Goal: Task Accomplishment & Management: Complete application form

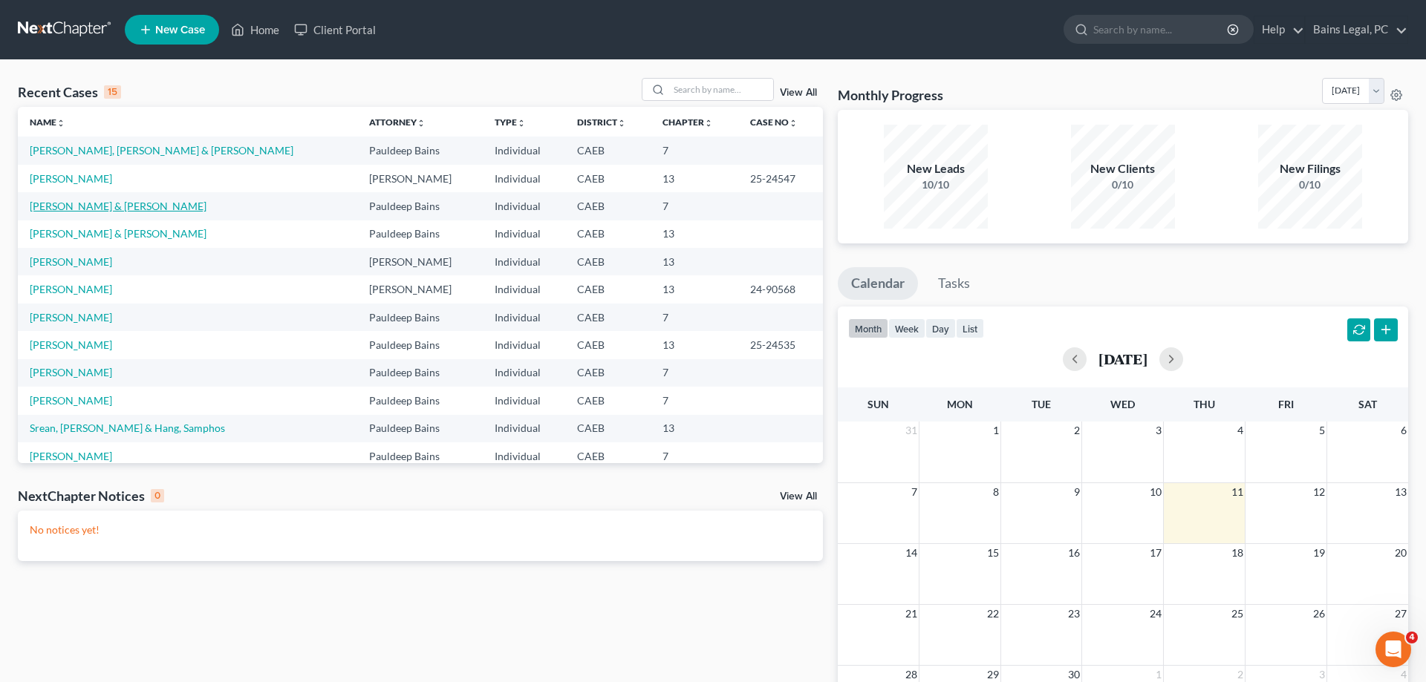
click at [119, 207] on link "[PERSON_NAME] & [PERSON_NAME]" at bounding box center [118, 206] width 177 height 13
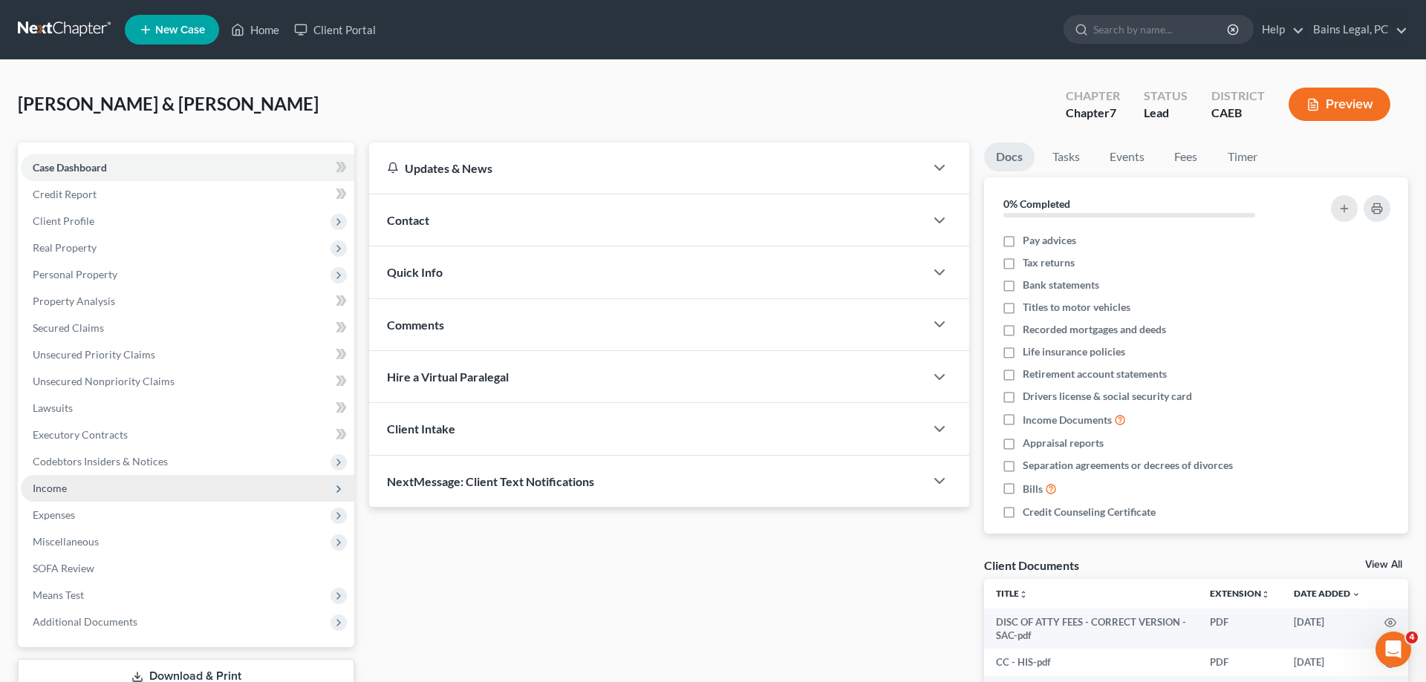
drag, startPoint x: 113, startPoint y: 493, endPoint x: 127, endPoint y: 493, distance: 14.1
click at [114, 493] on span "Income" at bounding box center [187, 488] width 333 height 27
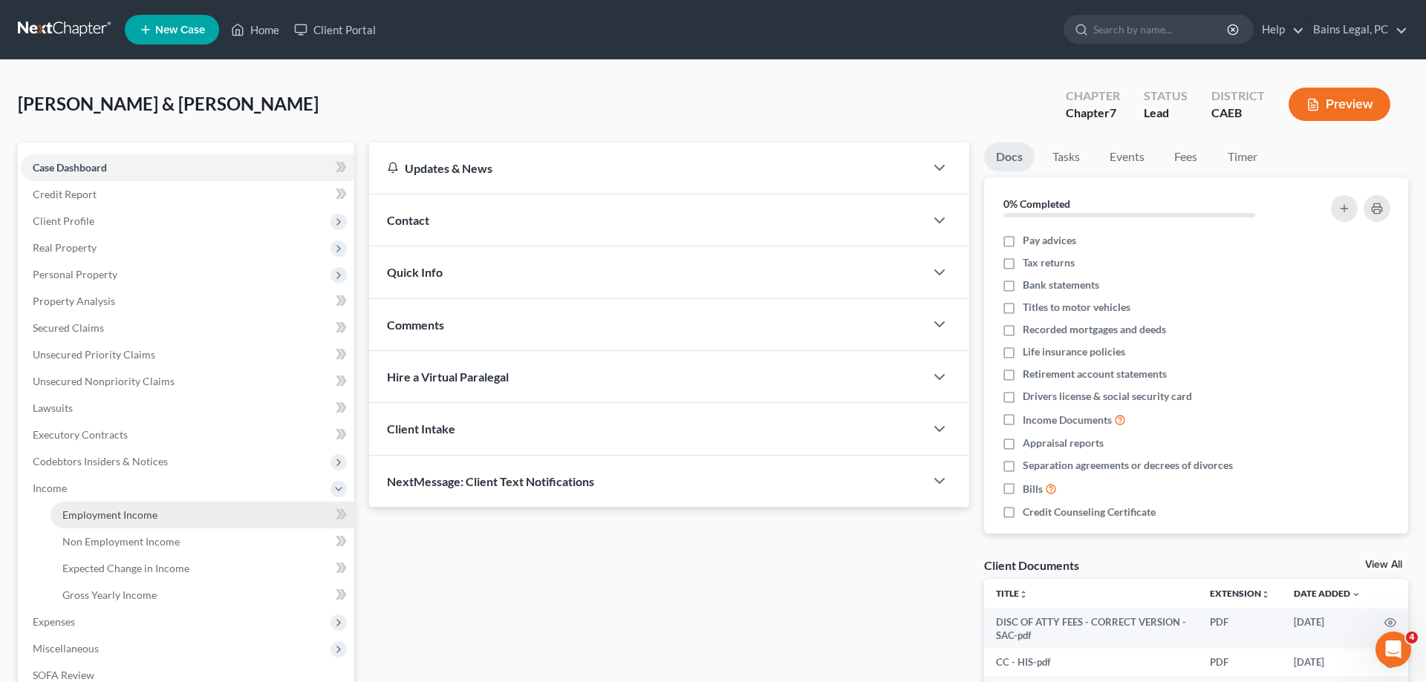
click at [135, 512] on span "Employment Income" at bounding box center [109, 515] width 95 height 13
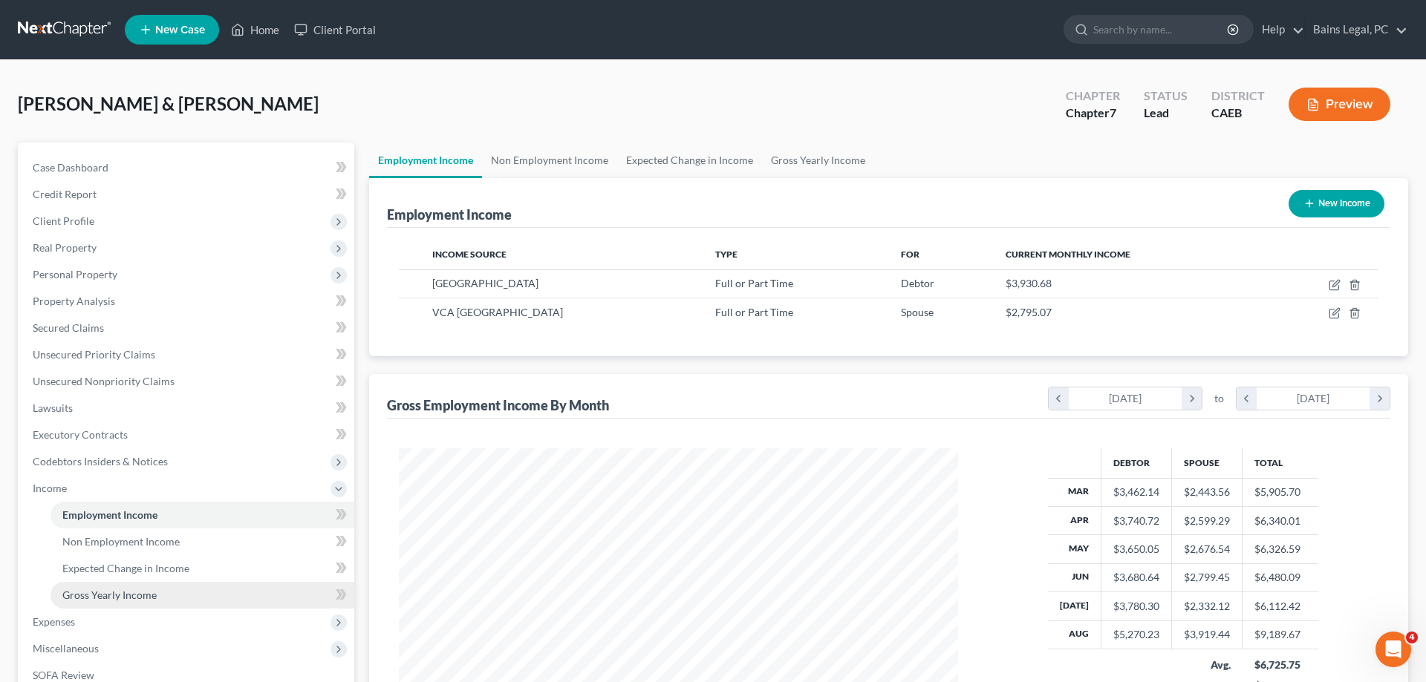
scroll to position [279, 589]
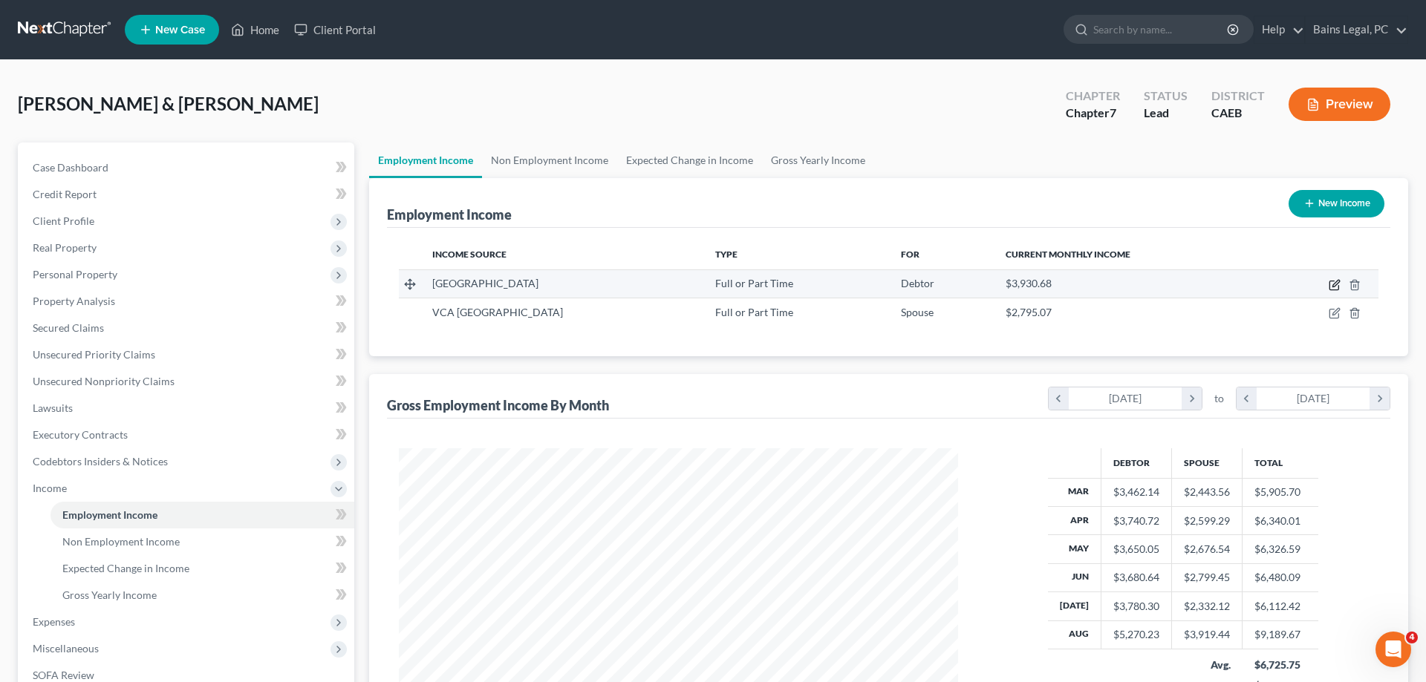
click at [1335, 287] on icon "button" at bounding box center [1334, 285] width 12 height 12
select select "0"
select select "4"
select select "2"
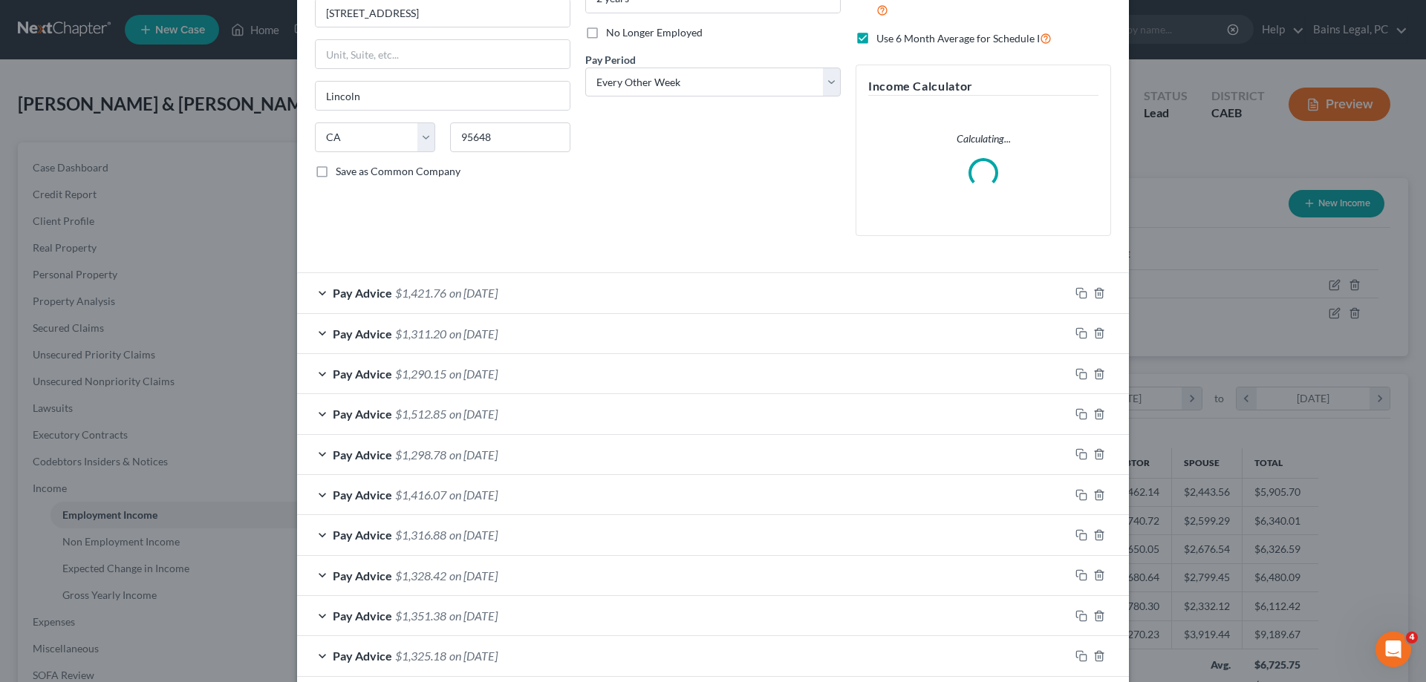
scroll to position [381, 0]
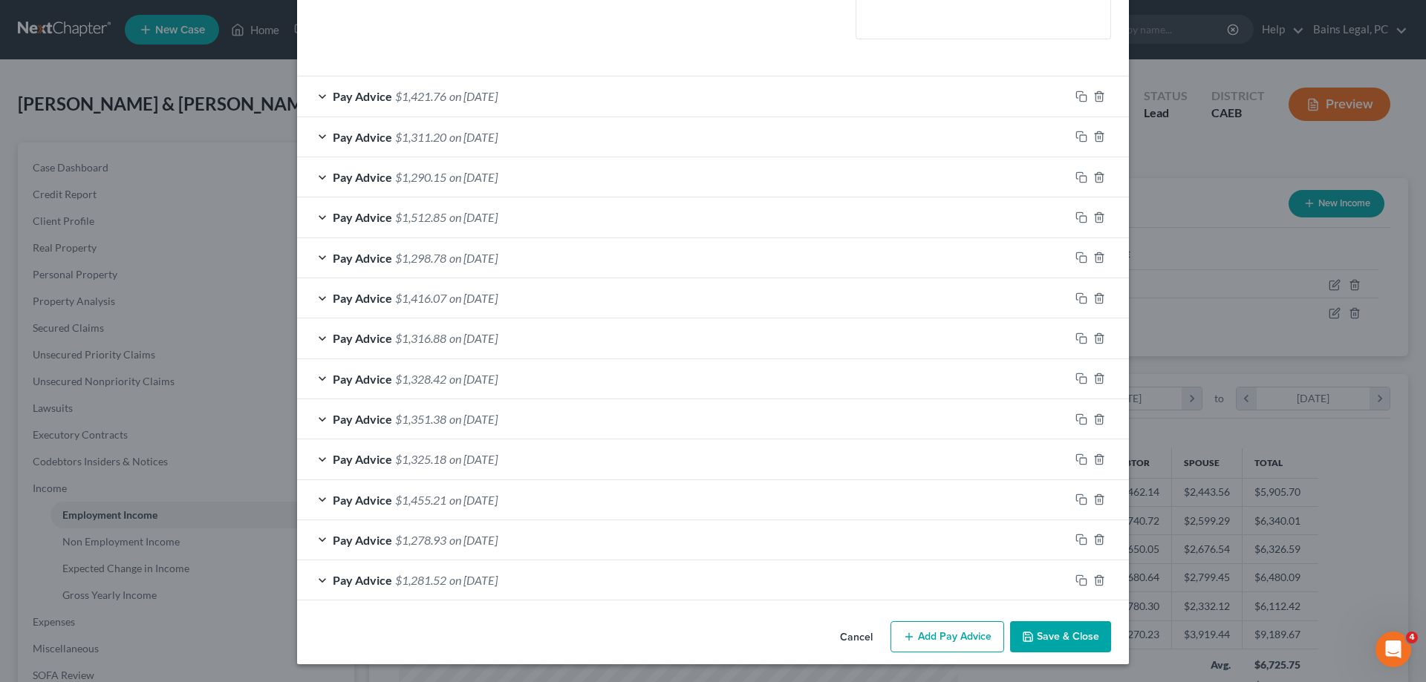
click at [1065, 636] on button "Save & Close" at bounding box center [1060, 636] width 101 height 31
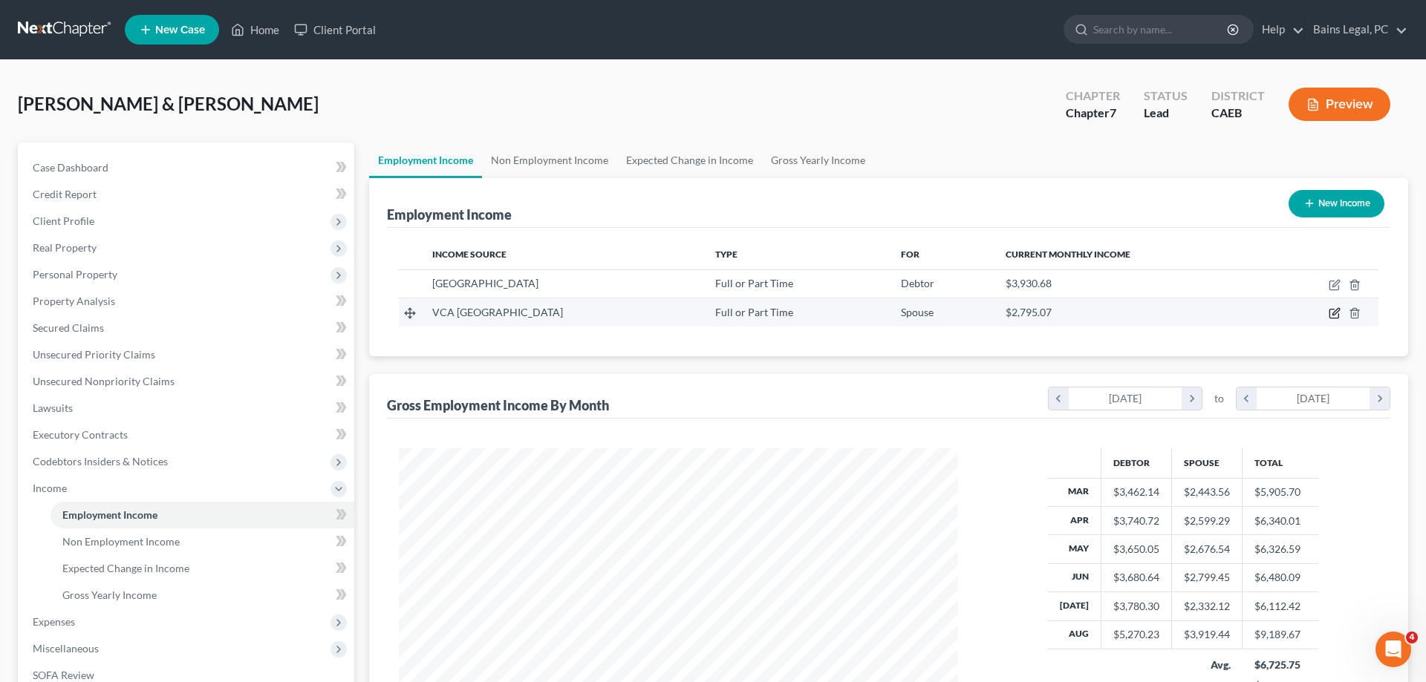
click at [1334, 310] on icon "button" at bounding box center [1333, 314] width 9 height 9
select select "0"
select select "4"
select select "2"
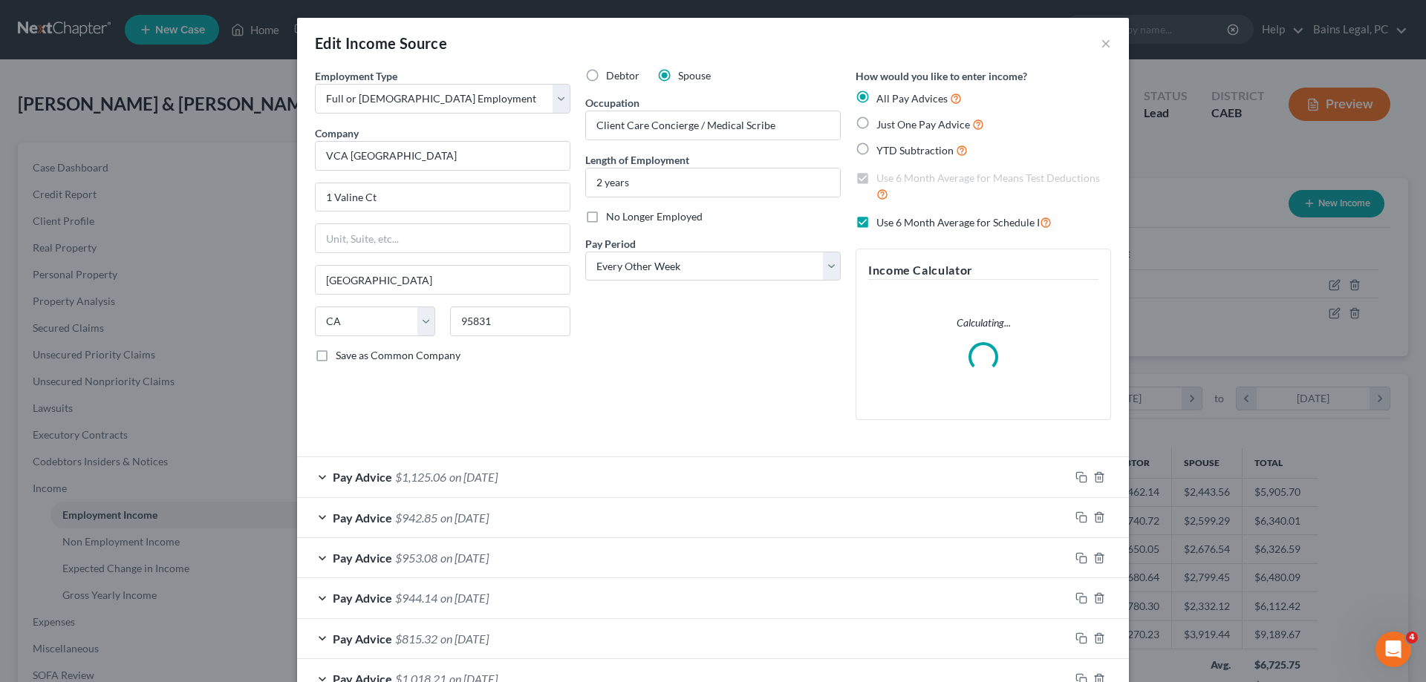
scroll to position [379, 0]
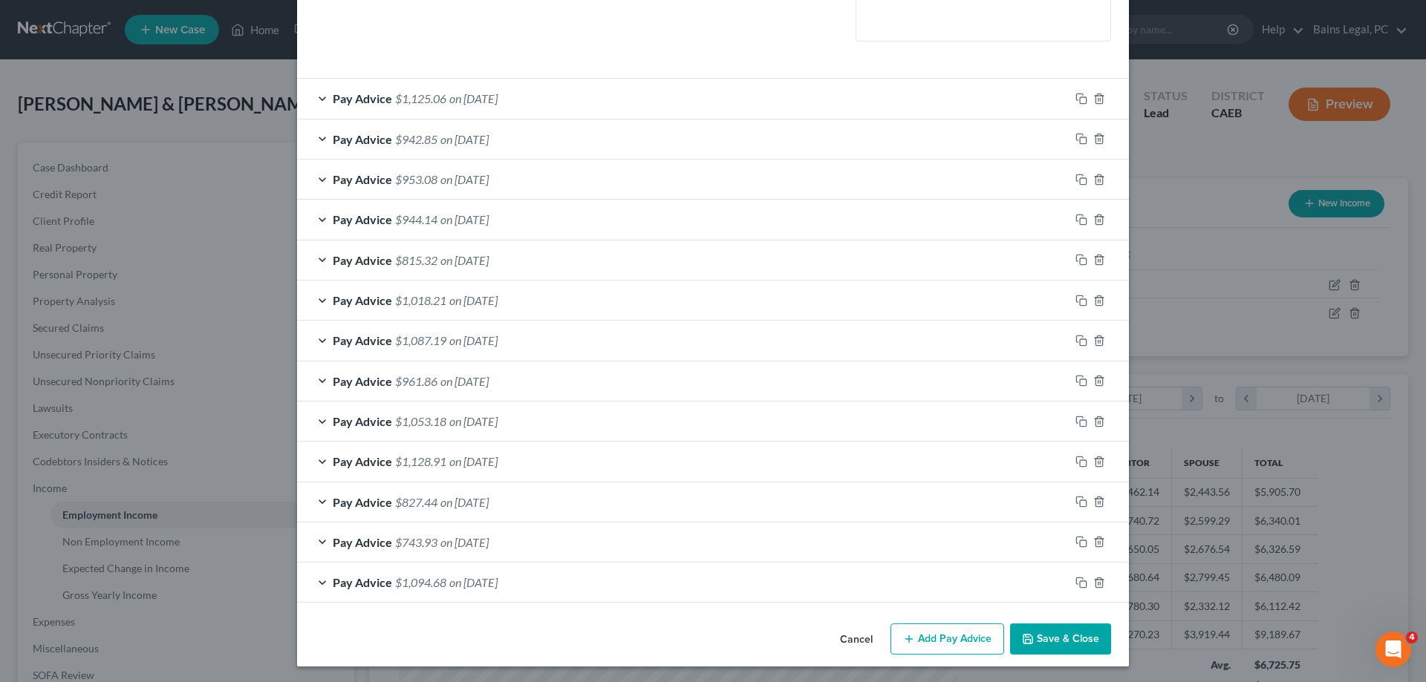
click at [1055, 641] on button "Save & Close" at bounding box center [1060, 639] width 101 height 31
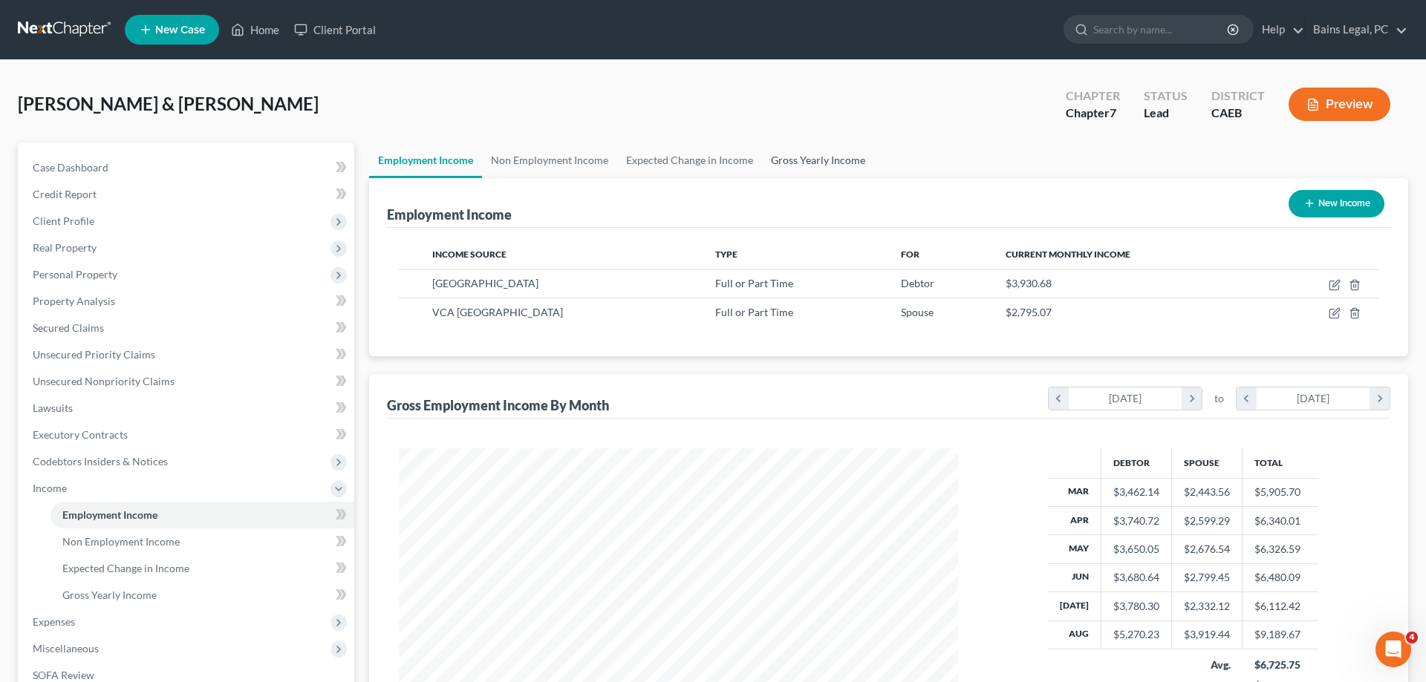
click at [841, 163] on link "Gross Yearly Income" at bounding box center [818, 161] width 112 height 36
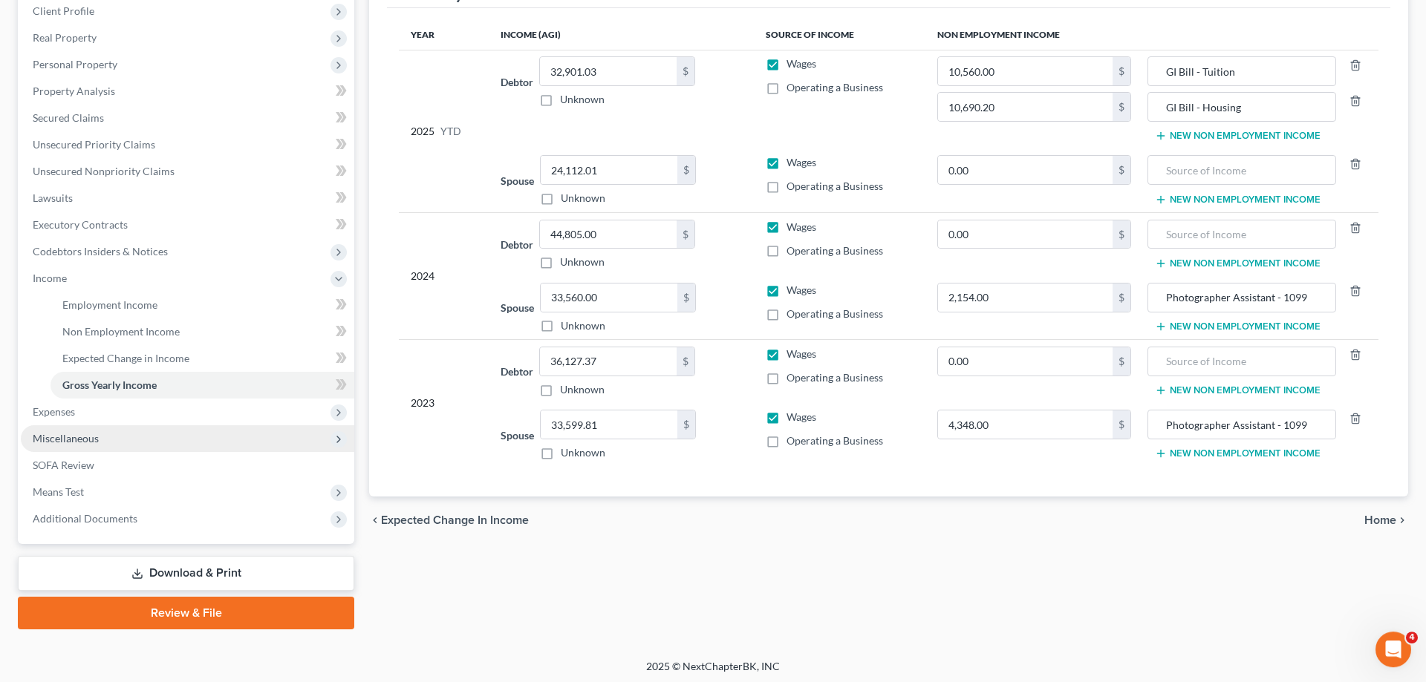
scroll to position [212, 0]
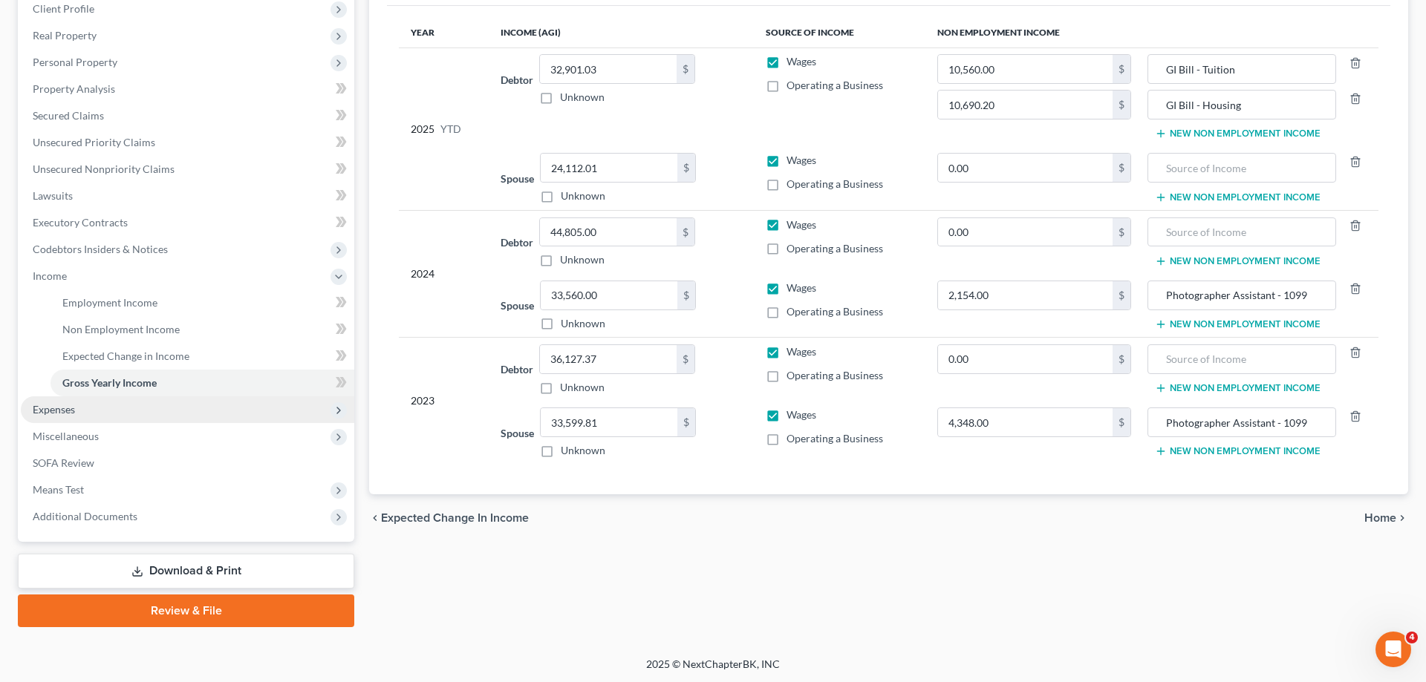
click at [83, 411] on span "Expenses" at bounding box center [187, 409] width 333 height 27
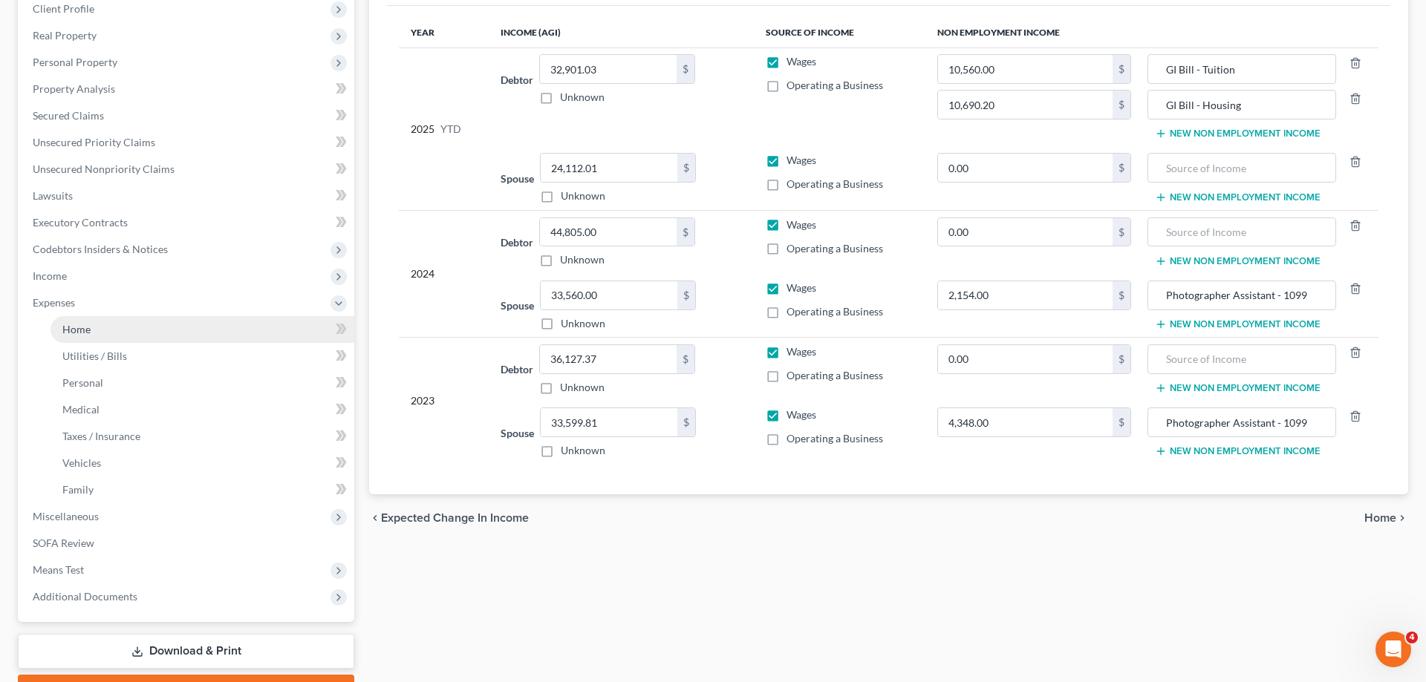
click at [83, 327] on span "Home" at bounding box center [76, 329] width 28 height 13
click at [100, 328] on link "Home" at bounding box center [202, 329] width 304 height 27
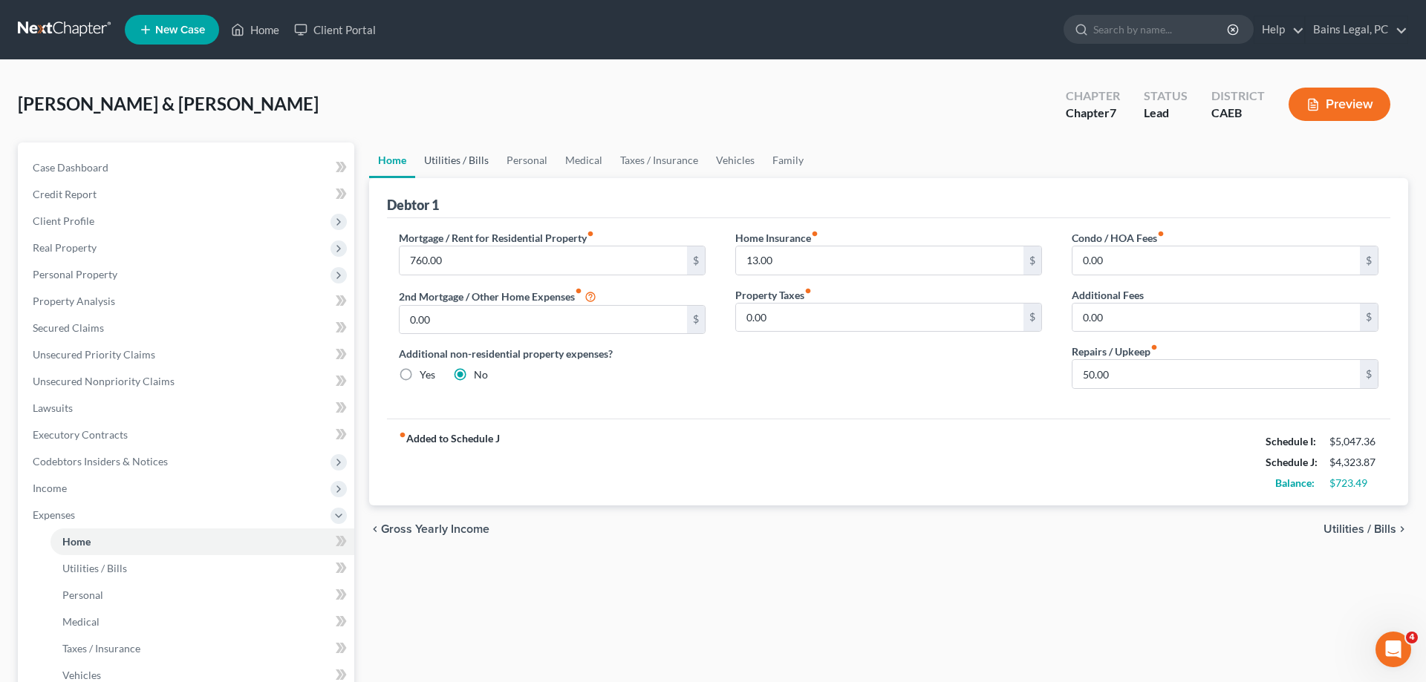
click at [453, 158] on link "Utilities / Bills" at bounding box center [456, 161] width 82 height 36
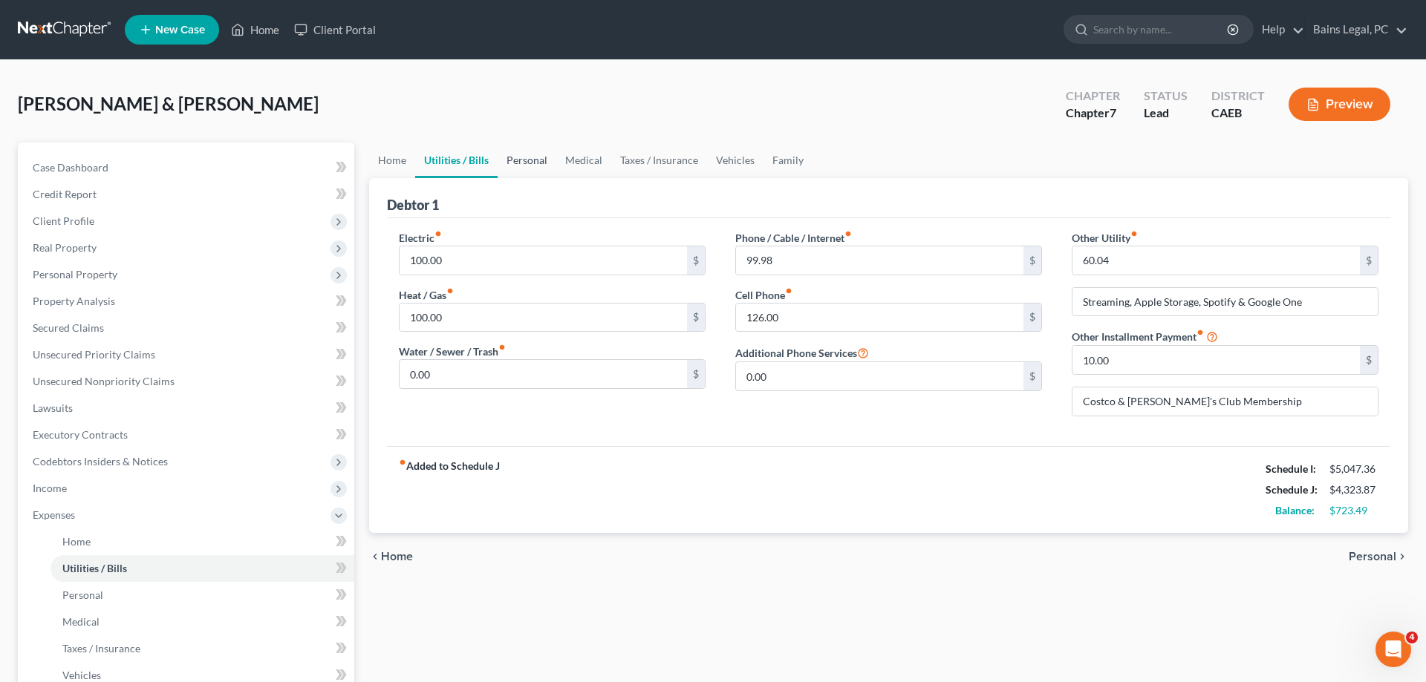
click at [552, 156] on link "Personal" at bounding box center [526, 161] width 59 height 36
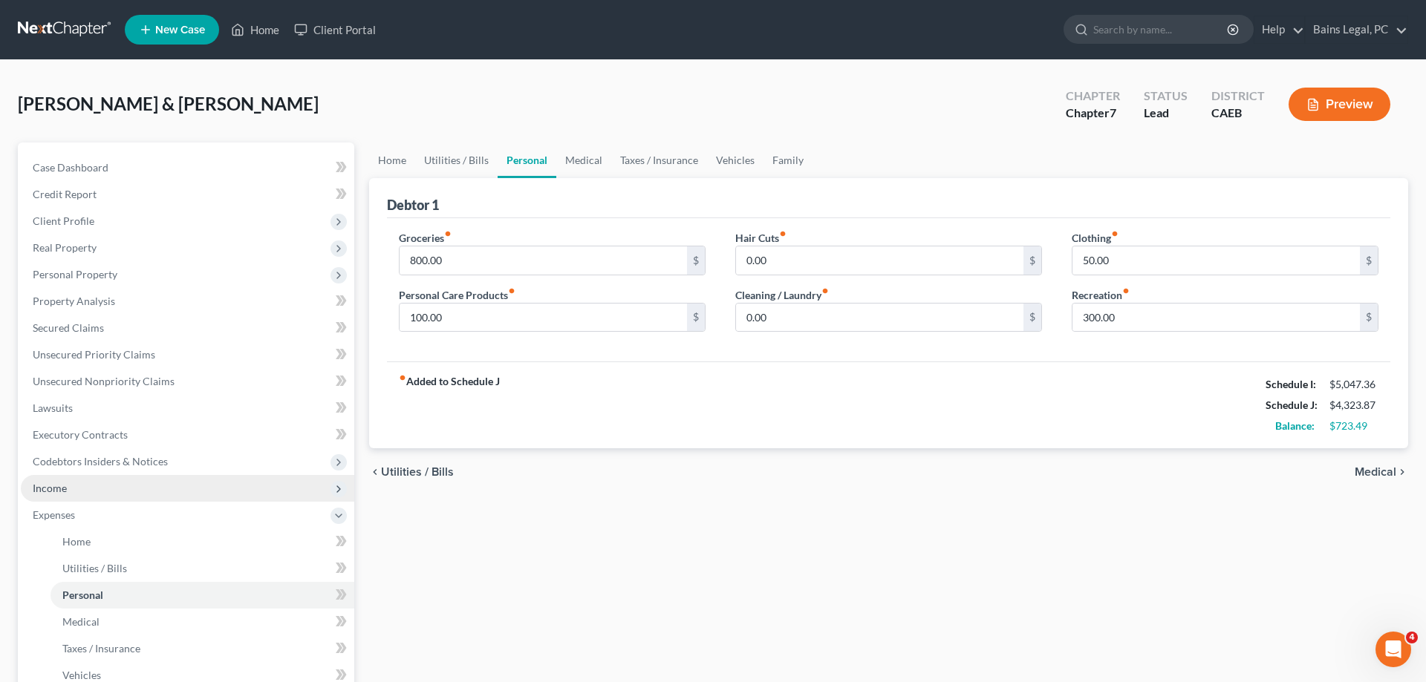
click at [110, 487] on span "Income" at bounding box center [187, 488] width 333 height 27
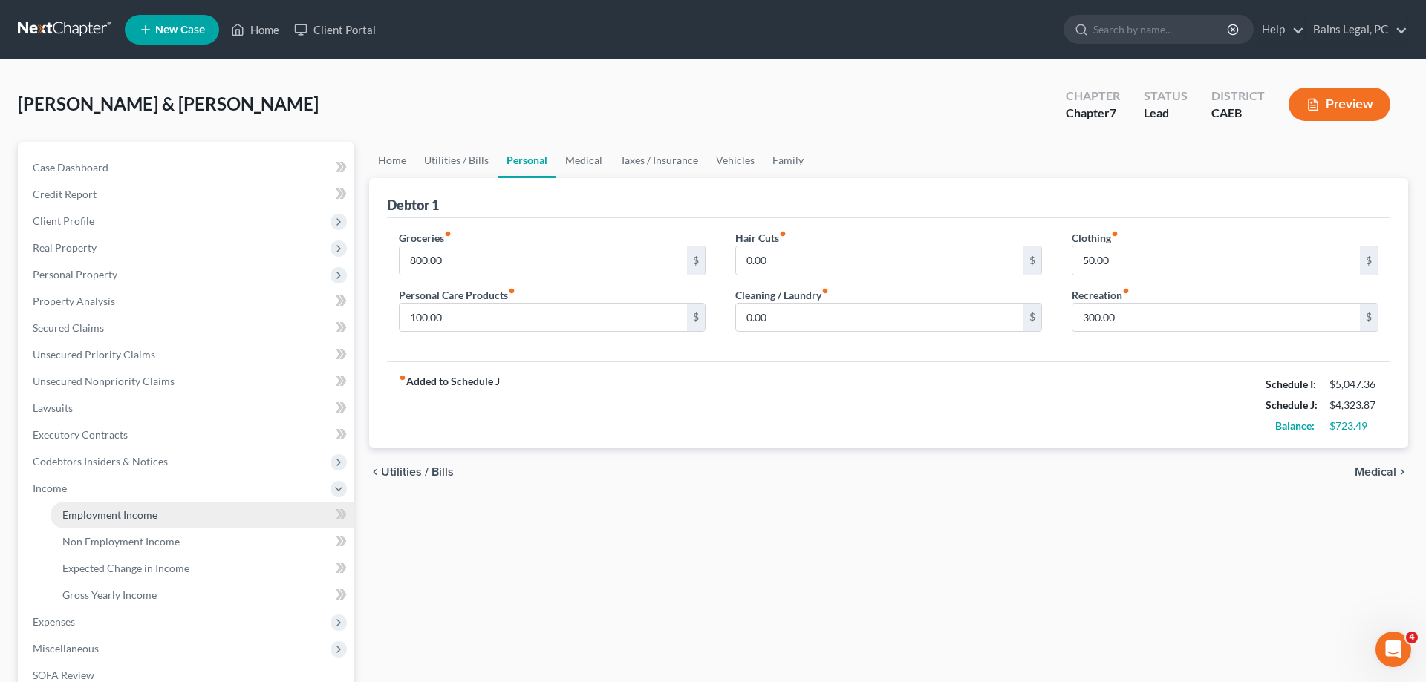
click at [142, 503] on link "Employment Income" at bounding box center [202, 515] width 304 height 27
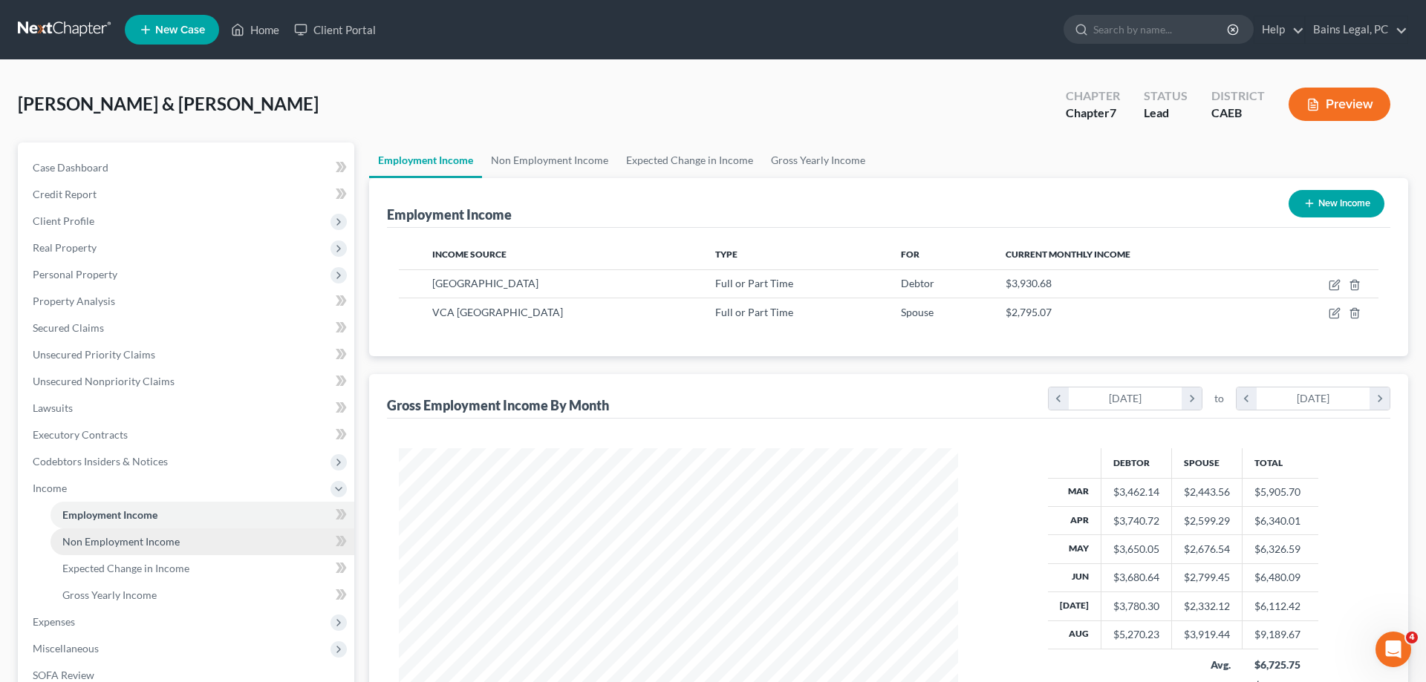
scroll to position [279, 589]
click at [148, 537] on span "Non Employment Income" at bounding box center [120, 541] width 117 height 13
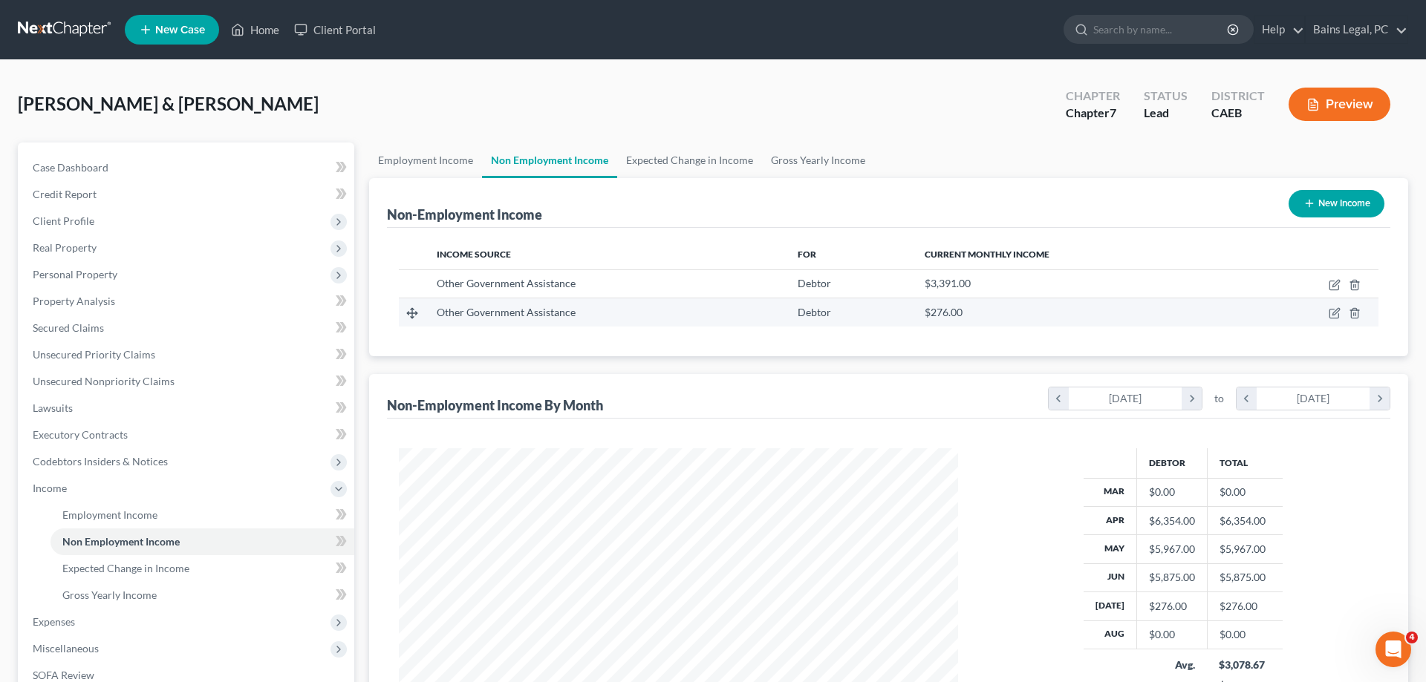
scroll to position [279, 589]
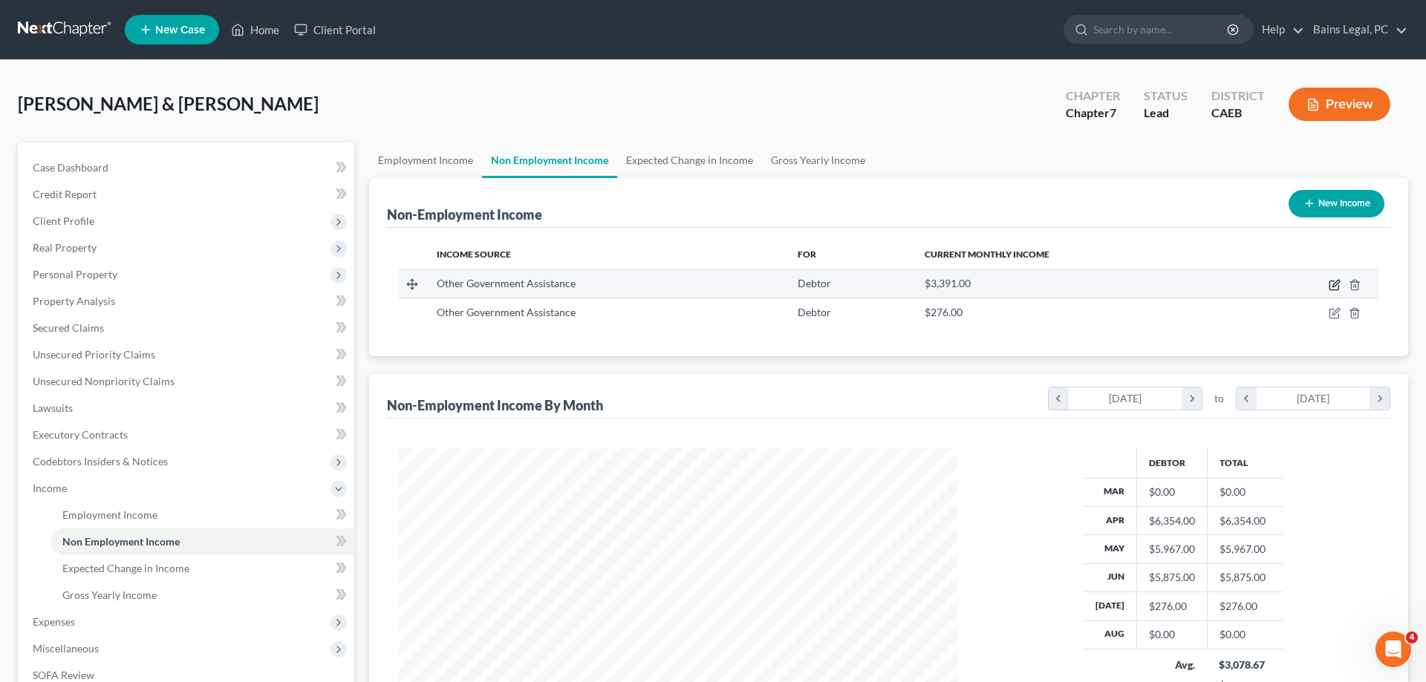
click at [1329, 284] on icon "button" at bounding box center [1333, 285] width 9 height 9
select select "5"
select select "0"
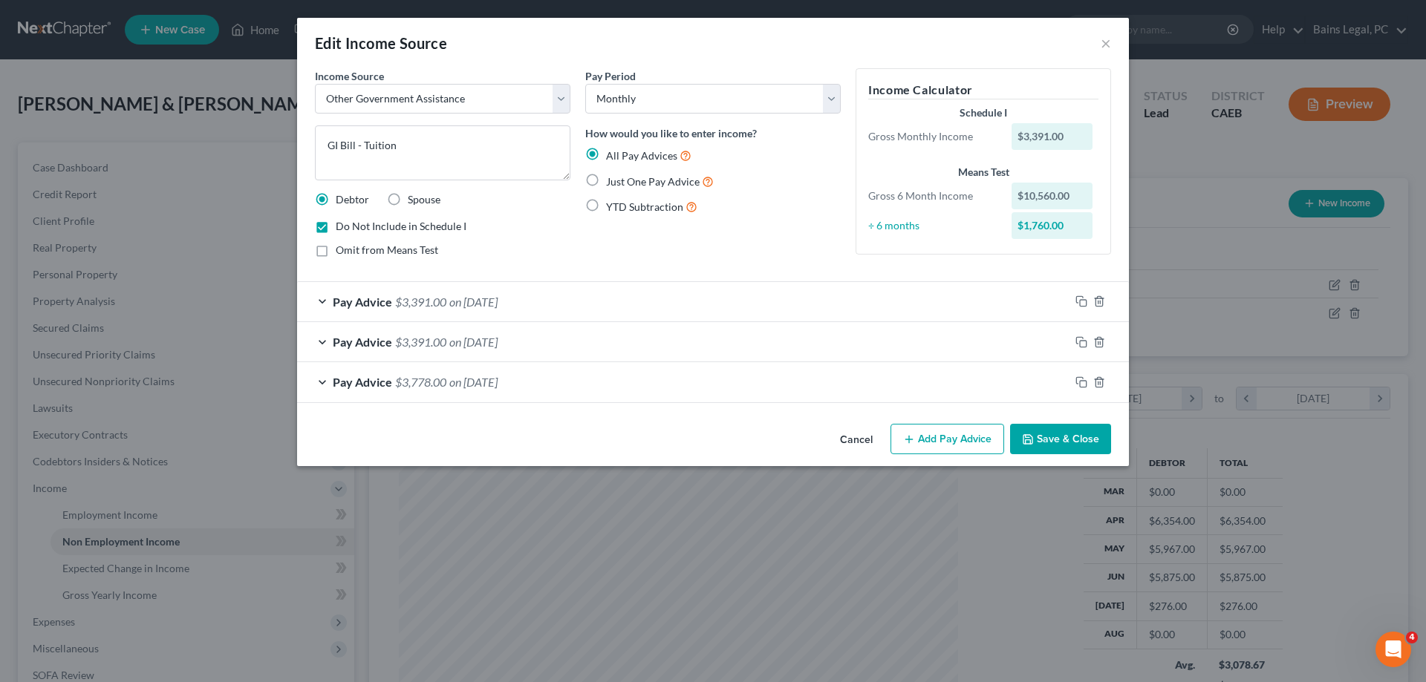
click at [368, 249] on span "Omit from Means Test" at bounding box center [387, 250] width 102 height 13
click at [351, 249] on input "Omit from Means Test" at bounding box center [347, 248] width 10 height 10
checkbox input "true"
drag, startPoint x: 1050, startPoint y: 438, endPoint x: 1064, endPoint y: 436, distance: 14.3
click at [1051, 438] on button "Save & Close" at bounding box center [1060, 439] width 101 height 31
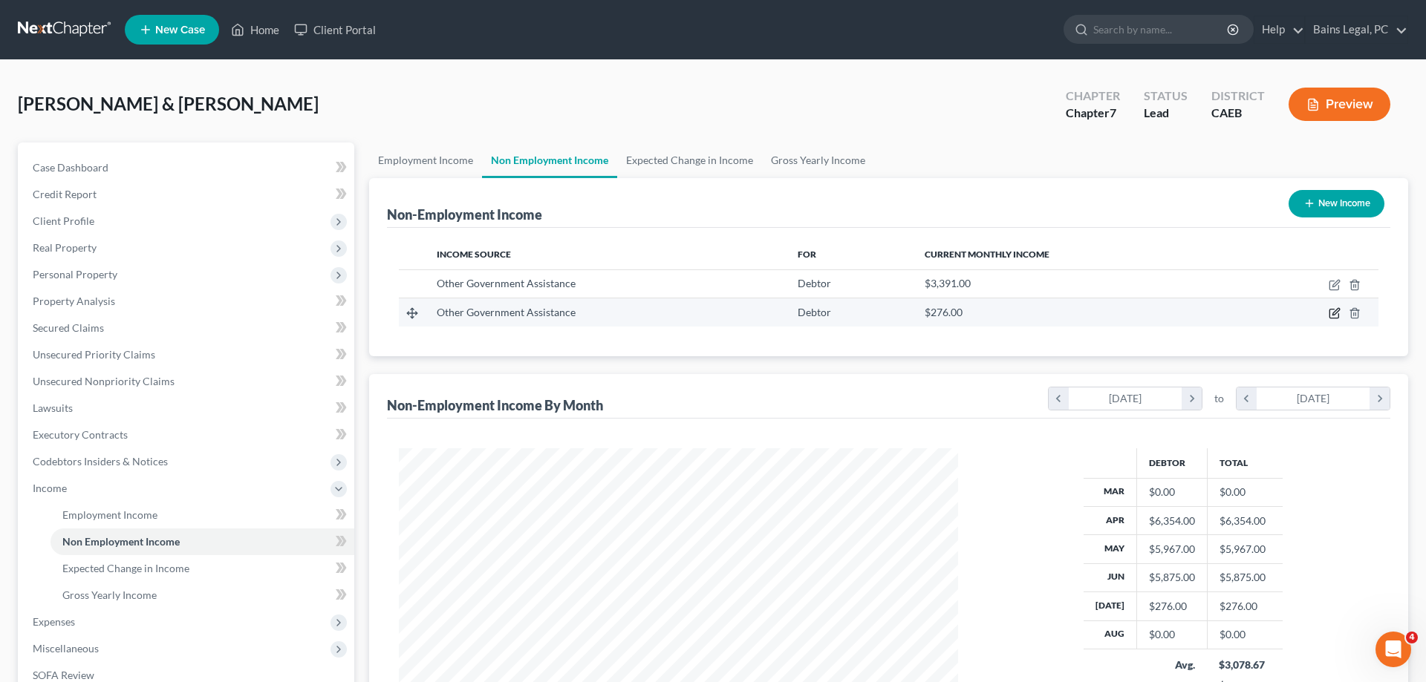
click at [1339, 313] on icon "button" at bounding box center [1334, 313] width 12 height 12
select select "5"
select select "0"
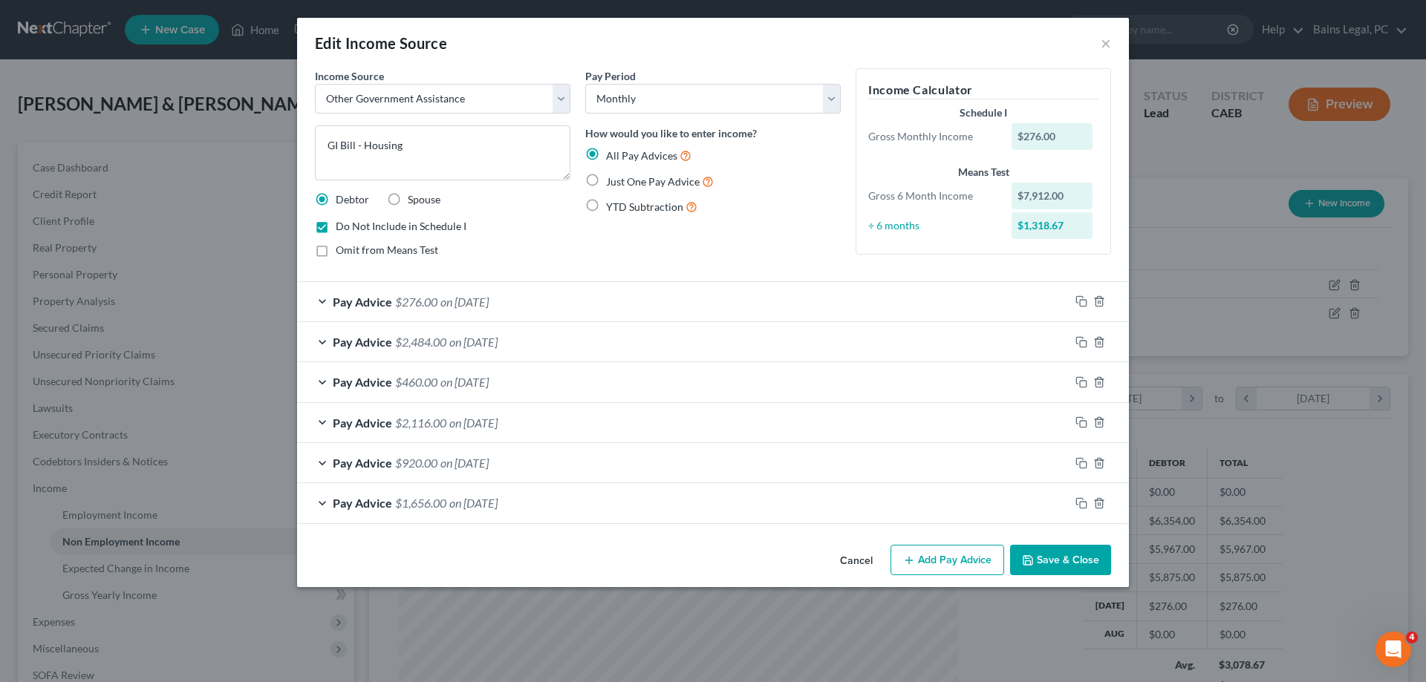
click at [633, 304] on div "Pay Advice $276.00 on 07/29/2025" at bounding box center [683, 301] width 772 height 39
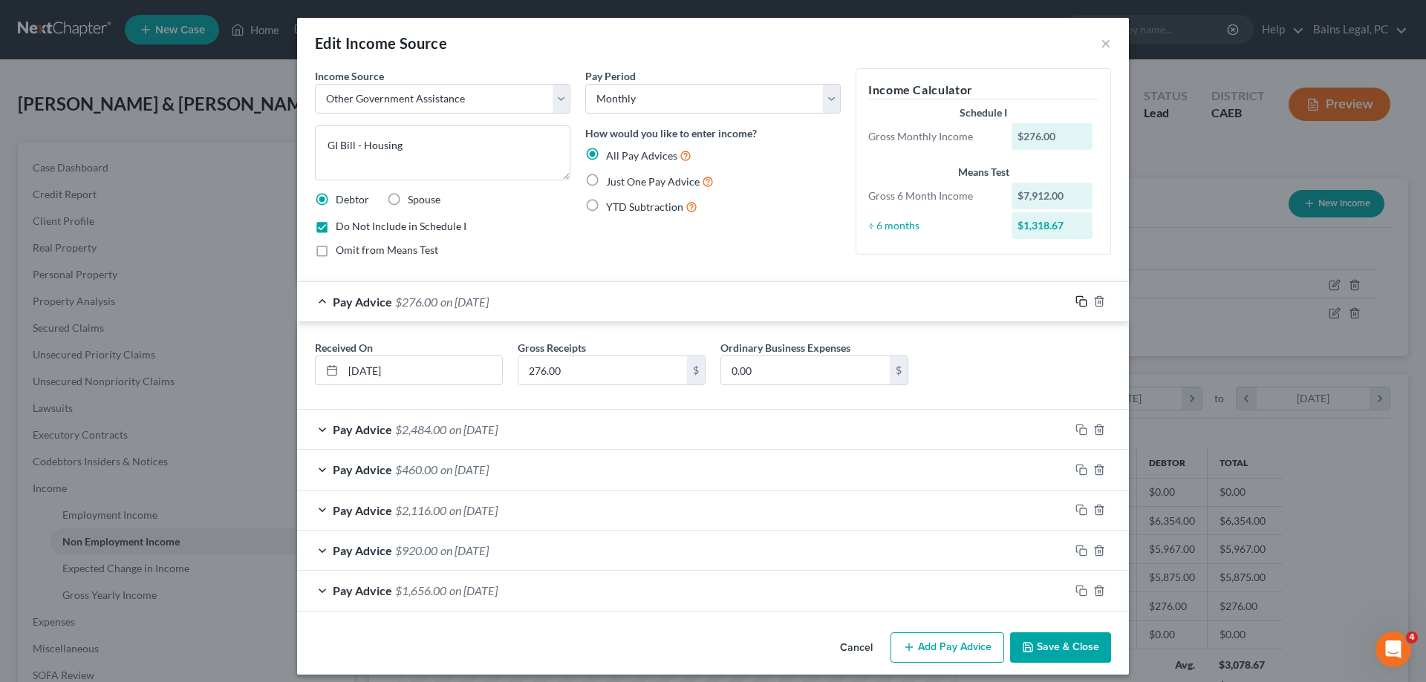
drag, startPoint x: 1081, startPoint y: 304, endPoint x: 985, endPoint y: 333, distance: 100.8
click at [1081, 301] on icon "button" at bounding box center [1081, 302] width 12 height 12
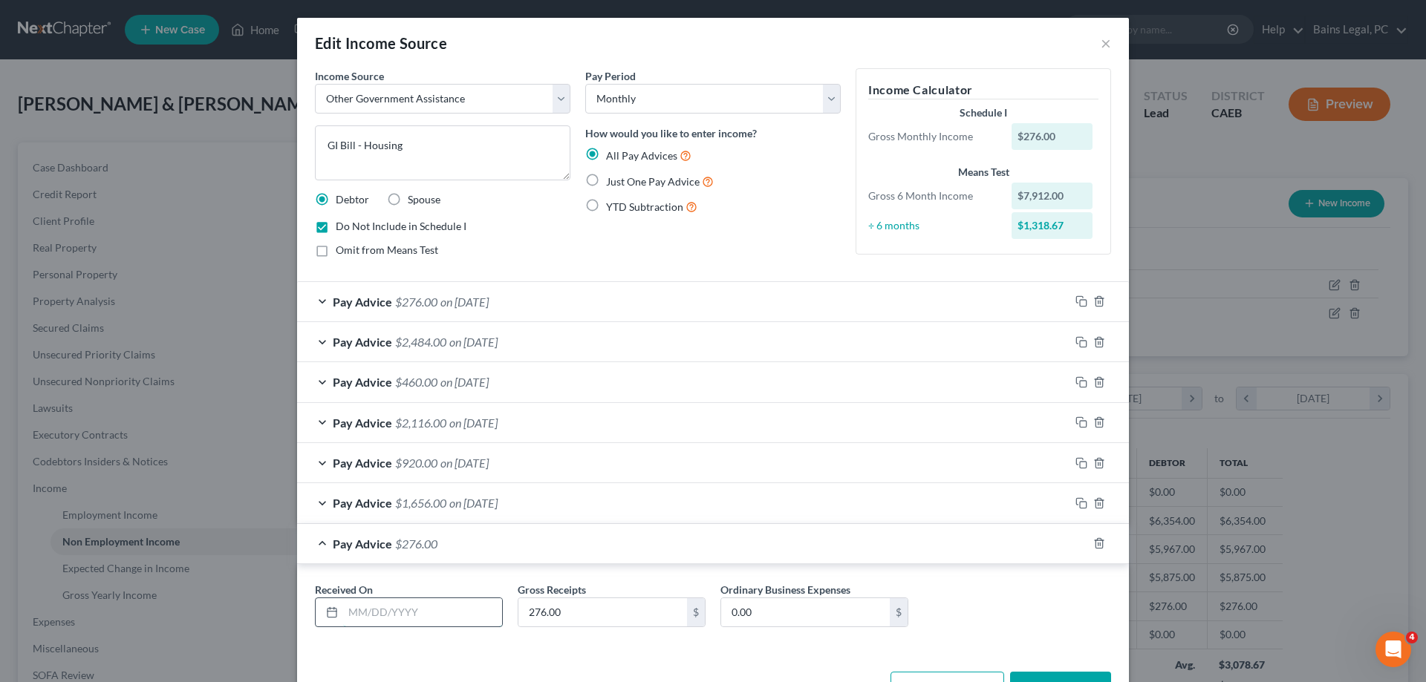
click at [448, 612] on input "text" at bounding box center [422, 612] width 159 height 28
click at [474, 616] on input "text" at bounding box center [422, 612] width 159 height 28
type input "8/29/25"
type input "2,778.20"
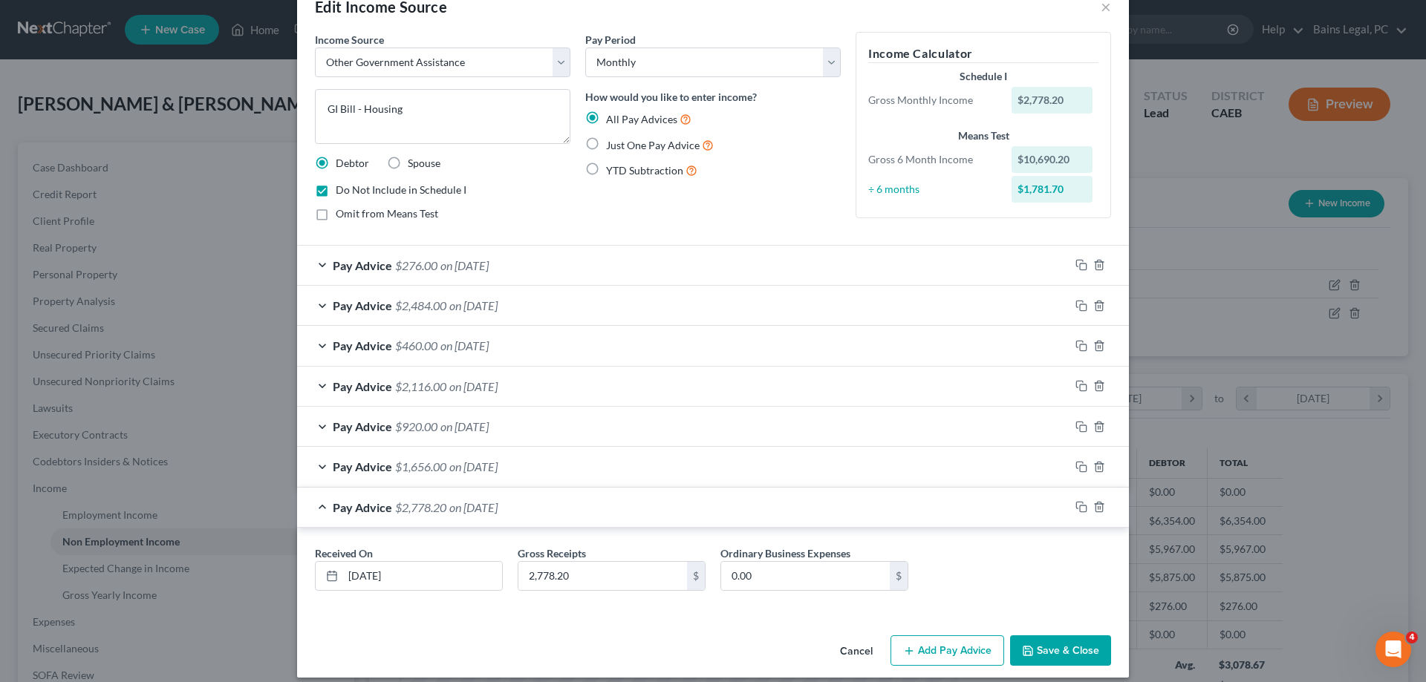
scroll to position [50, 0]
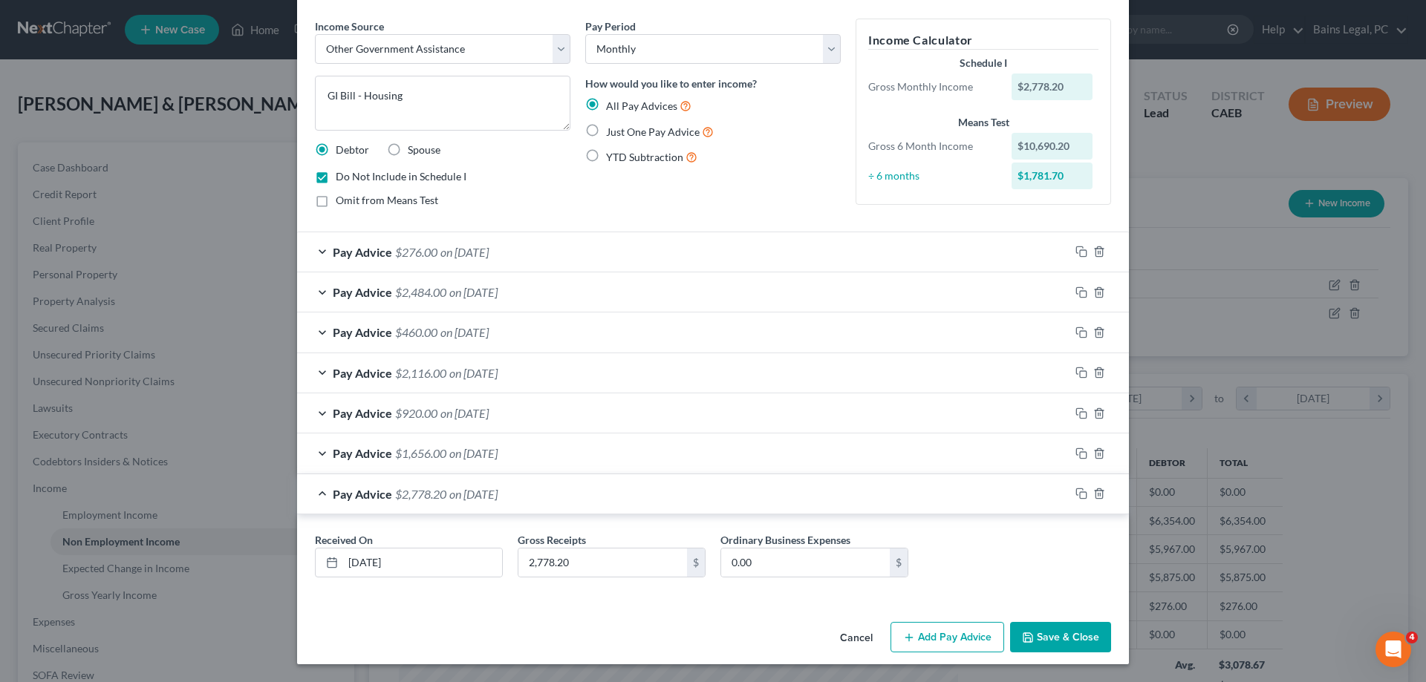
click at [1086, 641] on button "Save & Close" at bounding box center [1060, 637] width 101 height 31
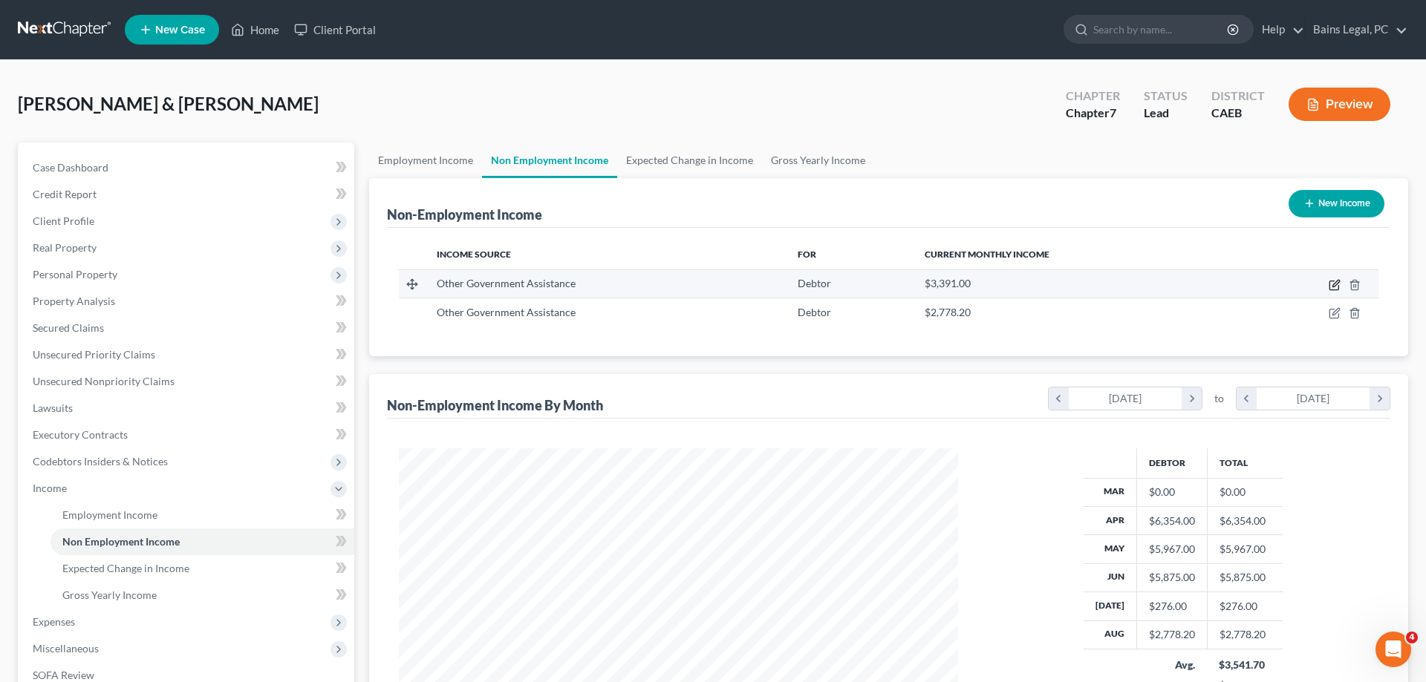
click at [1337, 284] on icon "button" at bounding box center [1335, 283] width 7 height 7
select select "5"
select select "0"
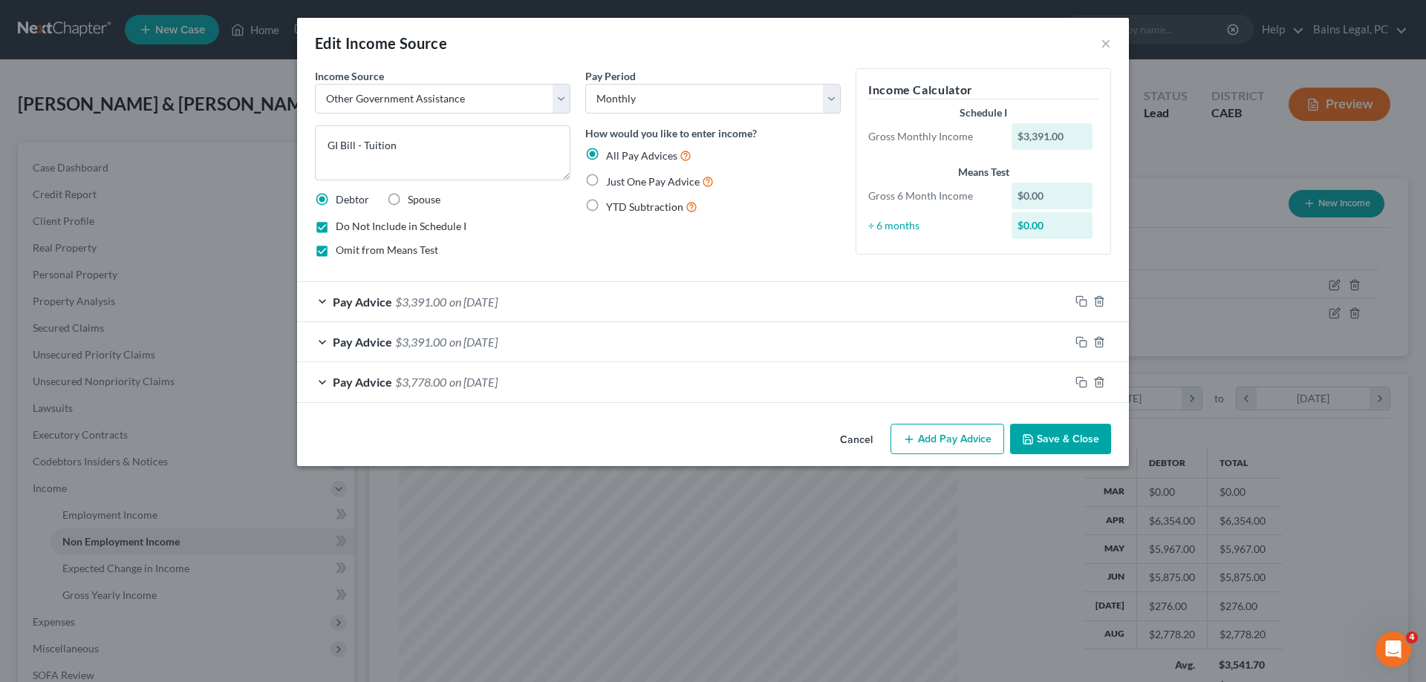
click at [1034, 437] on icon "button" at bounding box center [1028, 440] width 12 height 12
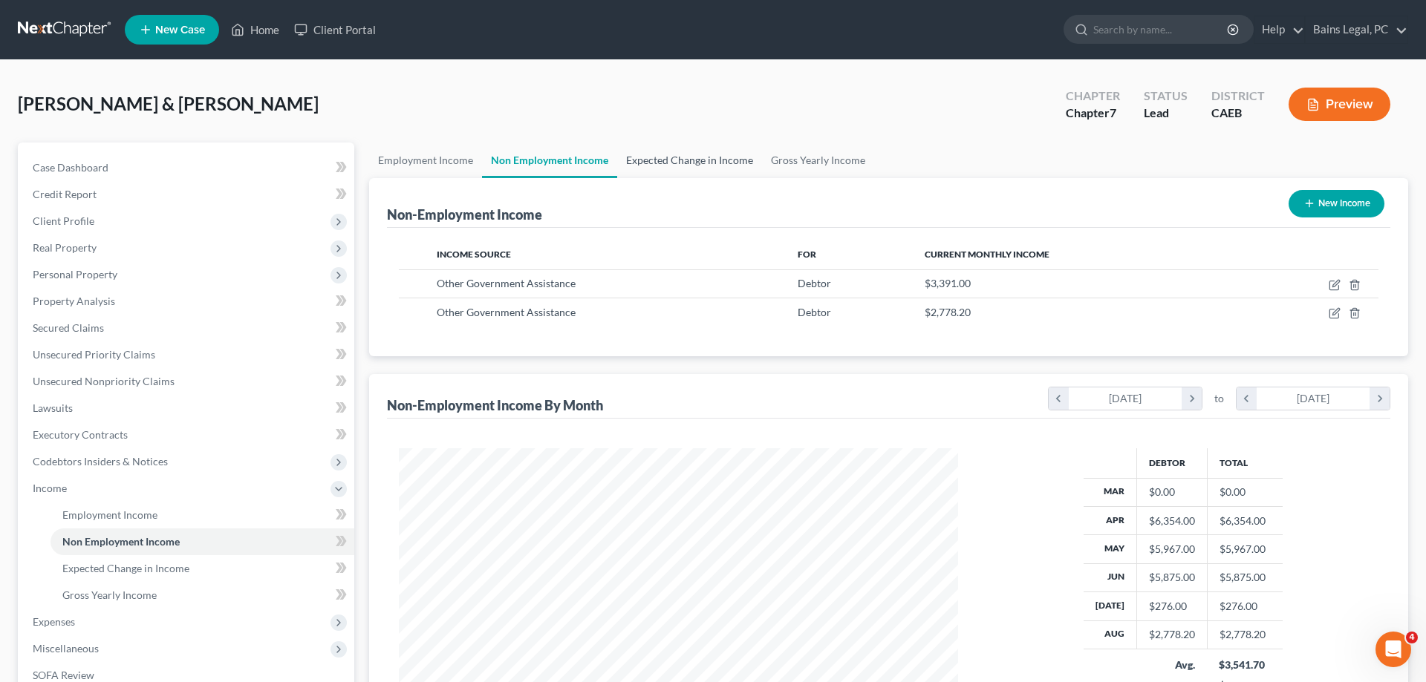
click at [674, 159] on link "Expected Change in Income" at bounding box center [689, 161] width 145 height 36
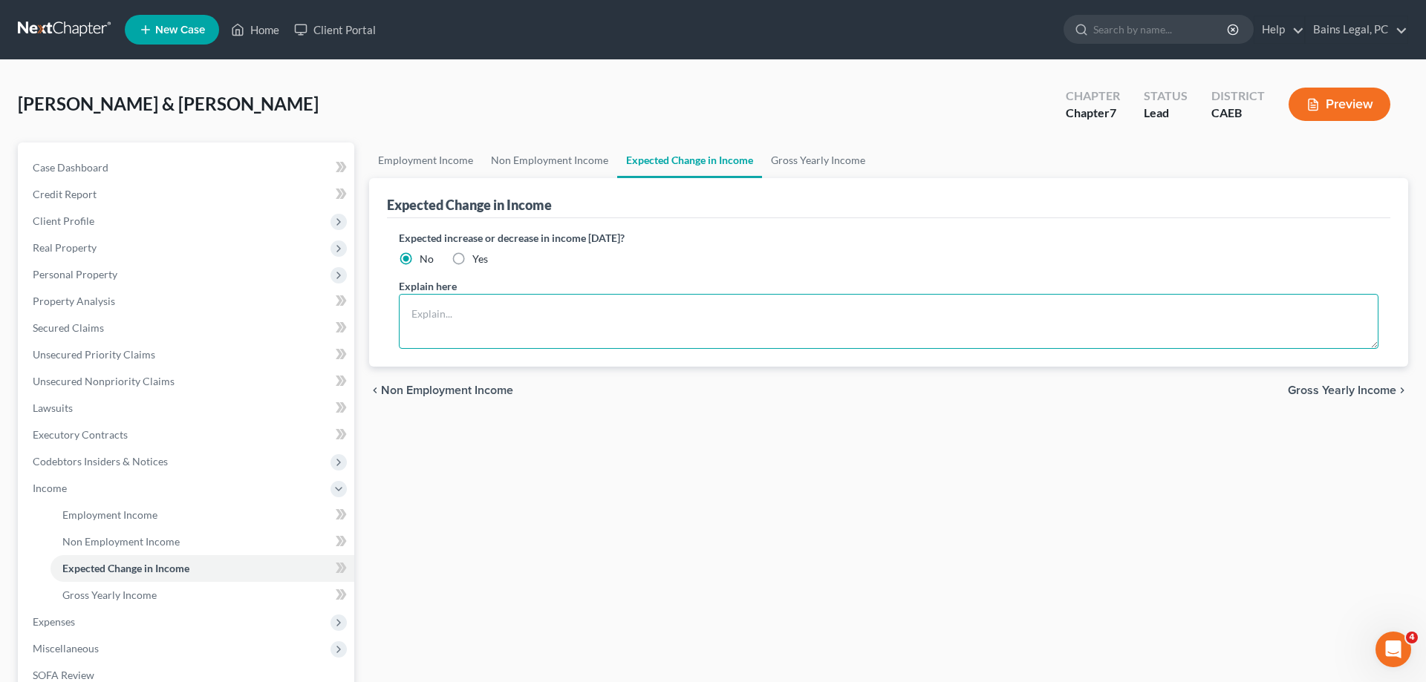
click at [605, 316] on textarea at bounding box center [888, 321] width 979 height 55
type textarea "Debtor was receiving GI Bill compensation for housing & tuition. The tuition po…"
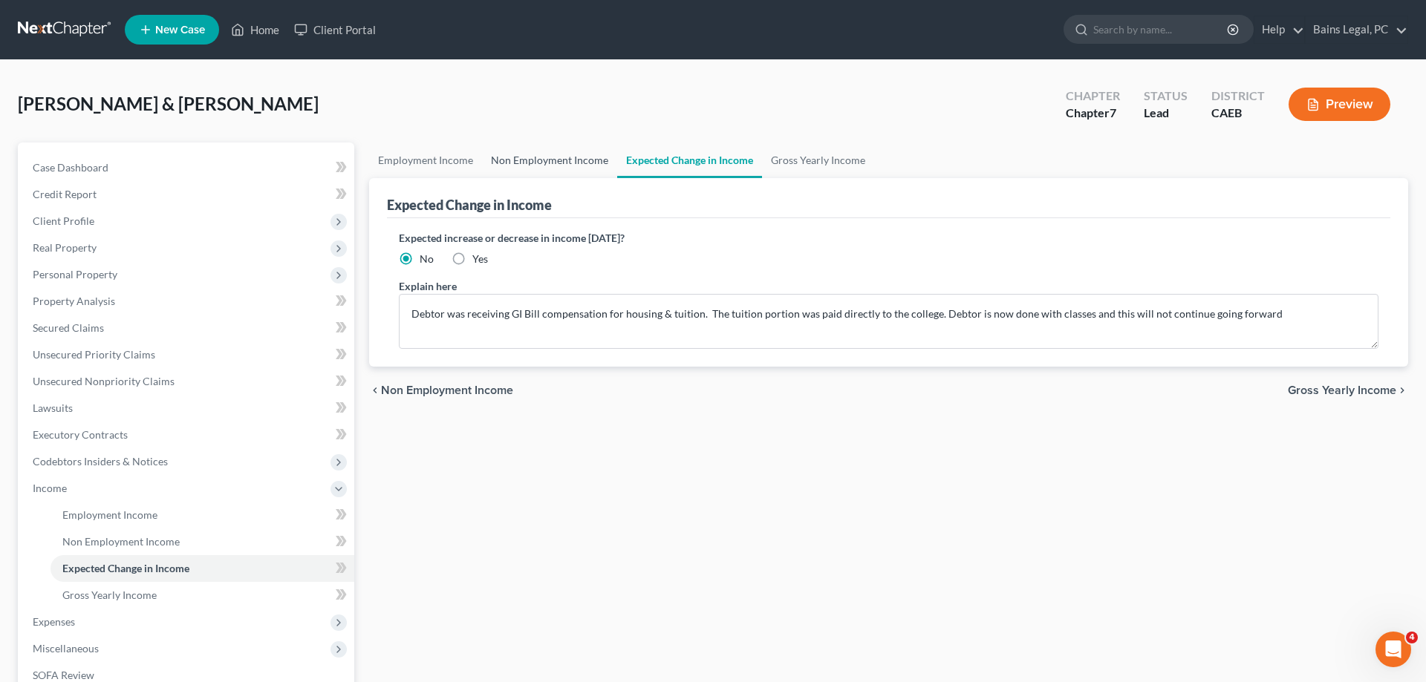
click at [561, 156] on link "Non Employment Income" at bounding box center [549, 161] width 135 height 36
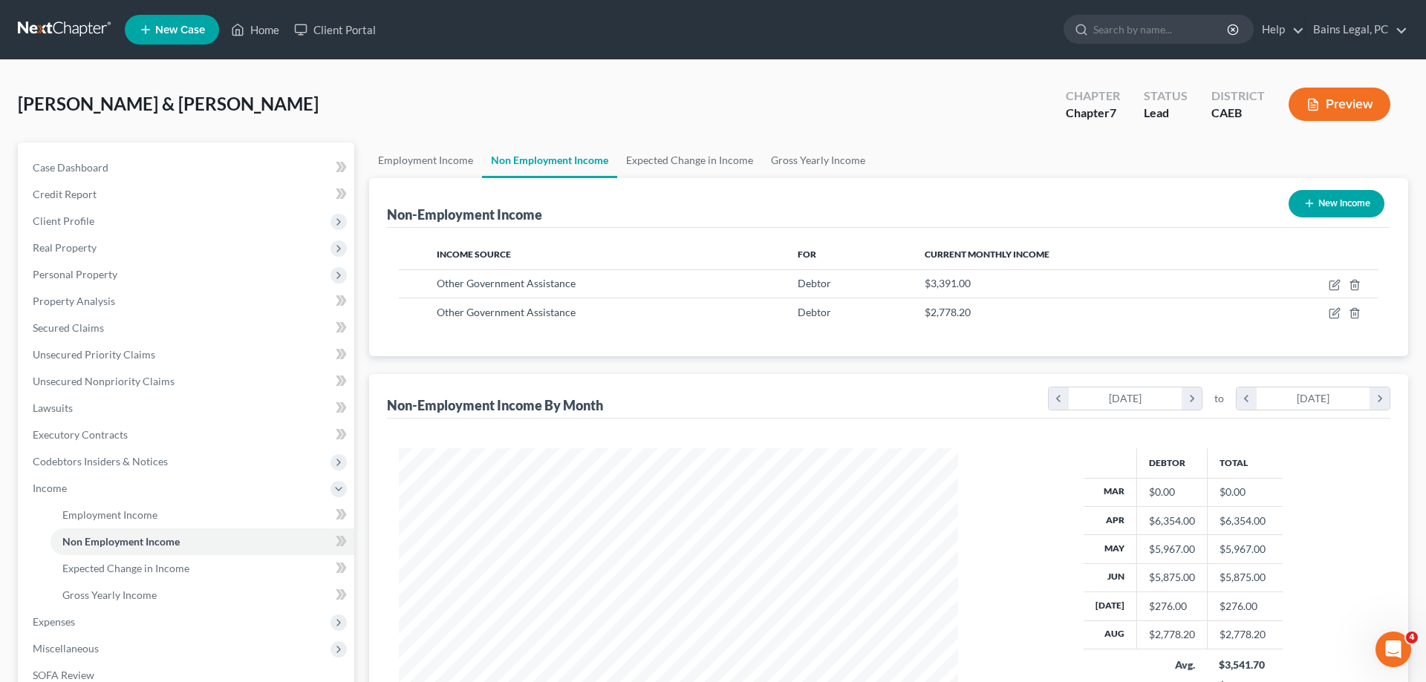
scroll to position [279, 589]
click at [1334, 313] on icon "button" at bounding box center [1334, 313] width 12 height 12
select select "5"
select select "0"
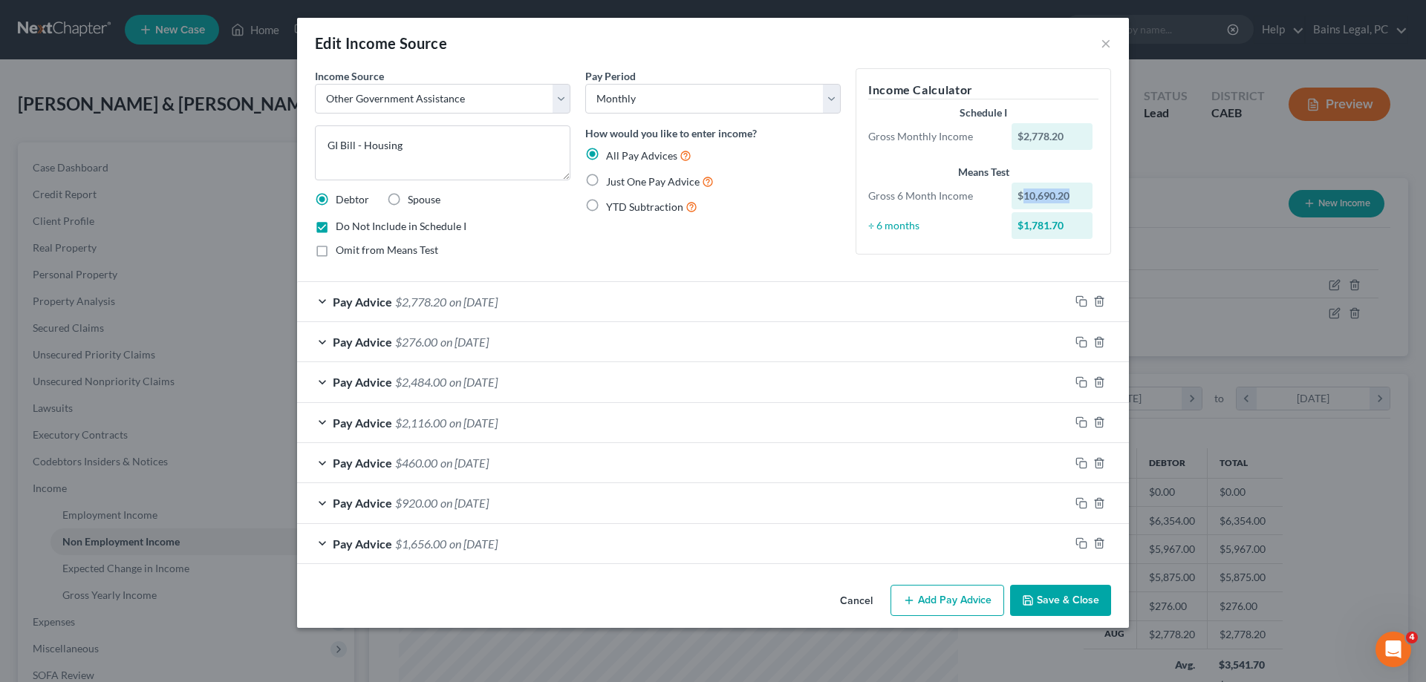
drag, startPoint x: 1076, startPoint y: 198, endPoint x: 1025, endPoint y: 207, distance: 51.3
click at [1025, 207] on div "$10,690.20" at bounding box center [1052, 196] width 82 height 27
copy div "10,690.20"
click at [1086, 607] on button "Save & Close" at bounding box center [1060, 600] width 101 height 31
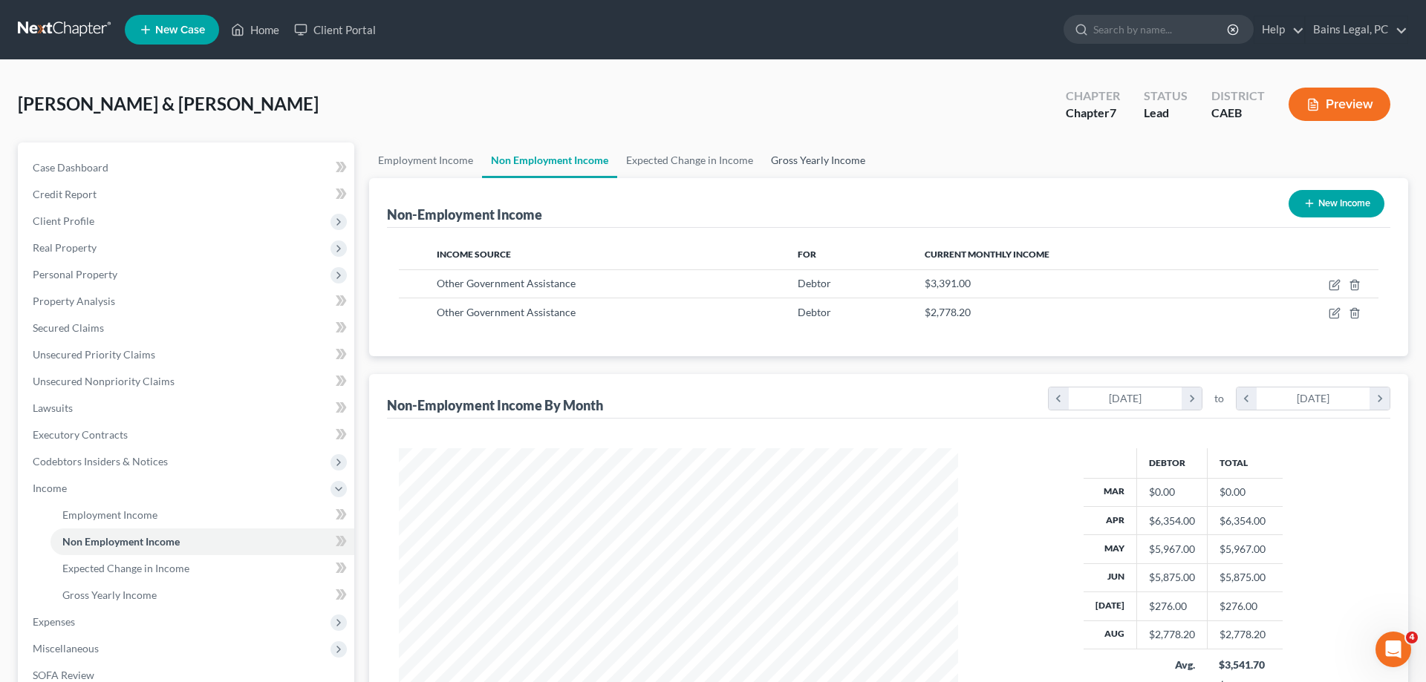
click at [800, 166] on link "Gross Yearly Income" at bounding box center [818, 161] width 112 height 36
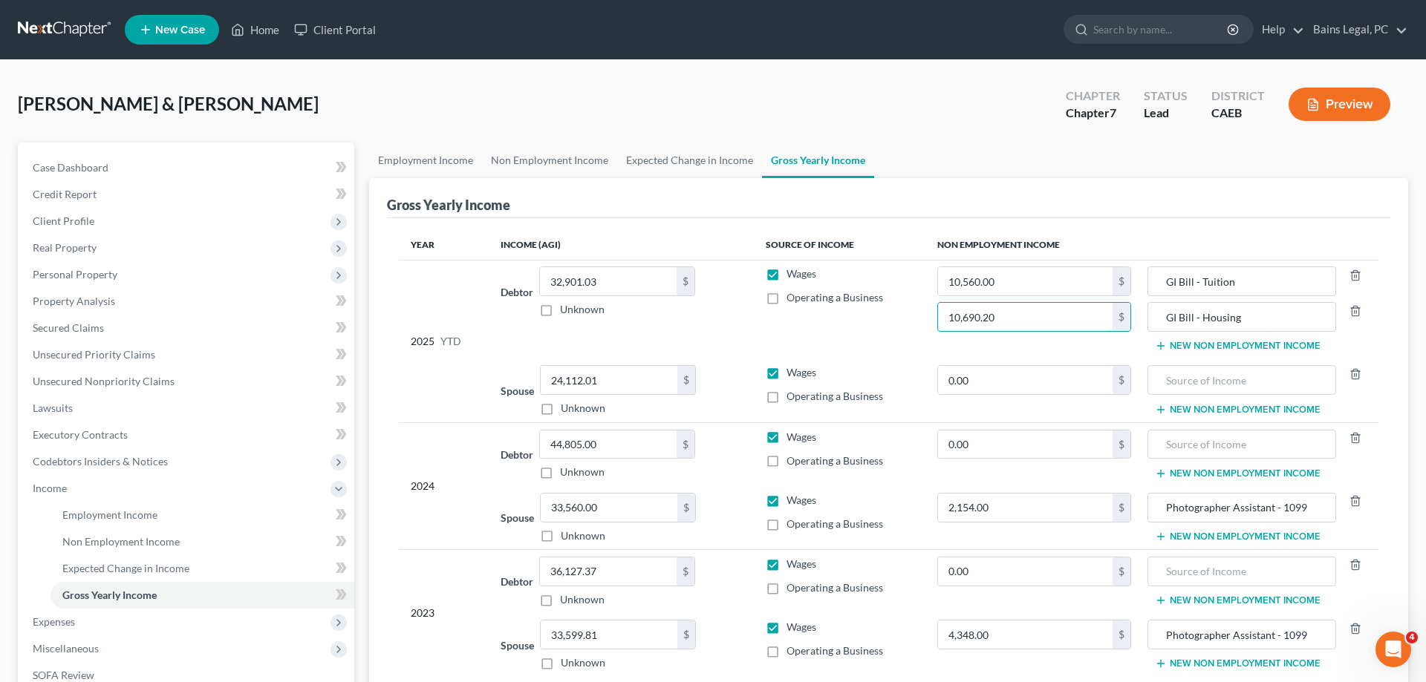
drag, startPoint x: 1005, startPoint y: 316, endPoint x: 889, endPoint y: 318, distance: 115.9
click at [938, 318] on input "10,690.20" at bounding box center [1025, 317] width 174 height 28
drag, startPoint x: 984, startPoint y: 319, endPoint x: 892, endPoint y: 322, distance: 92.1
click at [938, 322] on input "10,690.20" at bounding box center [1025, 317] width 174 height 28
click at [133, 537] on span "Non Employment Income" at bounding box center [120, 541] width 117 height 13
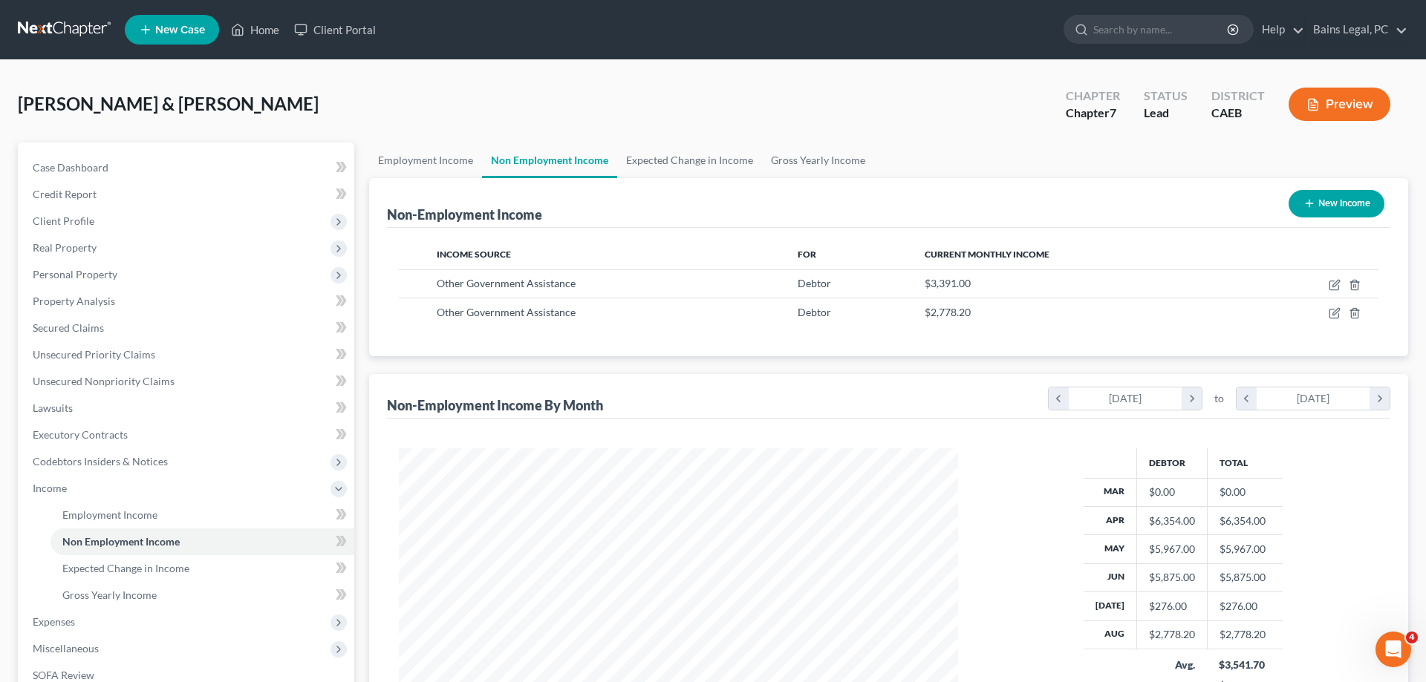
scroll to position [279, 589]
click at [1328, 315] on td at bounding box center [1309, 312] width 137 height 28
click at [1329, 313] on icon "button" at bounding box center [1333, 314] width 9 height 9
select select "5"
select select "0"
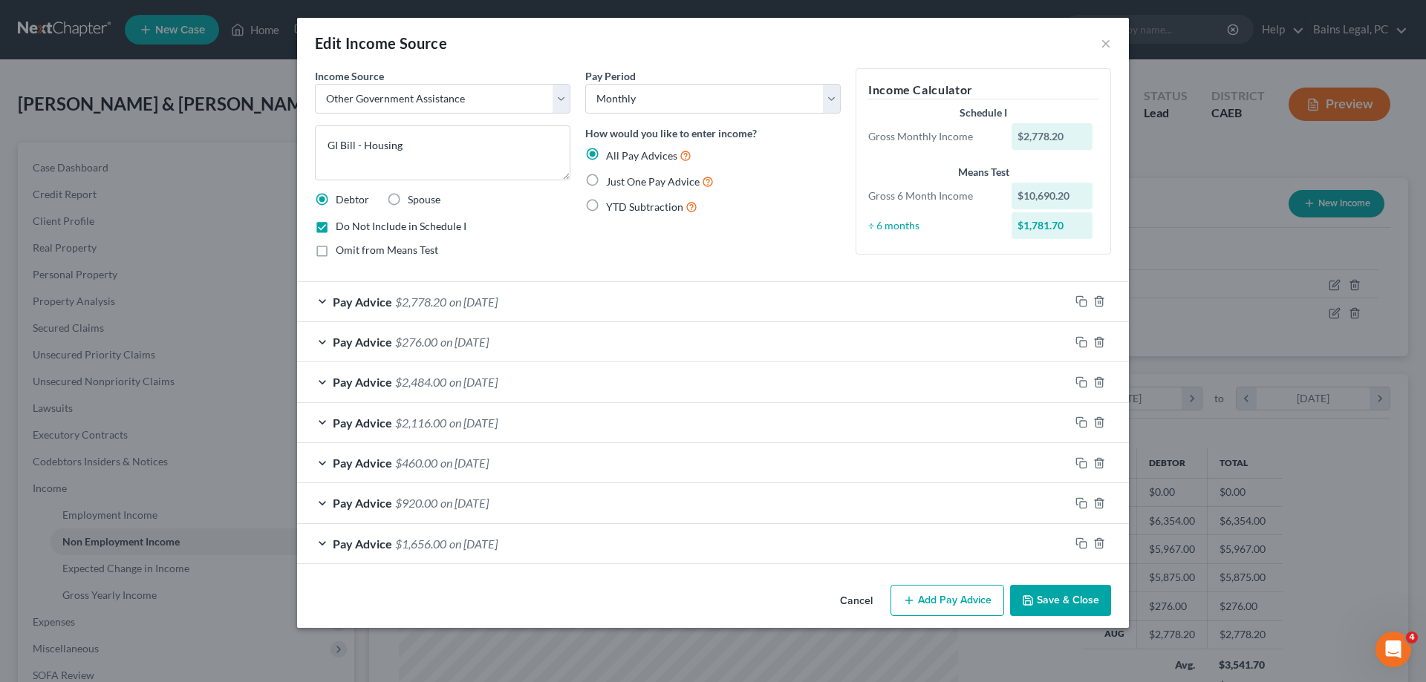
click at [1104, 592] on button "Save & Close" at bounding box center [1060, 600] width 101 height 31
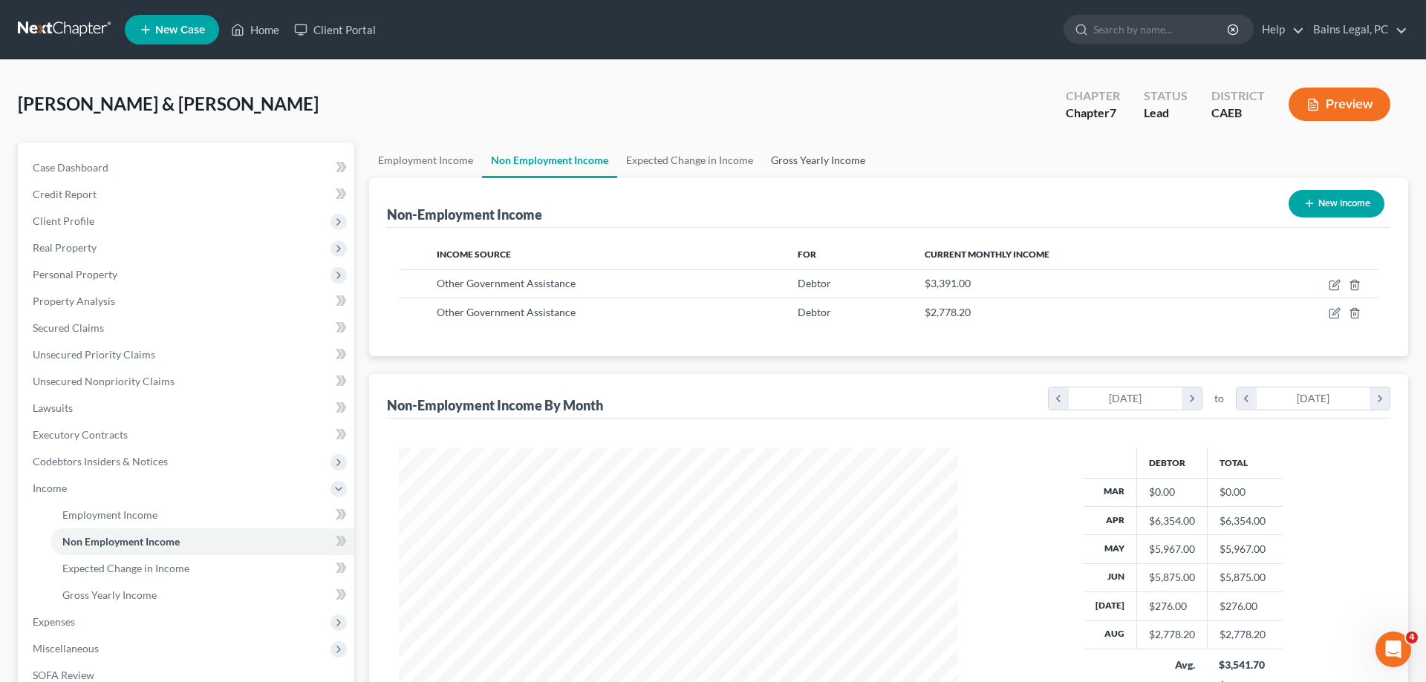
click at [851, 163] on link "Gross Yearly Income" at bounding box center [818, 161] width 112 height 36
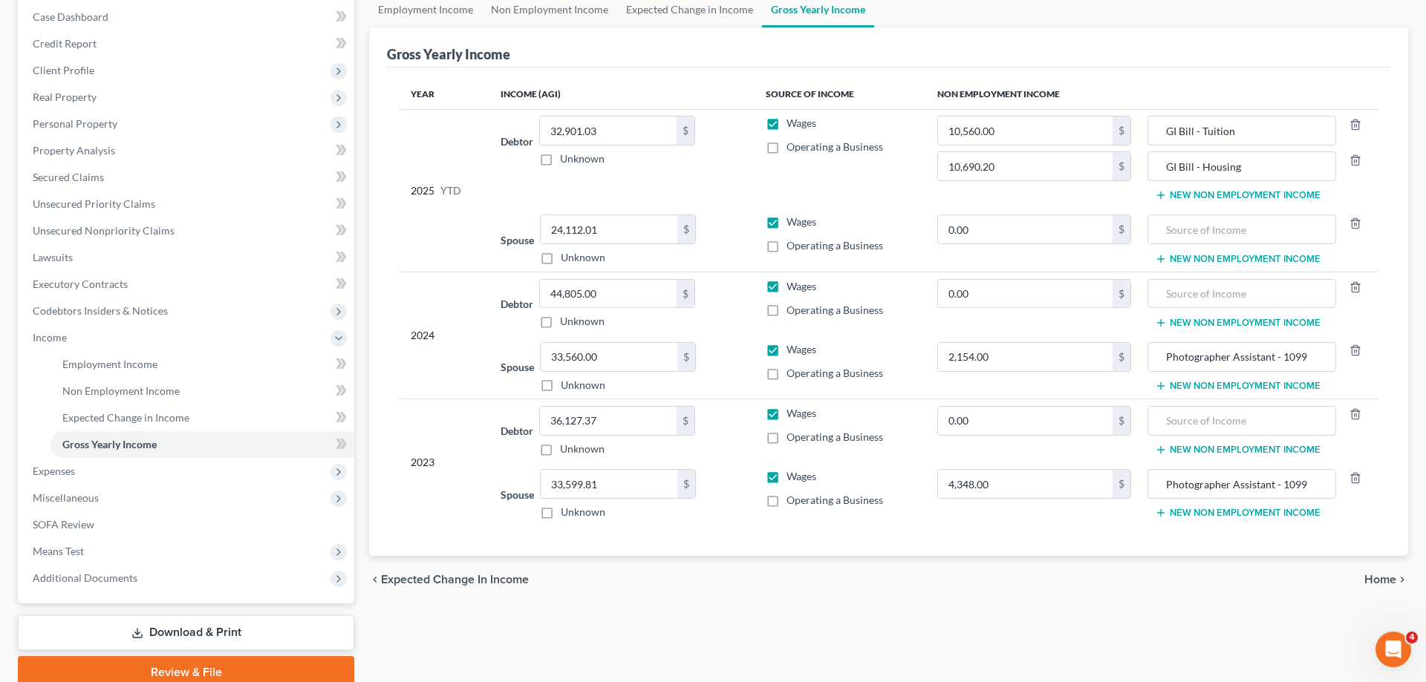
scroll to position [151, 0]
click at [103, 500] on span "Miscellaneous" at bounding box center [187, 497] width 333 height 27
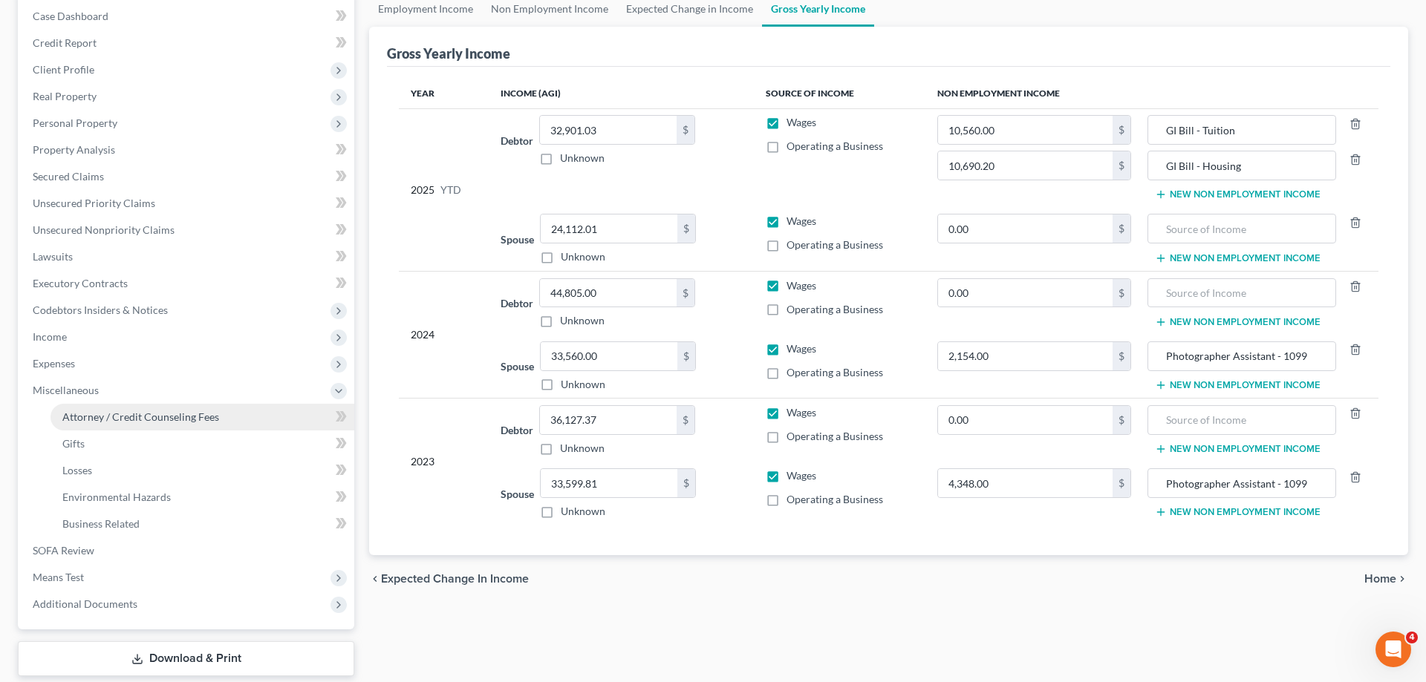
click at [188, 426] on link "Attorney / Credit Counseling Fees" at bounding box center [202, 417] width 304 height 27
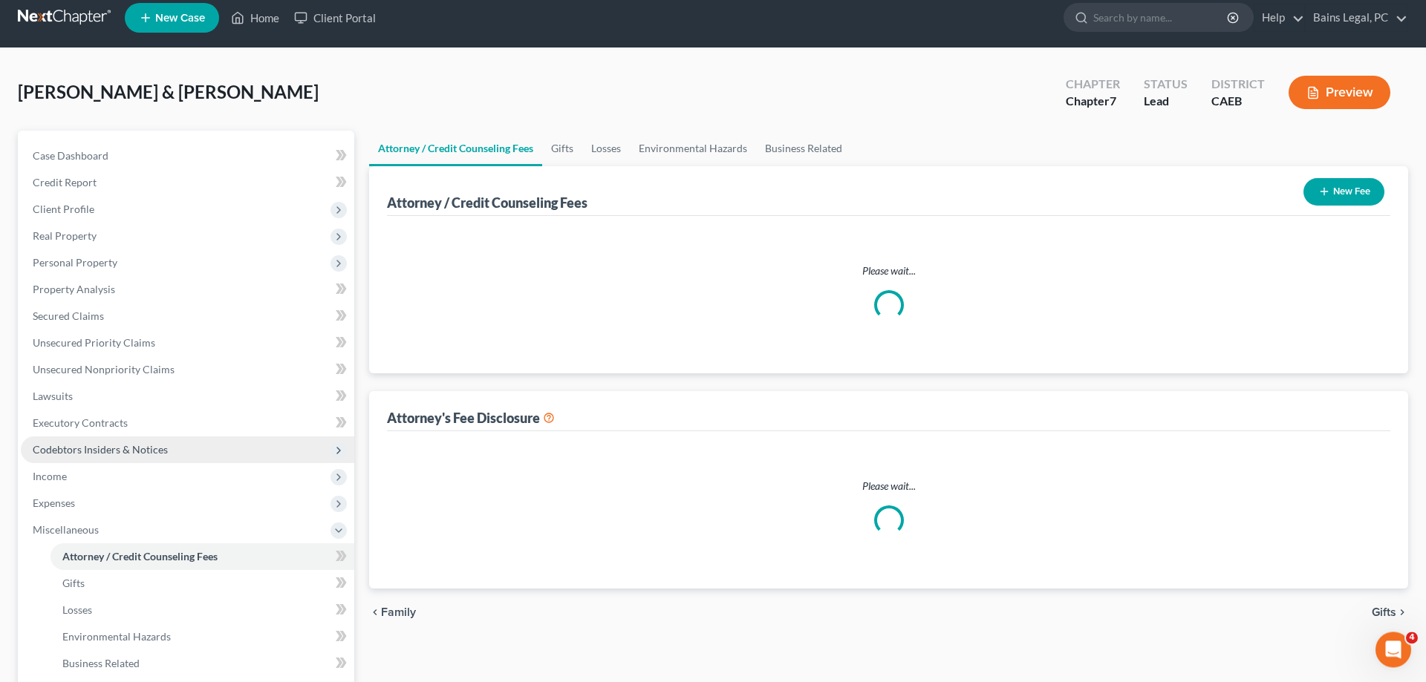
select select "36"
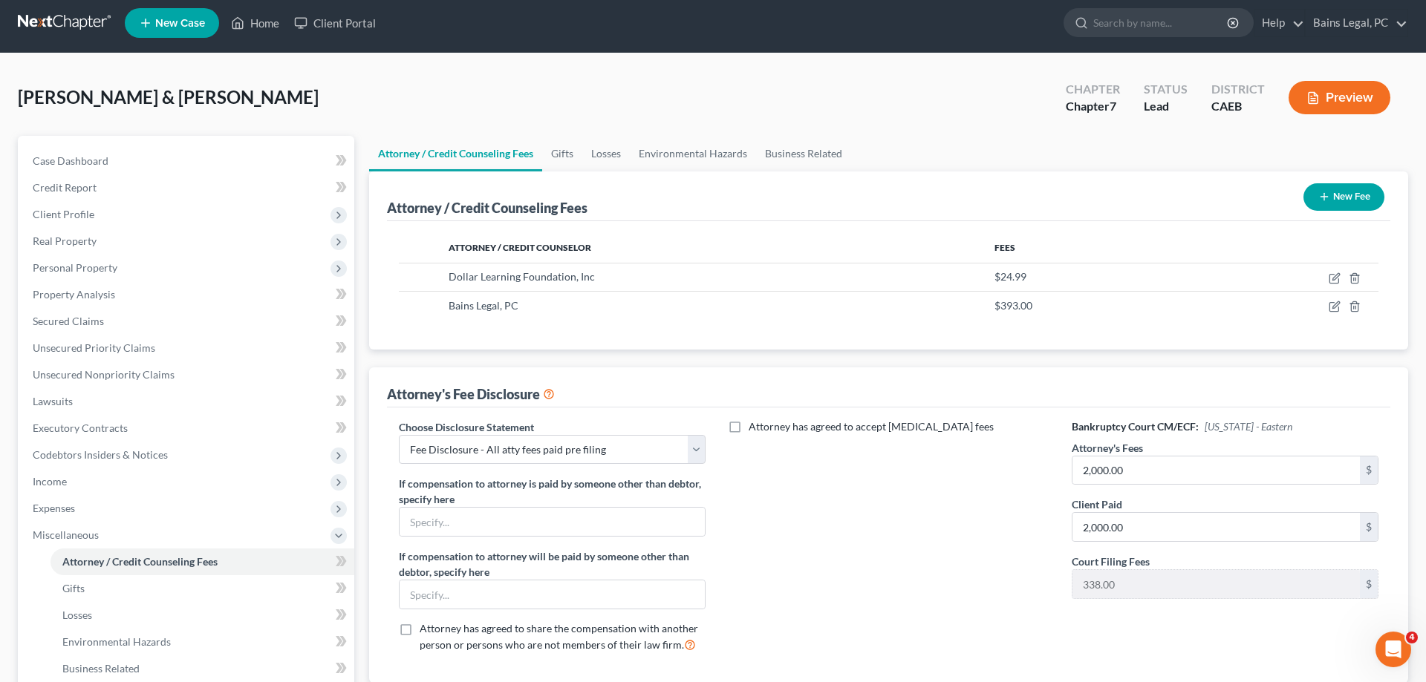
scroll to position [227, 0]
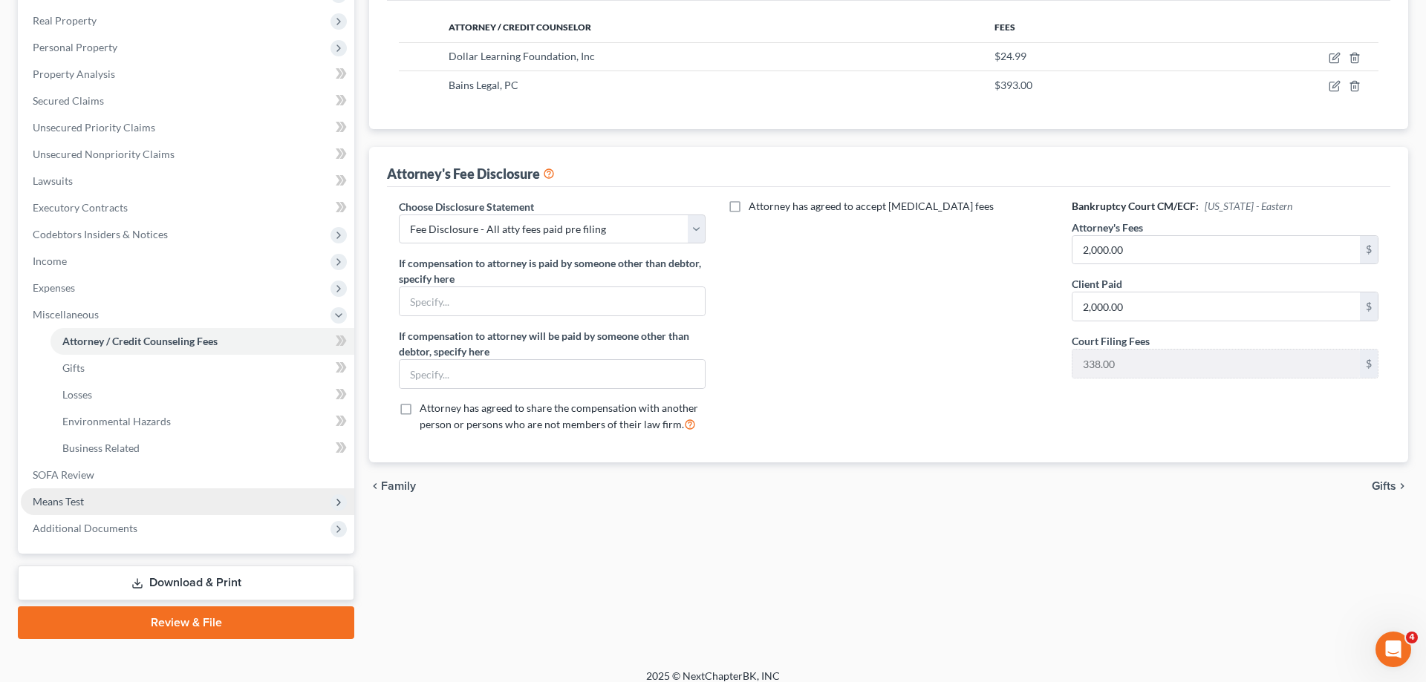
drag, startPoint x: 94, startPoint y: 505, endPoint x: 110, endPoint y: 506, distance: 15.7
click at [94, 505] on span "Means Test" at bounding box center [187, 502] width 333 height 27
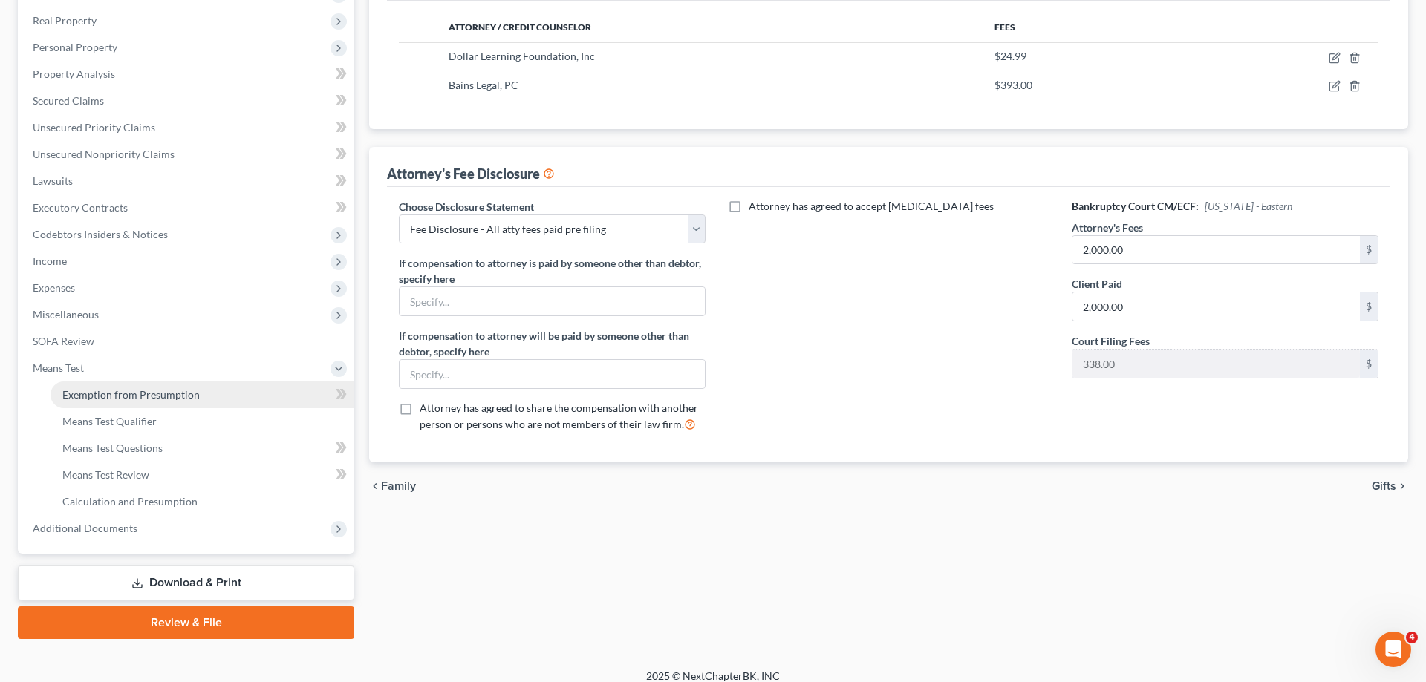
click at [172, 400] on link "Exemption from Presumption" at bounding box center [202, 395] width 304 height 27
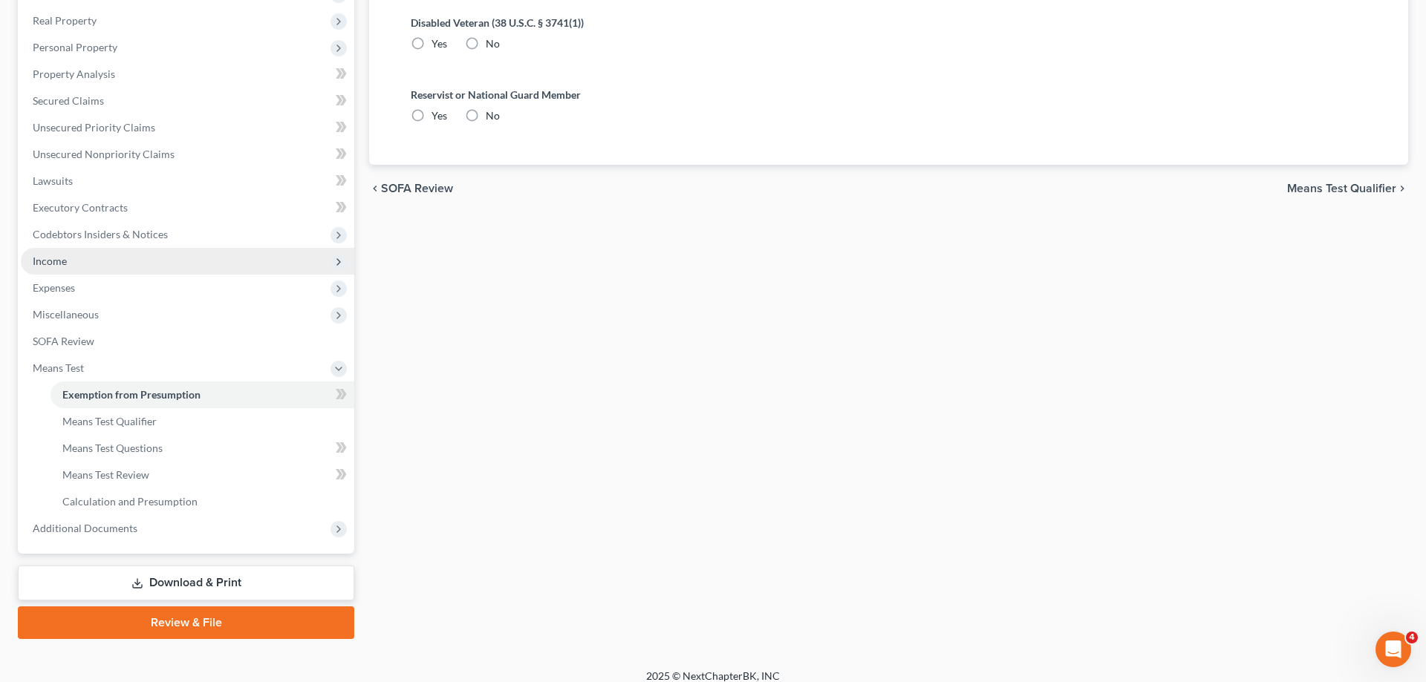
radio input "true"
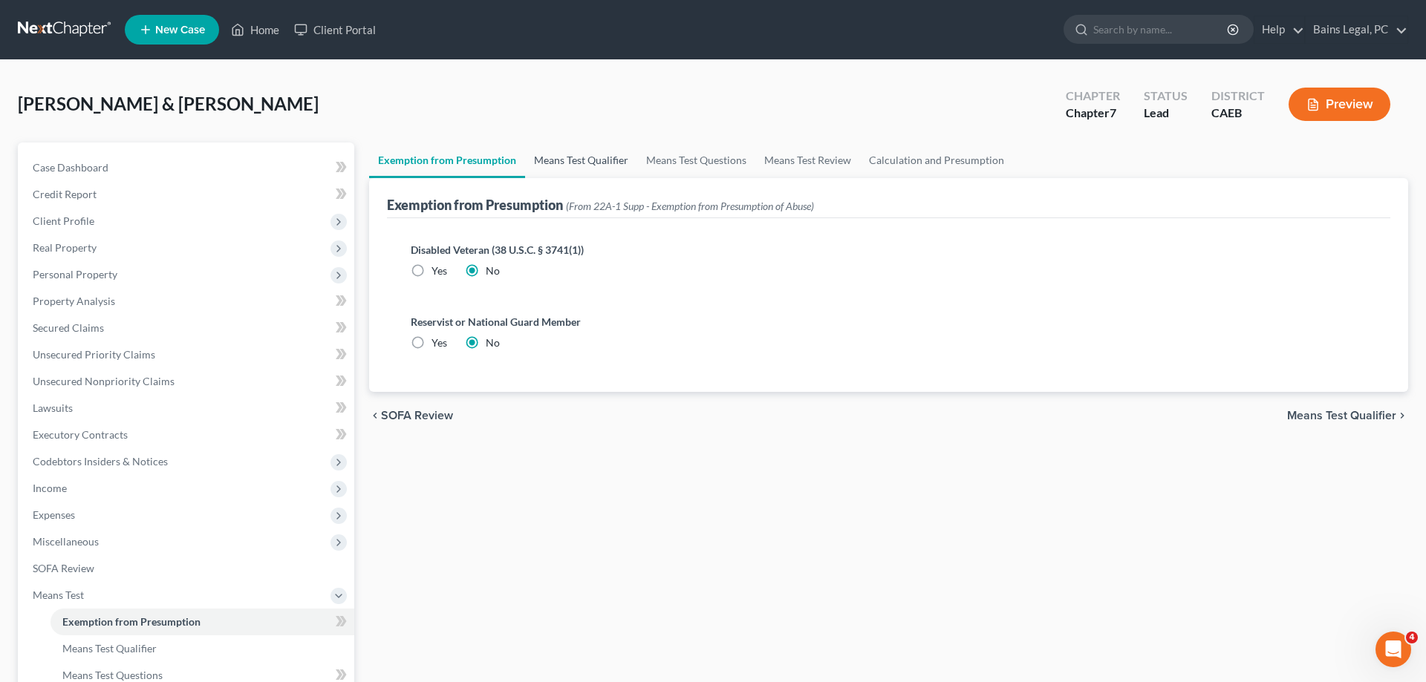
click at [601, 172] on link "Means Test Qualifier" at bounding box center [581, 161] width 112 height 36
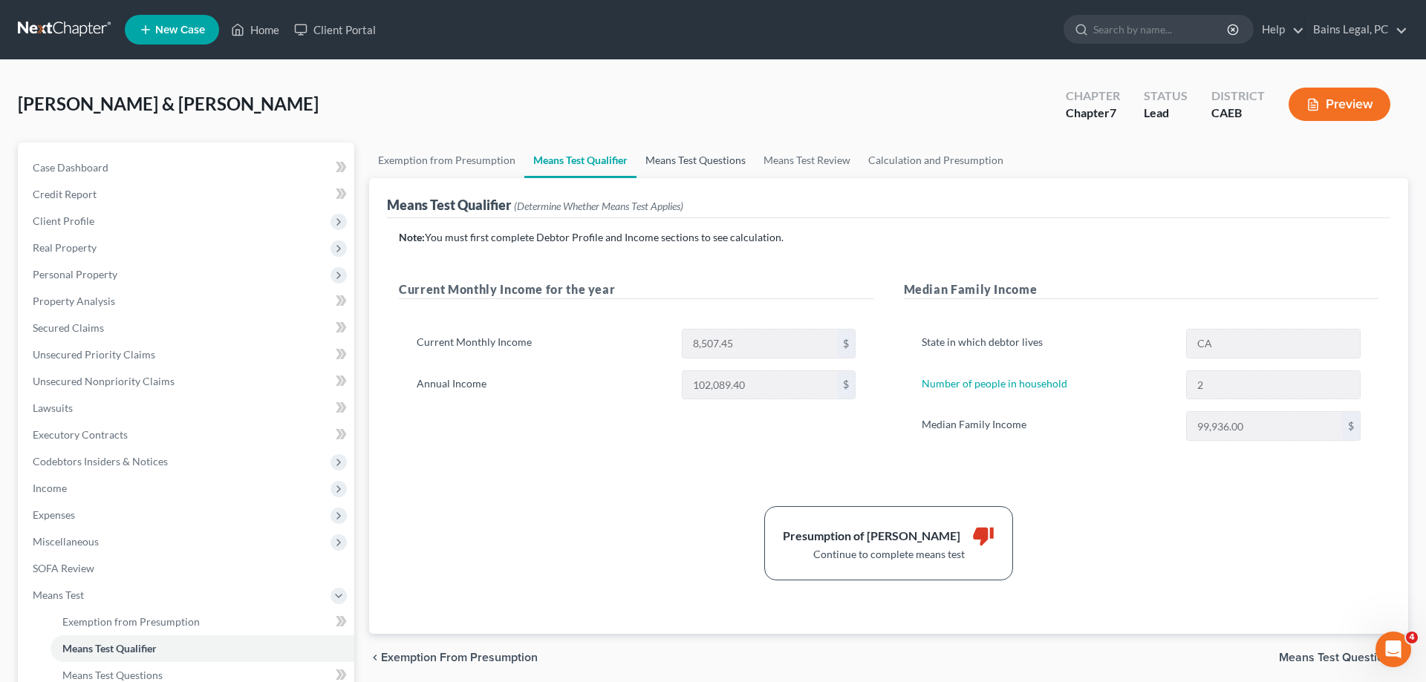
click at [680, 165] on link "Means Test Questions" at bounding box center [695, 161] width 118 height 36
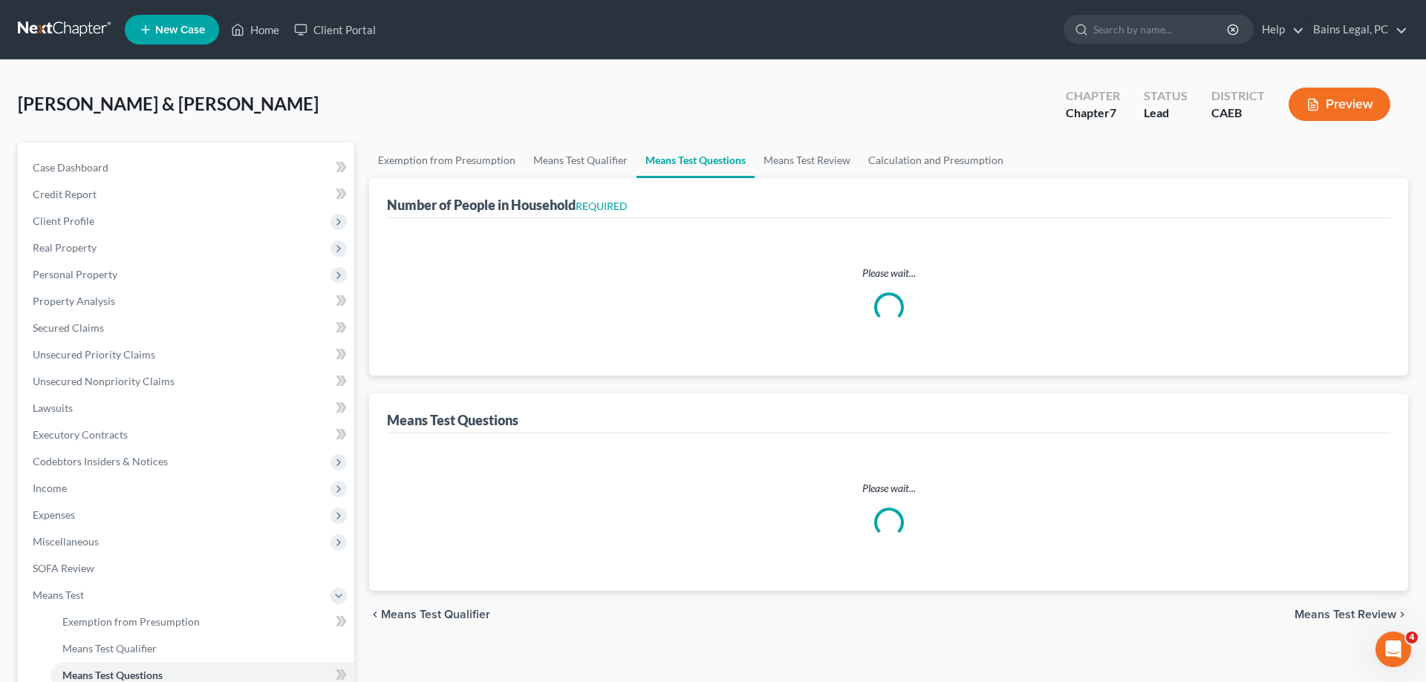
select select "1"
select select "60"
select select "1"
select select "60"
select select "2"
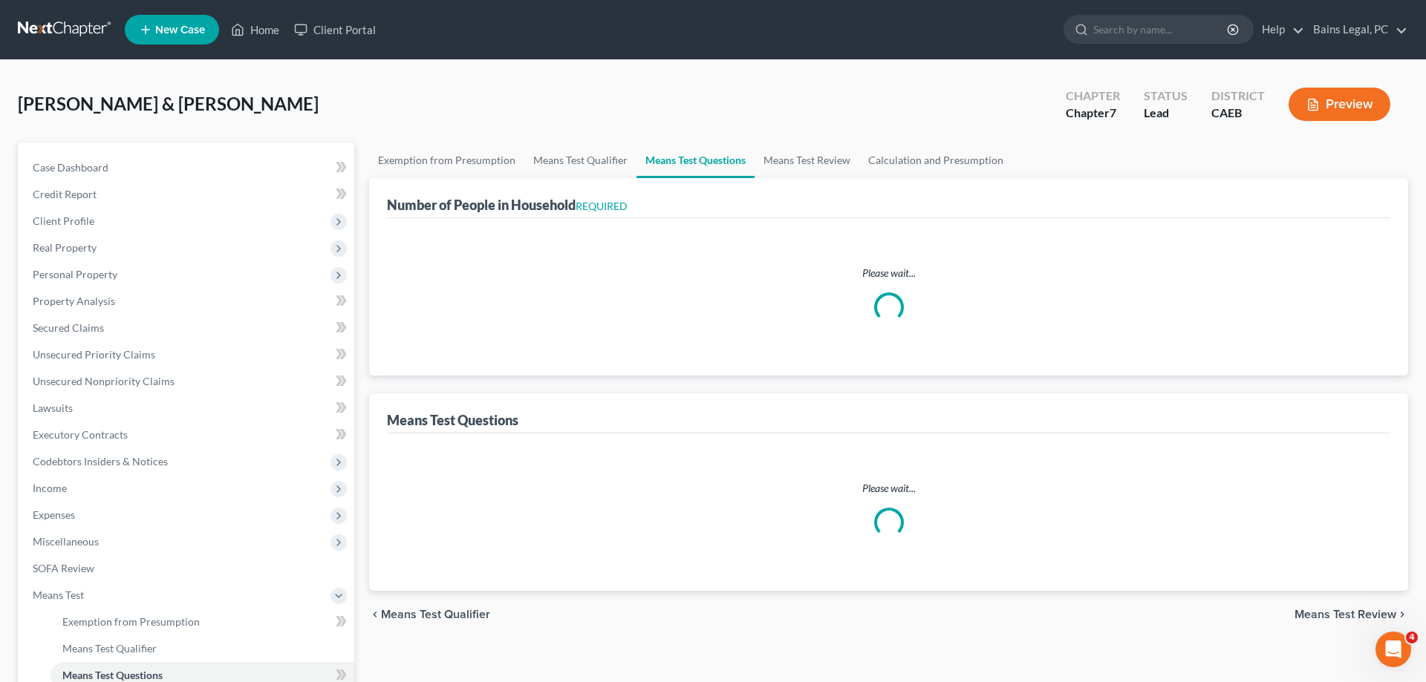
select select "2"
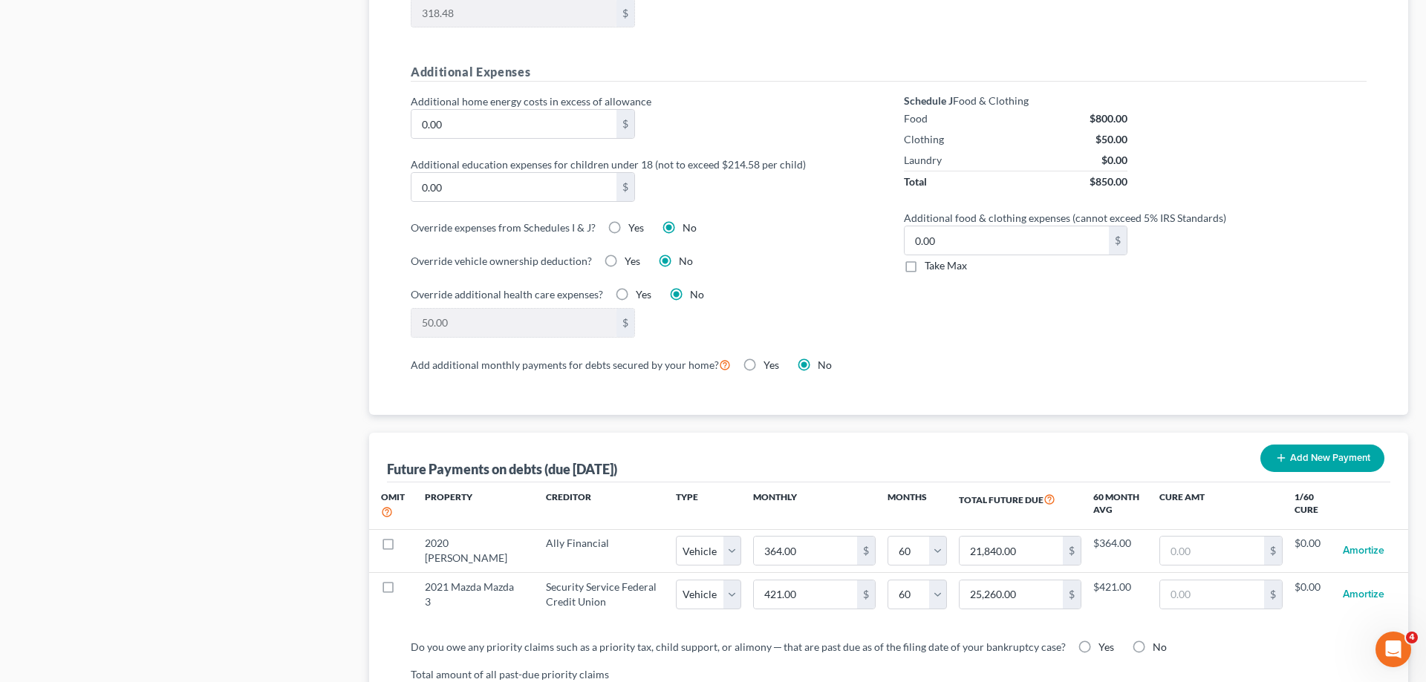
scroll to position [1424, 0]
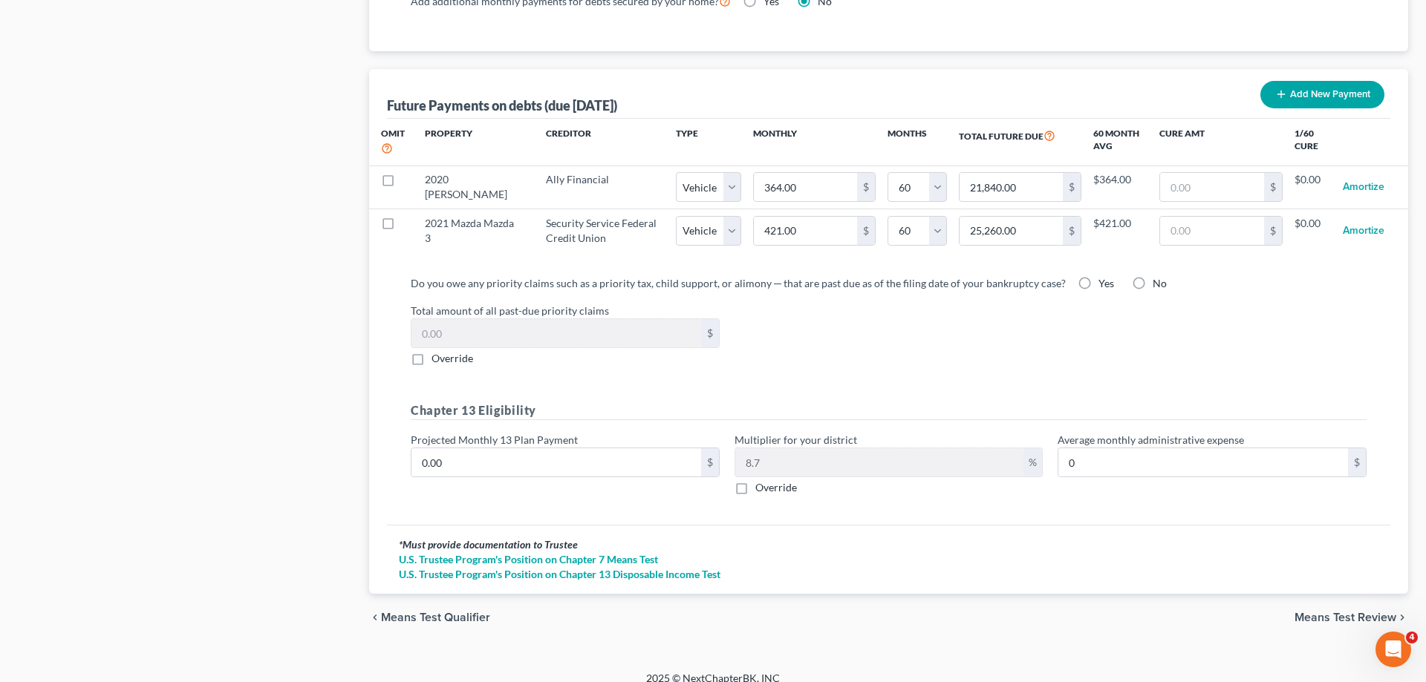
click at [1152, 276] on label "No" at bounding box center [1159, 283] width 14 height 15
click at [1158, 276] on input "No" at bounding box center [1163, 281] width 10 height 10
radio input "true"
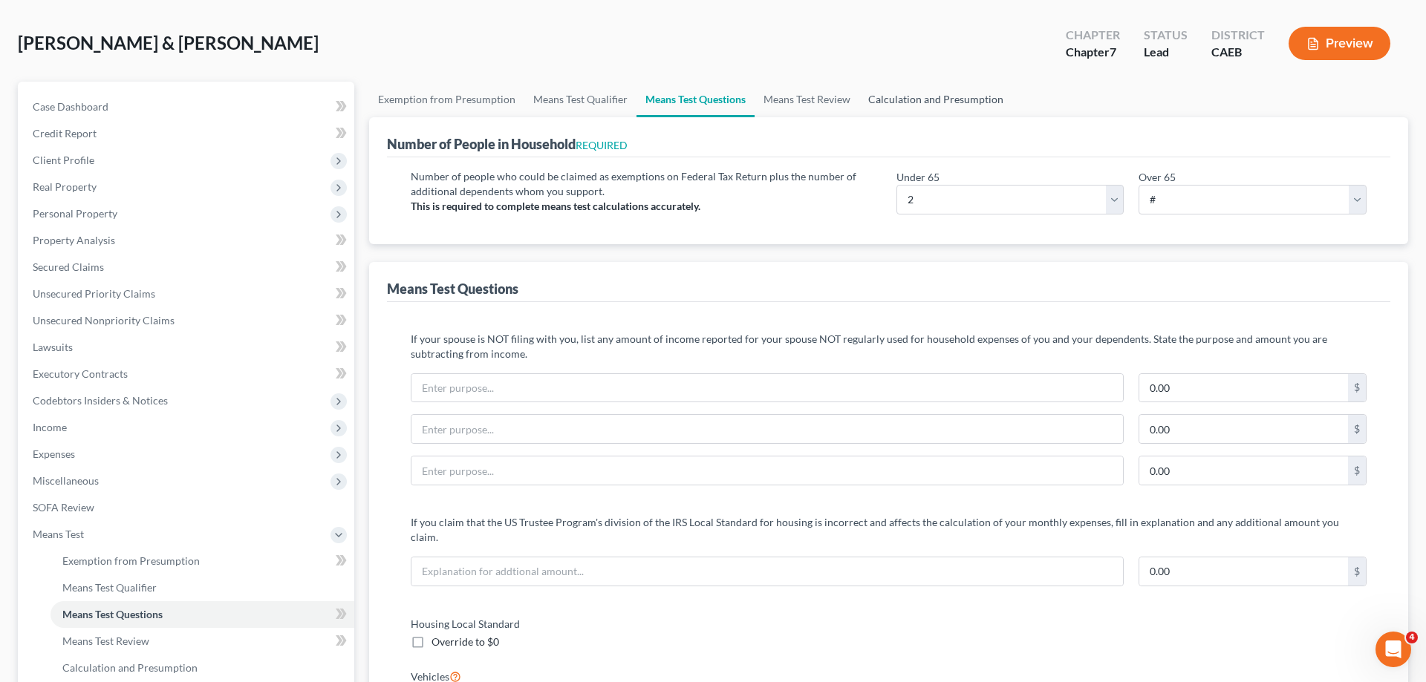
click at [898, 103] on link "Calculation and Presumption" at bounding box center [935, 100] width 153 height 36
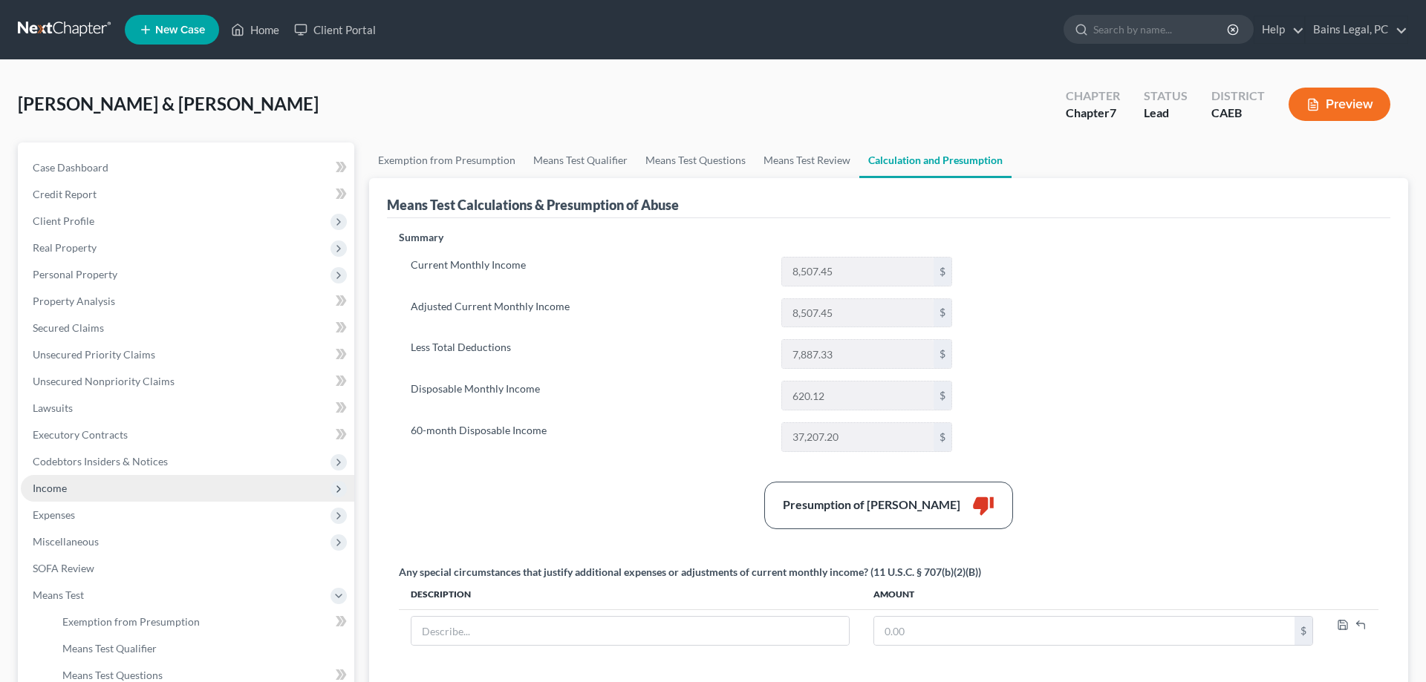
click at [85, 492] on span "Income" at bounding box center [187, 488] width 333 height 27
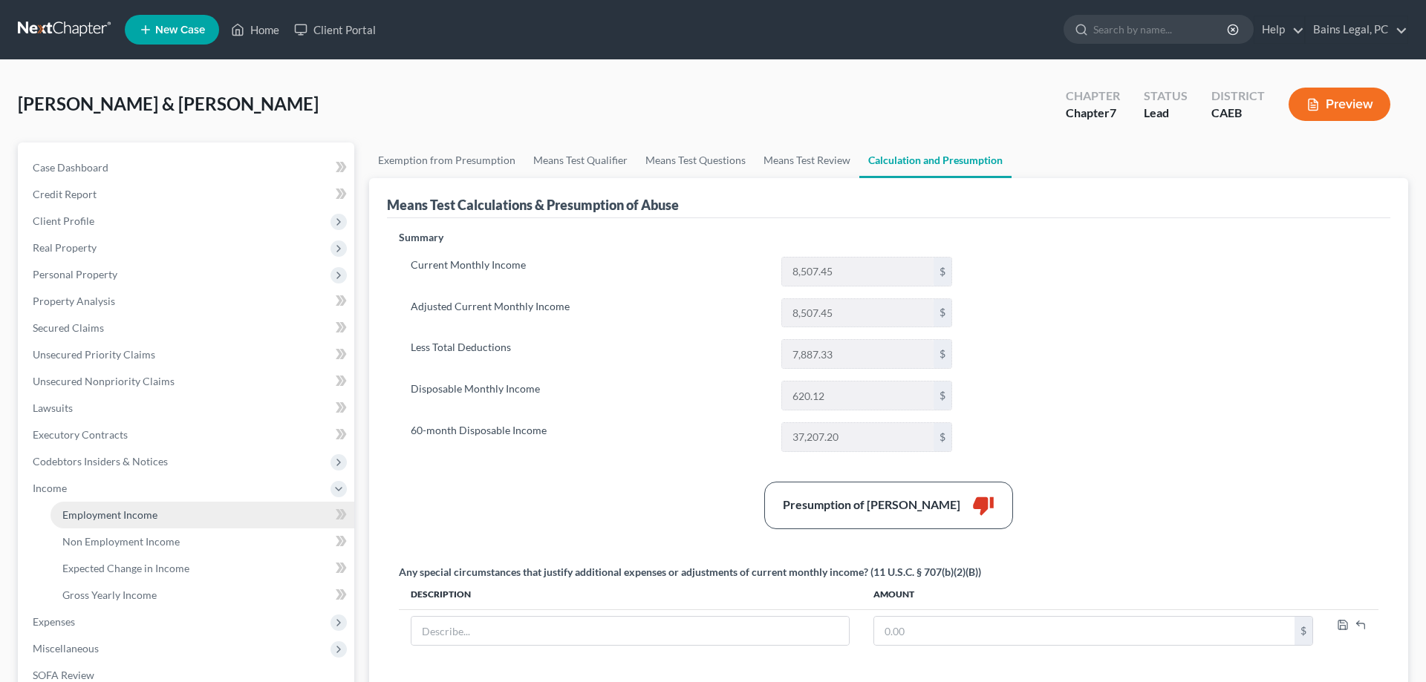
click at [139, 508] on link "Employment Income" at bounding box center [202, 515] width 304 height 27
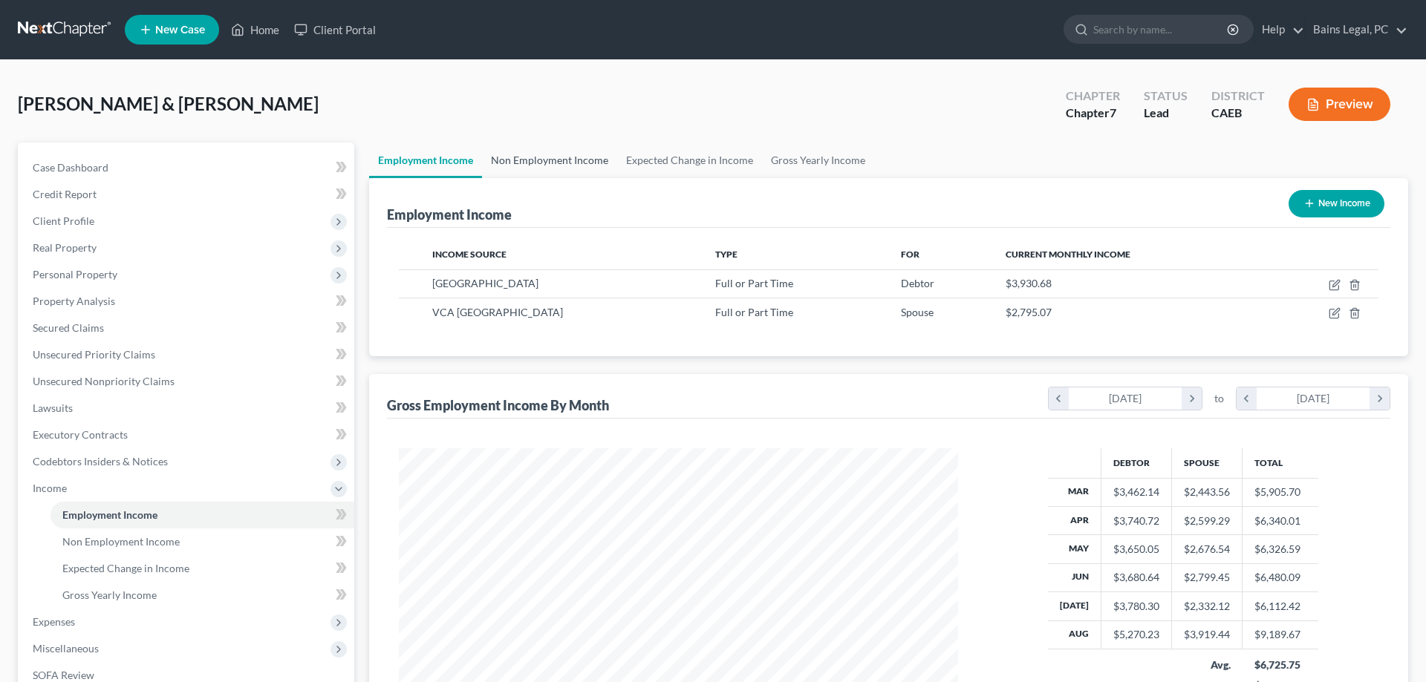
scroll to position [279, 589]
click at [588, 165] on link "Non Employment Income" at bounding box center [549, 161] width 135 height 36
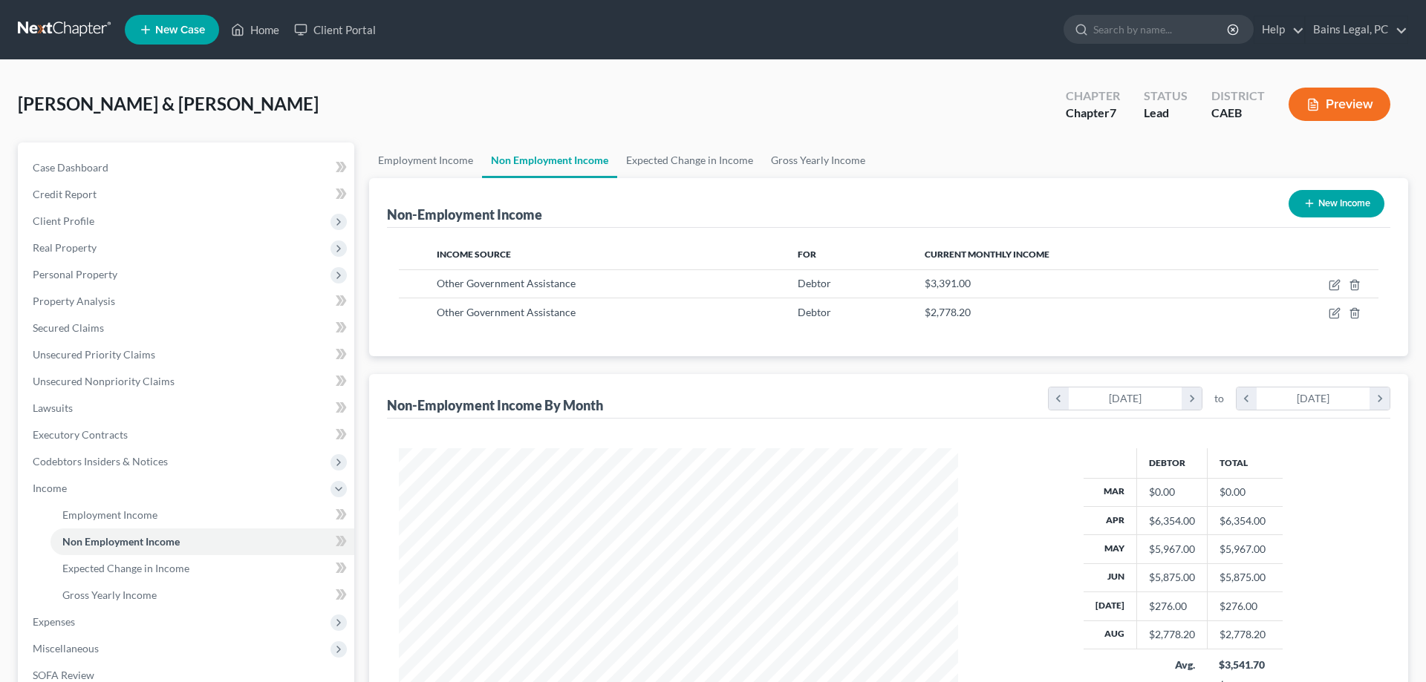
scroll to position [279, 589]
click at [1334, 281] on icon "button" at bounding box center [1333, 285] width 9 height 9
select select "5"
select select "0"
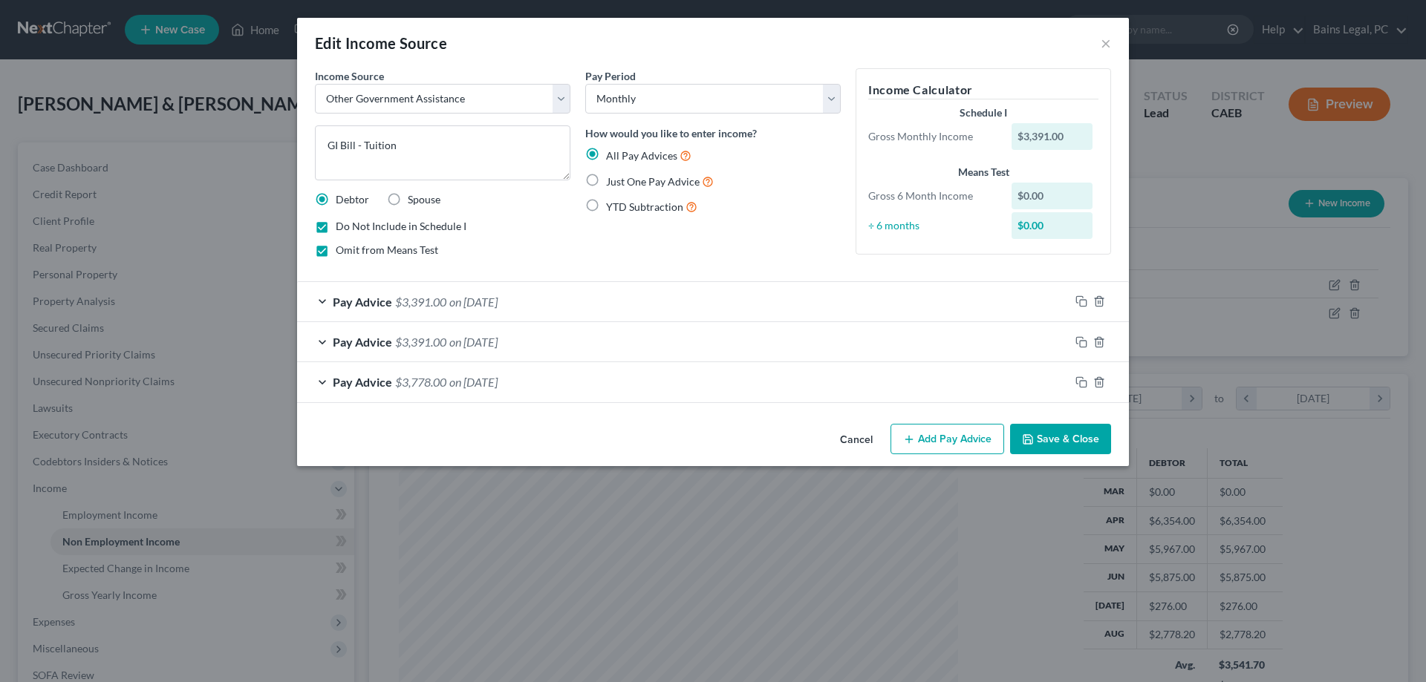
click at [1077, 443] on button "Save & Close" at bounding box center [1060, 439] width 101 height 31
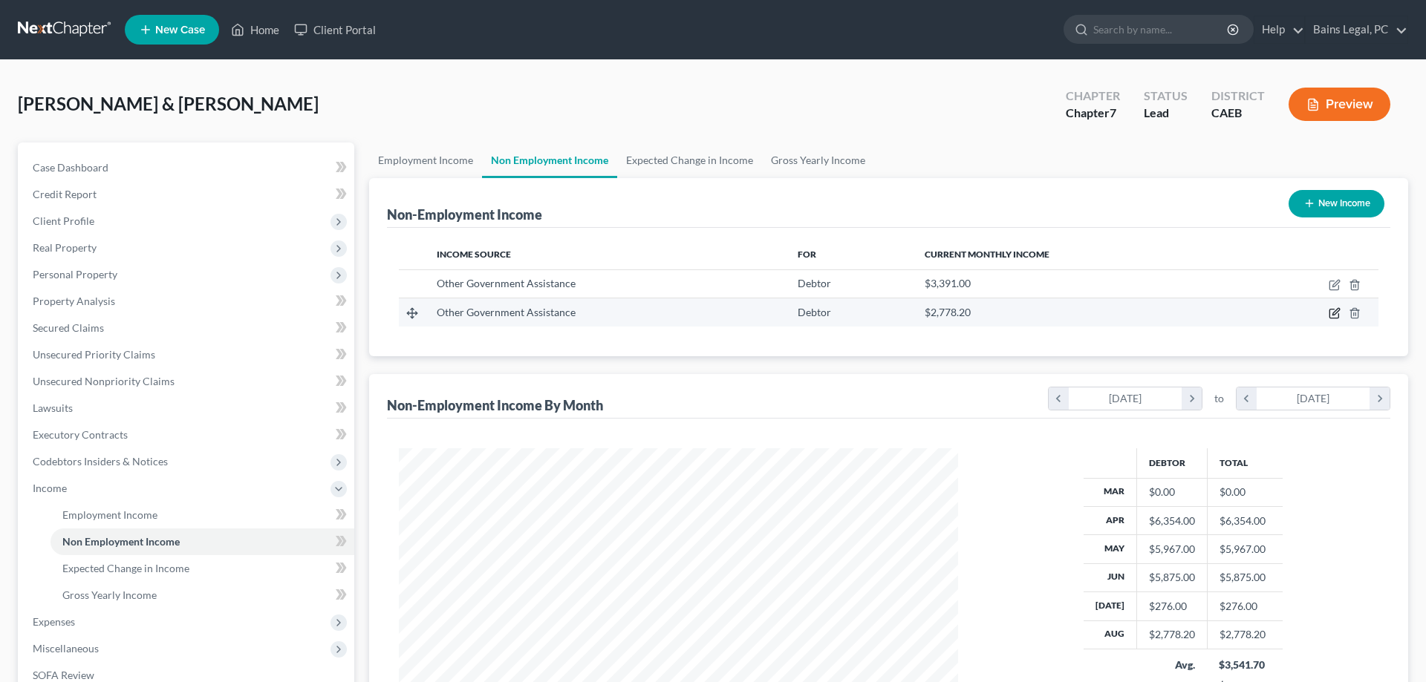
click at [1330, 313] on icon "button" at bounding box center [1333, 314] width 9 height 9
select select "5"
select select "0"
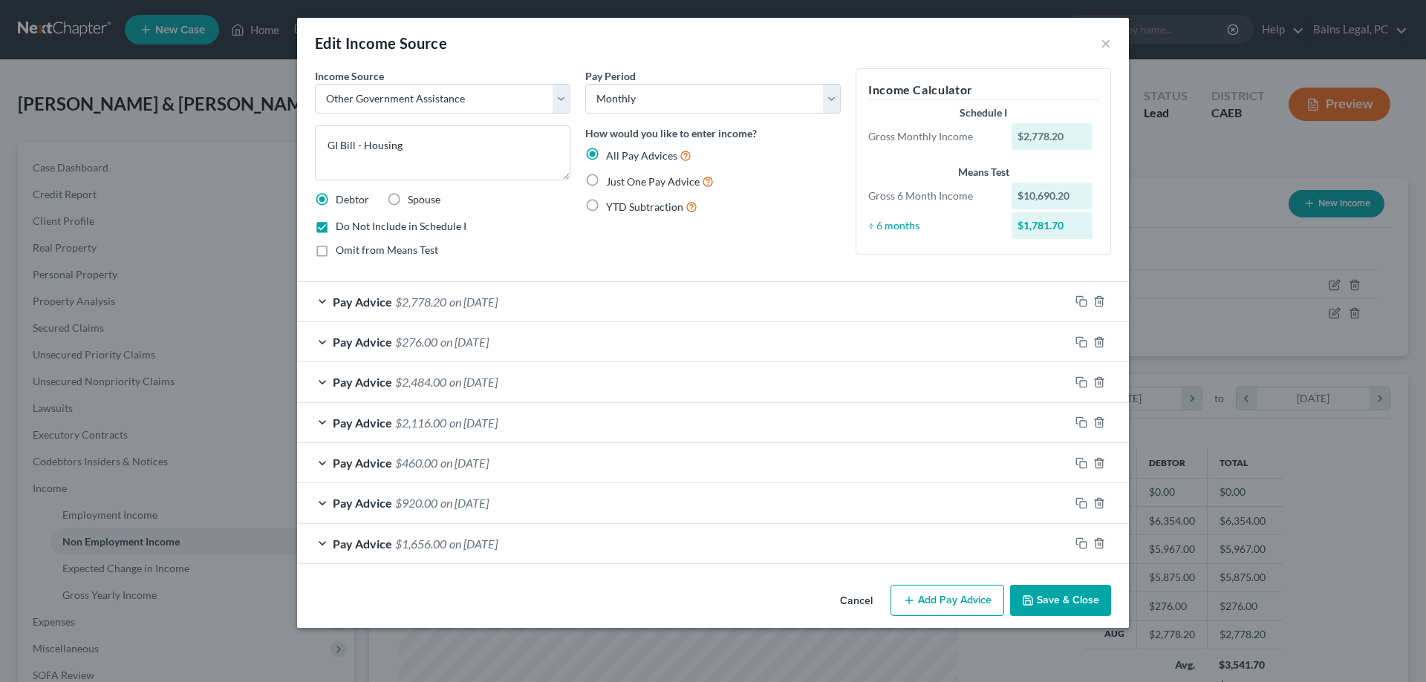
click at [1077, 606] on button "Save & Close" at bounding box center [1060, 600] width 101 height 31
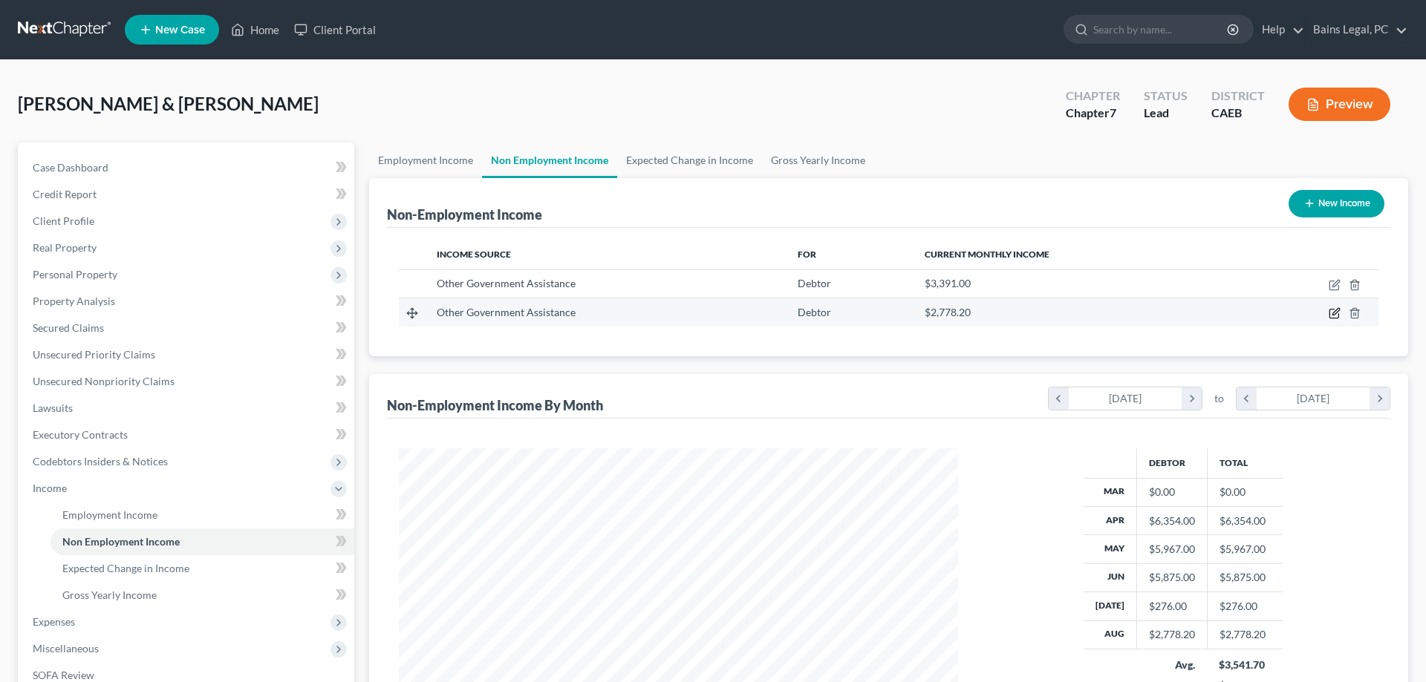
click at [1338, 314] on icon "button" at bounding box center [1333, 314] width 9 height 9
select select "5"
select select "0"
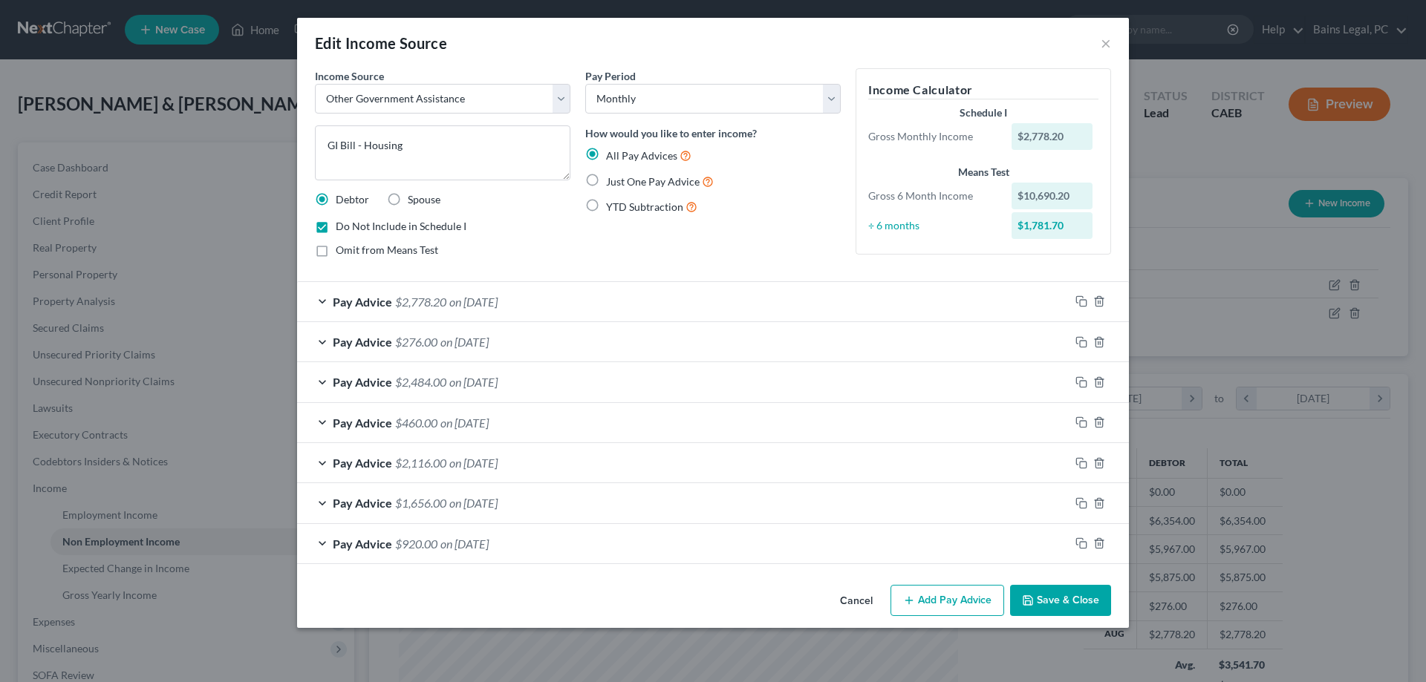
click at [1079, 604] on button "Save & Close" at bounding box center [1060, 600] width 101 height 31
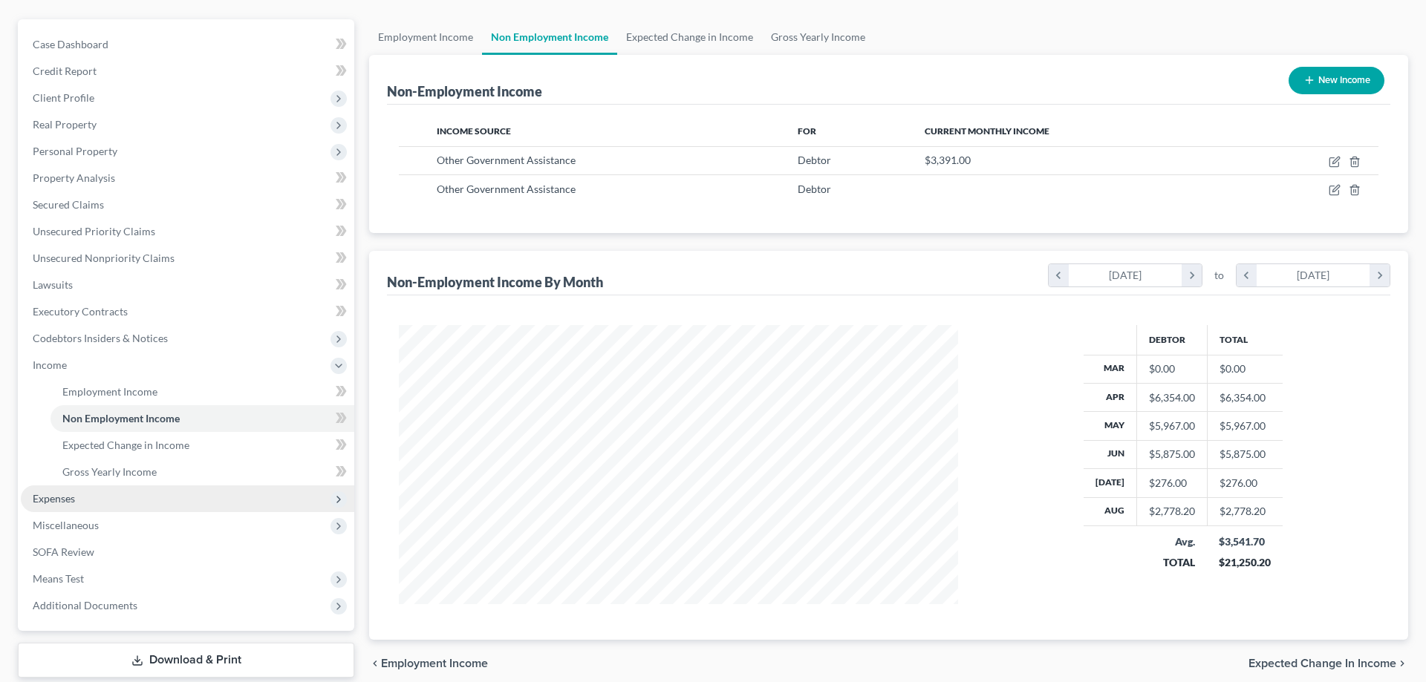
scroll to position [212, 0]
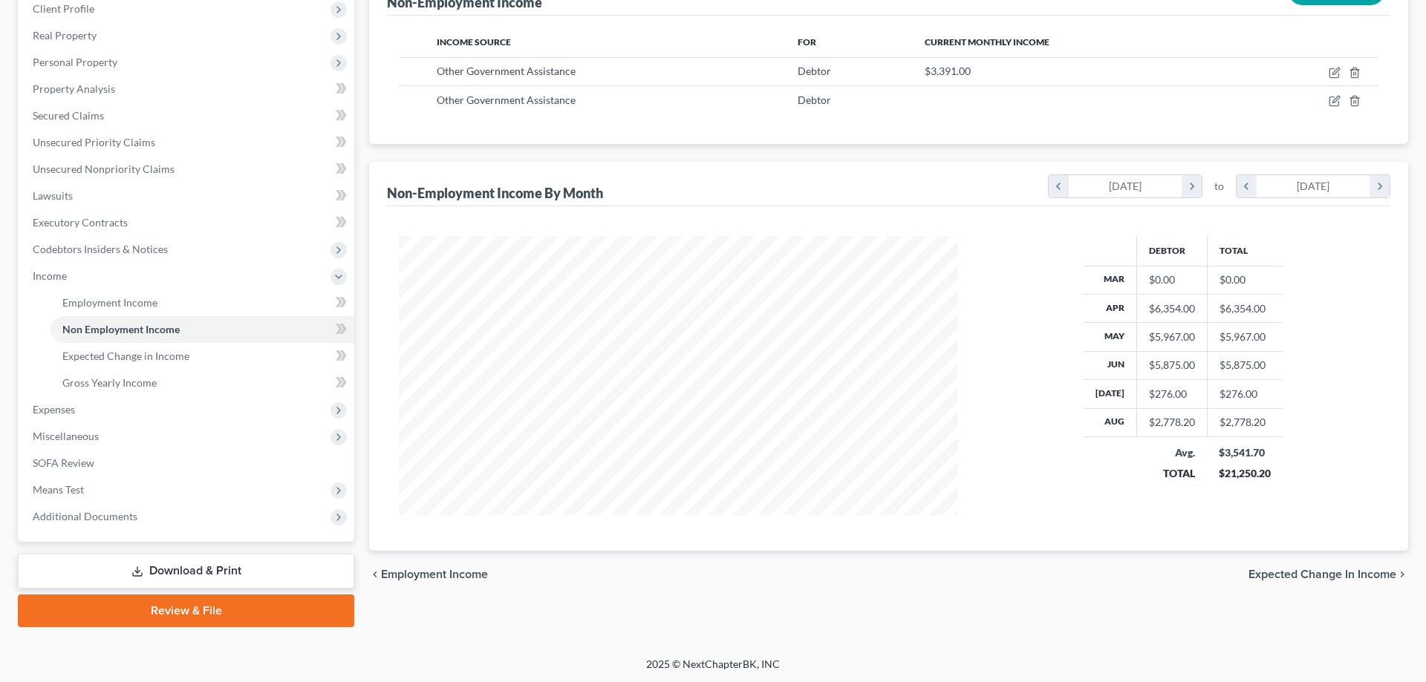
click at [125, 420] on span "Expenses" at bounding box center [187, 409] width 333 height 27
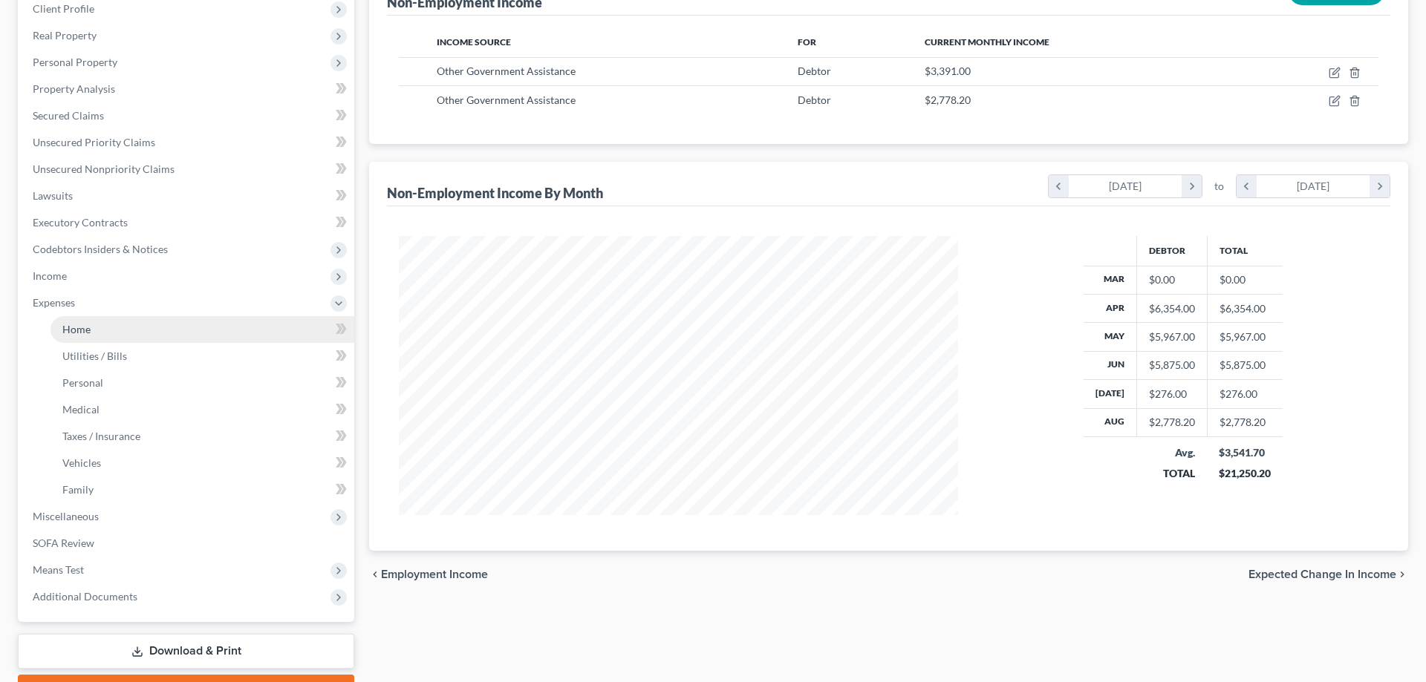
click at [142, 330] on link "Home" at bounding box center [202, 329] width 304 height 27
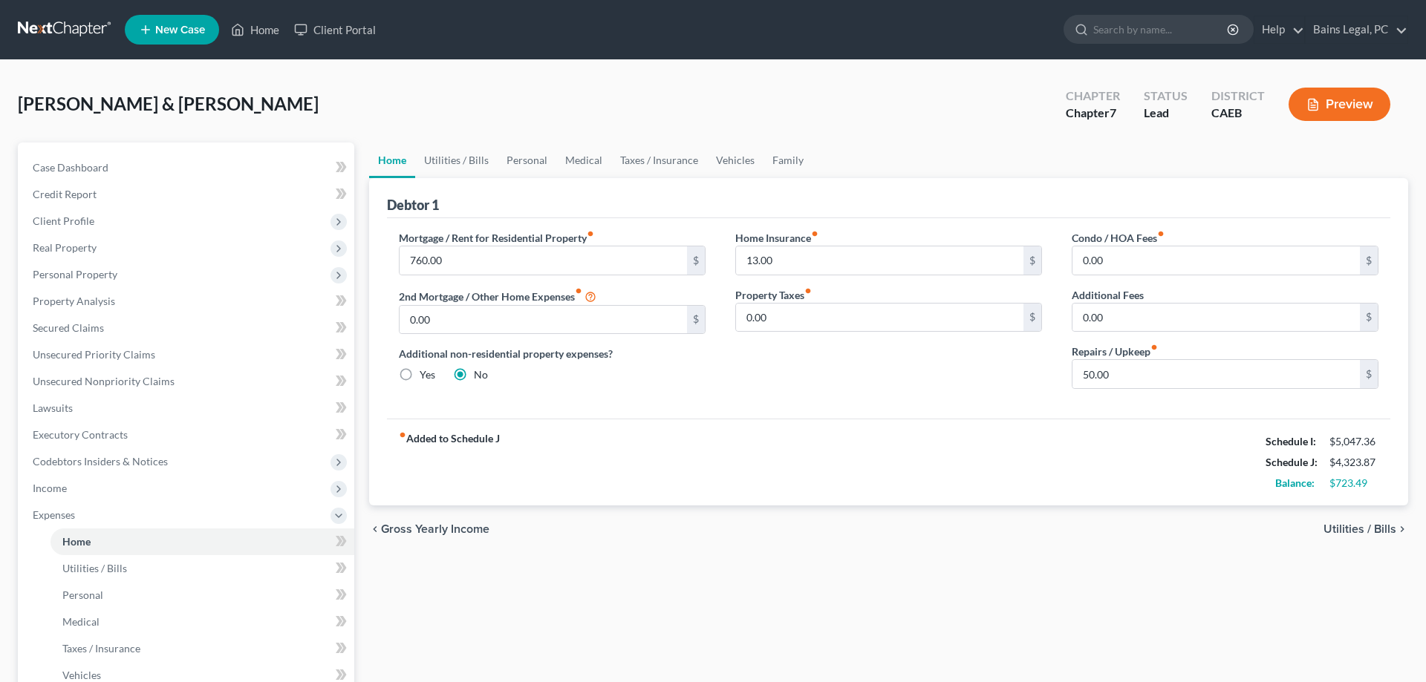
scroll to position [293, 0]
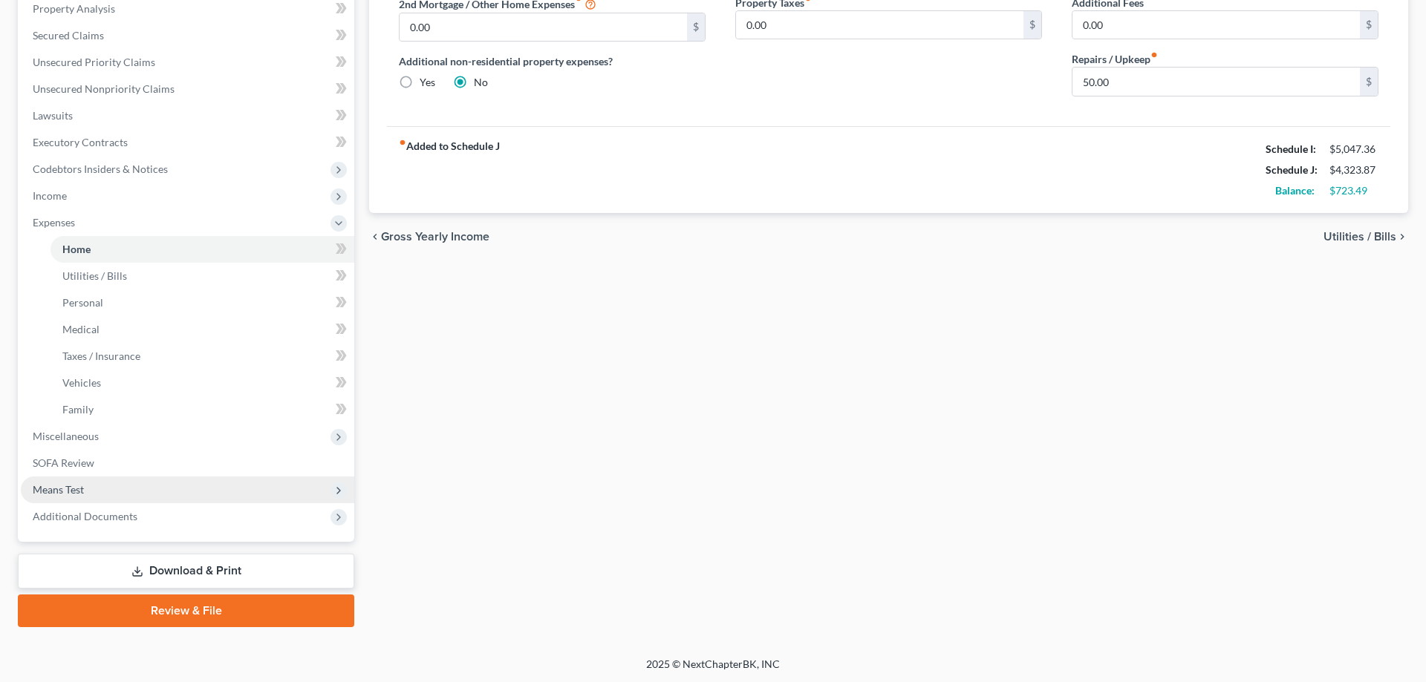
drag, startPoint x: 134, startPoint y: 492, endPoint x: 142, endPoint y: 489, distance: 8.0
click at [135, 492] on span "Means Test" at bounding box center [187, 490] width 333 height 27
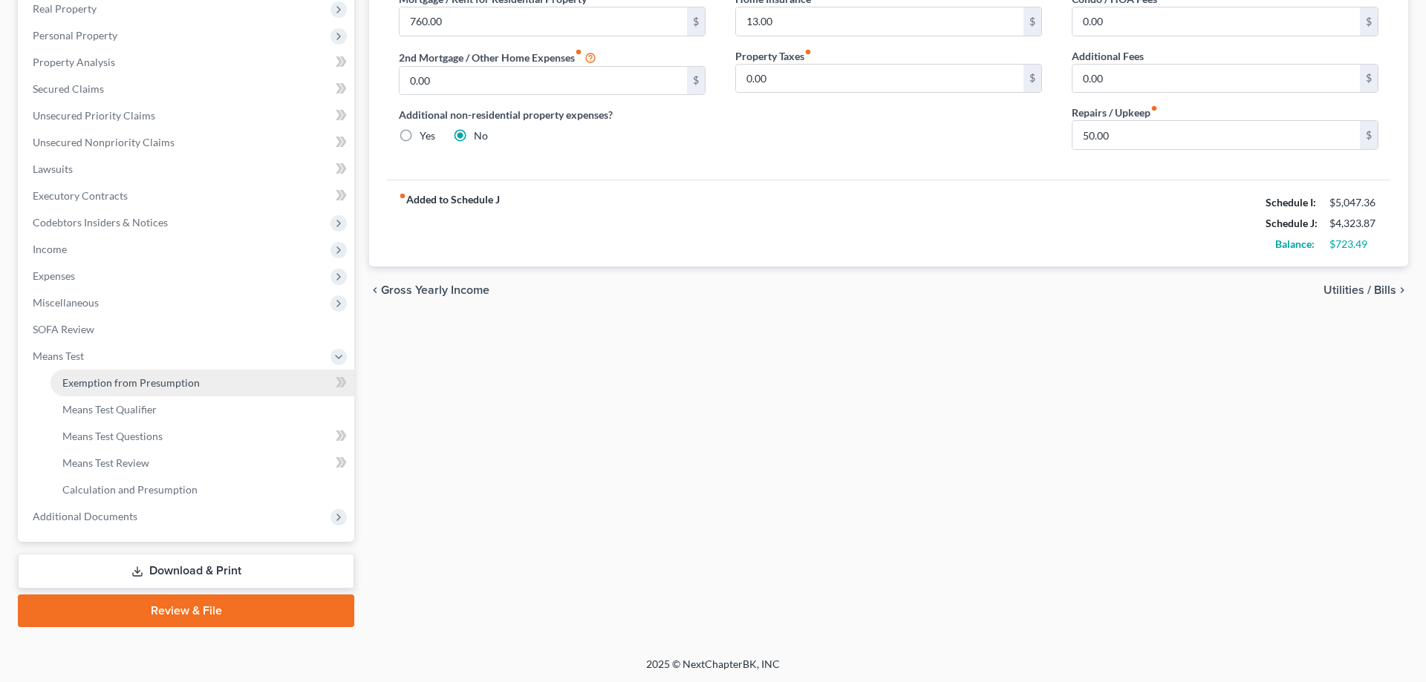
click at [196, 372] on link "Exemption from Presumption" at bounding box center [202, 383] width 304 height 27
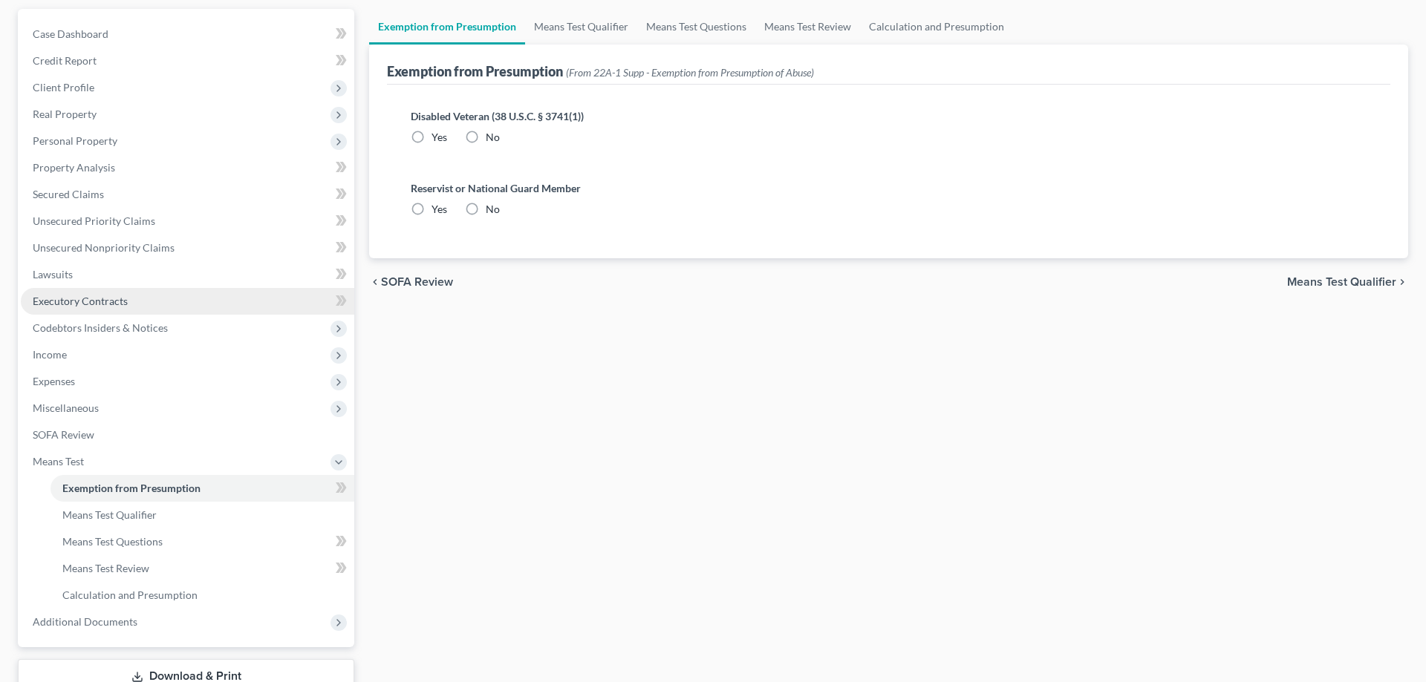
radio input "true"
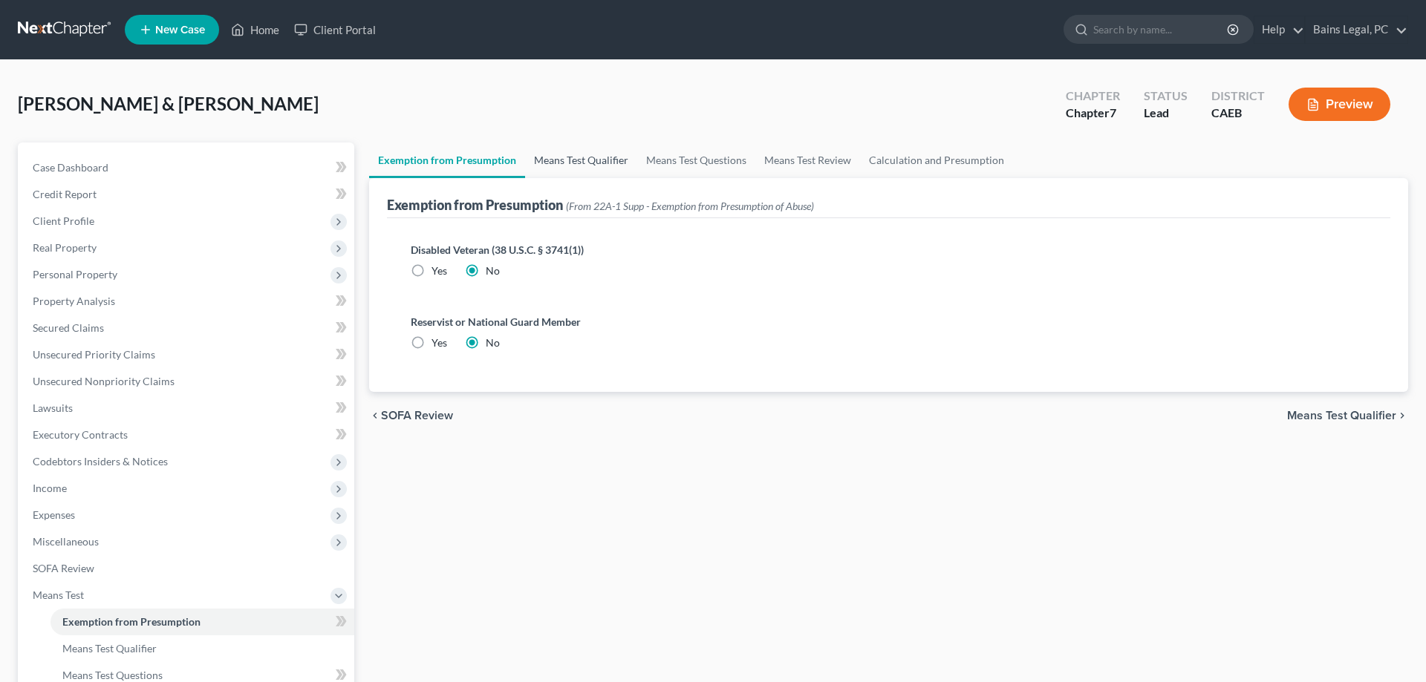
click at [599, 160] on link "Means Test Qualifier" at bounding box center [581, 161] width 112 height 36
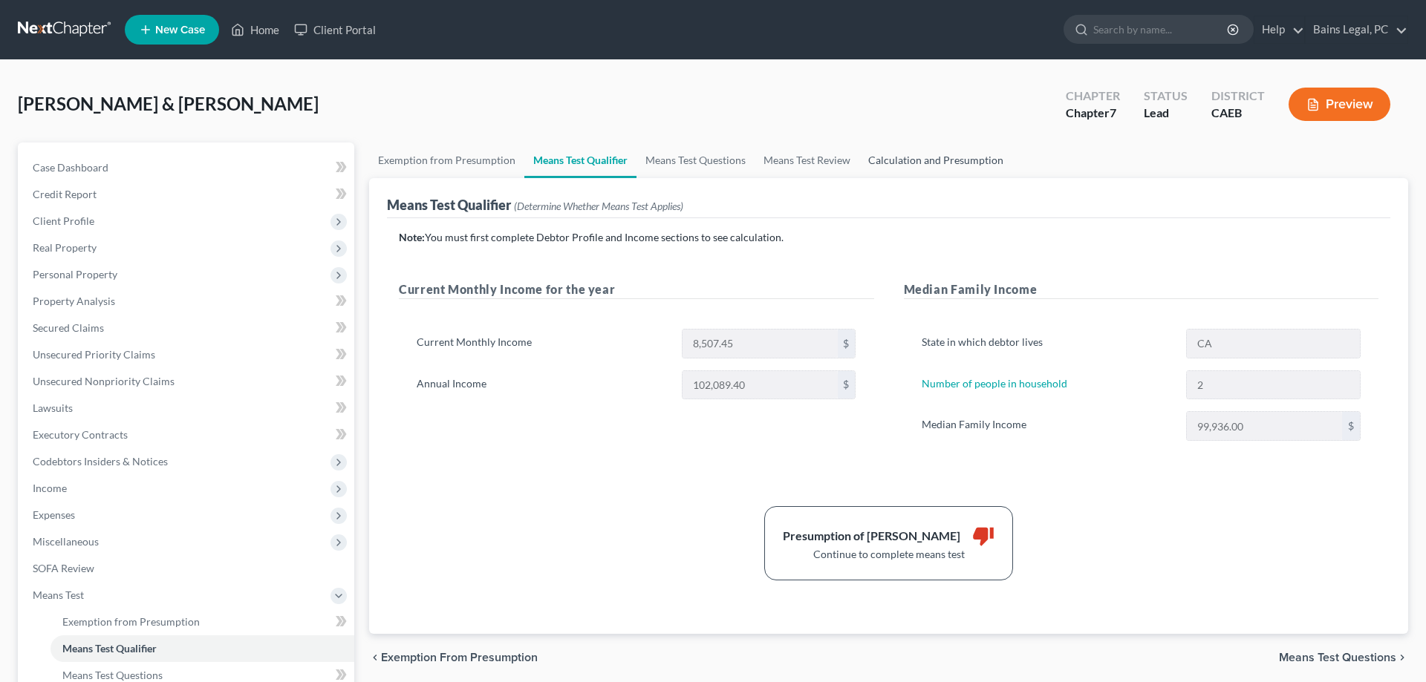
click at [927, 163] on link "Calculation and Presumption" at bounding box center [935, 161] width 153 height 36
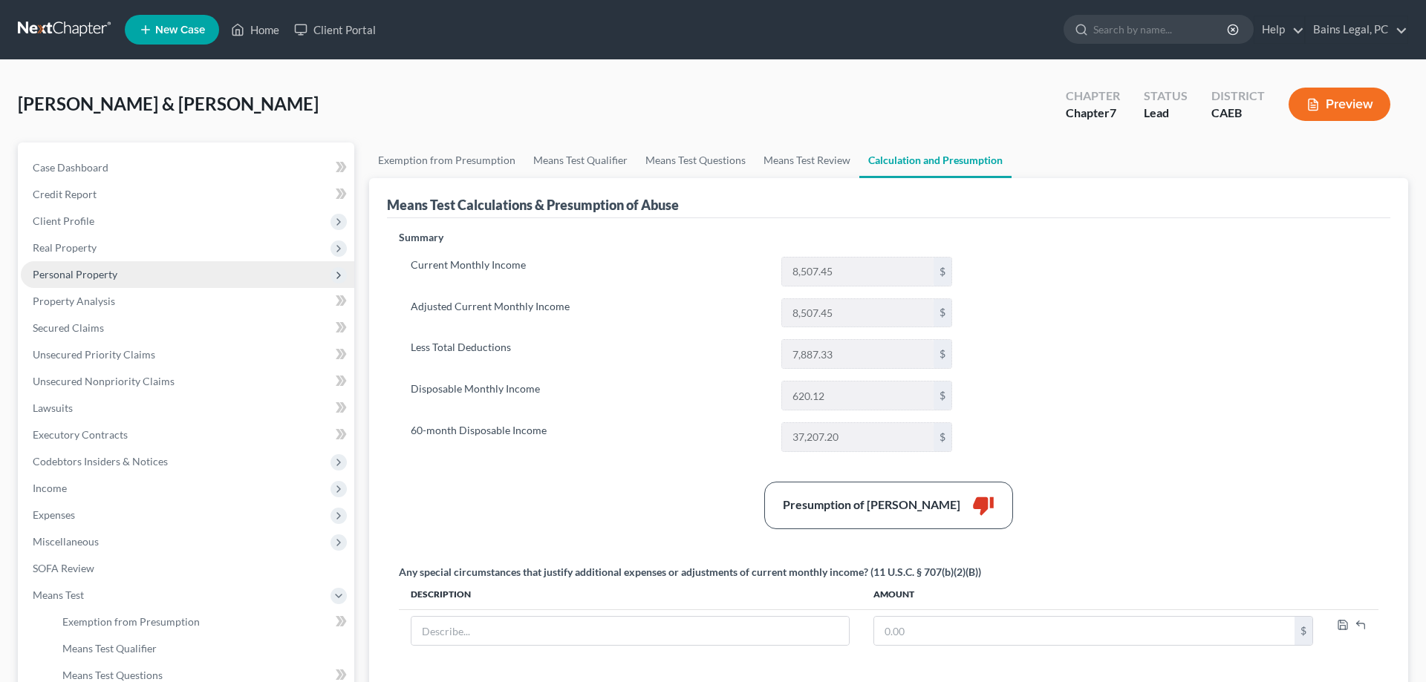
drag, startPoint x: 119, startPoint y: 278, endPoint x: 128, endPoint y: 287, distance: 13.7
click at [119, 278] on span "Personal Property" at bounding box center [187, 274] width 333 height 27
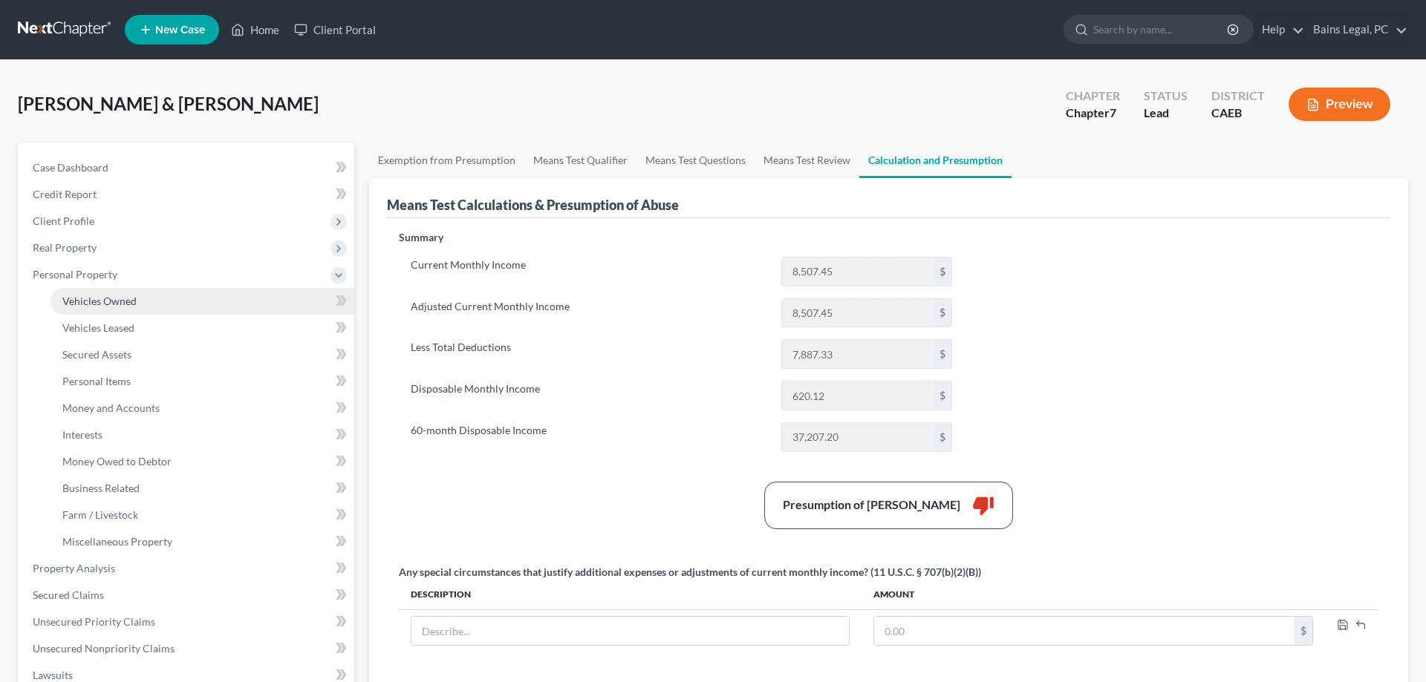
click at [131, 301] on span "Vehicles Owned" at bounding box center [99, 301] width 74 height 13
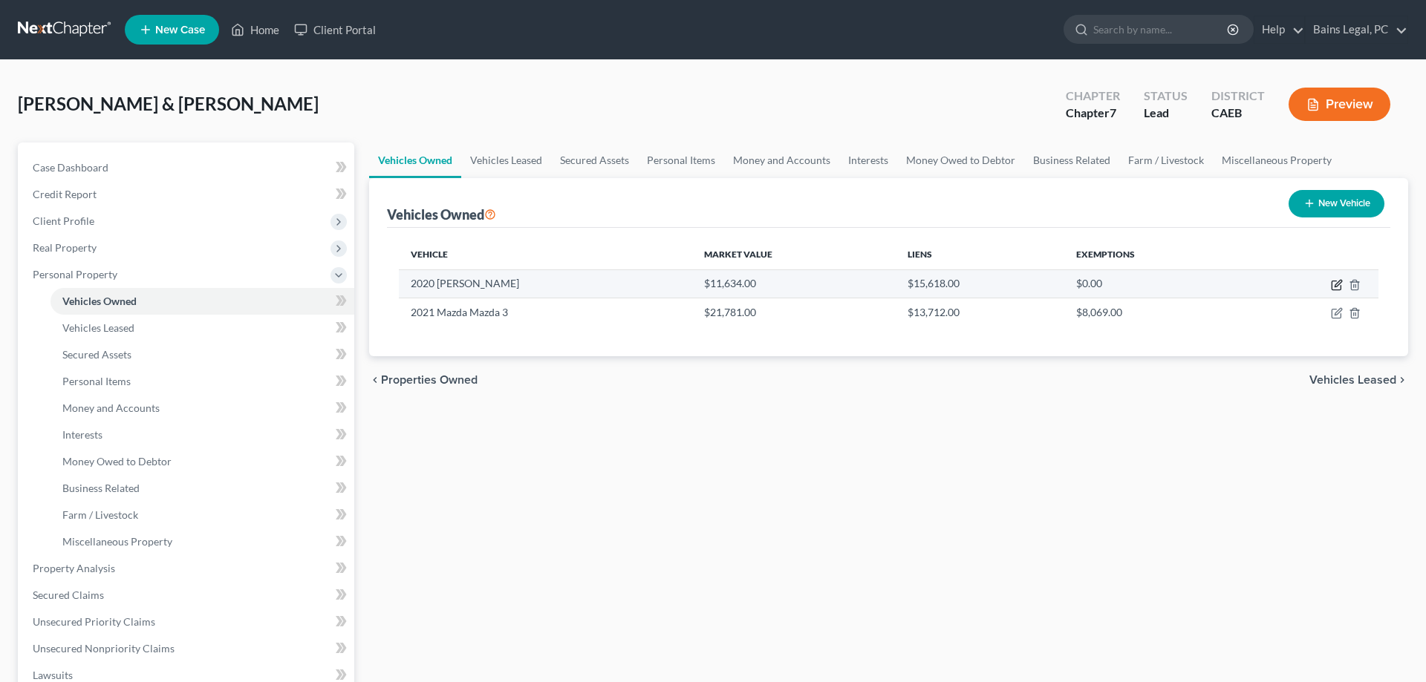
click at [1337, 284] on icon "button" at bounding box center [1337, 285] width 12 height 12
select select "0"
select select "6"
select select "2"
select select "4"
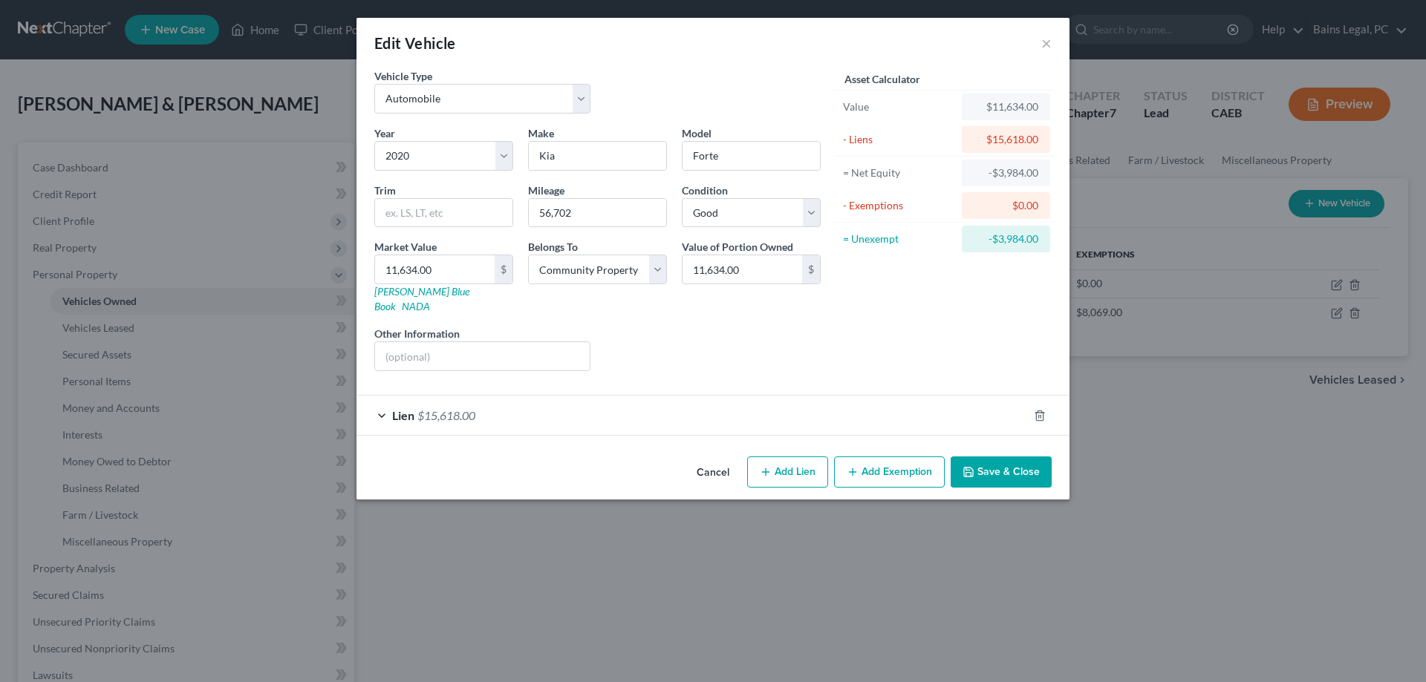
click at [1020, 472] on button "Save & Close" at bounding box center [1000, 472] width 101 height 31
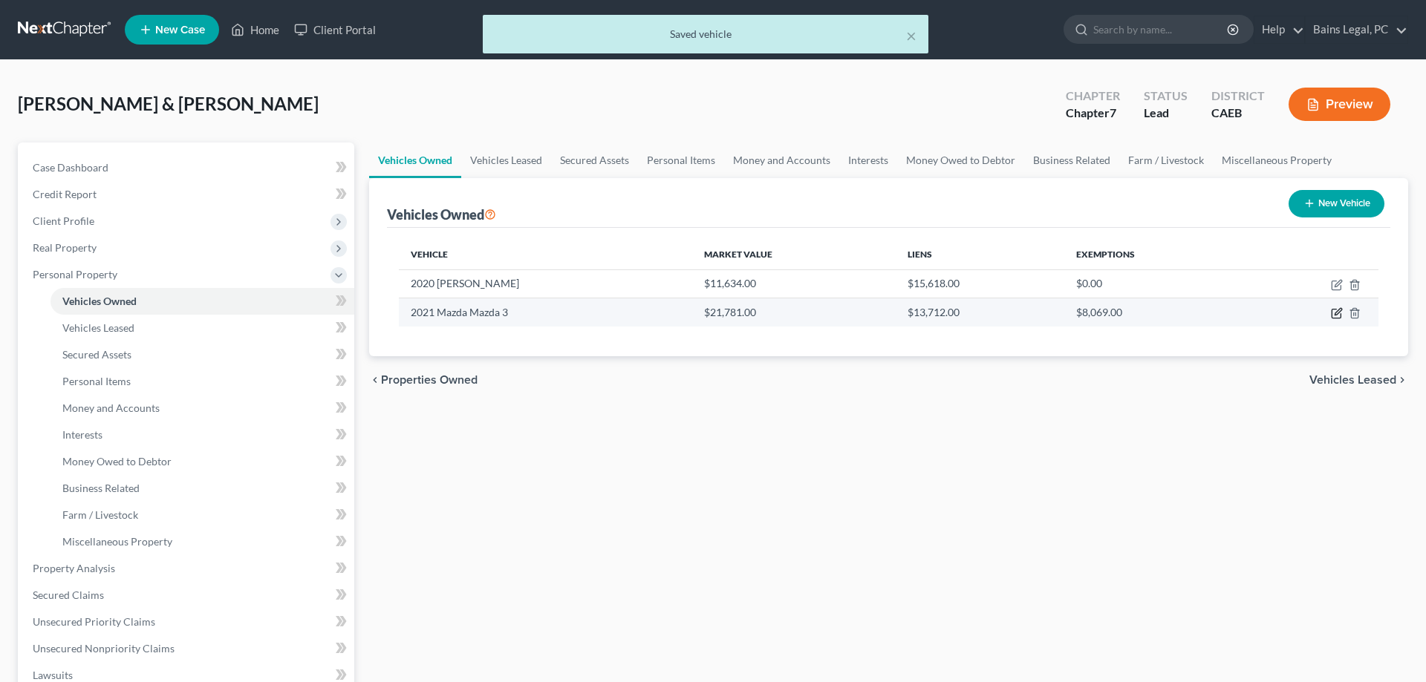
click at [1339, 313] on icon "button" at bounding box center [1337, 313] width 12 height 12
select select "0"
select select "5"
select select "2"
select select "4"
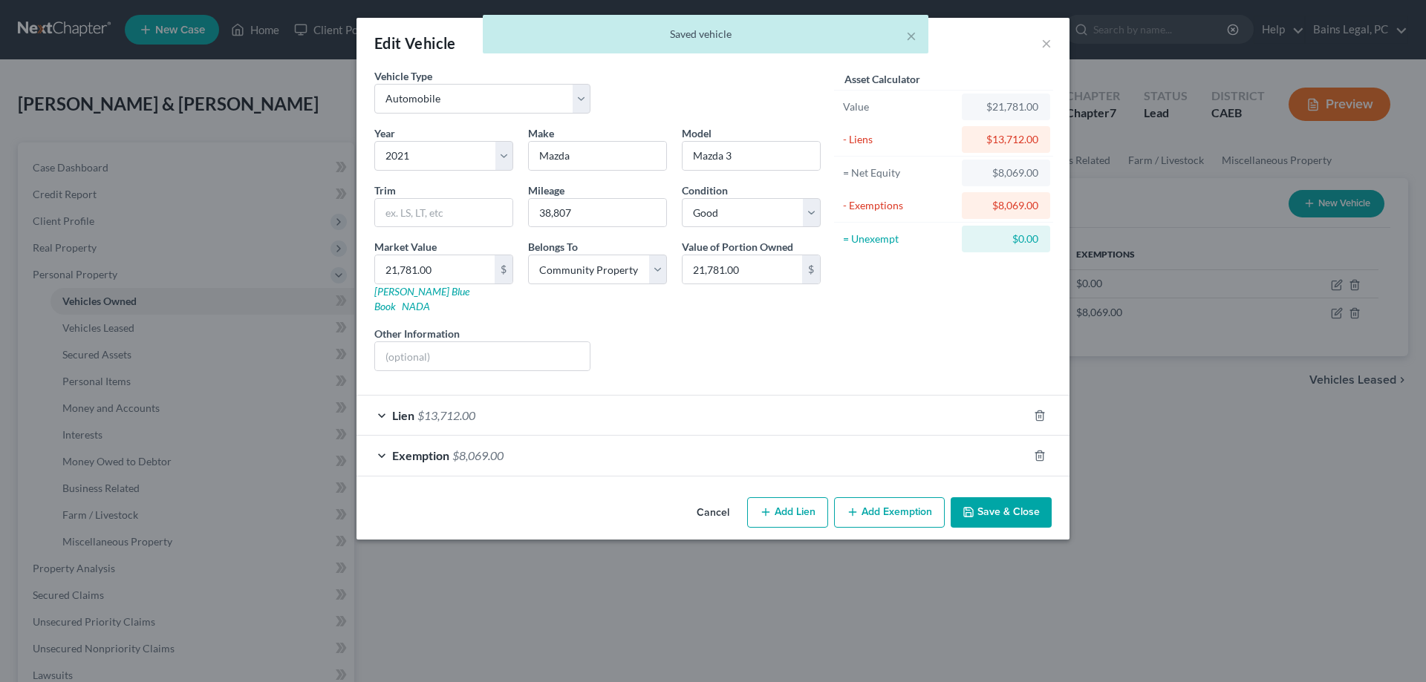
click at [1023, 497] on button "Save & Close" at bounding box center [1000, 512] width 101 height 31
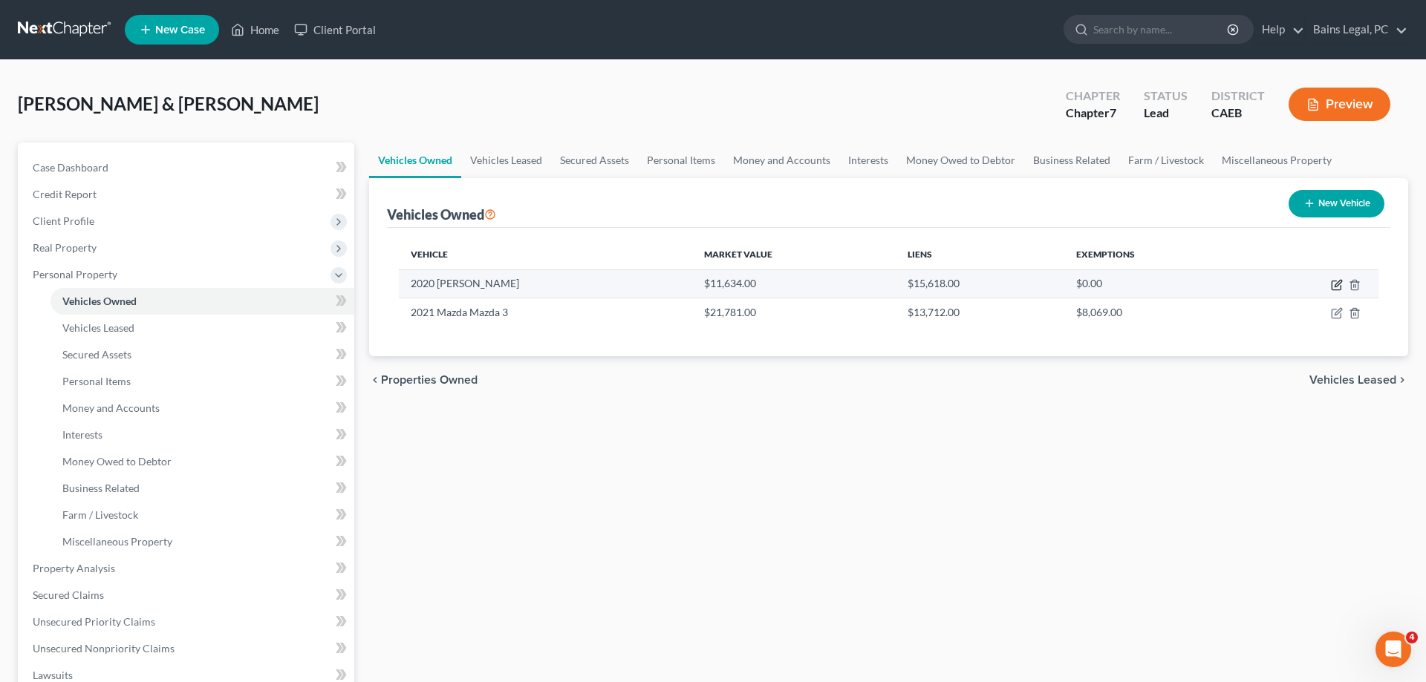
click at [1338, 284] on icon "button" at bounding box center [1337, 285] width 12 height 12
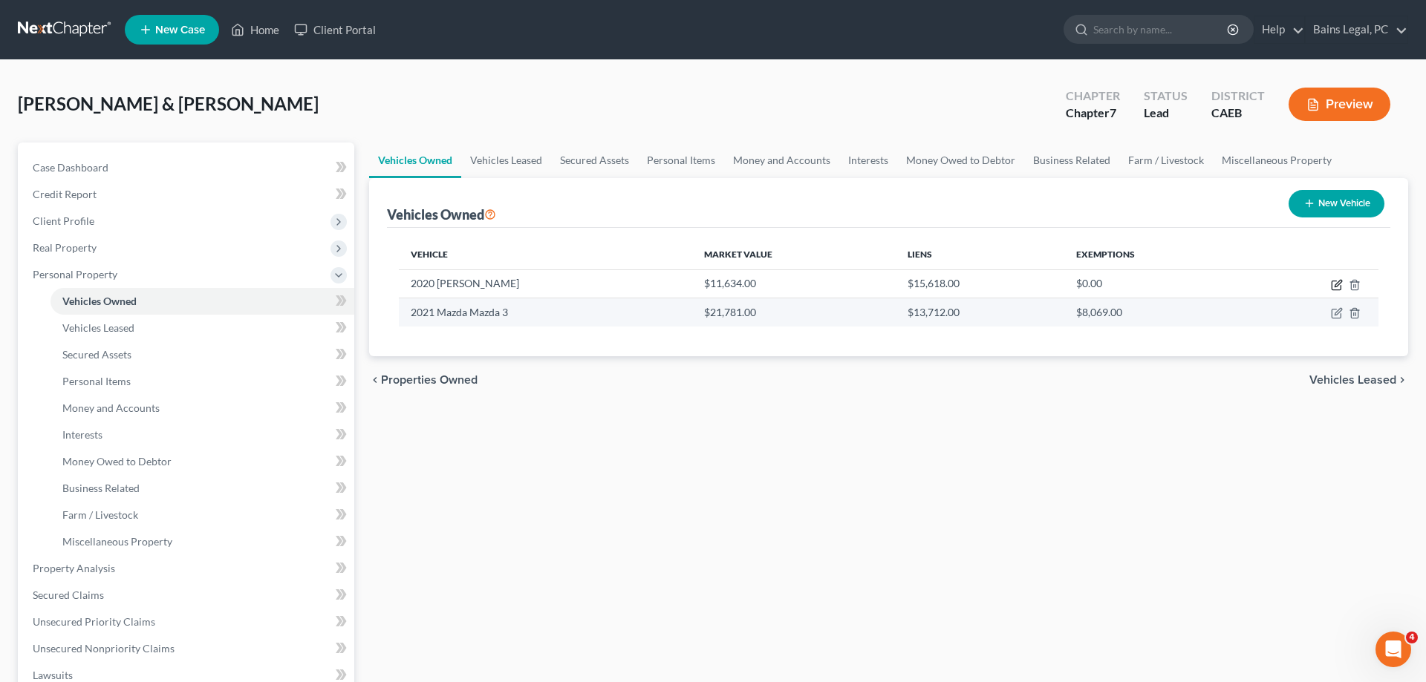
select select "0"
select select "6"
select select "2"
select select "4"
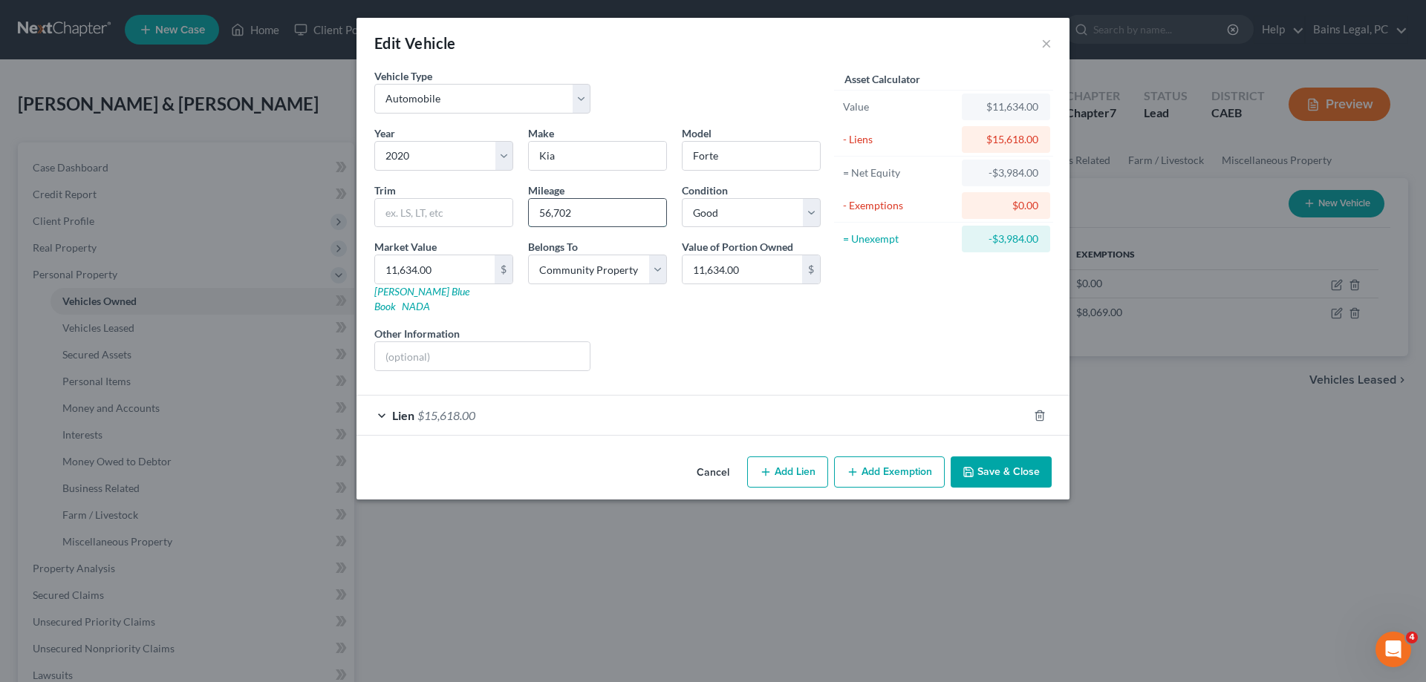
click at [594, 215] on input "56,702" at bounding box center [597, 213] width 137 height 28
drag, startPoint x: 594, startPoint y: 215, endPoint x: 511, endPoint y: 207, distance: 83.5
click at [529, 209] on input "56,702" at bounding box center [597, 213] width 137 height 28
click at [584, 219] on input "582" at bounding box center [597, 213] width 137 height 28
type input "58,275"
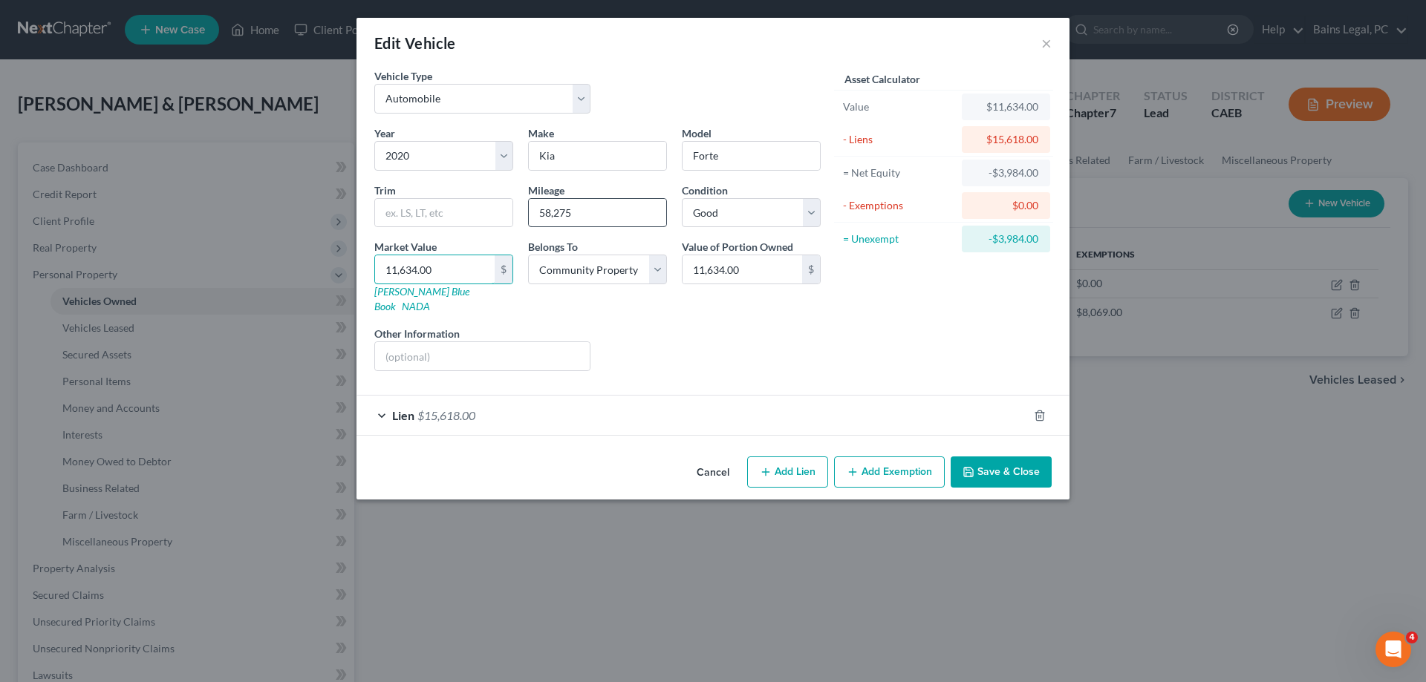
type input "1"
type input "1.00"
type input "10"
type input "10.00"
type input "109"
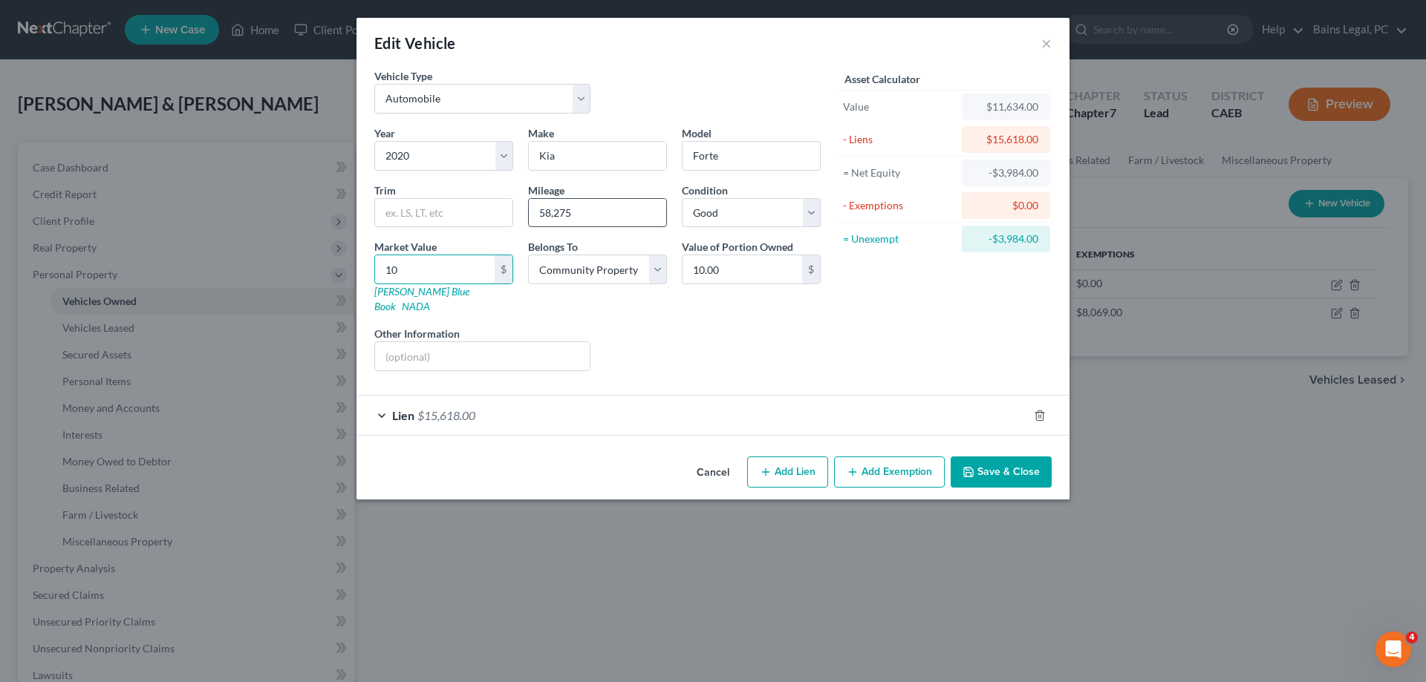
type input "109.00"
type input "1099"
type input "1,099.00"
type input "1,0992"
type input "10,992.00"
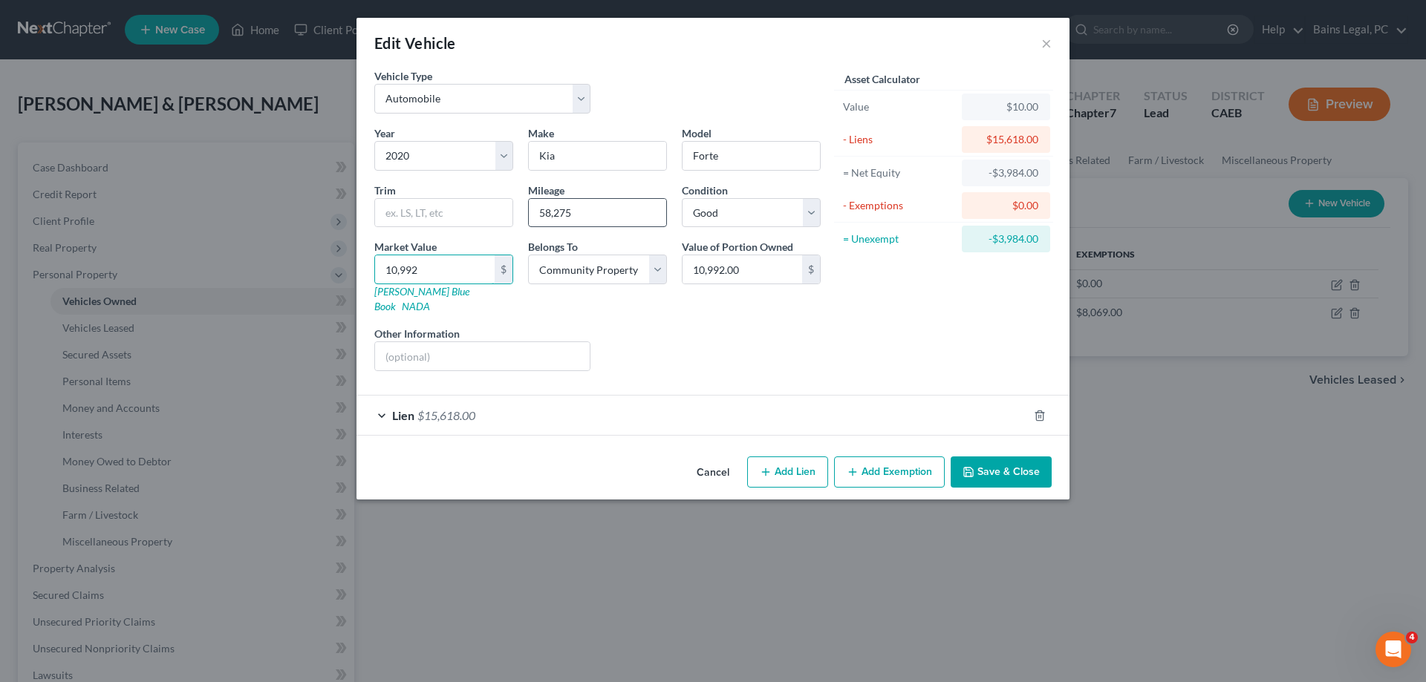
type input "10,992"
click at [1011, 463] on button "Save & Close" at bounding box center [1000, 472] width 101 height 31
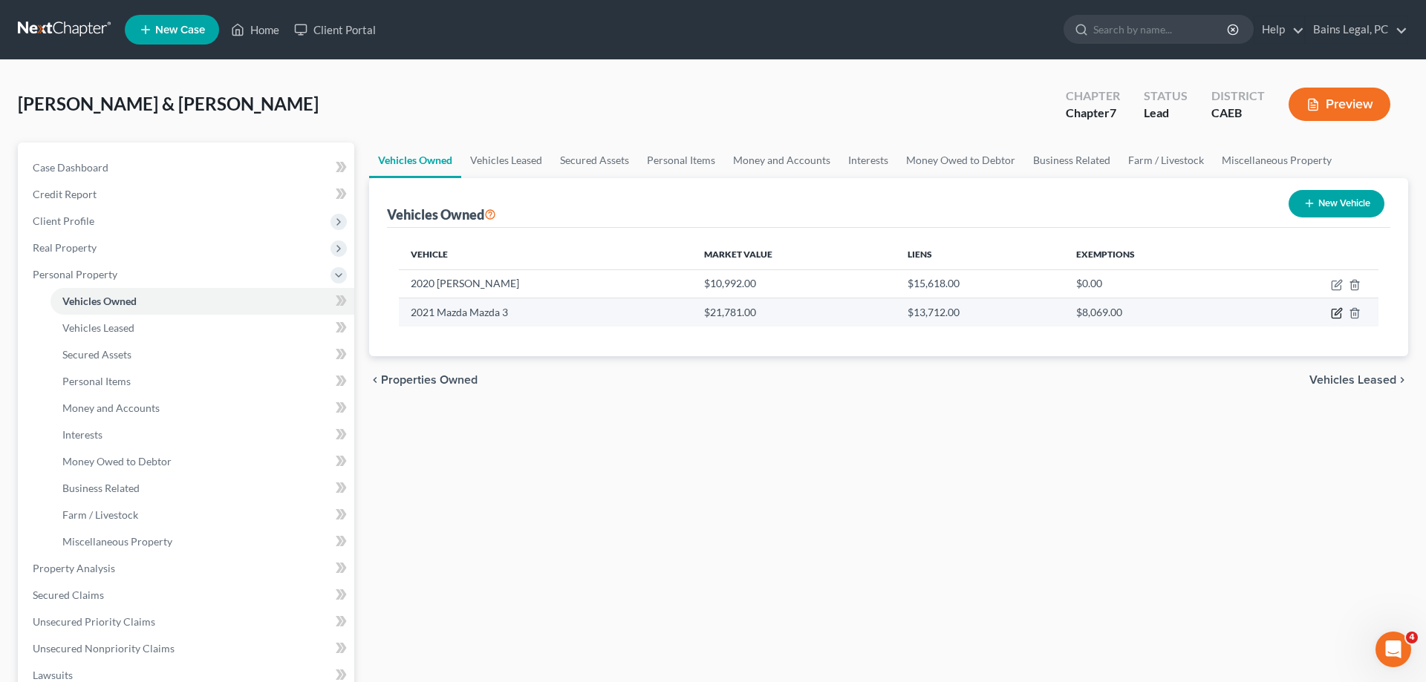
click at [1334, 311] on icon "button" at bounding box center [1337, 313] width 12 height 12
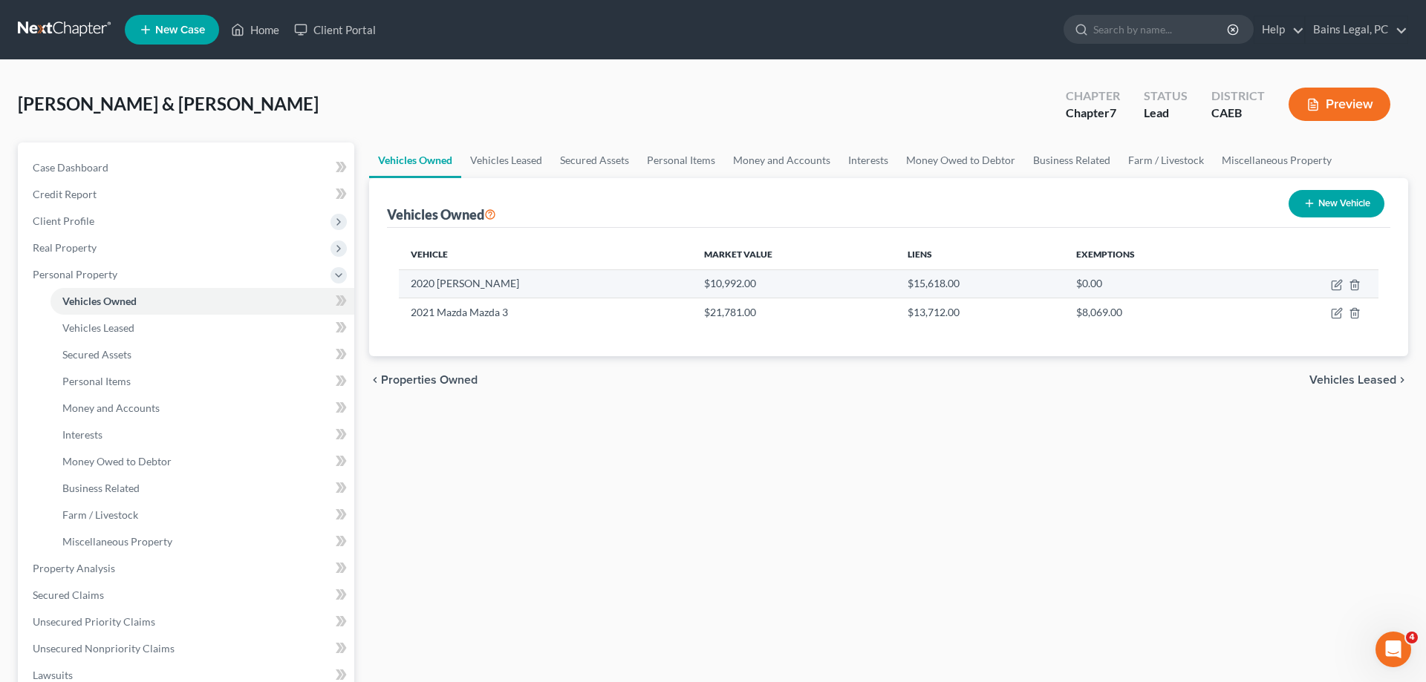
select select "0"
select select "5"
select select "2"
select select "4"
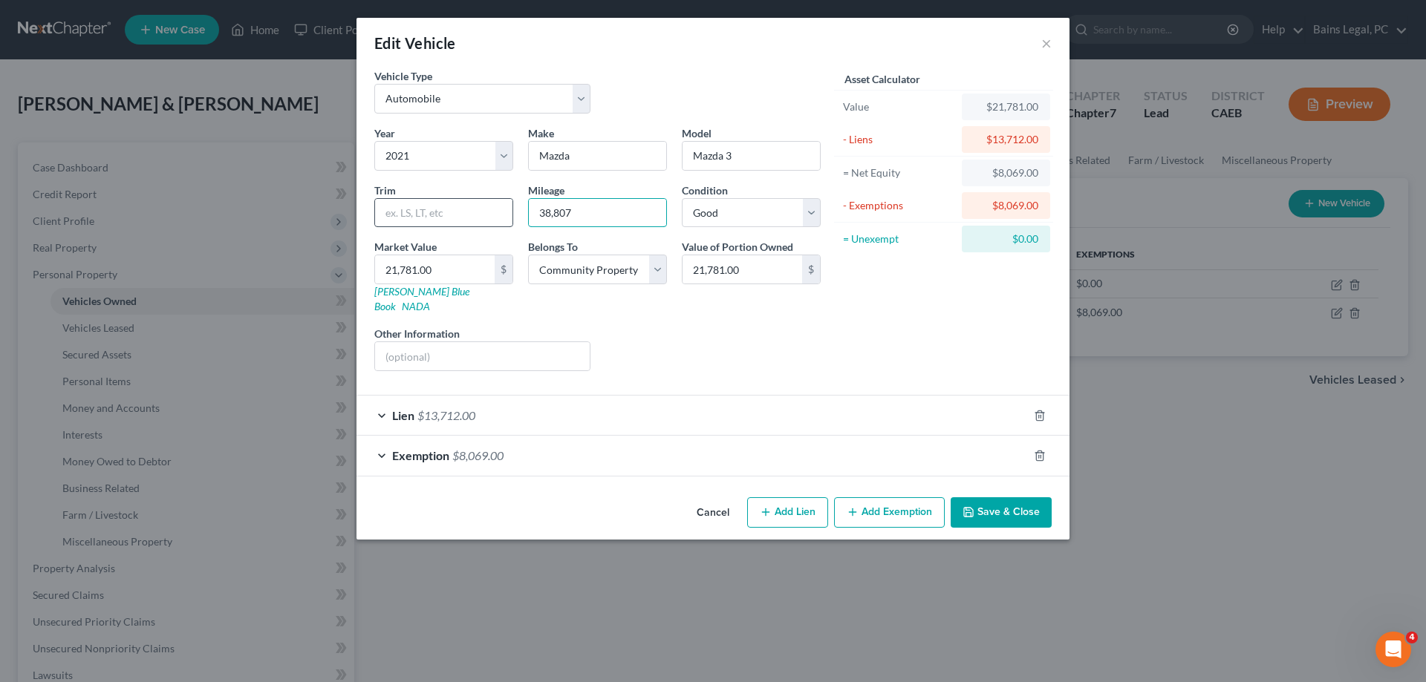
drag, startPoint x: 601, startPoint y: 210, endPoint x: 480, endPoint y: 212, distance: 121.0
click at [529, 212] on input "38,807" at bounding box center [597, 213] width 137 height 28
type input "40,591"
click at [463, 272] on input "21,781.00" at bounding box center [435, 269] width 120 height 28
type input "2"
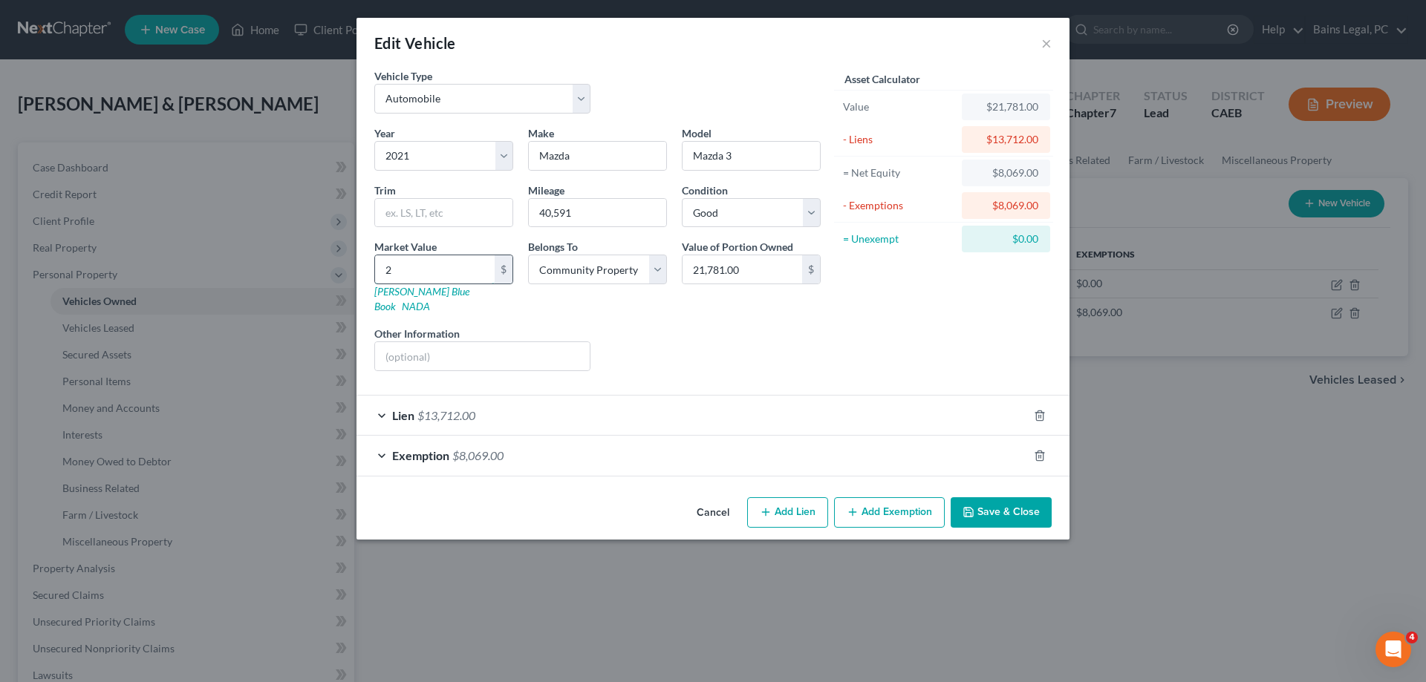
type input "2.00"
type input "27"
type input "27.00"
type input "275"
type input "275.00"
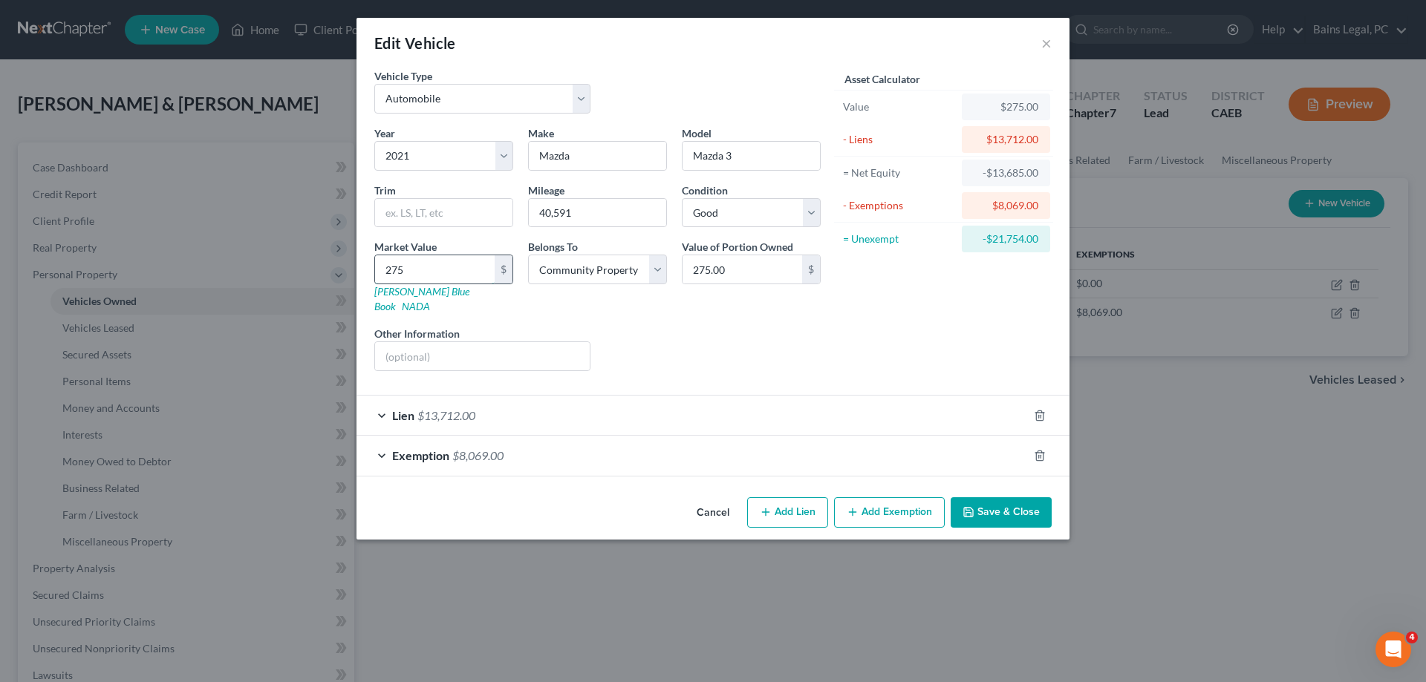
type input "2757"
type input "2,757.00"
type input "2,7576"
type input "27,576.00"
type input "27,576"
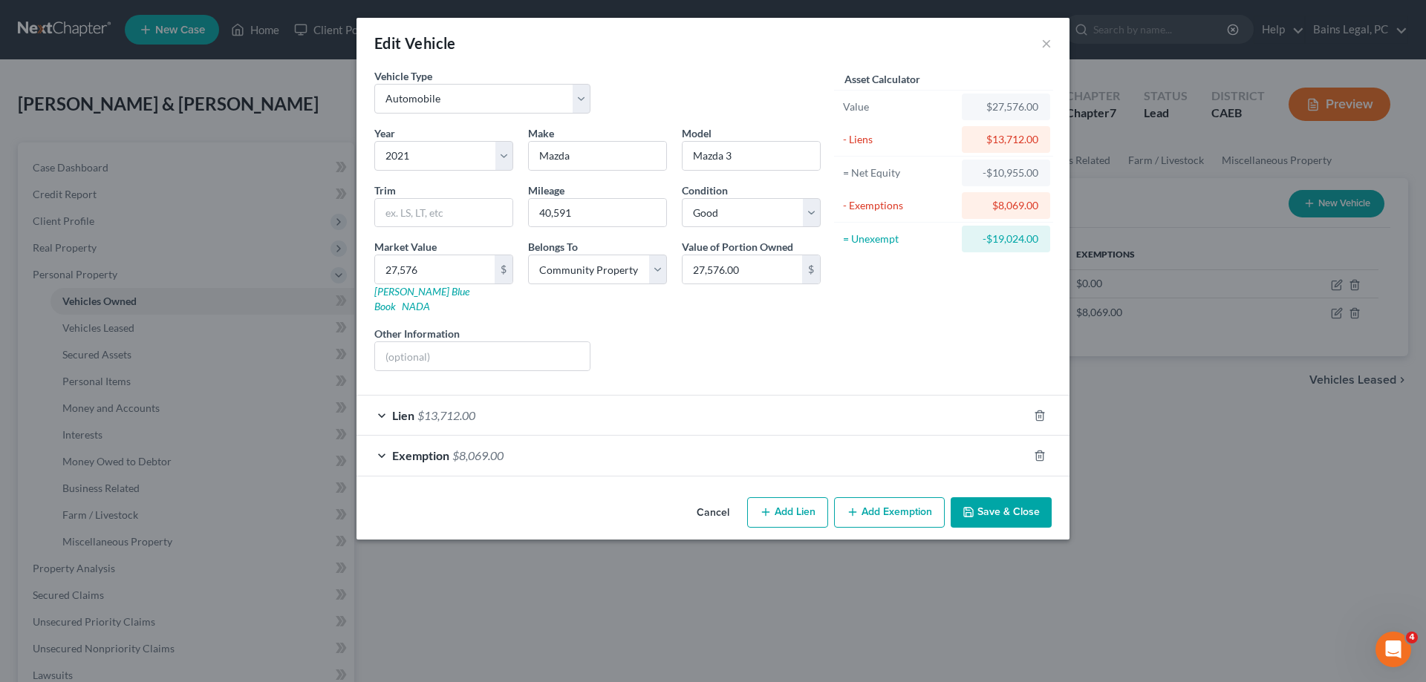
click at [1013, 500] on button "Save & Close" at bounding box center [1000, 512] width 101 height 31
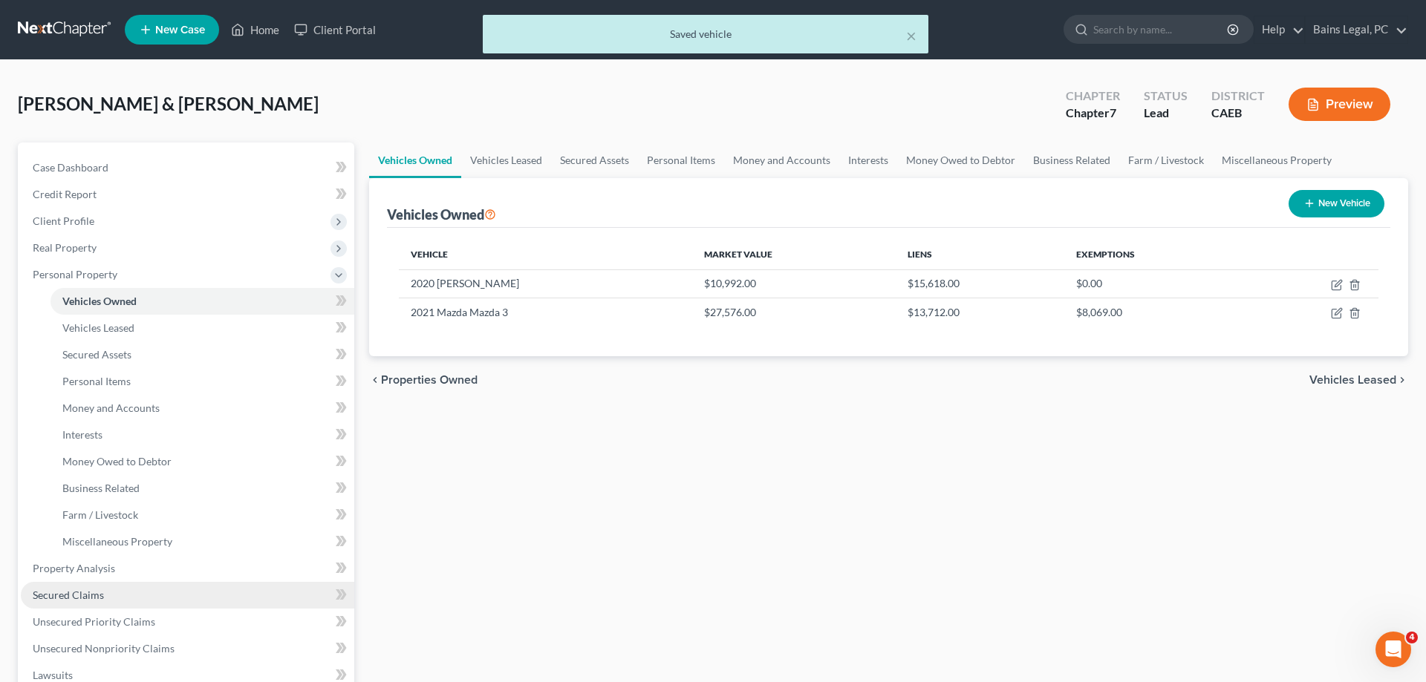
click at [168, 592] on link "Secured Claims" at bounding box center [187, 595] width 333 height 27
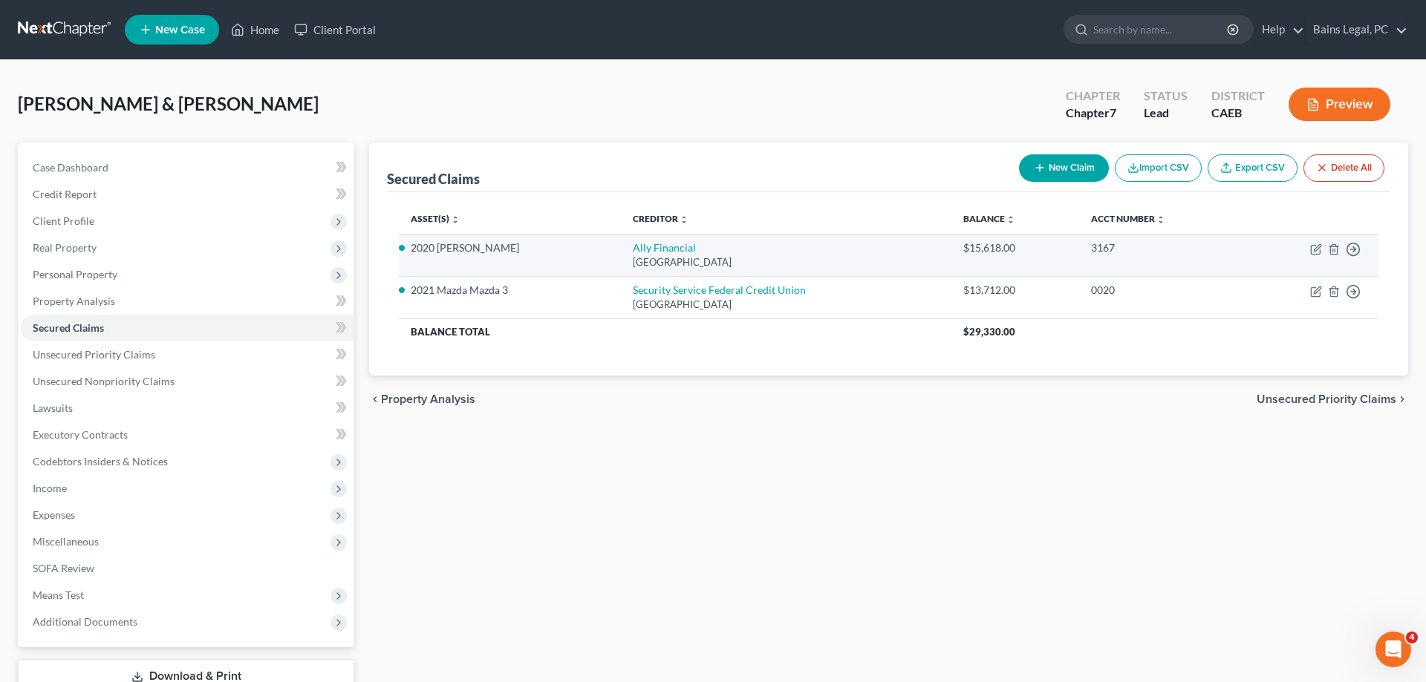
click at [1319, 258] on td "Move to E Move to F Move to G Move to Notice Only" at bounding box center [1311, 255] width 135 height 42
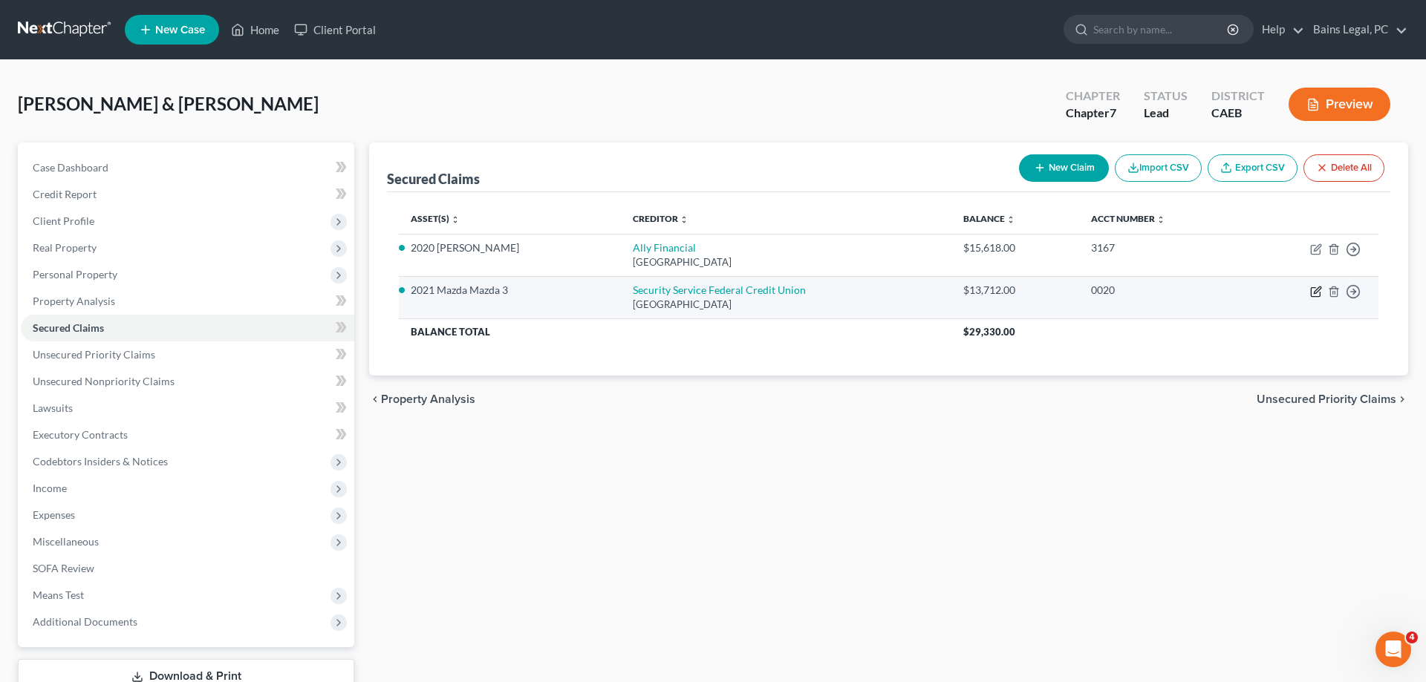
click at [1319, 296] on icon "button" at bounding box center [1316, 292] width 12 height 12
select select "45"
select select "0"
select select "1"
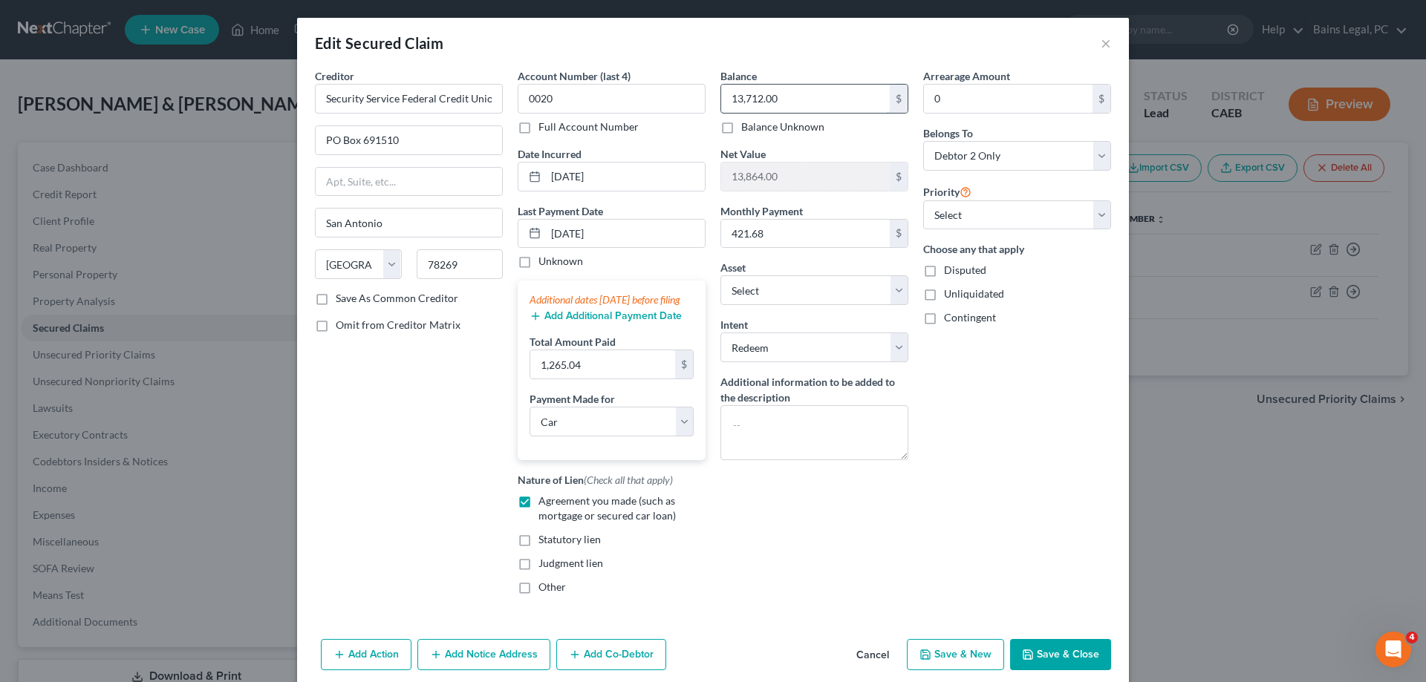
click at [837, 105] on input "13,712.00" at bounding box center [805, 99] width 169 height 28
type input "13,319.15"
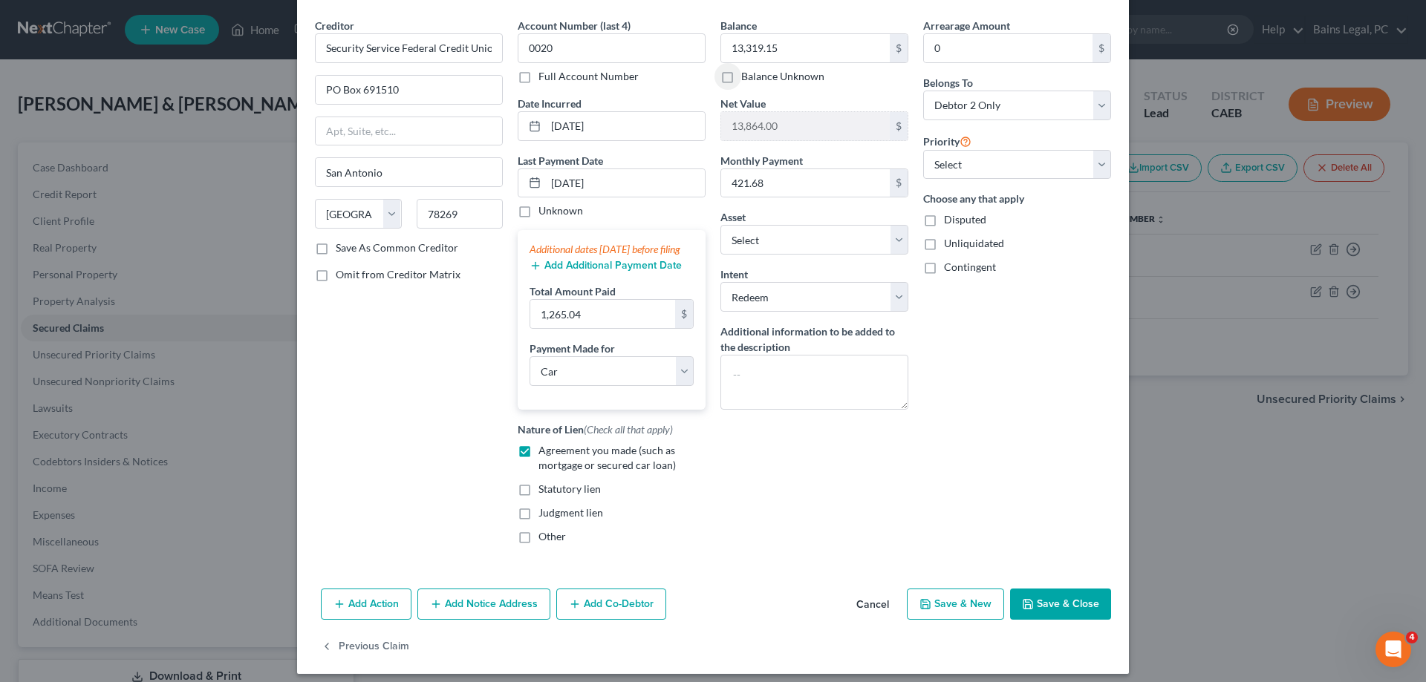
scroll to position [75, 0]
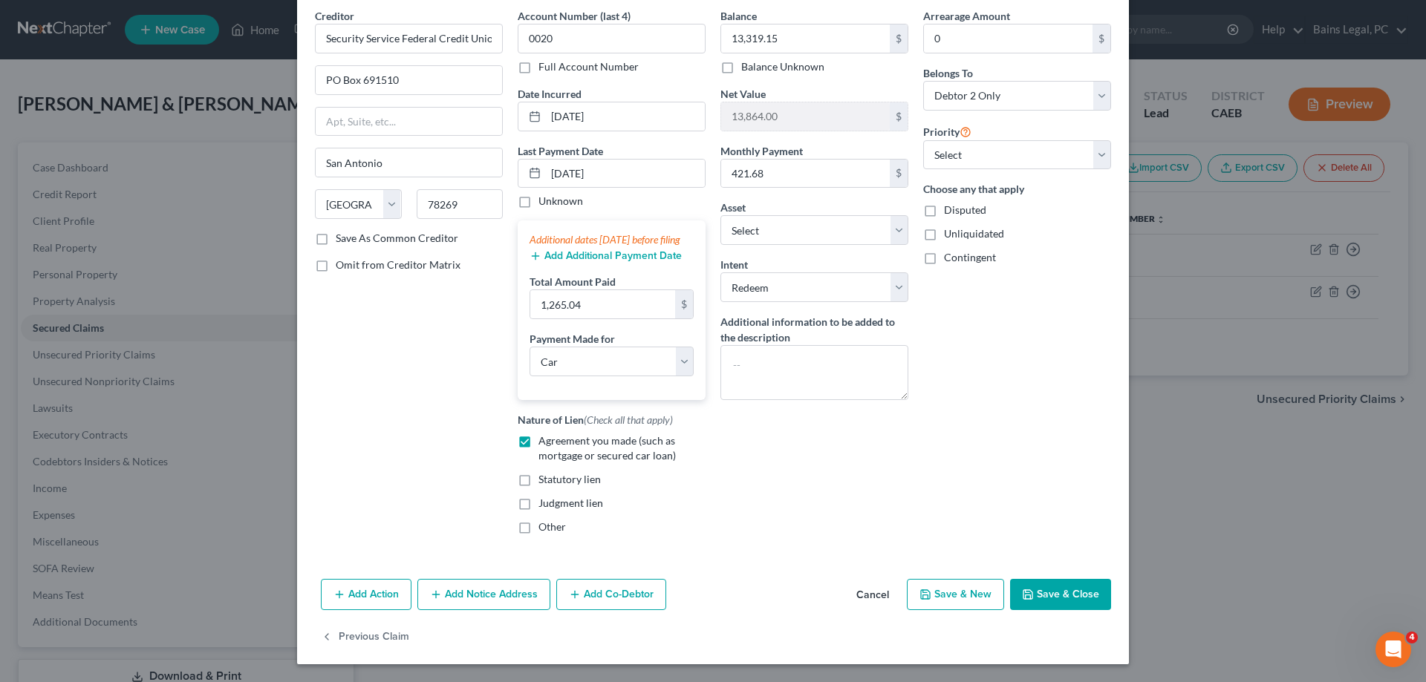
click at [1055, 575] on div "Add Action Add Notice Address Add Co-Debtor Cancel Save & New Save & Close" at bounding box center [713, 597] width 832 height 49
click at [1045, 606] on button "Save & Close" at bounding box center [1060, 594] width 101 height 31
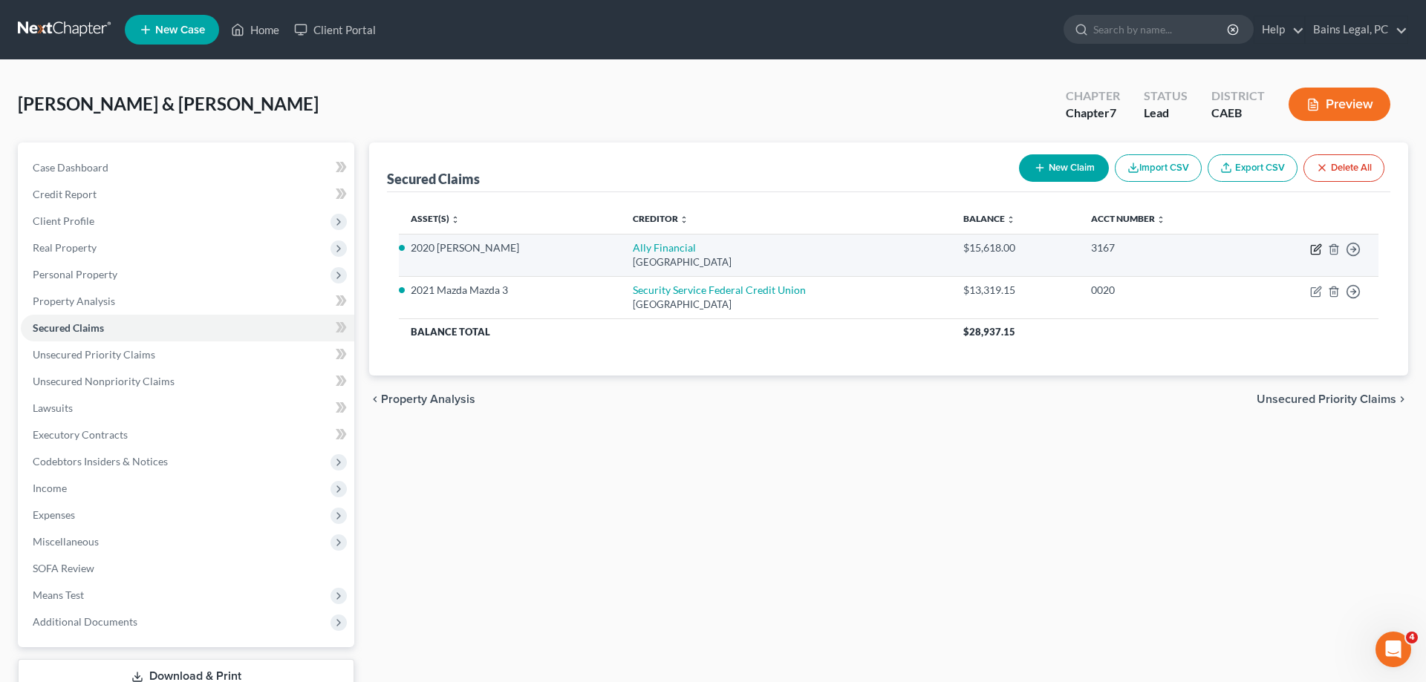
click at [1319, 252] on icon "button" at bounding box center [1316, 250] width 12 height 12
select select "45"
select select "0"
select select "2"
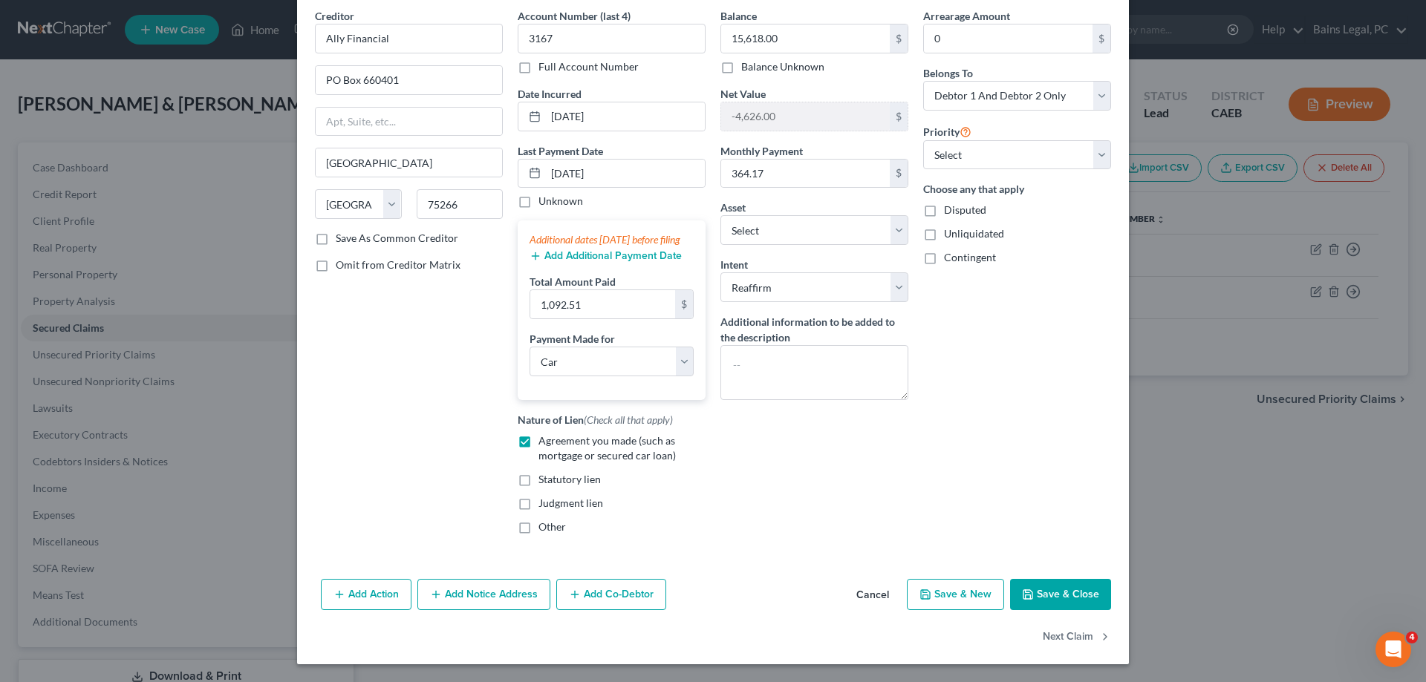
click at [1074, 585] on button "Save & Close" at bounding box center [1060, 594] width 101 height 31
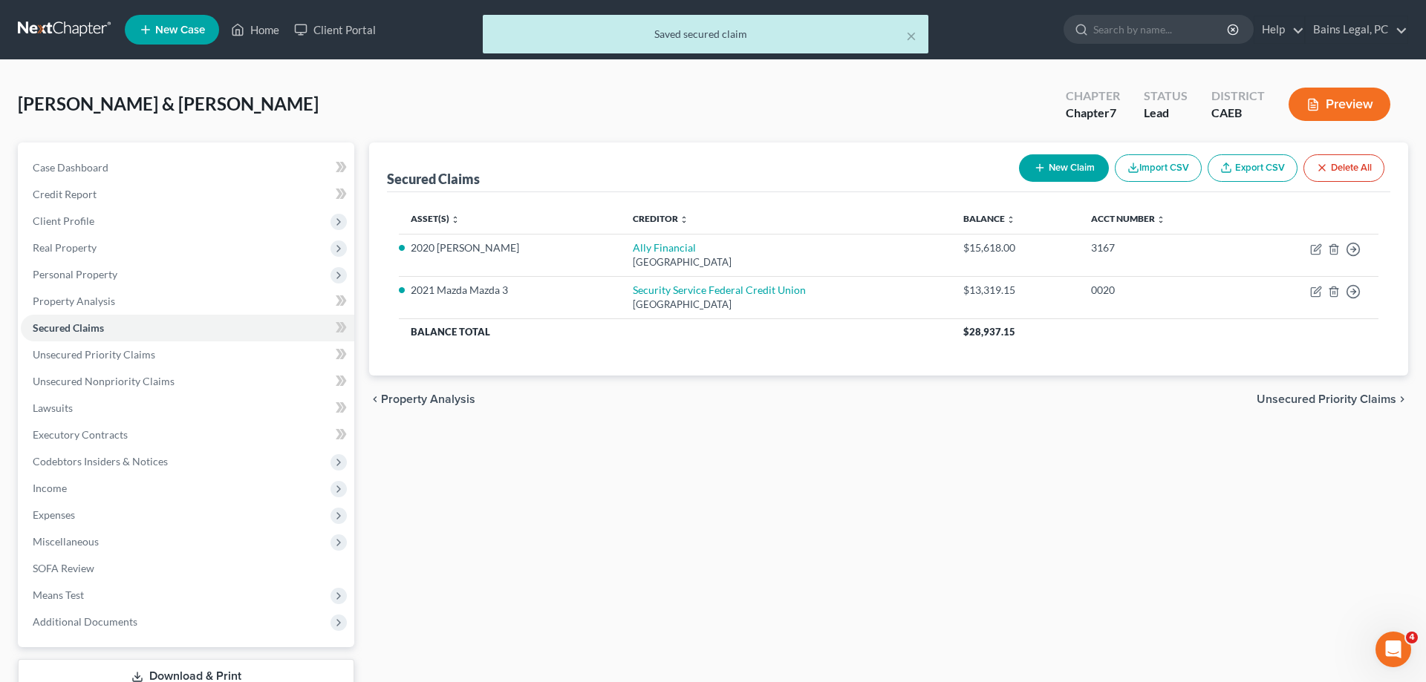
drag, startPoint x: 94, startPoint y: 272, endPoint x: 125, endPoint y: 297, distance: 40.1
click at [94, 272] on span "Personal Property" at bounding box center [75, 274] width 85 height 13
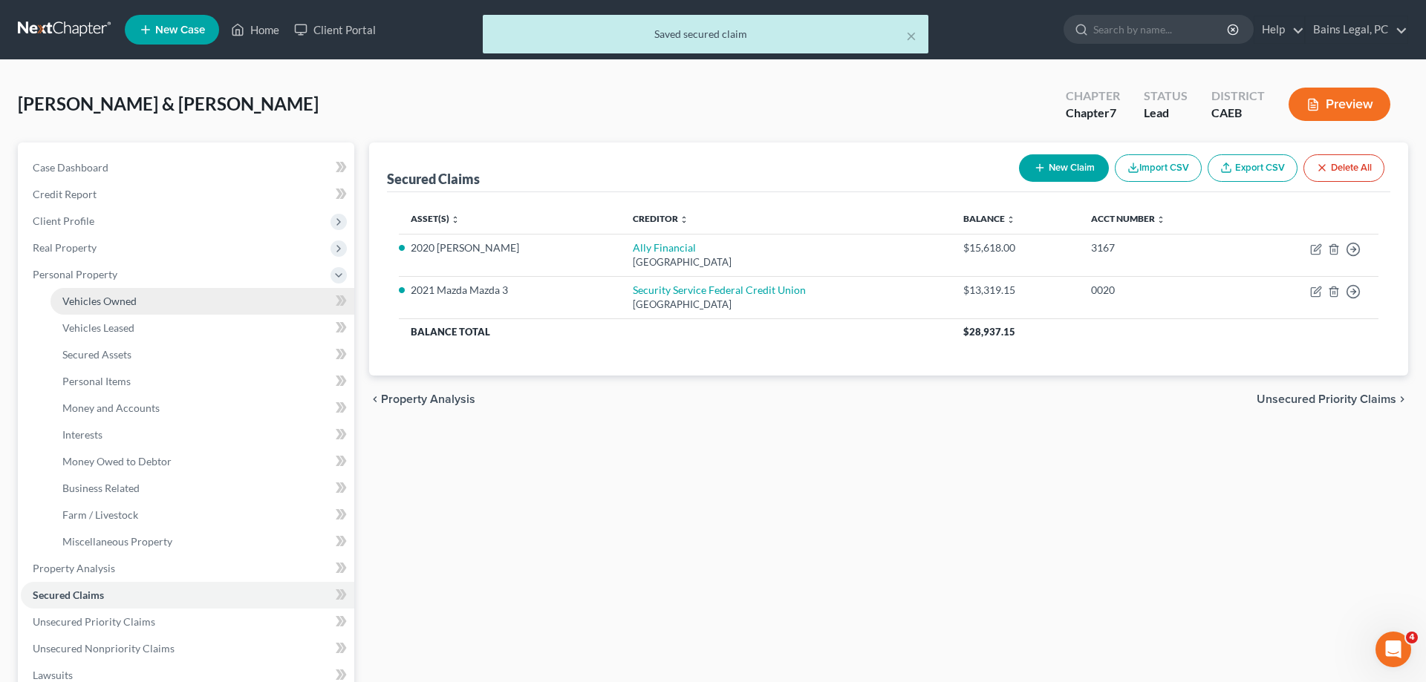
click at [129, 296] on span "Vehicles Owned" at bounding box center [99, 301] width 74 height 13
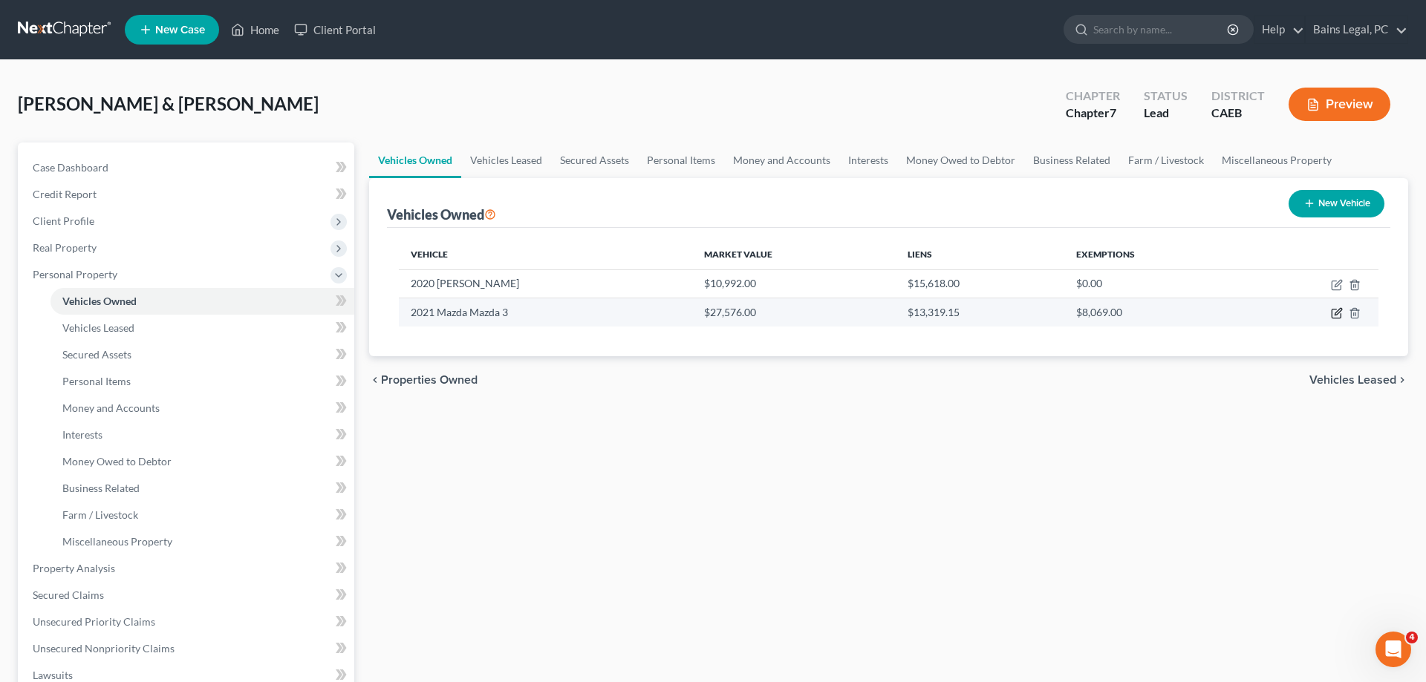
click at [1338, 307] on icon "button" at bounding box center [1337, 313] width 12 height 12
select select "0"
select select "5"
select select "2"
select select "4"
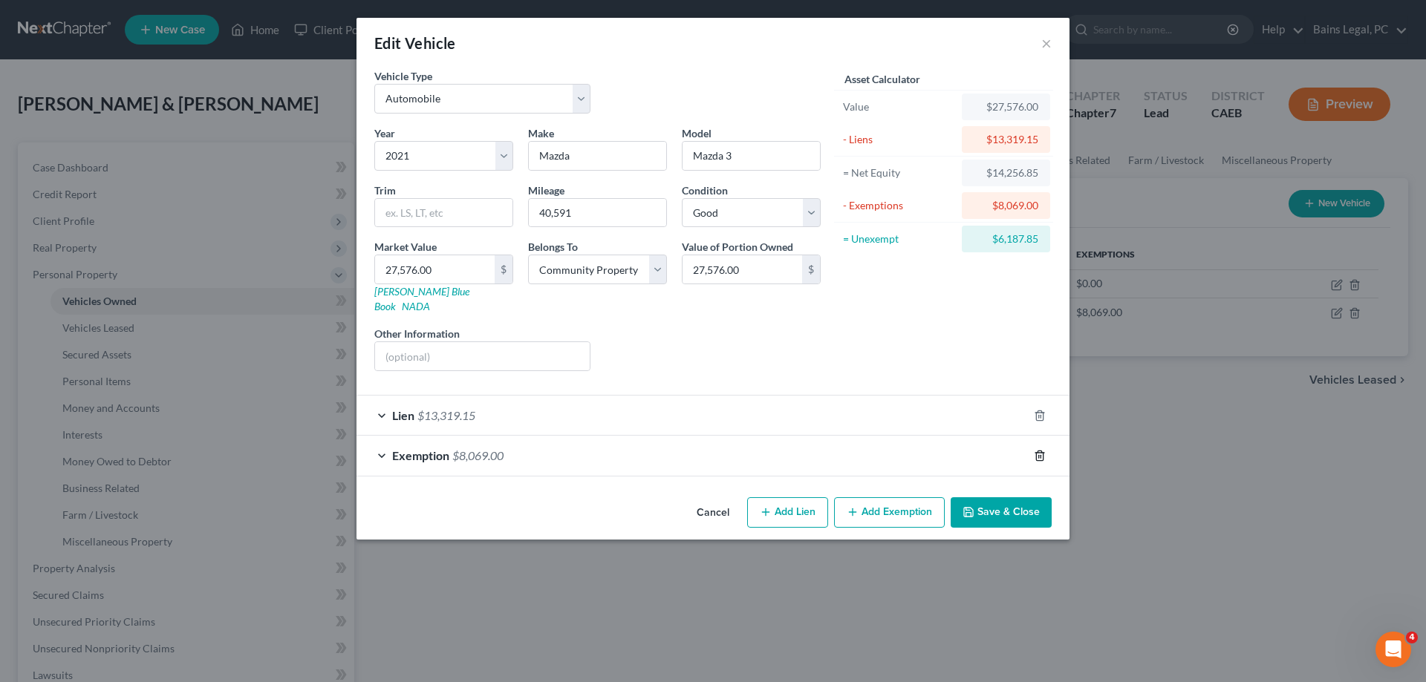
click at [1042, 450] on icon "button" at bounding box center [1040, 456] width 12 height 12
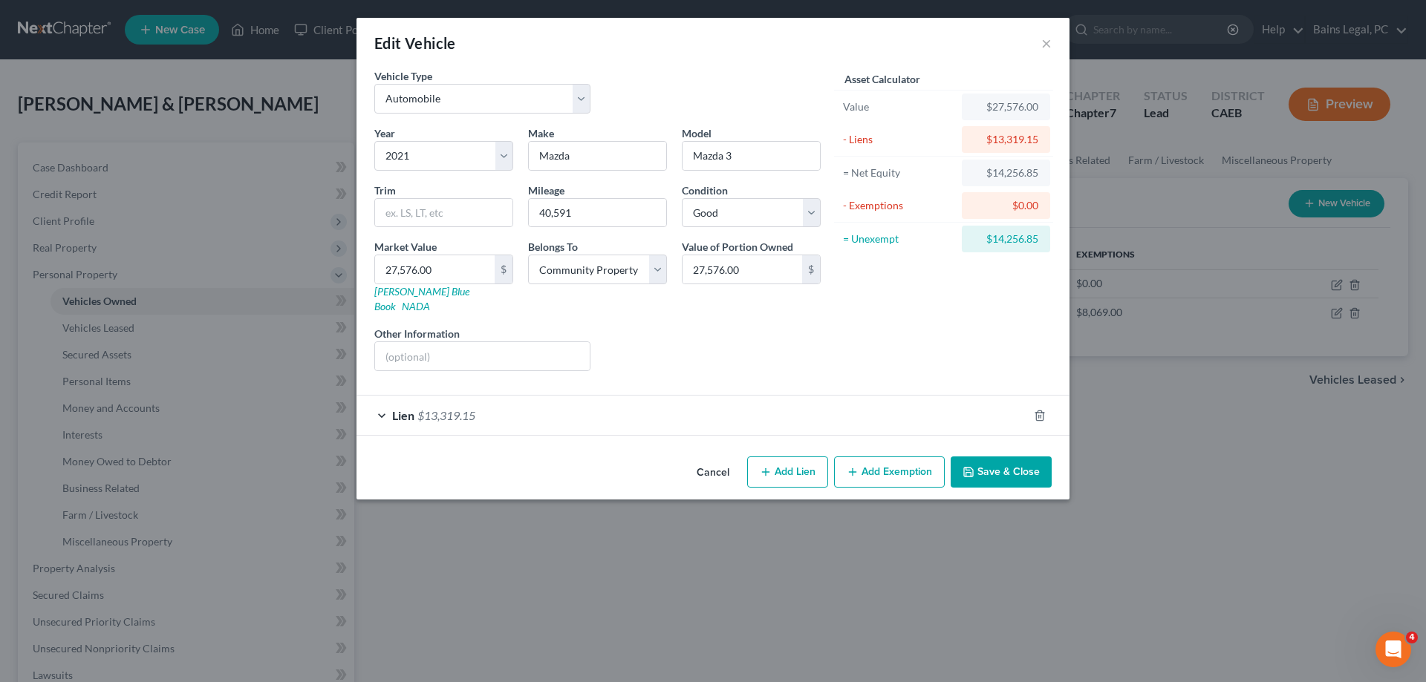
click at [908, 460] on button "Add Exemption" at bounding box center [889, 472] width 111 height 31
select select "2"
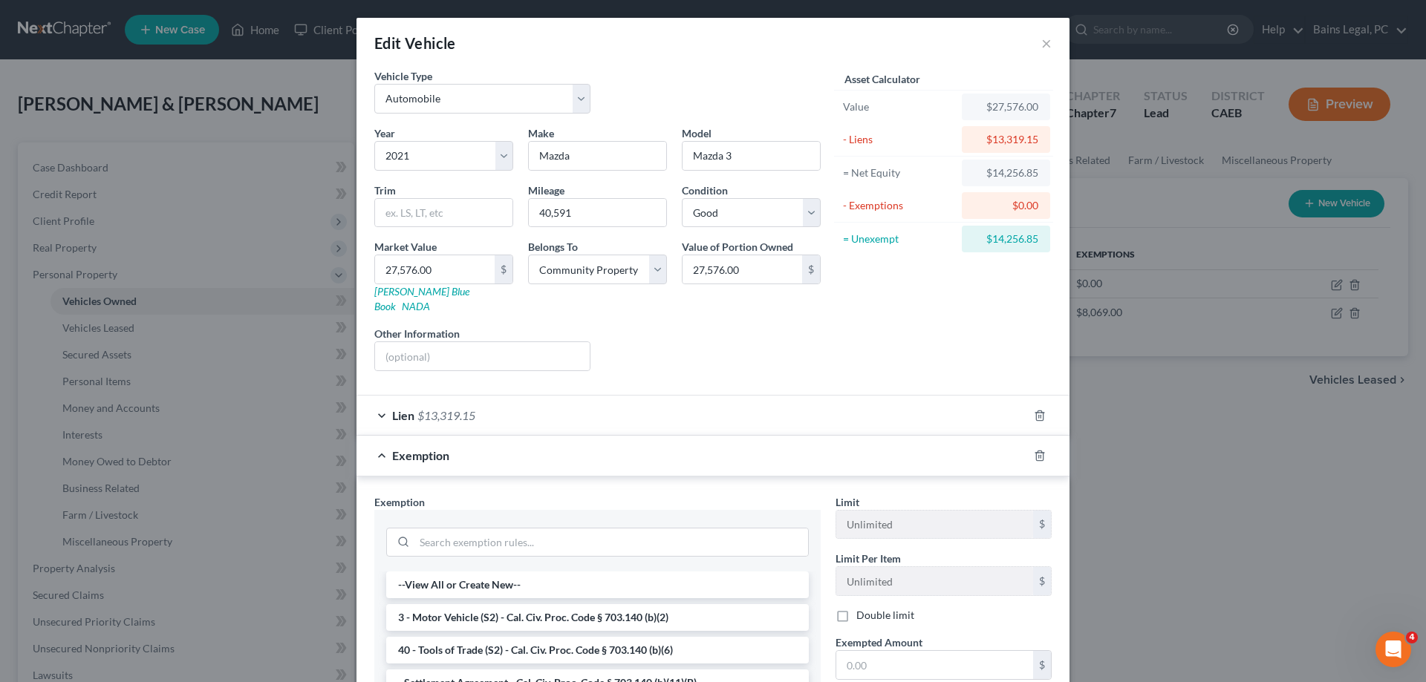
drag, startPoint x: 618, startPoint y: 603, endPoint x: 645, endPoint y: 609, distance: 28.1
click at [619, 604] on li "3 - Motor Vehicle (S2) - Cal. Civ. Proc. Code § 703.140 (b)(2)" at bounding box center [597, 617] width 422 height 27
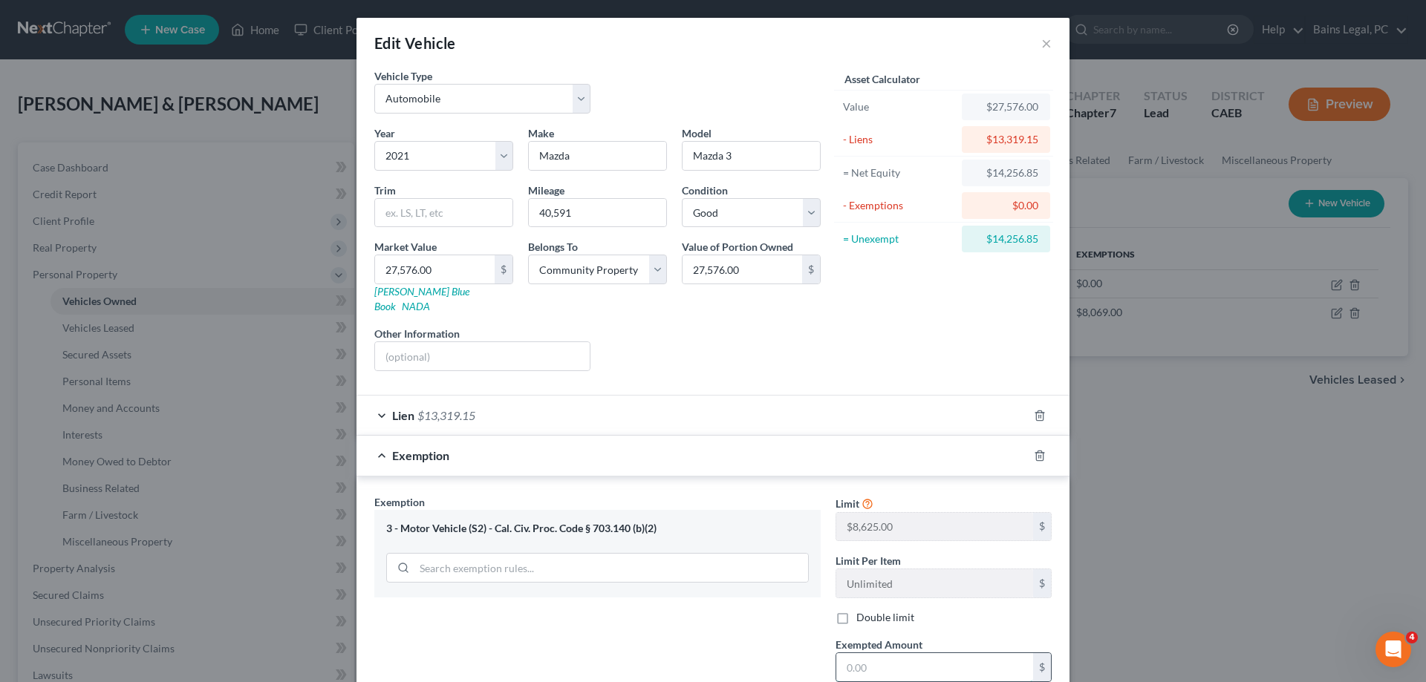
click at [873, 653] on input "text" at bounding box center [934, 667] width 197 height 28
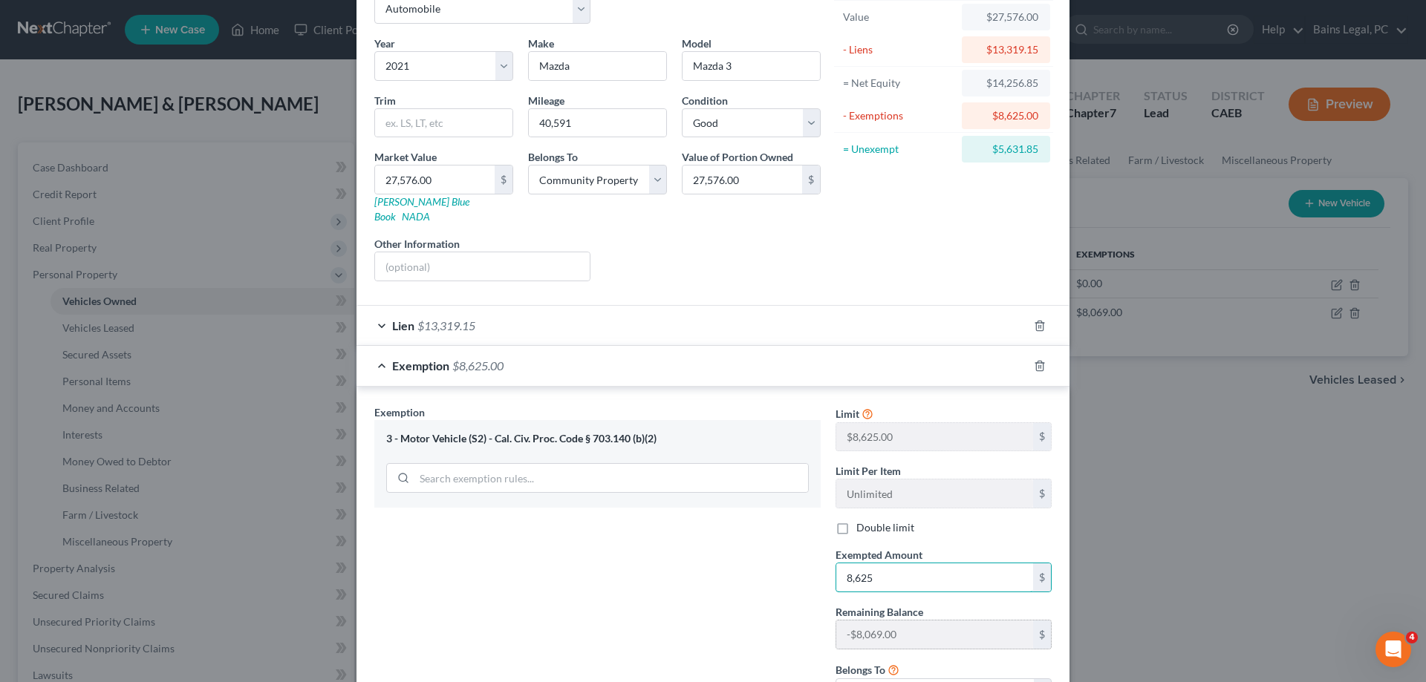
scroll to position [206, 0]
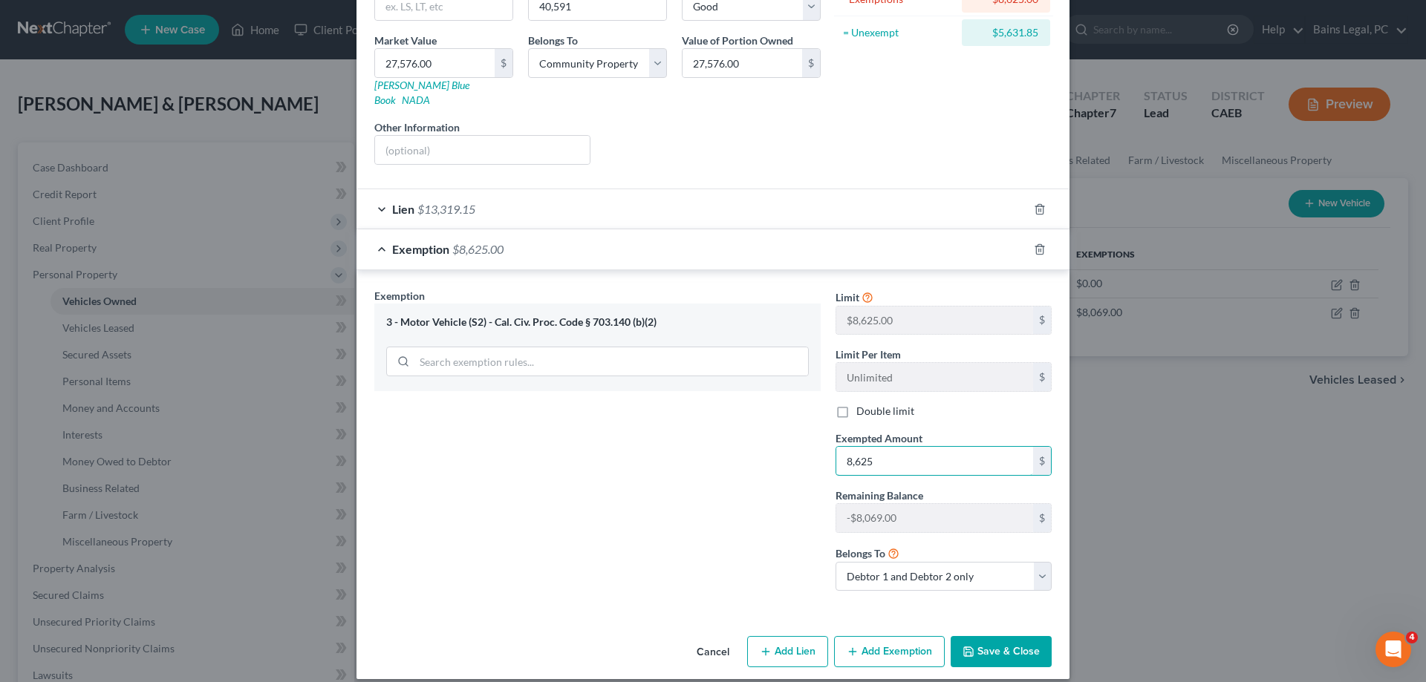
type input "8,625"
click at [1010, 647] on button "Save & Close" at bounding box center [1000, 651] width 101 height 31
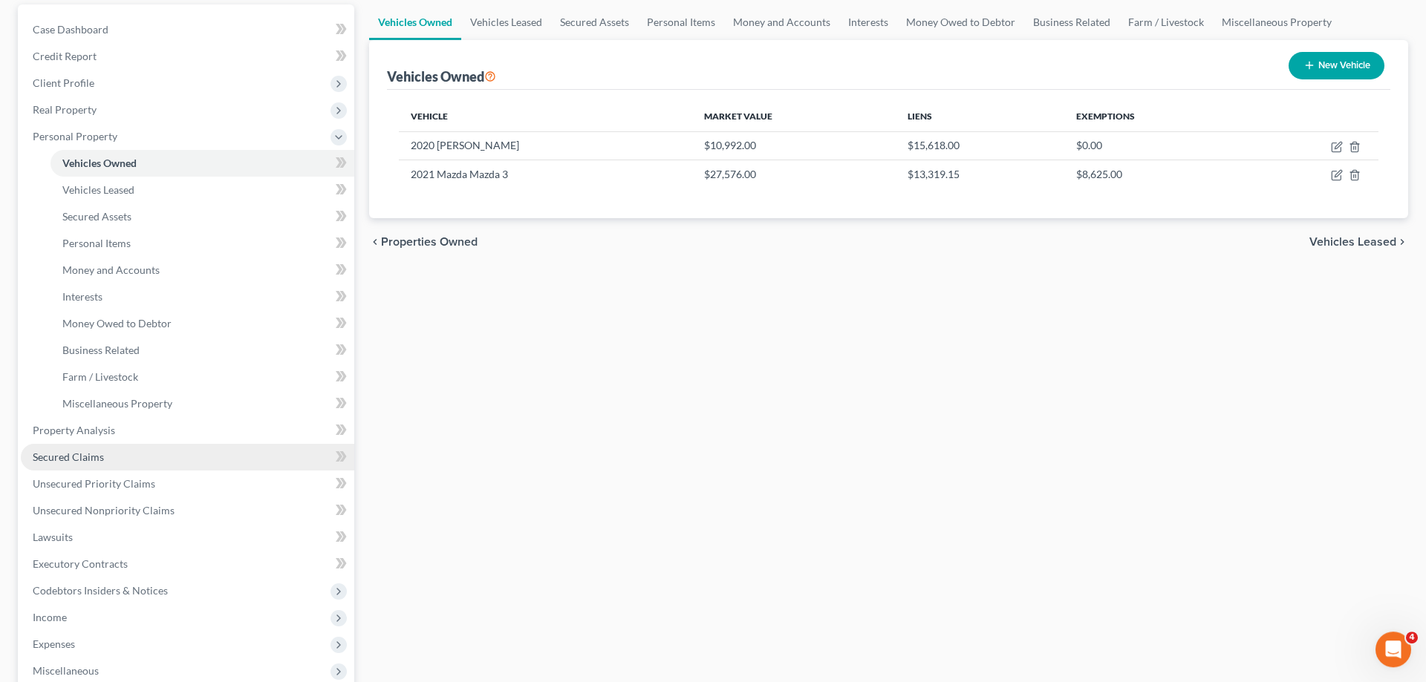
scroll to position [151, 0]
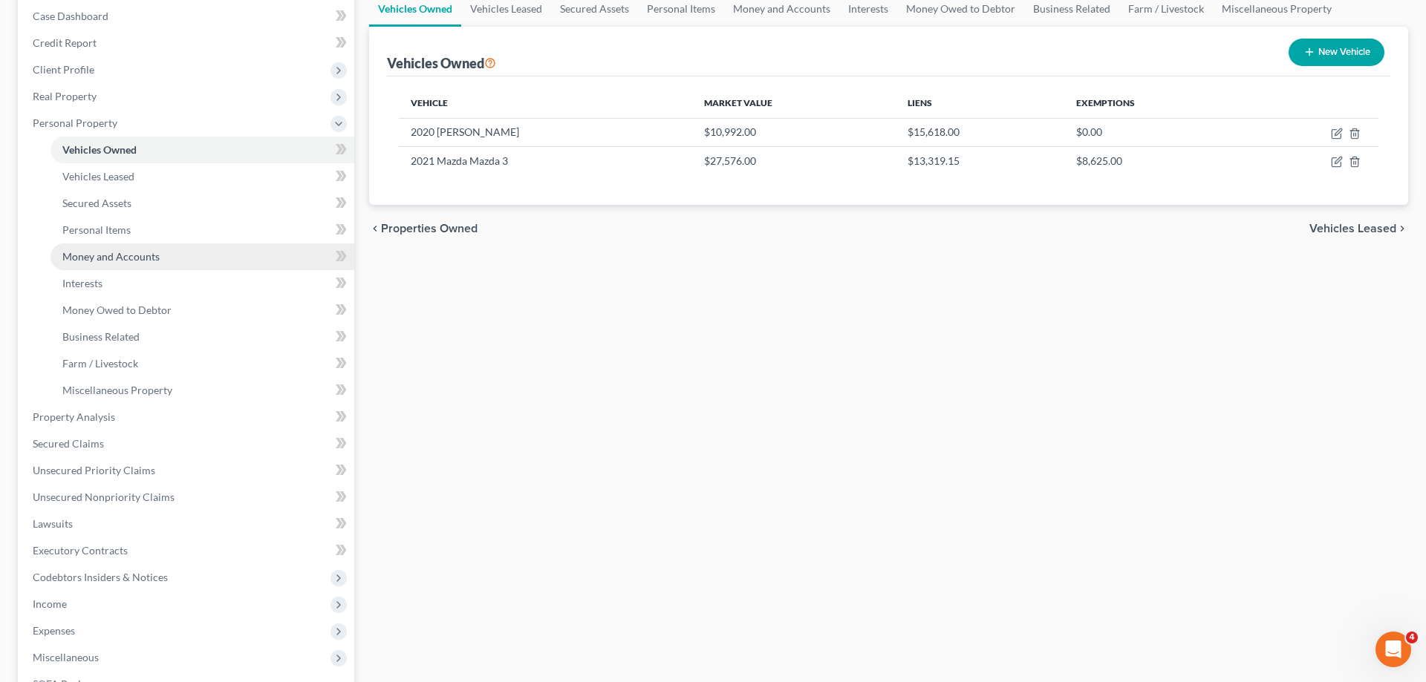
click at [156, 264] on link "Money and Accounts" at bounding box center [202, 257] width 304 height 27
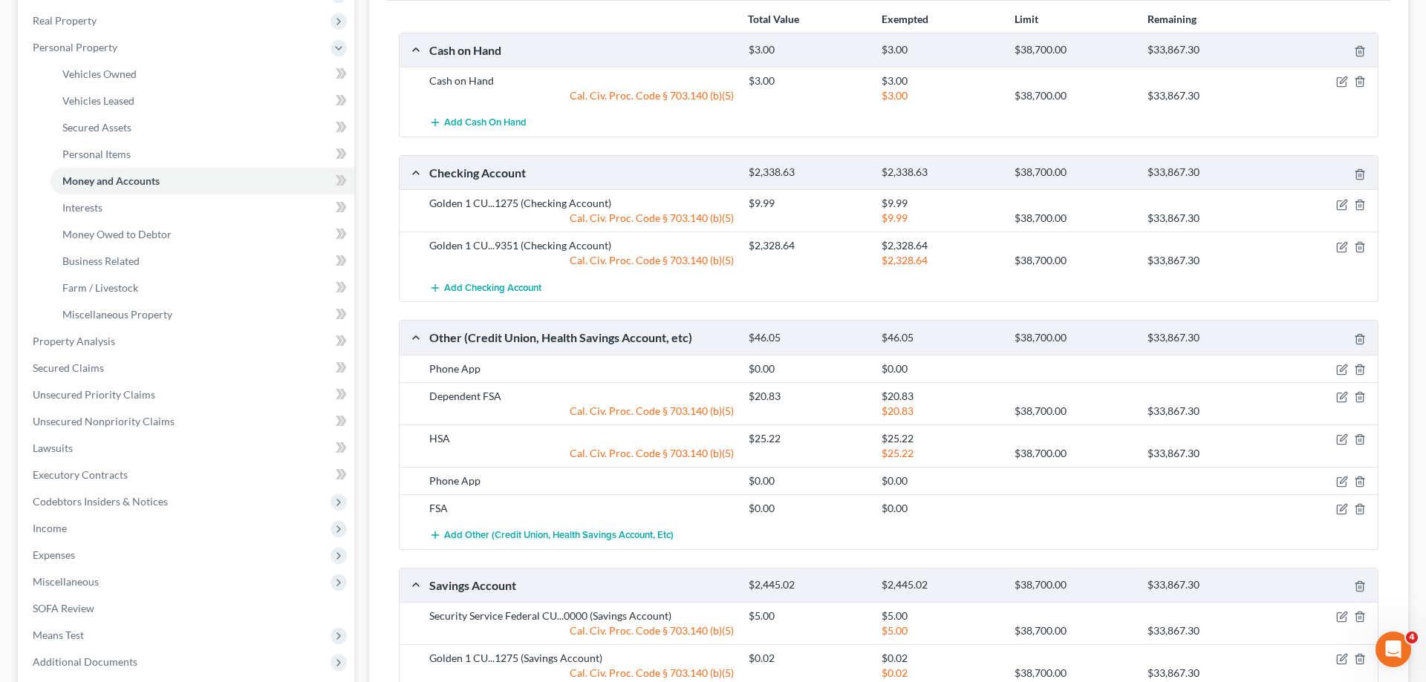
scroll to position [441, 0]
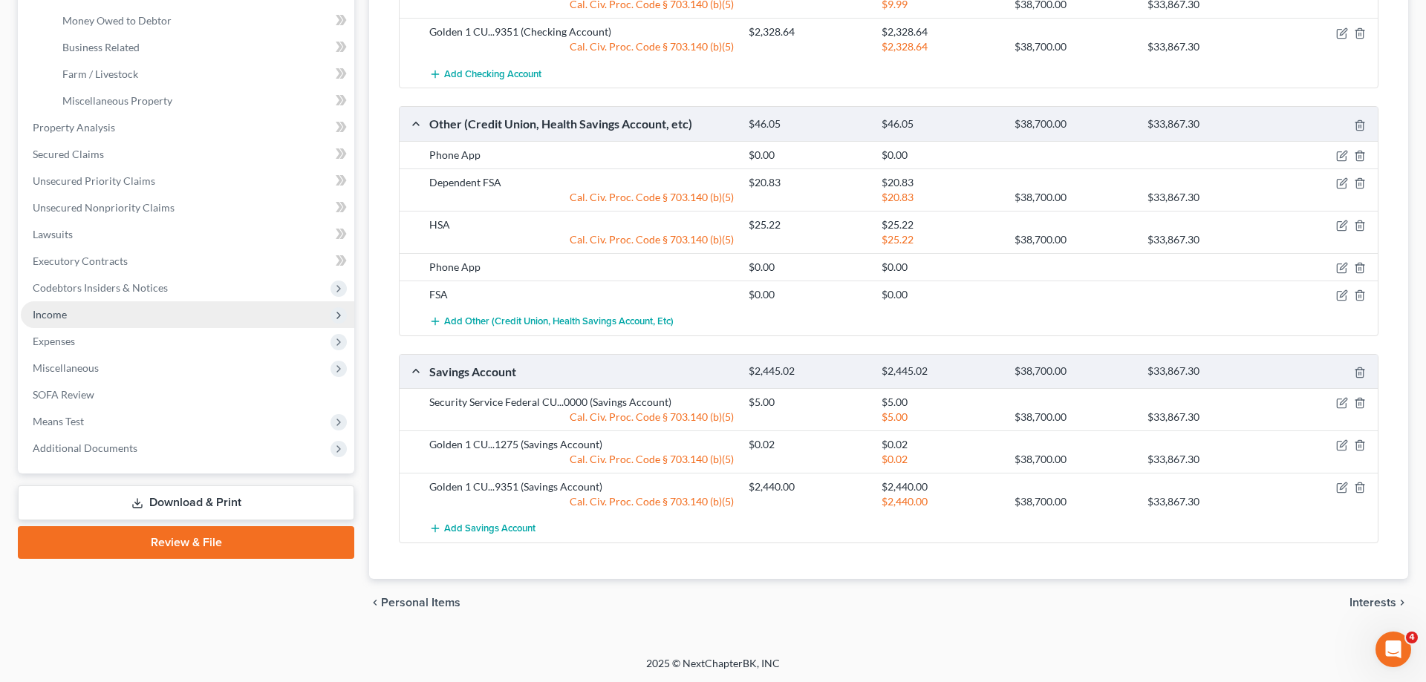
click at [50, 313] on span "Income" at bounding box center [50, 314] width 34 height 13
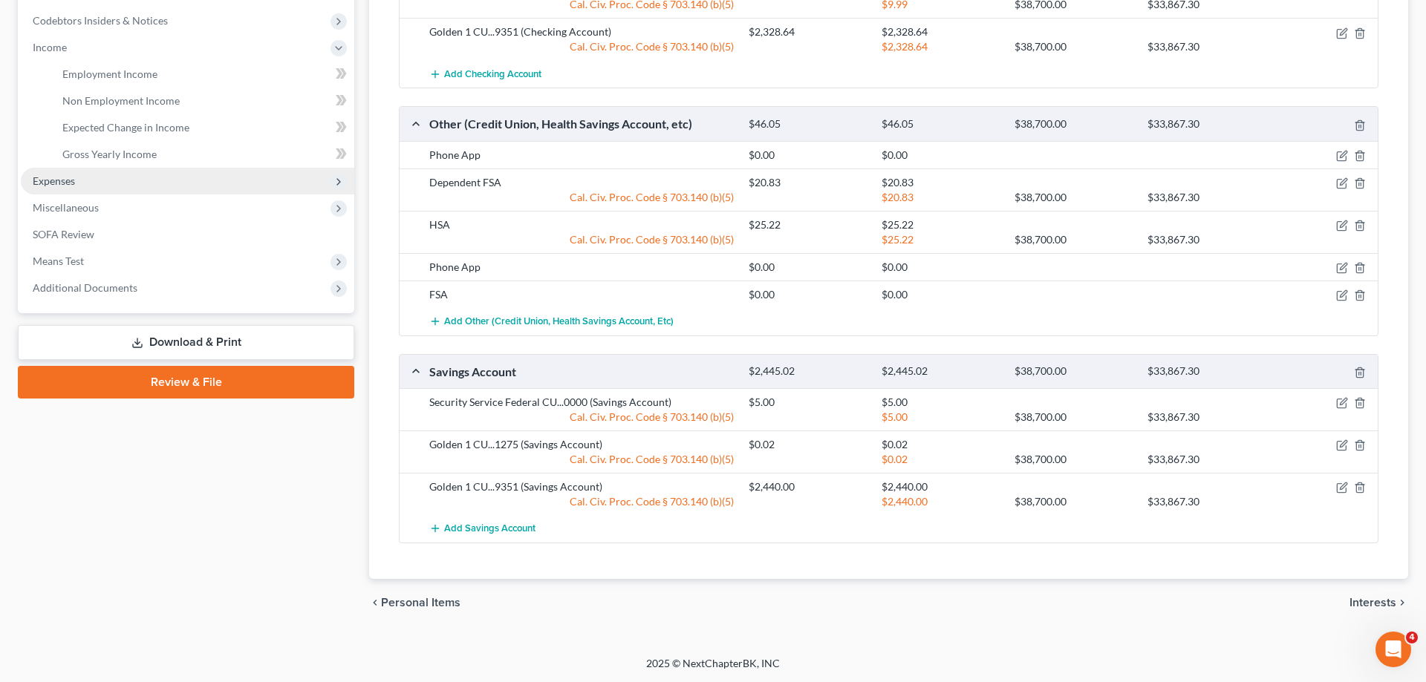
click at [134, 175] on span "Expenses" at bounding box center [187, 181] width 333 height 27
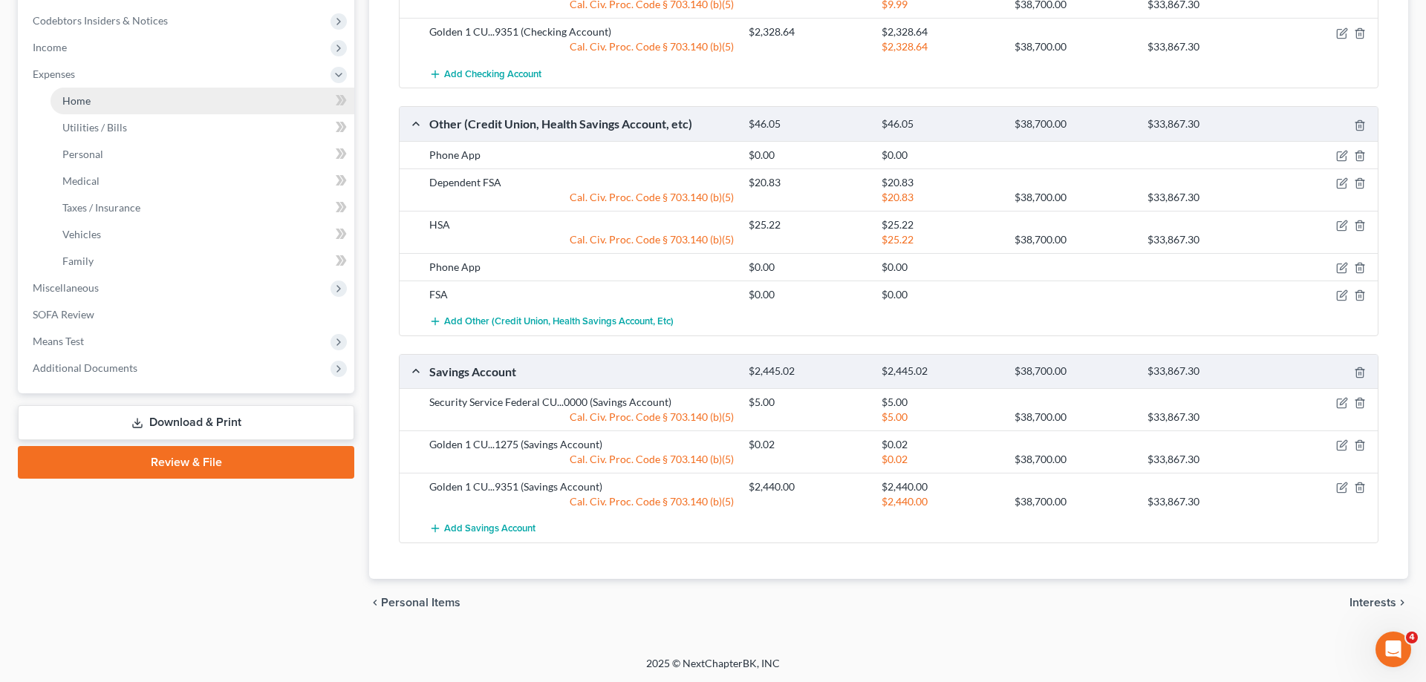
click at [146, 103] on link "Home" at bounding box center [202, 101] width 304 height 27
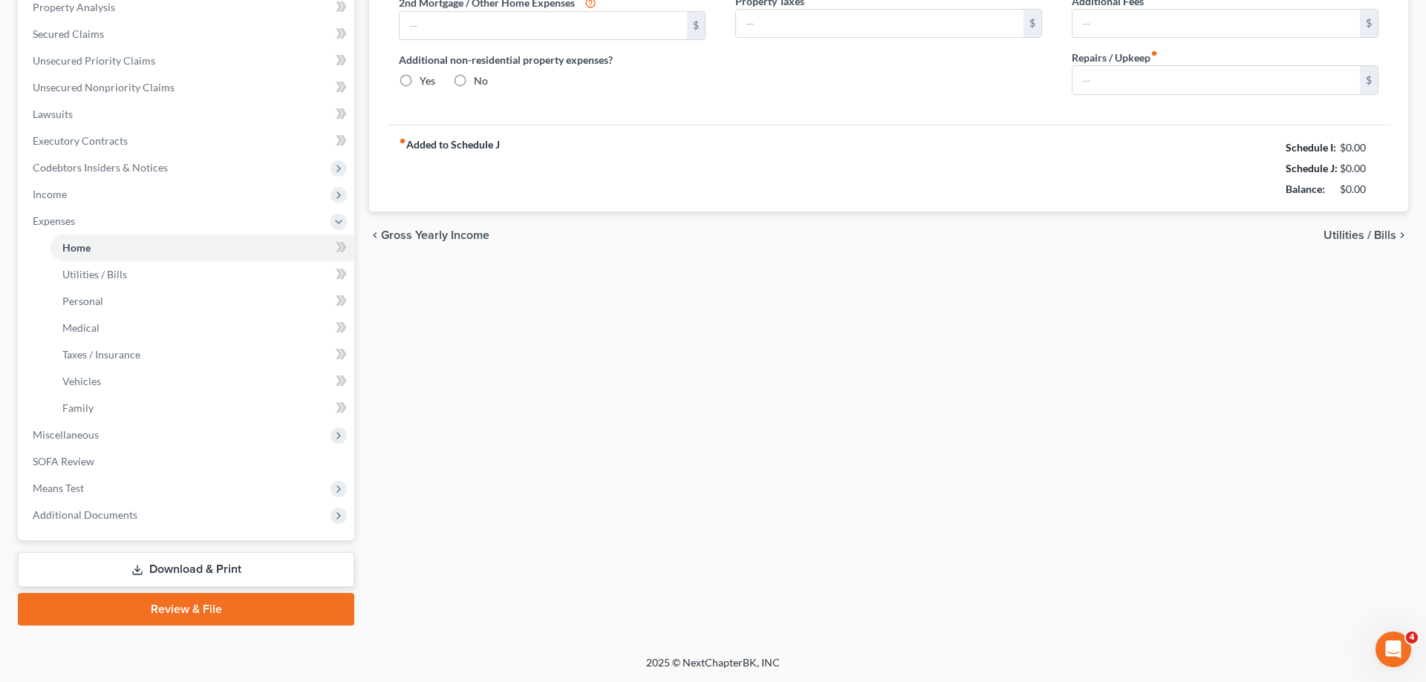
type input "760.00"
type input "0.00"
radio input "true"
type input "13.00"
type input "0.00"
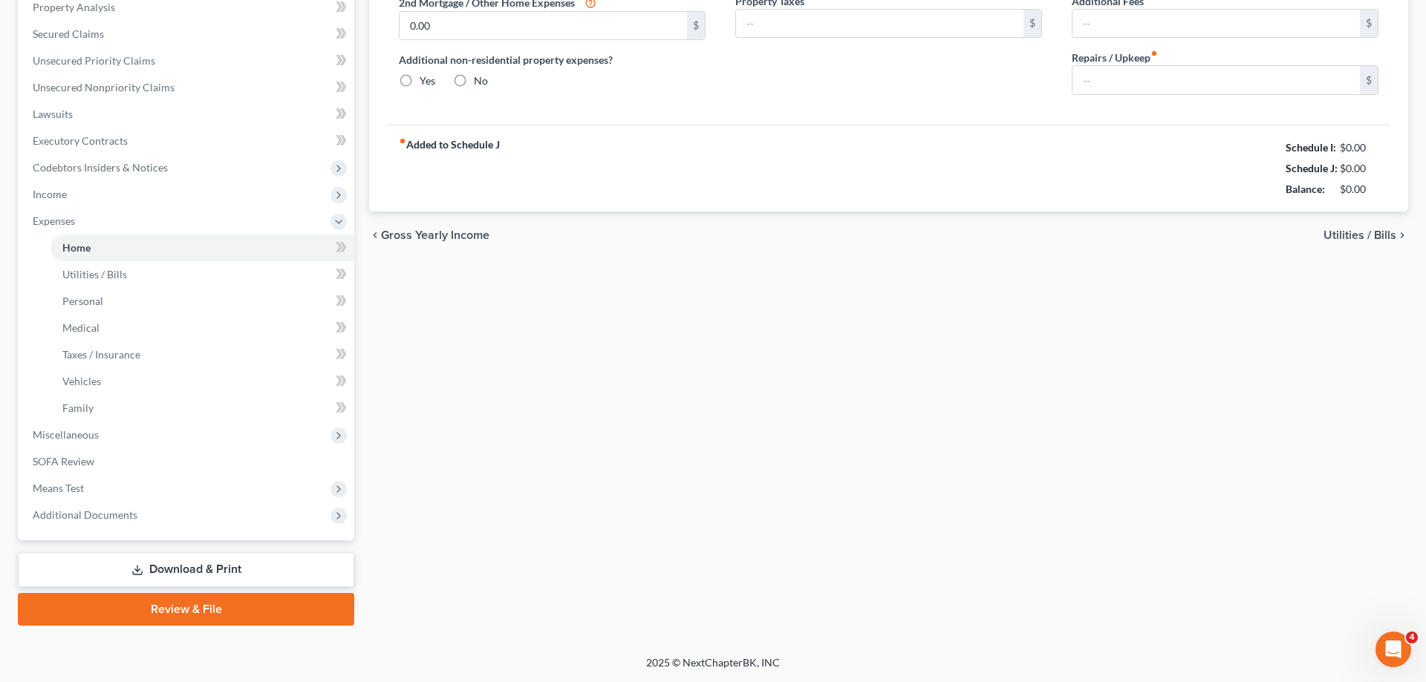
type input "0.00"
type input "50.00"
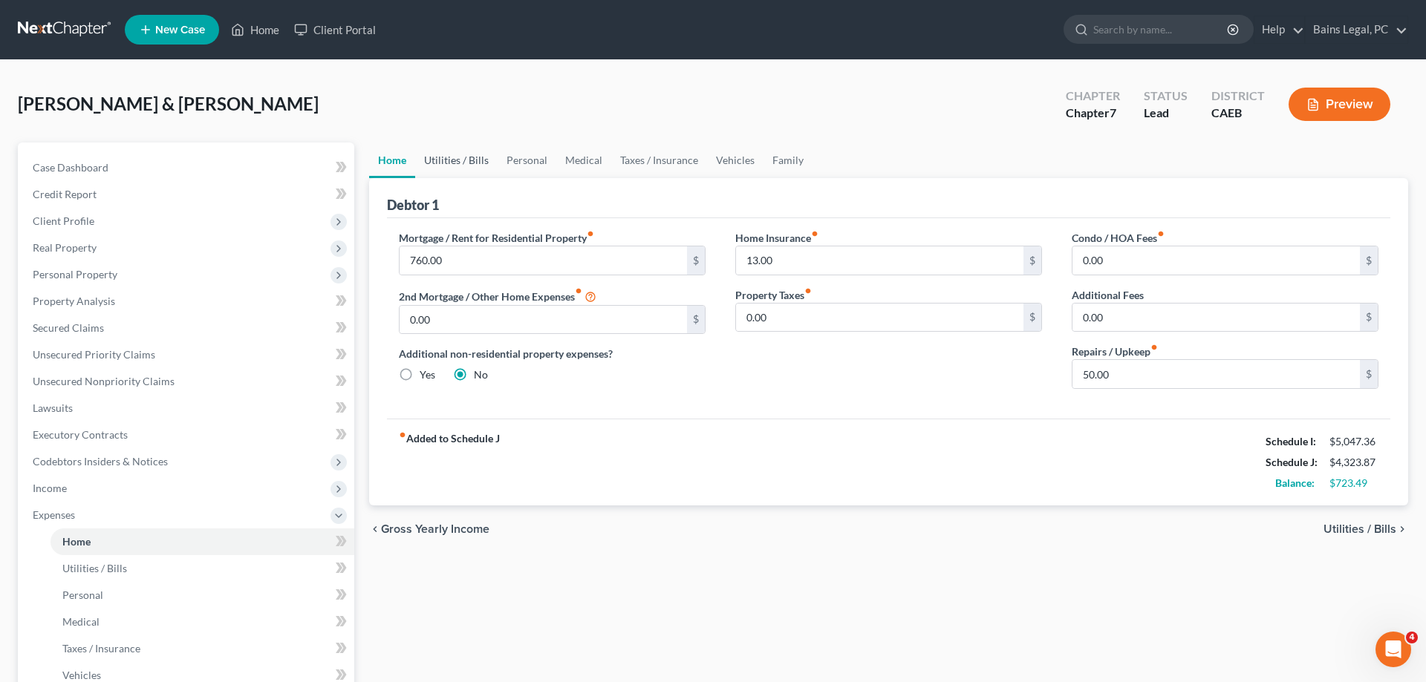
click at [456, 152] on link "Utilities / Bills" at bounding box center [456, 161] width 82 height 36
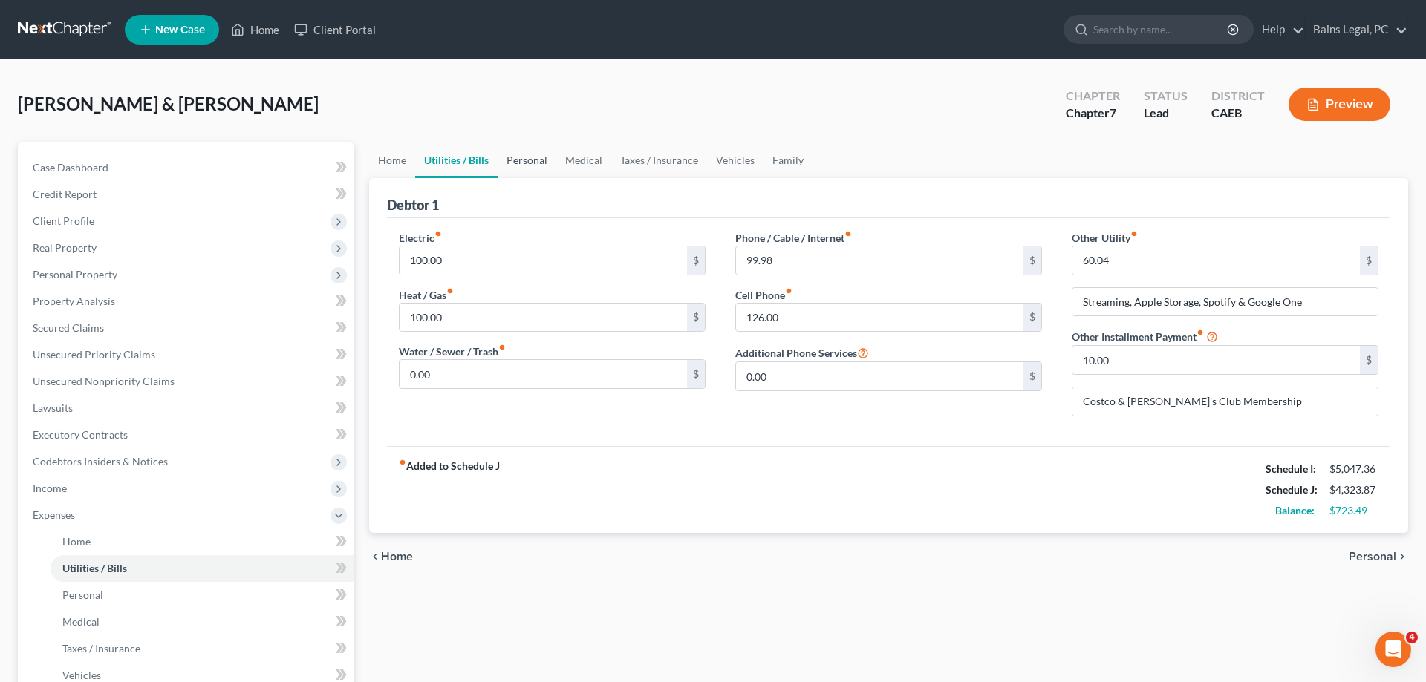
click at [553, 157] on link "Personal" at bounding box center [526, 161] width 59 height 36
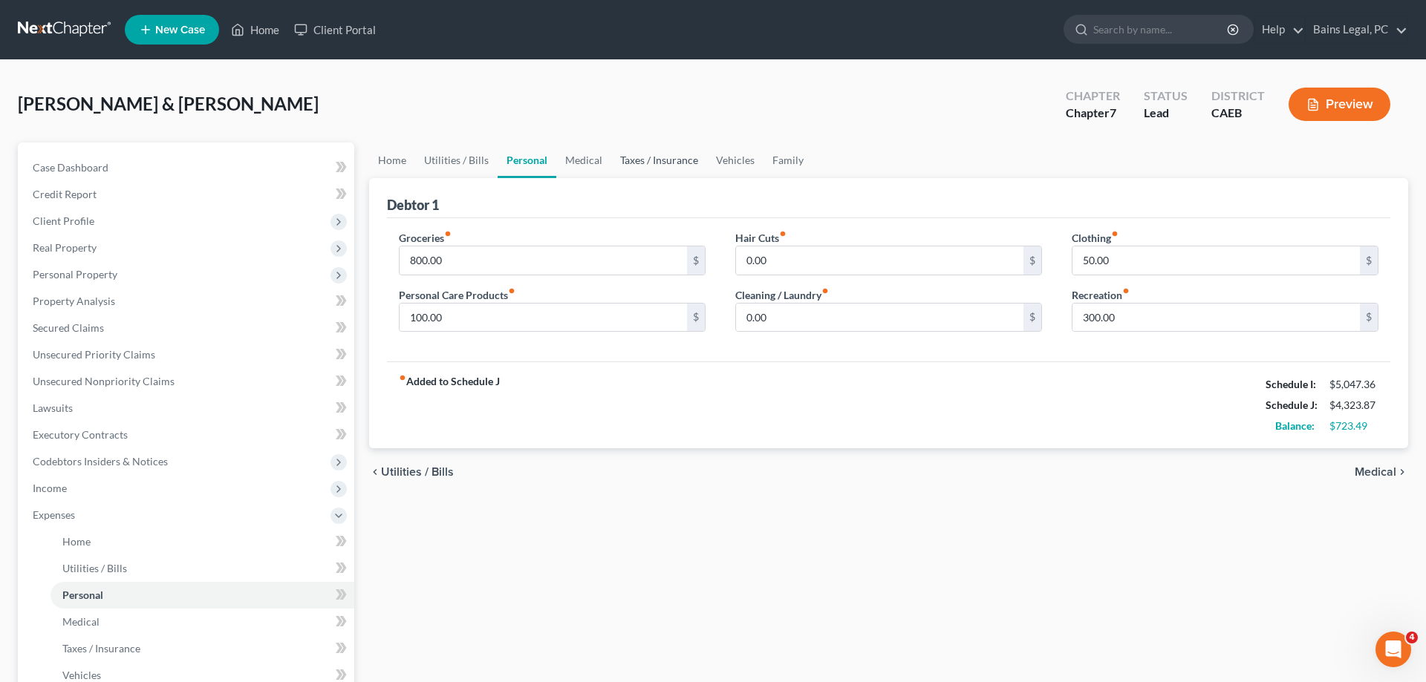
click at [653, 159] on link "Taxes / Insurance" at bounding box center [659, 161] width 96 height 36
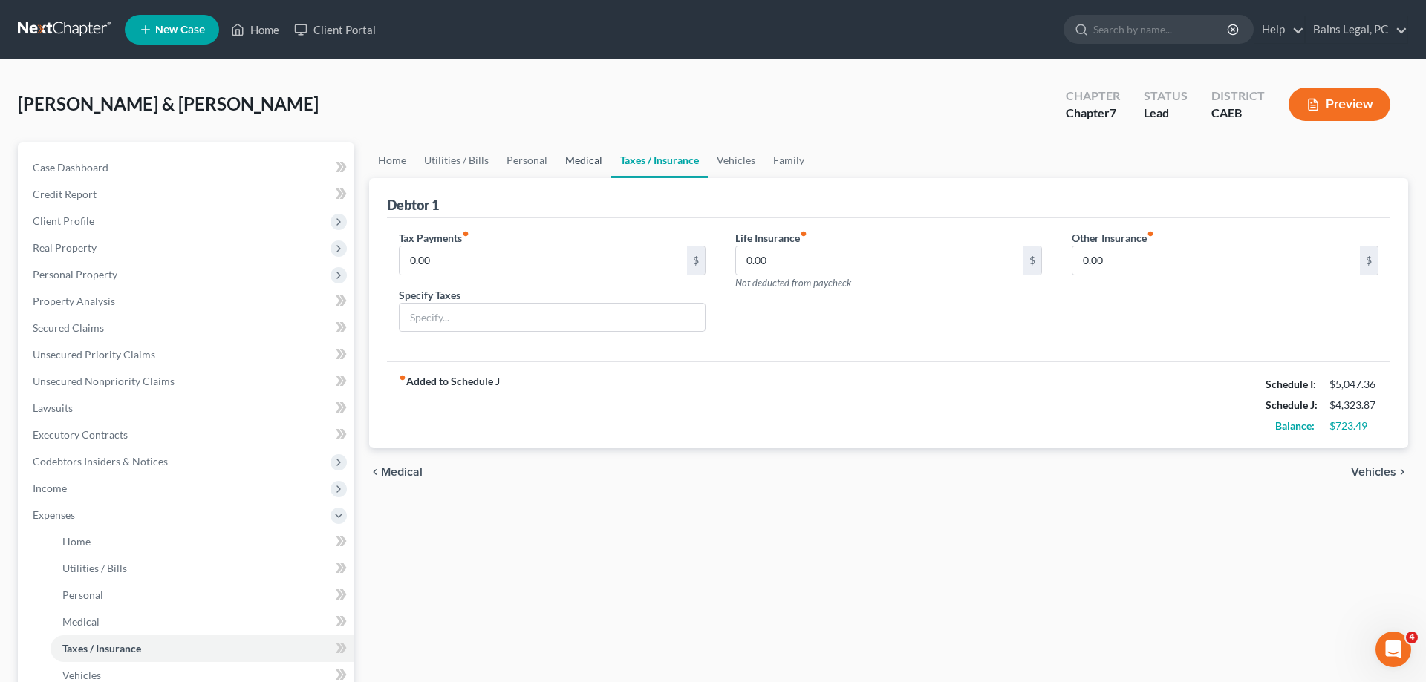
click at [583, 163] on link "Medical" at bounding box center [583, 161] width 55 height 36
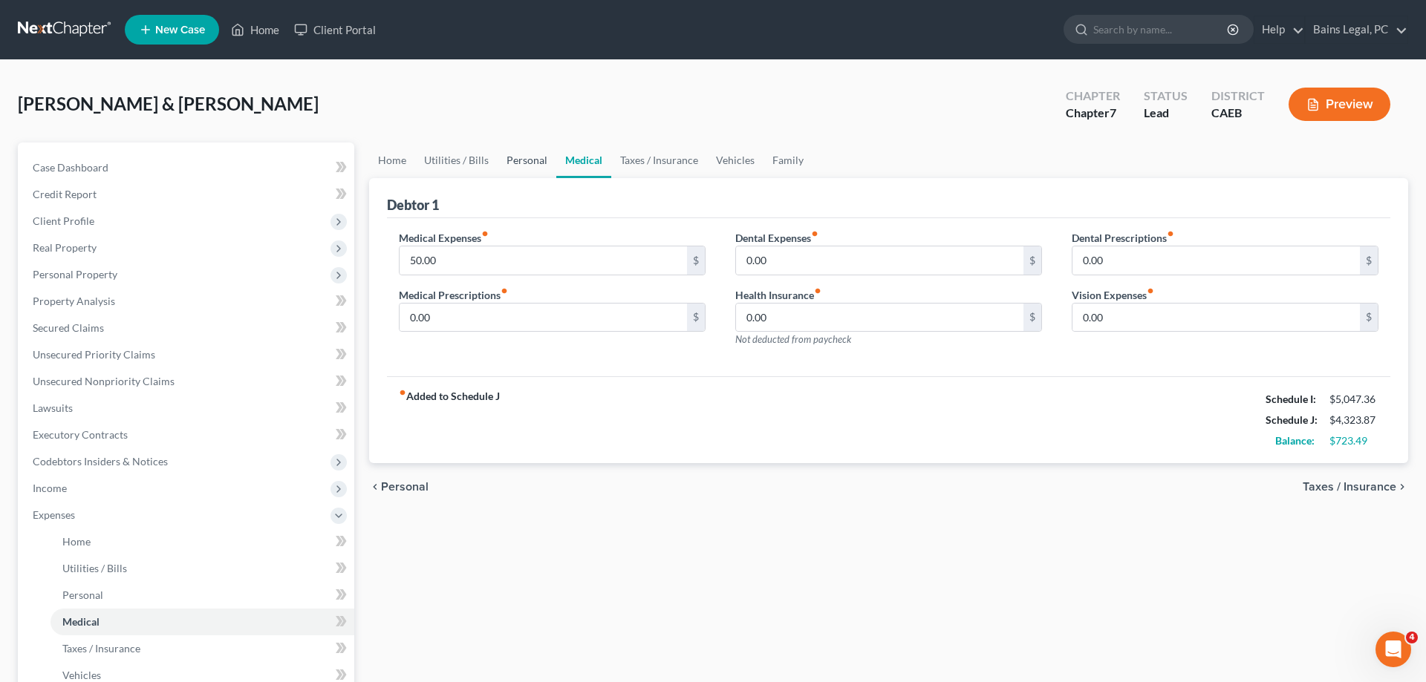
click at [526, 161] on link "Personal" at bounding box center [526, 161] width 59 height 36
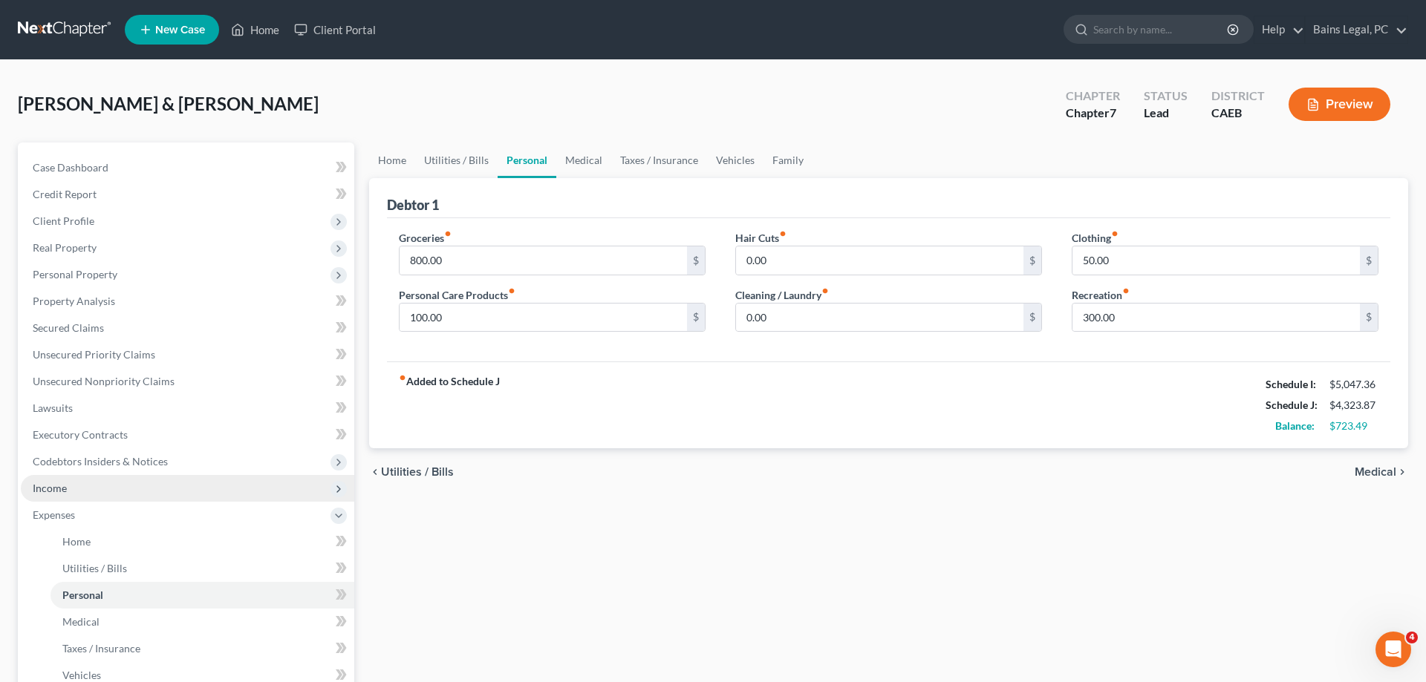
click at [105, 480] on span "Income" at bounding box center [187, 488] width 333 height 27
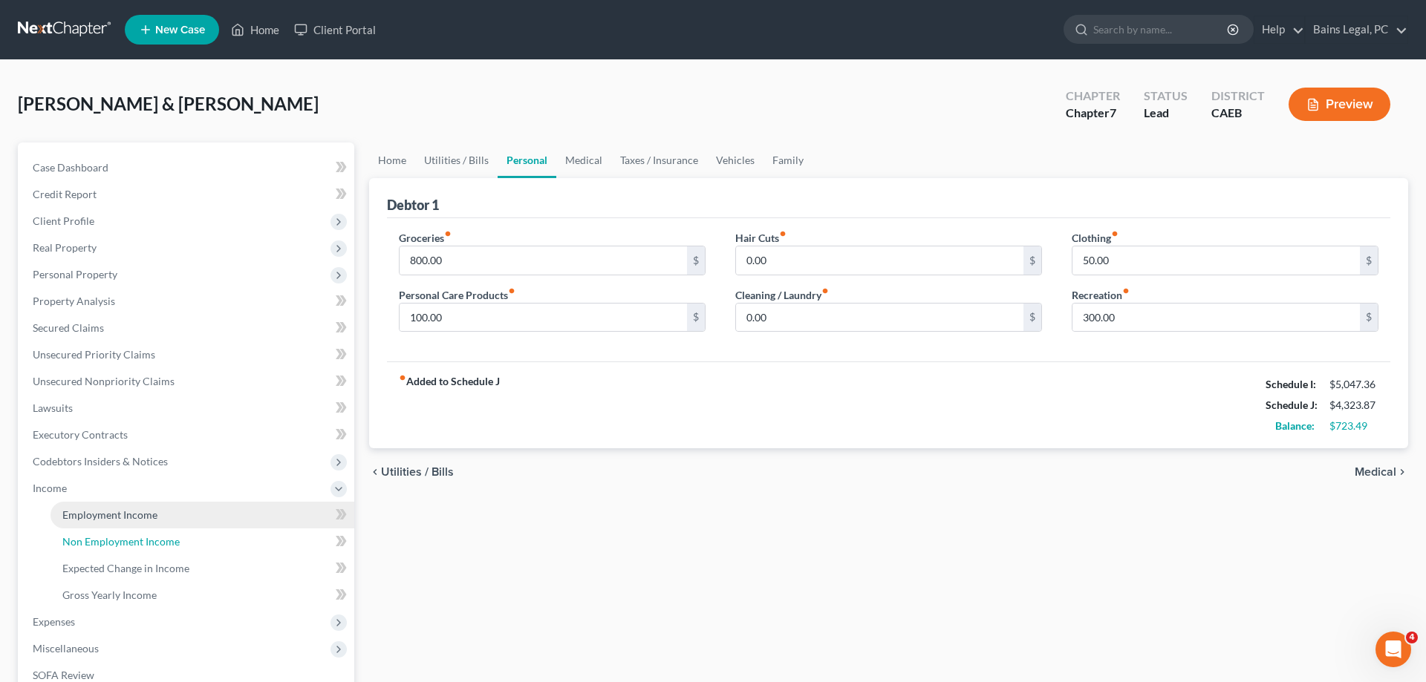
drag, startPoint x: 137, startPoint y: 534, endPoint x: 177, endPoint y: 526, distance: 40.0
click at [138, 534] on link "Non Employment Income" at bounding box center [202, 542] width 304 height 27
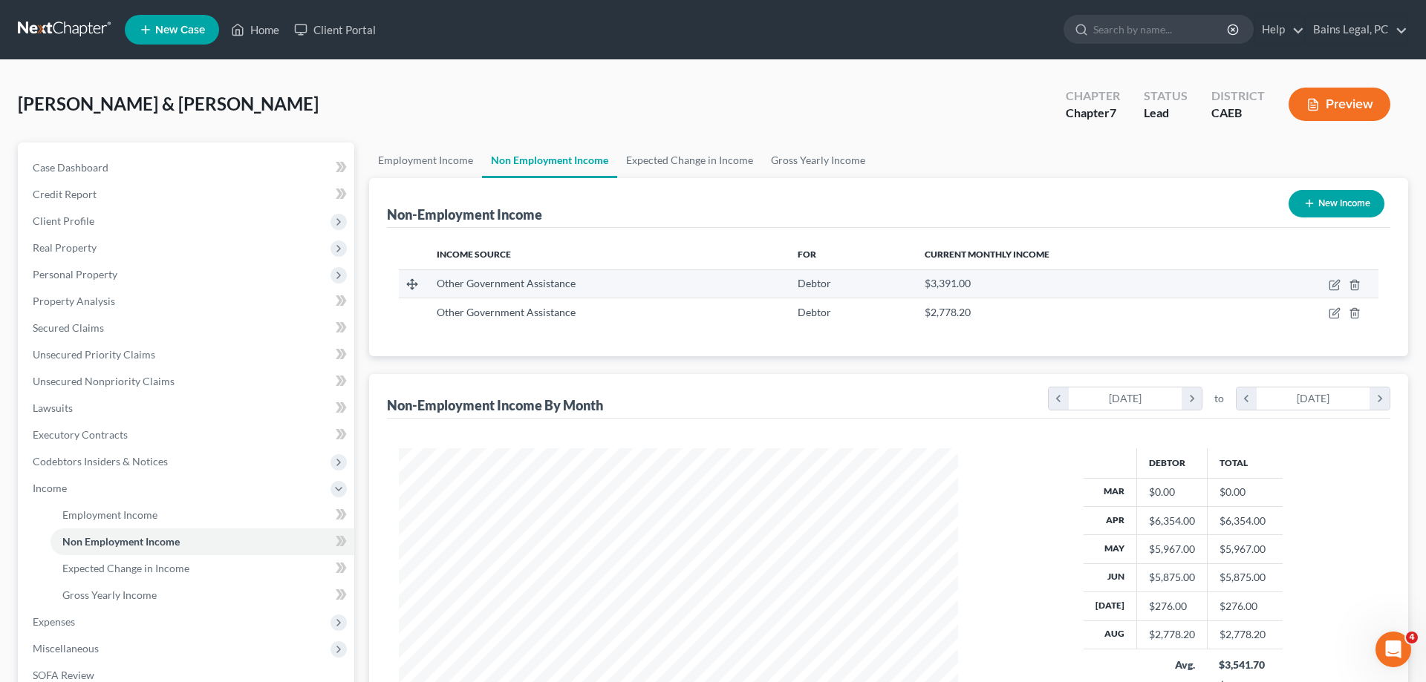
scroll to position [279, 589]
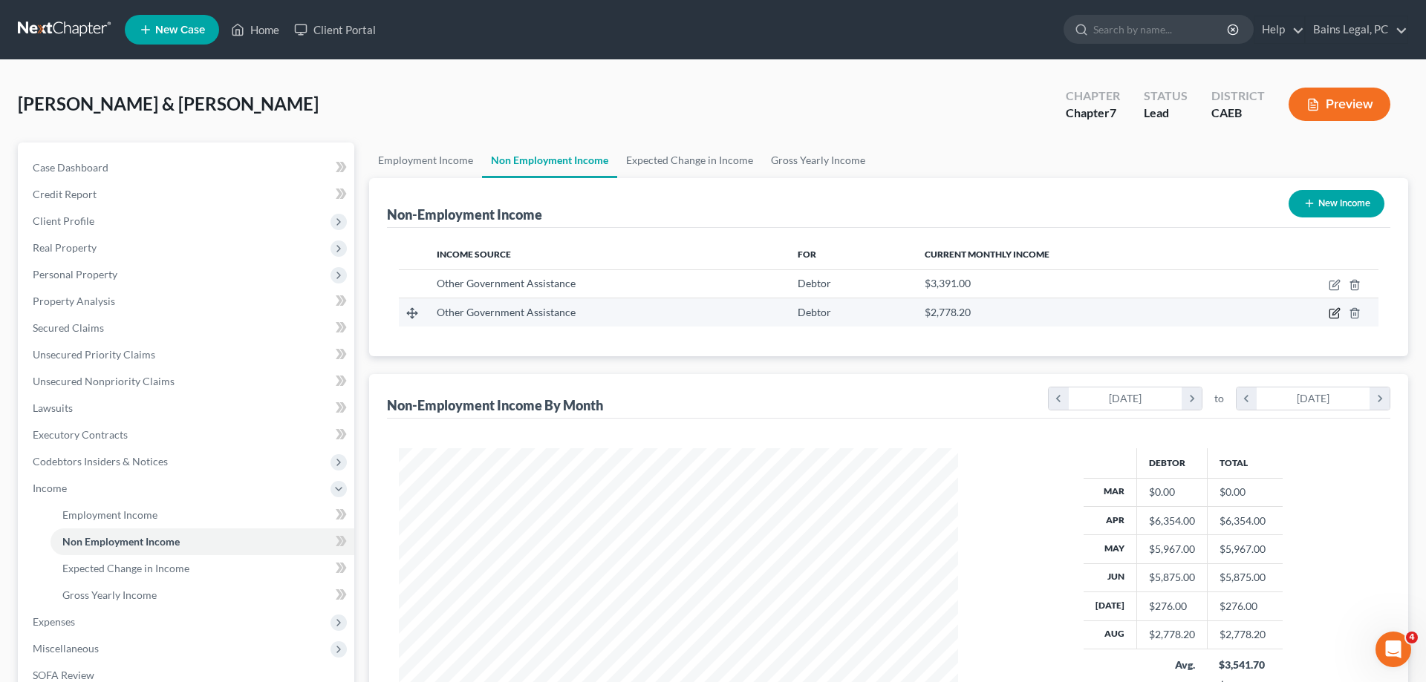
click at [1334, 313] on icon "button" at bounding box center [1334, 313] width 12 height 12
select select "5"
select select "0"
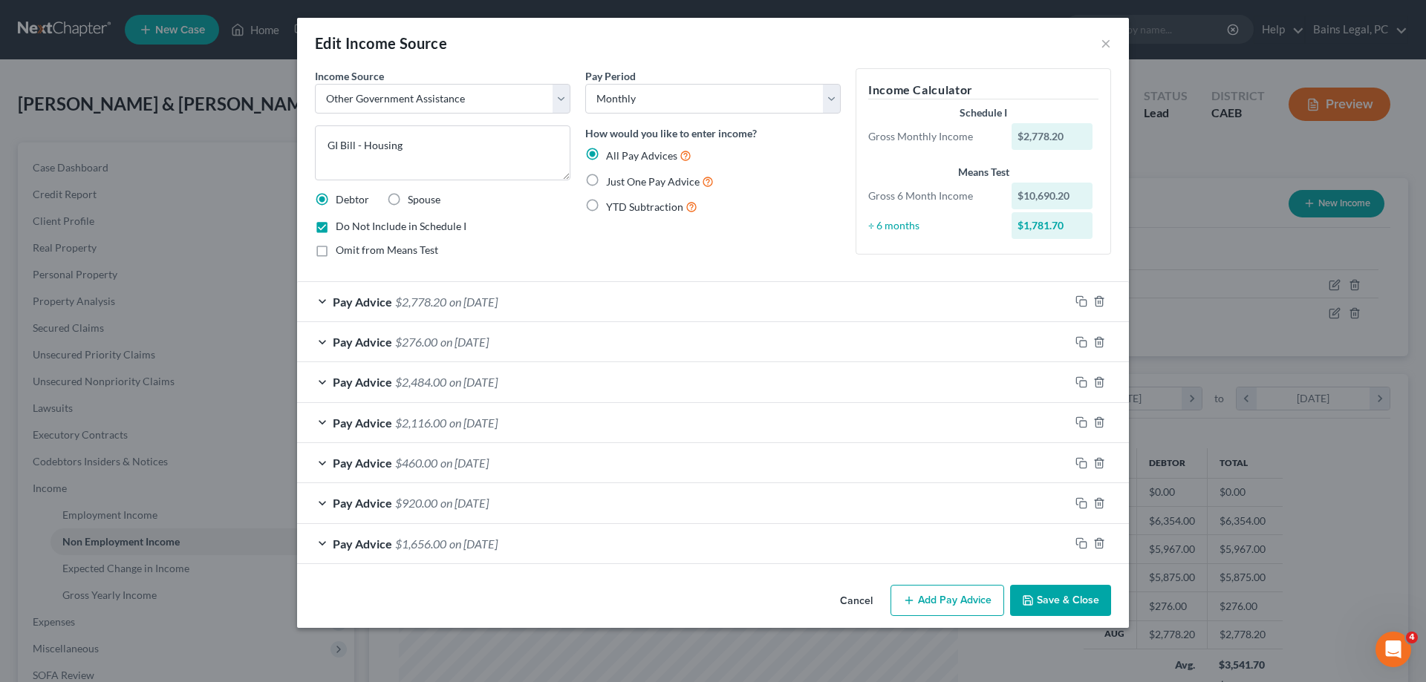
click at [349, 247] on span "Omit from Means Test" at bounding box center [387, 250] width 102 height 13
click at [349, 247] on input "Omit from Means Test" at bounding box center [347, 248] width 10 height 10
checkbox input "true"
click at [1077, 604] on button "Save & Close" at bounding box center [1060, 600] width 101 height 31
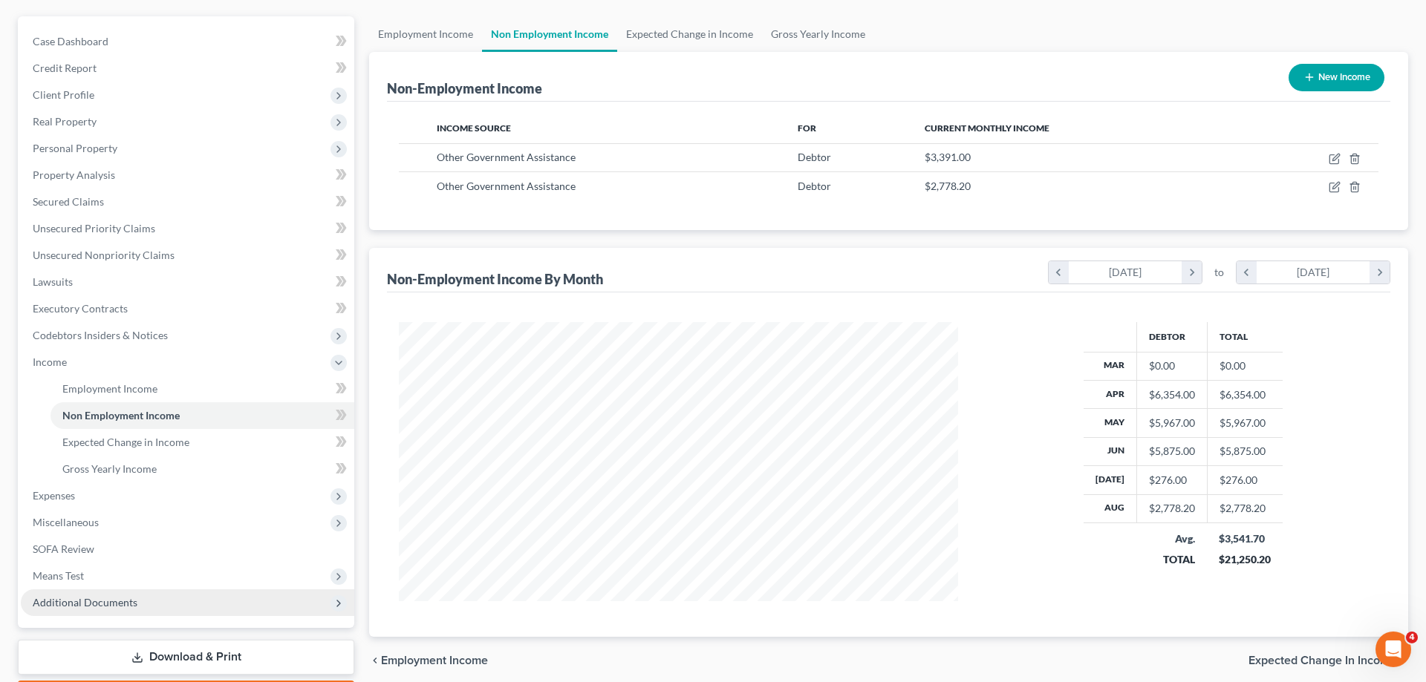
scroll to position [212, 0]
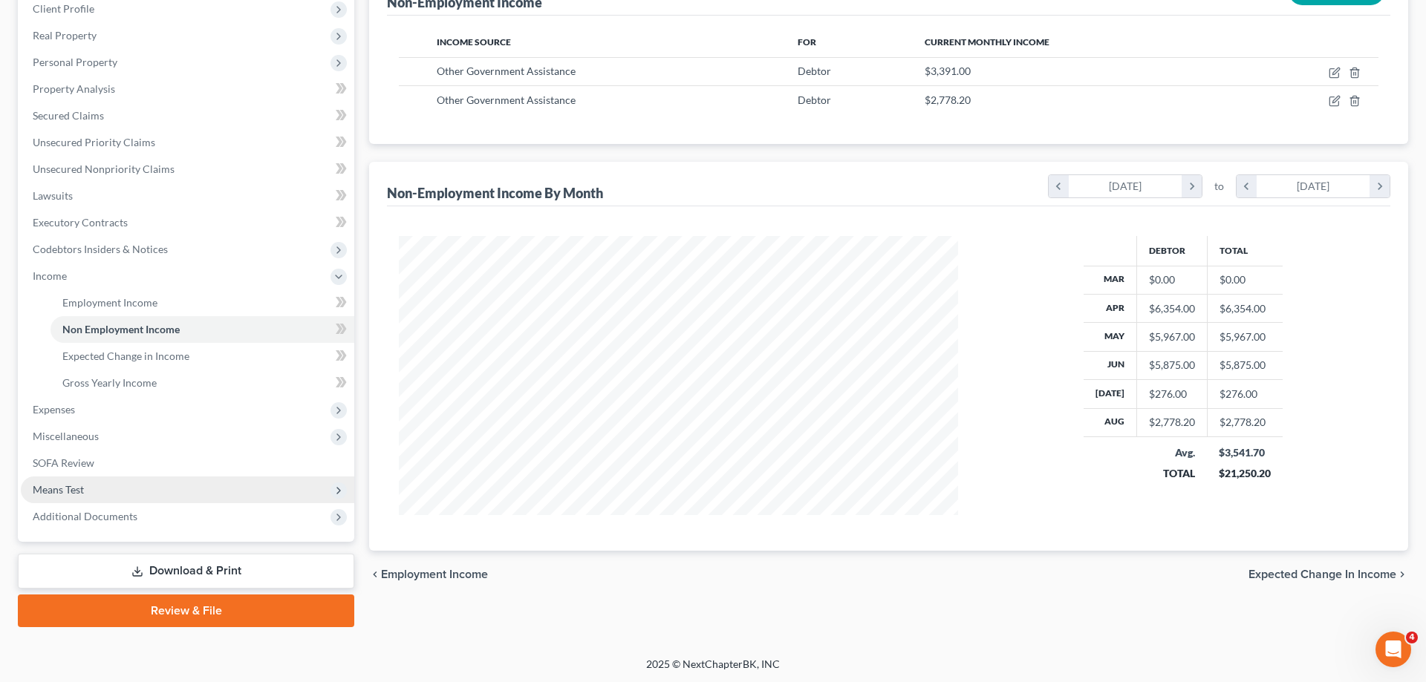
click at [106, 492] on span "Means Test" at bounding box center [187, 490] width 333 height 27
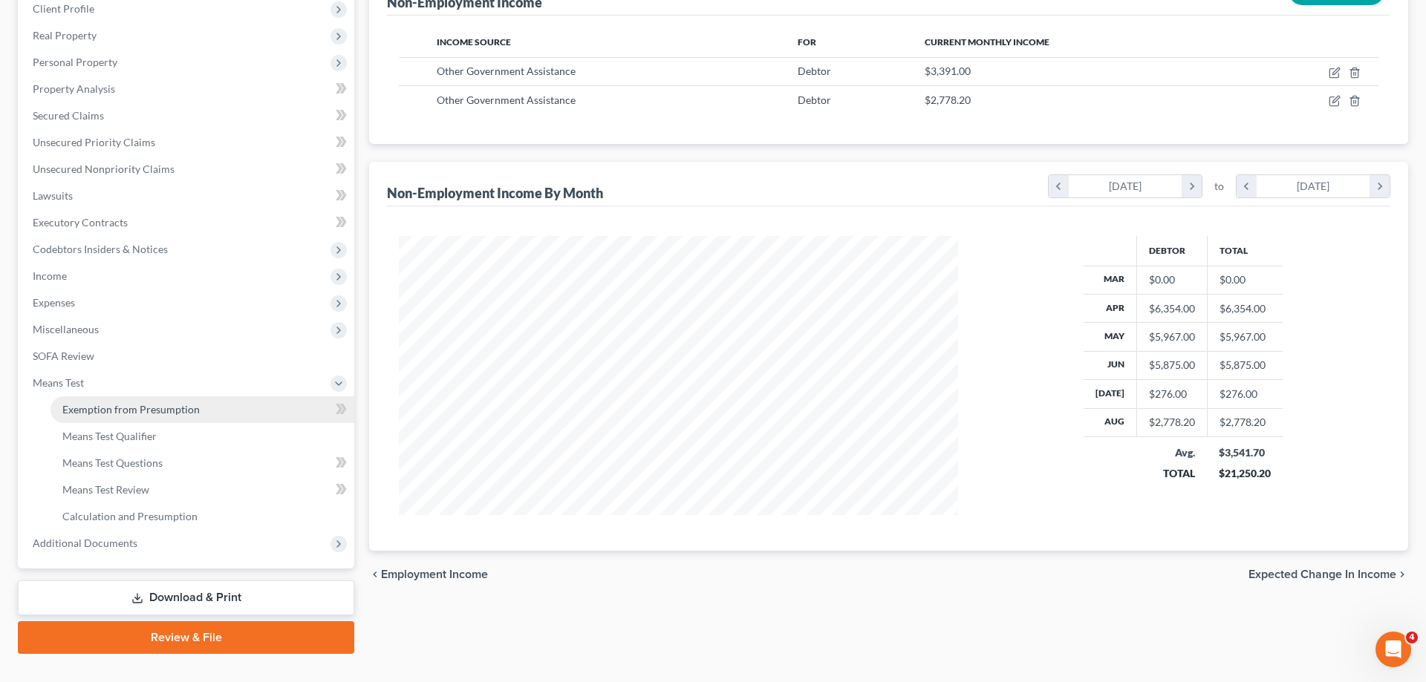
click at [168, 406] on span "Exemption from Presumption" at bounding box center [130, 409] width 137 height 13
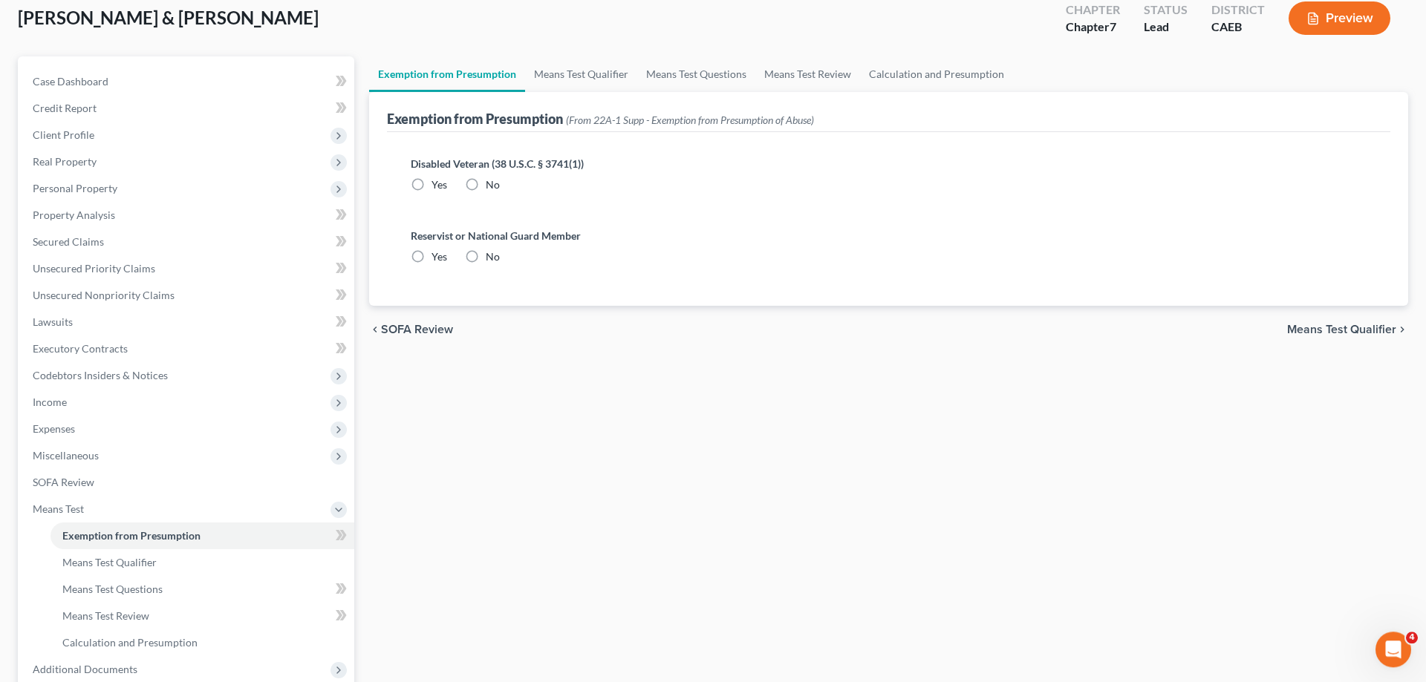
radio input "true"
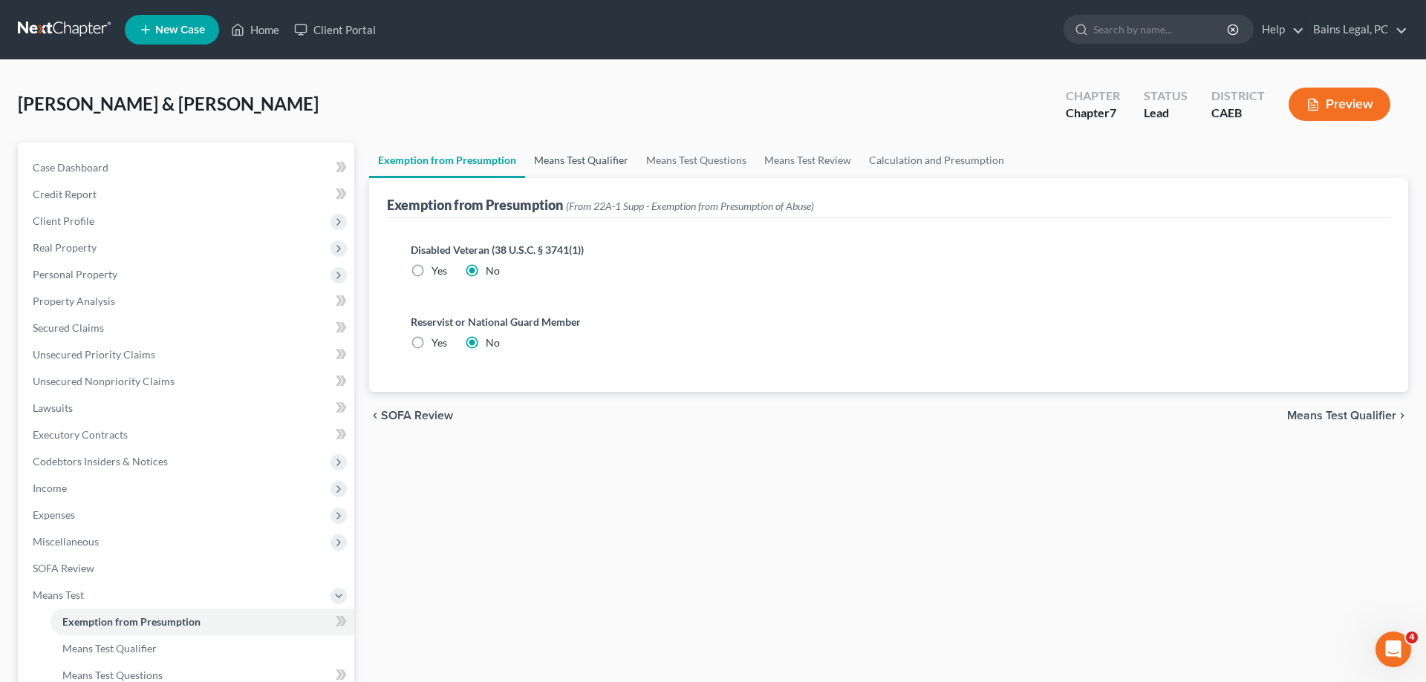
click at [609, 149] on link "Means Test Qualifier" at bounding box center [581, 161] width 112 height 36
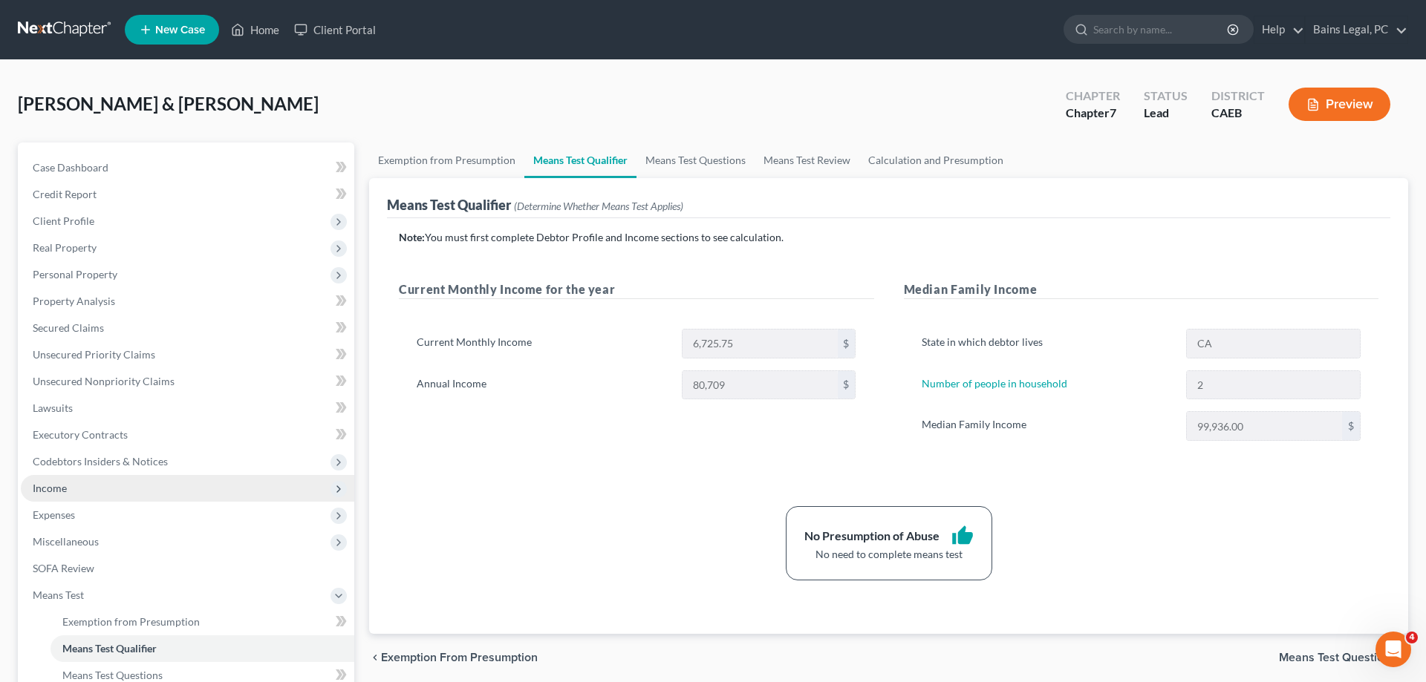
click at [90, 485] on span "Income" at bounding box center [187, 488] width 333 height 27
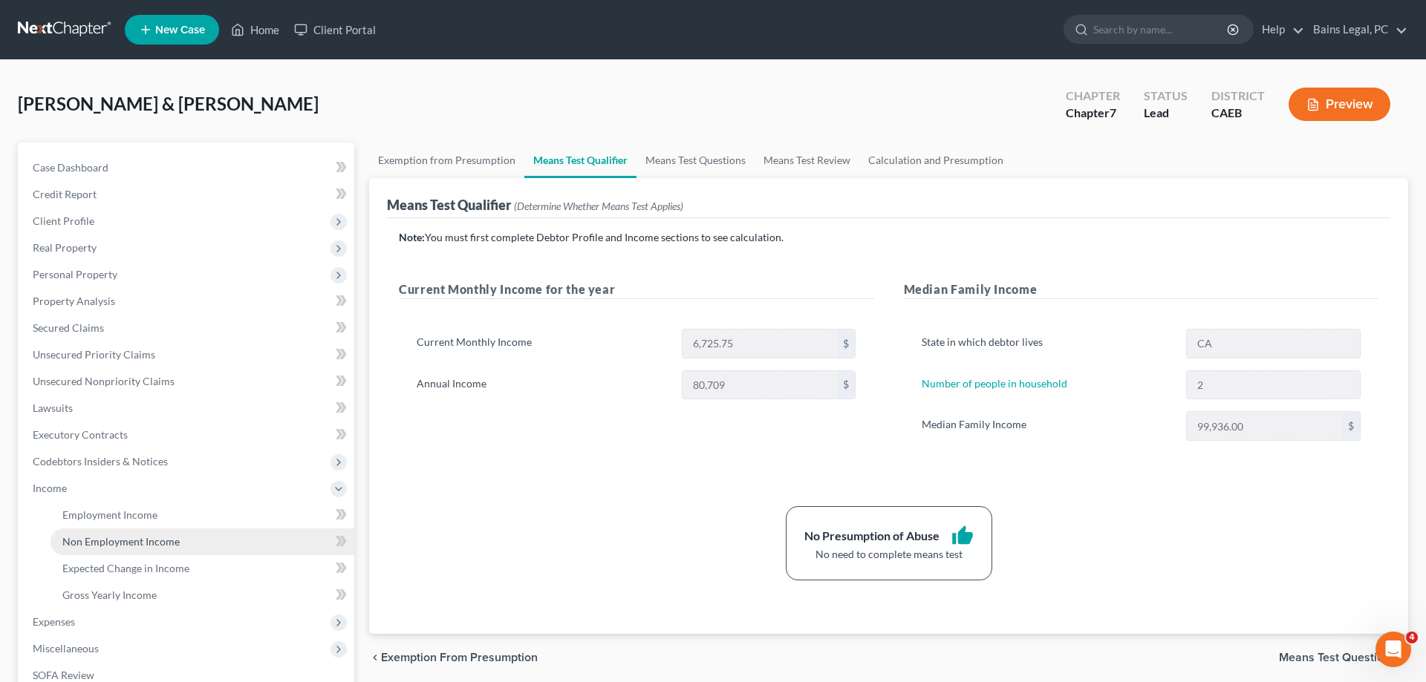
click at [105, 542] on span "Non Employment Income" at bounding box center [120, 541] width 117 height 13
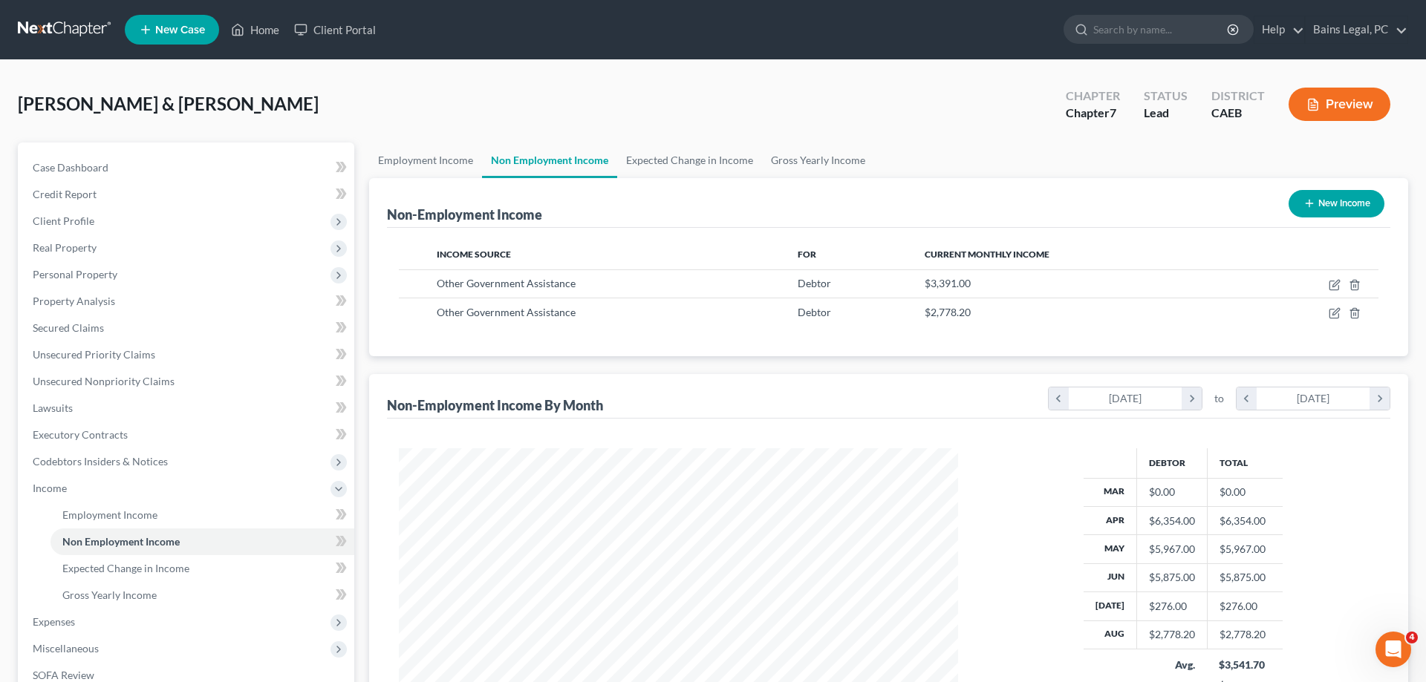
scroll to position [279, 589]
click at [1334, 312] on icon "button" at bounding box center [1334, 313] width 12 height 12
select select "5"
select select "0"
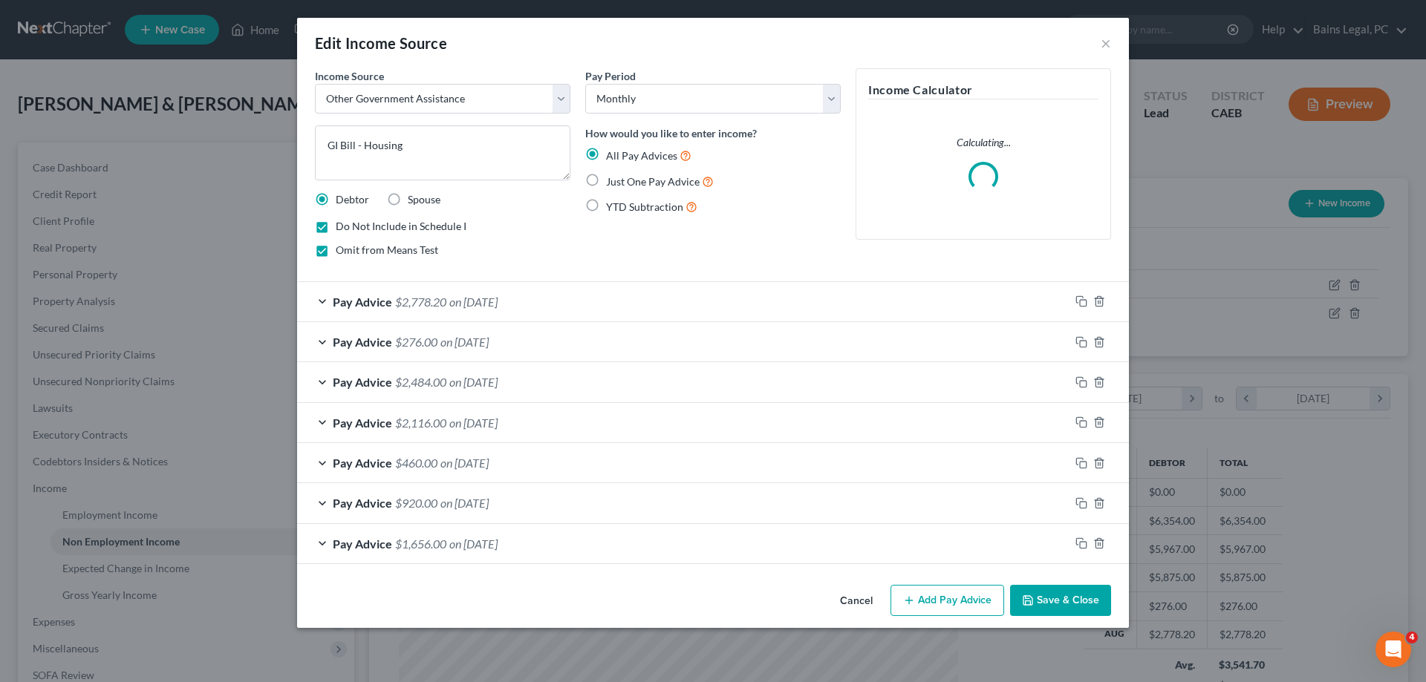
click at [336, 248] on label "Omit from Means Test" at bounding box center [387, 250] width 102 height 15
click at [342, 248] on input "Omit from Means Test" at bounding box center [347, 248] width 10 height 10
checkbox input "false"
click at [1056, 610] on button "Save & Close" at bounding box center [1060, 600] width 101 height 31
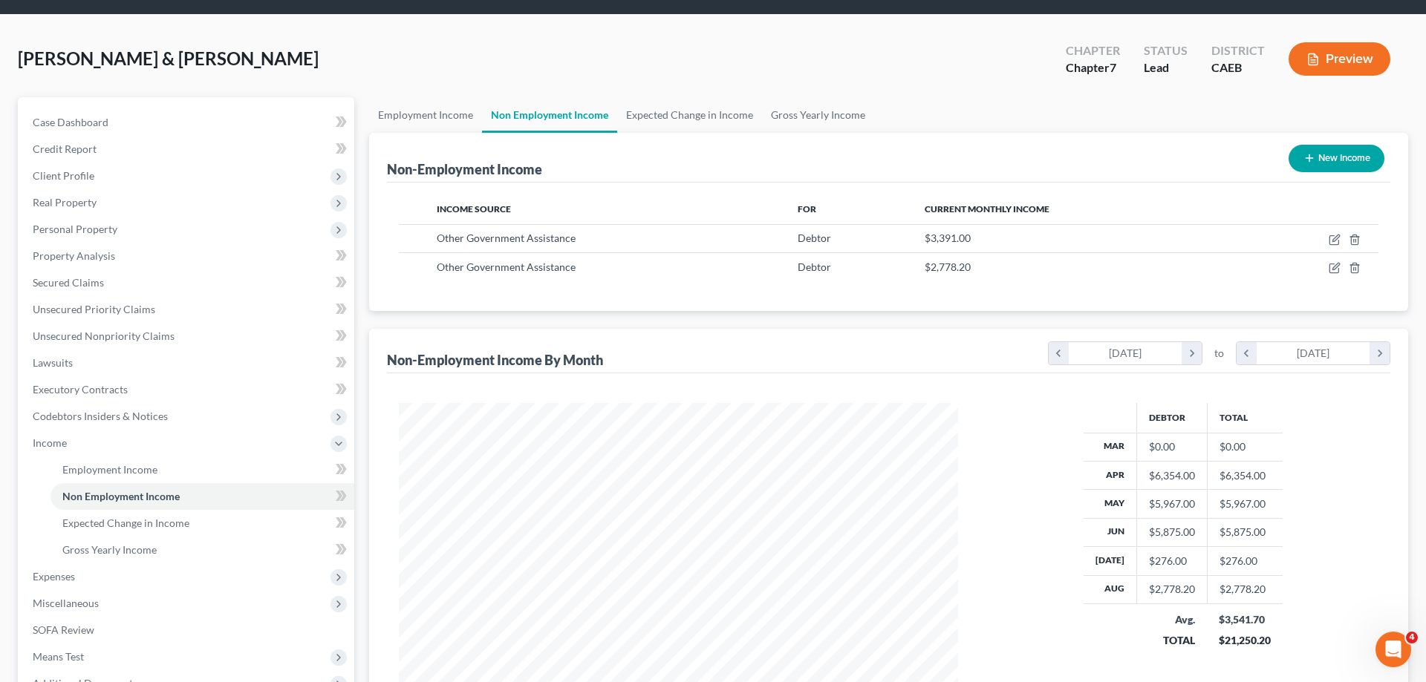
scroll to position [76, 0]
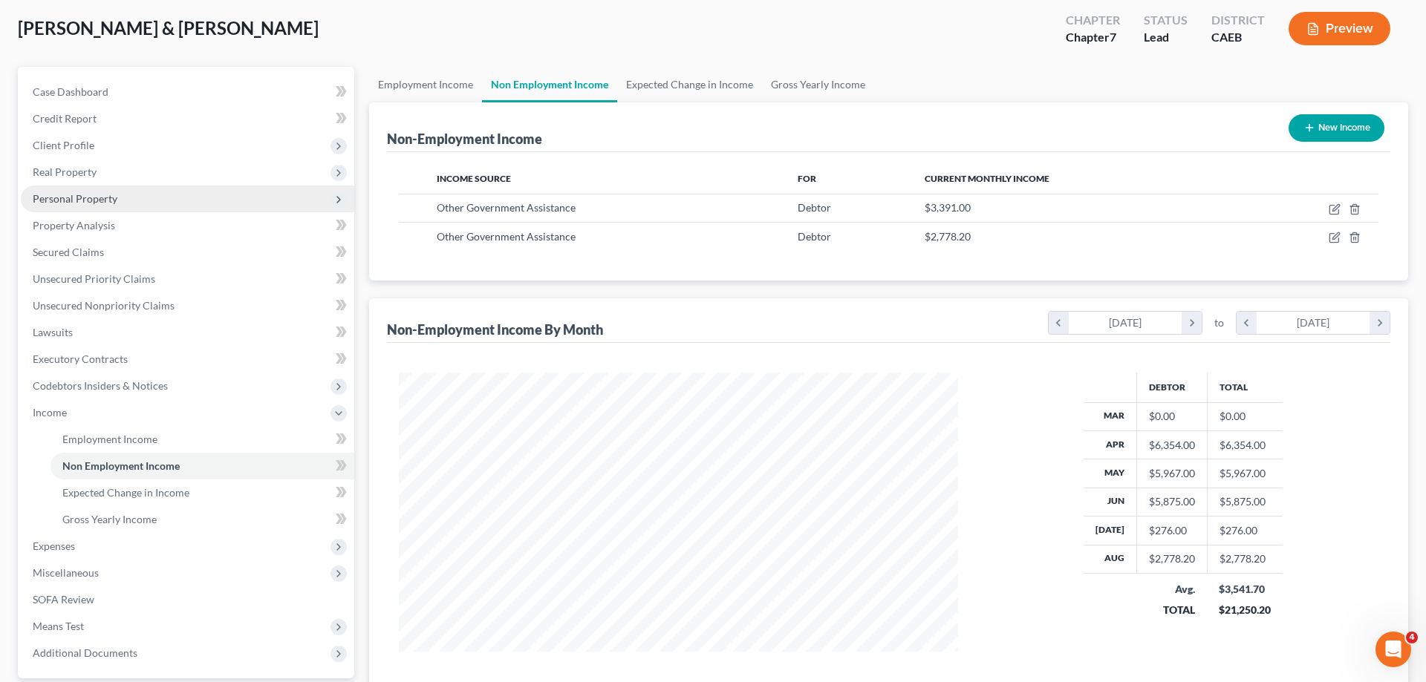
click at [101, 193] on span "Personal Property" at bounding box center [75, 198] width 85 height 13
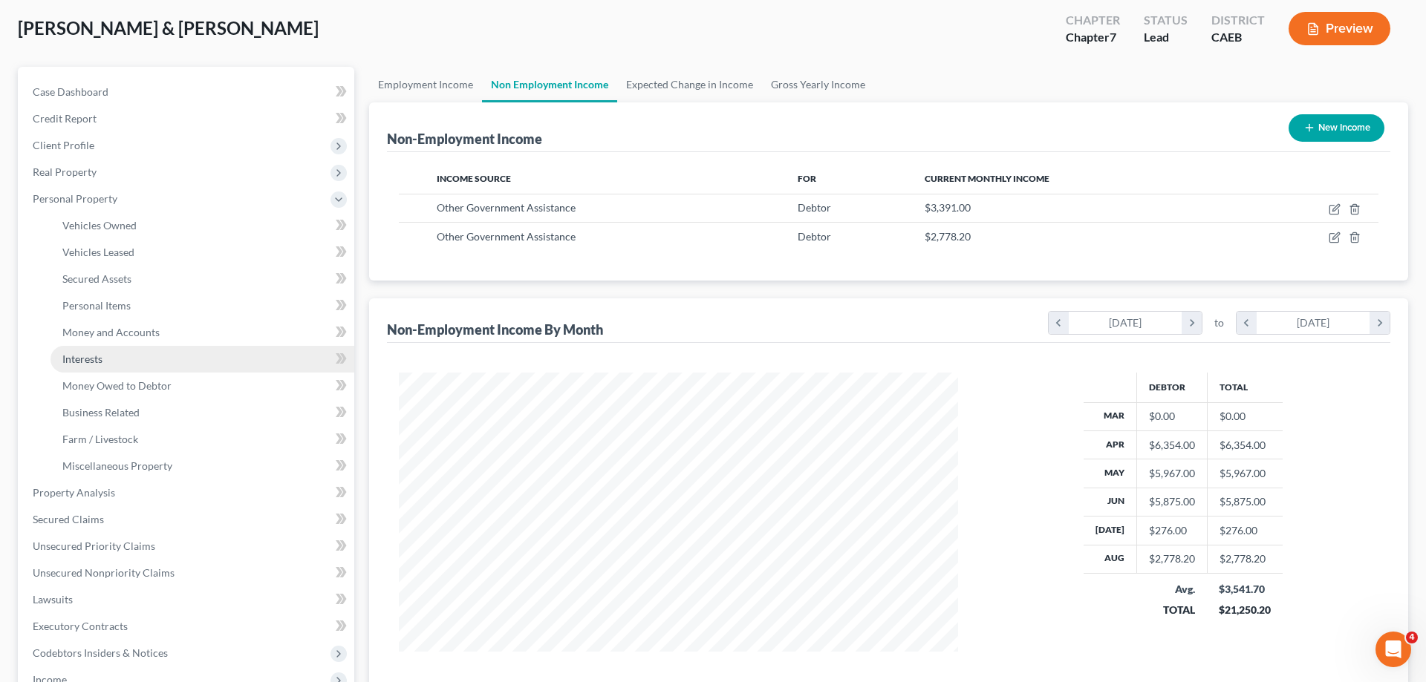
drag, startPoint x: 102, startPoint y: 366, endPoint x: 1028, endPoint y: 322, distance: 927.7
click at [102, 366] on link "Interests" at bounding box center [202, 359] width 304 height 27
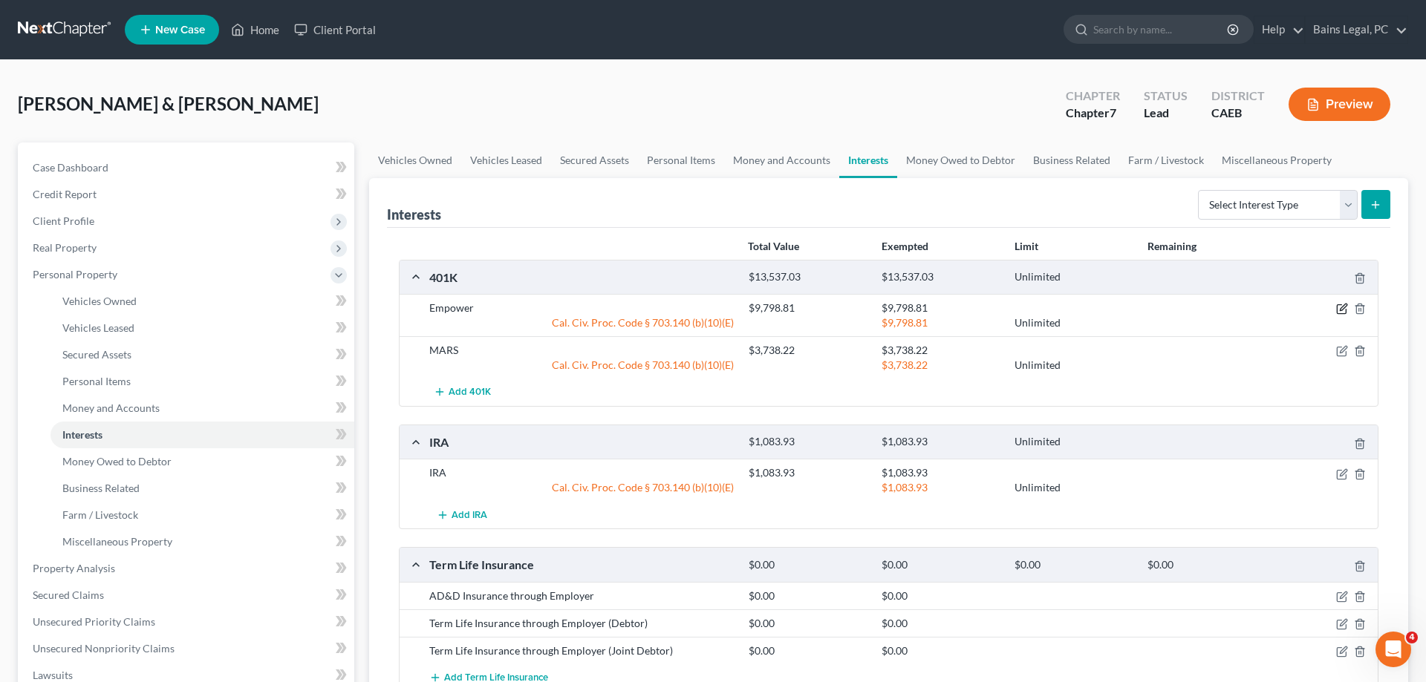
click at [1342, 304] on icon "button" at bounding box center [1342, 309] width 12 height 12
select select "2"
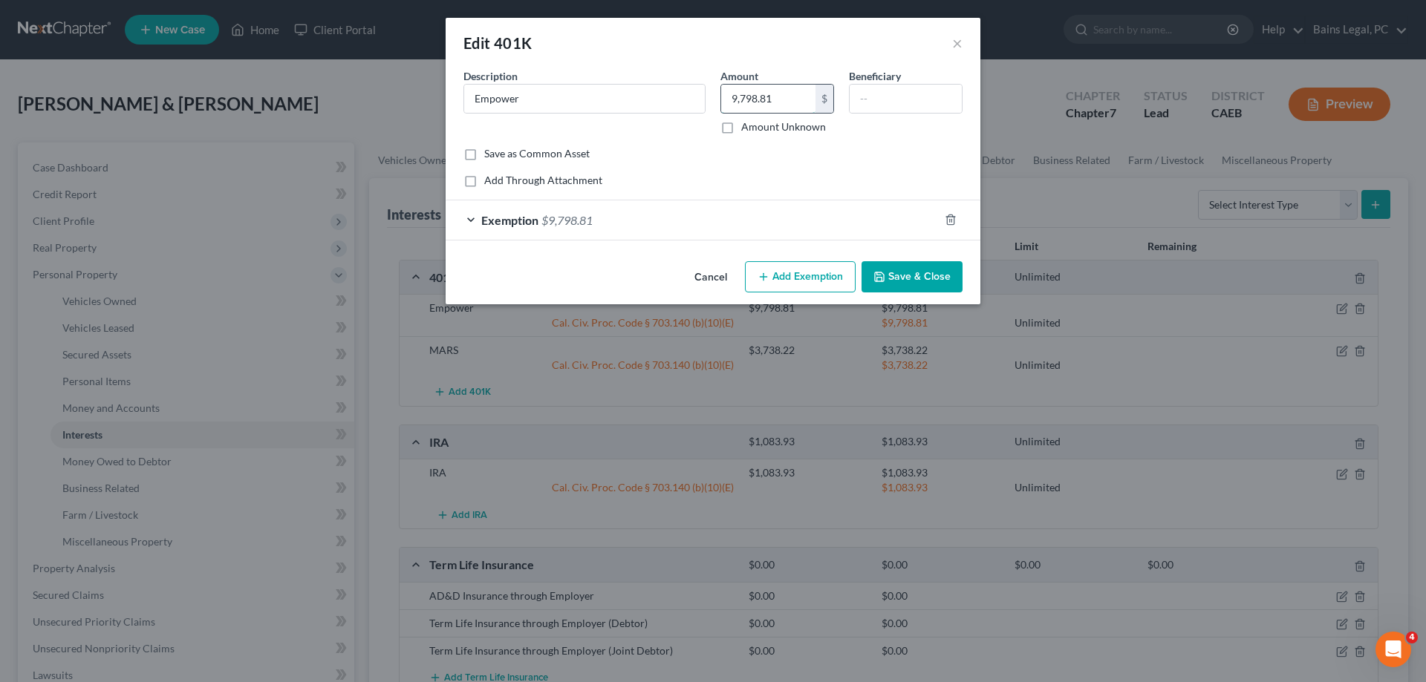
click at [801, 100] on input "9,798.81" at bounding box center [768, 99] width 94 height 28
type input "10,063"
click at [725, 228] on div "Exemption $9,798.81" at bounding box center [692, 219] width 493 height 39
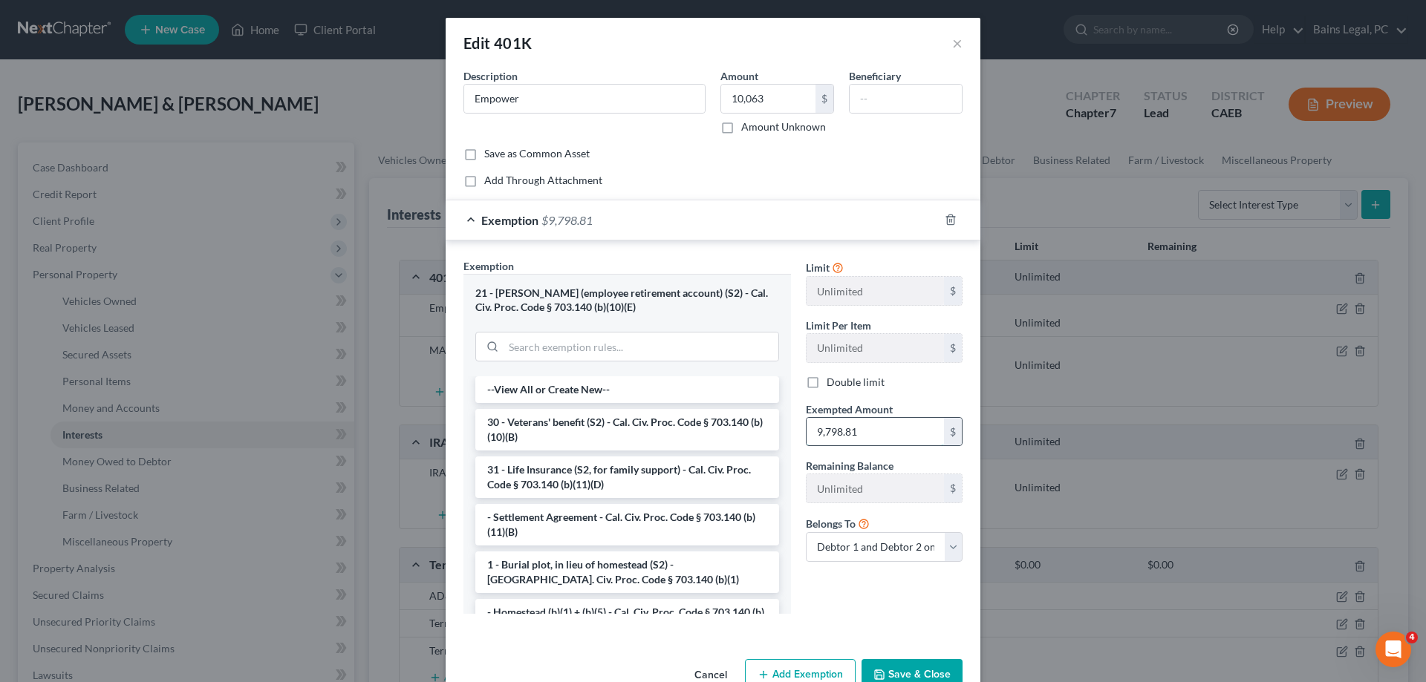
click at [908, 434] on input "9,798.81" at bounding box center [874, 432] width 137 height 28
type input "10,063"
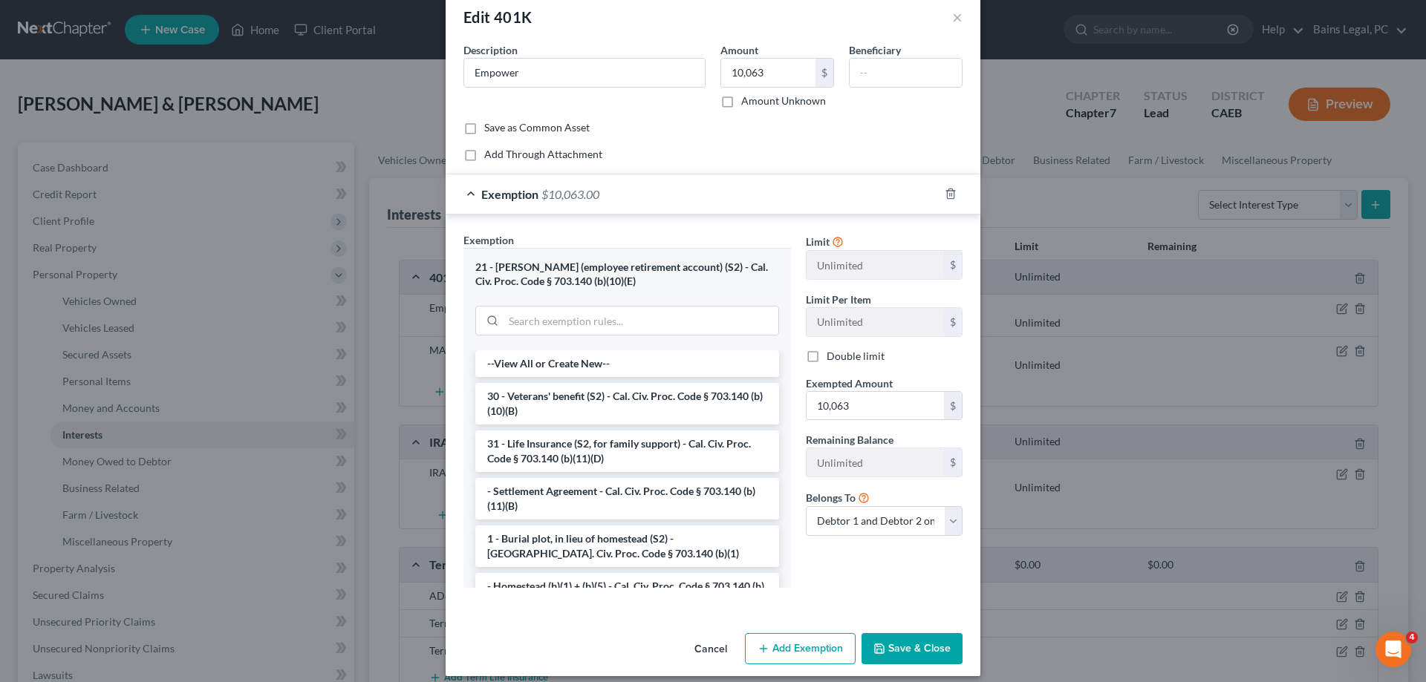
scroll to position [38, 0]
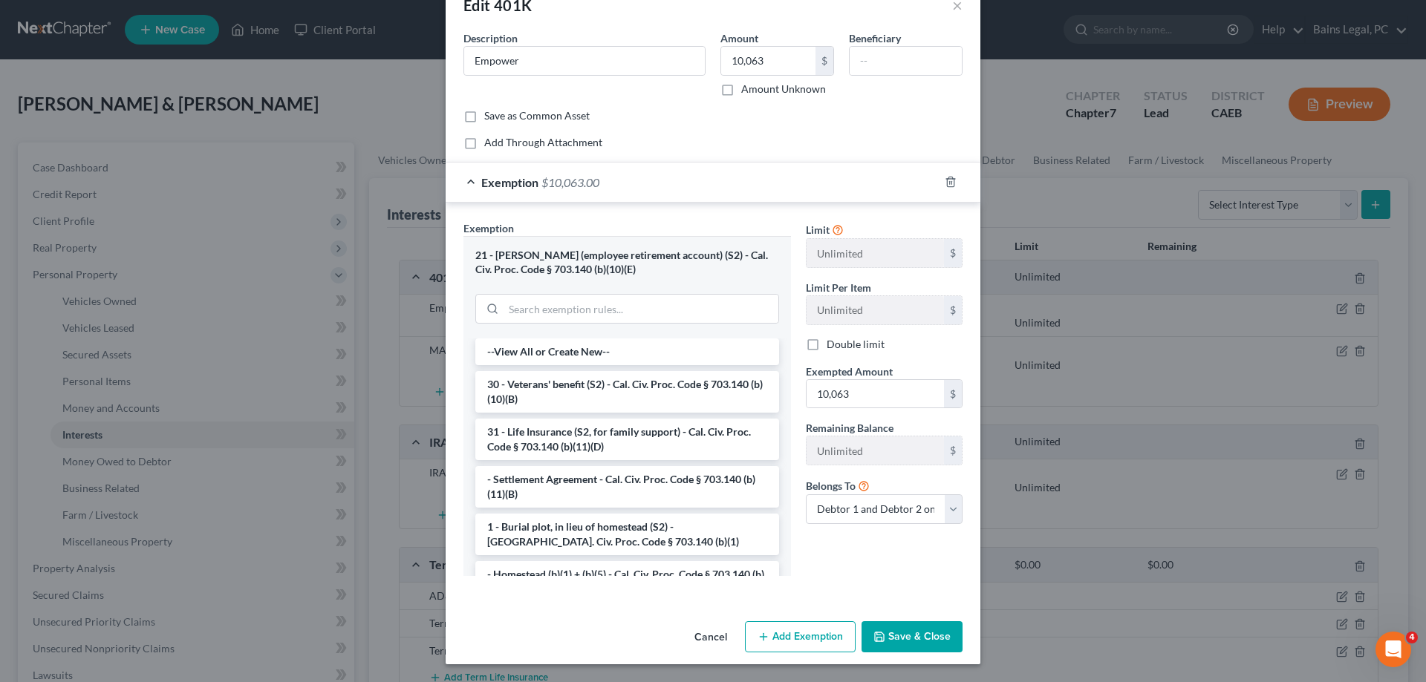
click at [910, 644] on button "Save & Close" at bounding box center [911, 636] width 101 height 31
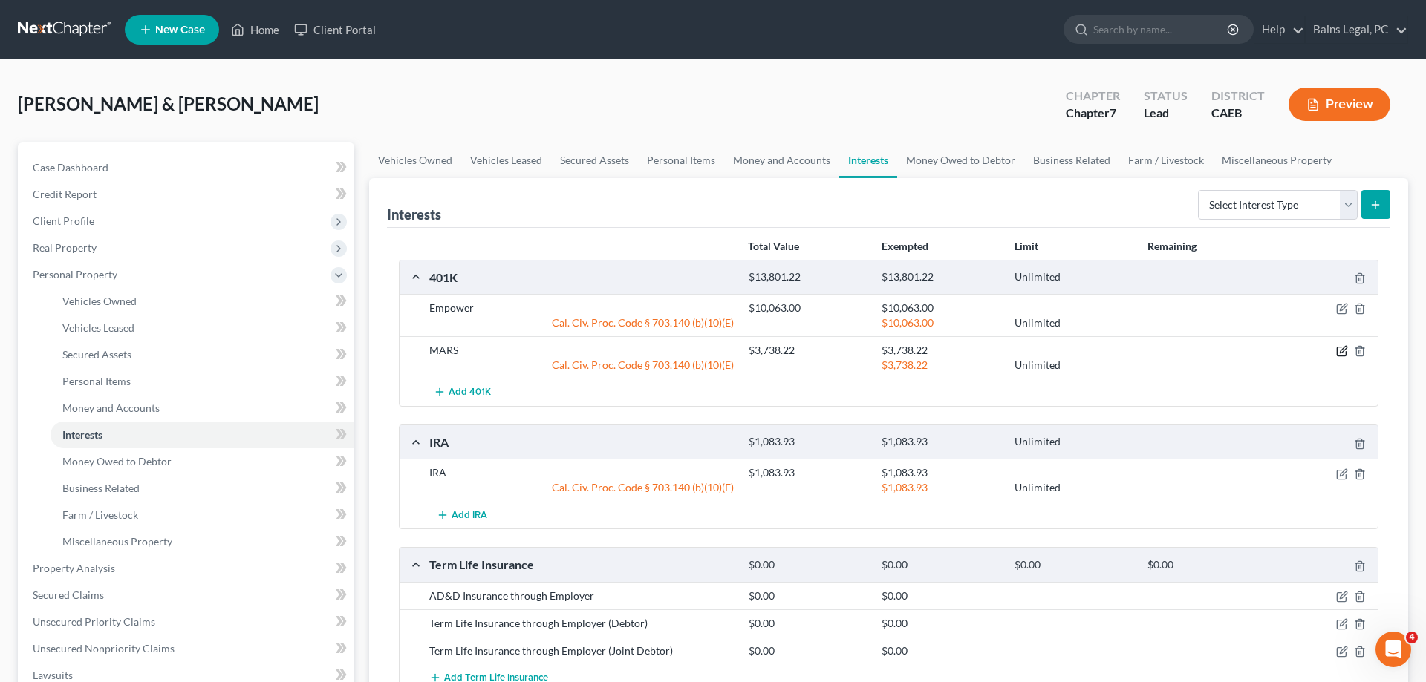
click at [1343, 351] on icon "button" at bounding box center [1342, 350] width 7 height 7
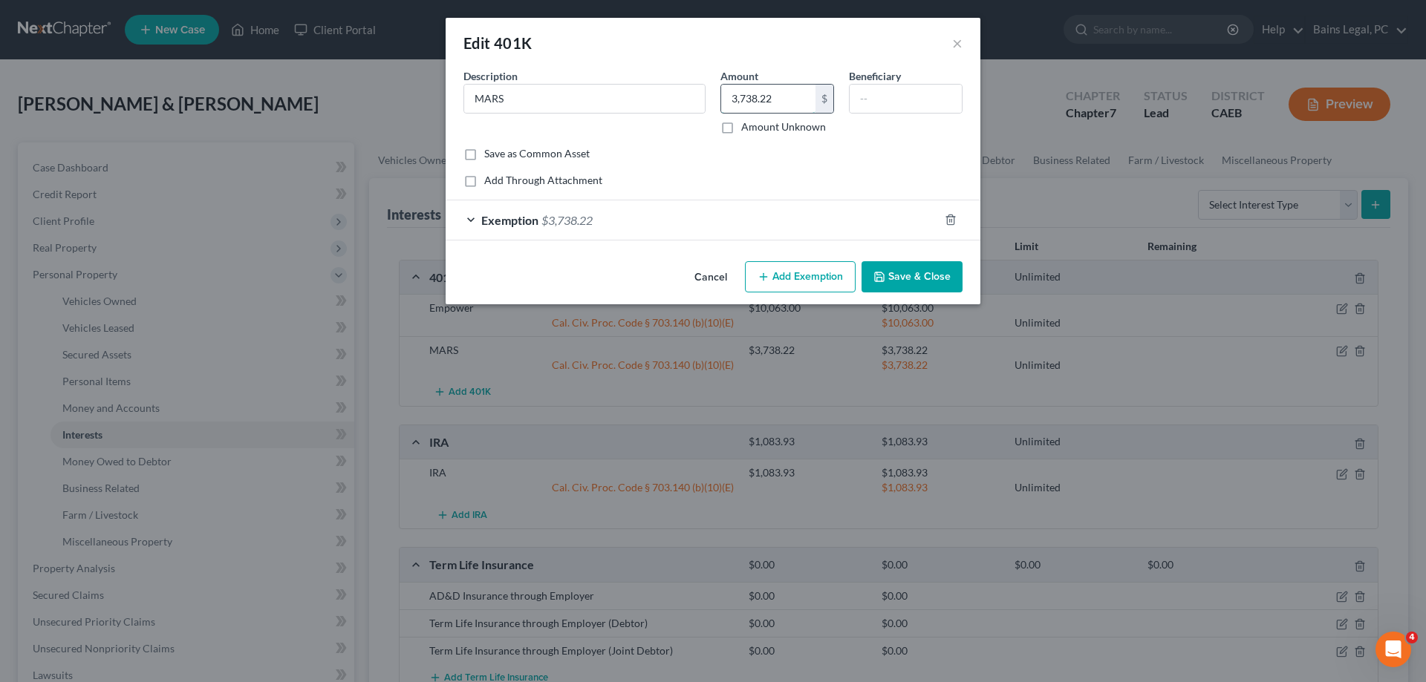
click at [785, 93] on input "3,738.22" at bounding box center [768, 99] width 94 height 28
type input "4,065.32"
click at [670, 234] on div "Exemption $3,738.22" at bounding box center [692, 219] width 493 height 39
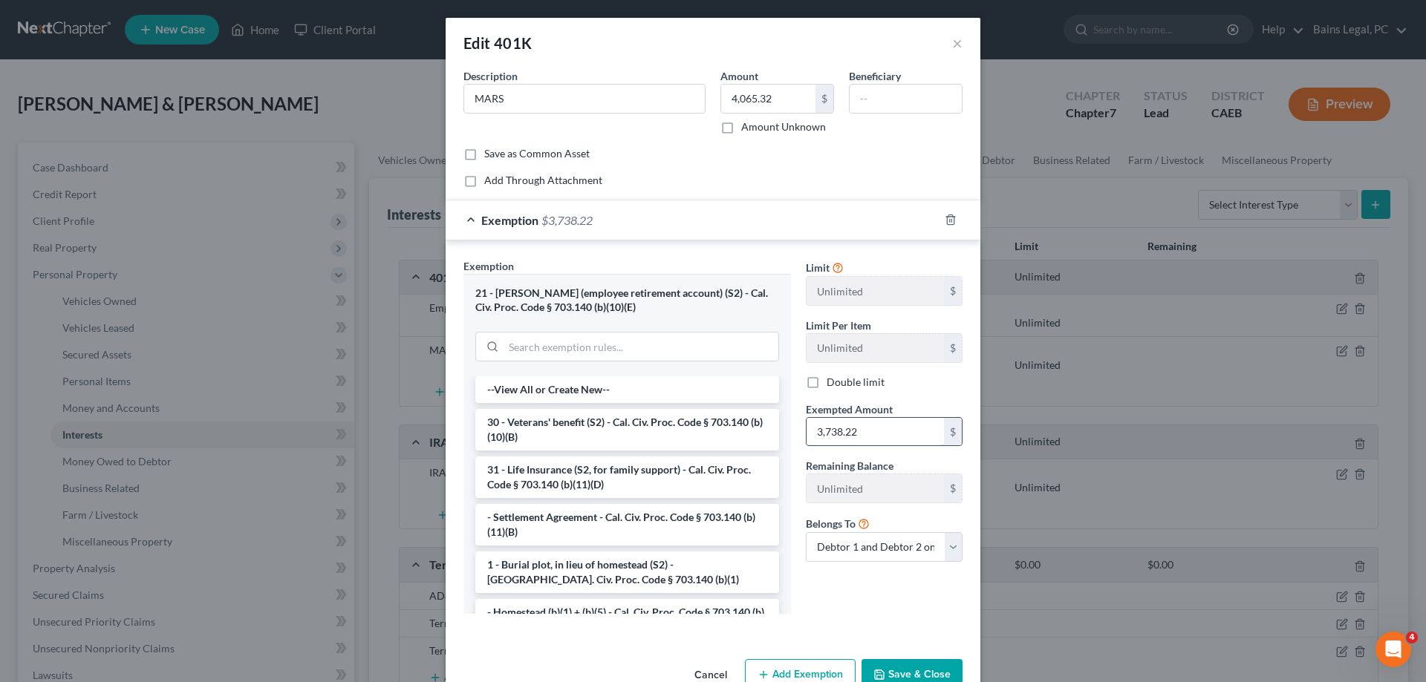
click at [872, 432] on input "3,738.22" at bounding box center [874, 432] width 137 height 28
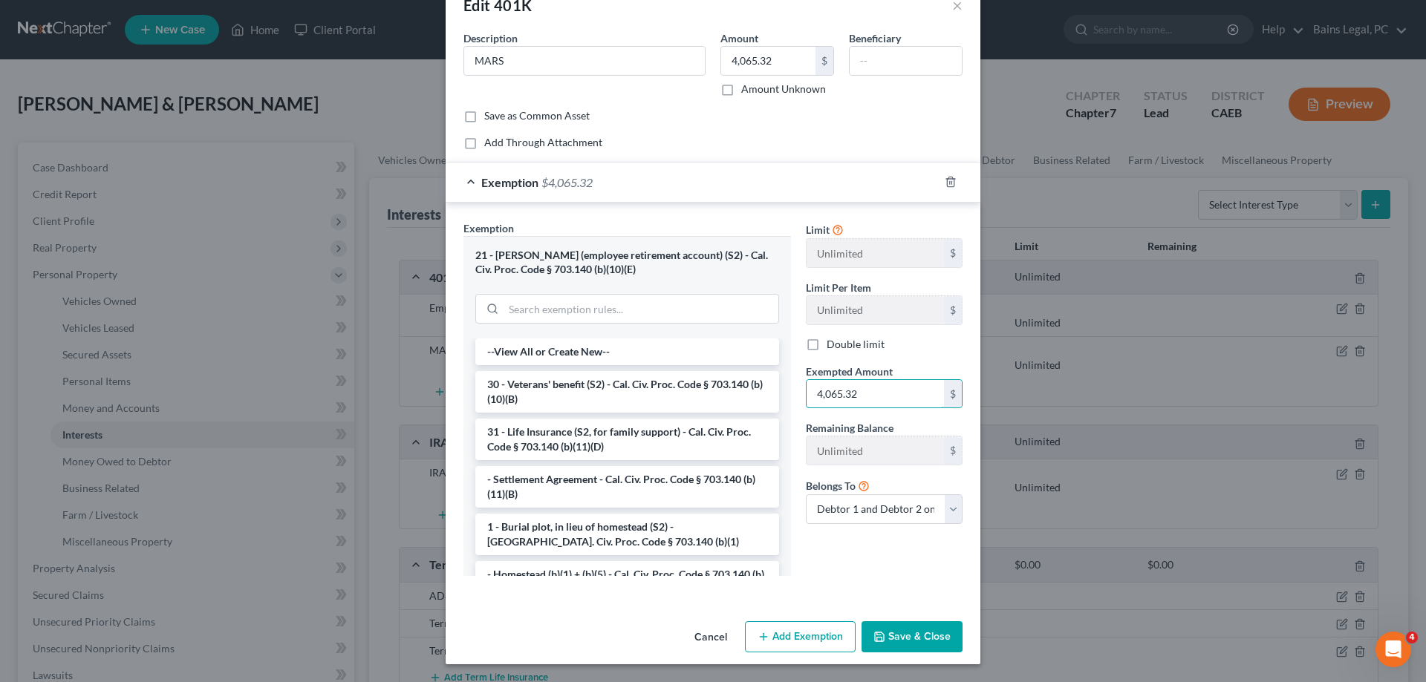
type input "4,065.32"
click at [920, 630] on button "Save & Close" at bounding box center [911, 636] width 101 height 31
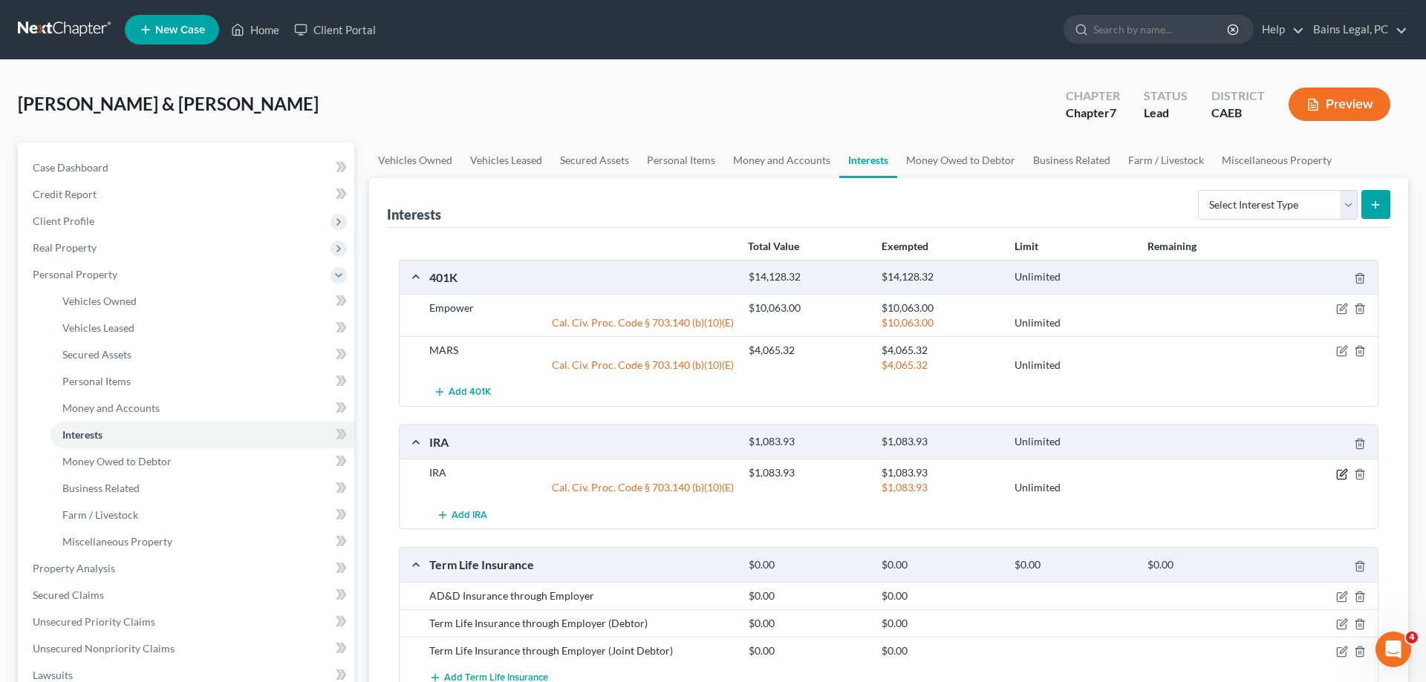
click at [1343, 469] on icon "button" at bounding box center [1342, 475] width 12 height 12
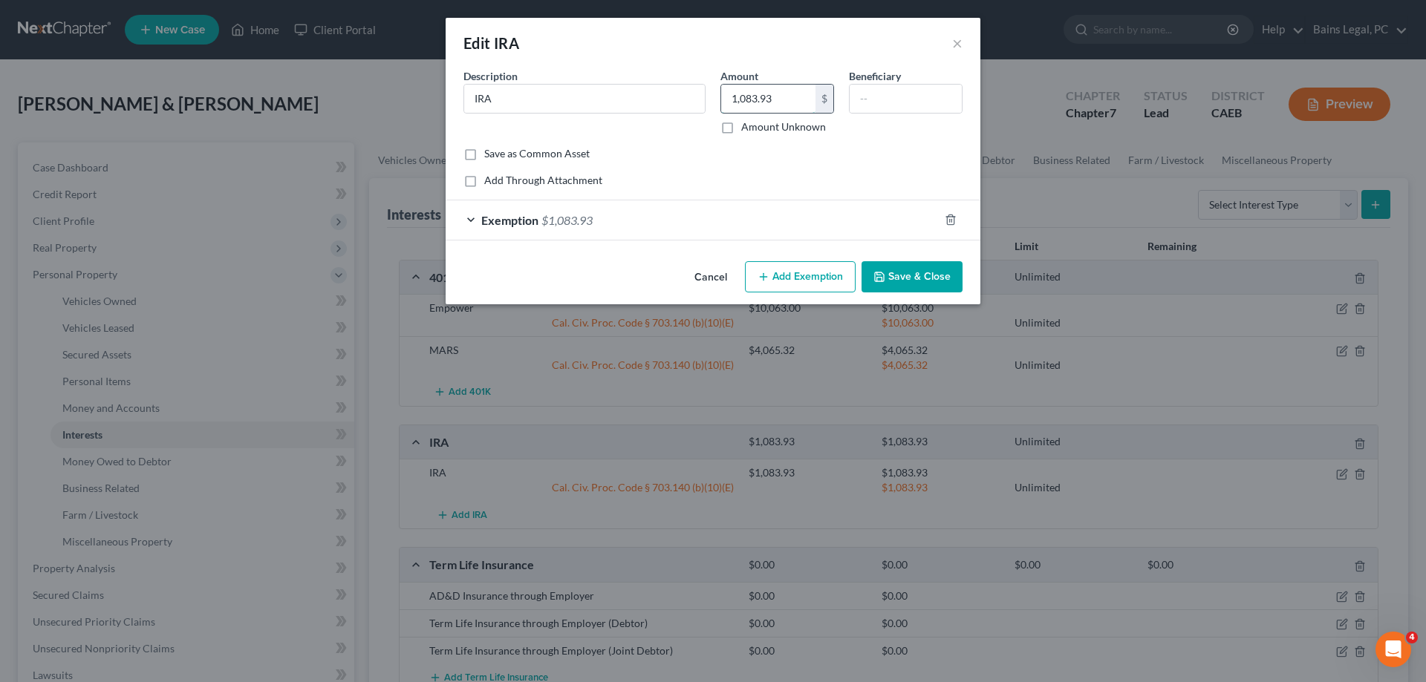
click at [782, 94] on input "1,083.93" at bounding box center [768, 99] width 94 height 28
type input "1,084.89"
drag, startPoint x: 640, startPoint y: 215, endPoint x: 805, endPoint y: 290, distance: 181.4
click at [640, 215] on div "Exemption $1,083.93" at bounding box center [692, 219] width 493 height 39
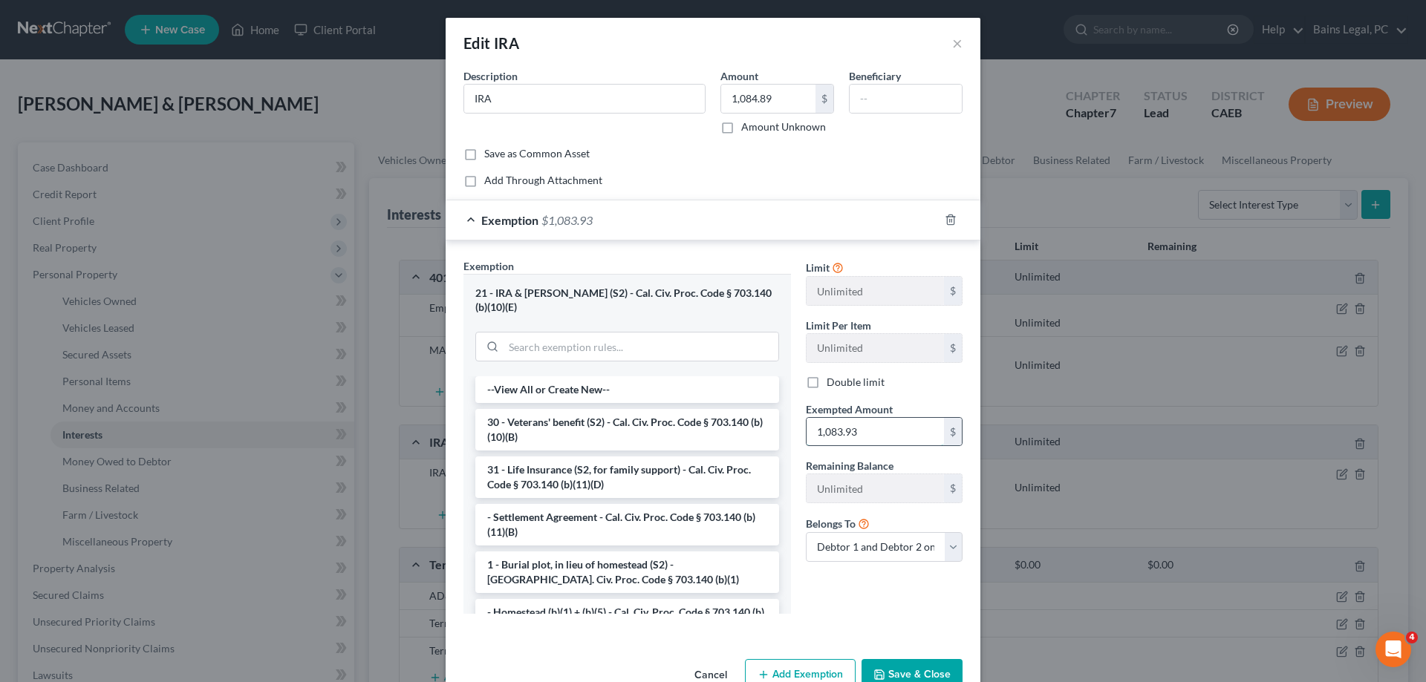
click at [869, 437] on input "1,083.93" at bounding box center [874, 432] width 137 height 28
type input "1,084.89"
click at [918, 664] on button "Save & Close" at bounding box center [911, 674] width 101 height 31
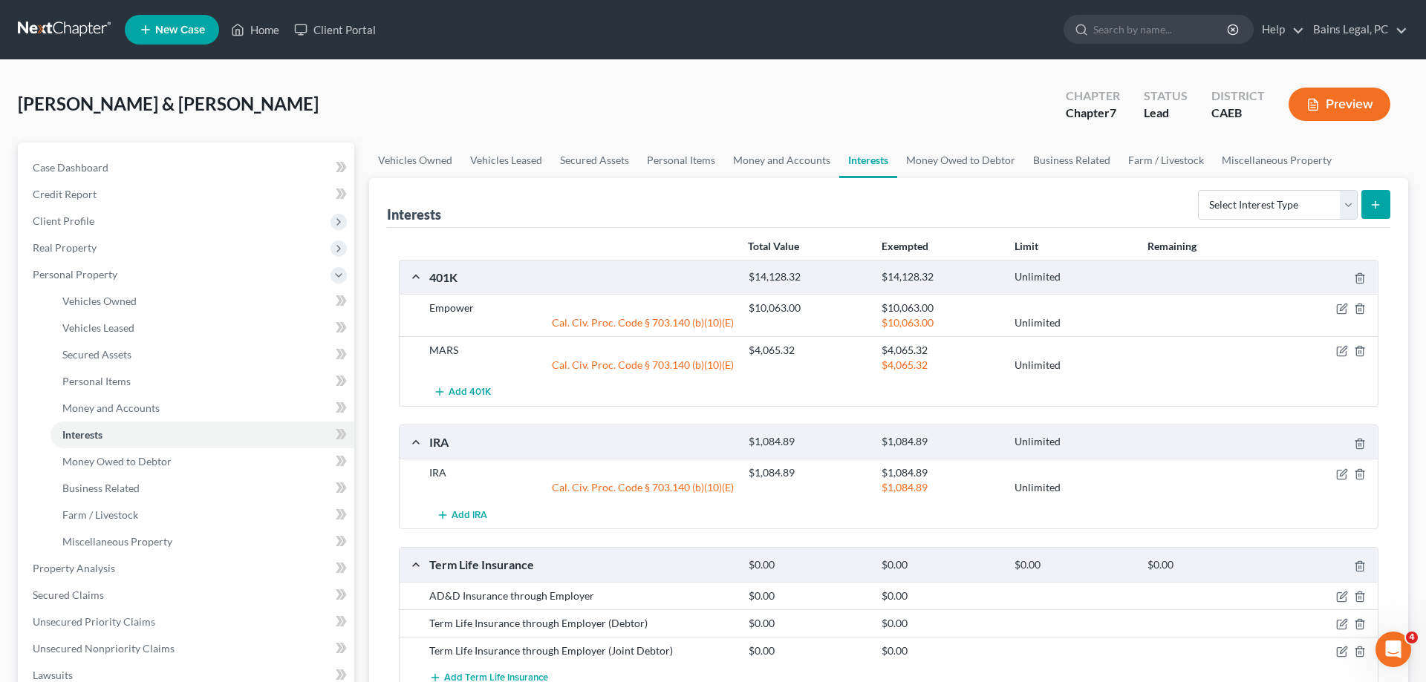
scroll to position [227, 0]
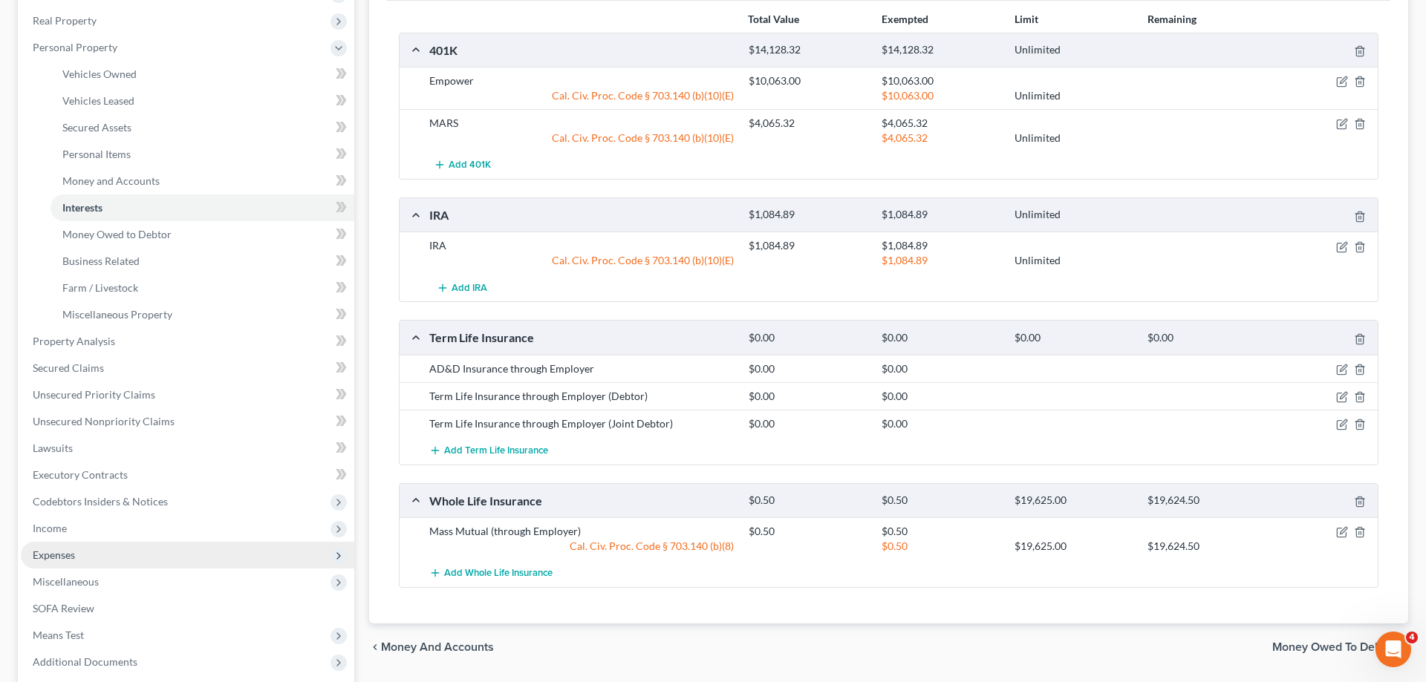
click at [68, 558] on span "Expenses" at bounding box center [54, 555] width 42 height 13
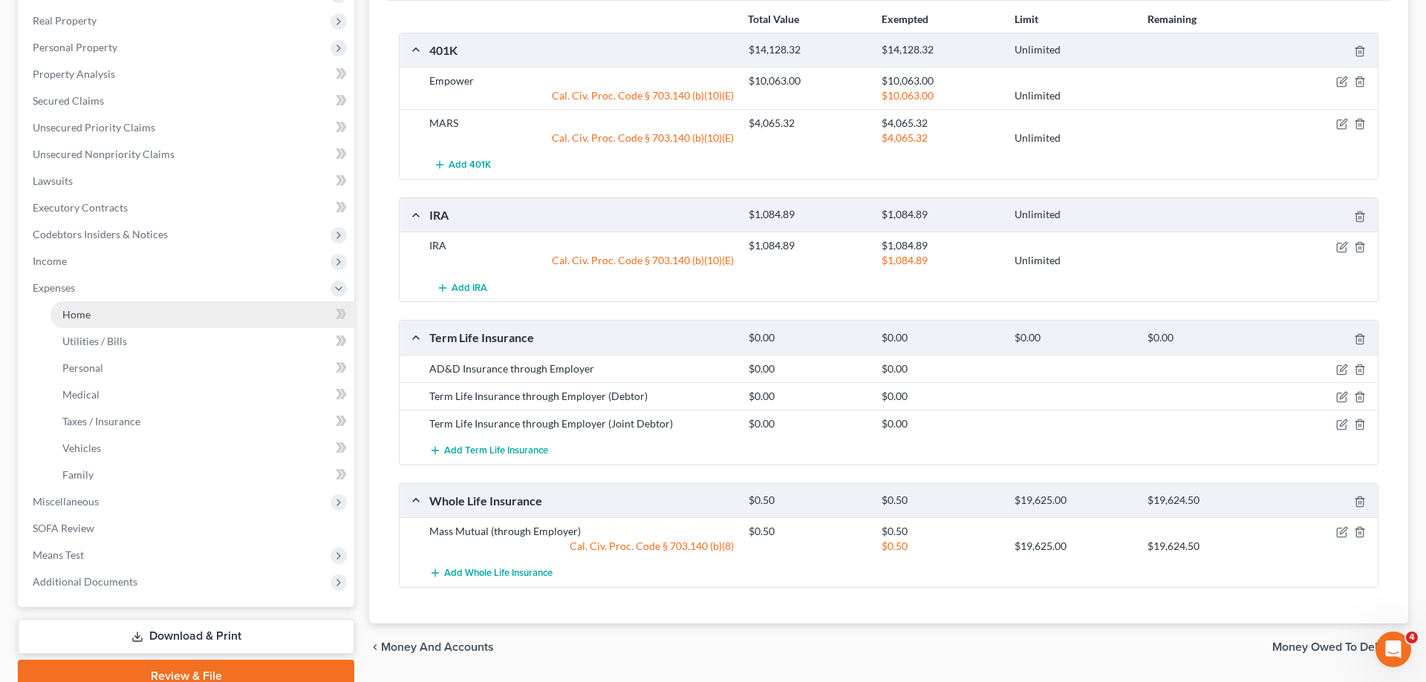
click at [114, 304] on link "Home" at bounding box center [202, 314] width 304 height 27
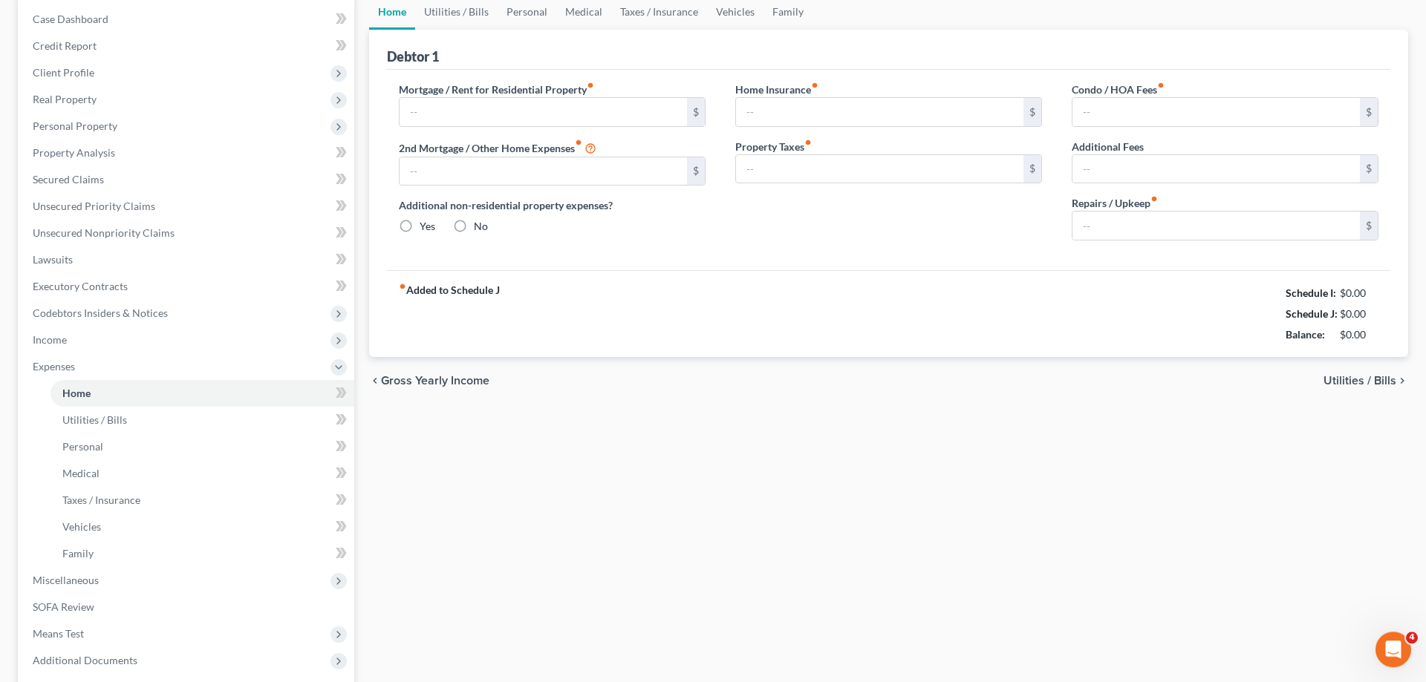
type input "760.00"
type input "0.00"
radio input "true"
type input "13.00"
type input "0.00"
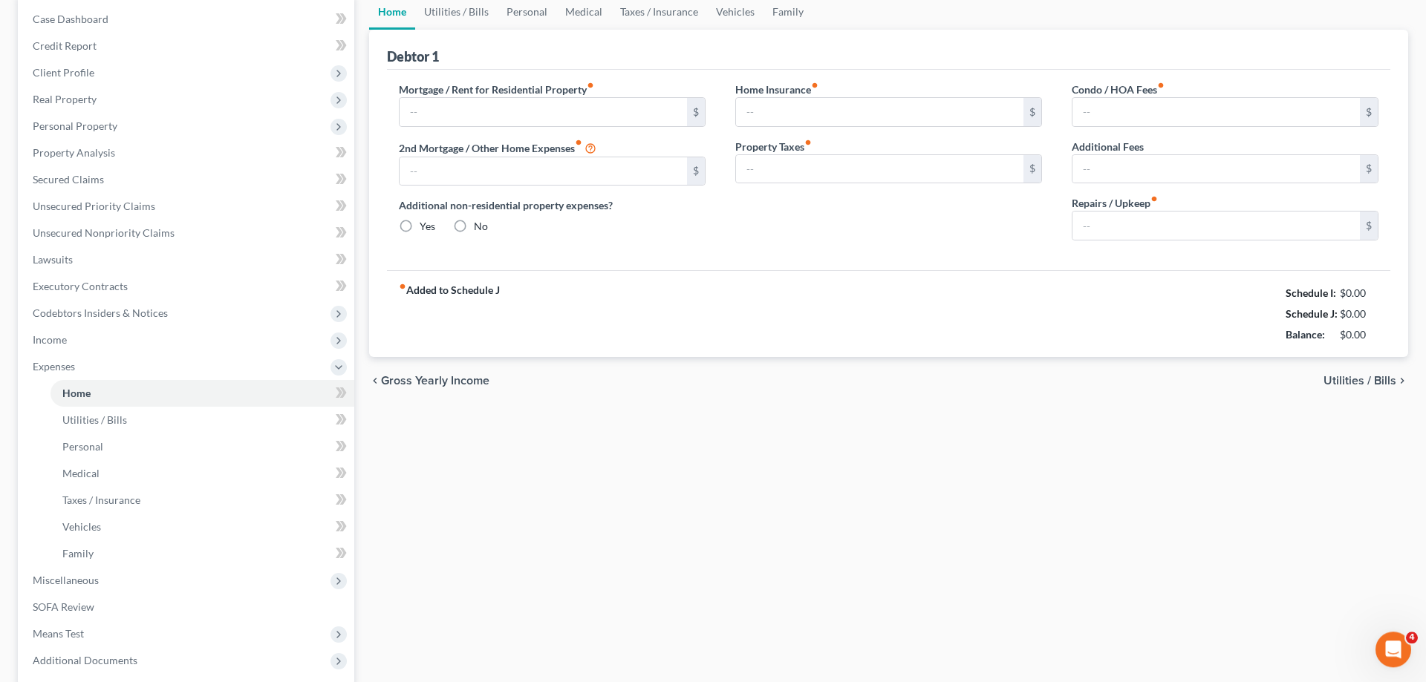
type input "0.00"
type input "50.00"
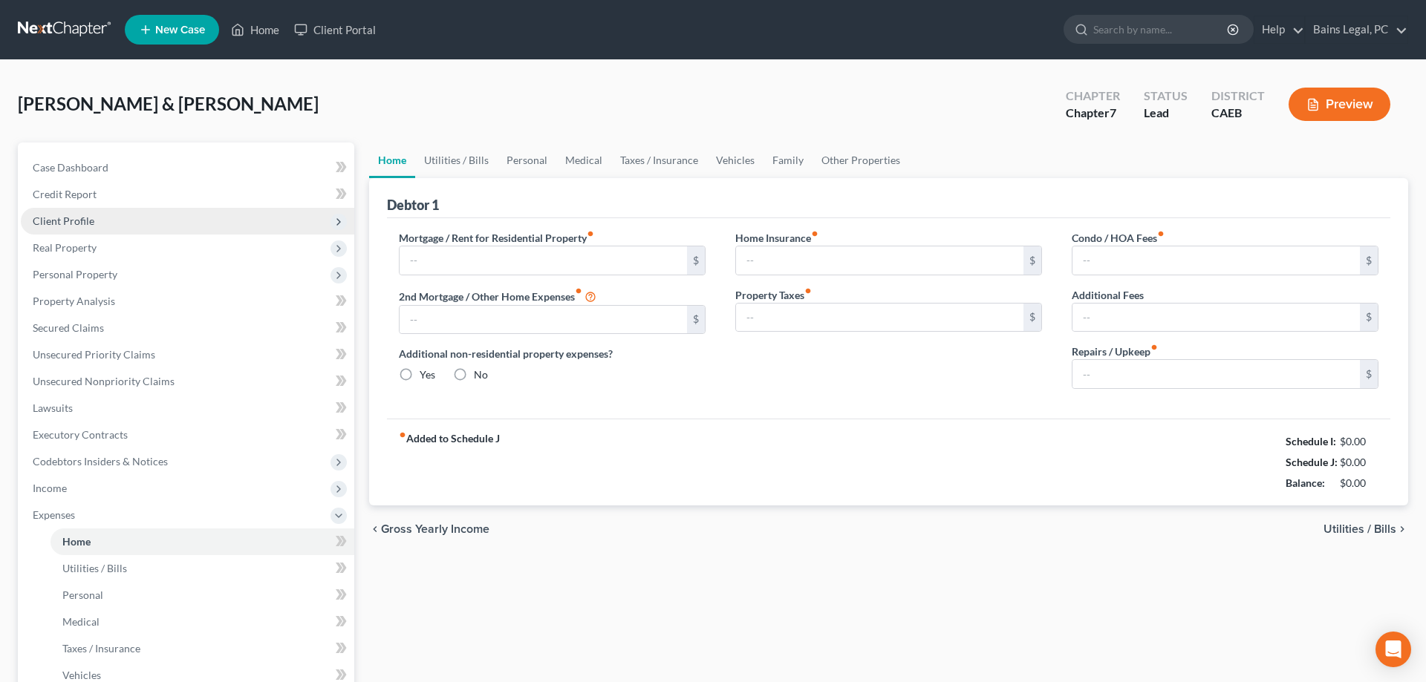
type input "760.00"
type input "0.00"
radio input "true"
type input "13.00"
type input "0.00"
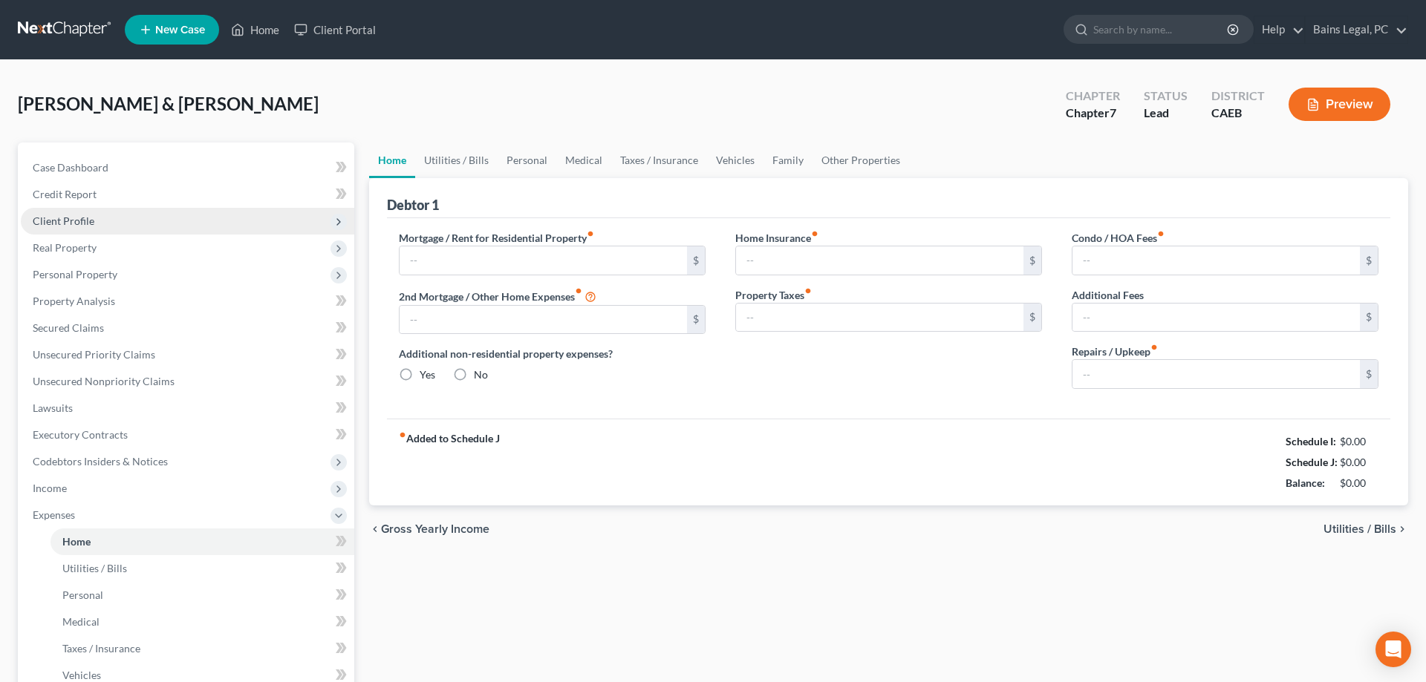
type input "0.00"
type input "50.00"
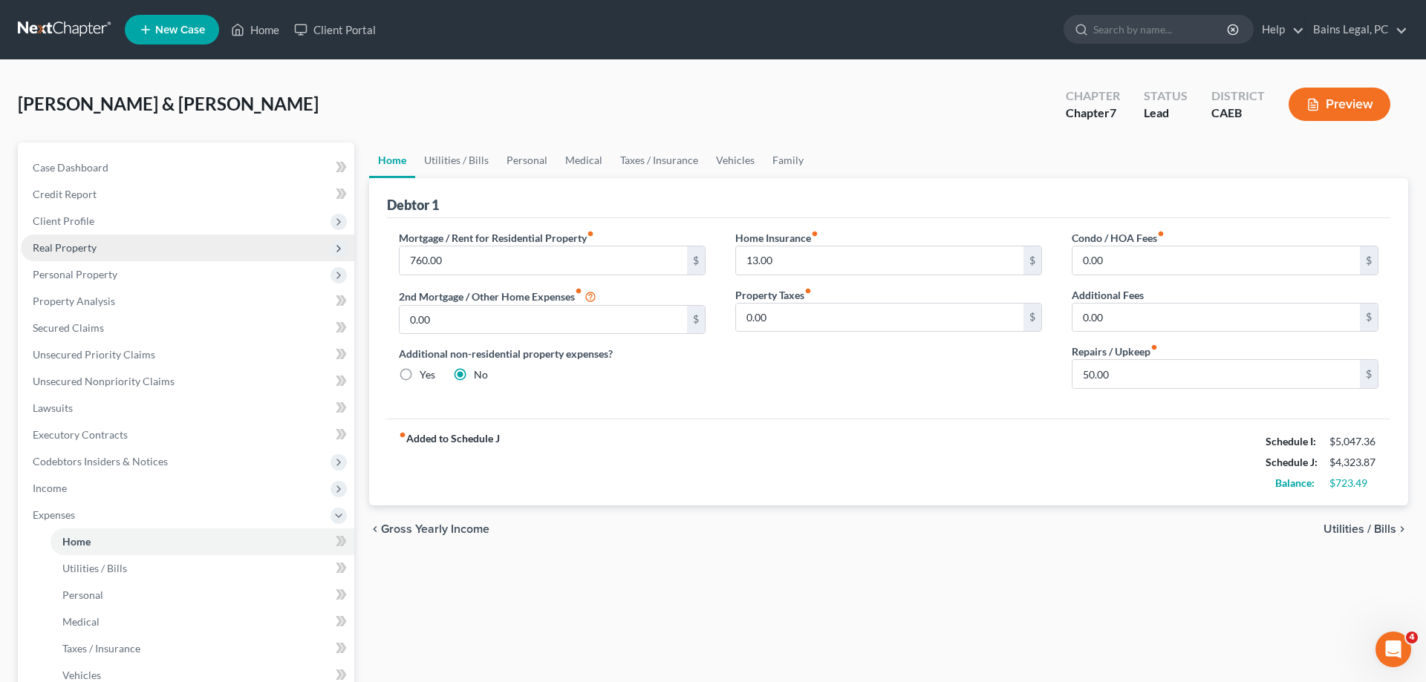
drag, startPoint x: 102, startPoint y: 221, endPoint x: 150, endPoint y: 256, distance: 60.0
click at [102, 221] on span "Client Profile" at bounding box center [187, 221] width 333 height 27
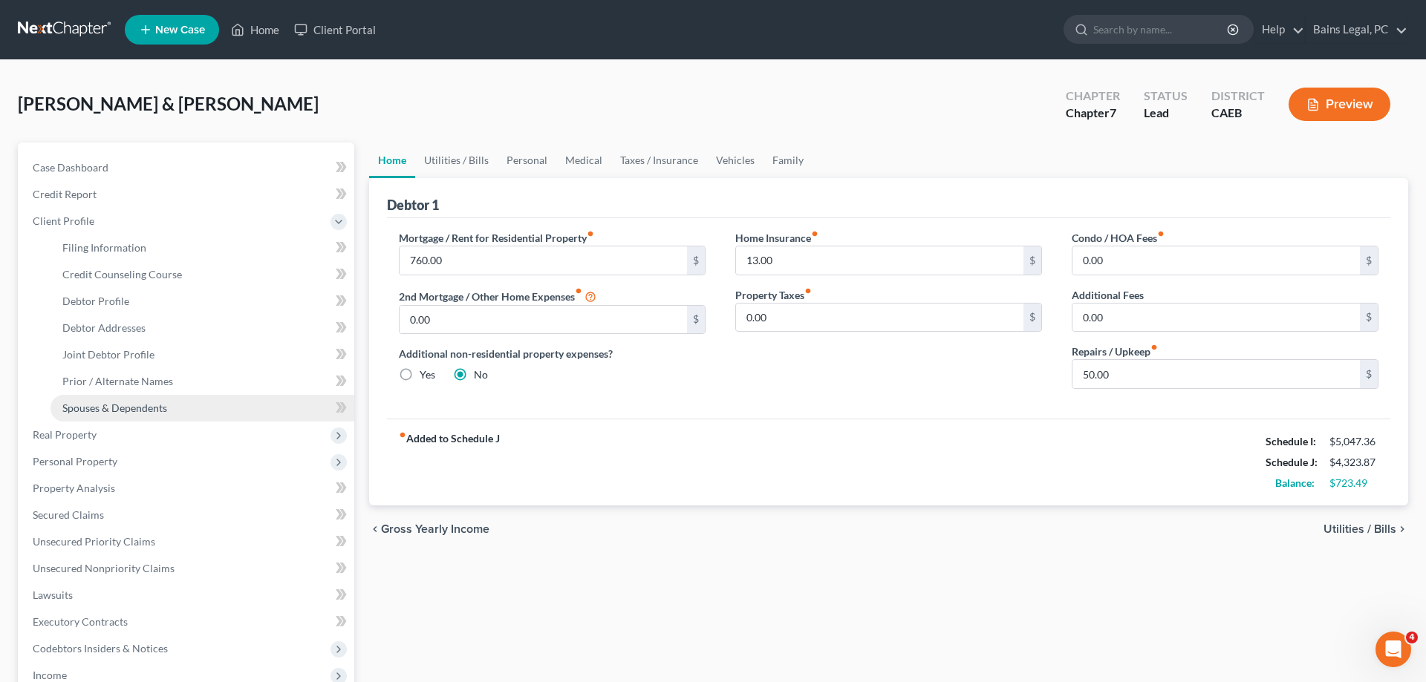
drag, startPoint x: 141, startPoint y: 405, endPoint x: 157, endPoint y: 399, distance: 16.7
click at [141, 406] on span "Spouses & Dependents" at bounding box center [114, 408] width 105 height 13
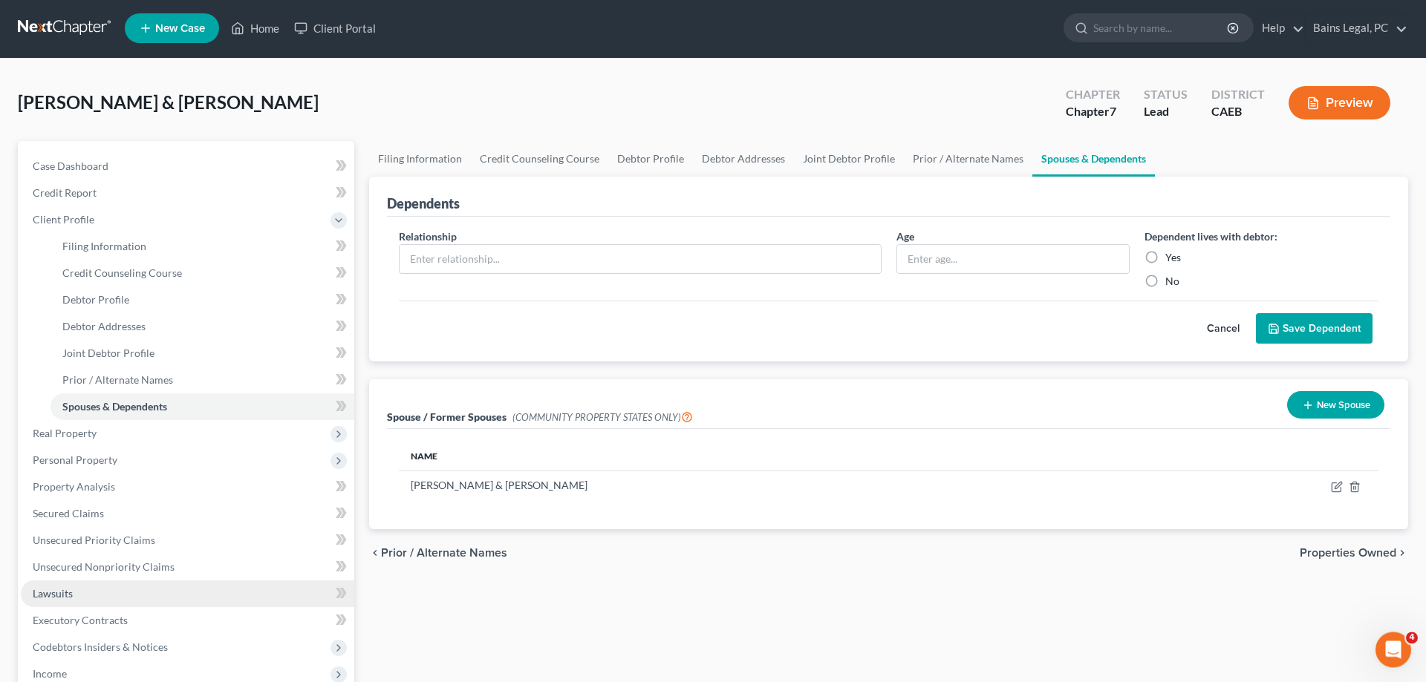
scroll to position [293, 0]
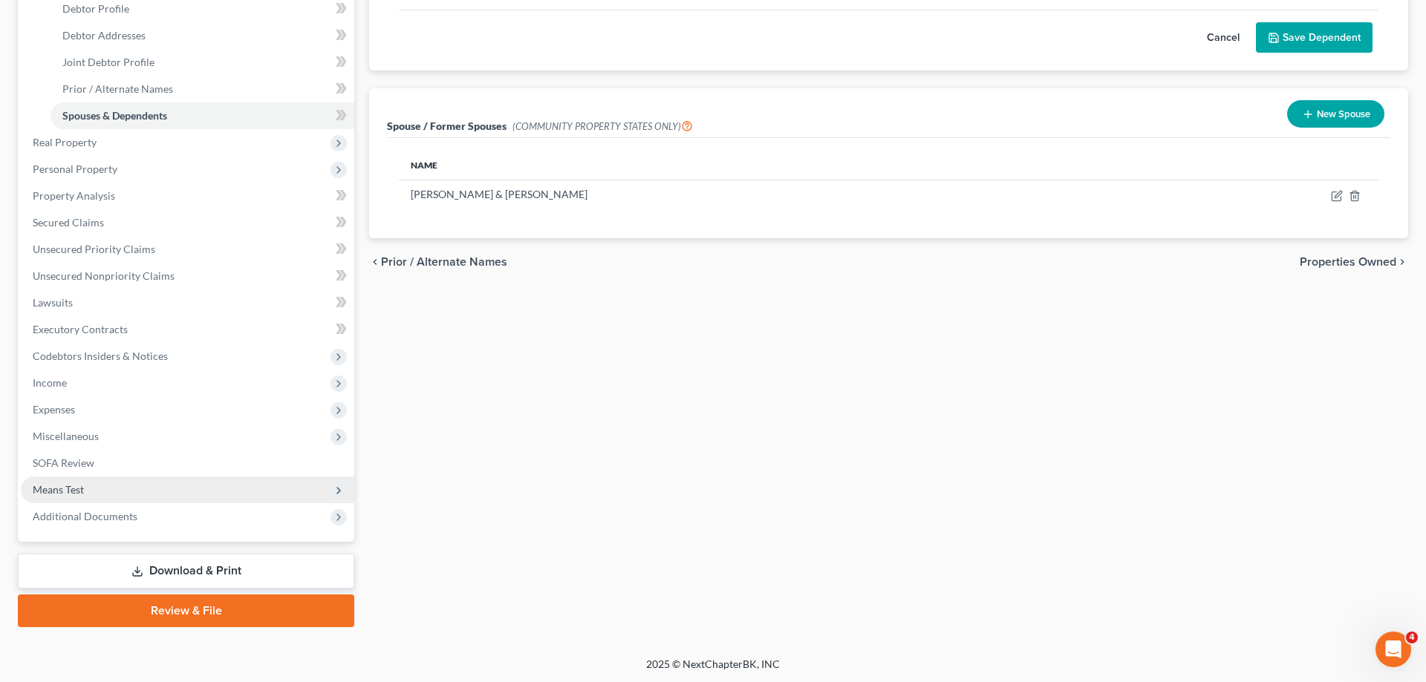
drag, startPoint x: 100, startPoint y: 497, endPoint x: 164, endPoint y: 497, distance: 63.9
click at [101, 497] on span "Means Test" at bounding box center [187, 490] width 333 height 27
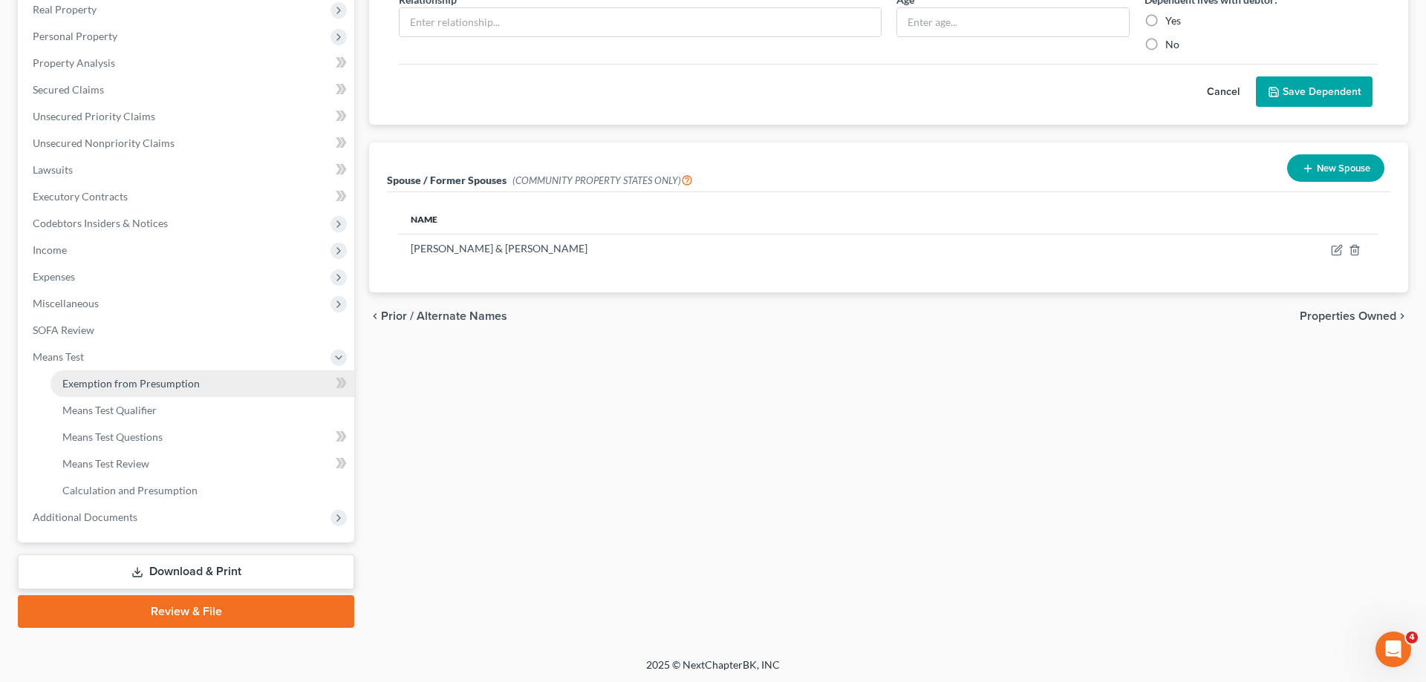
click at [176, 390] on link "Exemption from Presumption" at bounding box center [202, 384] width 304 height 27
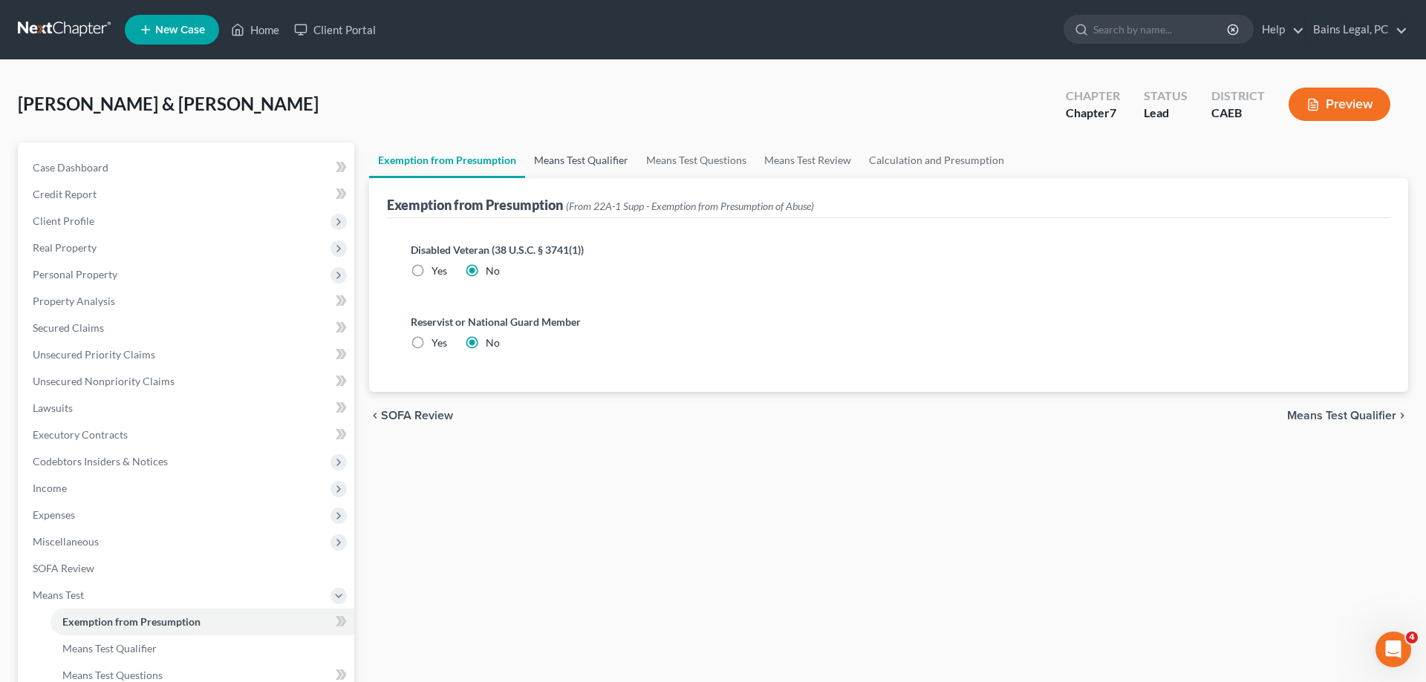
click at [551, 164] on link "Means Test Qualifier" at bounding box center [581, 161] width 112 height 36
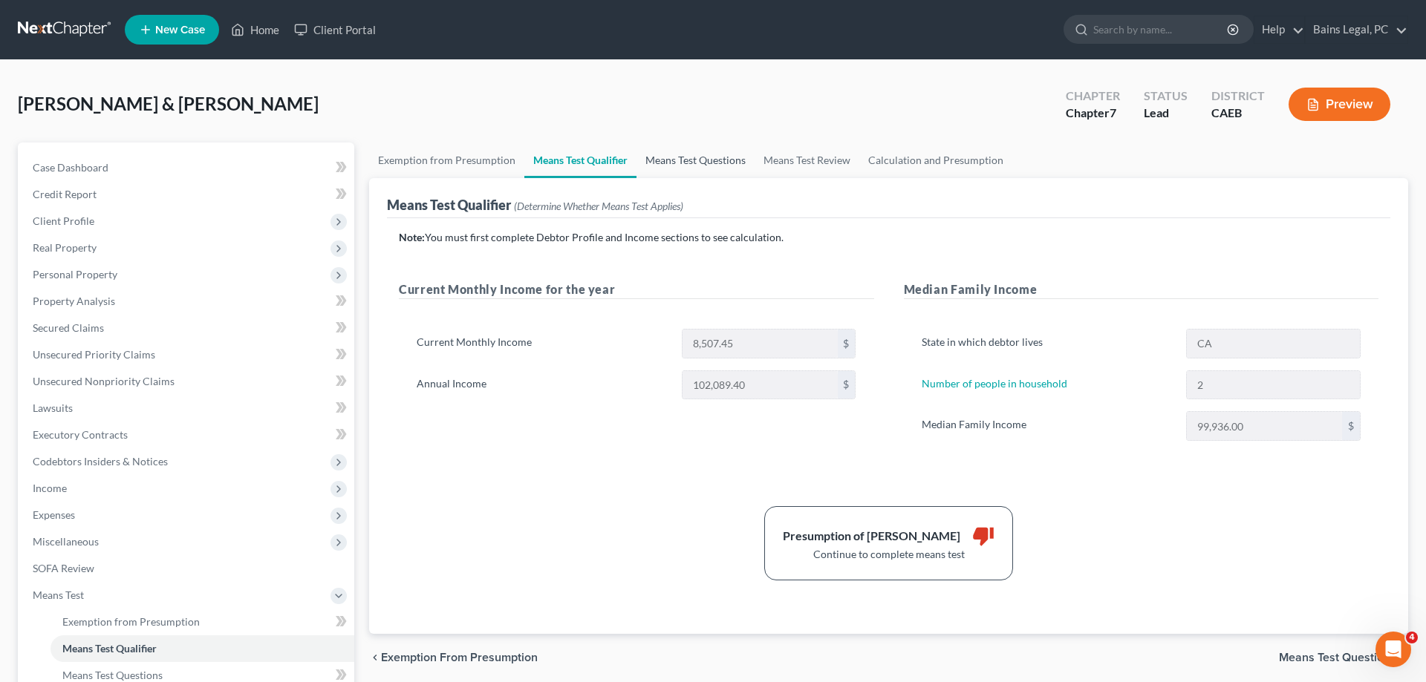
click at [697, 164] on link "Means Test Questions" at bounding box center [695, 161] width 118 height 36
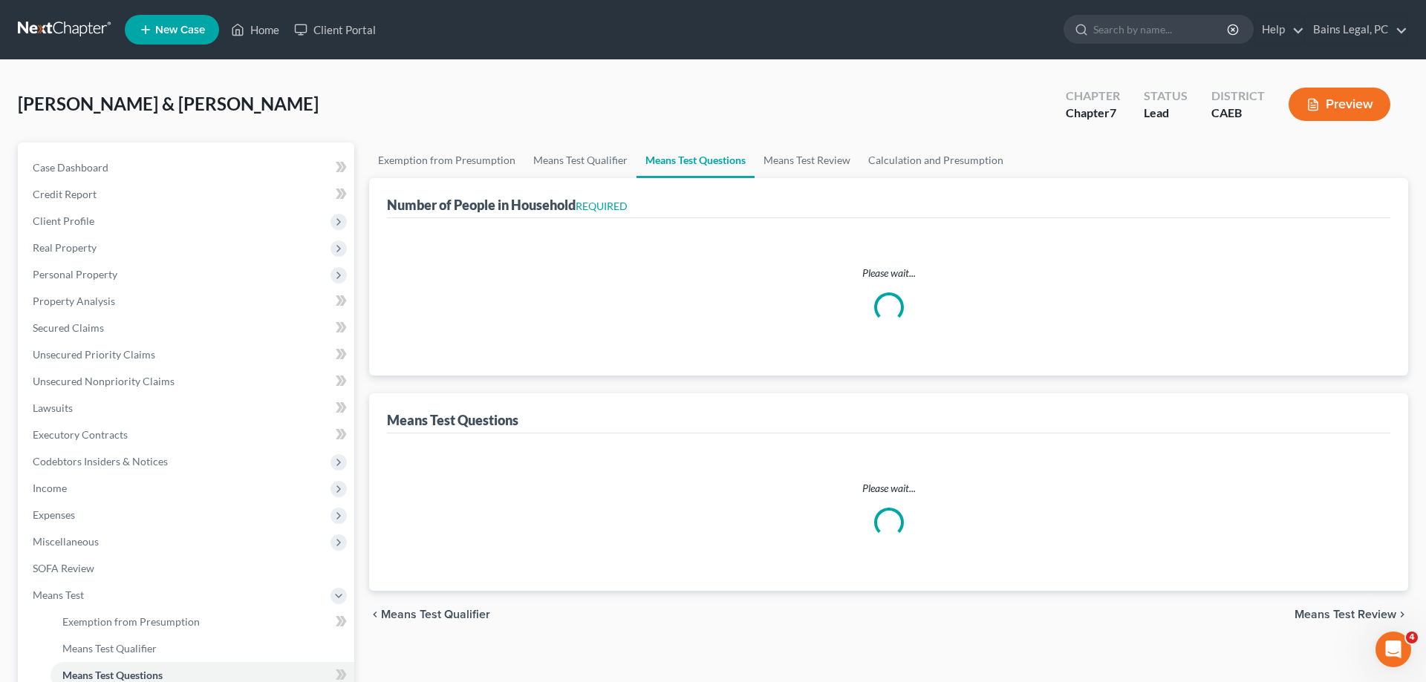
select select "1"
select select "60"
select select "1"
select select "60"
select select "2"
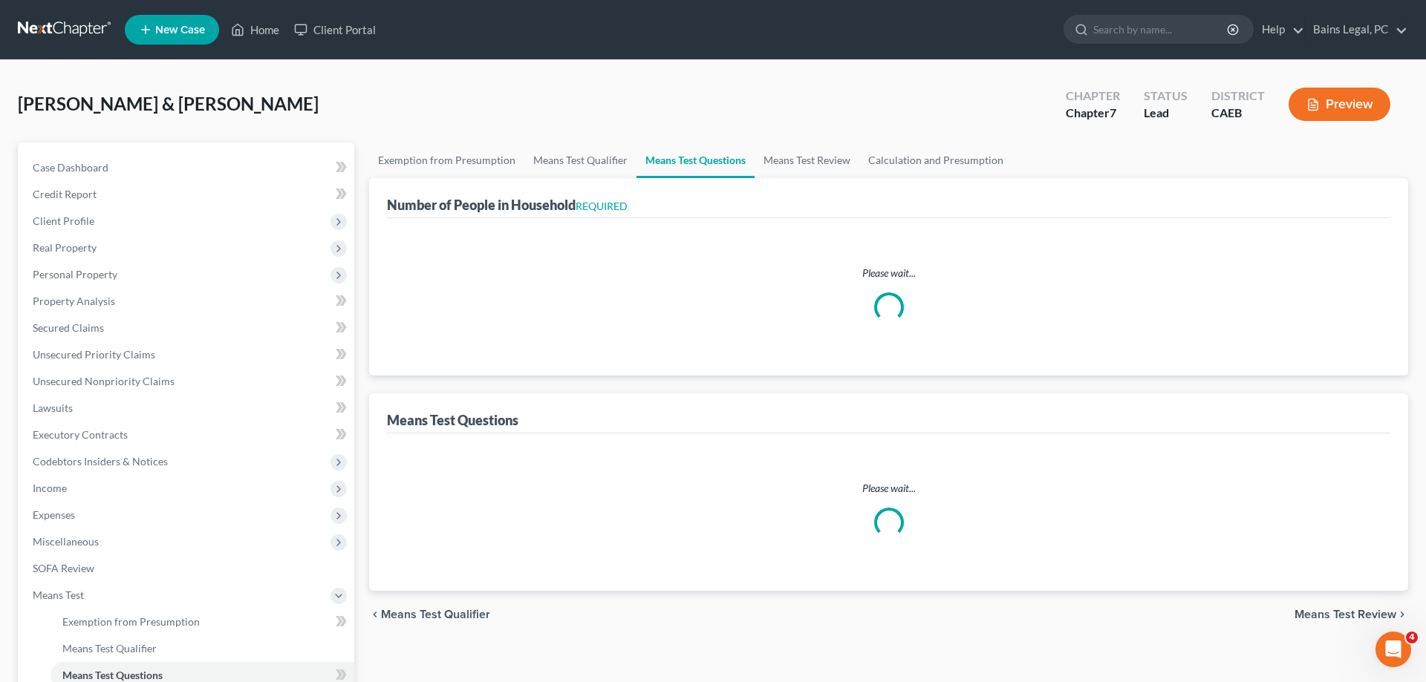
select select "2"
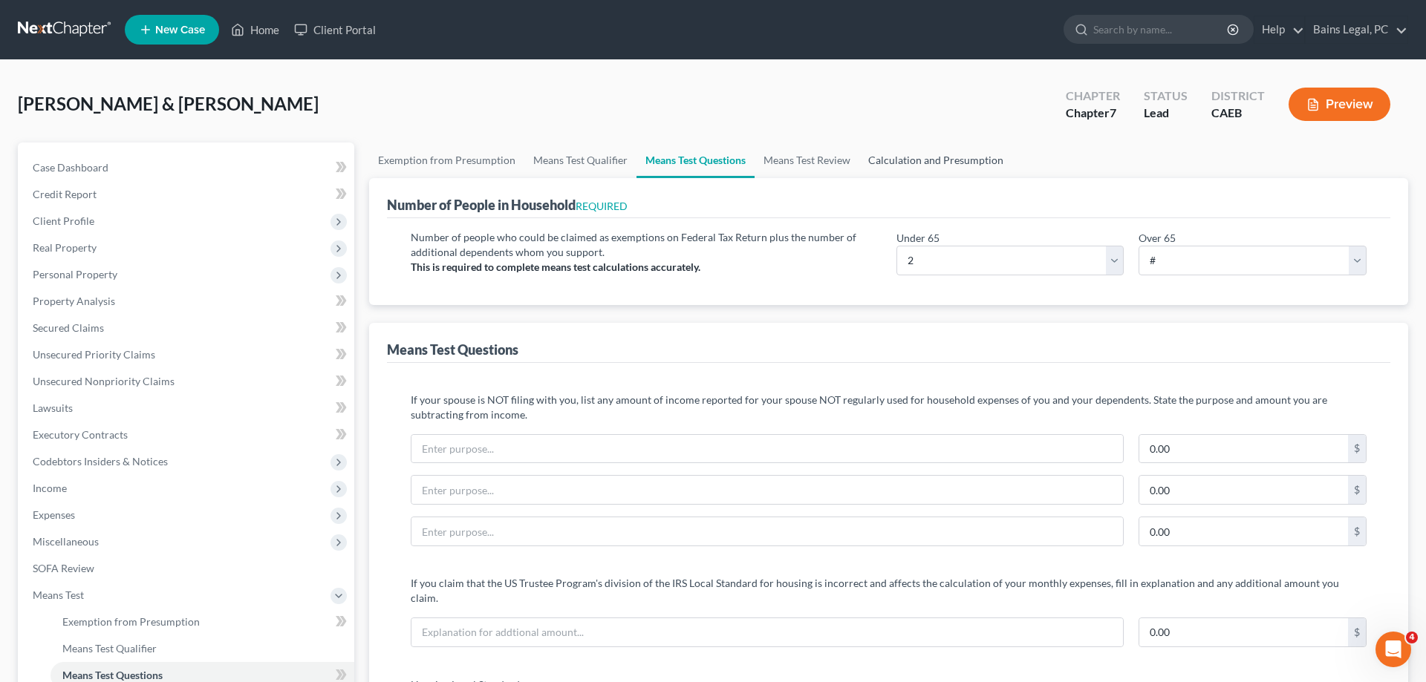
click at [891, 159] on link "Calculation and Presumption" at bounding box center [935, 161] width 153 height 36
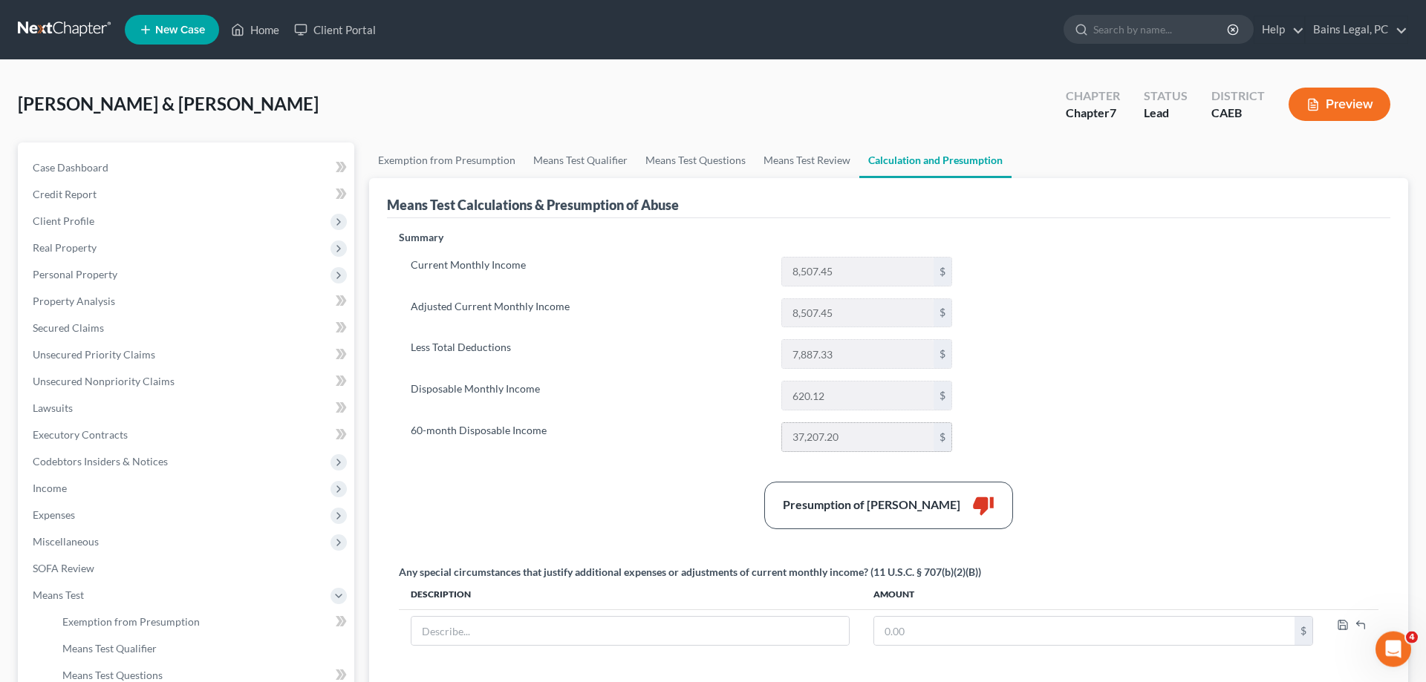
scroll to position [239, 0]
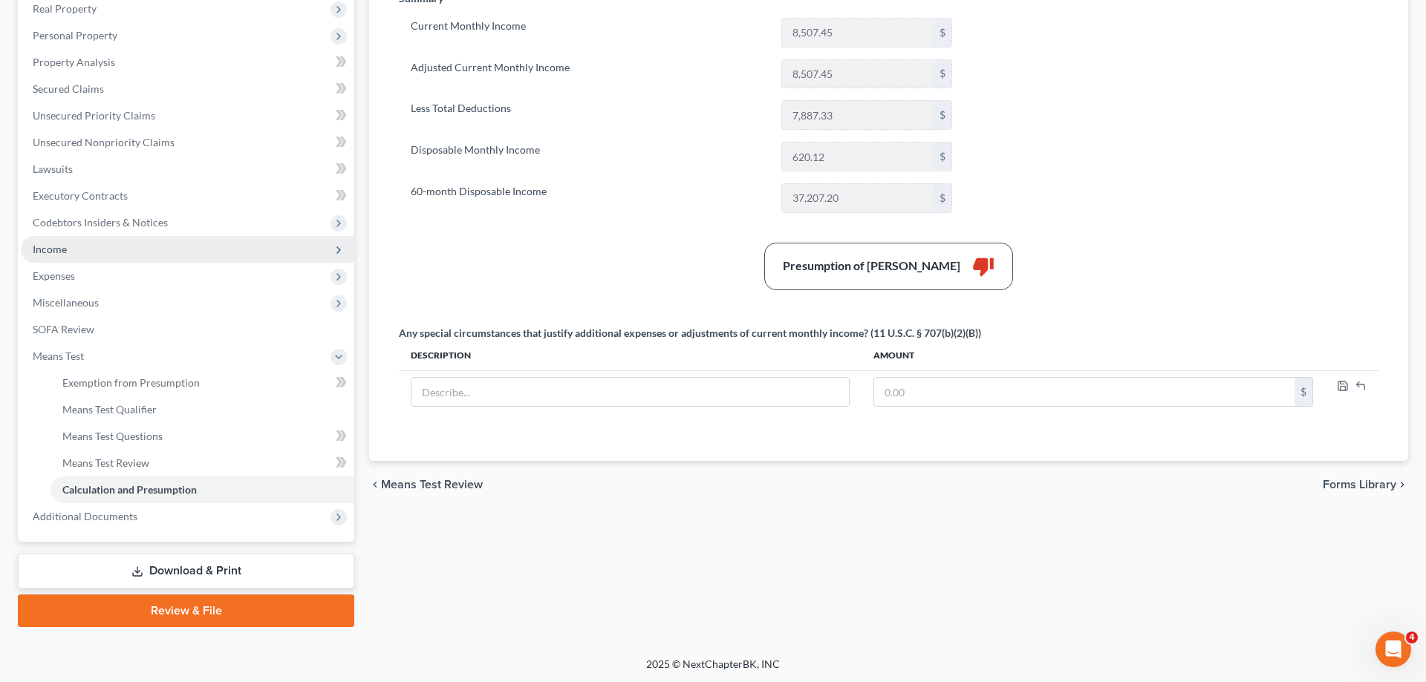
click at [76, 246] on span "Income" at bounding box center [187, 249] width 333 height 27
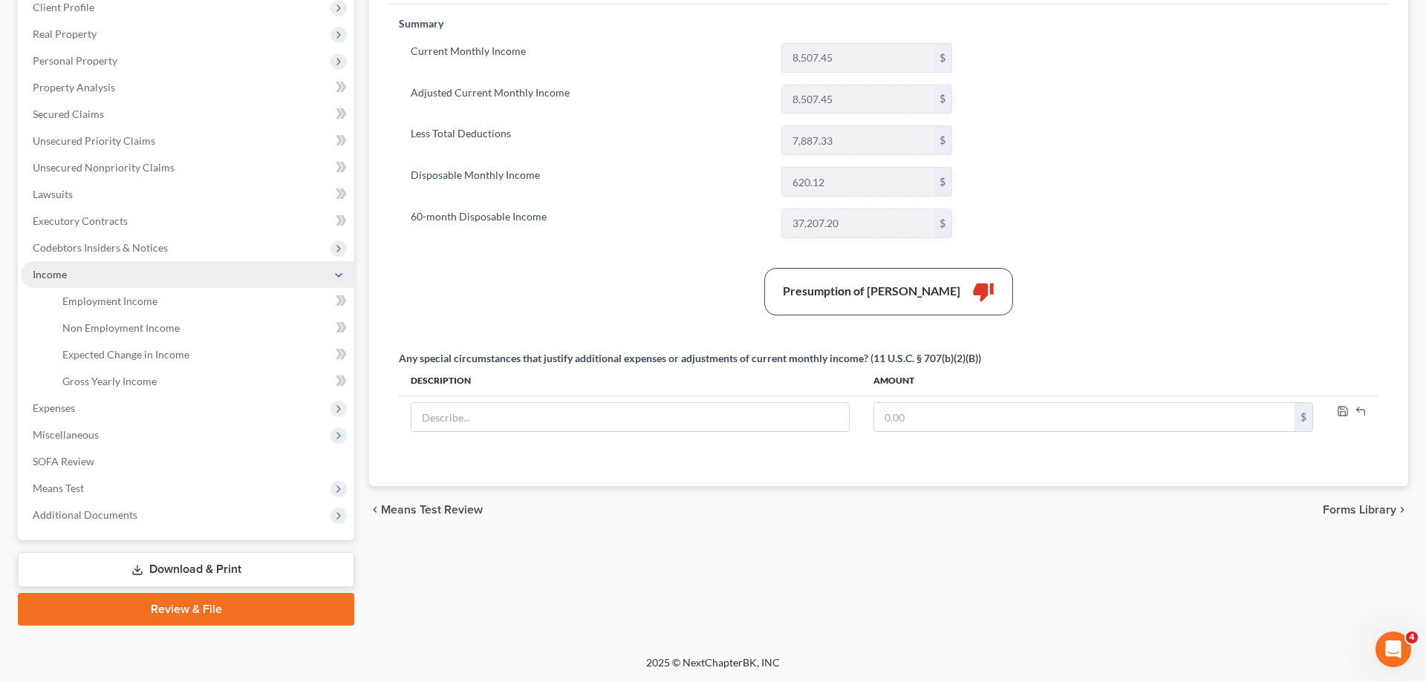
scroll to position [212, 0]
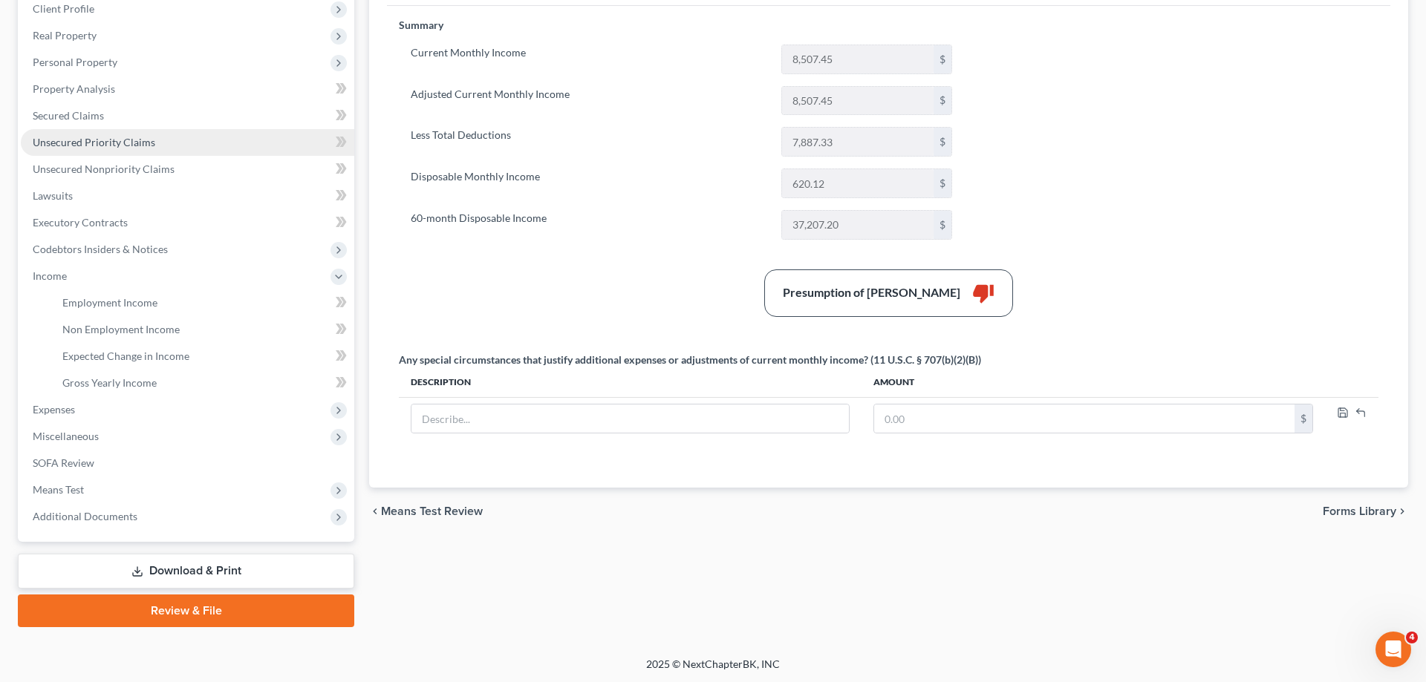
click at [128, 146] on span "Unsecured Priority Claims" at bounding box center [94, 142] width 123 height 13
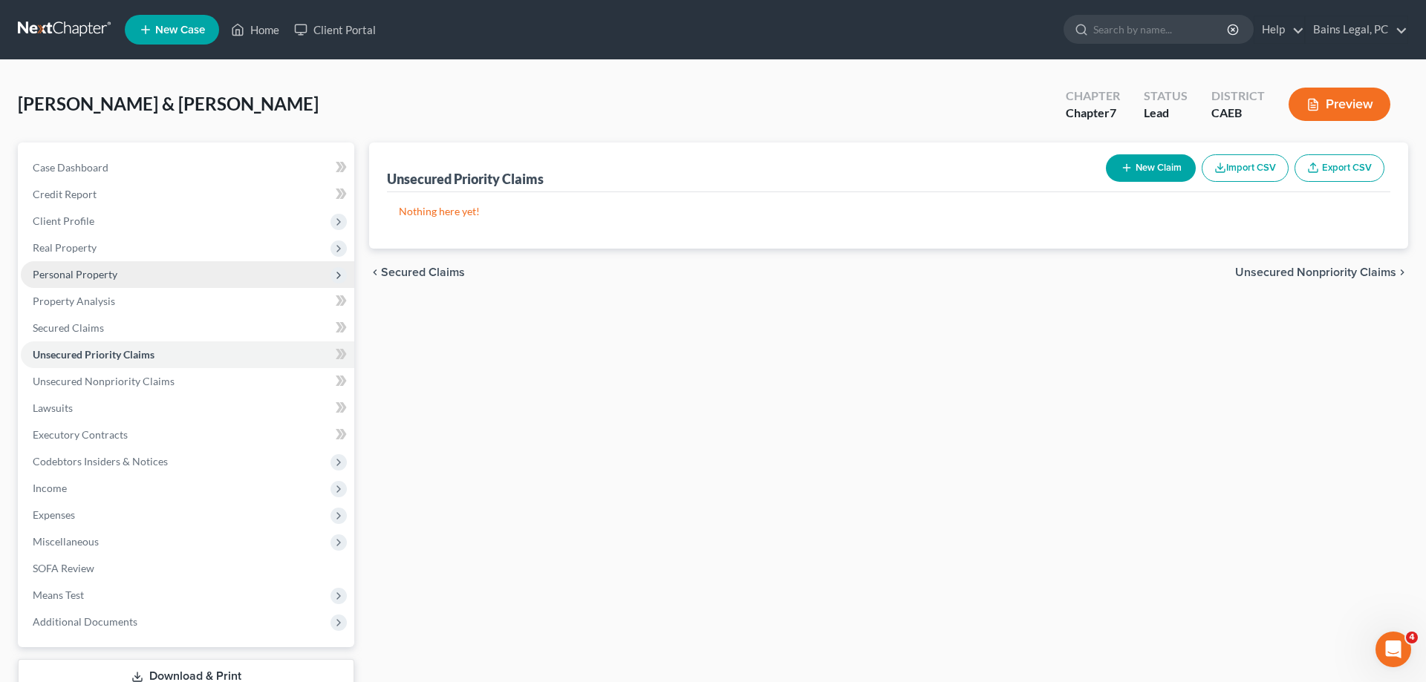
drag, startPoint x: 101, startPoint y: 269, endPoint x: 135, endPoint y: 282, distance: 36.7
click at [101, 270] on span "Personal Property" at bounding box center [75, 274] width 85 height 13
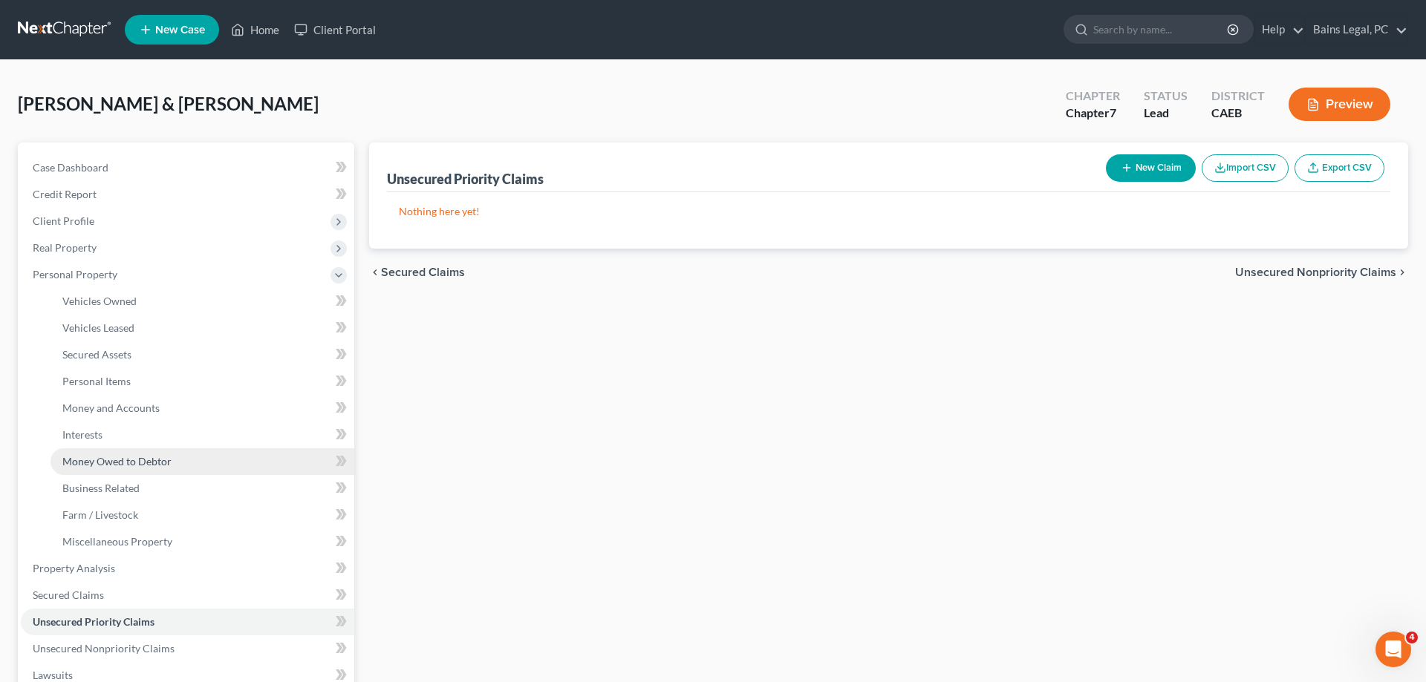
click at [127, 457] on span "Money Owed to Debtor" at bounding box center [116, 461] width 109 height 13
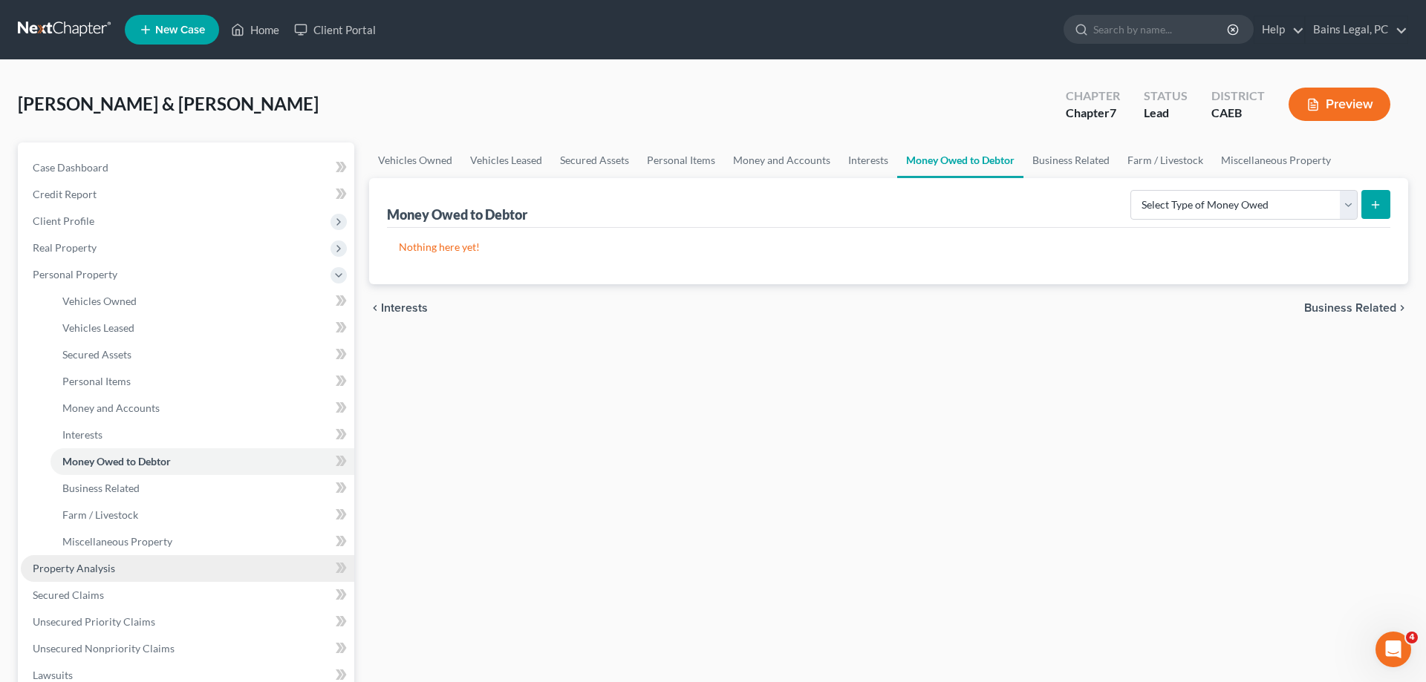
scroll to position [227, 0]
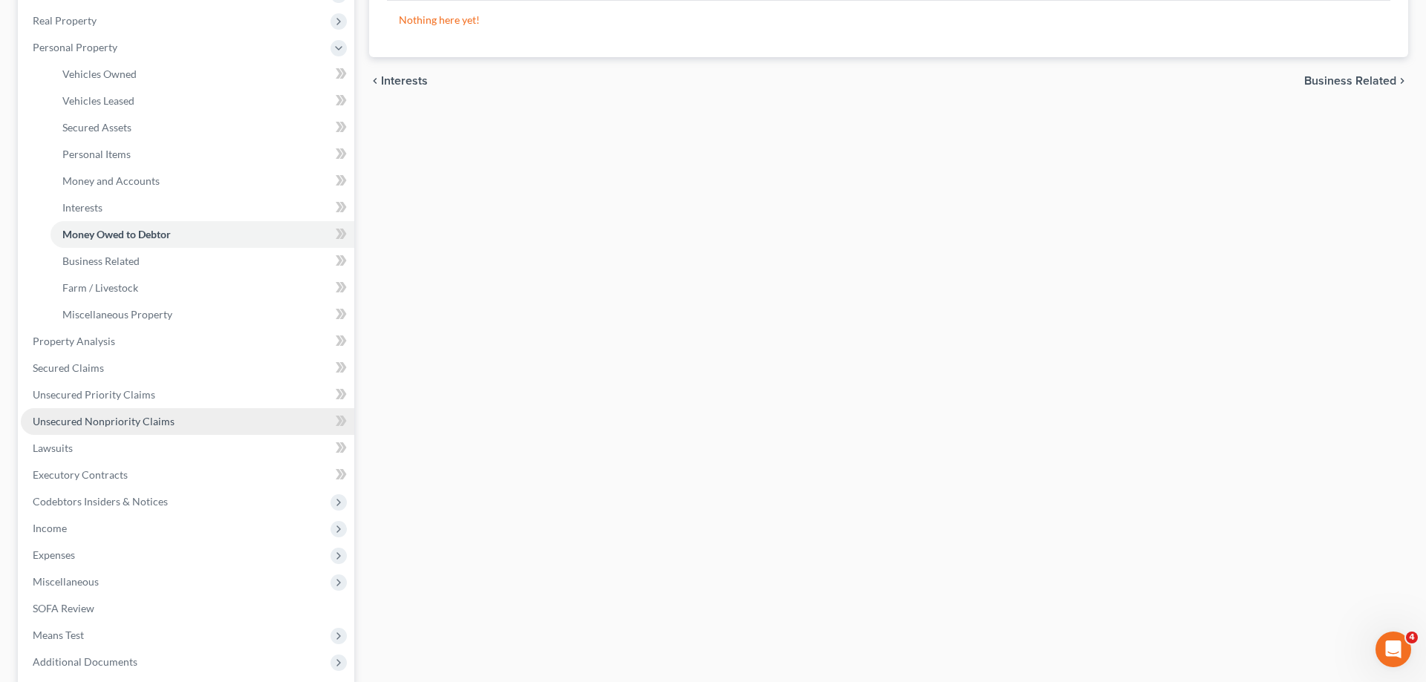
click at [133, 416] on span "Unsecured Nonpriority Claims" at bounding box center [104, 421] width 142 height 13
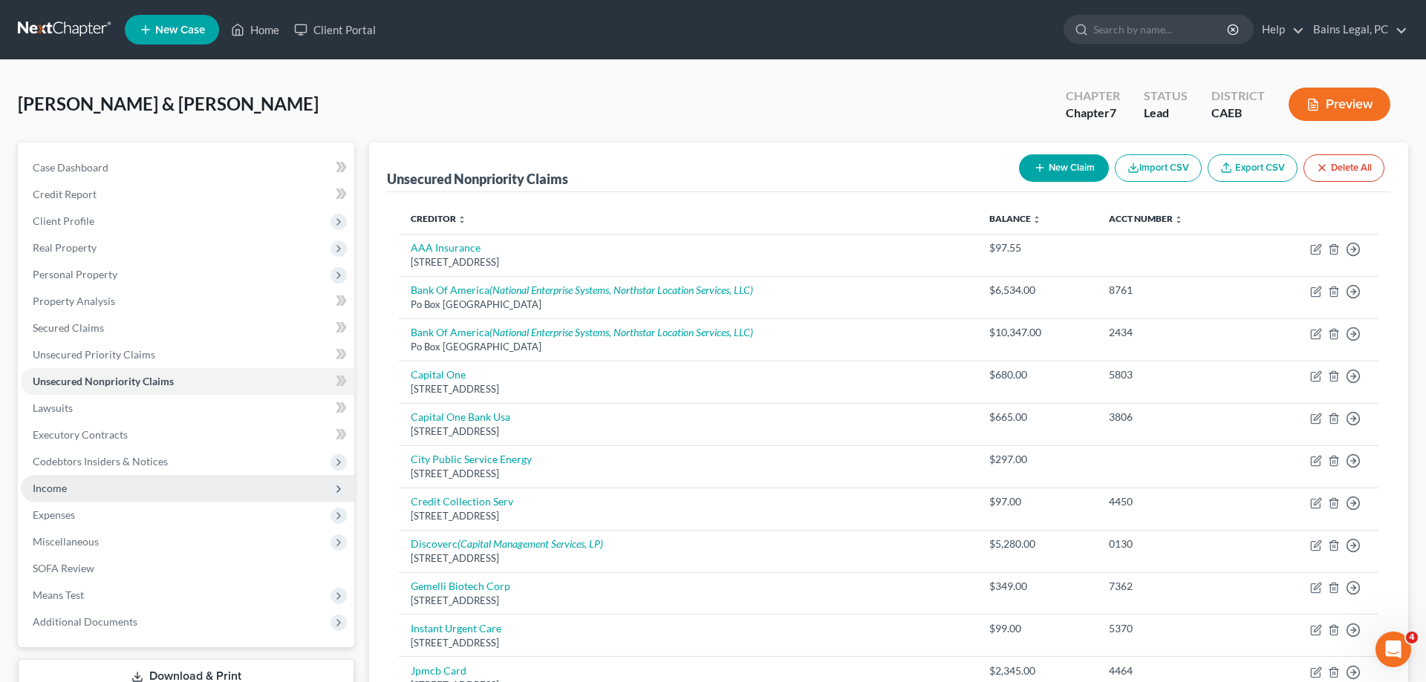
click at [72, 487] on span "Income" at bounding box center [187, 488] width 333 height 27
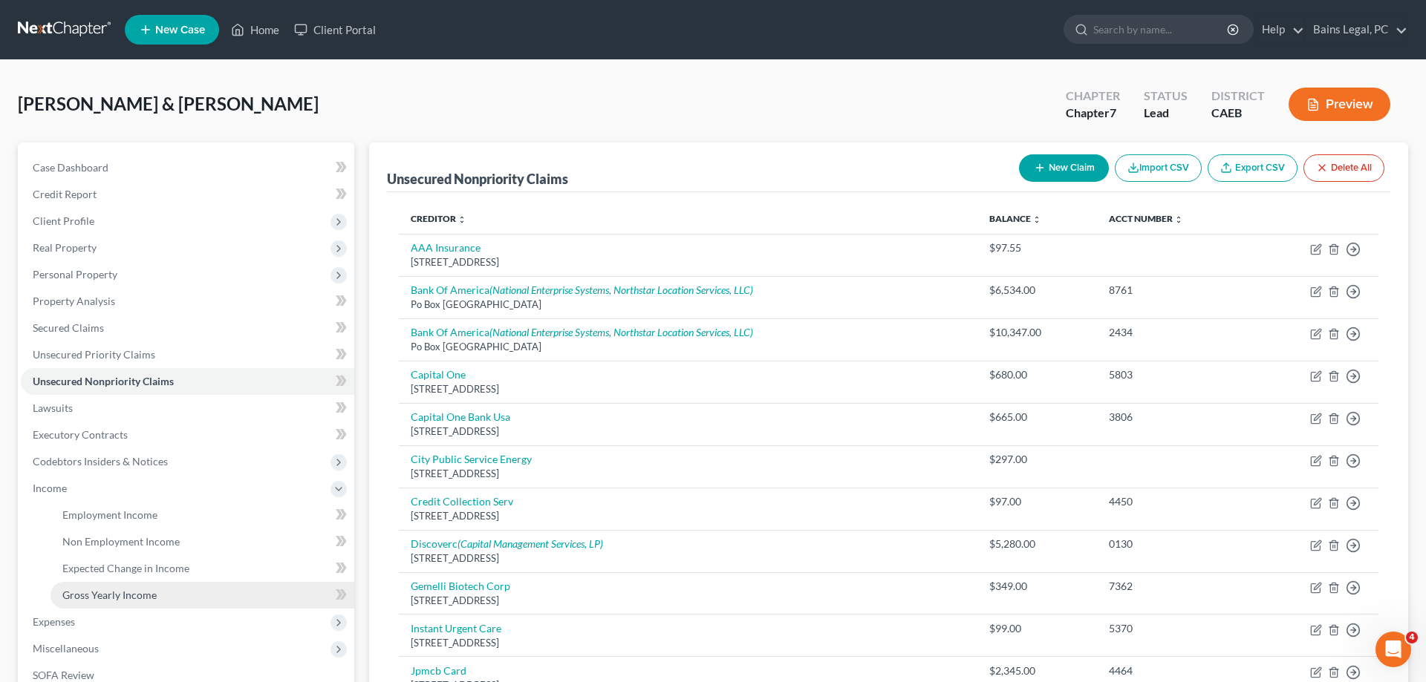
click at [109, 596] on span "Gross Yearly Income" at bounding box center [109, 595] width 94 height 13
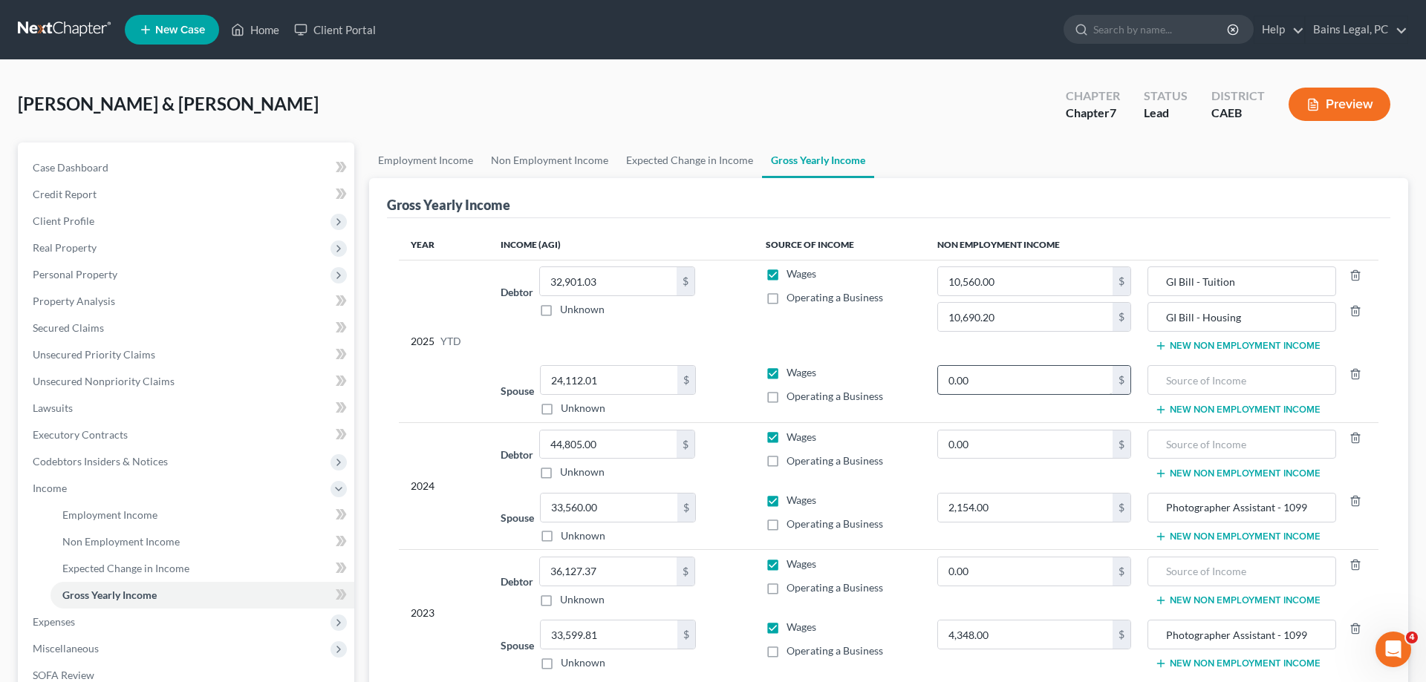
scroll to position [212, 0]
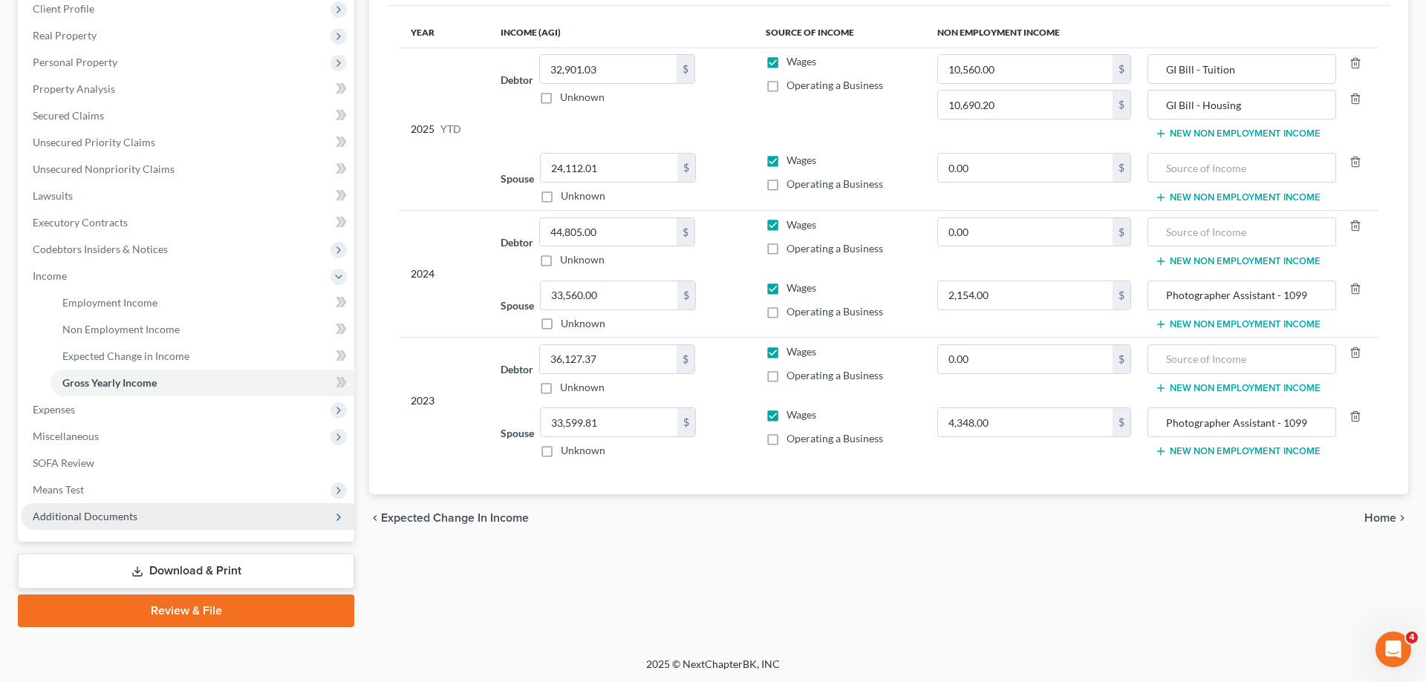
click at [80, 520] on span "Additional Documents" at bounding box center [85, 516] width 105 height 13
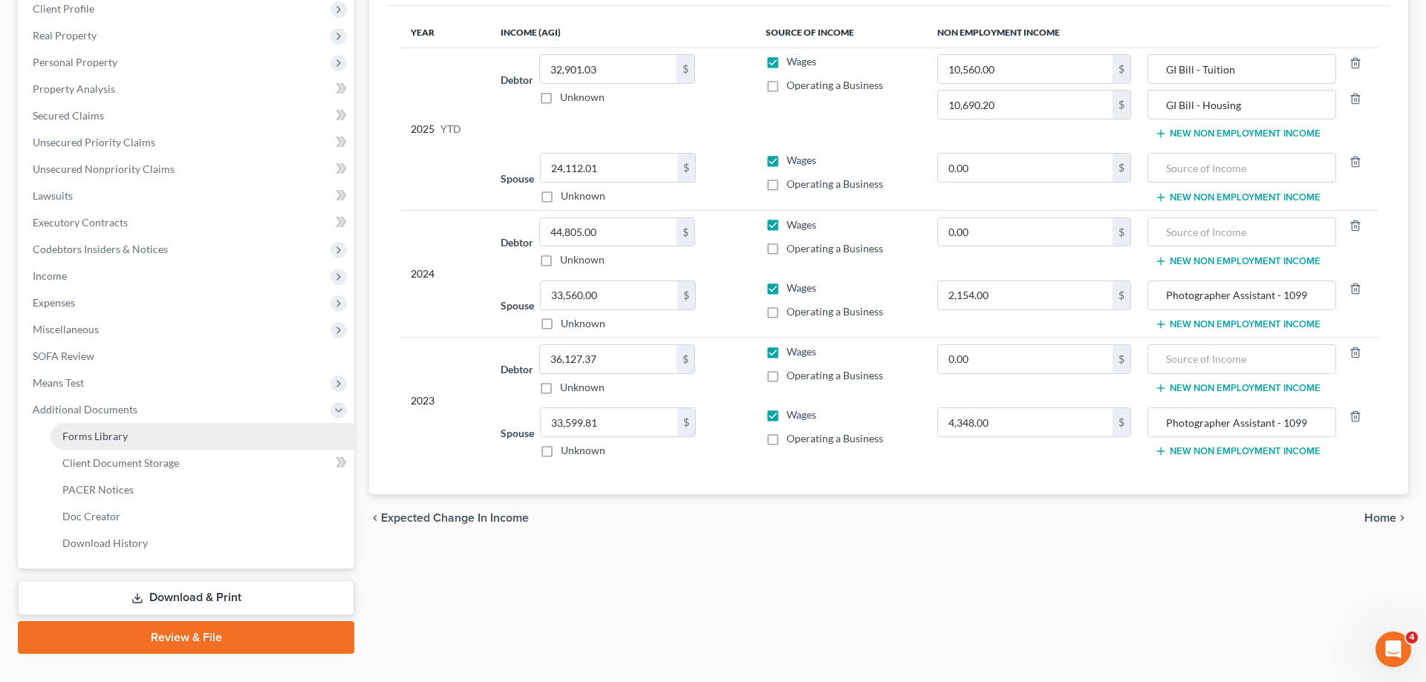
click at [140, 432] on link "Forms Library" at bounding box center [202, 436] width 304 height 27
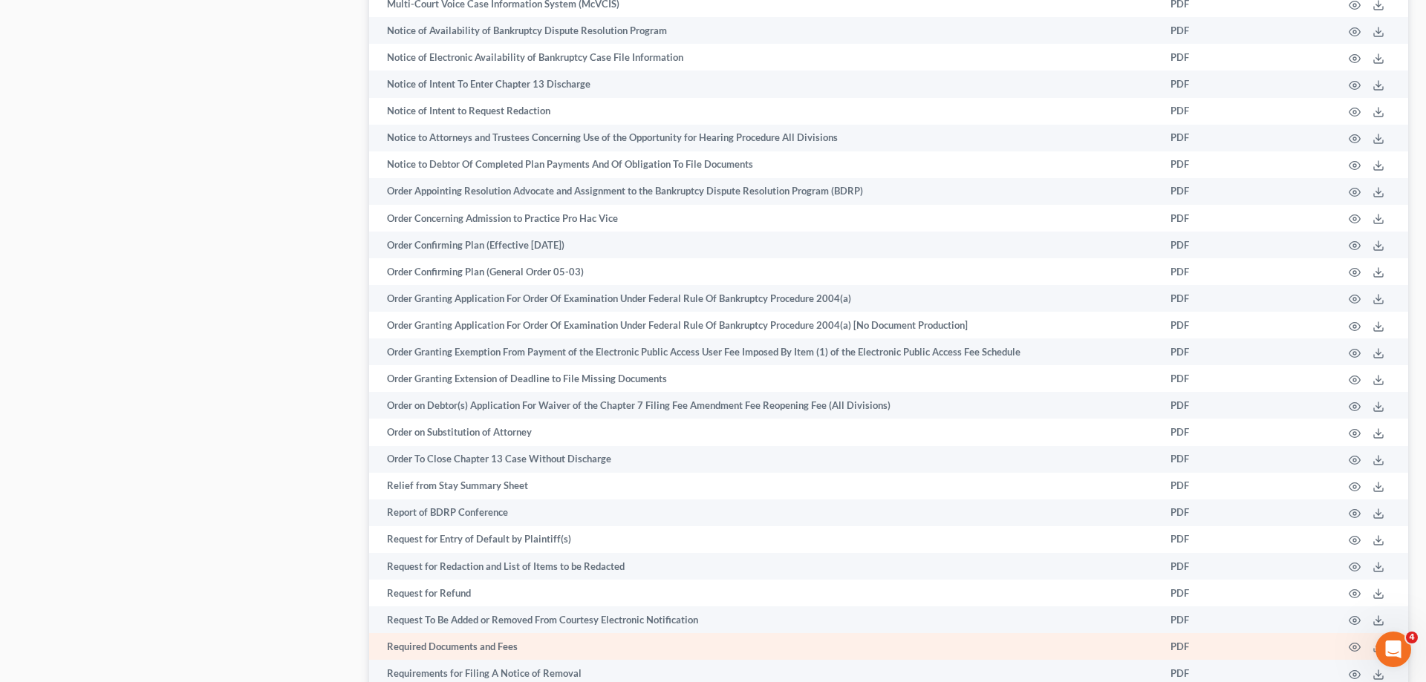
scroll to position [2057, 0]
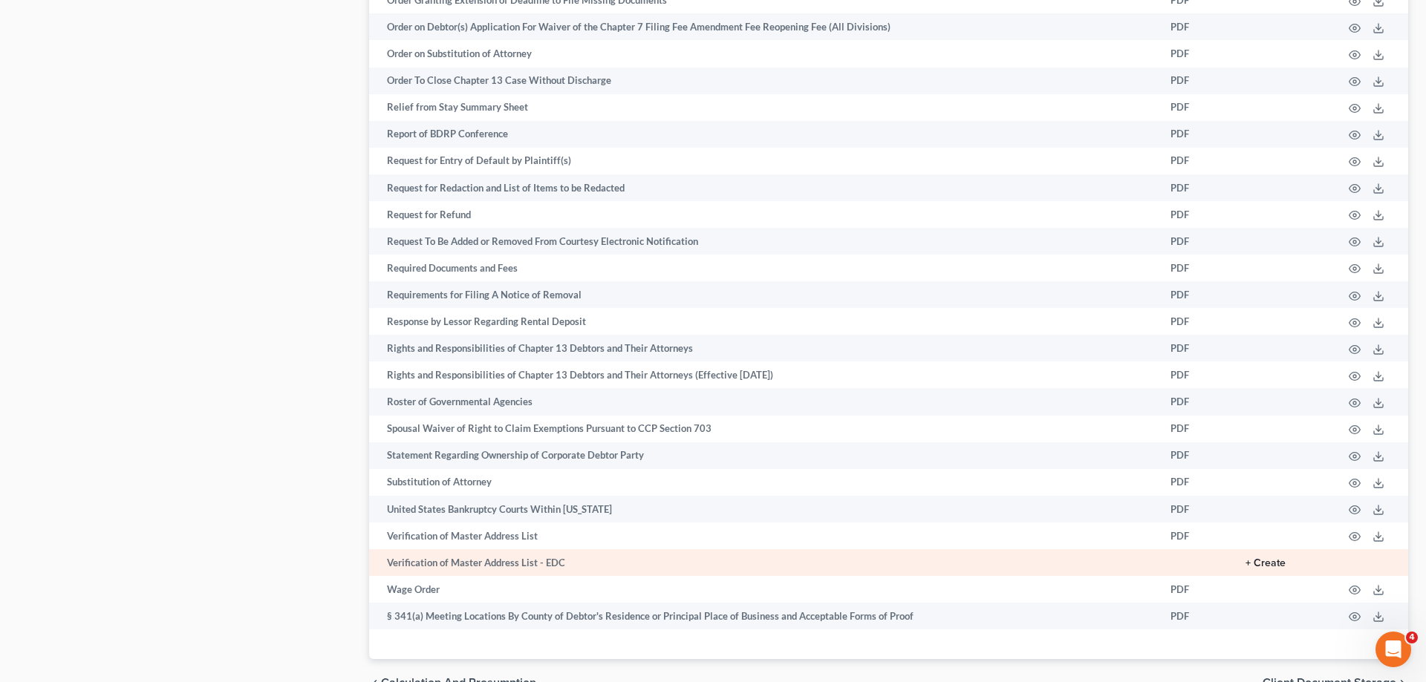
click at [1270, 569] on button "+ Create" at bounding box center [1265, 563] width 40 height 10
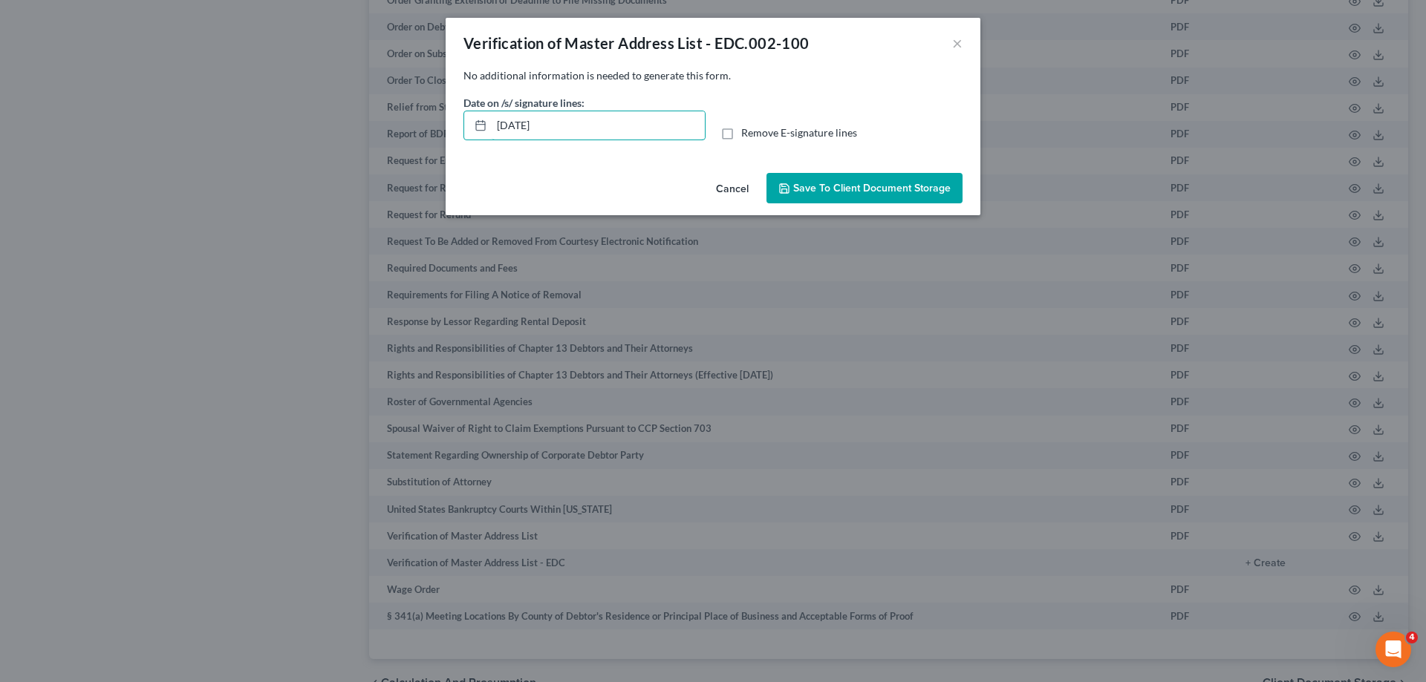
drag, startPoint x: 589, startPoint y: 124, endPoint x: 419, endPoint y: 121, distance: 170.1
click at [492, 123] on input "09/11/2025" at bounding box center [598, 125] width 213 height 28
click at [741, 128] on label "Remove E-signature lines" at bounding box center [799, 132] width 116 height 15
click at [747, 128] on input "Remove E-signature lines" at bounding box center [752, 130] width 10 height 10
checkbox input "true"
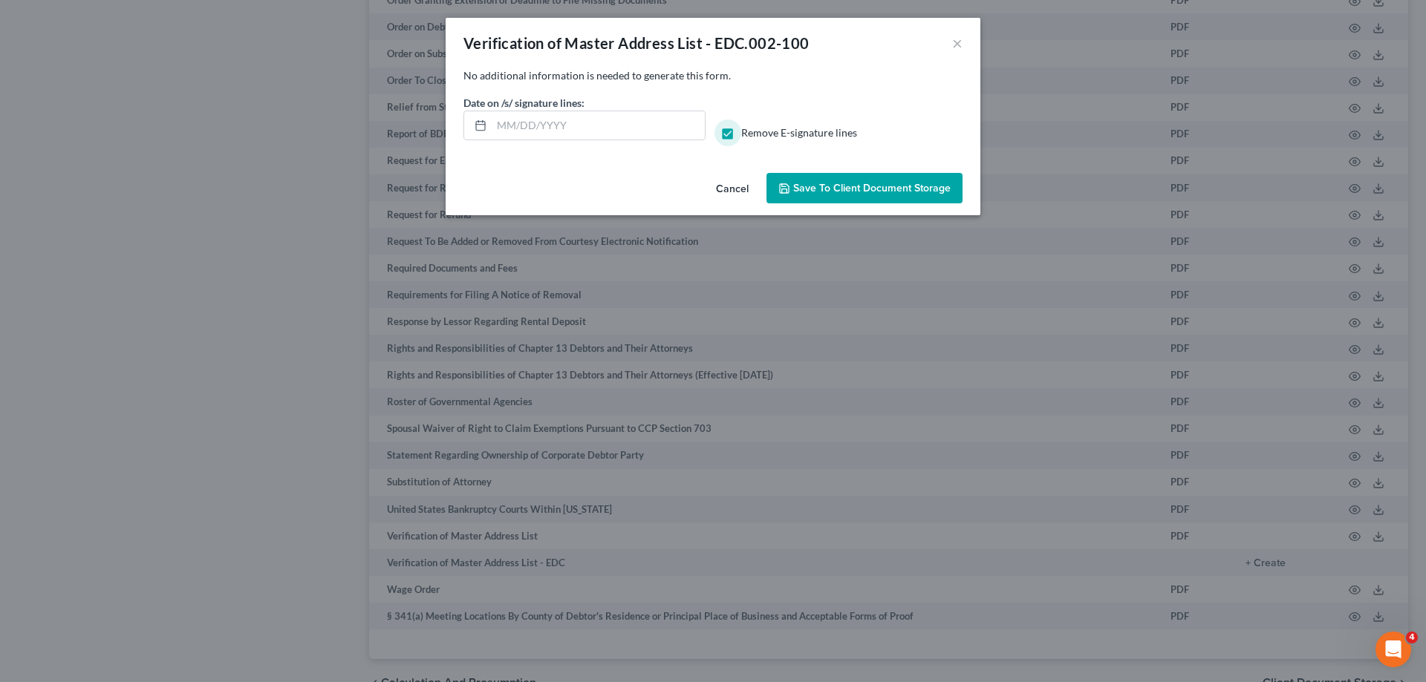
click at [820, 173] on button "Save to Client Document Storage" at bounding box center [864, 188] width 196 height 31
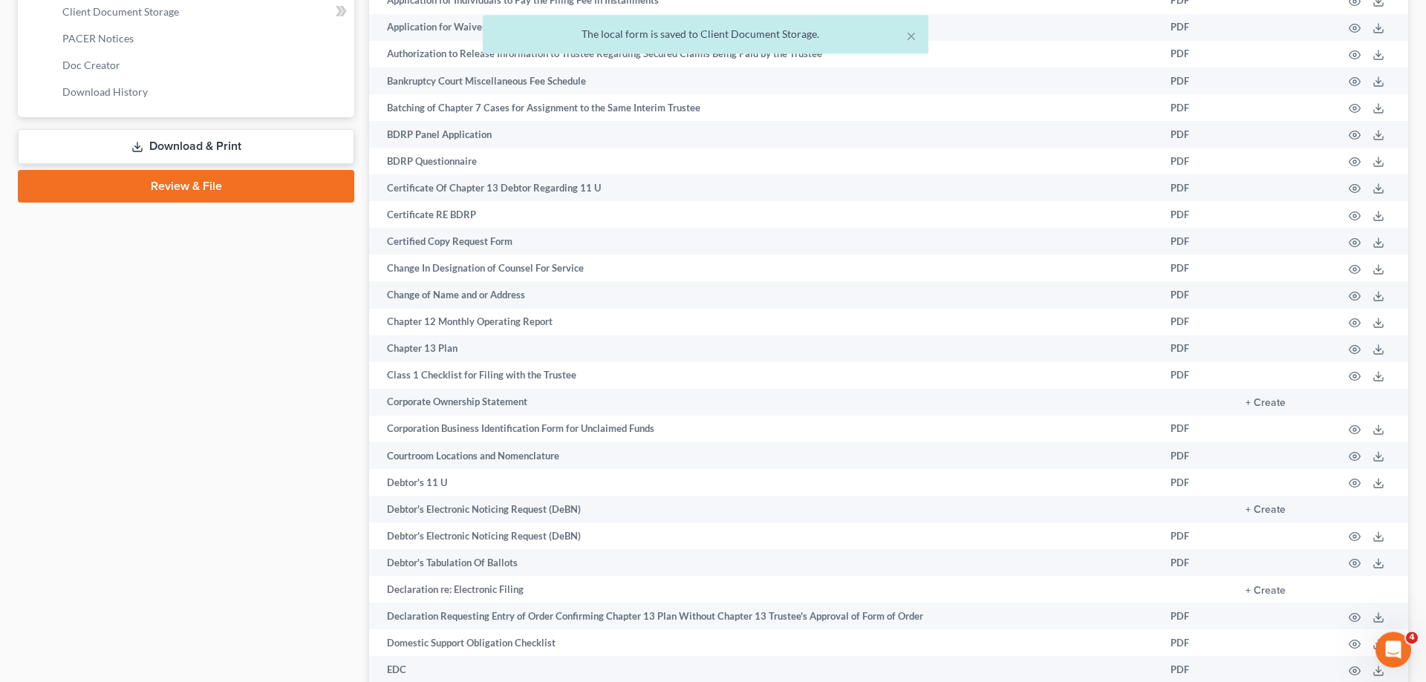
scroll to position [618, 0]
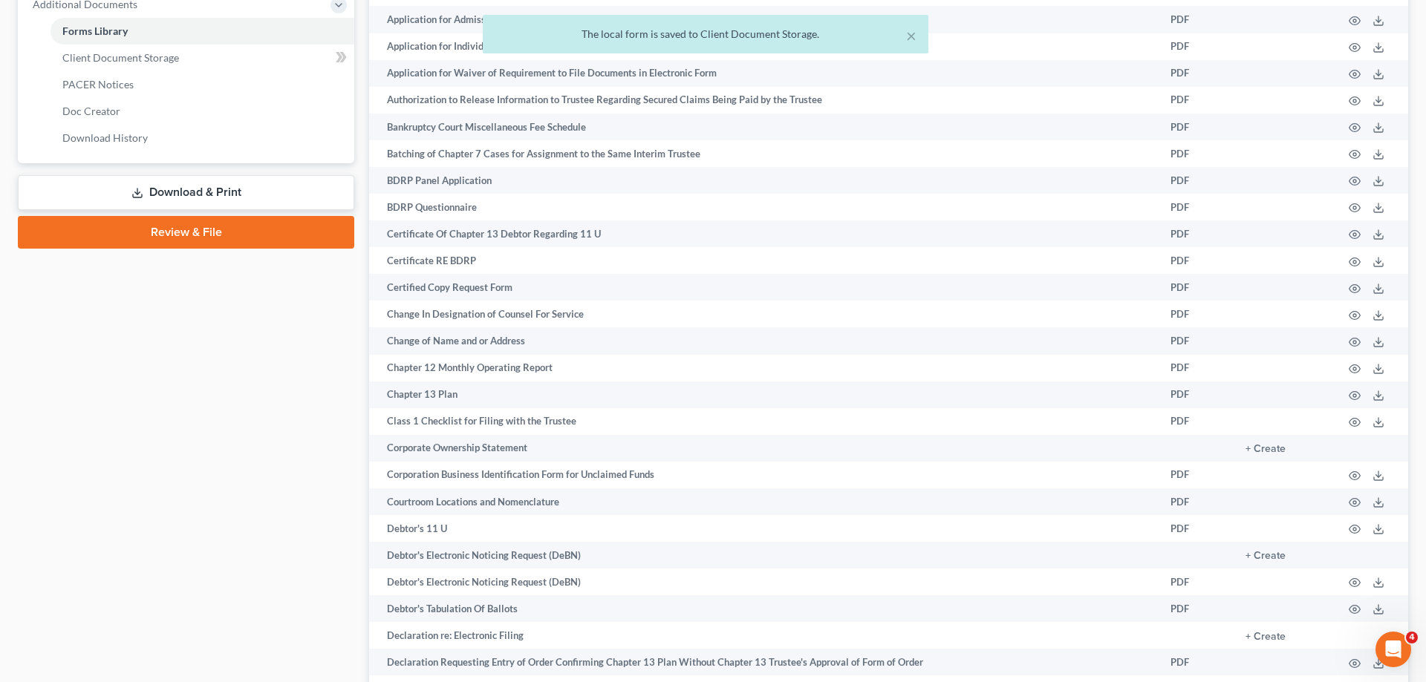
click at [142, 187] on icon at bounding box center [137, 193] width 12 height 12
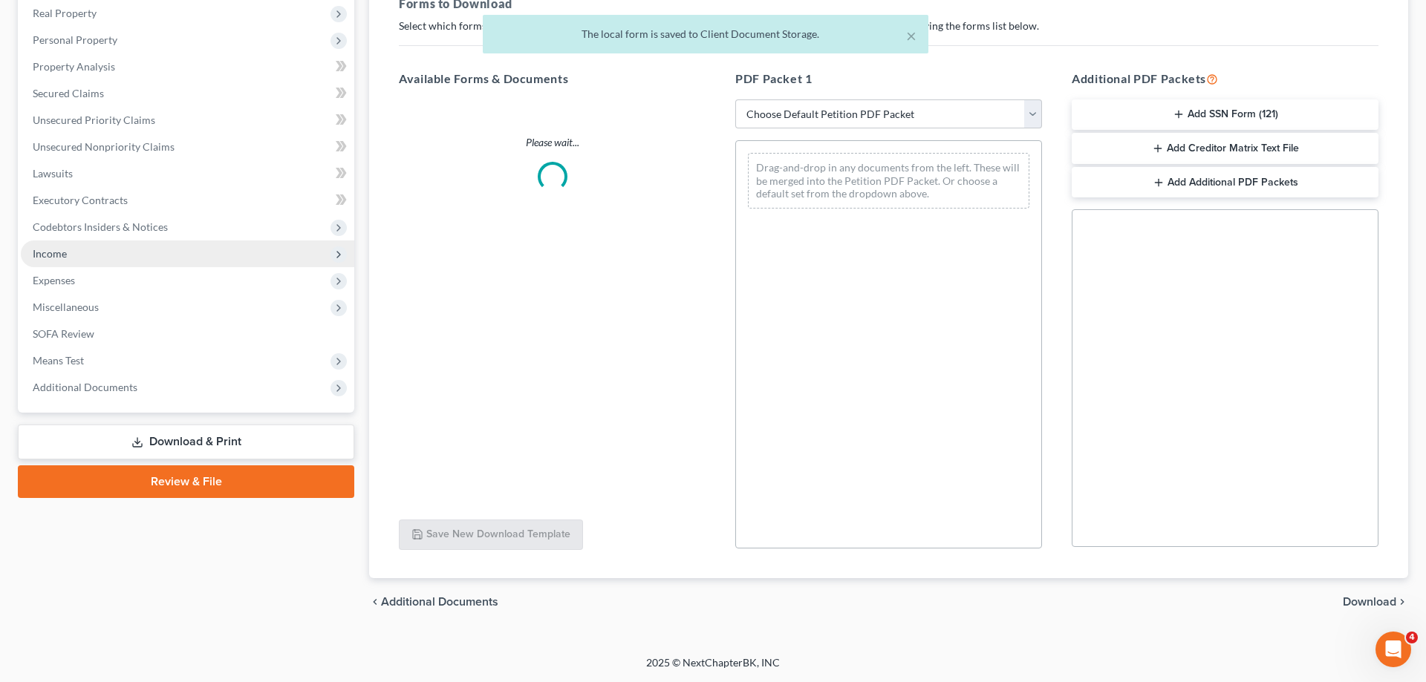
scroll to position [234, 0]
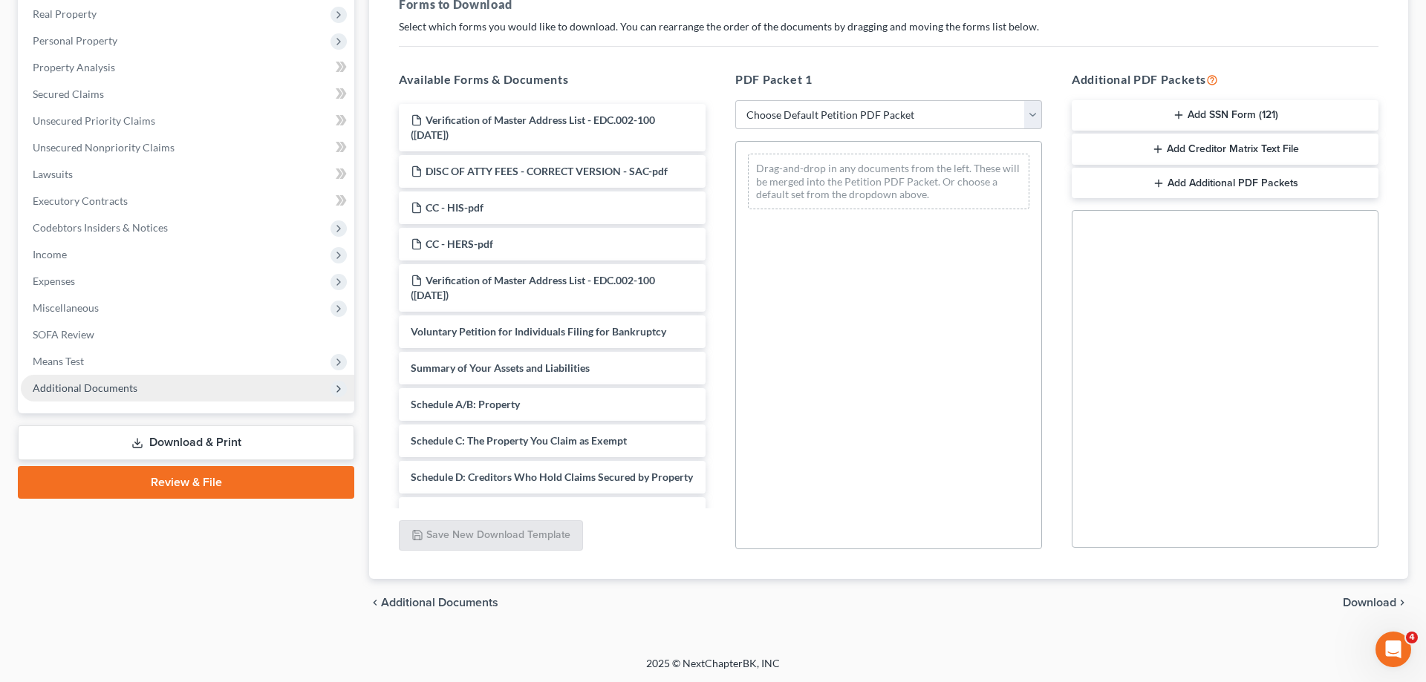
click at [124, 381] on span "Additional Documents" at bounding box center [187, 388] width 333 height 27
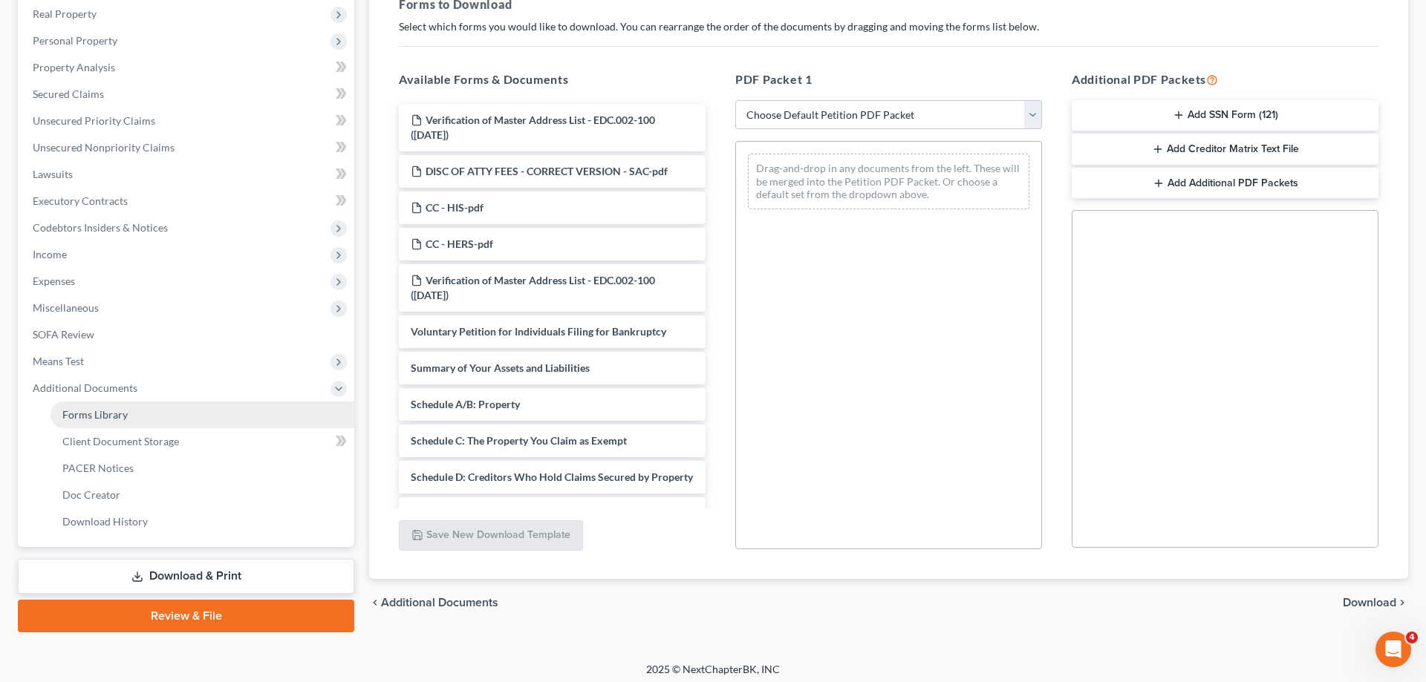
click at [114, 408] on link "Forms Library" at bounding box center [202, 415] width 304 height 27
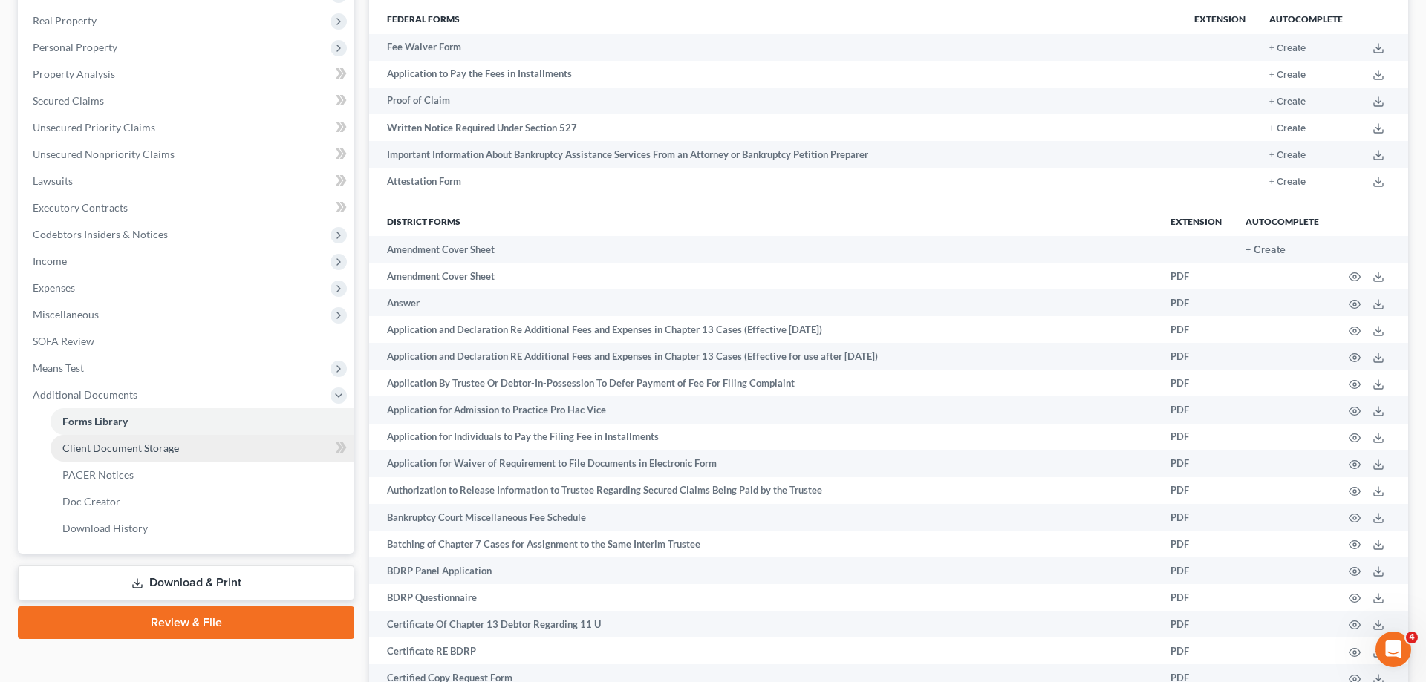
click at [188, 448] on link "Client Document Storage" at bounding box center [202, 448] width 304 height 27
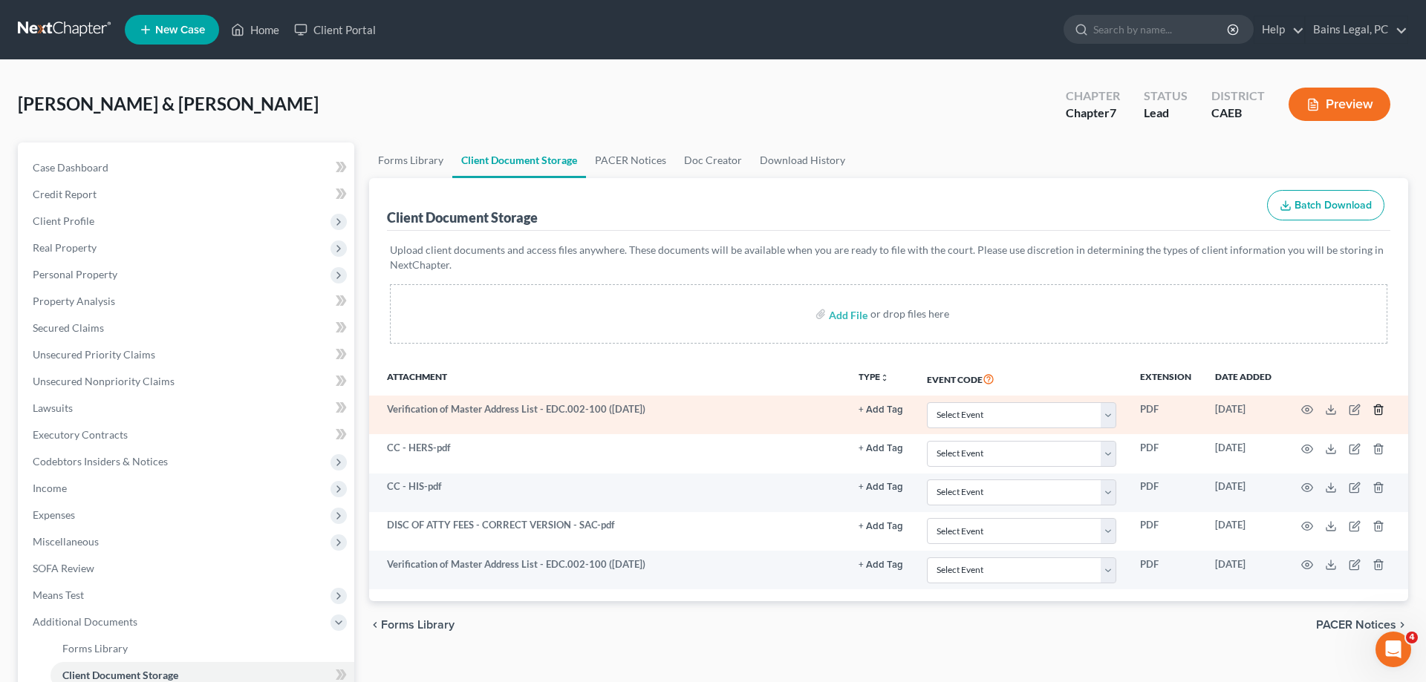
click at [1374, 410] on icon "button" at bounding box center [1377, 410] width 7 height 10
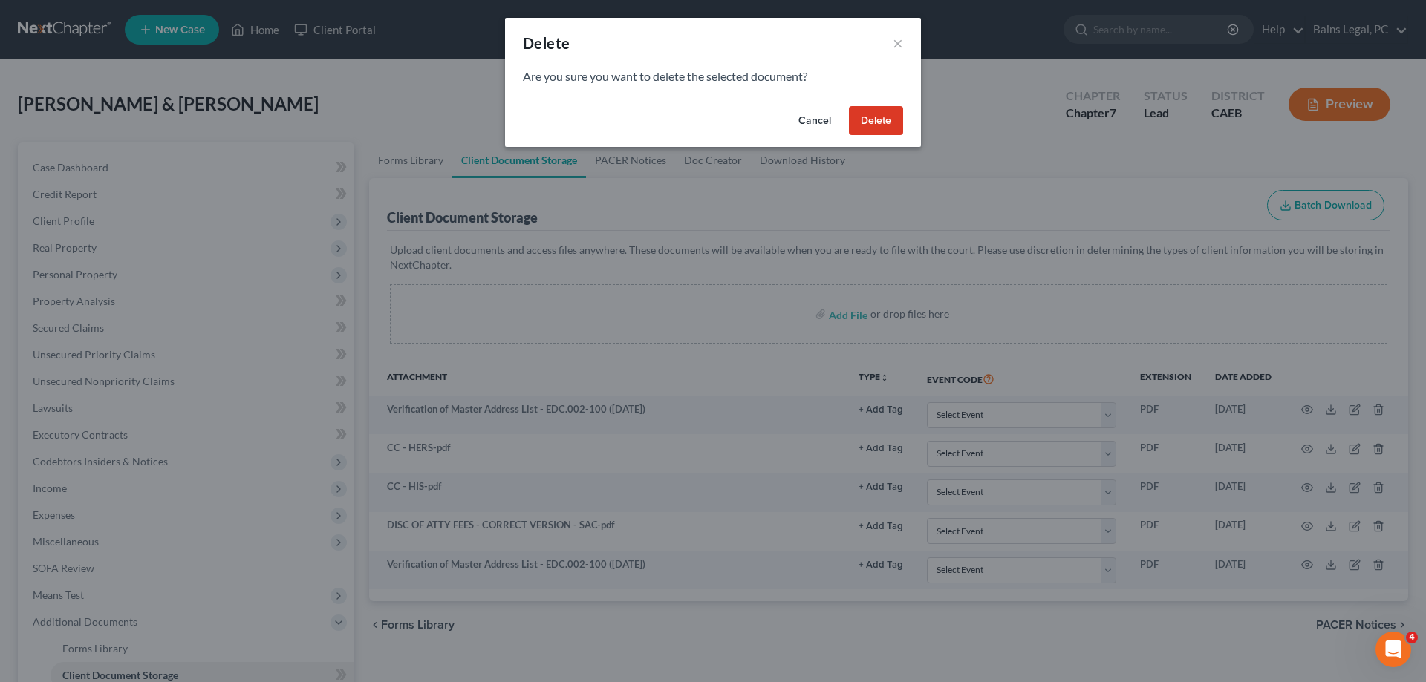
click at [880, 127] on button "Delete" at bounding box center [876, 121] width 54 height 30
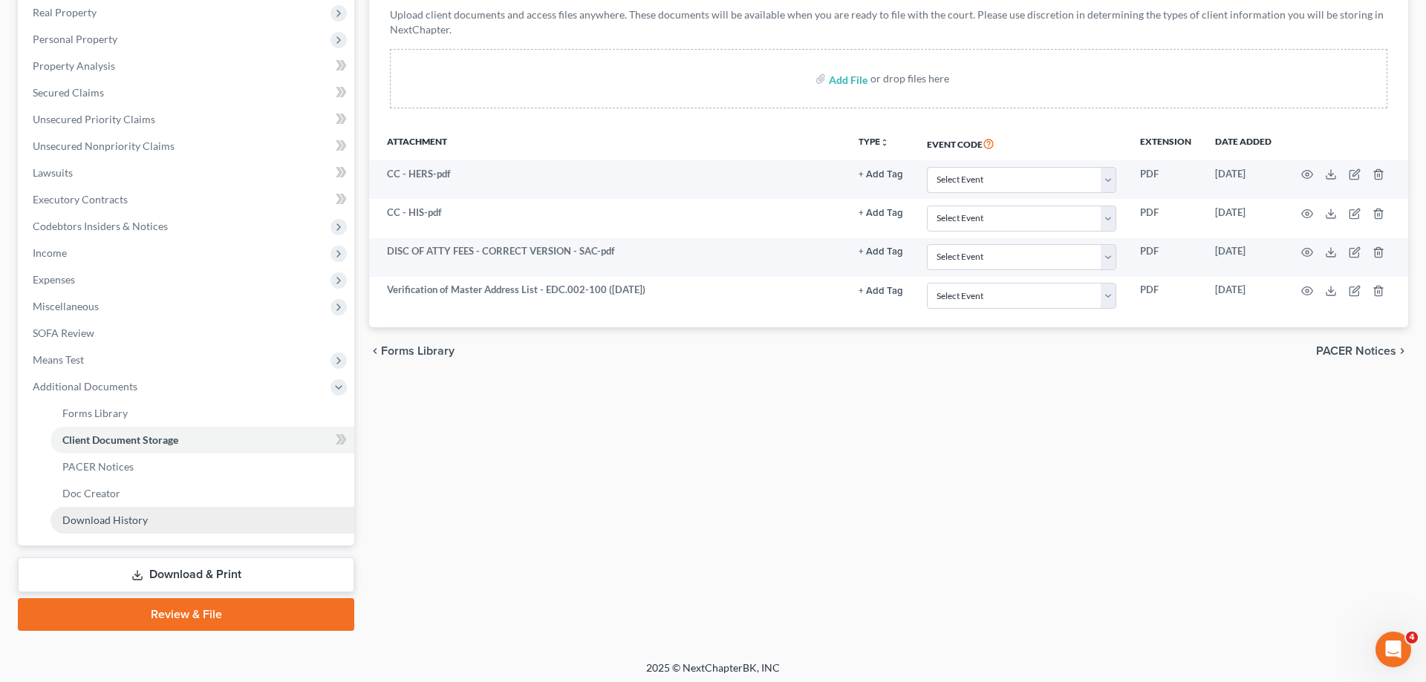
scroll to position [239, 0]
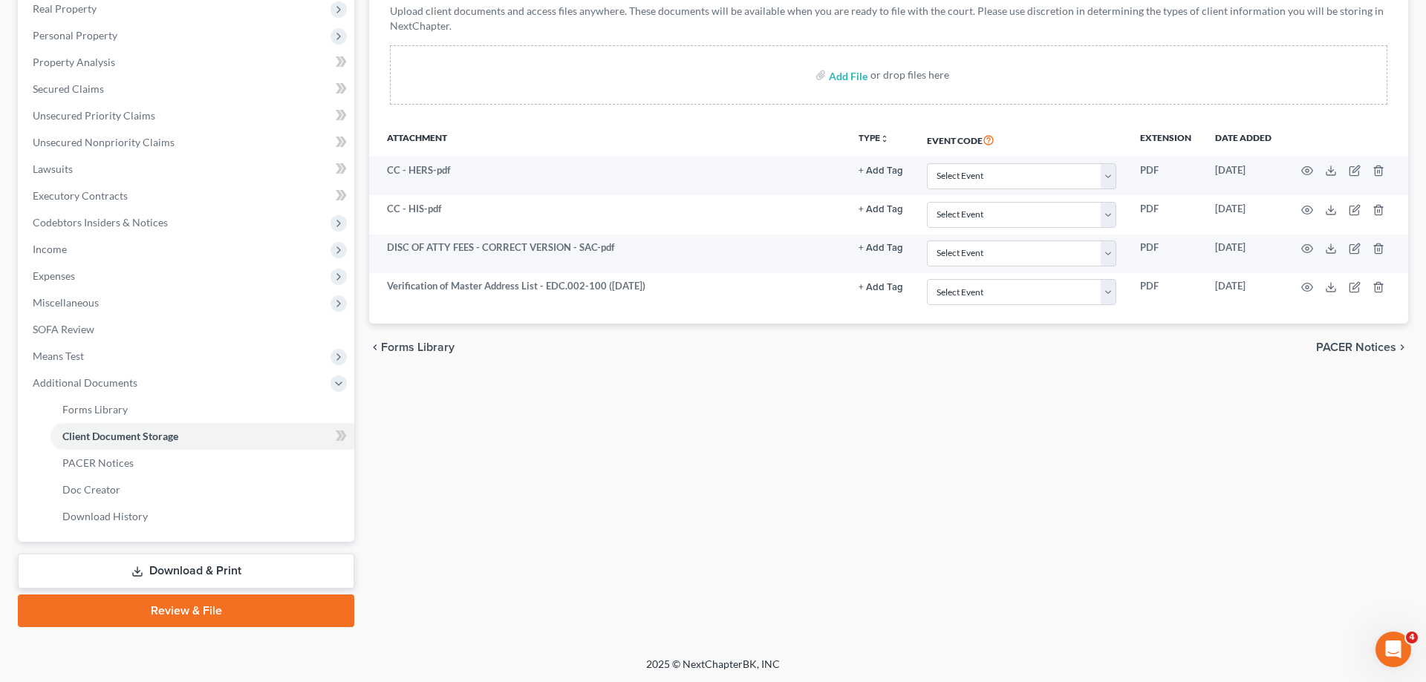
click at [240, 578] on link "Download & Print" at bounding box center [186, 571] width 336 height 35
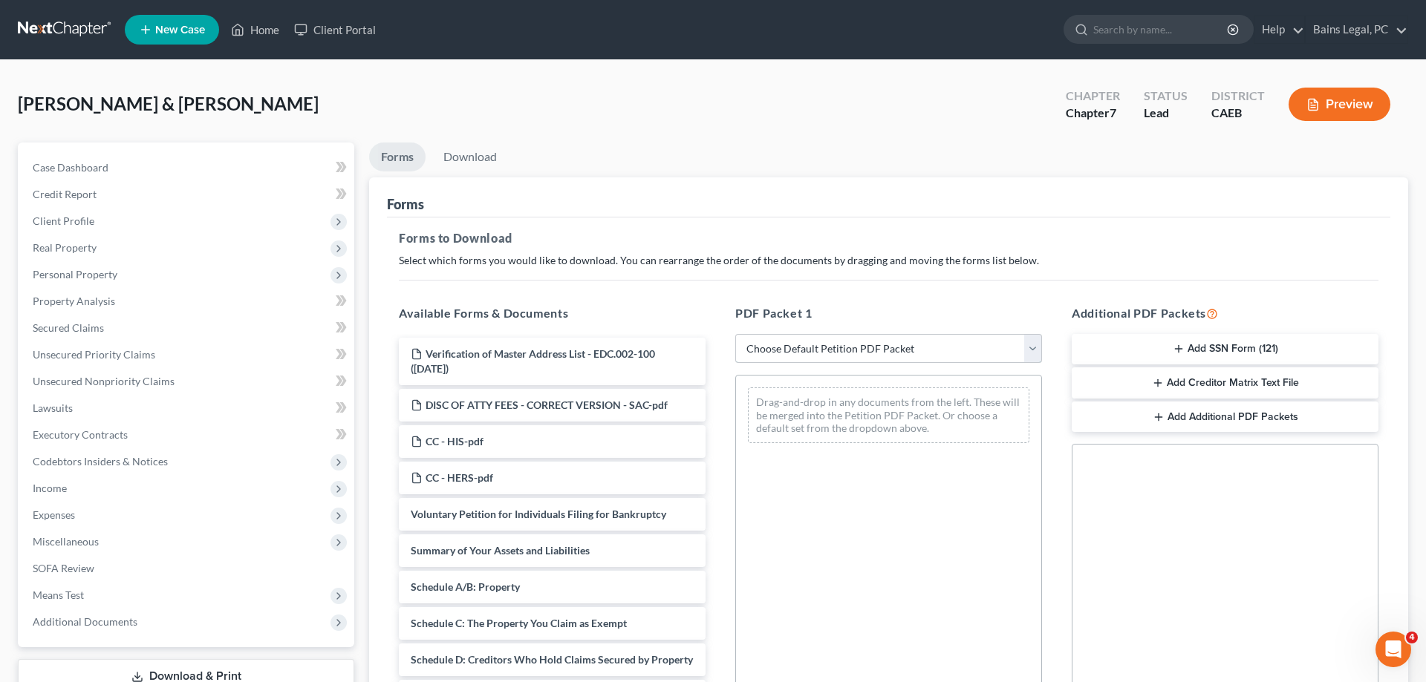
click at [735, 334] on select "Choose Default Petition PDF Packet Complete Bankruptcy Petition (all forms and …" at bounding box center [888, 349] width 307 height 30
select select "0"
click option "Complete Bankruptcy Petition (all forms and schedules)" at bounding box center [0, 0] width 0 height 0
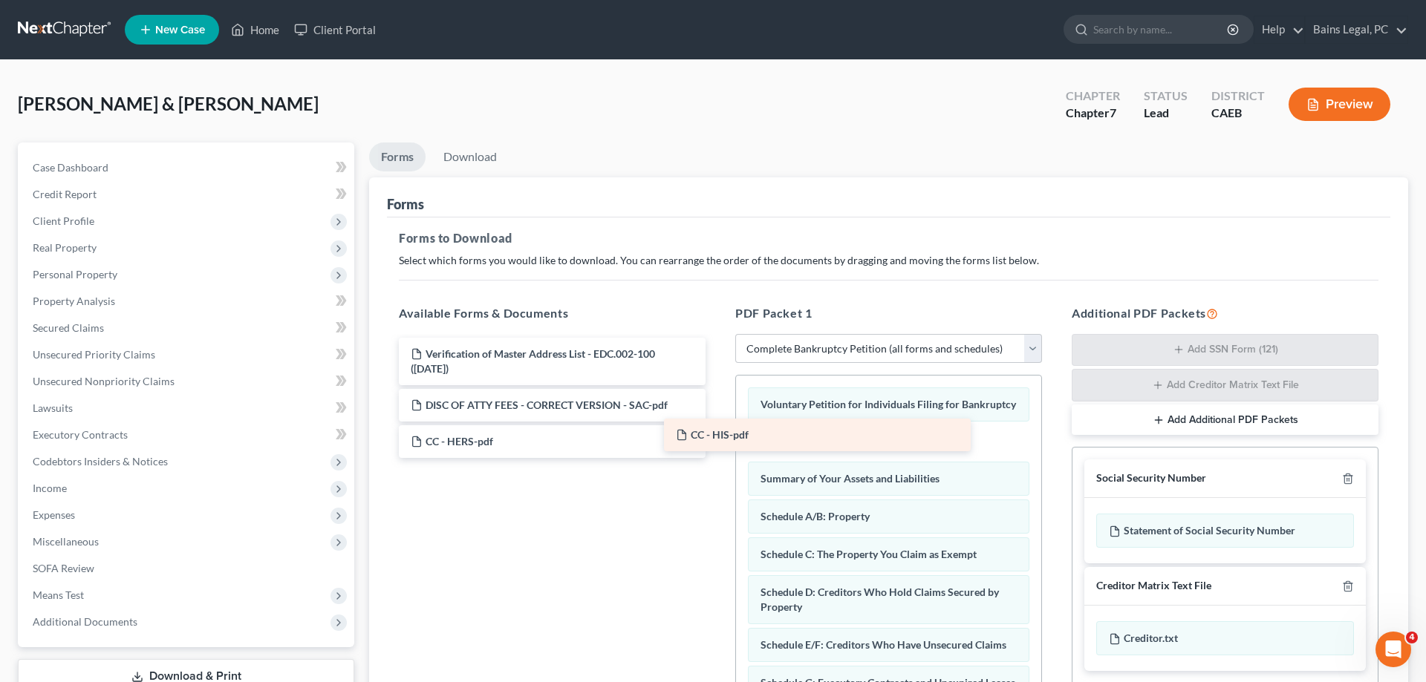
drag, startPoint x: 493, startPoint y: 436, endPoint x: 762, endPoint y: 430, distance: 268.9
click at [717, 430] on div "CC - HIS-pdf Verification of Master Address List - EDC.002-100 (09/11/2025) DIS…" at bounding box center [552, 398] width 330 height 120
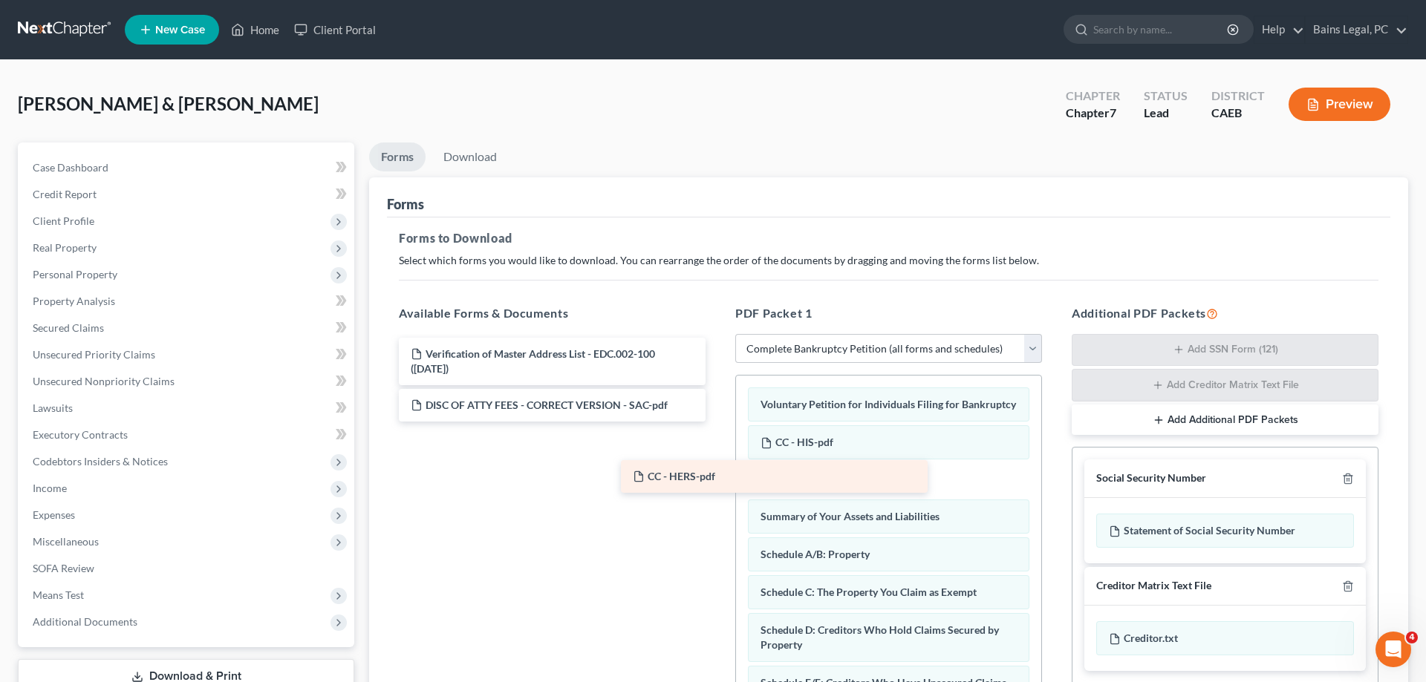
drag, startPoint x: 587, startPoint y: 434, endPoint x: 810, endPoint y: 470, distance: 225.6
click at [717, 422] on div "CC - HERS-pdf Verification of Master Address List - EDC.002-100 (09/11/2025) DI…" at bounding box center [552, 380] width 330 height 84
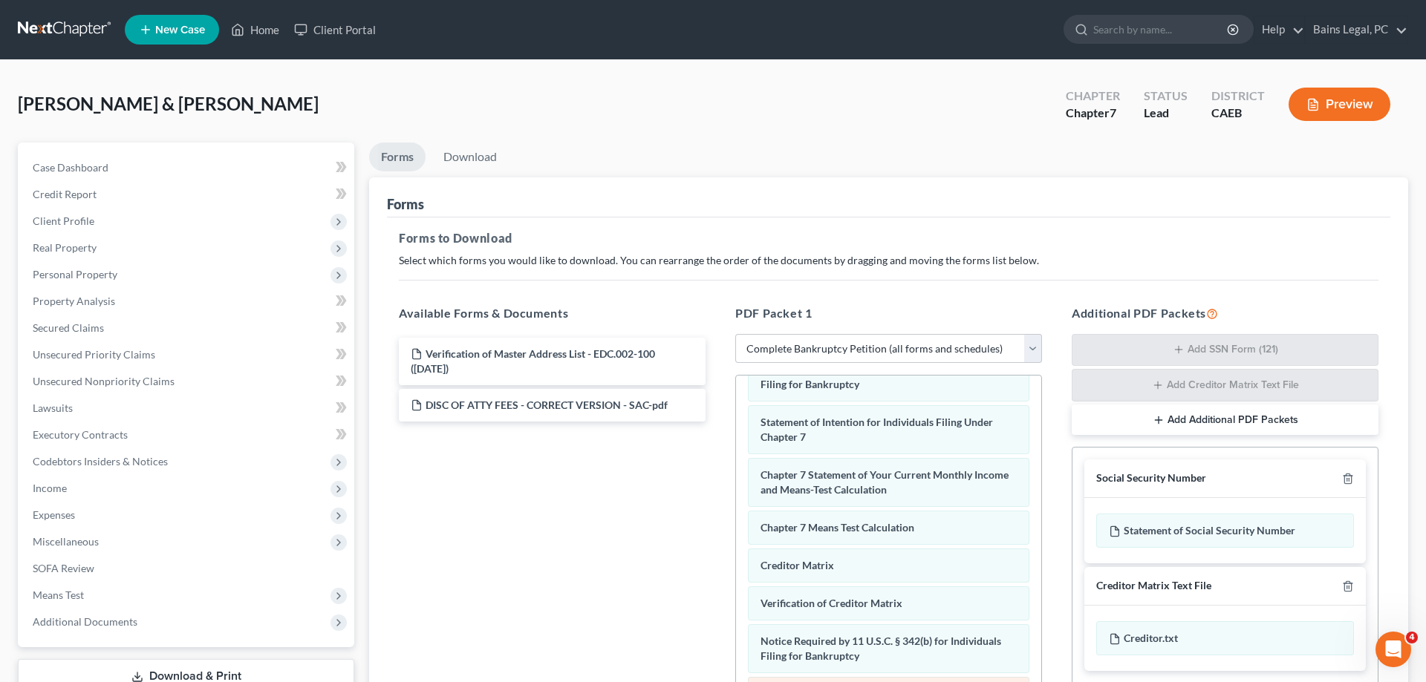
scroll to position [227, 0]
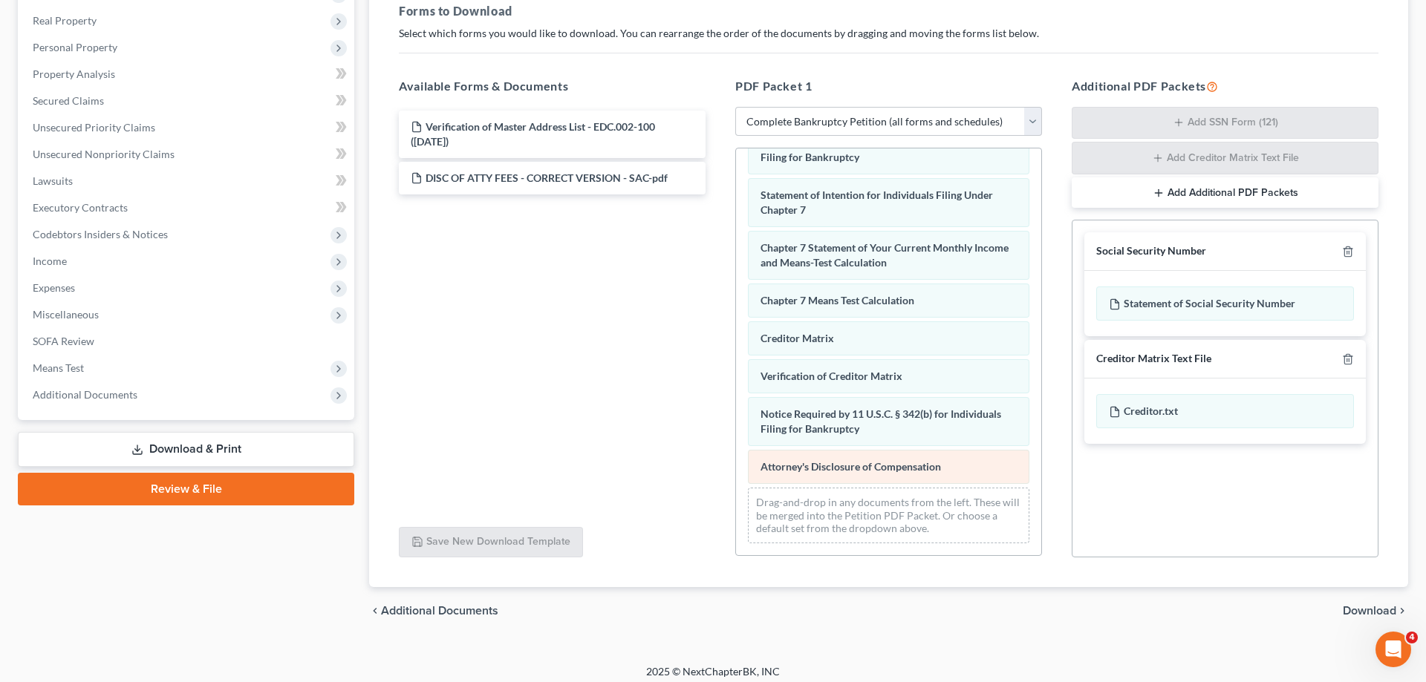
click at [736, 474] on div "Voluntary Petition for Individuals Filing for Bankruptcy CC - HIS-pdf CC - HERS…" at bounding box center [888, 80] width 305 height 949
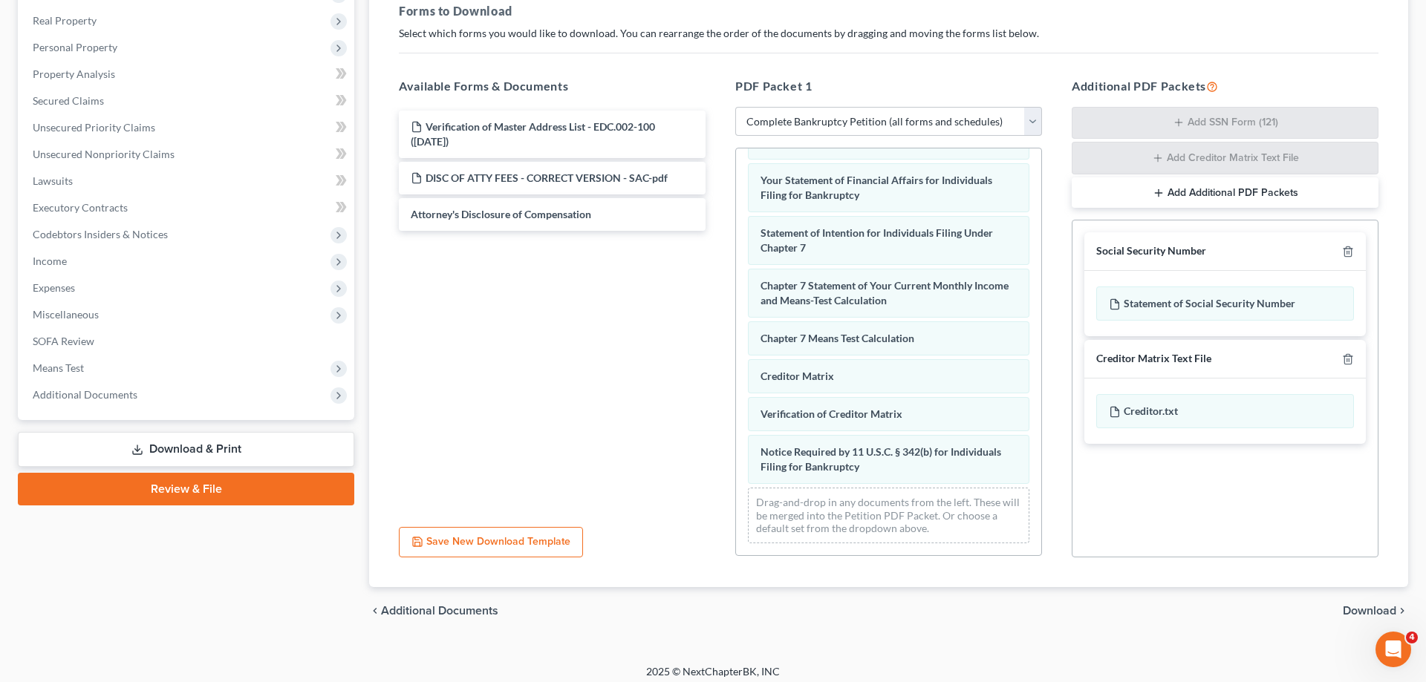
click at [736, 473] on div "Voluntary Petition for Individuals Filing for Bankruptcy CC - HIS-pdf CC - HERS…" at bounding box center [888, 99] width 305 height 911
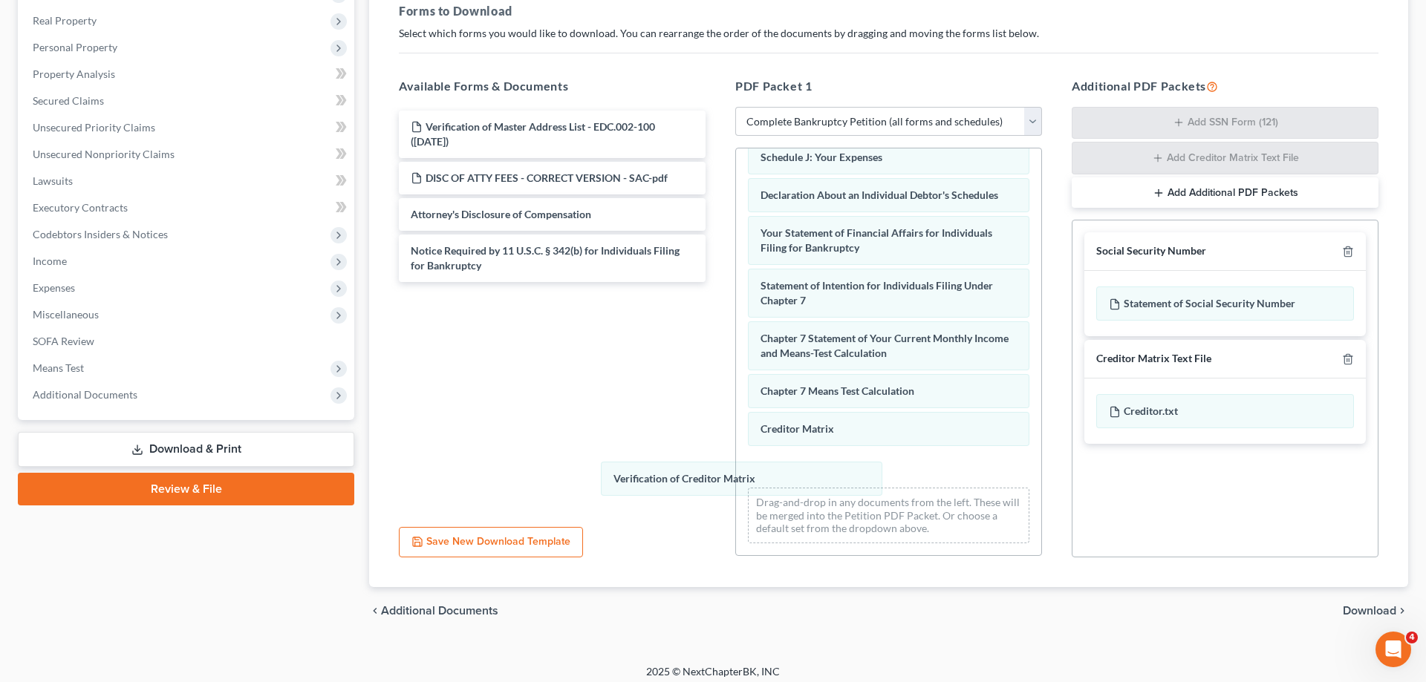
drag, startPoint x: 812, startPoint y: 476, endPoint x: 428, endPoint y: 454, distance: 383.8
click at [736, 466] on div "Verification of Creditor Matrix Voluntary Petition for Individuals Filing for B…" at bounding box center [888, 126] width 305 height 858
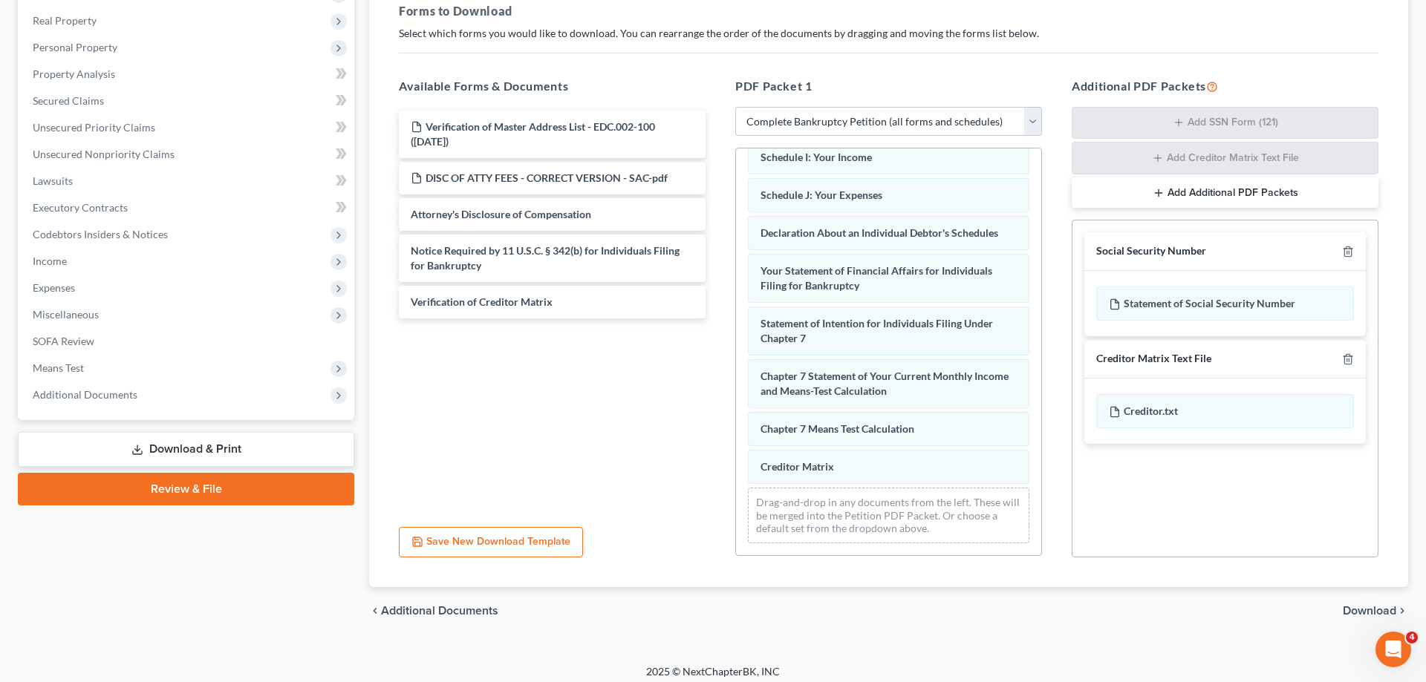
click at [736, 421] on div "Voluntary Petition for Individuals Filing for Bankruptcy CC - HIS-pdf CC - HERS…" at bounding box center [888, 145] width 305 height 820
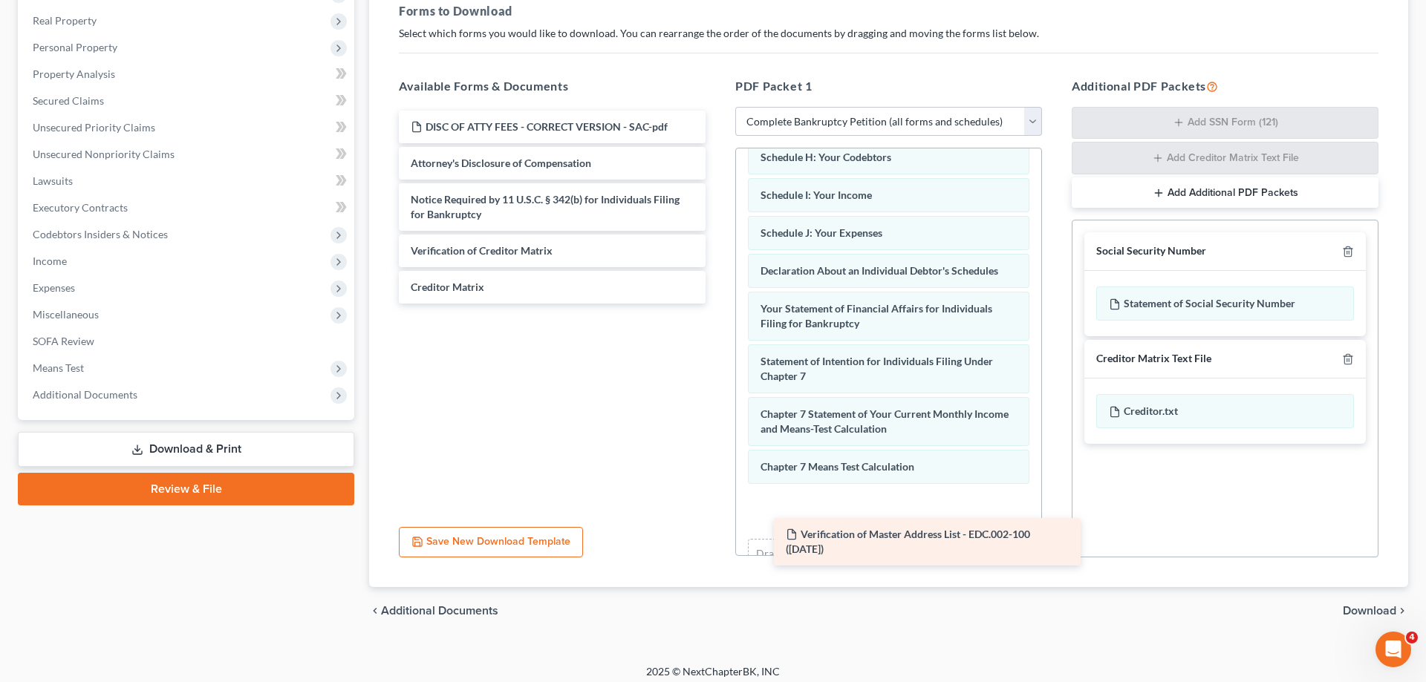
drag, startPoint x: 466, startPoint y: 135, endPoint x: 816, endPoint y: 515, distance: 517.1
click at [717, 304] on div "Verification of Master Address List - EDC.002-100 (09/11/2025) Verification of …" at bounding box center [552, 207] width 330 height 193
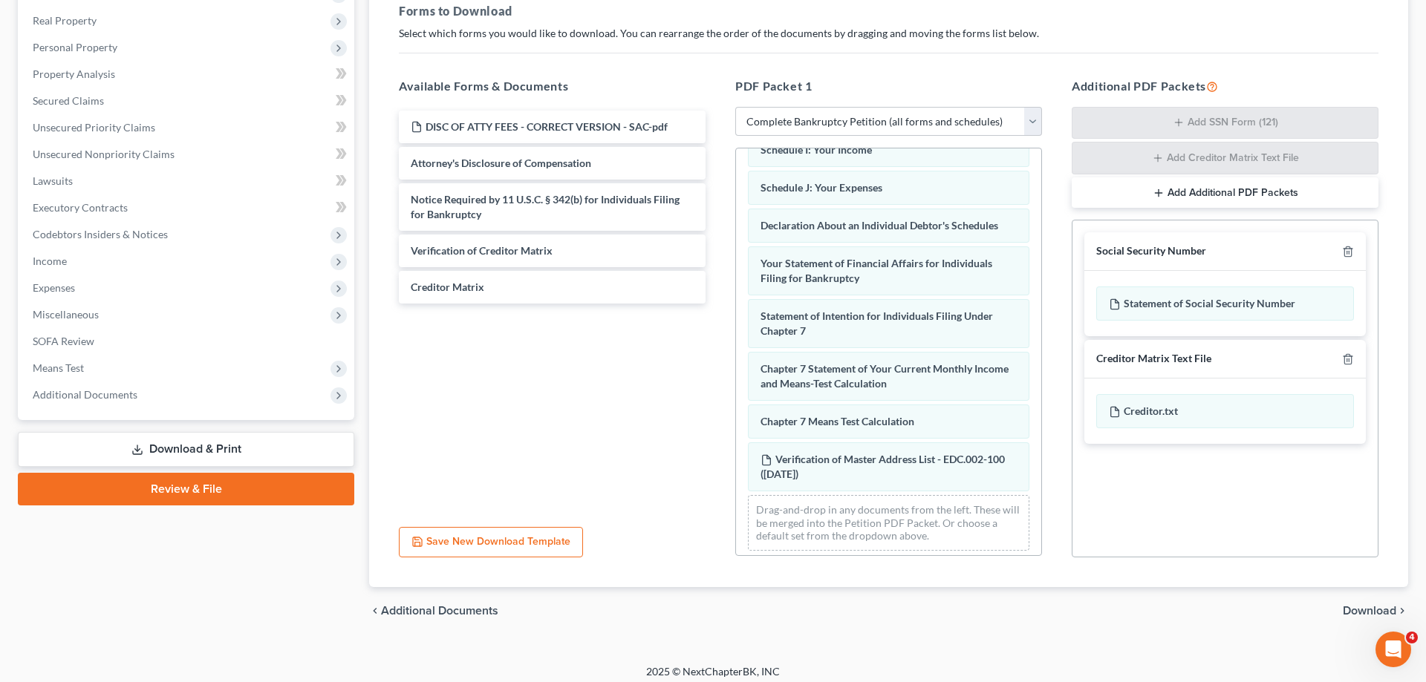
scroll to position [428, 0]
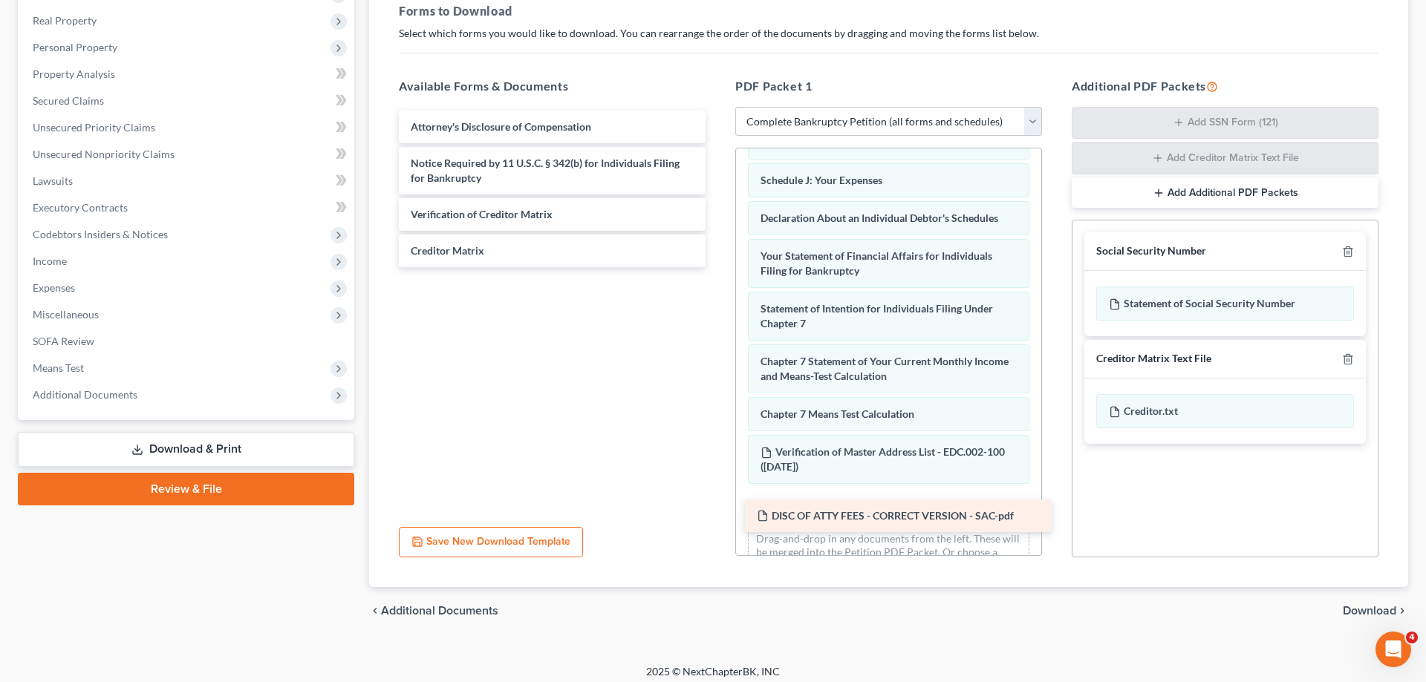
drag, startPoint x: 510, startPoint y: 125, endPoint x: 852, endPoint y: 520, distance: 522.2
click at [717, 267] on div "DISC OF ATTY FEES - CORRECT VERSION - SAC-pdf DISC OF ATTY FEES - CORRECT VERSI…" at bounding box center [552, 189] width 330 height 157
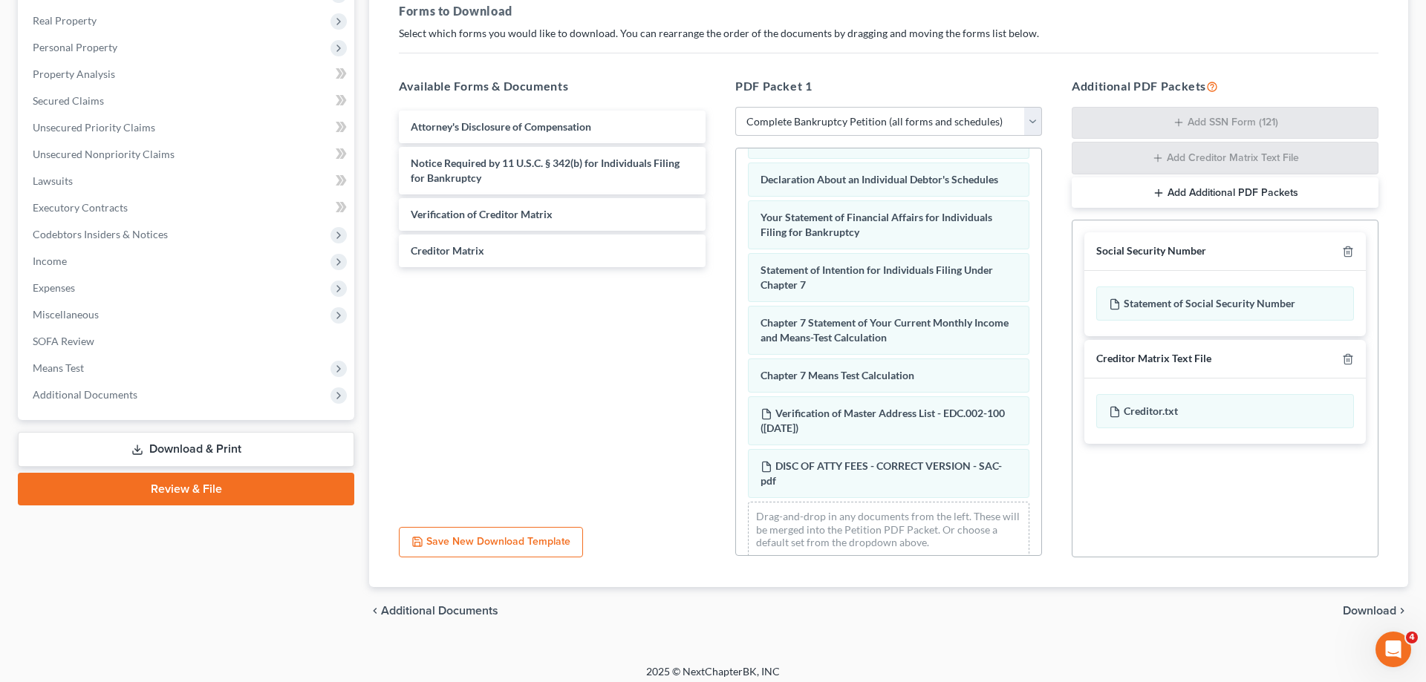
scroll to position [481, 0]
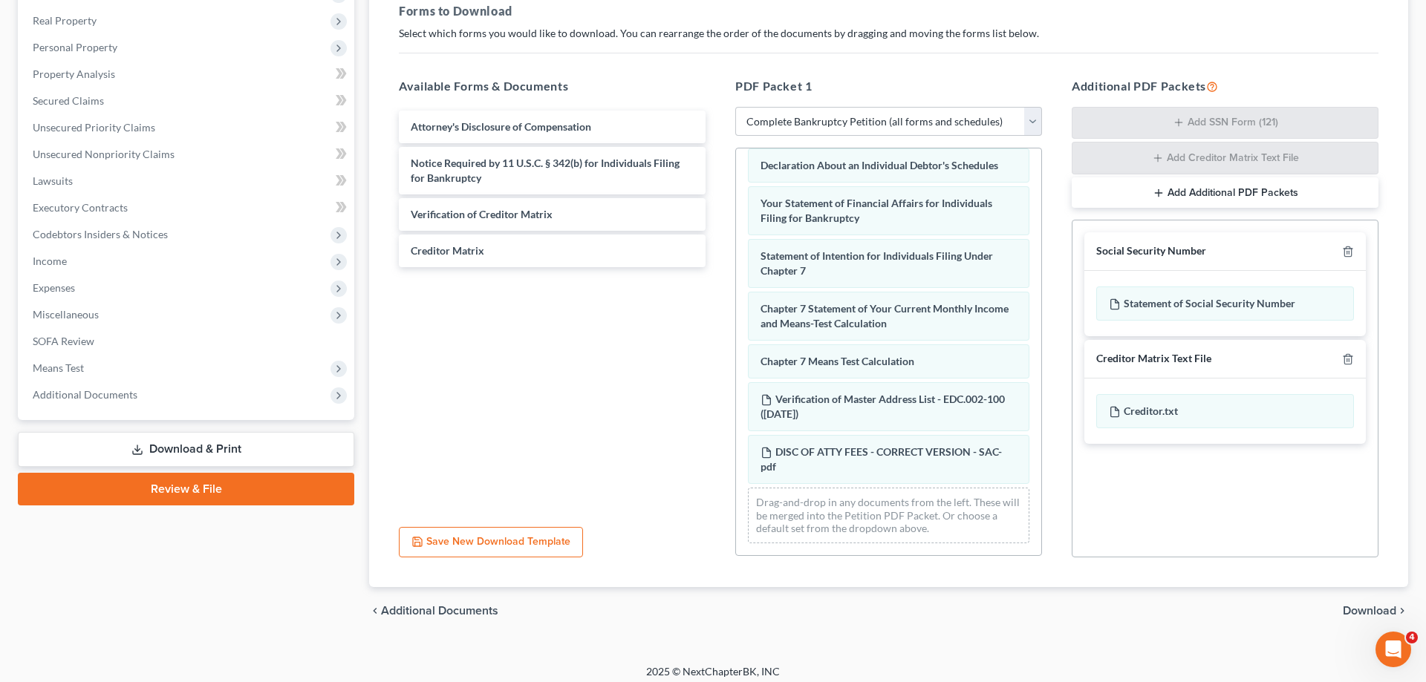
click at [1354, 607] on span "Download" at bounding box center [1368, 611] width 53 height 12
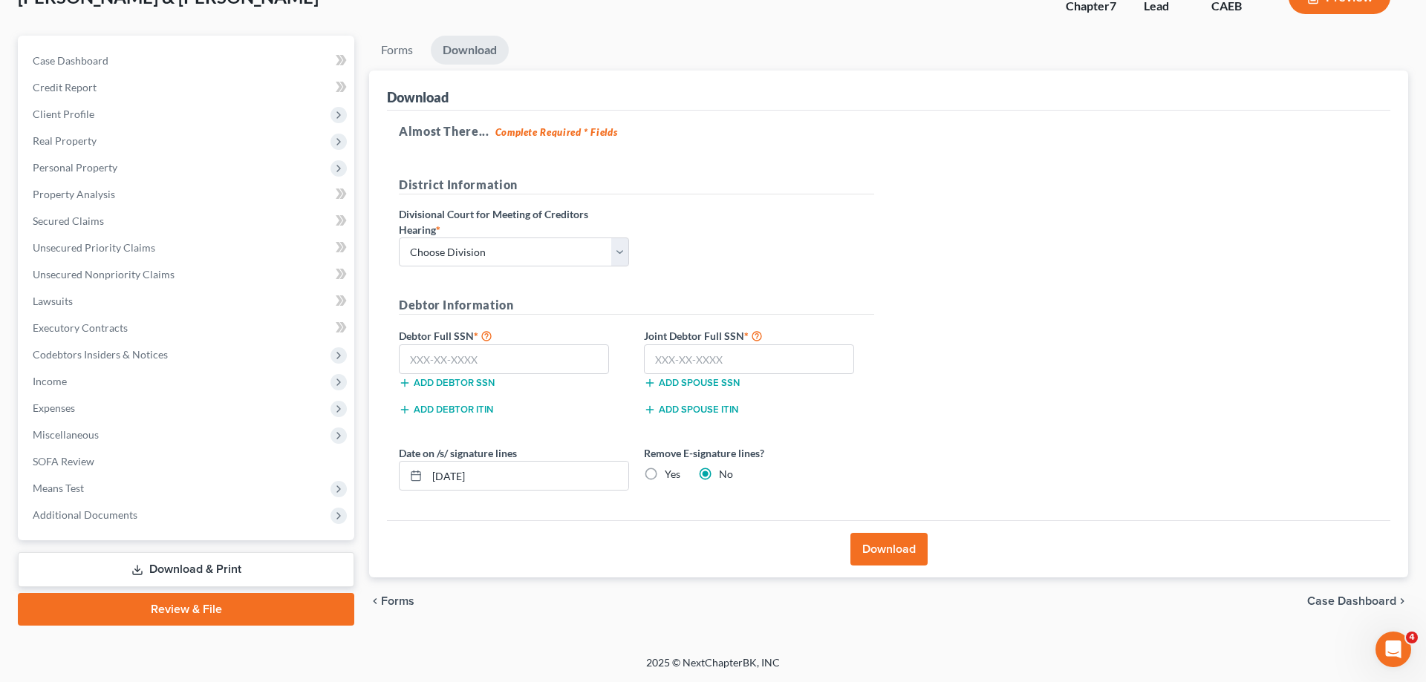
scroll to position [105, 0]
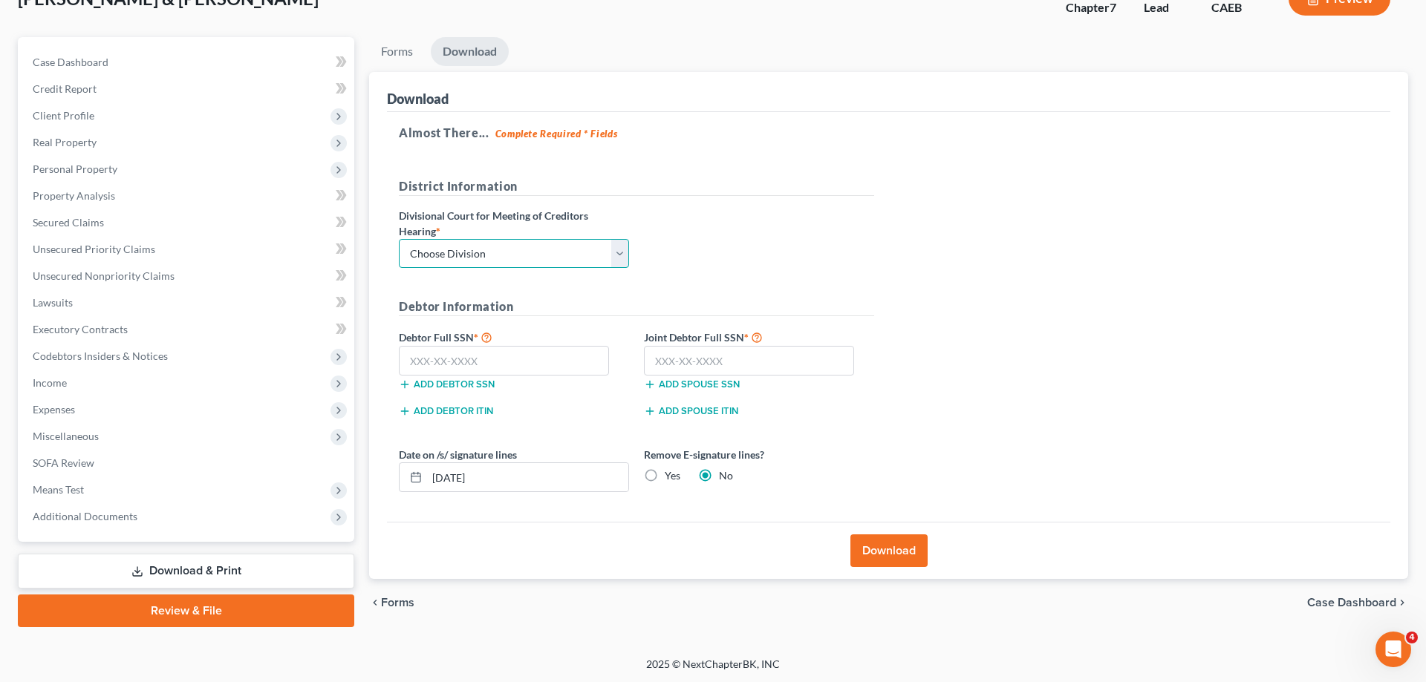
click at [399, 239] on select "Choose Division Fresno Modesto Sacramento" at bounding box center [514, 254] width 230 height 30
select select "2"
click option "Sacramento" at bounding box center [0, 0] width 0 height 0
click at [481, 368] on input "text" at bounding box center [504, 361] width 210 height 30
type input "111-11-1111"
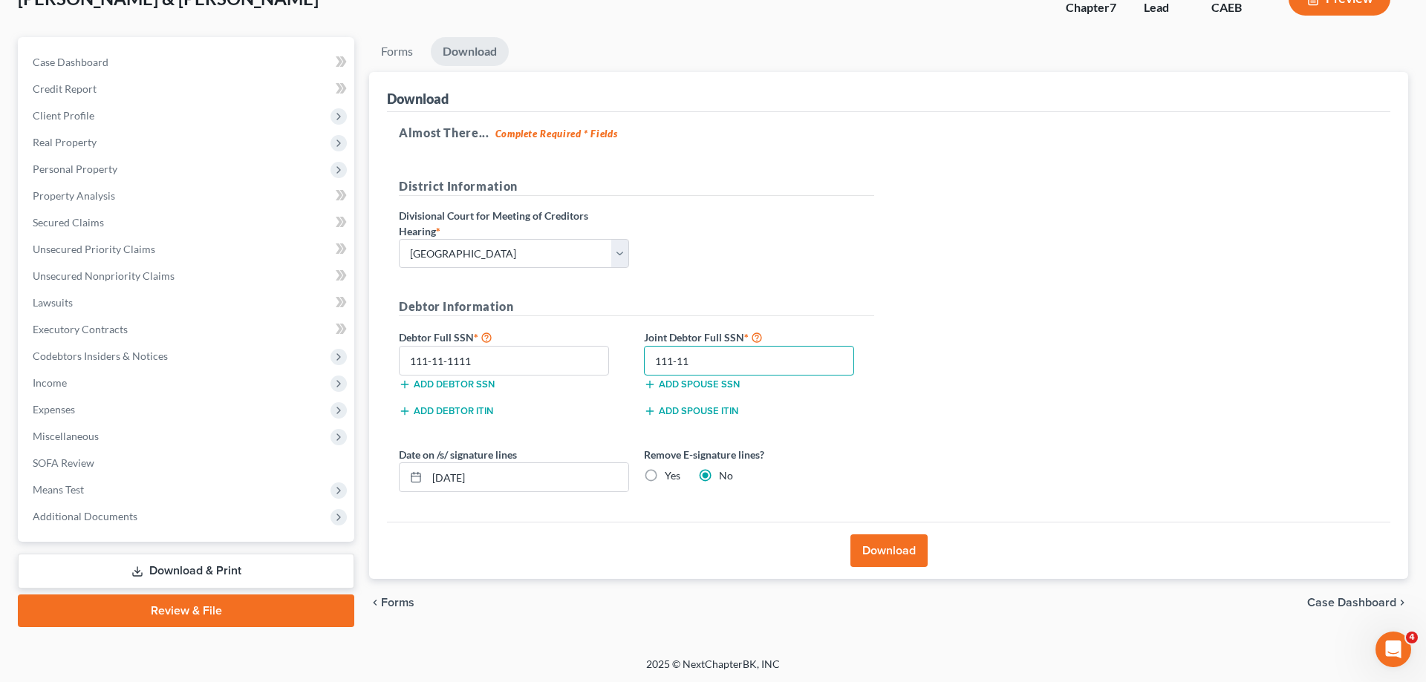
click at [748, 372] on input "111-11" at bounding box center [749, 361] width 210 height 30
type input "111-11-1111"
drag, startPoint x: 523, startPoint y: 480, endPoint x: 379, endPoint y: 476, distance: 144.1
click at [427, 478] on input "09/11/2025" at bounding box center [527, 477] width 201 height 28
drag, startPoint x: 660, startPoint y: 477, endPoint x: 643, endPoint y: 483, distance: 18.3
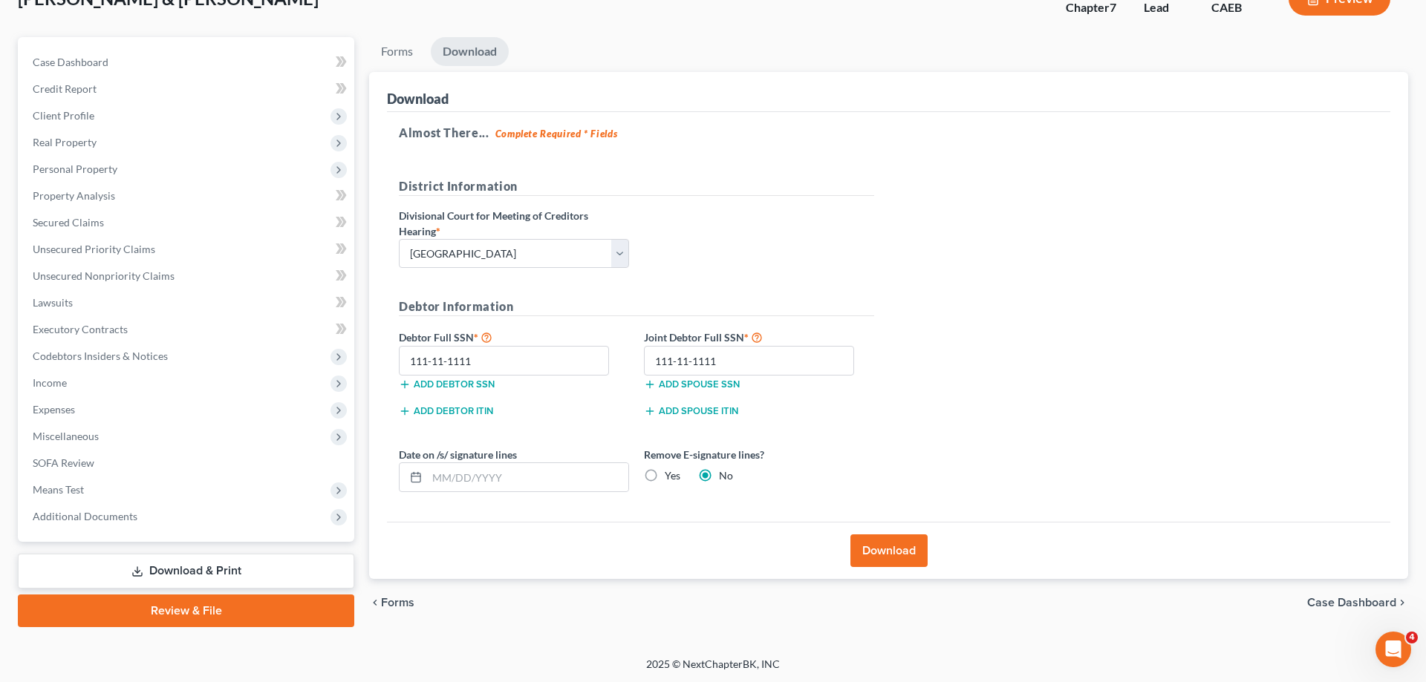
click at [665, 477] on label "Yes" at bounding box center [673, 476] width 16 height 15
click at [670, 477] on input "Yes" at bounding box center [675, 474] width 10 height 10
radio input "true"
radio input "false"
click at [892, 555] on button "Download" at bounding box center [888, 551] width 77 height 33
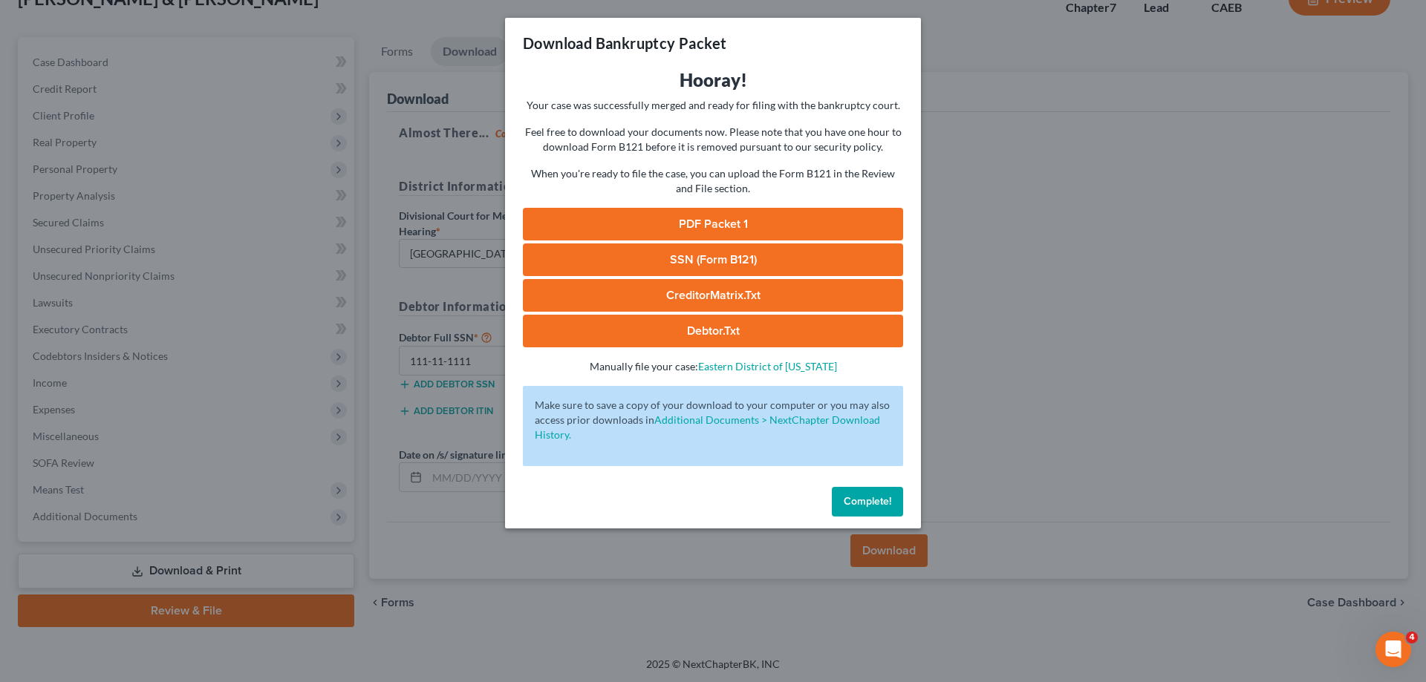
click at [843, 78] on h3 "Hooray!" at bounding box center [713, 80] width 380 height 24
drag, startPoint x: 708, startPoint y: 218, endPoint x: 716, endPoint y: 219, distance: 8.2
click at [708, 219] on link "PDF Packet 1" at bounding box center [713, 224] width 380 height 33
click at [747, 256] on link "SSN (Form B121)" at bounding box center [713, 260] width 380 height 33
click at [878, 508] on button "Complete!" at bounding box center [867, 502] width 71 height 30
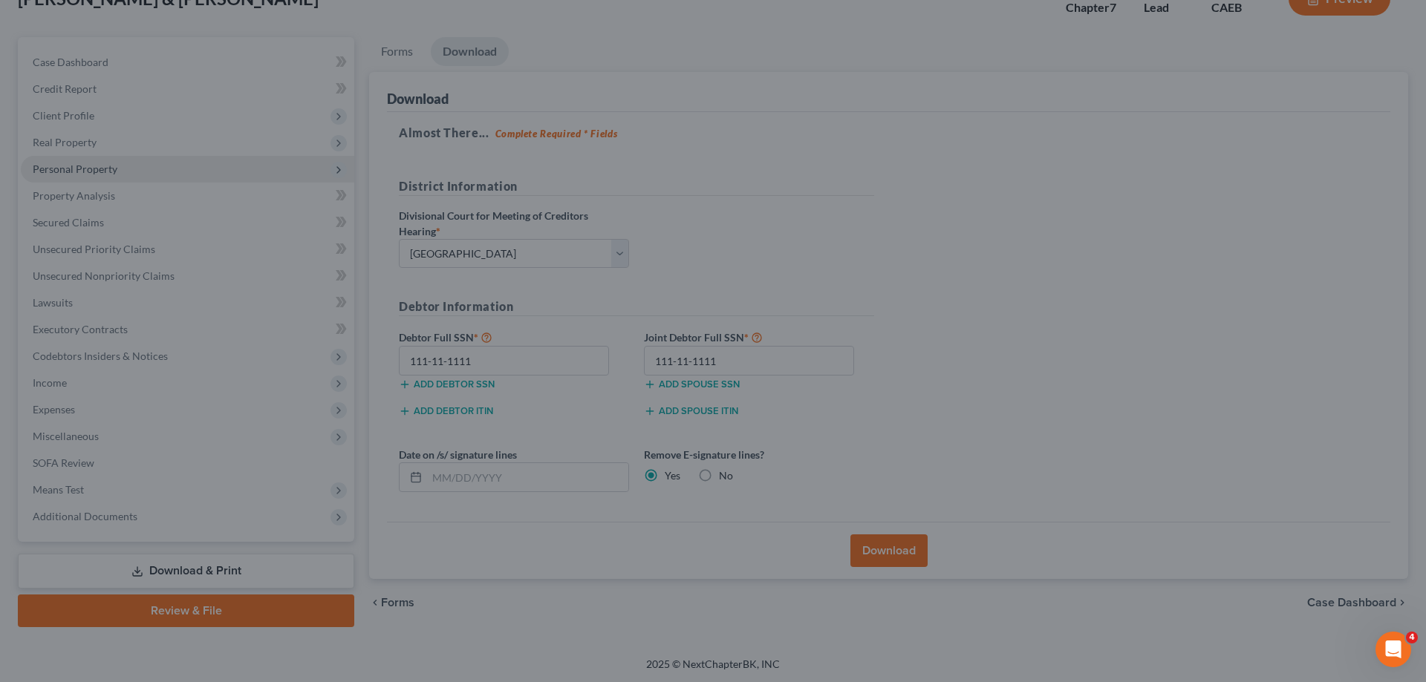
scroll to position [0, 0]
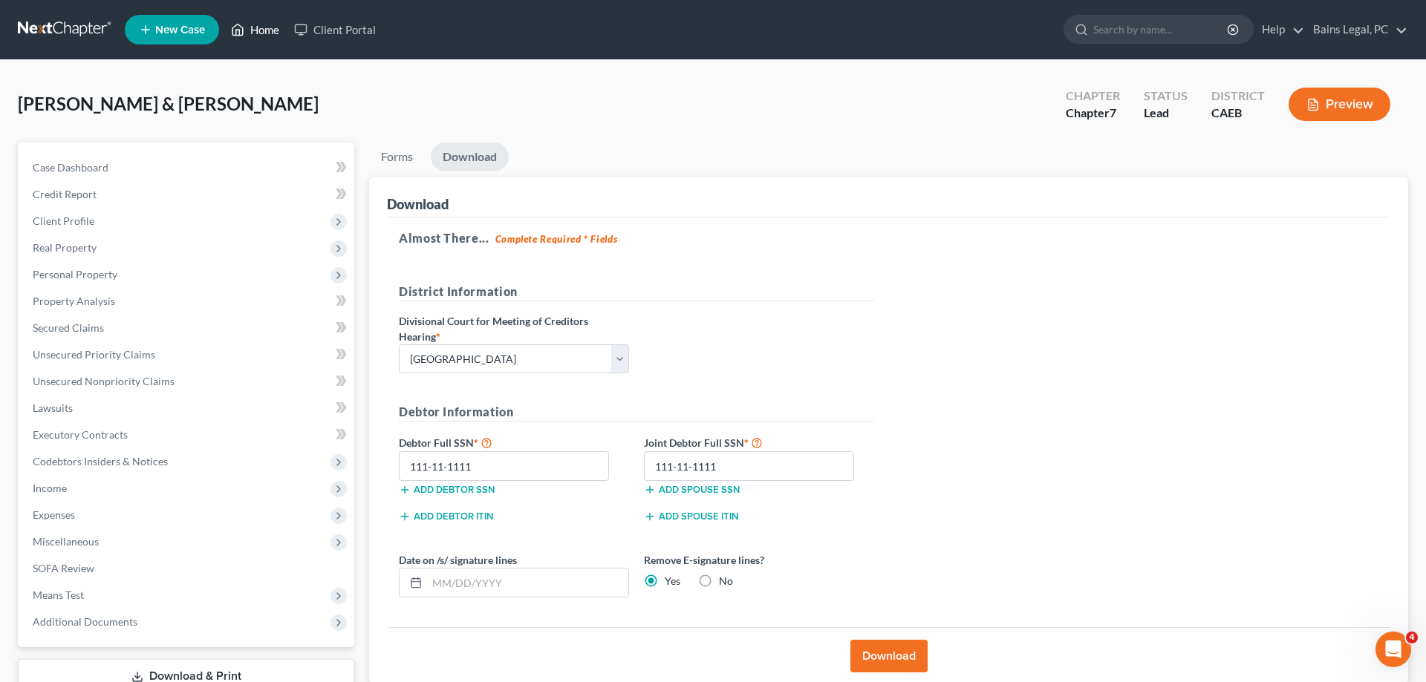
click at [262, 31] on link "Home" at bounding box center [254, 29] width 63 height 27
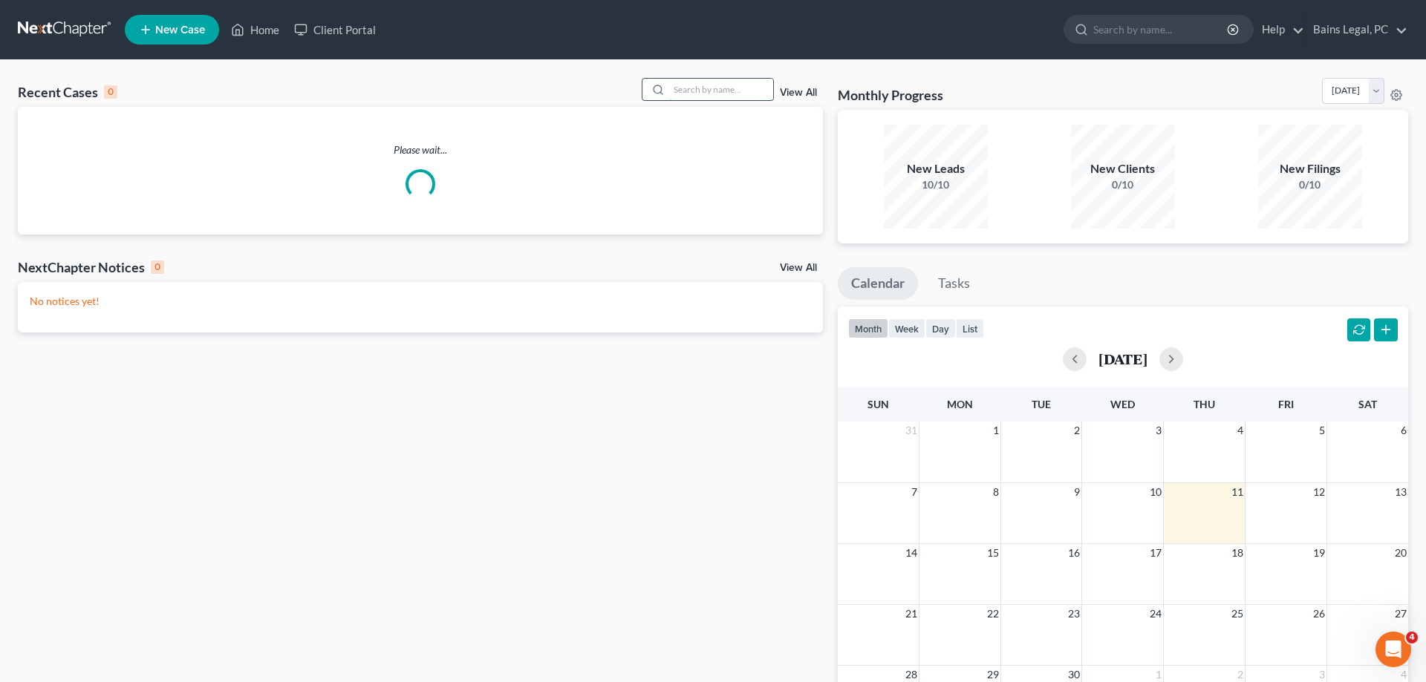
click at [746, 94] on input "search" at bounding box center [721, 90] width 104 height 22
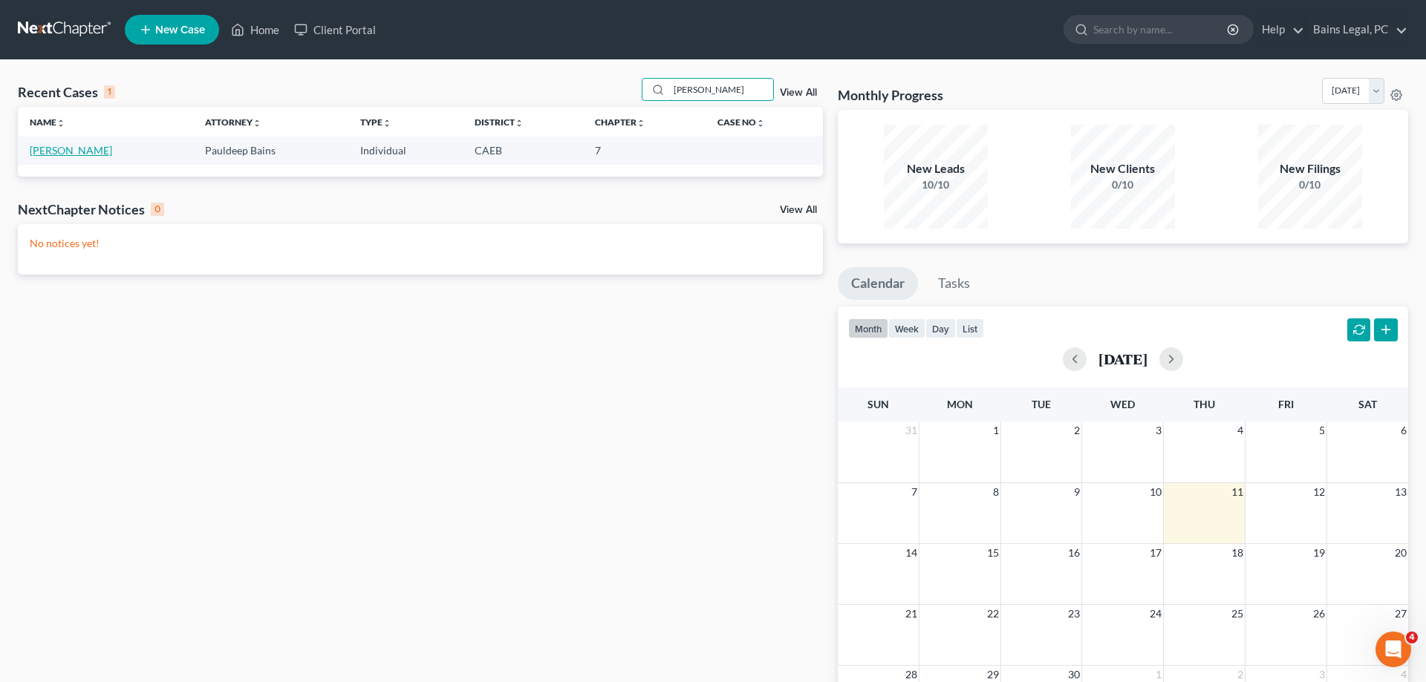
type input "TAJINDER"
click at [68, 148] on link "Kaul, Tajinder" at bounding box center [71, 150] width 82 height 13
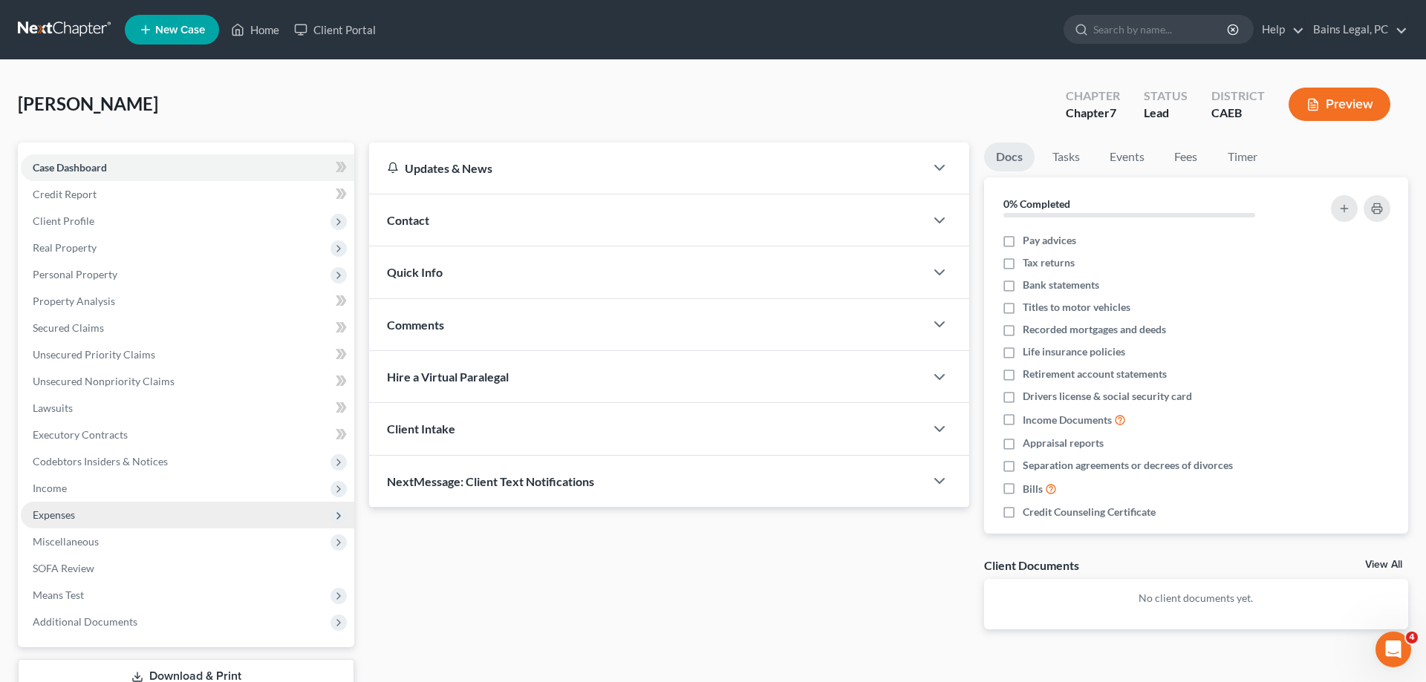
click at [101, 491] on span "Income" at bounding box center [187, 488] width 333 height 27
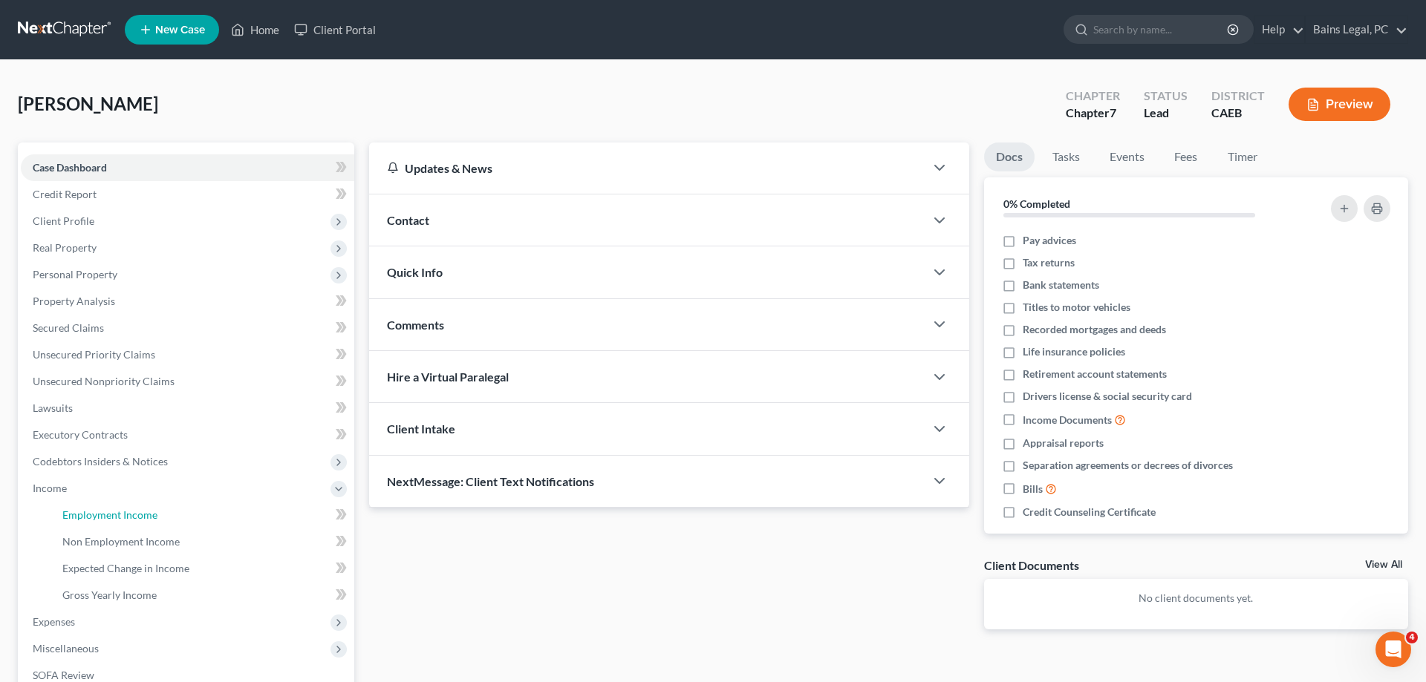
click at [146, 516] on span "Employment Income" at bounding box center [109, 515] width 95 height 13
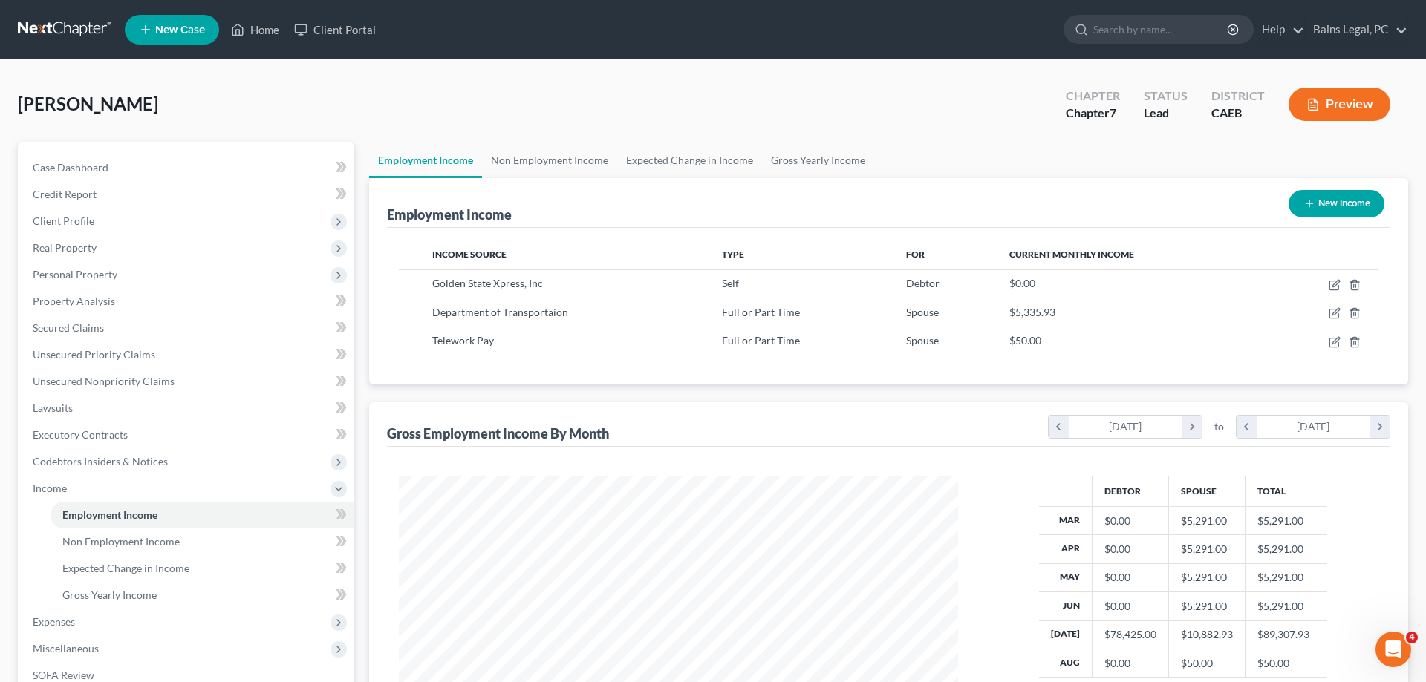
scroll to position [279, 589]
click at [1336, 345] on icon "button" at bounding box center [1334, 342] width 12 height 12
select select "0"
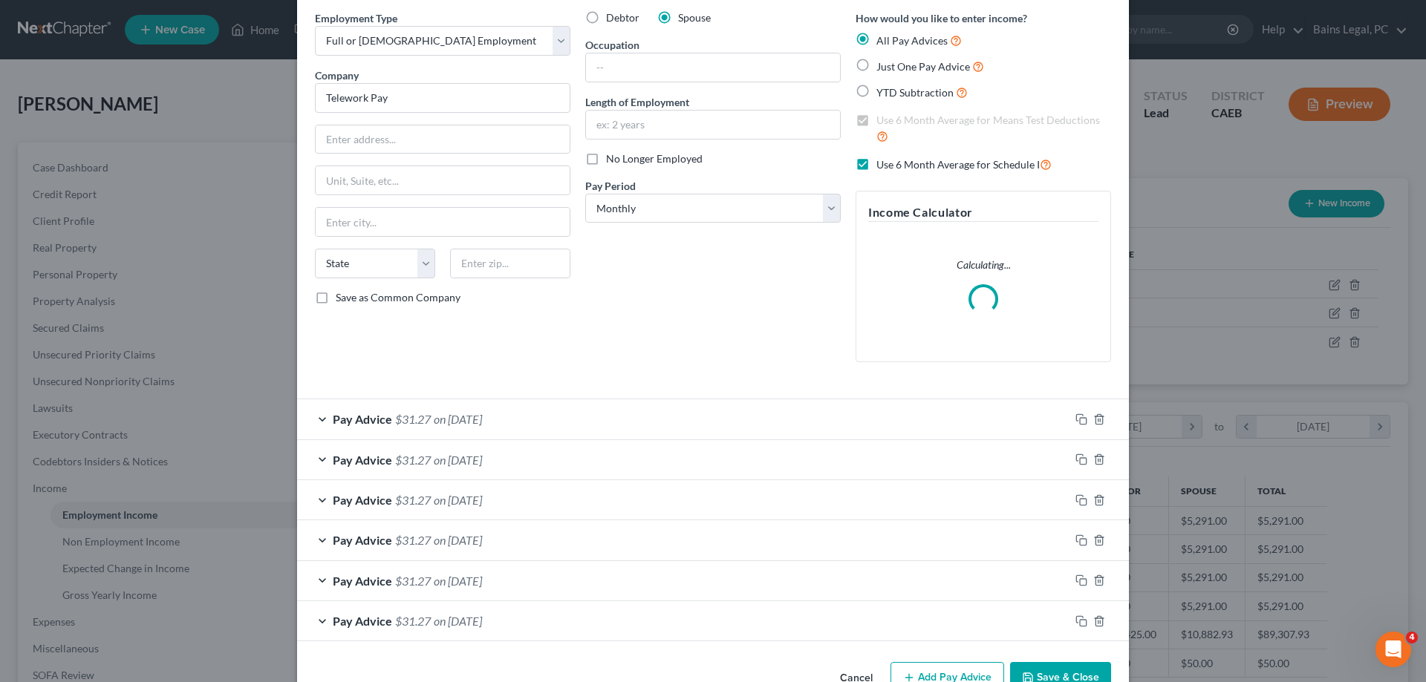
scroll to position [99, 0]
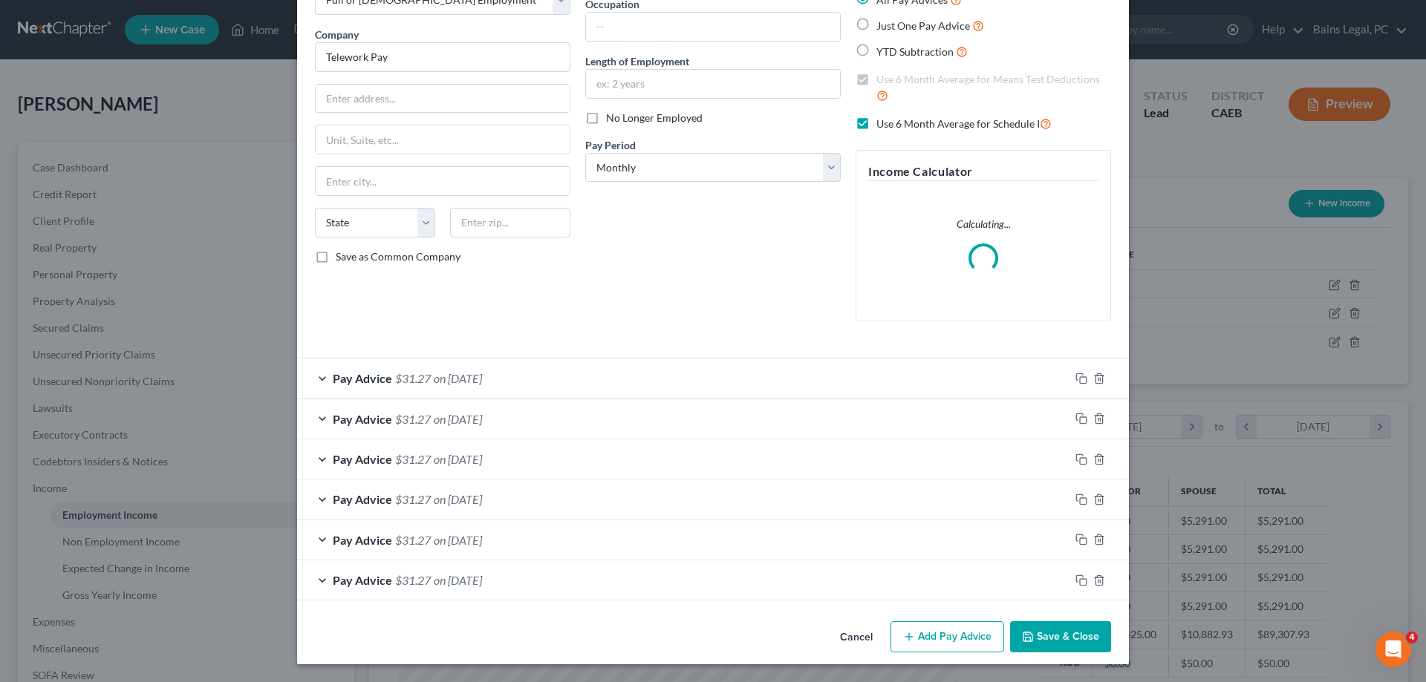
click at [1031, 639] on polyline "button" at bounding box center [1027, 640] width 5 height 4
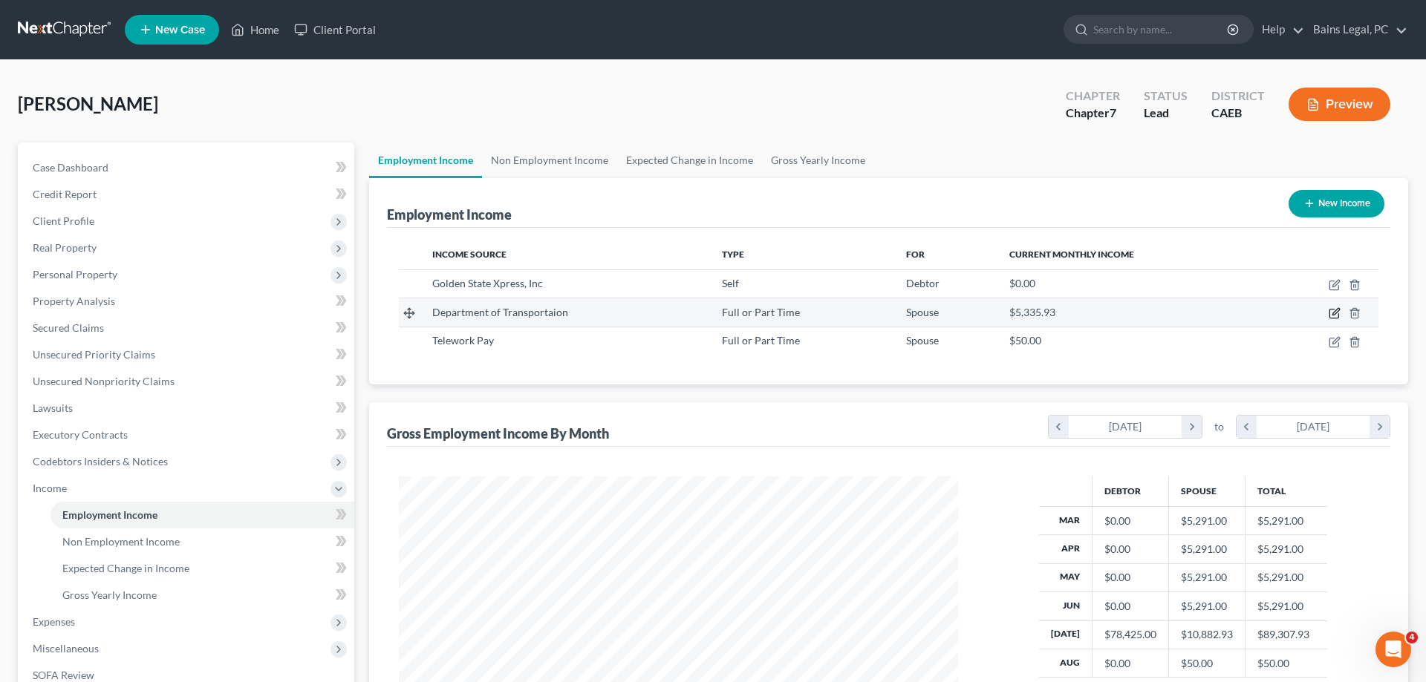
click at [1329, 313] on icon "button" at bounding box center [1333, 314] width 9 height 9
select select "0"
select select "4"
select select "0"
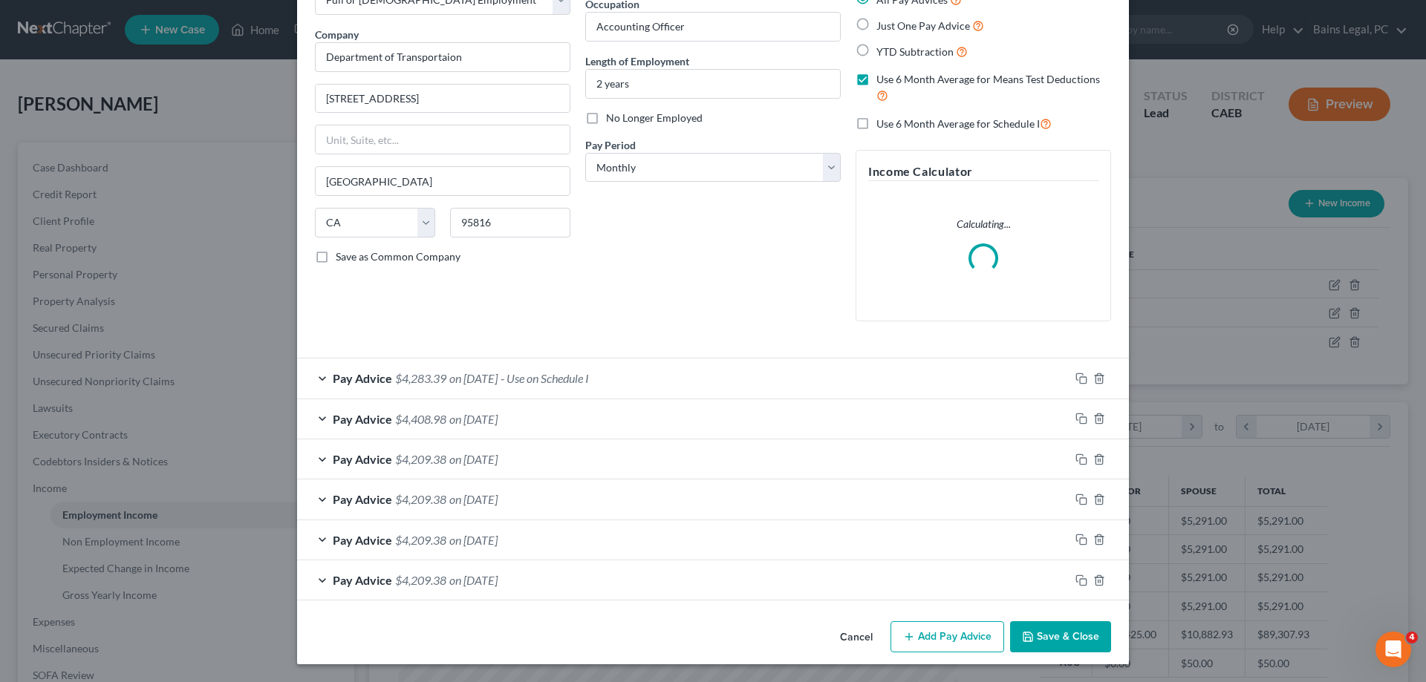
click at [1038, 633] on button "Save & Close" at bounding box center [1060, 636] width 101 height 31
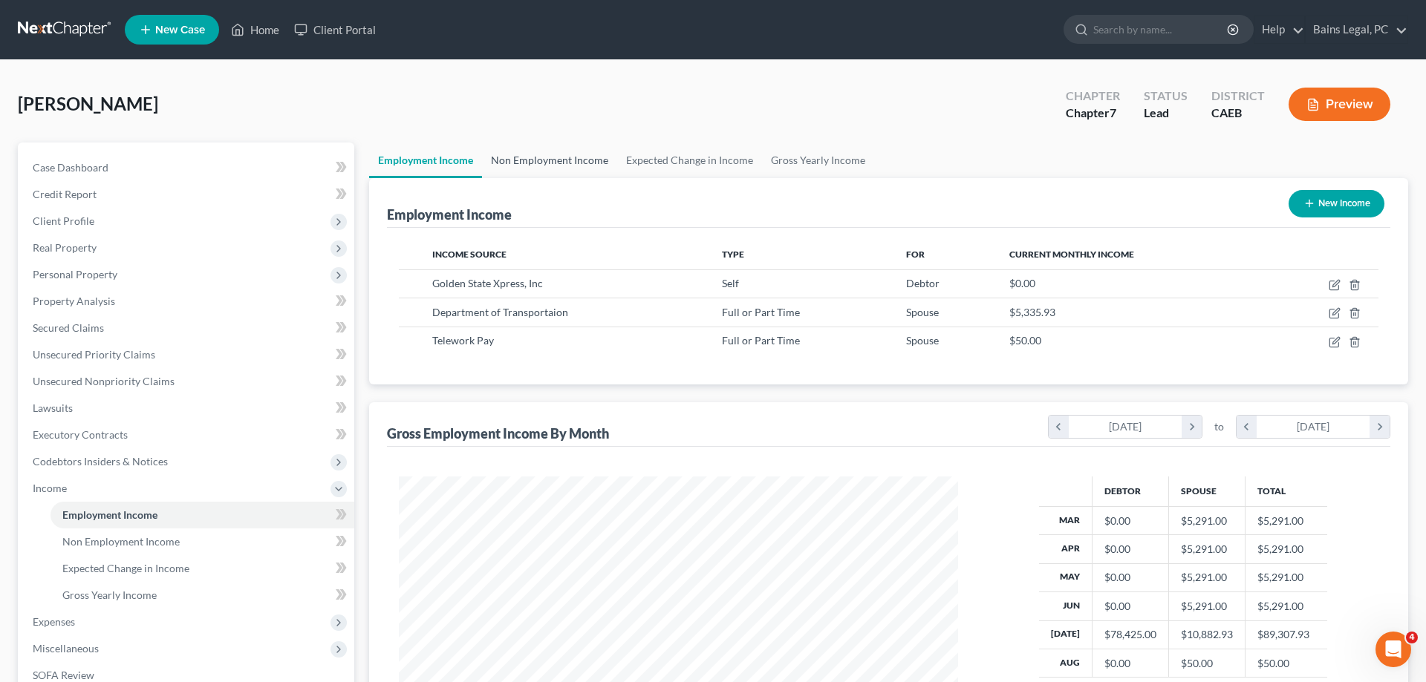
click at [554, 159] on link "Non Employment Income" at bounding box center [549, 161] width 135 height 36
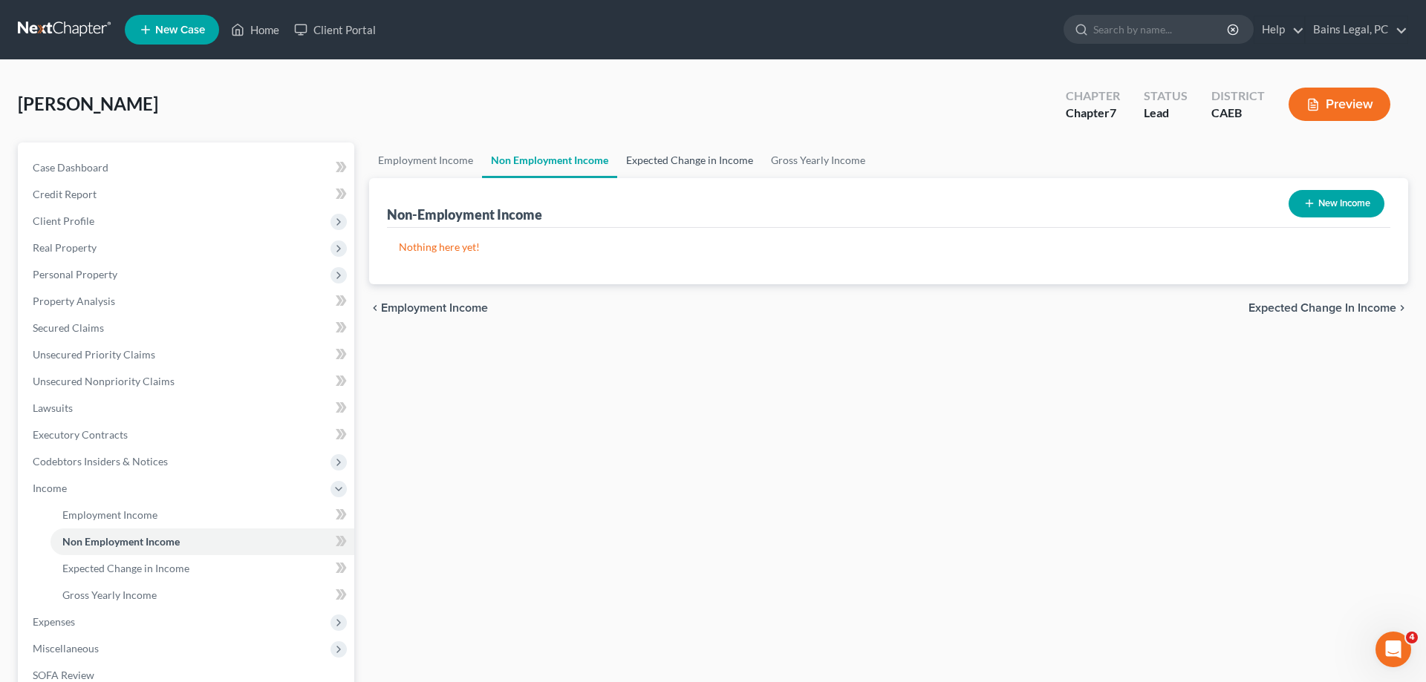
click at [687, 162] on link "Expected Change in Income" at bounding box center [689, 161] width 145 height 36
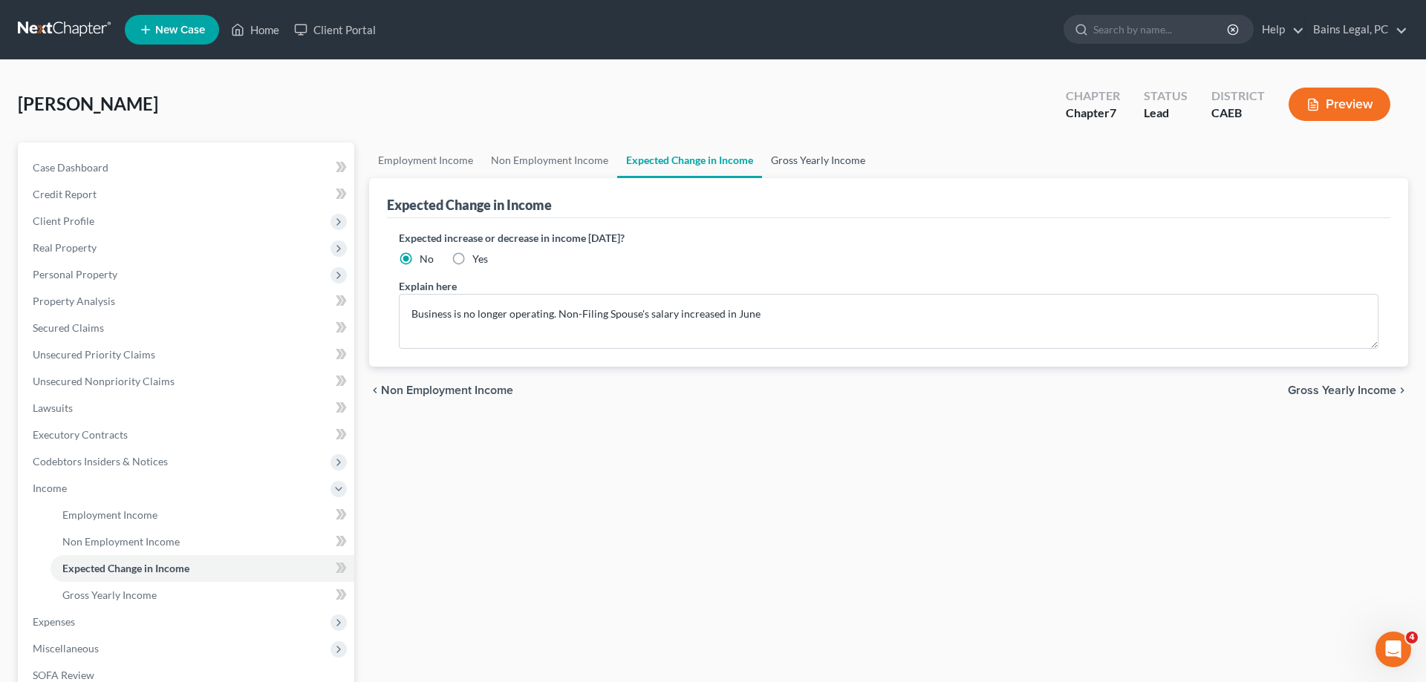
click at [827, 162] on link "Gross Yearly Income" at bounding box center [818, 161] width 112 height 36
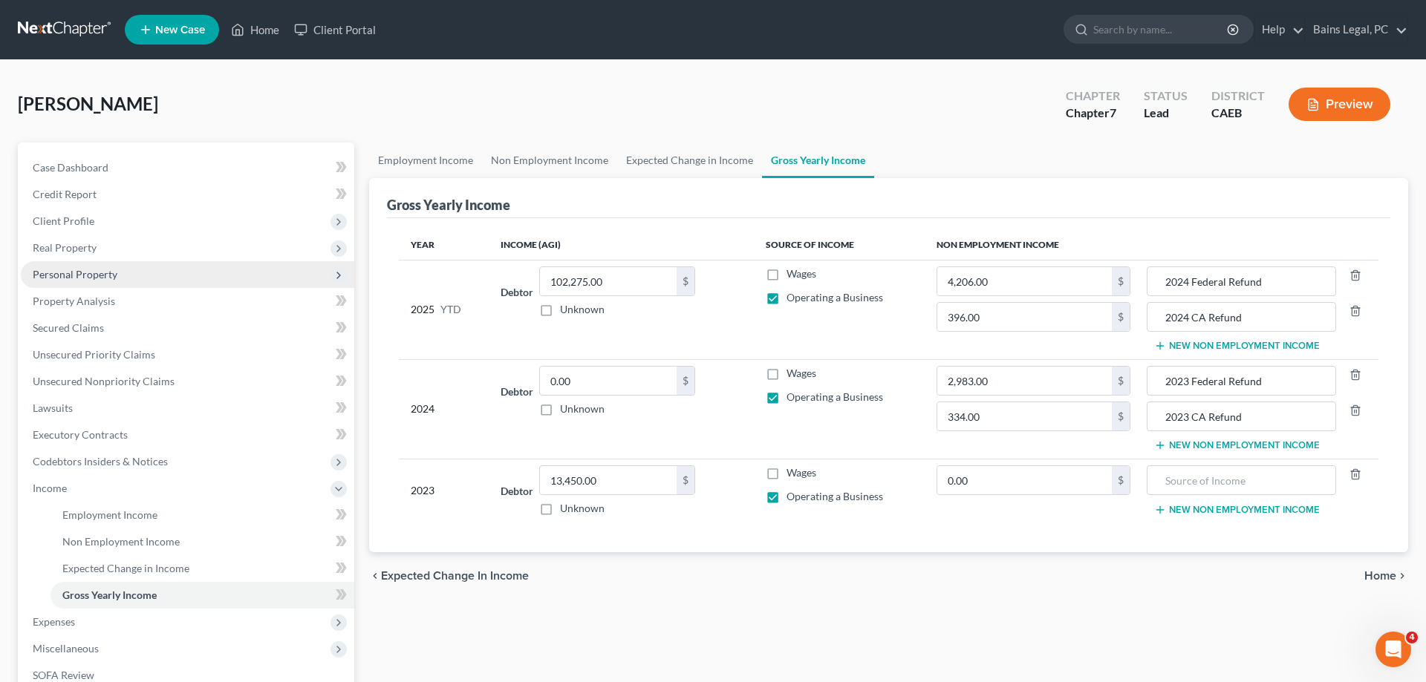
click at [97, 275] on span "Personal Property" at bounding box center [75, 274] width 85 height 13
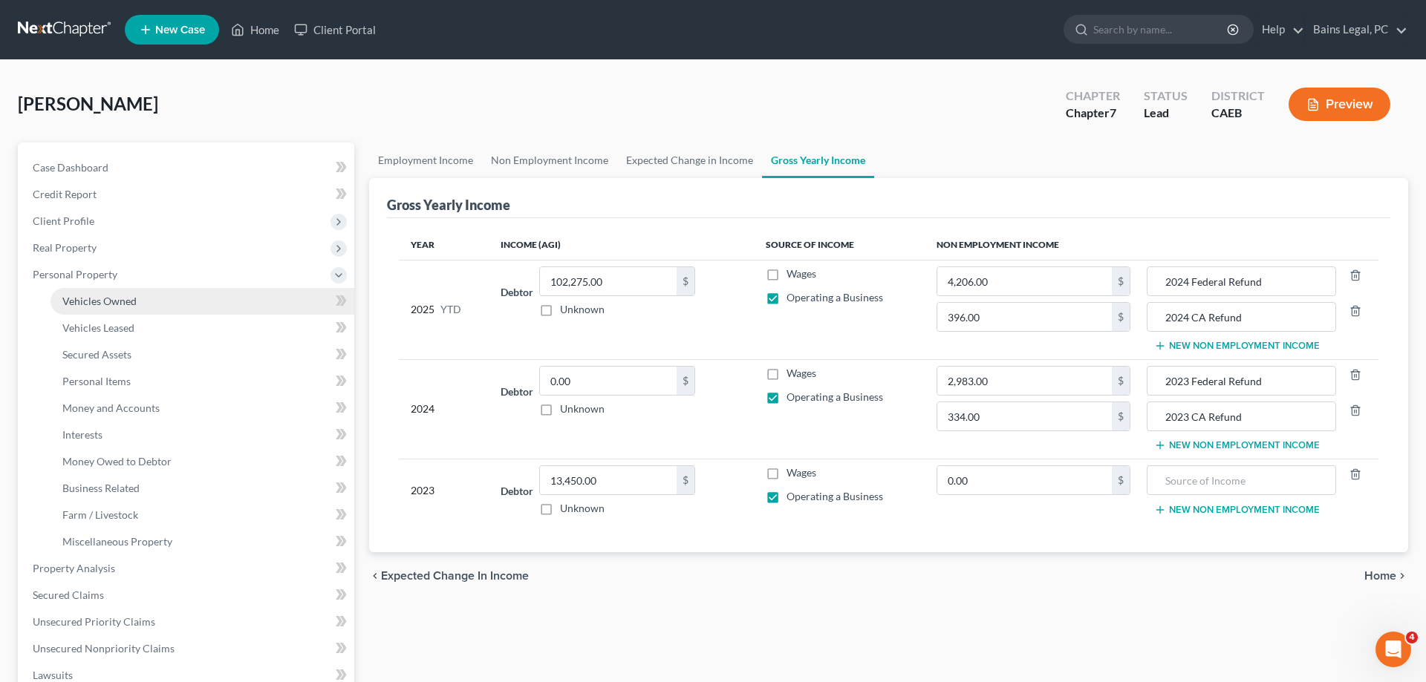
click at [140, 296] on link "Vehicles Owned" at bounding box center [202, 301] width 304 height 27
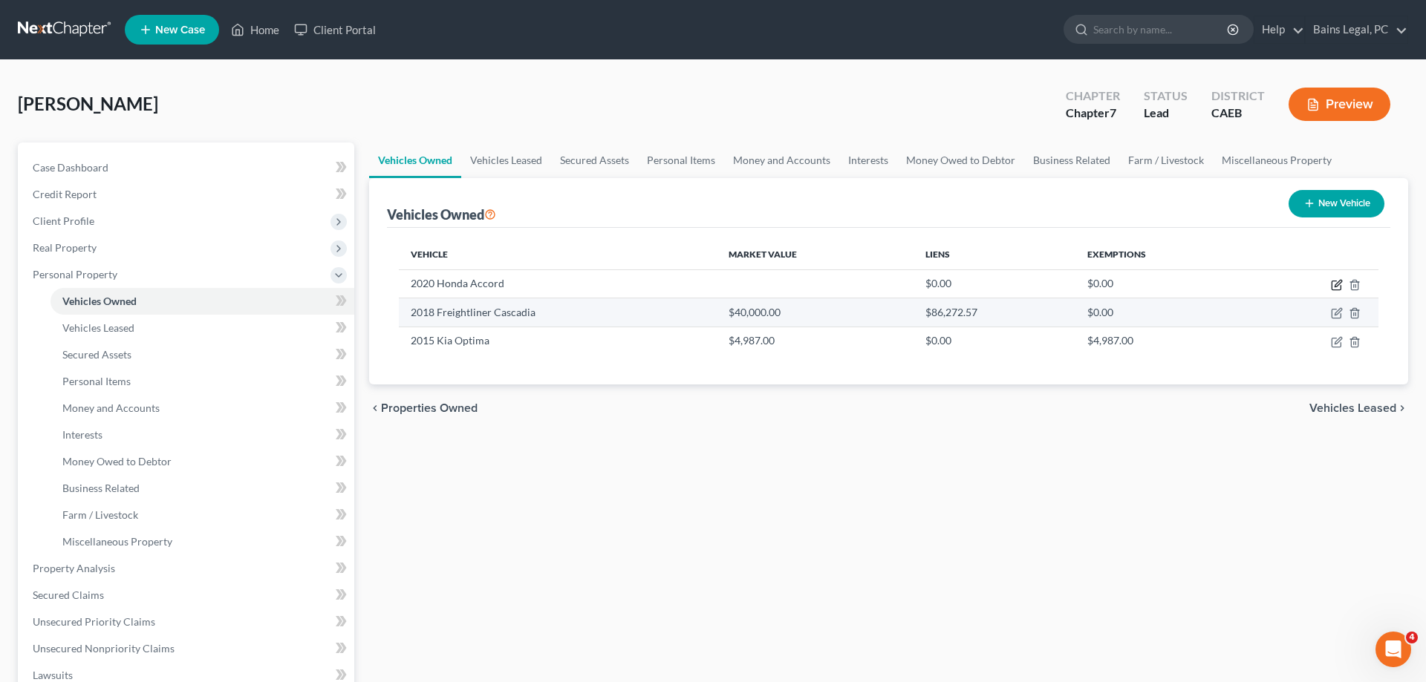
drag, startPoint x: 1337, startPoint y: 281, endPoint x: 1215, endPoint y: 309, distance: 124.1
click at [1336, 281] on icon "button" at bounding box center [1337, 285] width 12 height 12
select select "0"
select select "6"
select select "2"
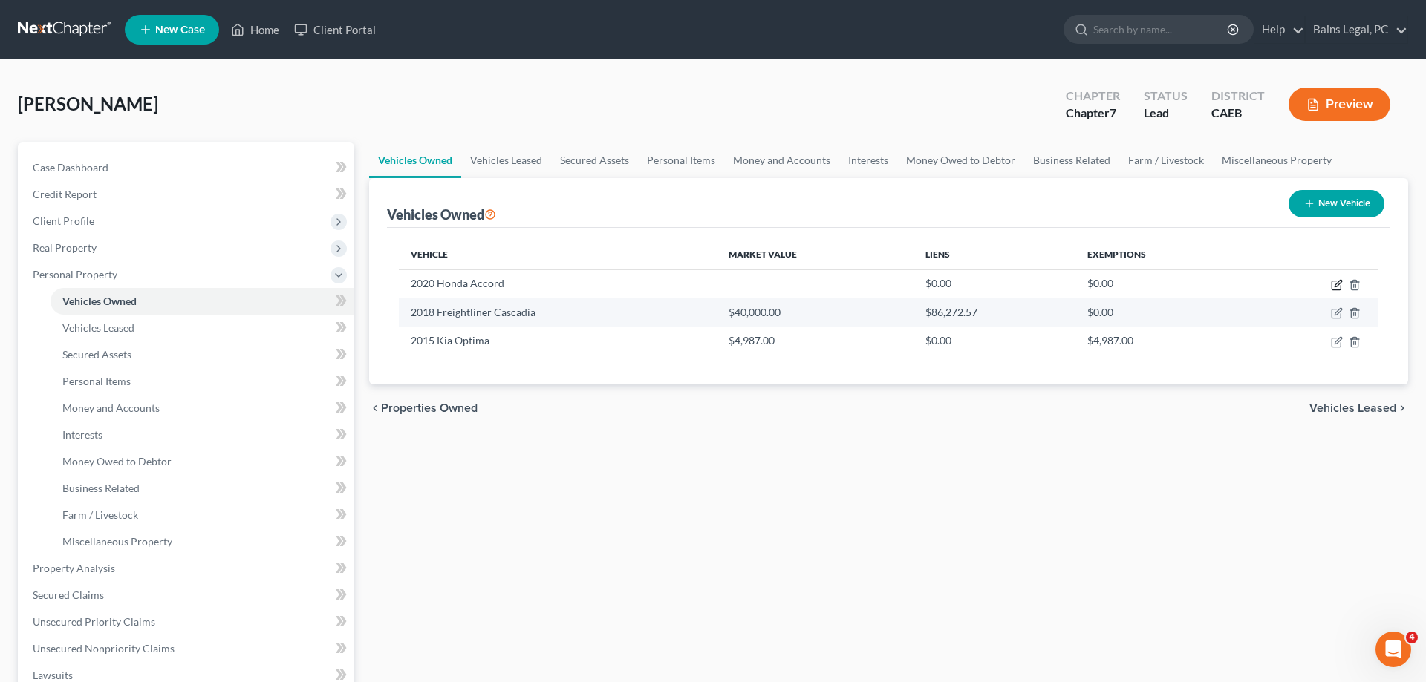
select select "4"
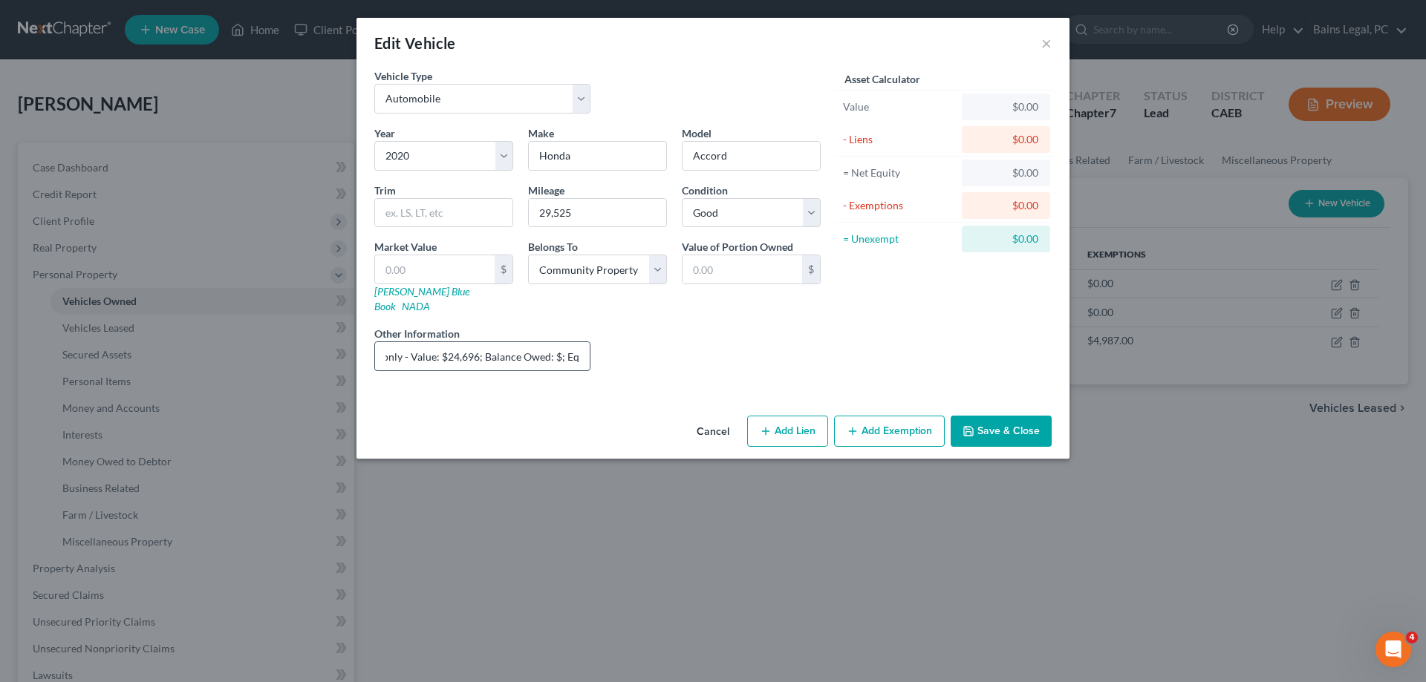
drag, startPoint x: 520, startPoint y: 342, endPoint x: 590, endPoint y: 343, distance: 69.8
click at [590, 343] on input "Loan in Non-Filing Spouse's name only - Value: $24,696; Balance Owed: $; Equity…" at bounding box center [482, 356] width 215 height 28
click at [568, 343] on input "Loan in Non-Filing Spouse's name only - Value: $24,696; Balance Owed: $; Equity…" at bounding box center [482, 356] width 215 height 28
click at [535, 343] on input "Loan in Non-Filing Spouse's name only - Value: $24,696; Balance Owed: $; Equity…" at bounding box center [482, 356] width 215 height 28
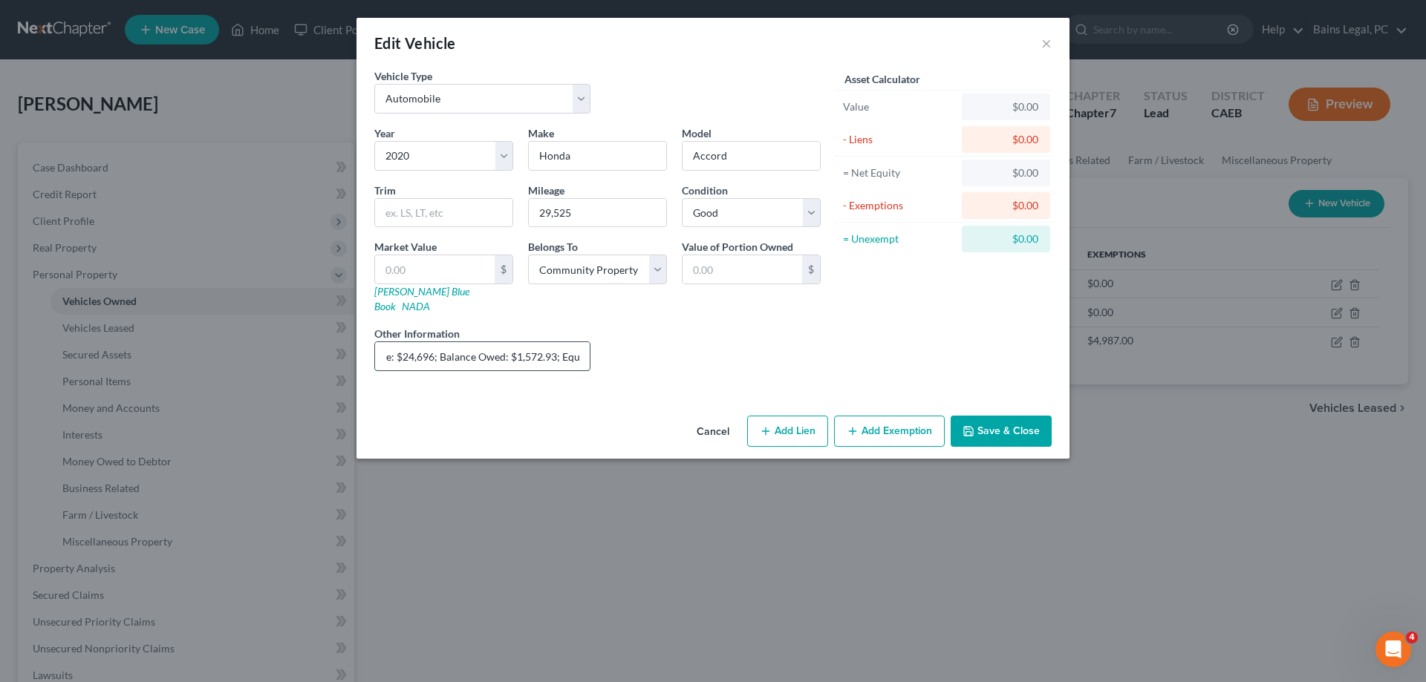
scroll to position [0, 221]
drag, startPoint x: 575, startPoint y: 336, endPoint x: 593, endPoint y: 340, distance: 18.9
click at [590, 342] on input "Loan in Non-Filing Spouse's name only - Value: $24,696; Balance Owed: $1,572.93…" at bounding box center [482, 356] width 215 height 28
click at [578, 347] on input "Loan in Non-Filing Spouse's name only - Value: $24,696; Balance Owed: $1,572.93…" at bounding box center [482, 356] width 215 height 28
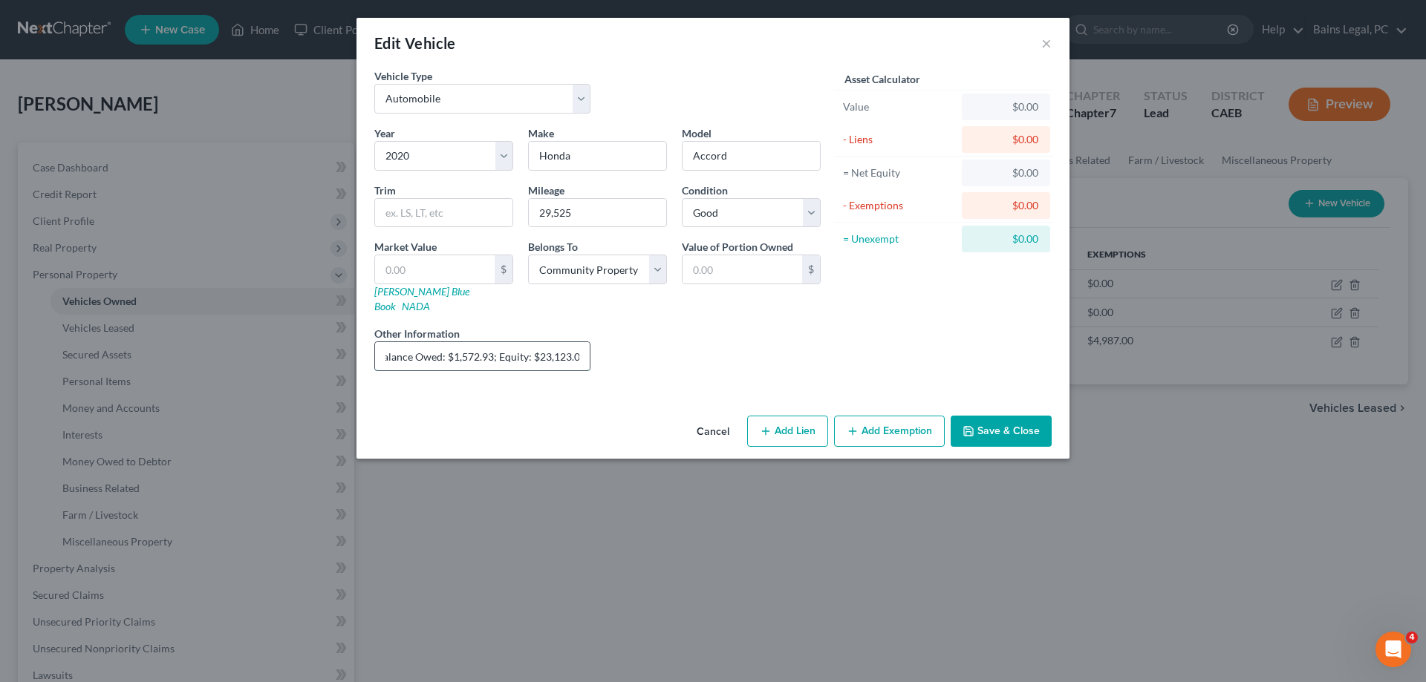
drag, startPoint x: 535, startPoint y: 345, endPoint x: 584, endPoint y: 345, distance: 49.7
click at [584, 345] on input "Loan in Non-Filing Spouse's name only - Value: $24,696; Balance Owed: $1,572.93…" at bounding box center [482, 356] width 215 height 28
type input "Loan in Non-Filing Spouse's name only - Value: $24,696; Balance Owed: $1,572.93…"
click at [411, 272] on input "text" at bounding box center [435, 269] width 120 height 28
paste input "23,123.07"
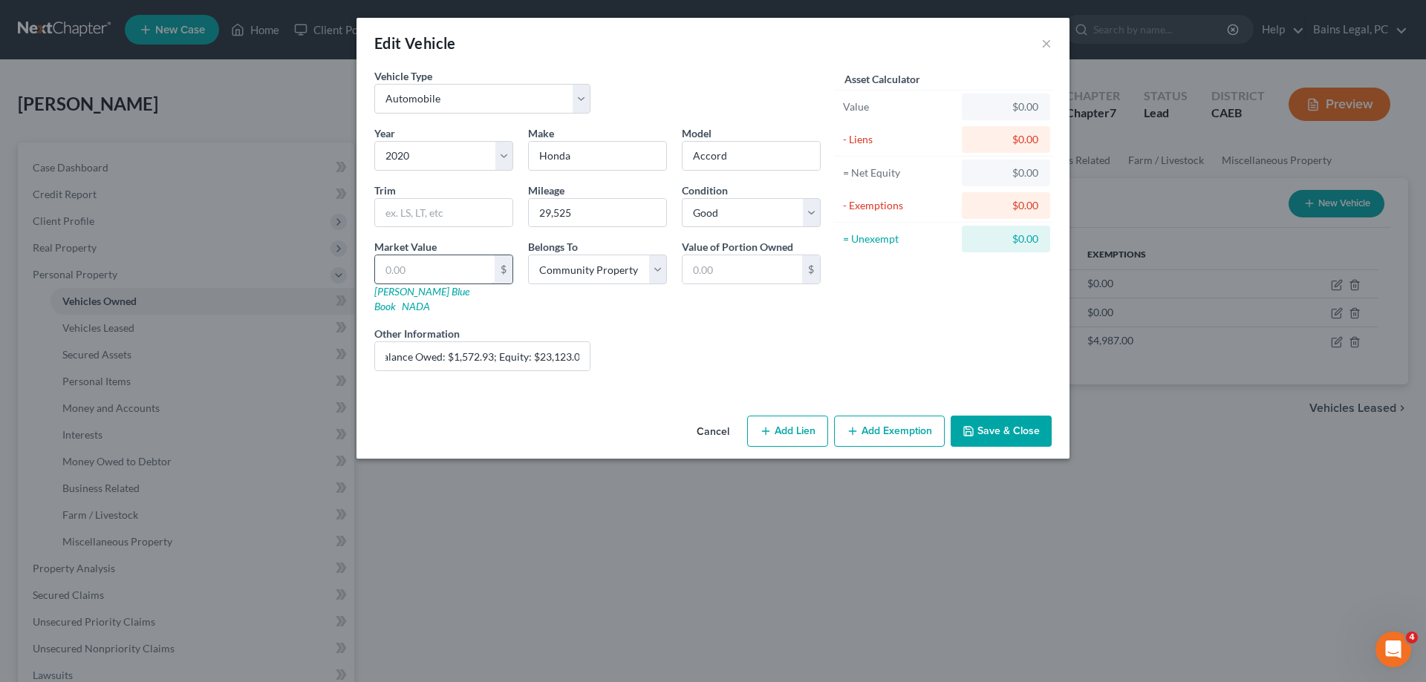
type input "23,123.07"
click at [969, 427] on polyline "button" at bounding box center [968, 428] width 4 height 2
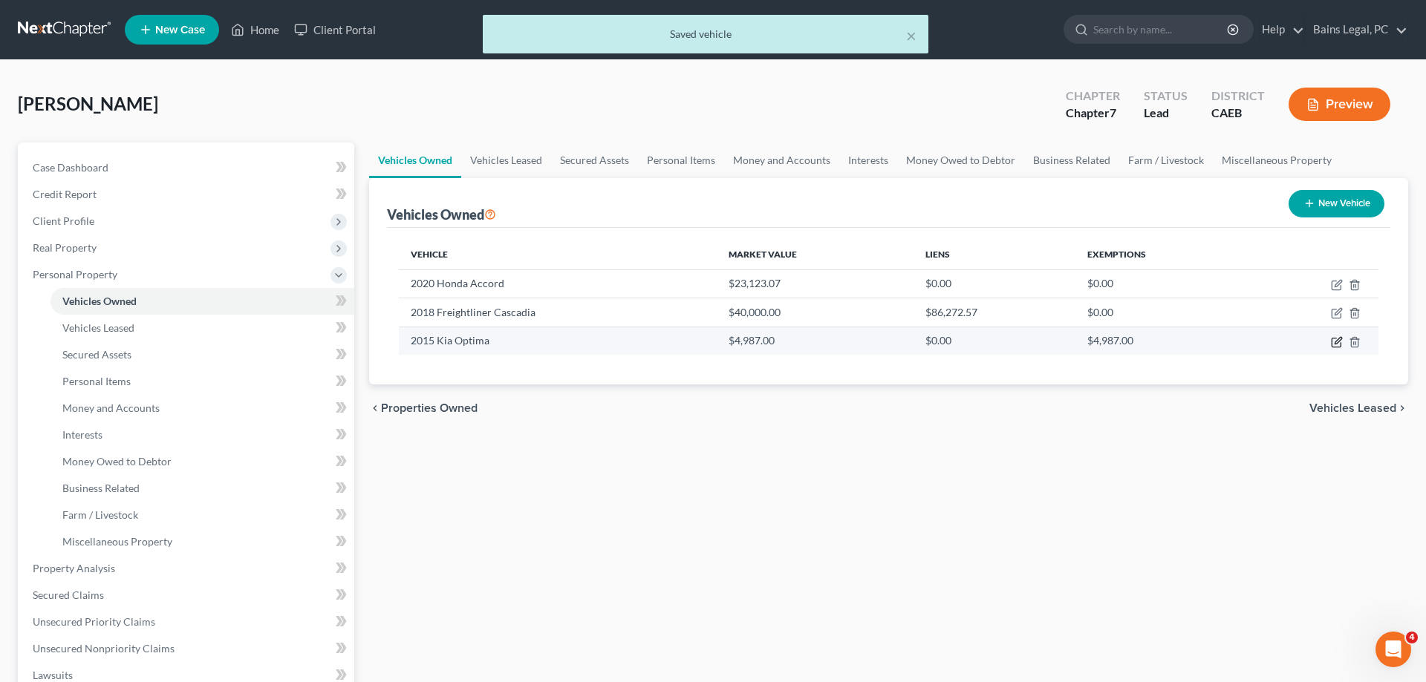
click at [1337, 344] on icon "button" at bounding box center [1337, 342] width 12 height 12
select select "0"
select select "11"
select select "2"
select select "4"
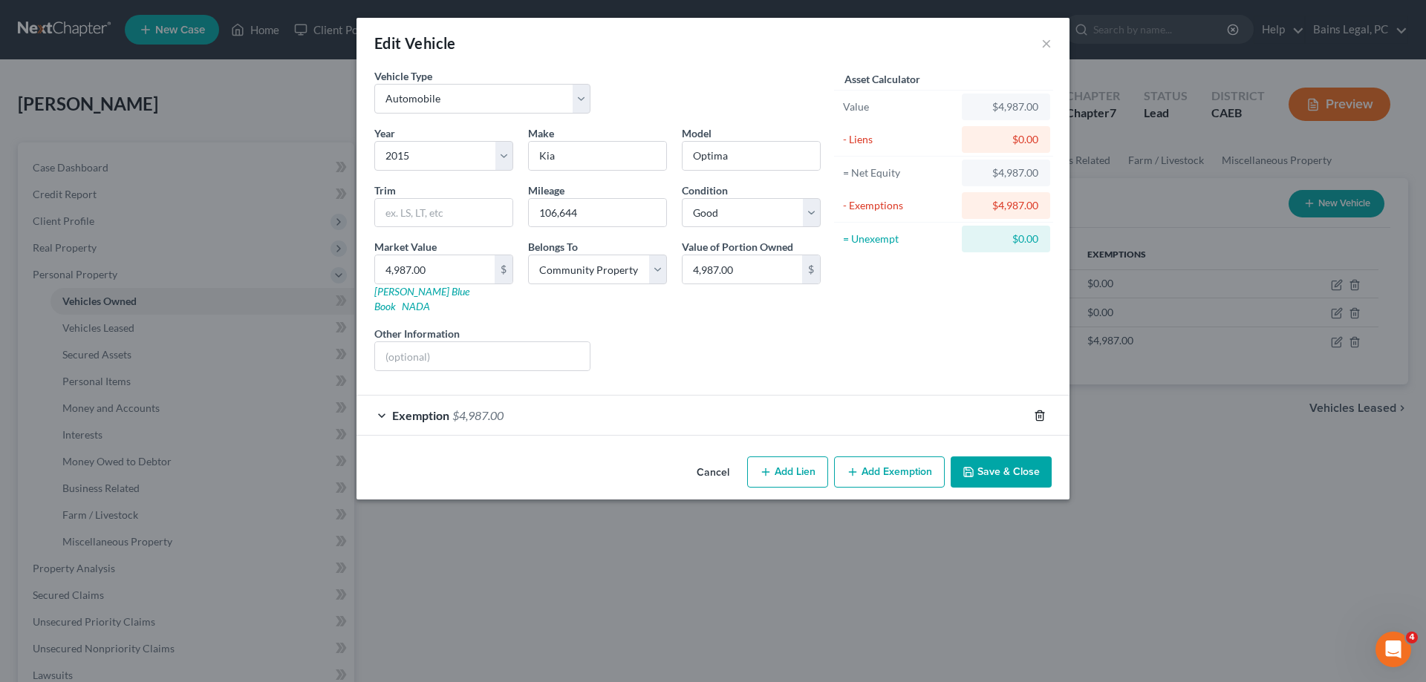
click at [1035, 410] on icon "button" at bounding box center [1040, 416] width 12 height 12
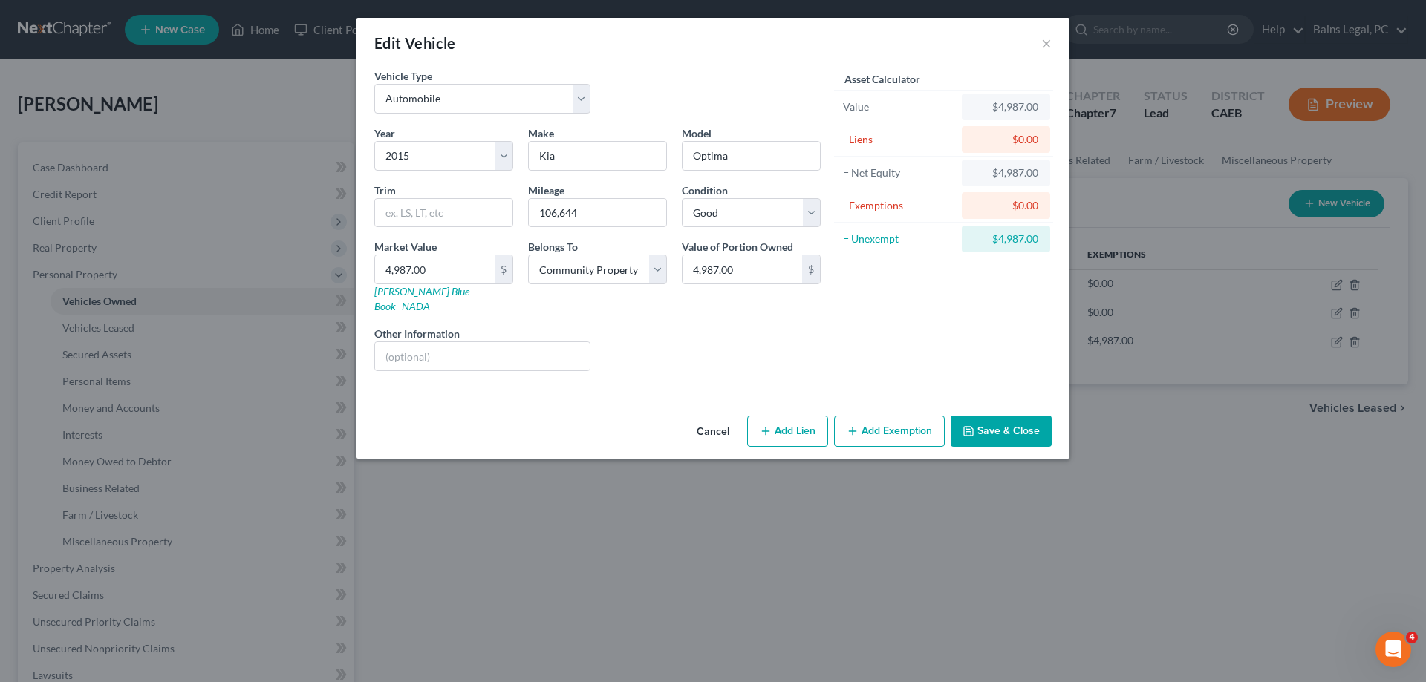
click at [1019, 416] on button "Save & Close" at bounding box center [1000, 431] width 101 height 31
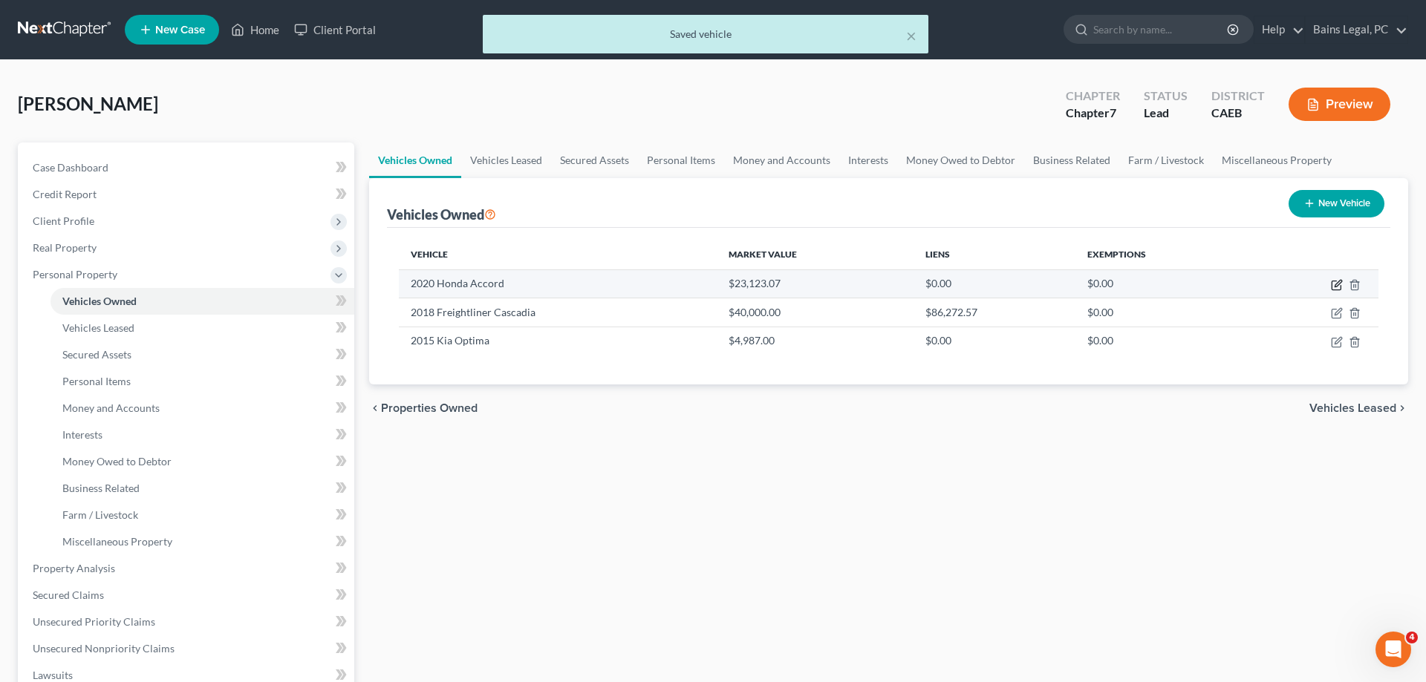
click at [1331, 281] on icon "button" at bounding box center [1337, 285] width 12 height 12
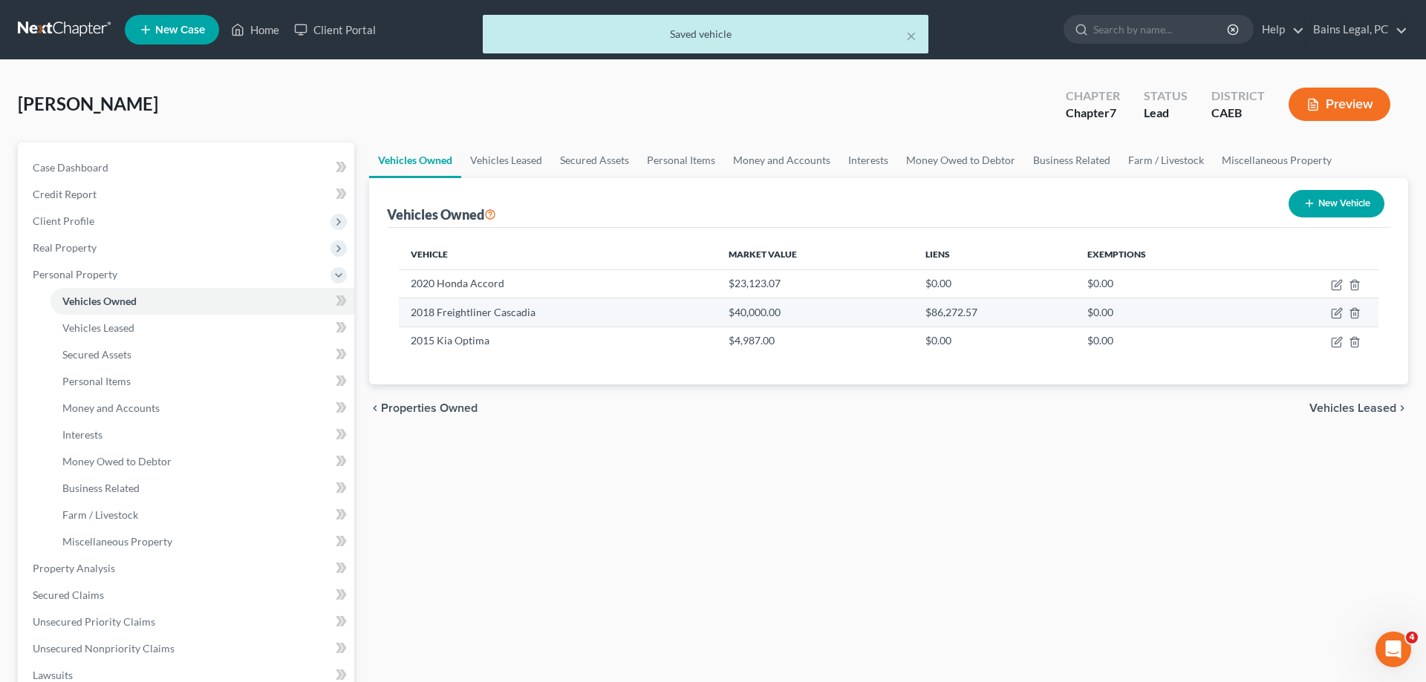
select select "0"
select select "6"
select select "2"
select select "4"
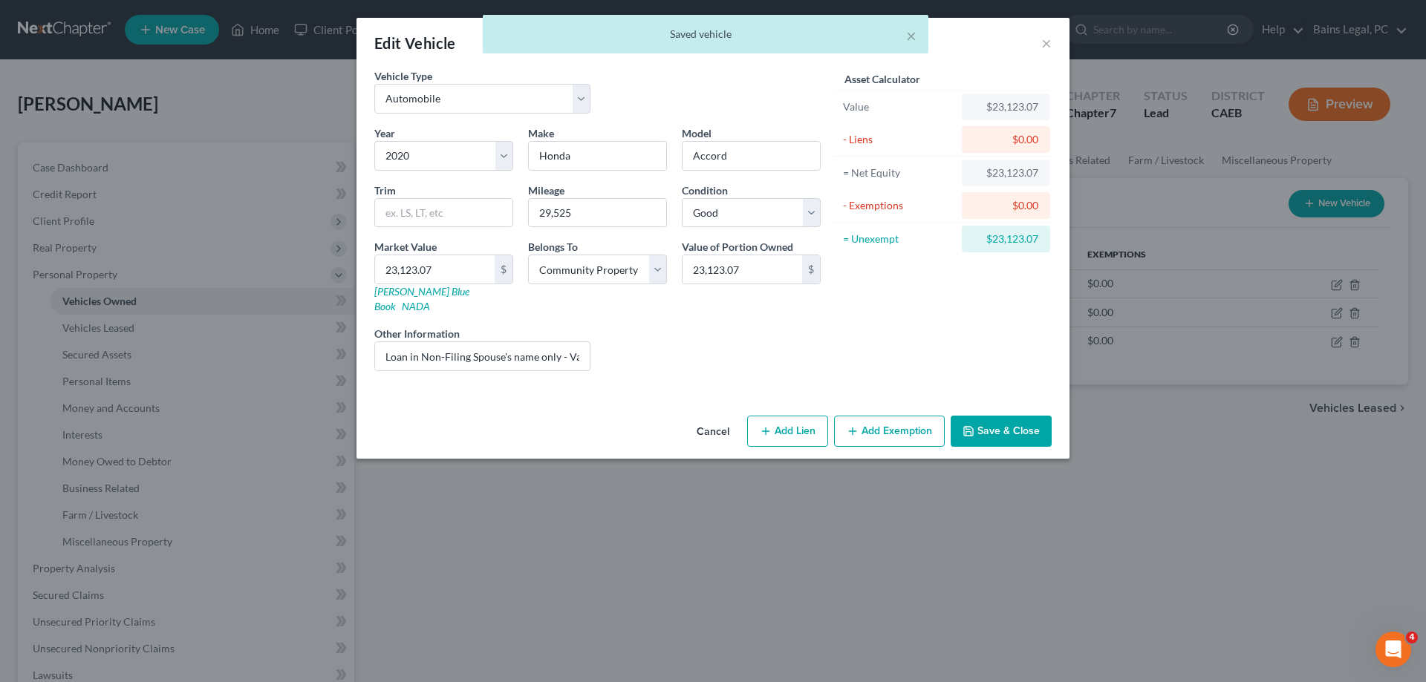
click at [891, 425] on button "Add Exemption" at bounding box center [889, 431] width 111 height 31
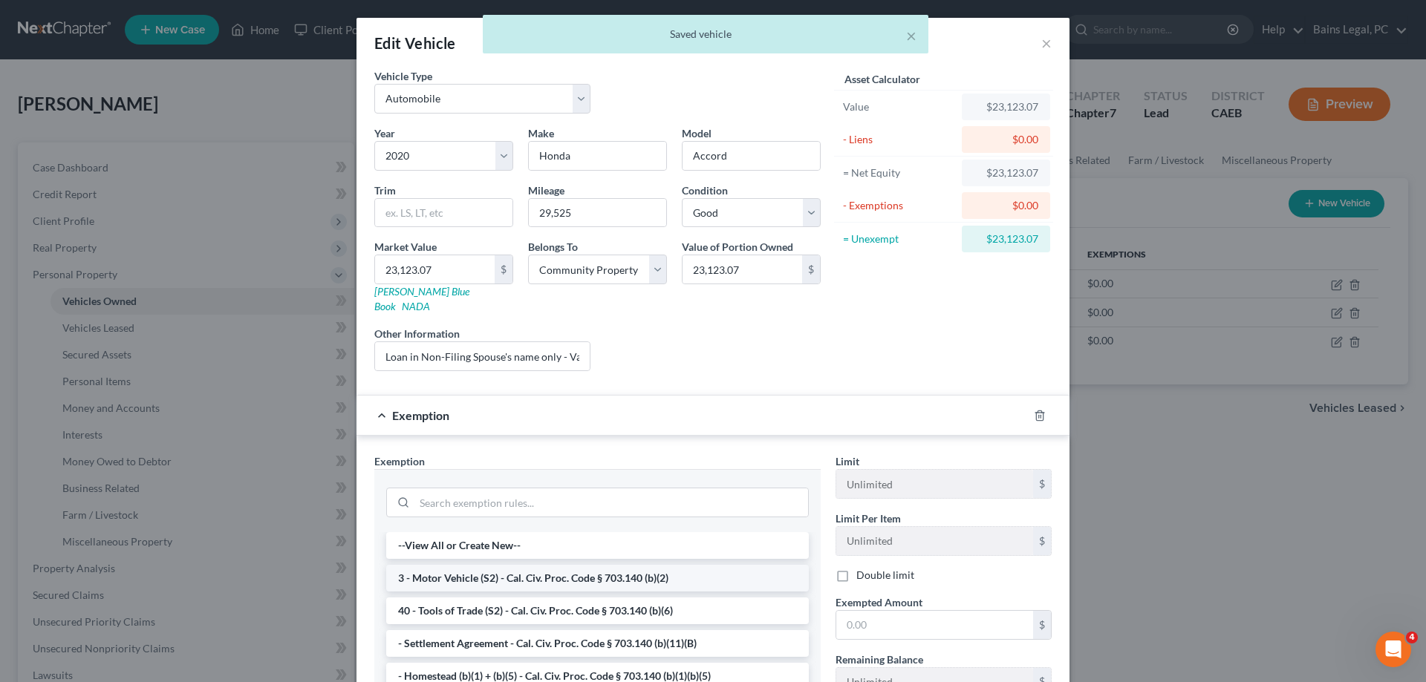
click at [556, 565] on li "3 - Motor Vehicle (S2) - Cal. Civ. Proc. Code § 703.140 (b)(2)" at bounding box center [597, 578] width 422 height 27
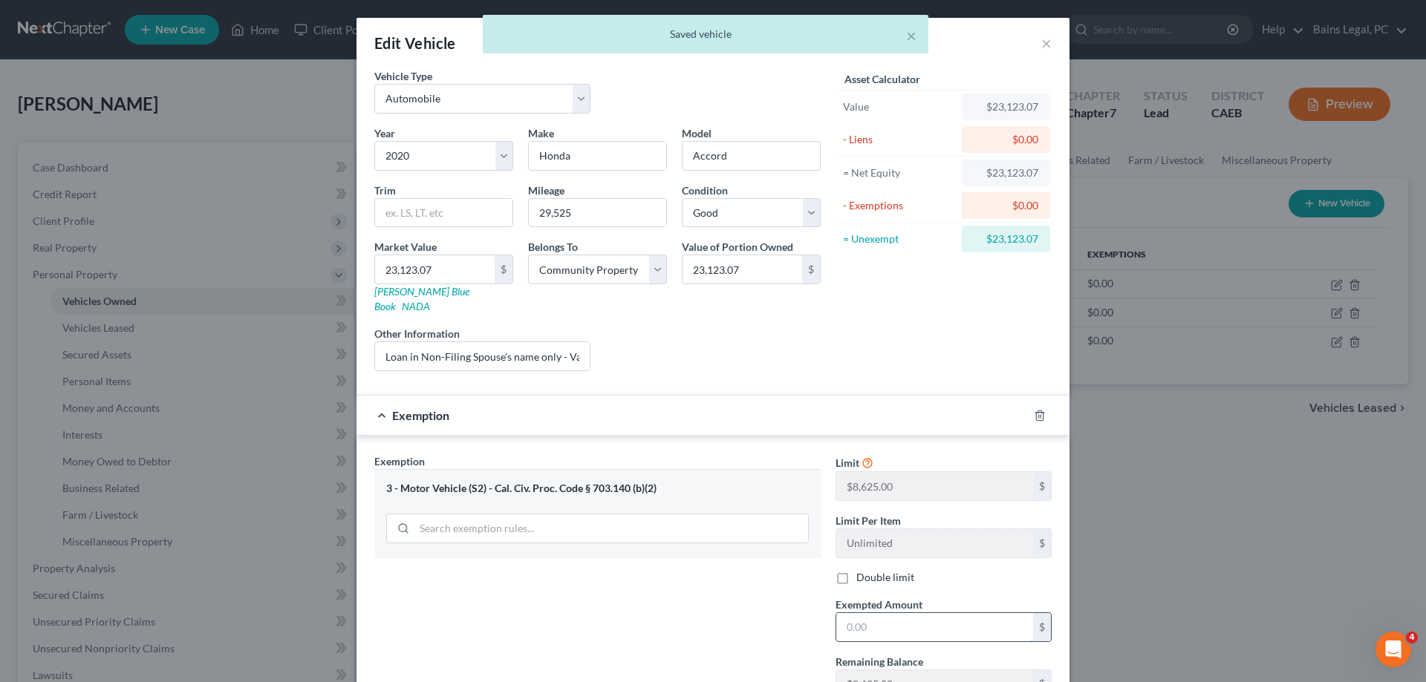
click at [903, 613] on input "text" at bounding box center [934, 627] width 197 height 28
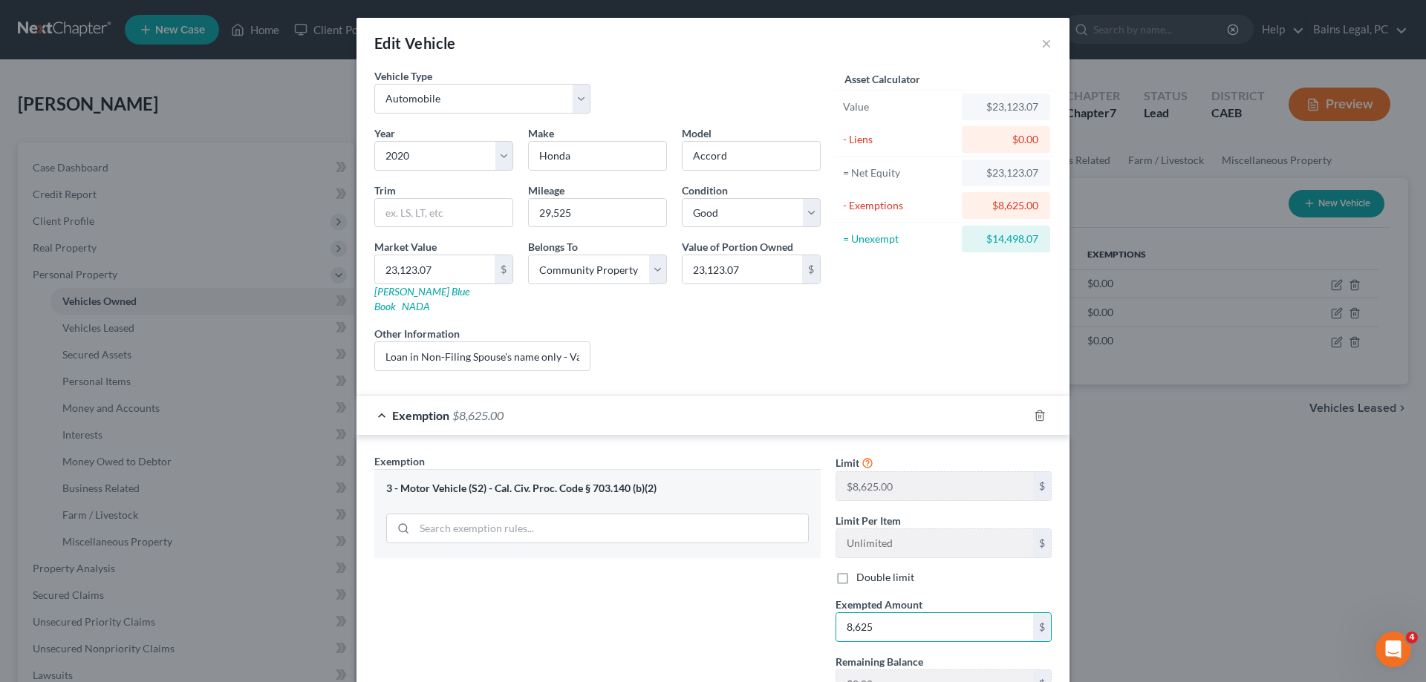
type input "8,625"
drag, startPoint x: 992, startPoint y: 241, endPoint x: 1048, endPoint y: 242, distance: 55.7
click at [1048, 242] on div "$14,498.07" at bounding box center [1006, 239] width 88 height 27
copy div "14,498.07"
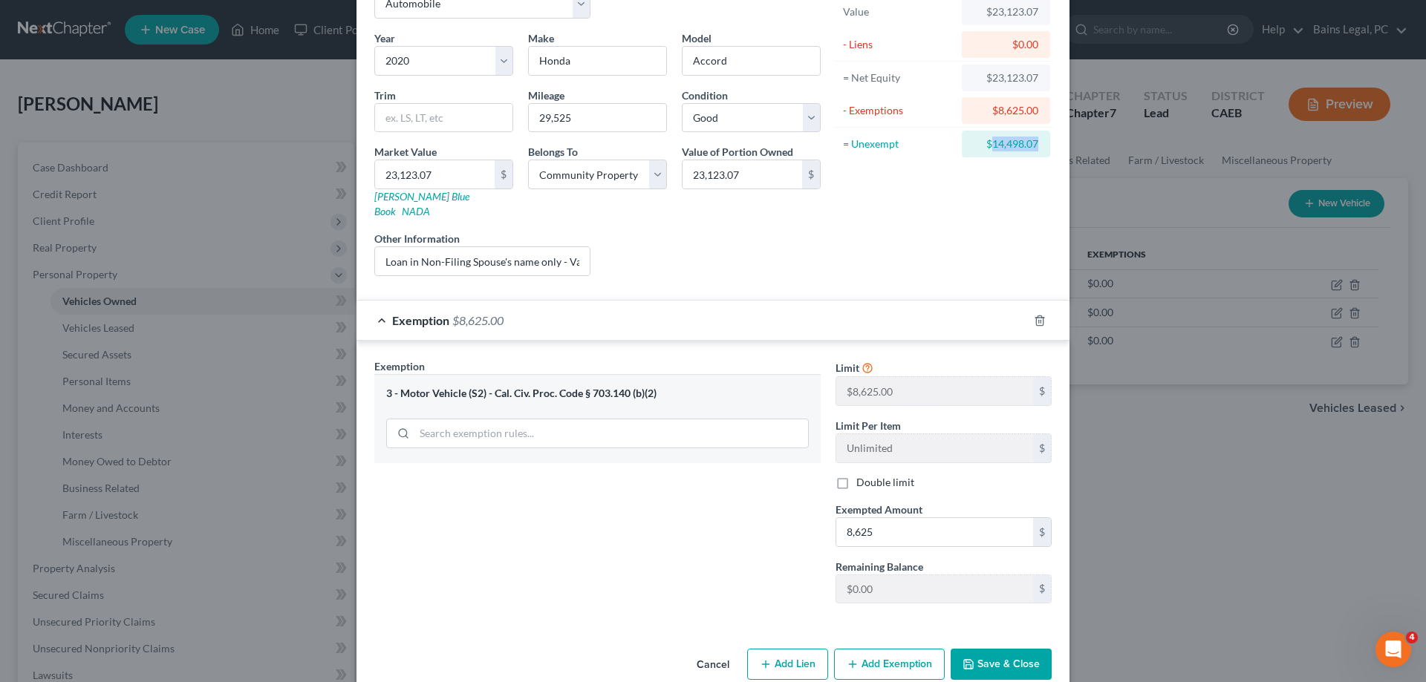
scroll to position [108, 0]
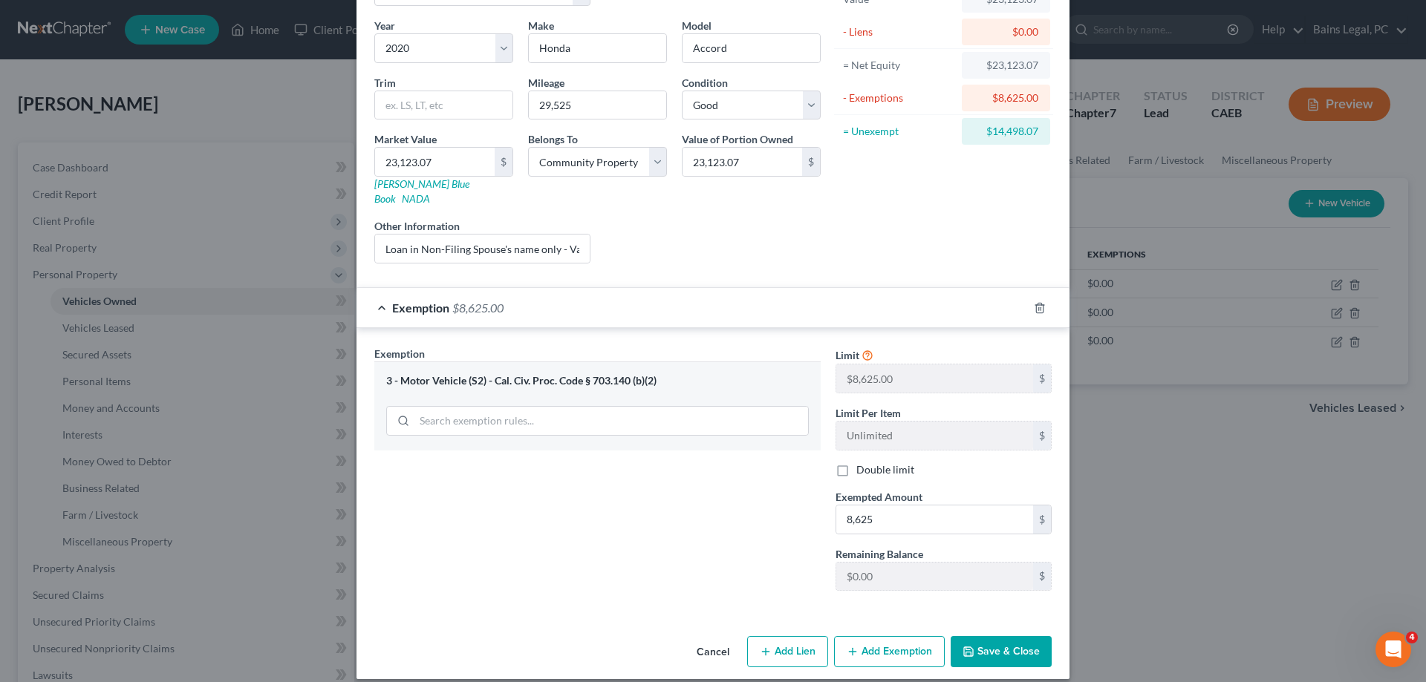
click at [883, 654] on div "Cancel Add Lien Add Lease Add Exemption Save & Close" at bounding box center [712, 654] width 713 height 49
click at [888, 640] on button "Add Exemption" at bounding box center [889, 651] width 111 height 31
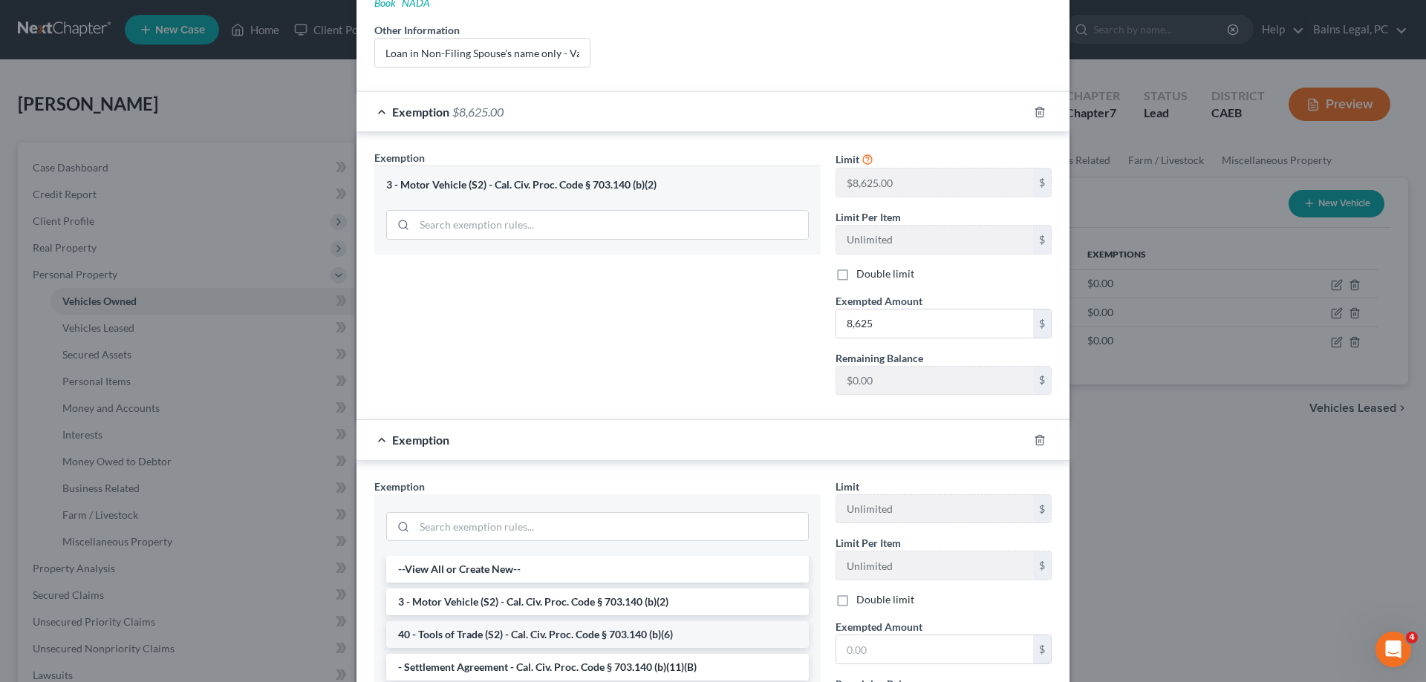
scroll to position [411, 0]
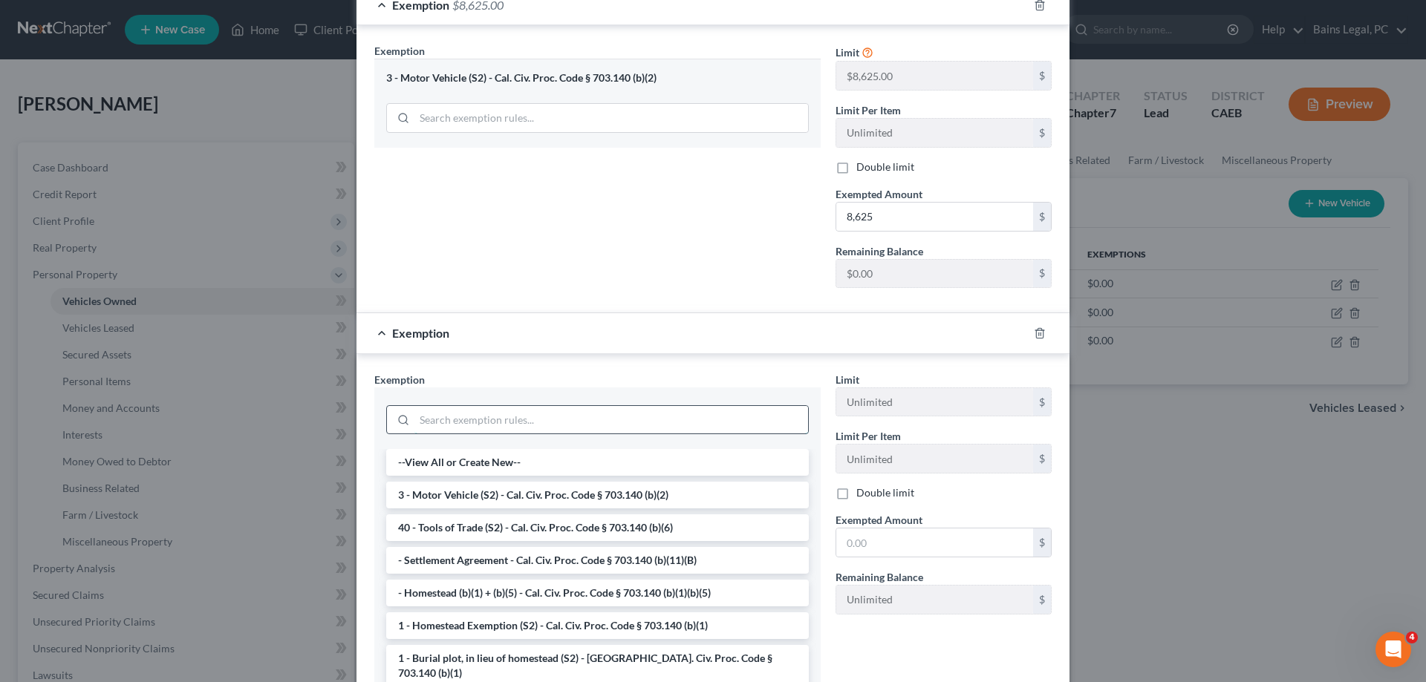
click at [567, 406] on input "search" at bounding box center [611, 420] width 394 height 28
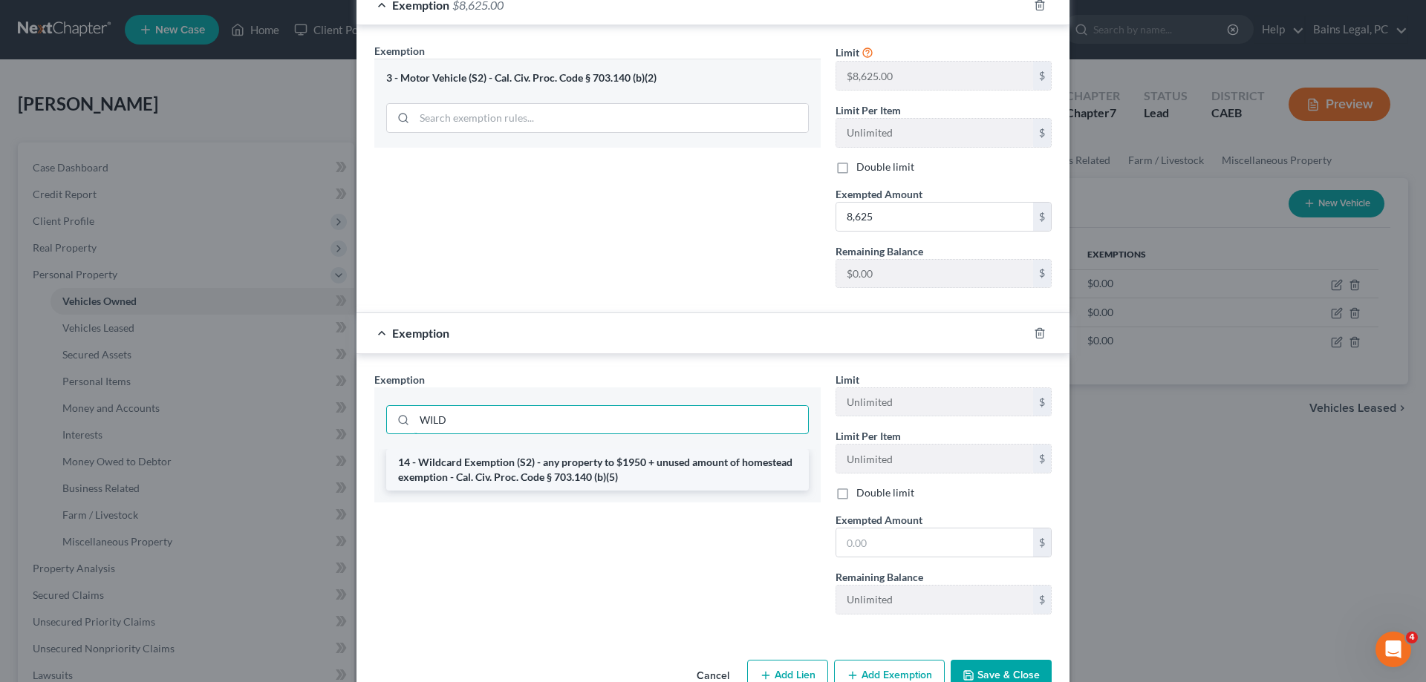
type input "WILD"
click at [578, 453] on li "14 - Wildcard Exemption (S2) - any property to $1950 + unused amount of homeste…" at bounding box center [597, 470] width 422 height 42
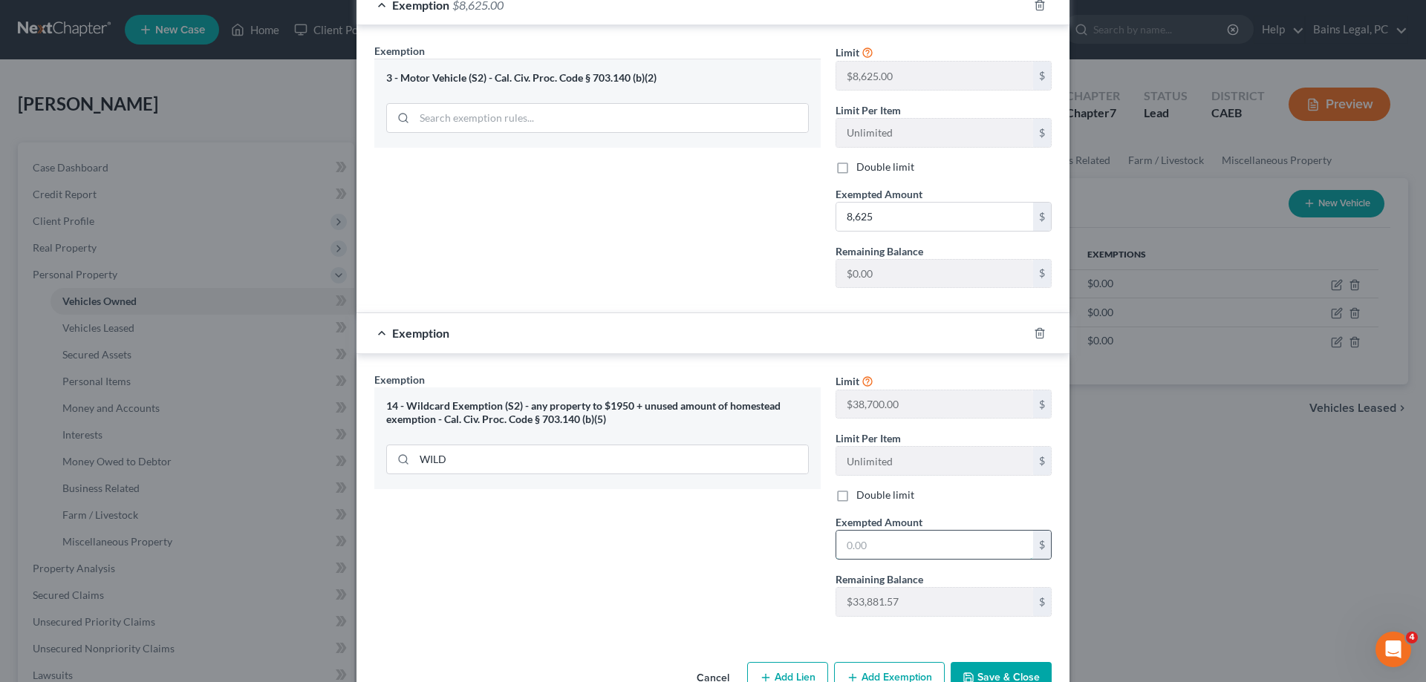
click at [897, 535] on input "text" at bounding box center [934, 545] width 197 height 28
paste input "14,498.07"
type input "14,498.07"
click at [986, 662] on button "Save & Close" at bounding box center [1000, 677] width 101 height 31
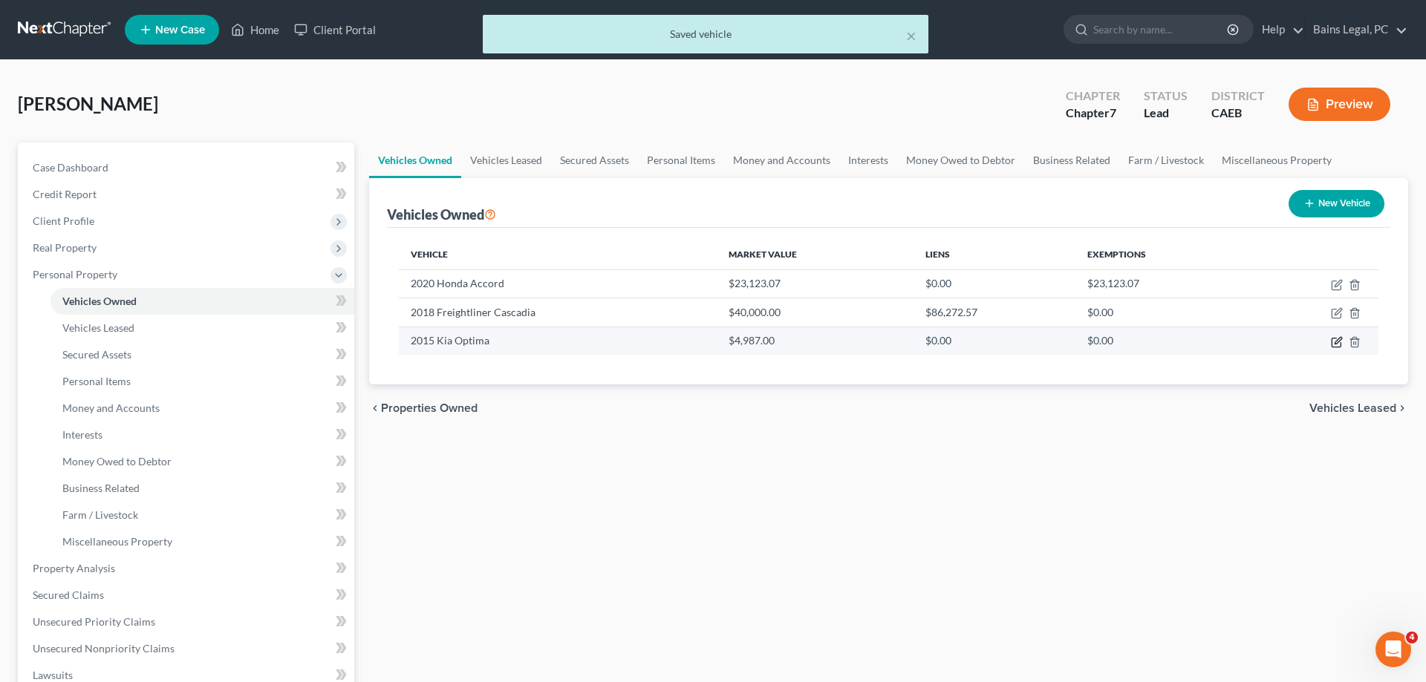
click at [1334, 342] on icon "button" at bounding box center [1337, 342] width 12 height 12
select select "0"
select select "11"
select select "2"
select select "4"
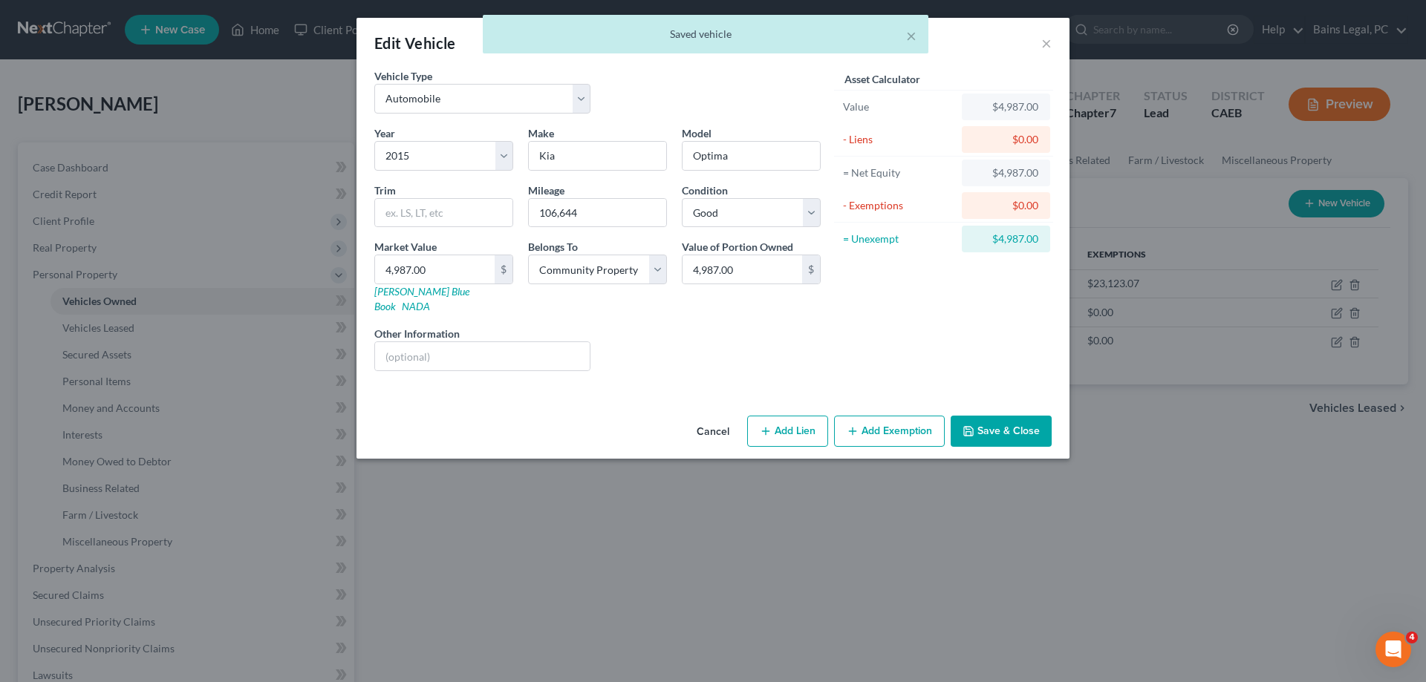
click at [871, 424] on button "Add Exemption" at bounding box center [889, 431] width 111 height 31
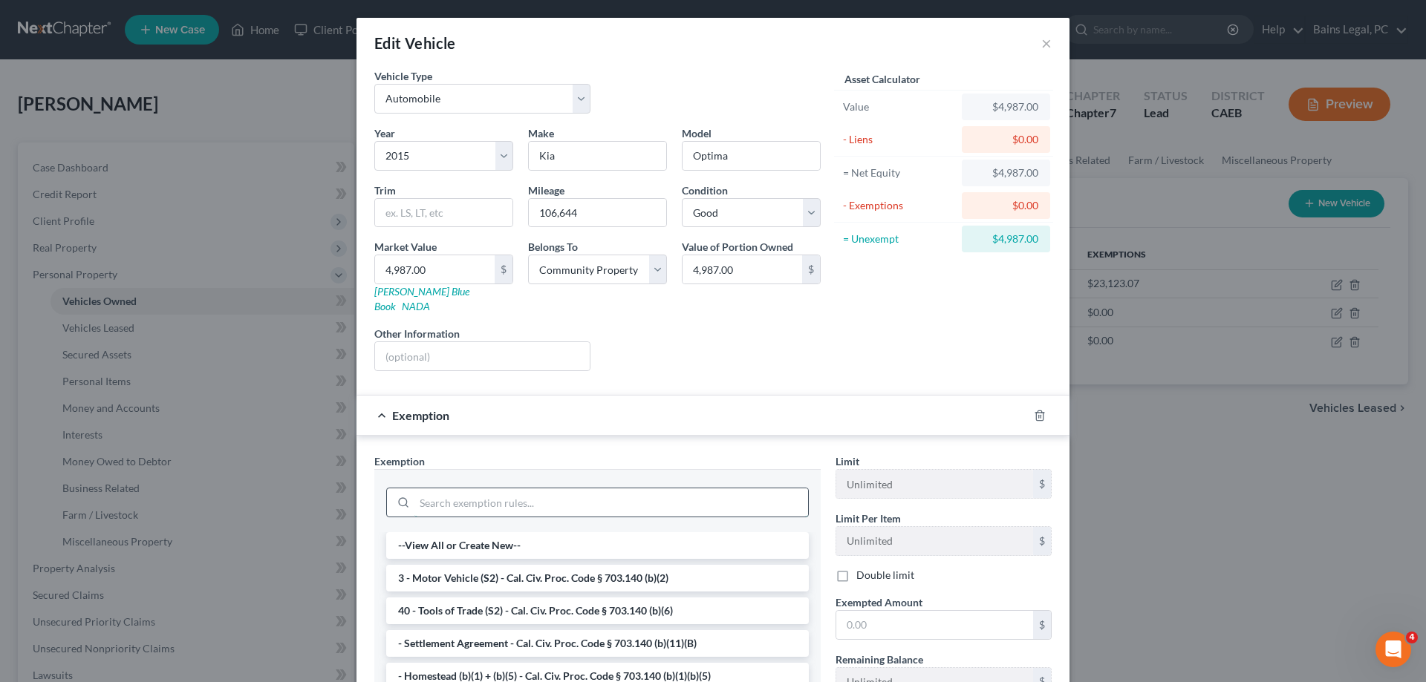
click at [615, 490] on input "search" at bounding box center [611, 503] width 394 height 28
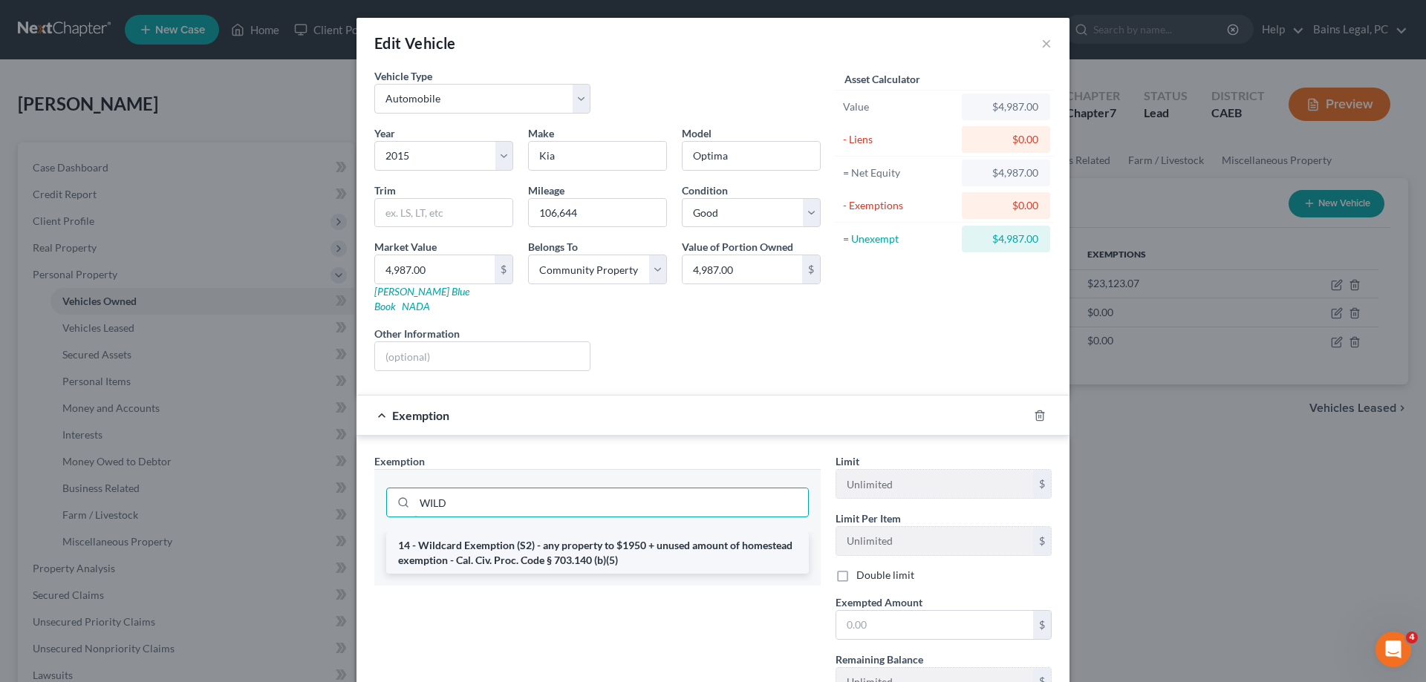
type input "WILD"
click at [634, 535] on li "14 - Wildcard Exemption (S2) - any property to $1950 + unused amount of homeste…" at bounding box center [597, 553] width 422 height 42
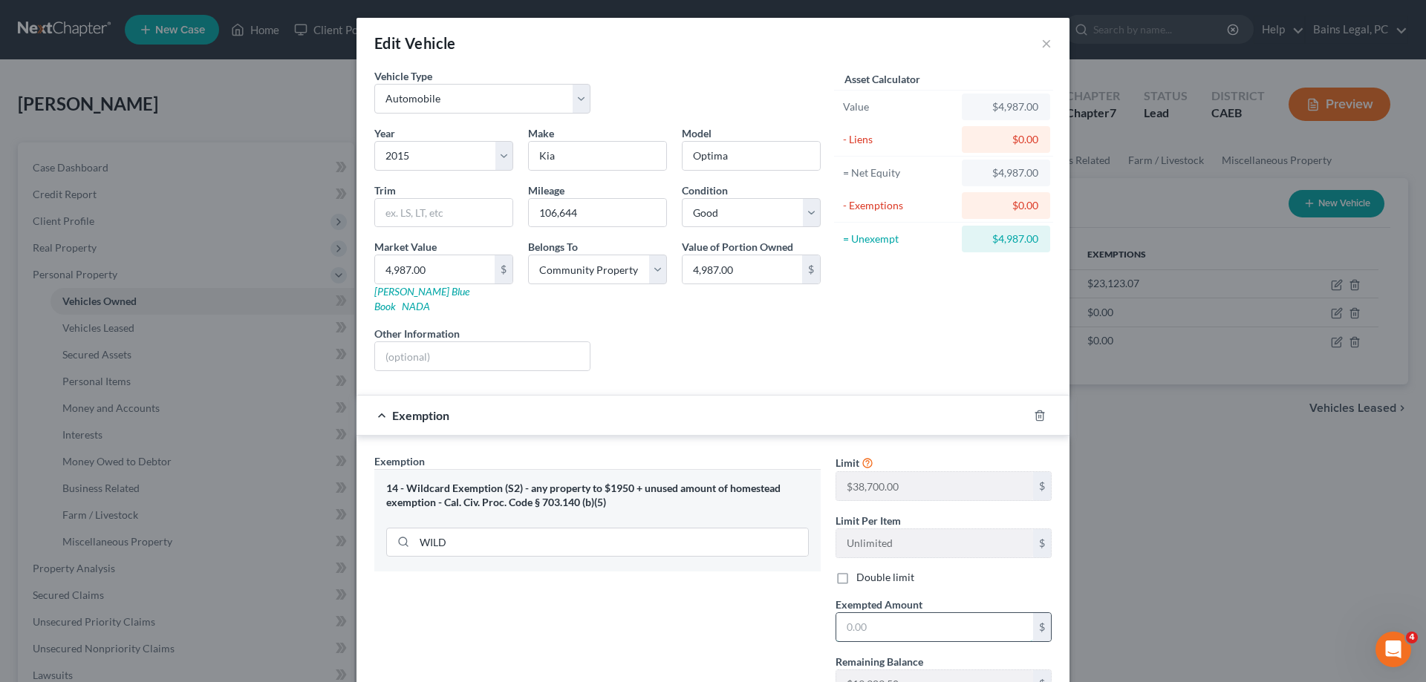
click at [913, 616] on input "text" at bounding box center [934, 627] width 197 height 28
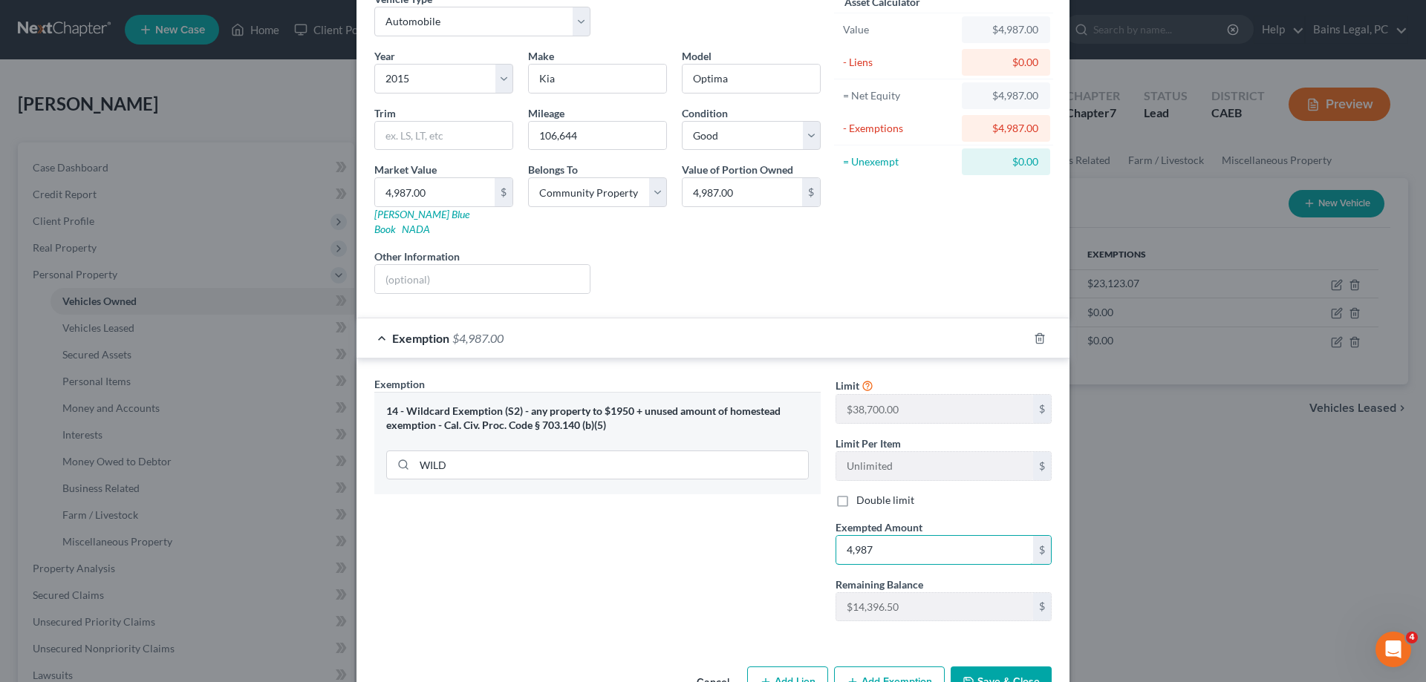
scroll to position [108, 0]
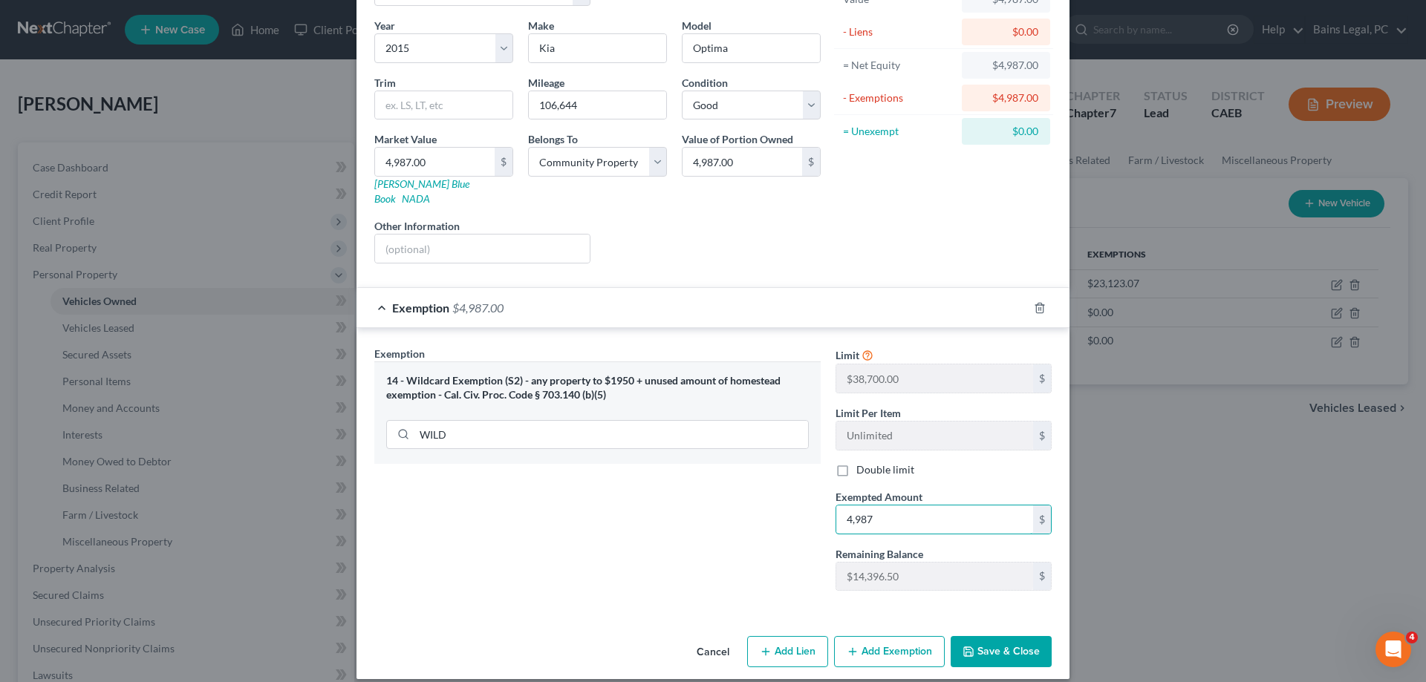
type input "4,987"
click at [1019, 646] on button "Save & Close" at bounding box center [1000, 651] width 101 height 31
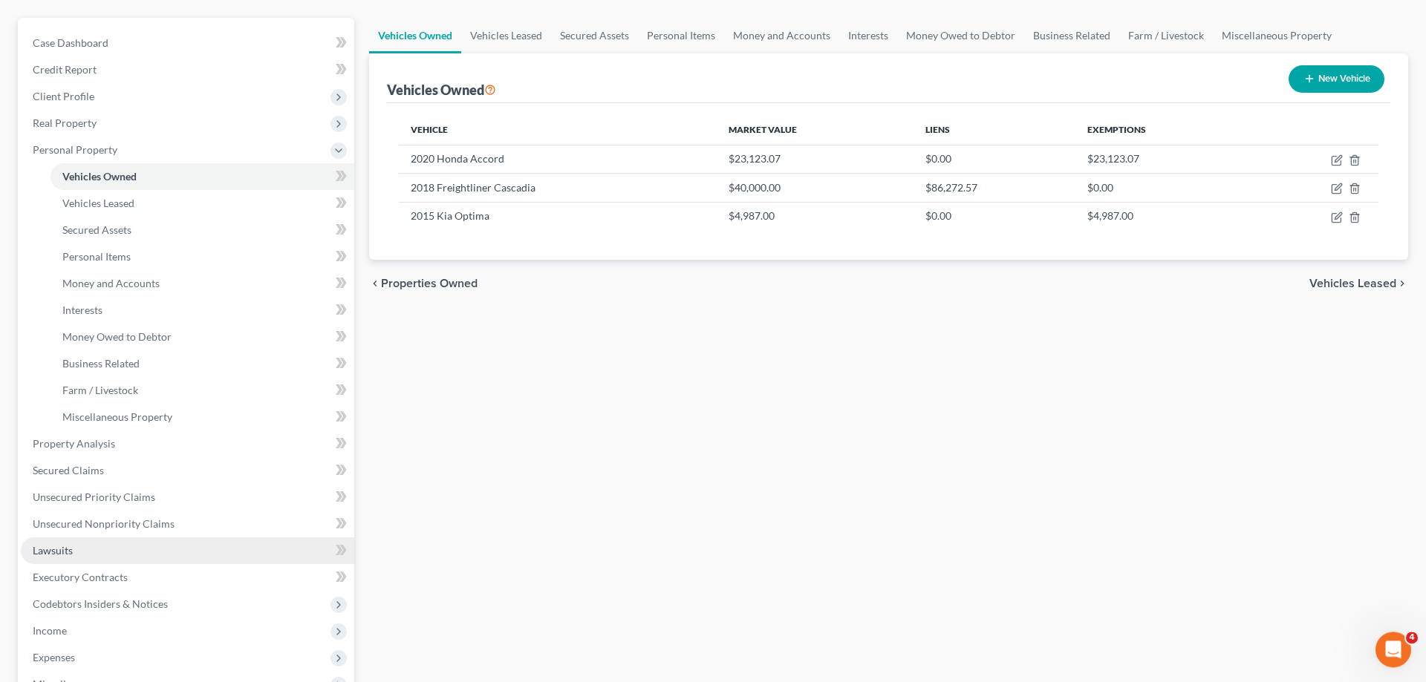
scroll to position [227, 0]
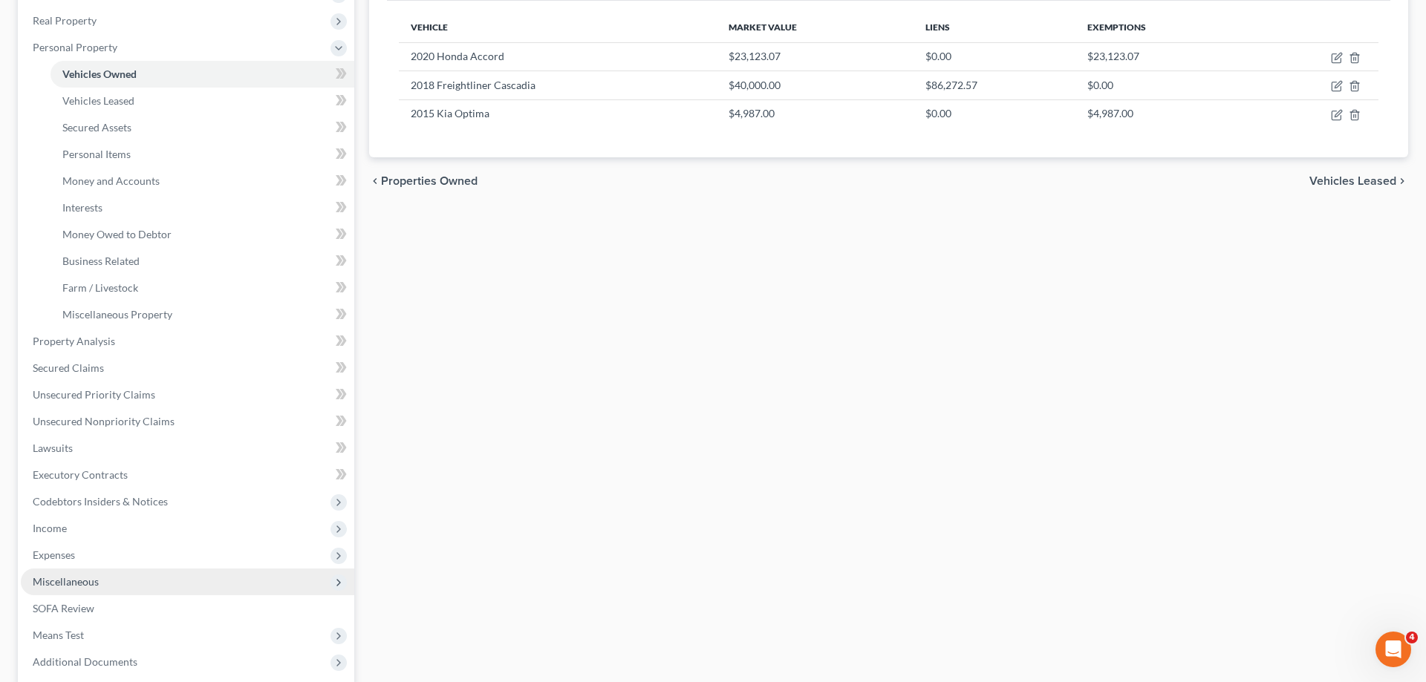
drag, startPoint x: 89, startPoint y: 580, endPoint x: 141, endPoint y: 585, distance: 52.2
click at [91, 580] on span "Miscellaneous" at bounding box center [66, 581] width 66 height 13
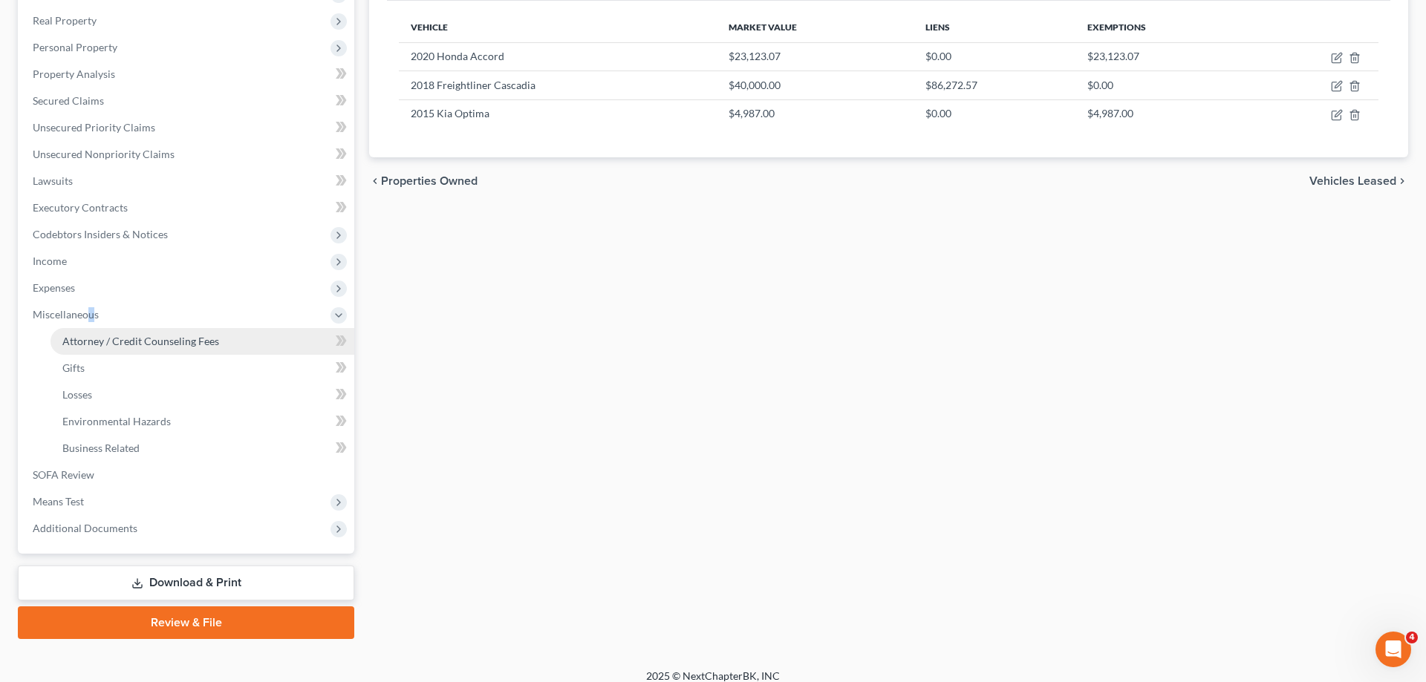
click at [186, 347] on span "Attorney / Credit Counseling Fees" at bounding box center [140, 341] width 157 height 13
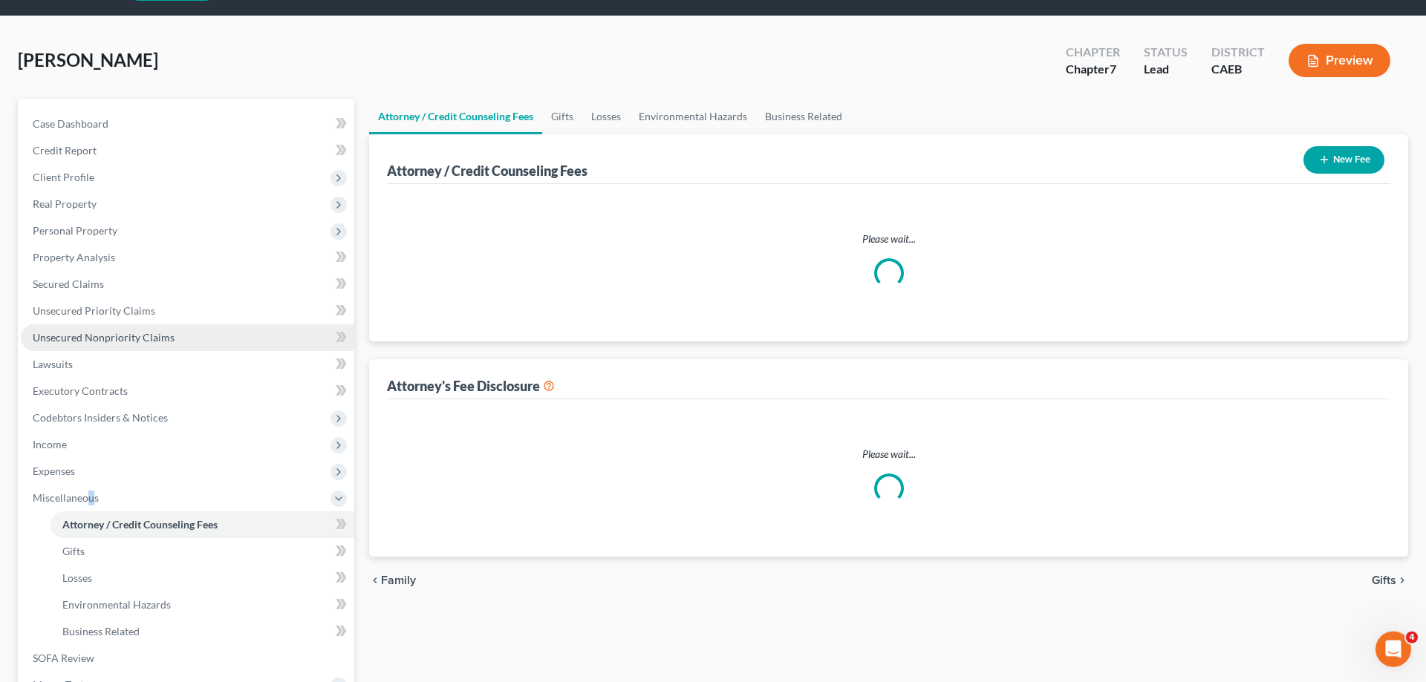
select select "36"
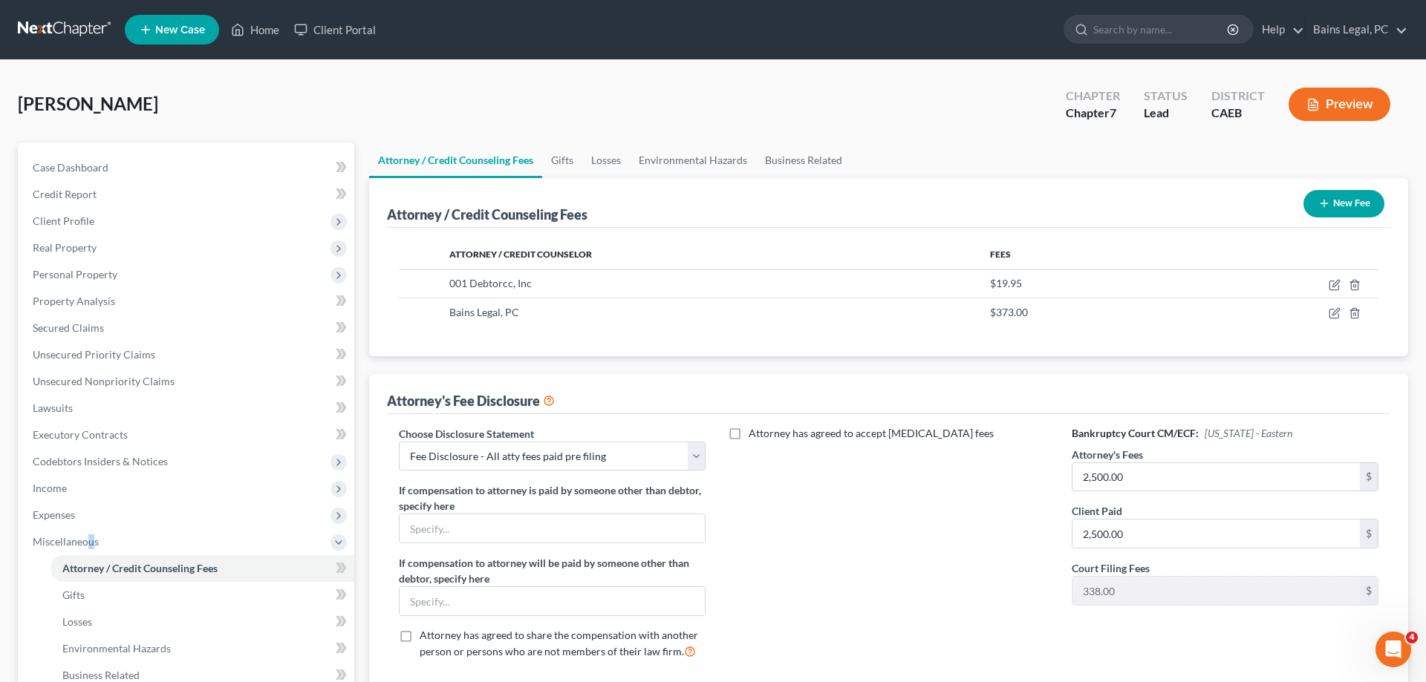
scroll to position [239, 0]
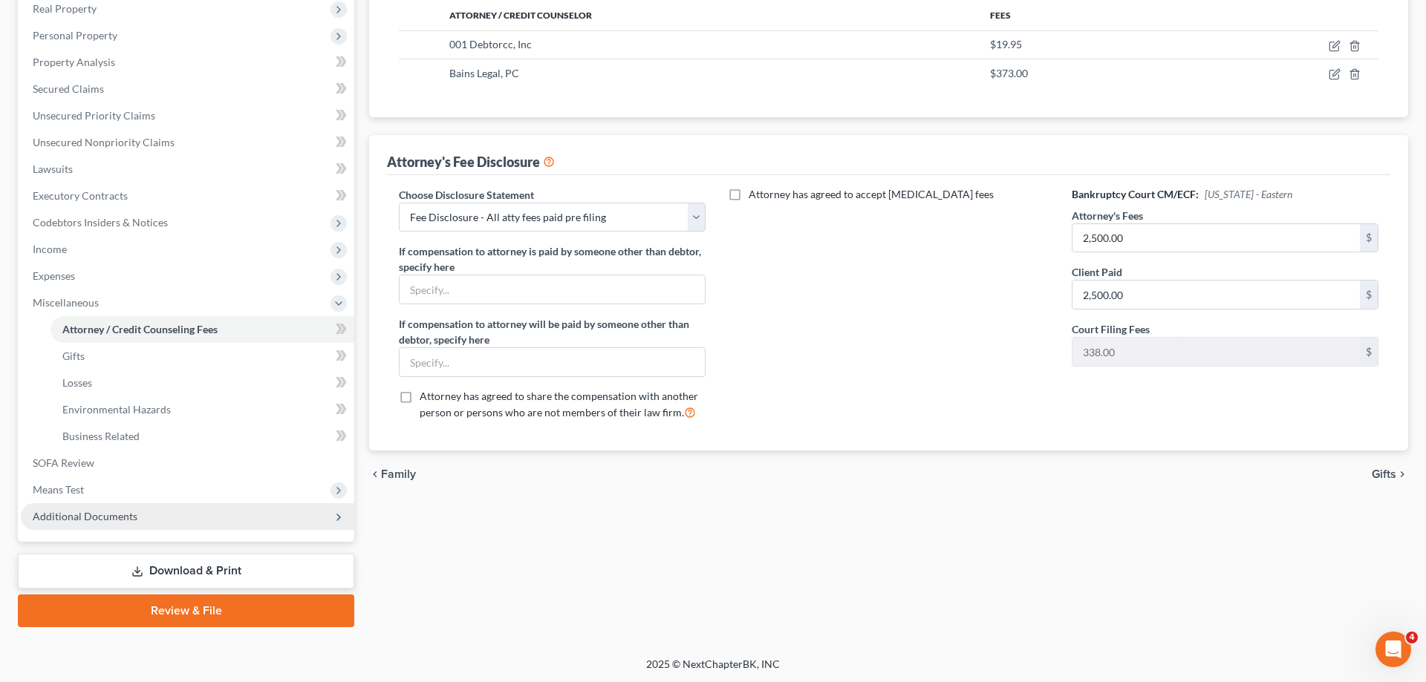
click at [98, 517] on span "Additional Documents" at bounding box center [85, 516] width 105 height 13
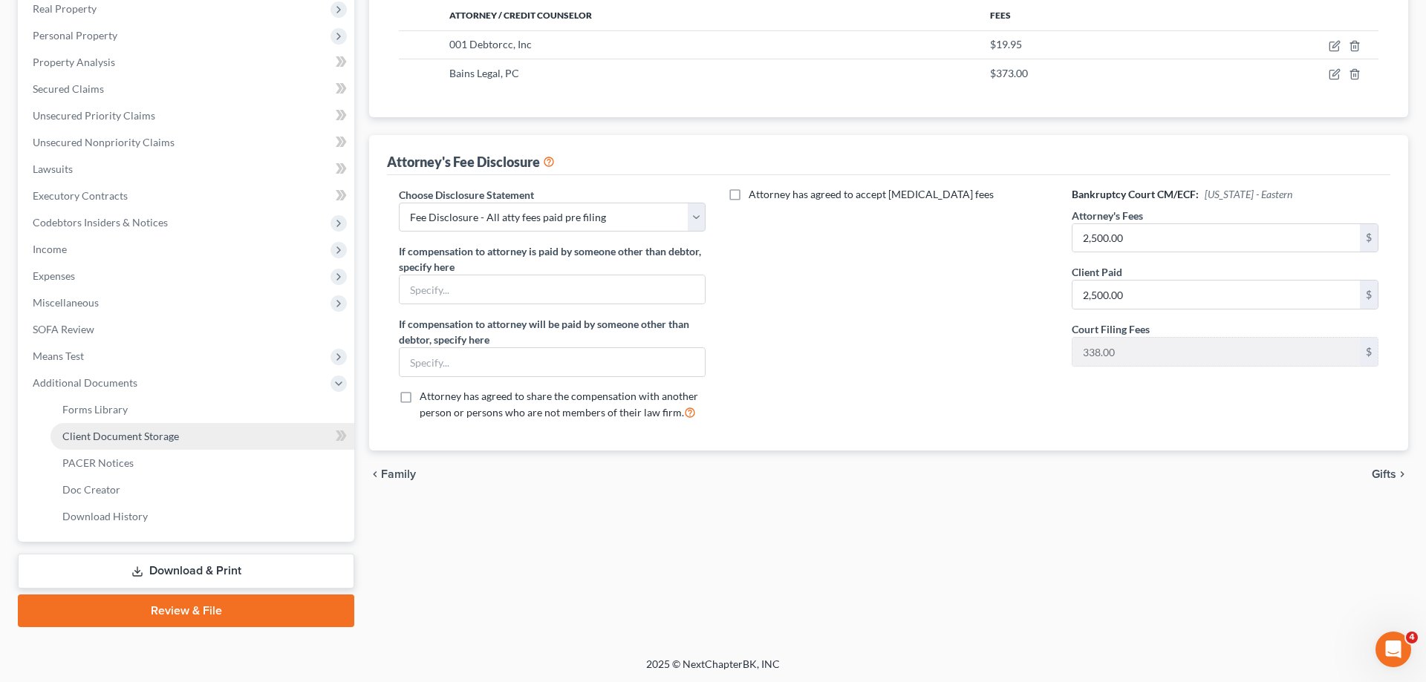
click at [177, 441] on link "Client Document Storage" at bounding box center [202, 436] width 304 height 27
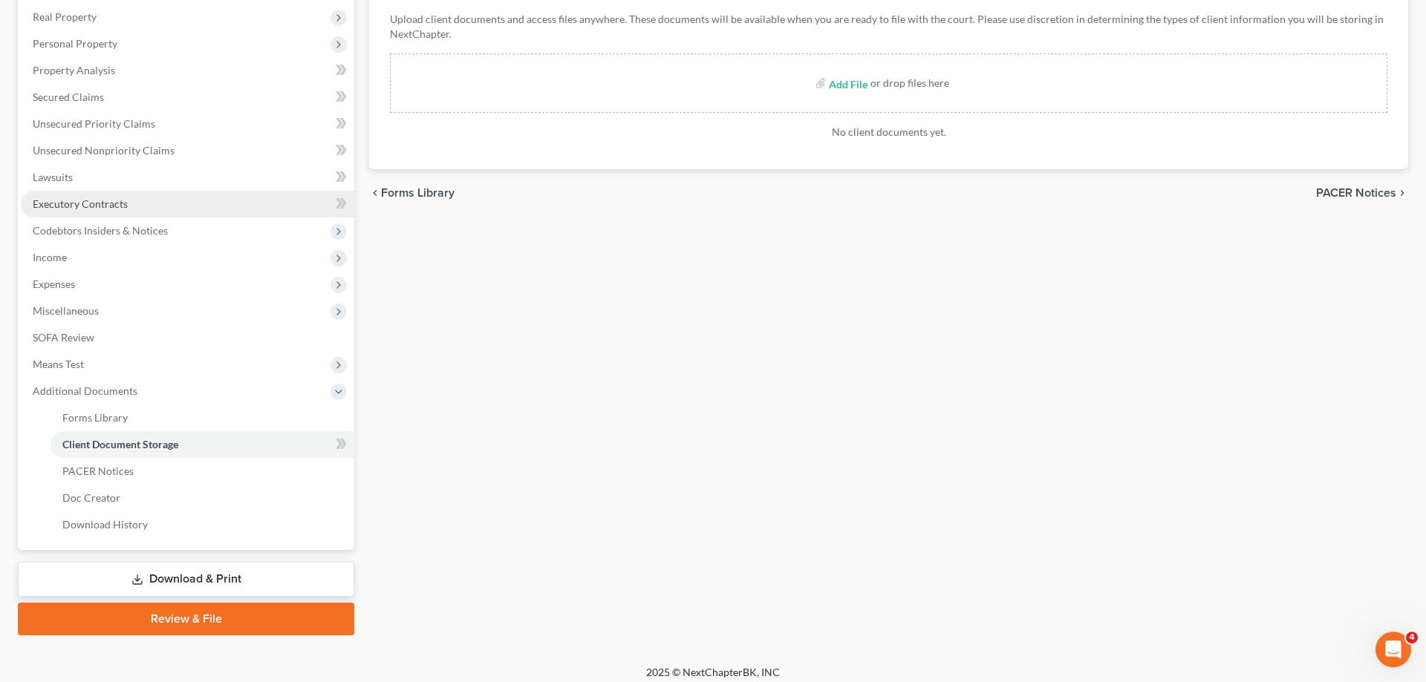
scroll to position [239, 0]
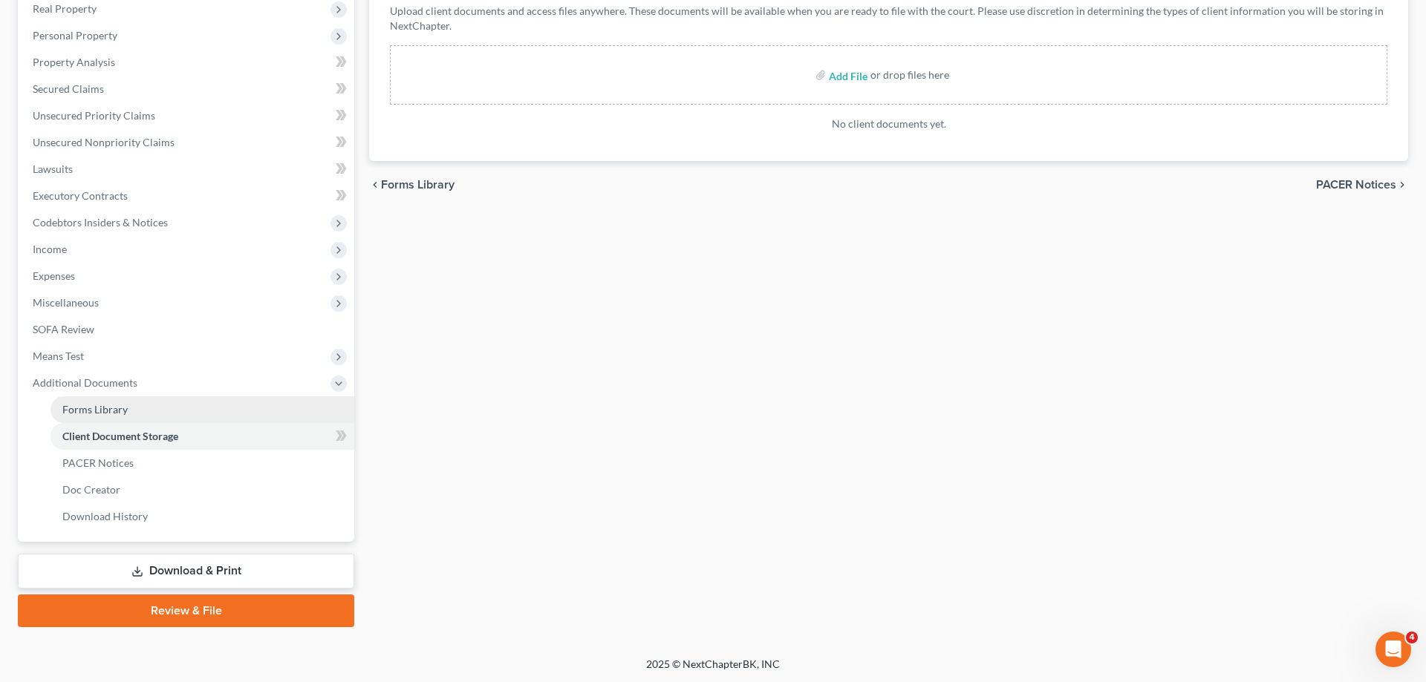
click at [133, 408] on link "Forms Library" at bounding box center [202, 409] width 304 height 27
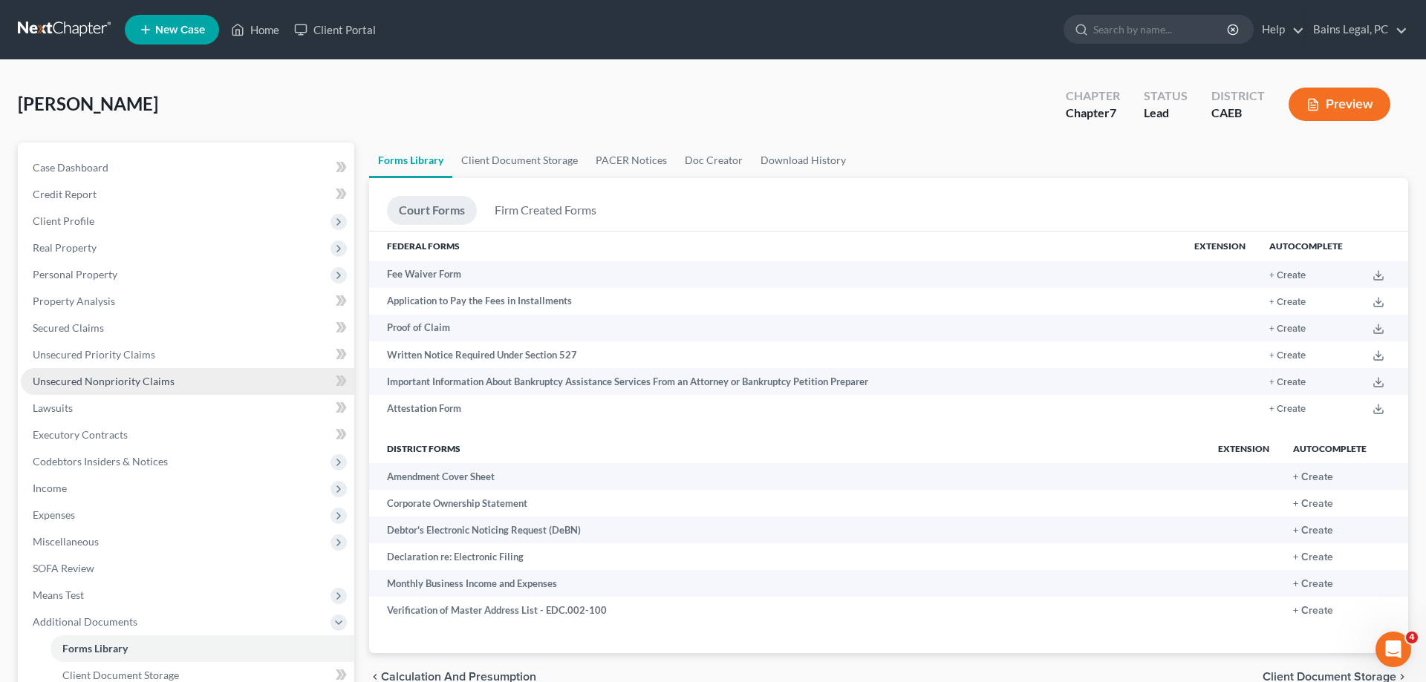
click at [98, 374] on link "Unsecured Nonpriority Claims" at bounding box center [187, 381] width 333 height 27
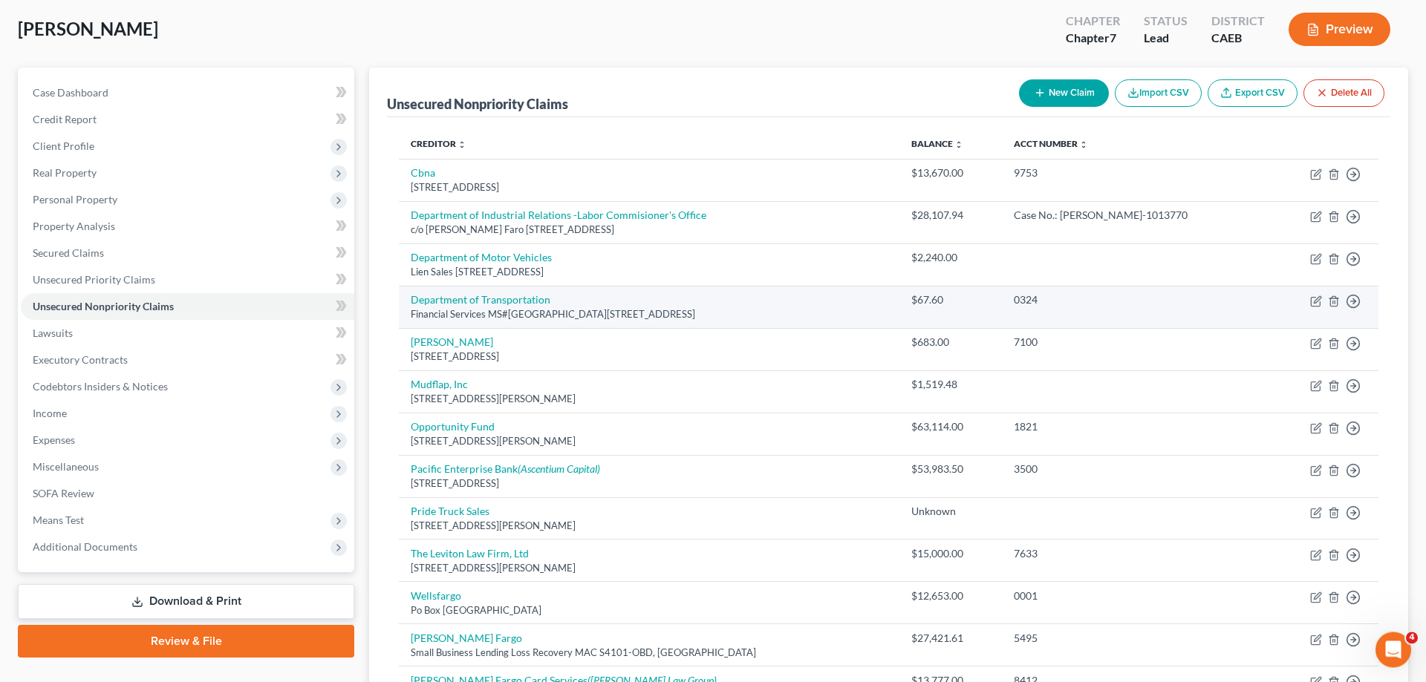
scroll to position [151, 0]
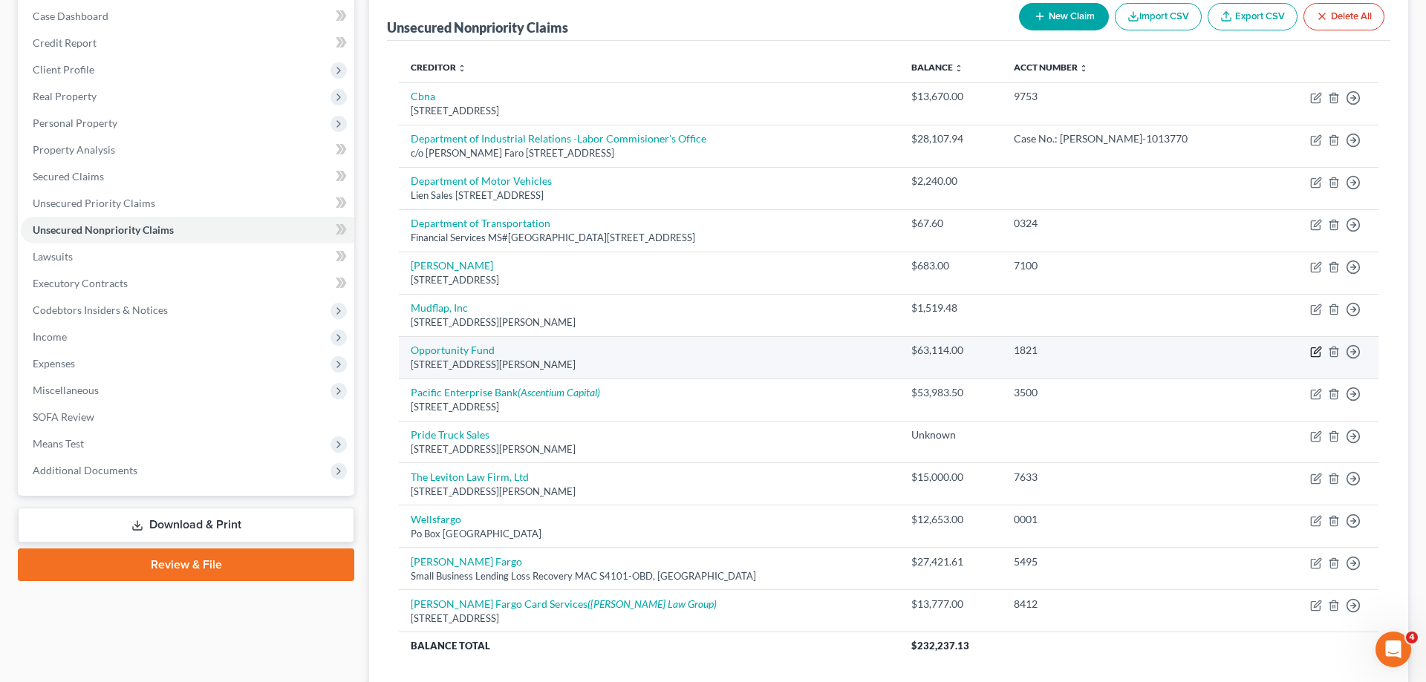
click at [1316, 353] on icon "button" at bounding box center [1316, 350] width 7 height 7
select select "4"
select select "0"
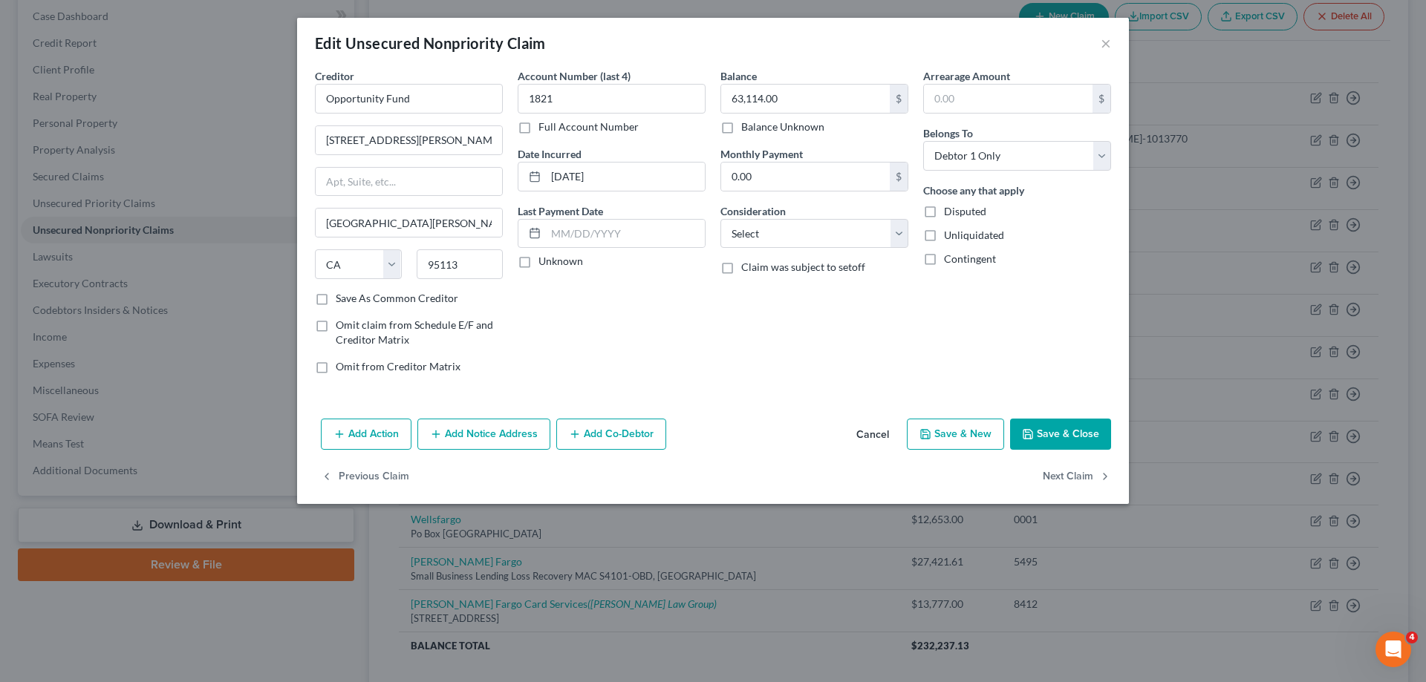
drag, startPoint x: 1093, startPoint y: 436, endPoint x: 1114, endPoint y: 433, distance: 21.7
click at [1093, 435] on button "Save & Close" at bounding box center [1060, 434] width 101 height 31
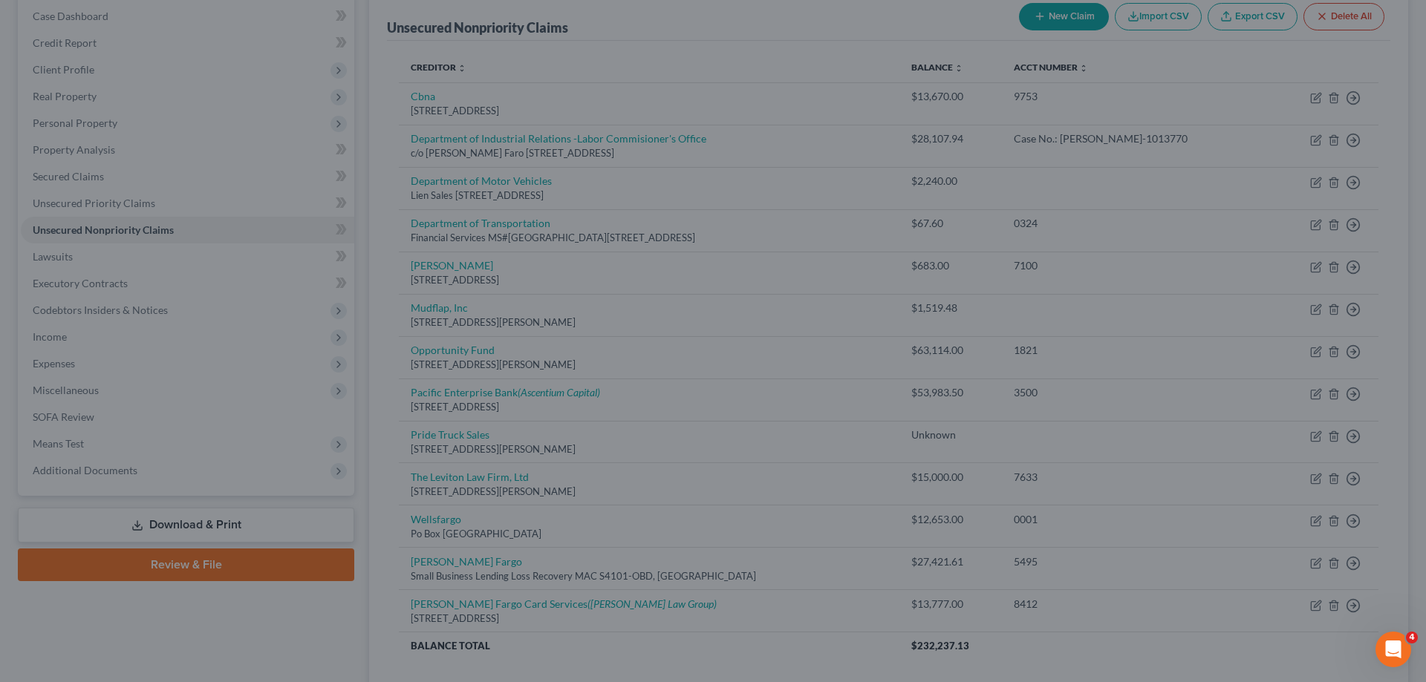
type input "0"
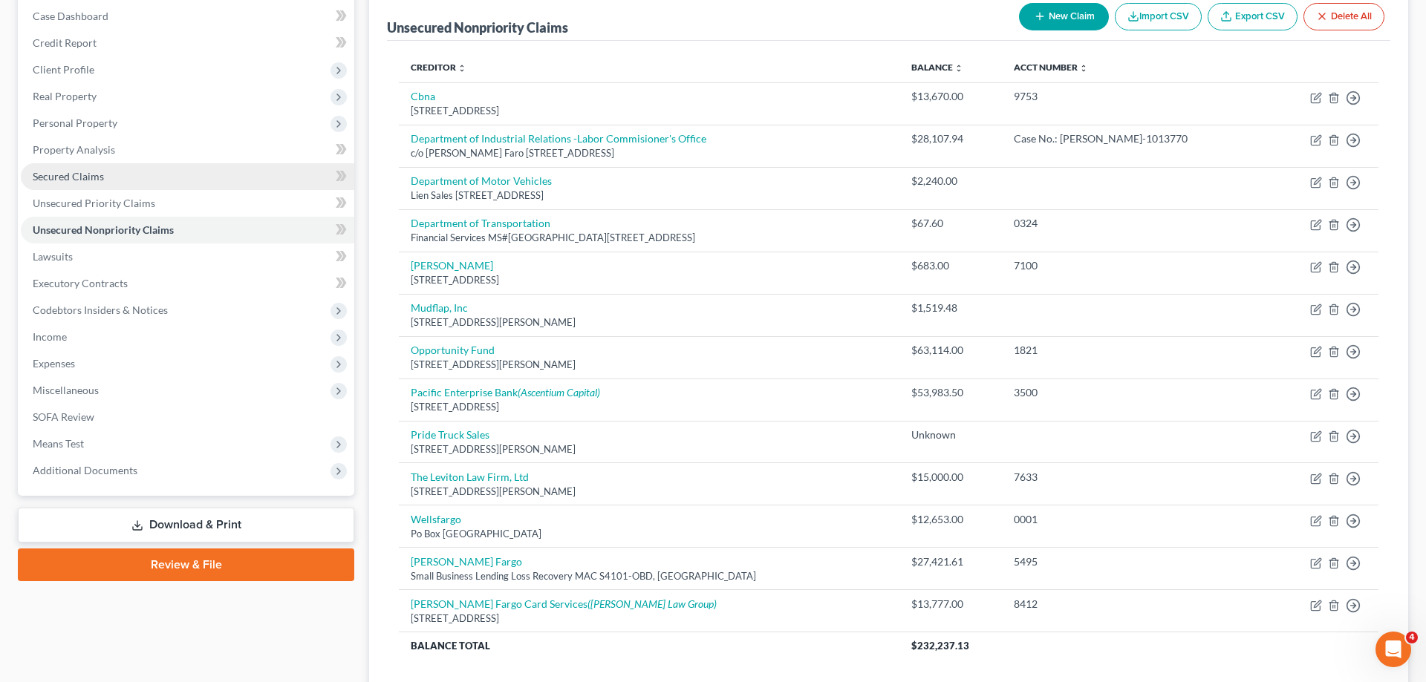
click at [87, 169] on link "Secured Claims" at bounding box center [187, 176] width 333 height 27
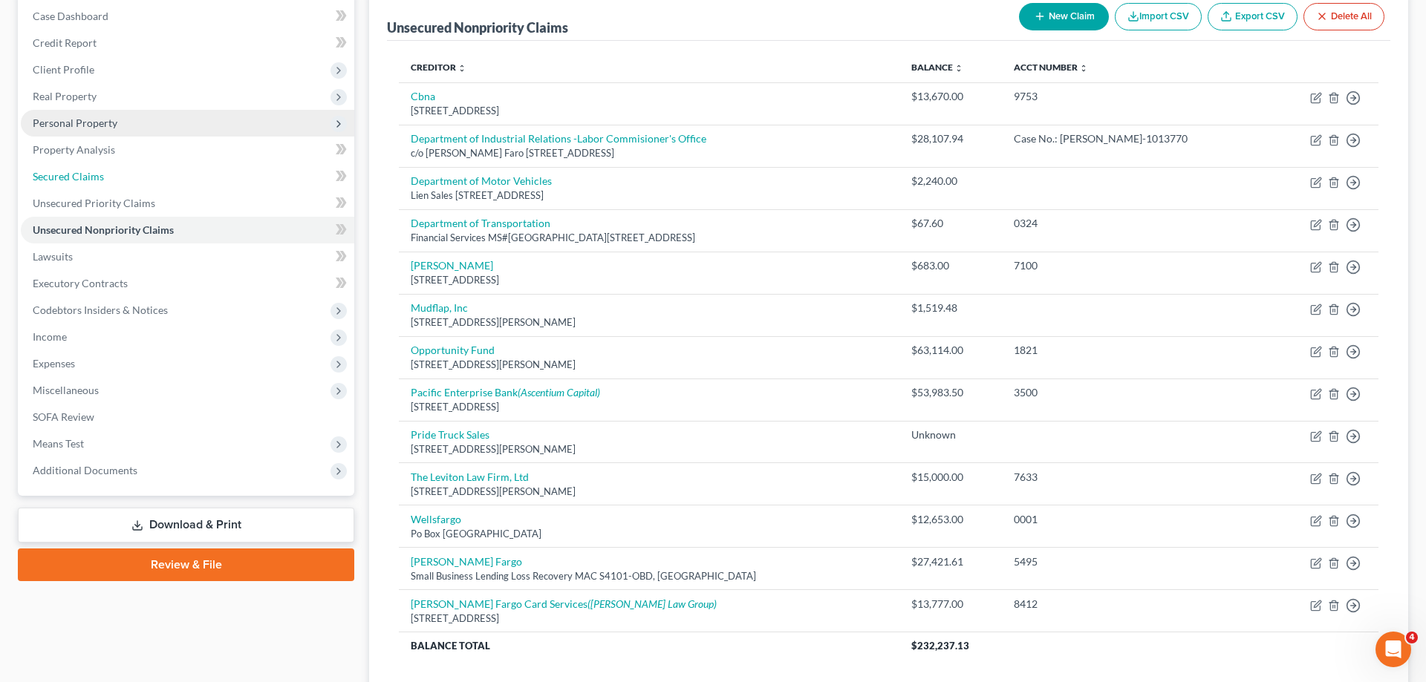
scroll to position [105, 0]
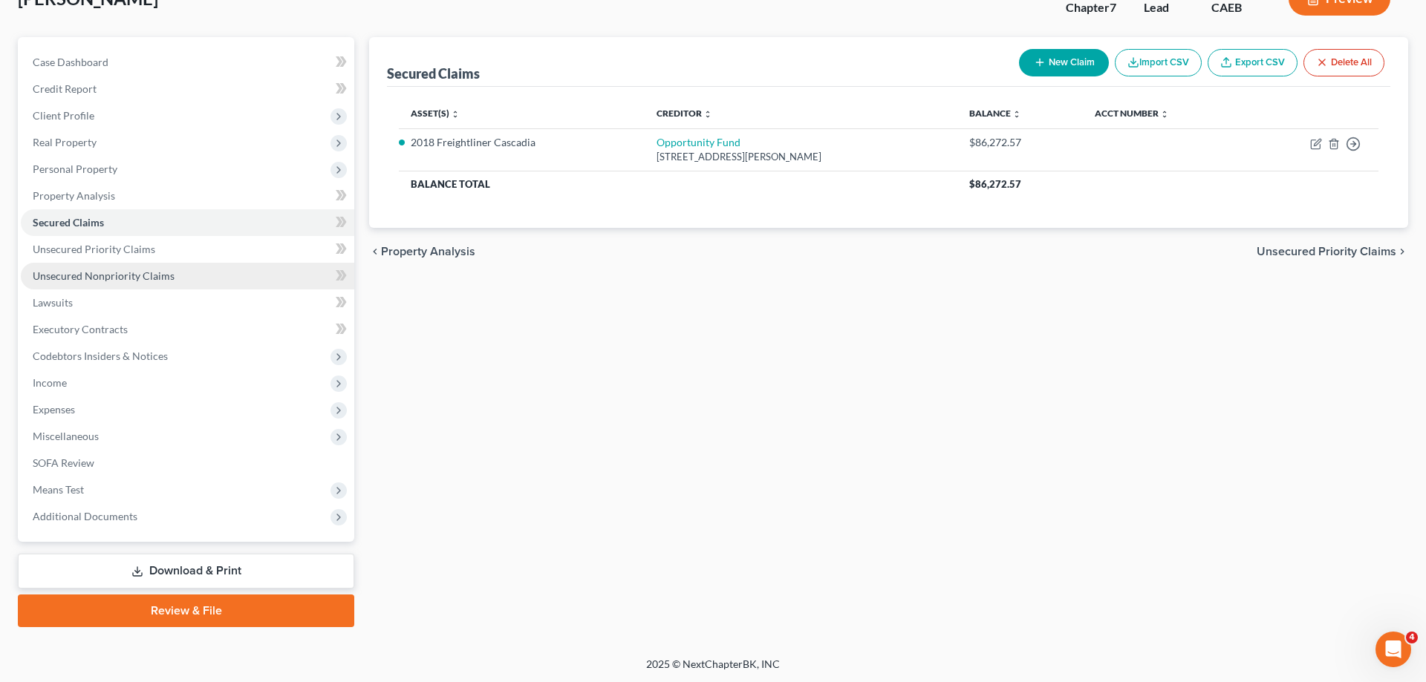
click at [116, 265] on link "Unsecured Nonpriority Claims" at bounding box center [187, 276] width 333 height 27
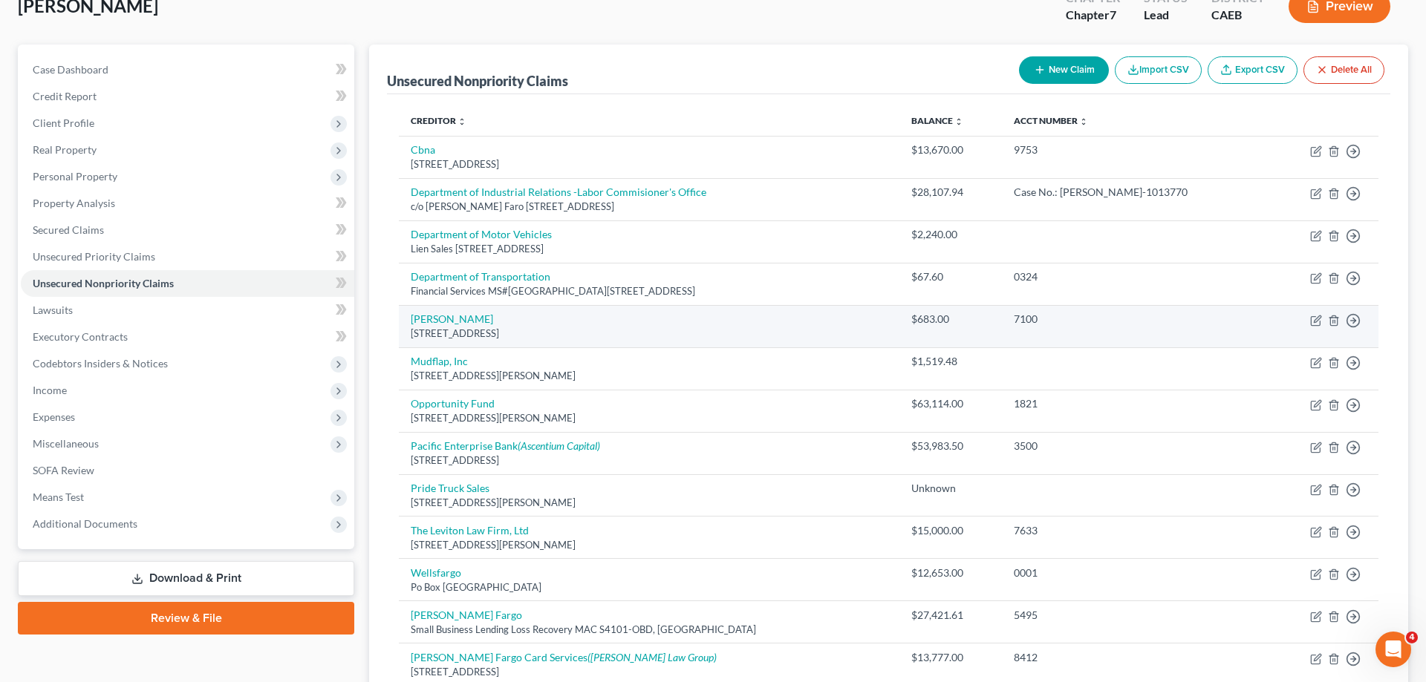
scroll to position [227, 0]
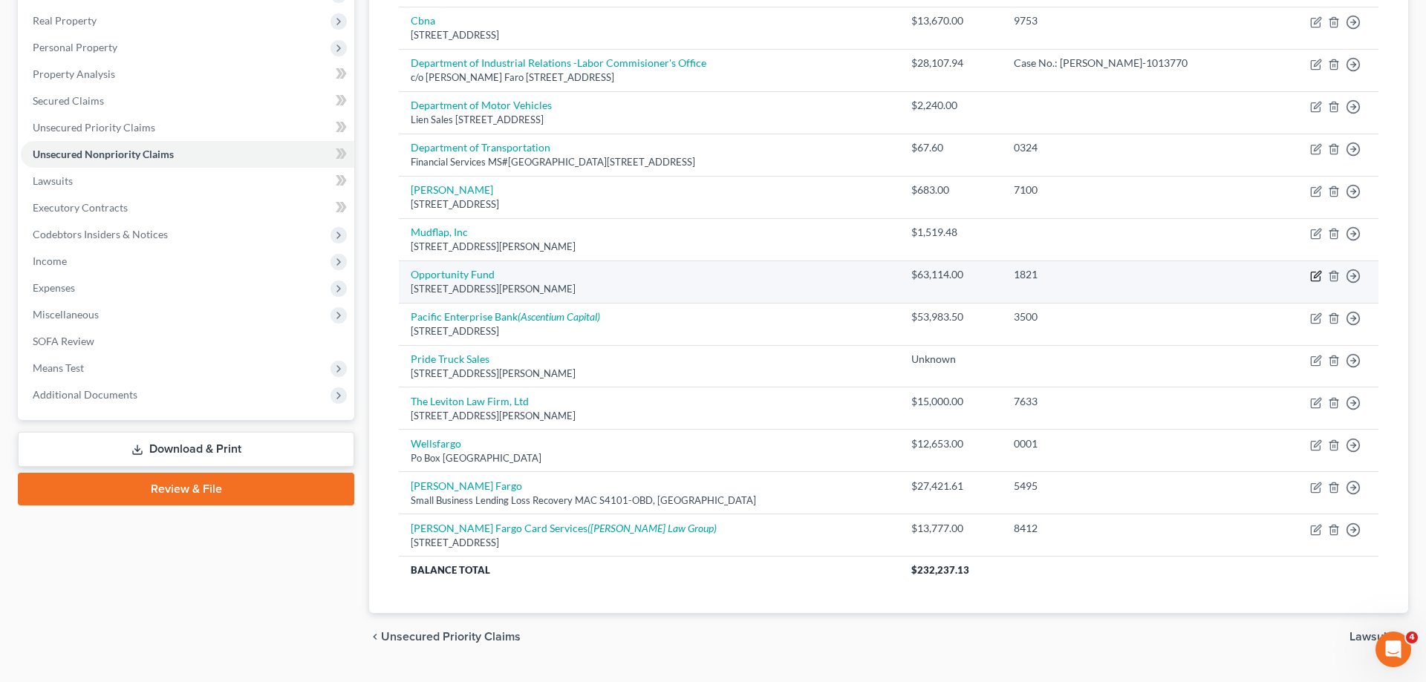
click at [1315, 274] on icon "button" at bounding box center [1316, 276] width 12 height 12
select select "4"
select select "0"
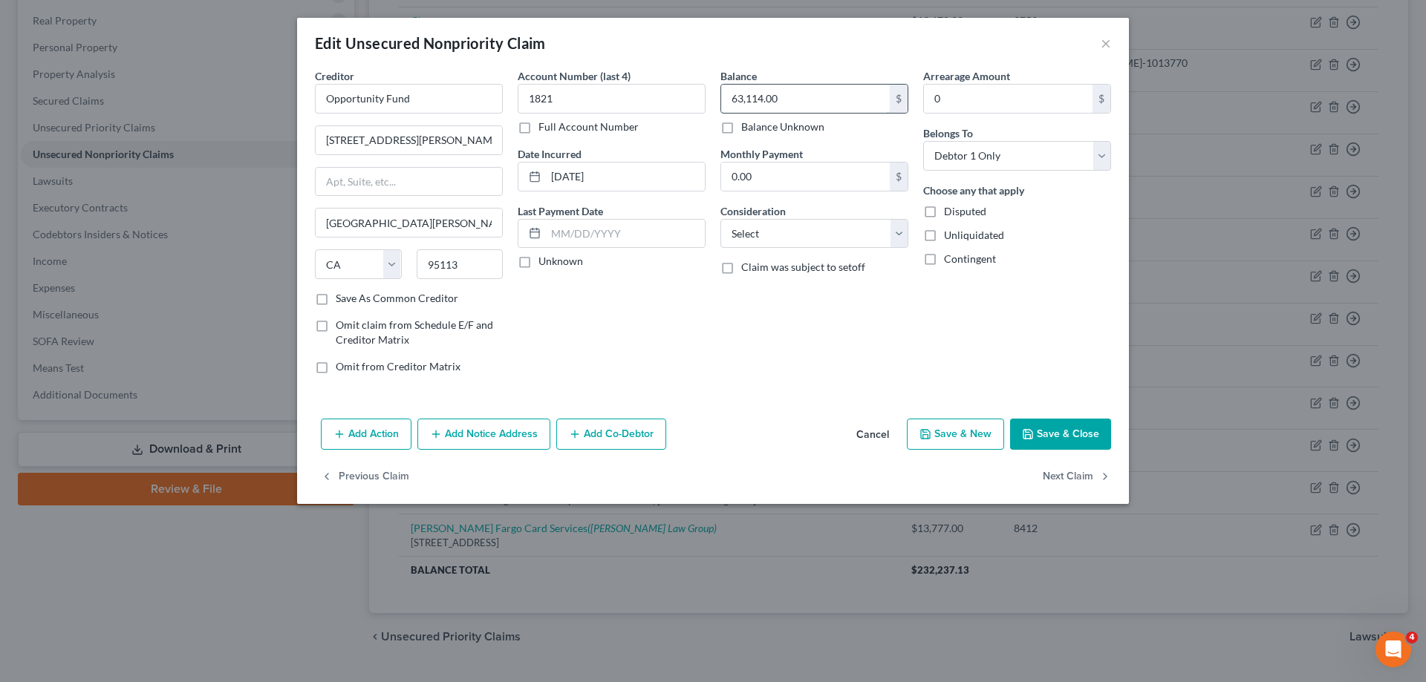
drag, startPoint x: 838, startPoint y: 104, endPoint x: 829, endPoint y: 102, distance: 9.9
click at [829, 102] on input "63,114.00" at bounding box center [805, 99] width 169 height 28
click at [1084, 436] on button "Save & Close" at bounding box center [1060, 434] width 101 height 31
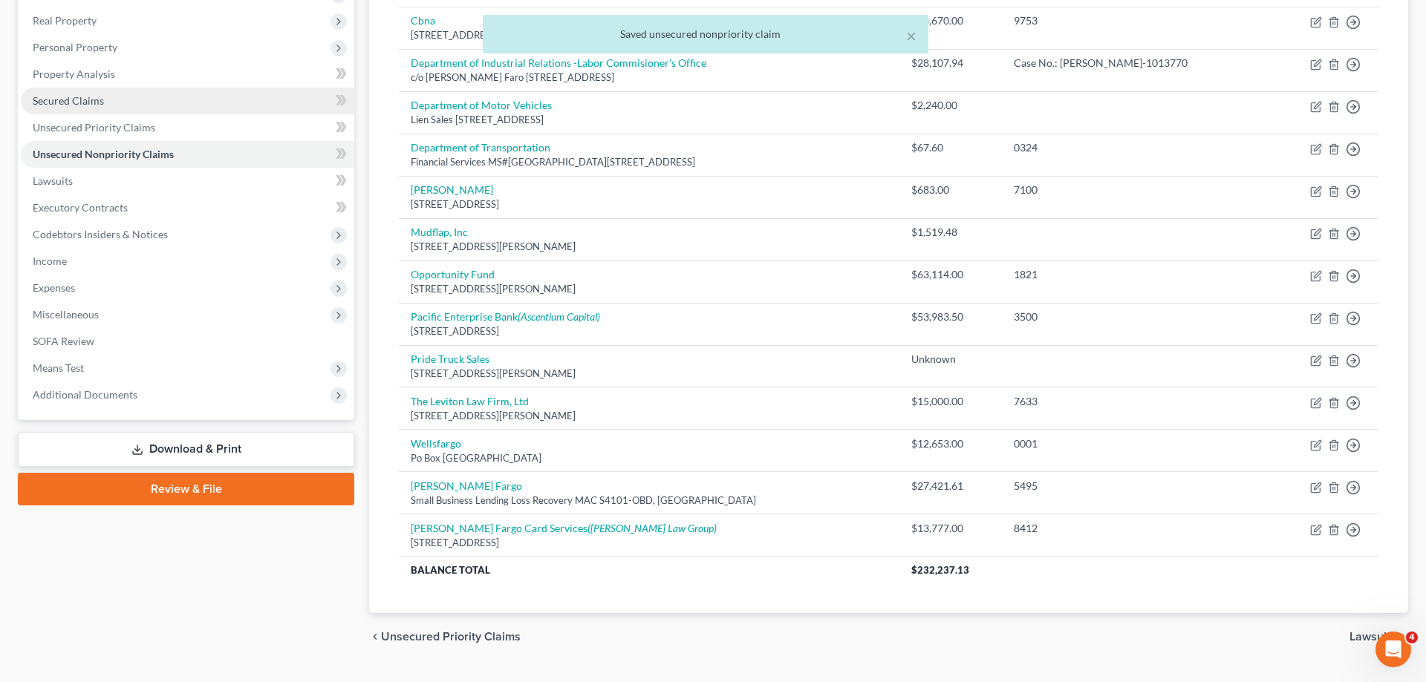
click at [106, 108] on link "Secured Claims" at bounding box center [187, 101] width 333 height 27
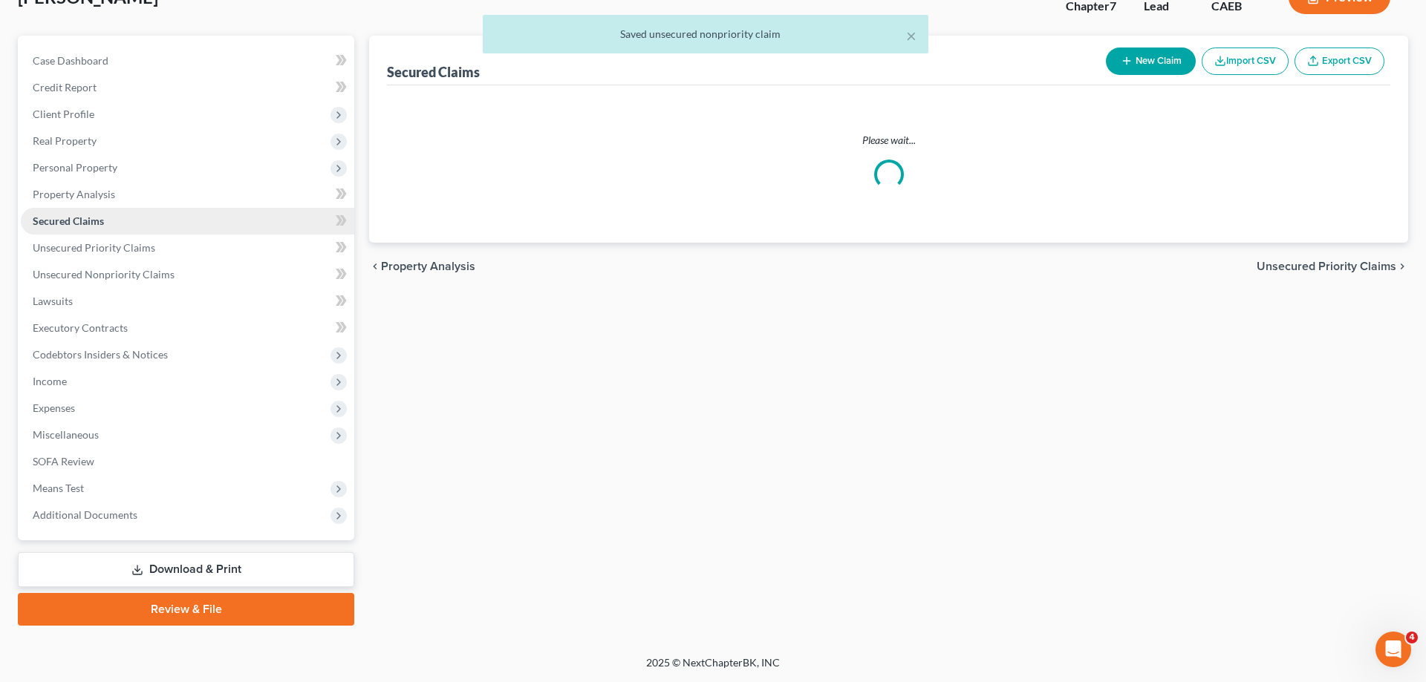
scroll to position [105, 0]
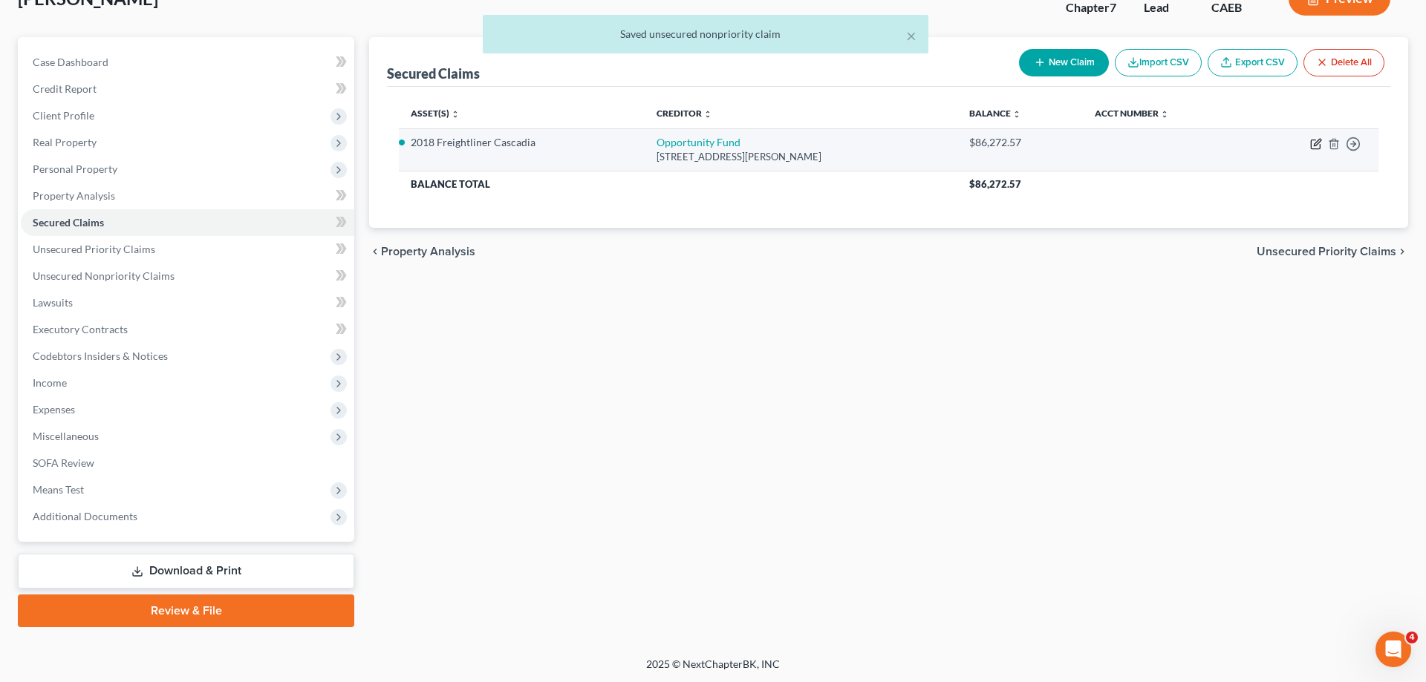
click at [1316, 148] on icon "button" at bounding box center [1316, 144] width 12 height 12
select select "4"
select select "0"
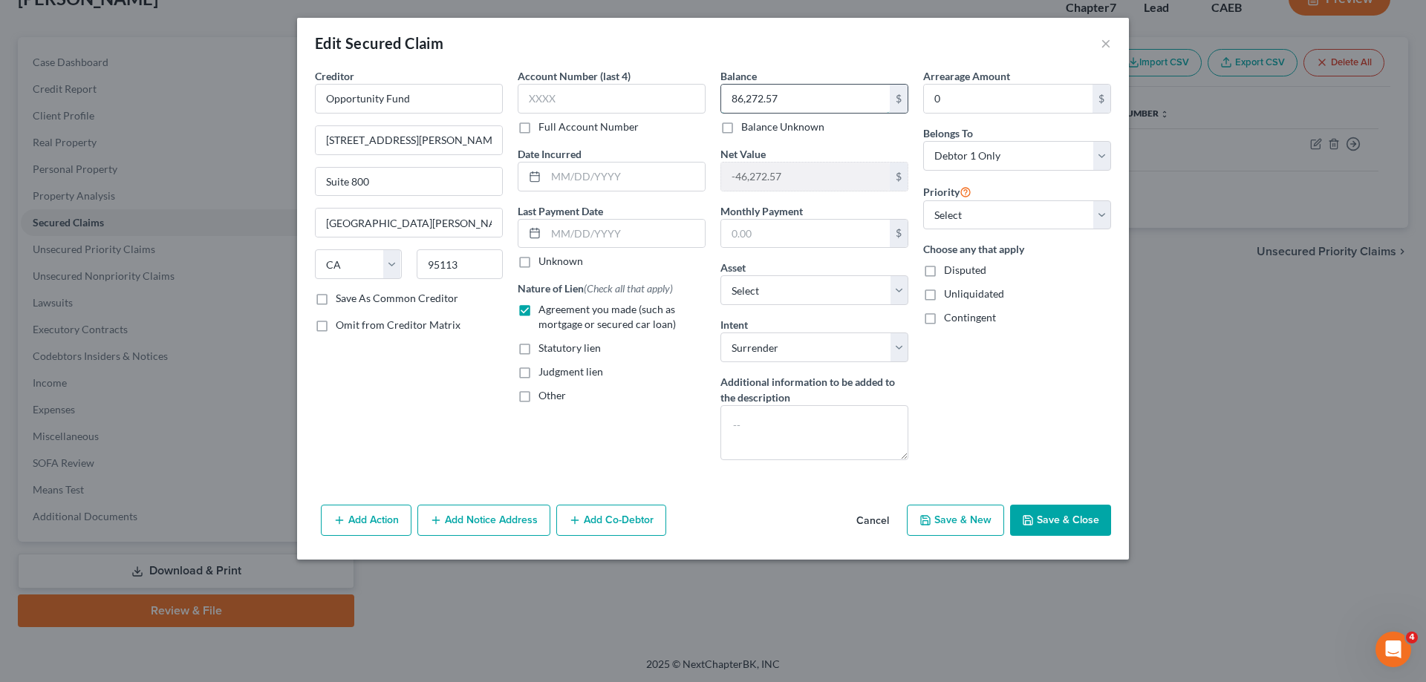
drag, startPoint x: 804, startPoint y: 100, endPoint x: 822, endPoint y: 105, distance: 18.4
click at [822, 105] on input "86,272.57" at bounding box center [805, 99] width 169 height 28
paste input "63,114.00"
type input "63,114.00"
click at [1049, 530] on button "Save & Close" at bounding box center [1060, 520] width 101 height 31
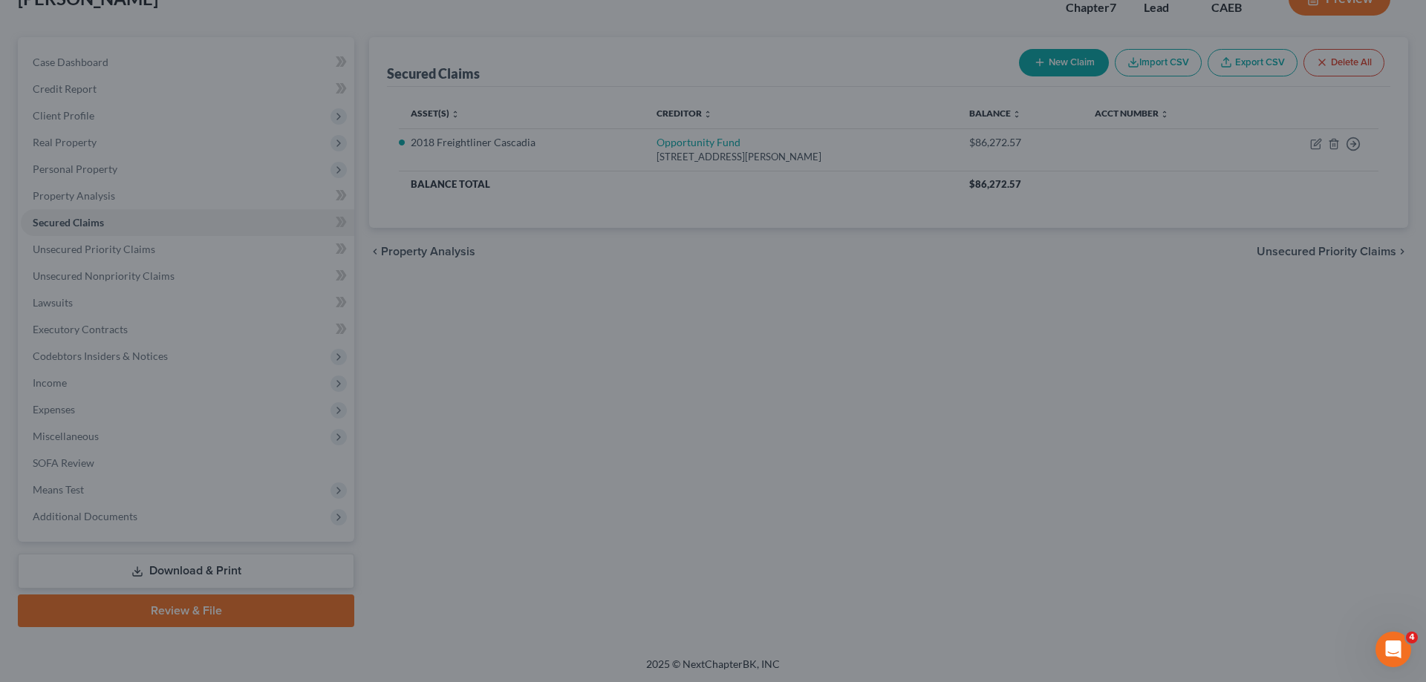
type input "-23,114.00"
select select "12"
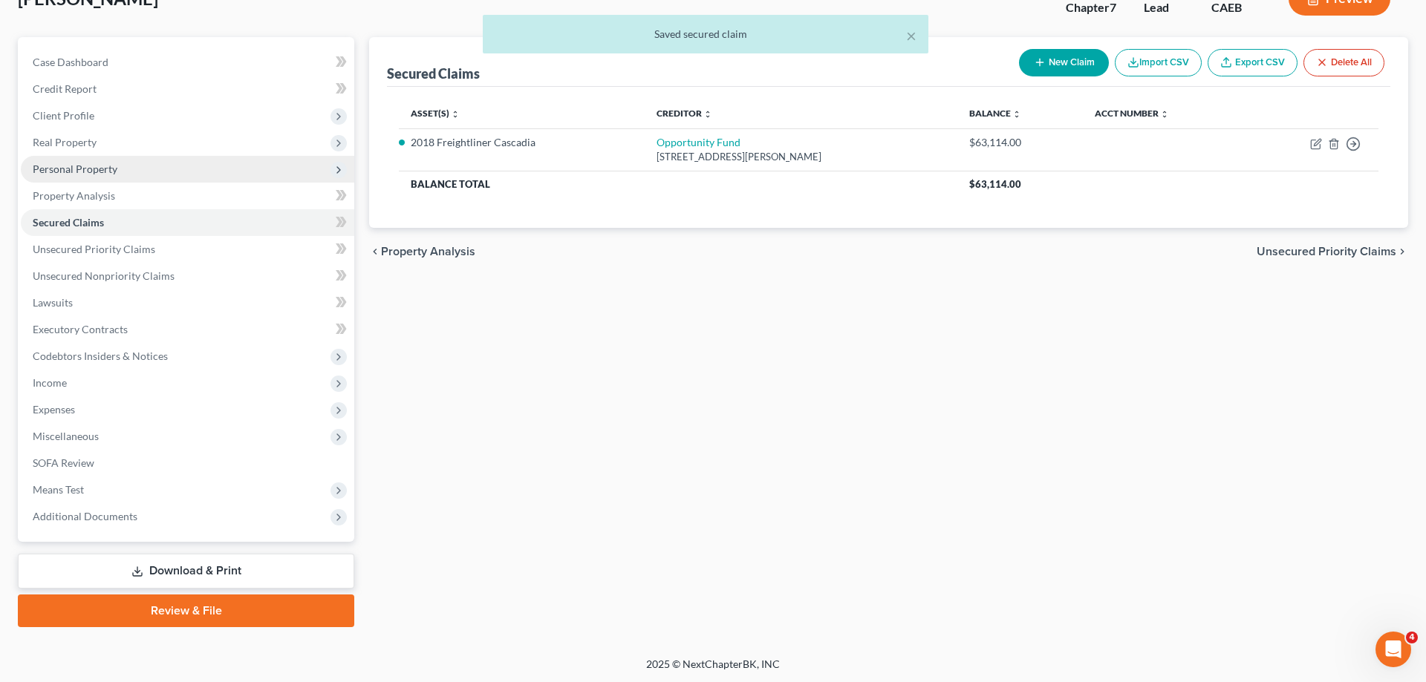
click at [138, 172] on span "Personal Property" at bounding box center [187, 169] width 333 height 27
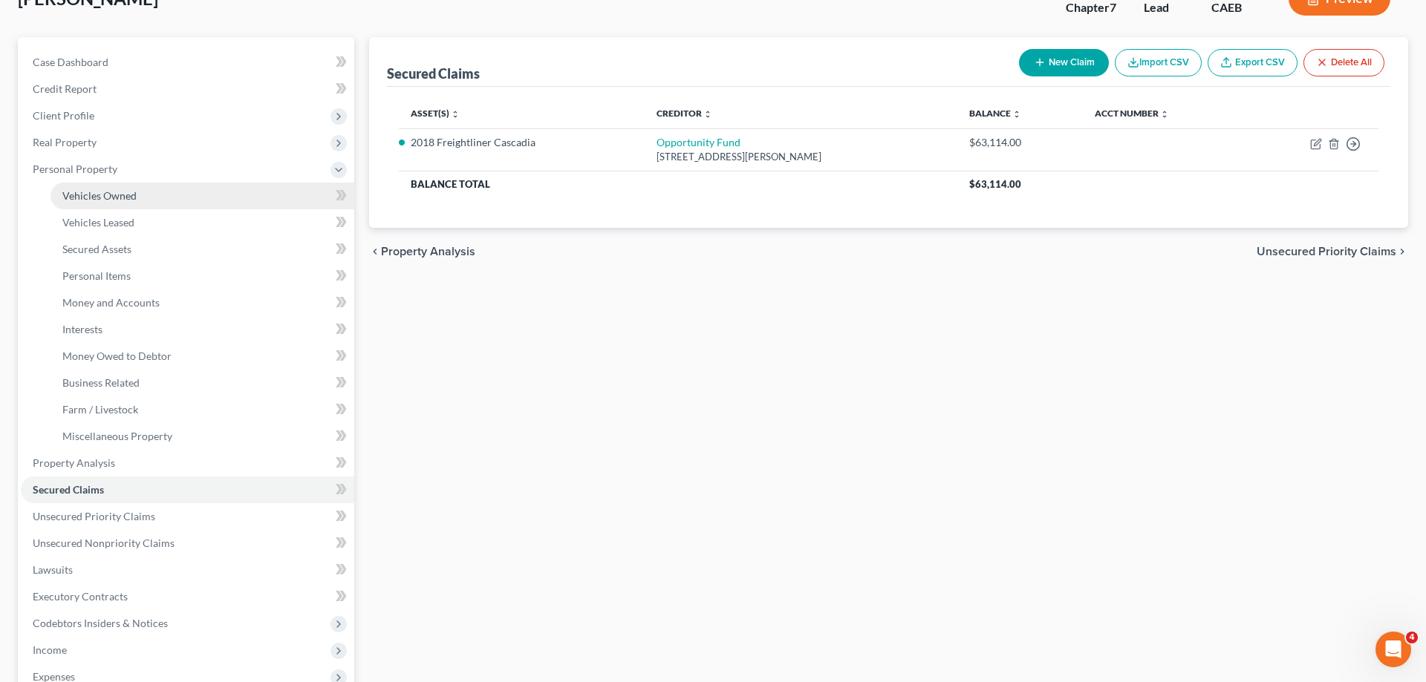
click at [157, 200] on link "Vehicles Owned" at bounding box center [202, 196] width 304 height 27
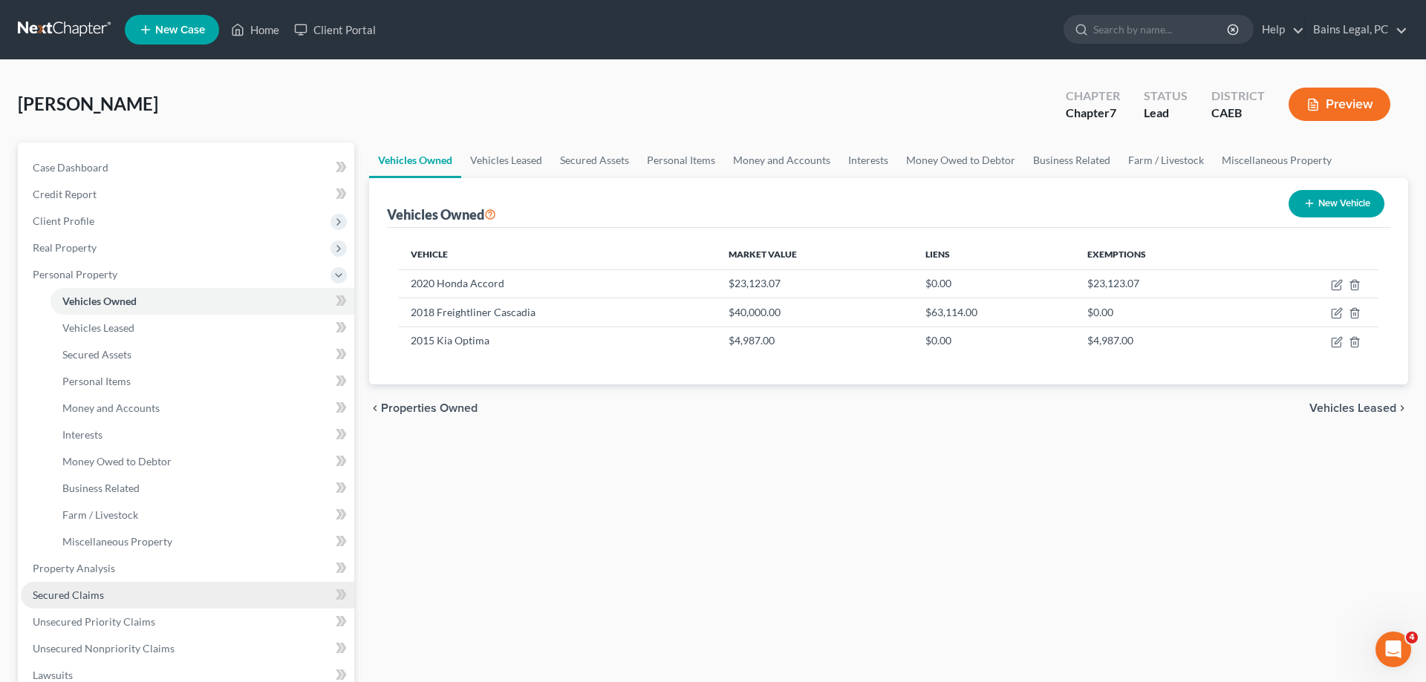
click at [62, 593] on span "Secured Claims" at bounding box center [68, 595] width 71 height 13
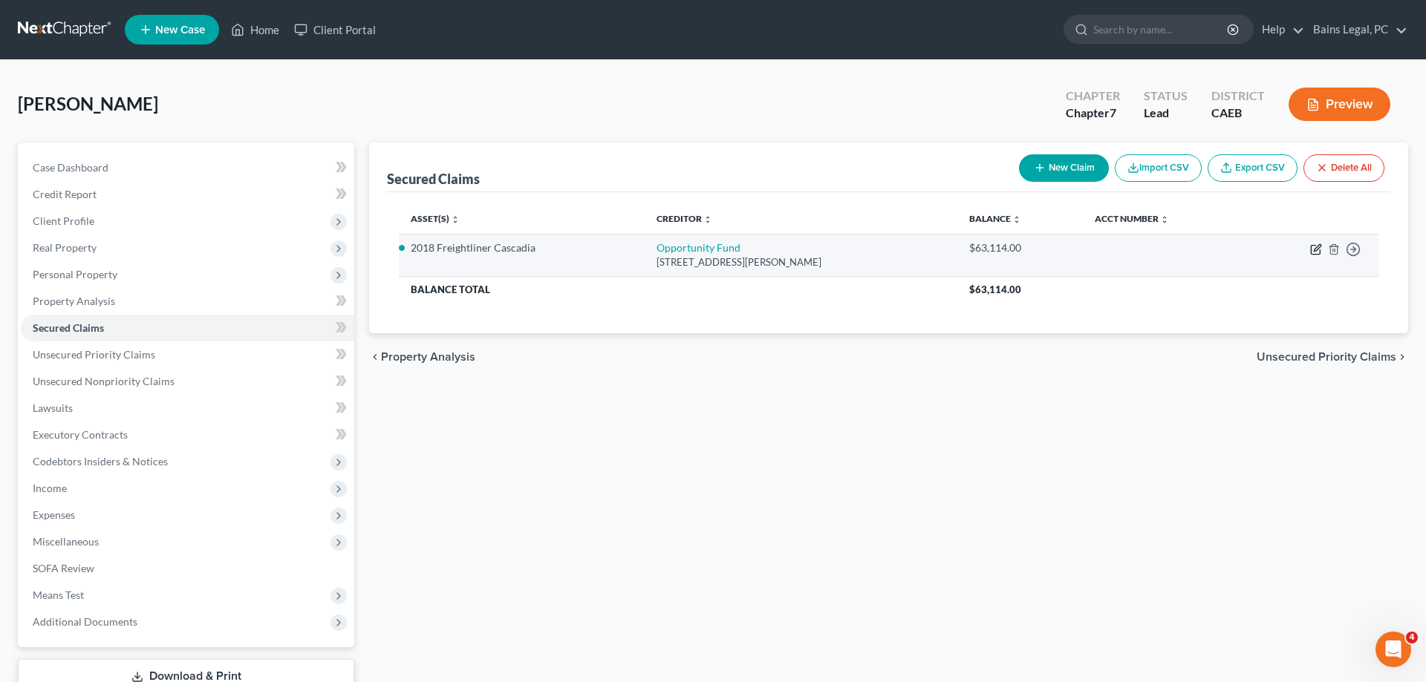
click at [1319, 247] on icon "button" at bounding box center [1316, 250] width 12 height 12
select select "4"
select select "0"
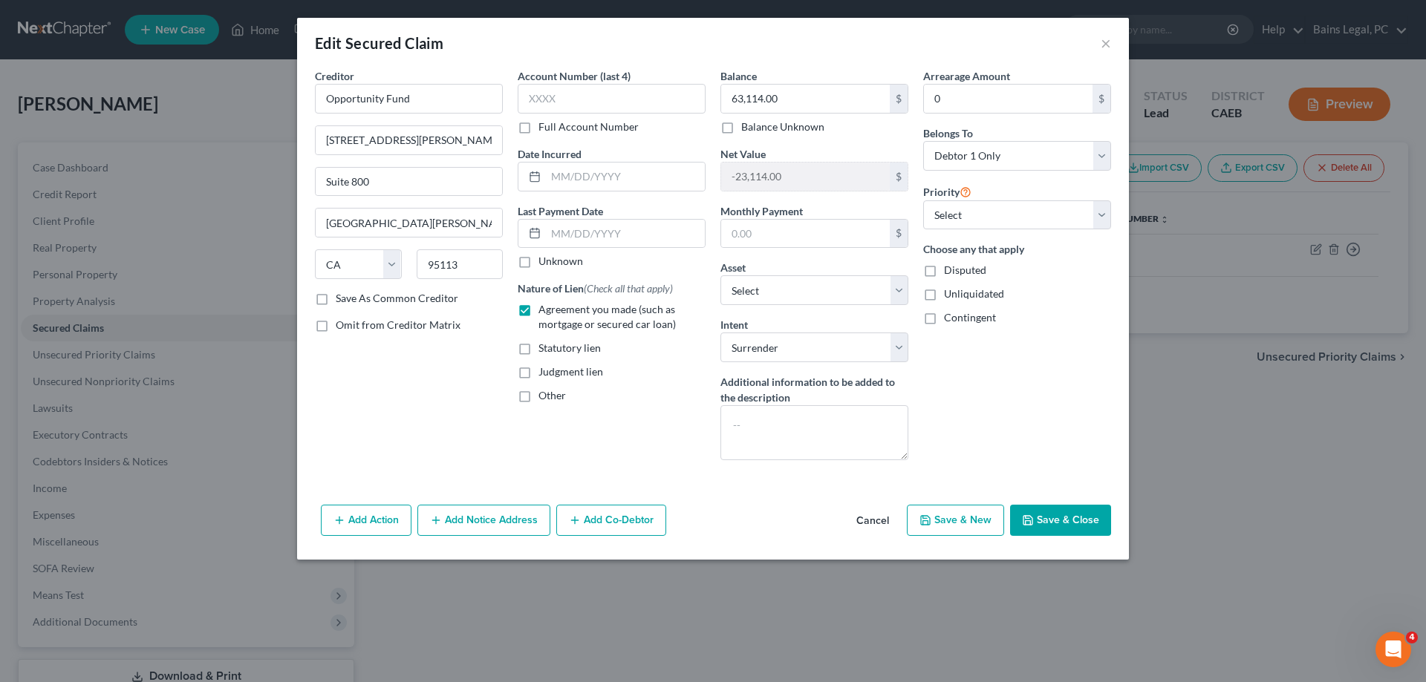
click at [1037, 513] on button "Save & Close" at bounding box center [1060, 520] width 101 height 31
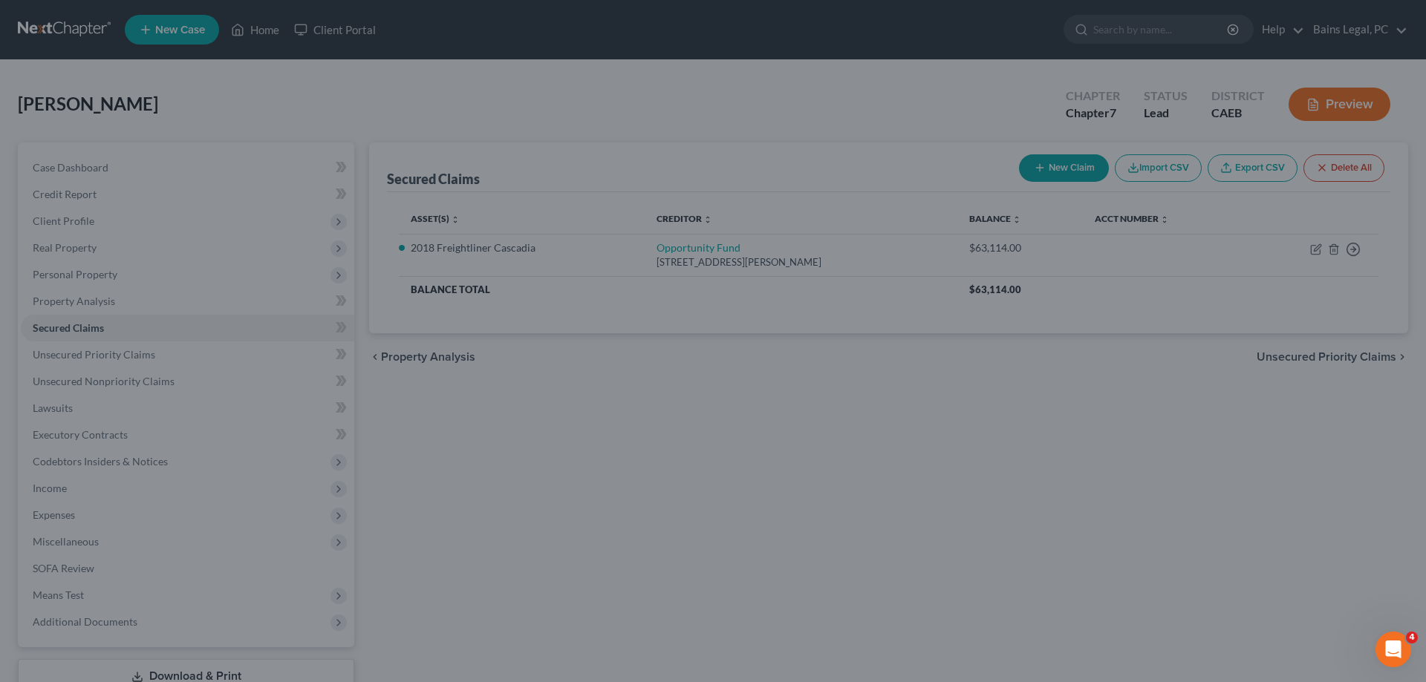
select select "12"
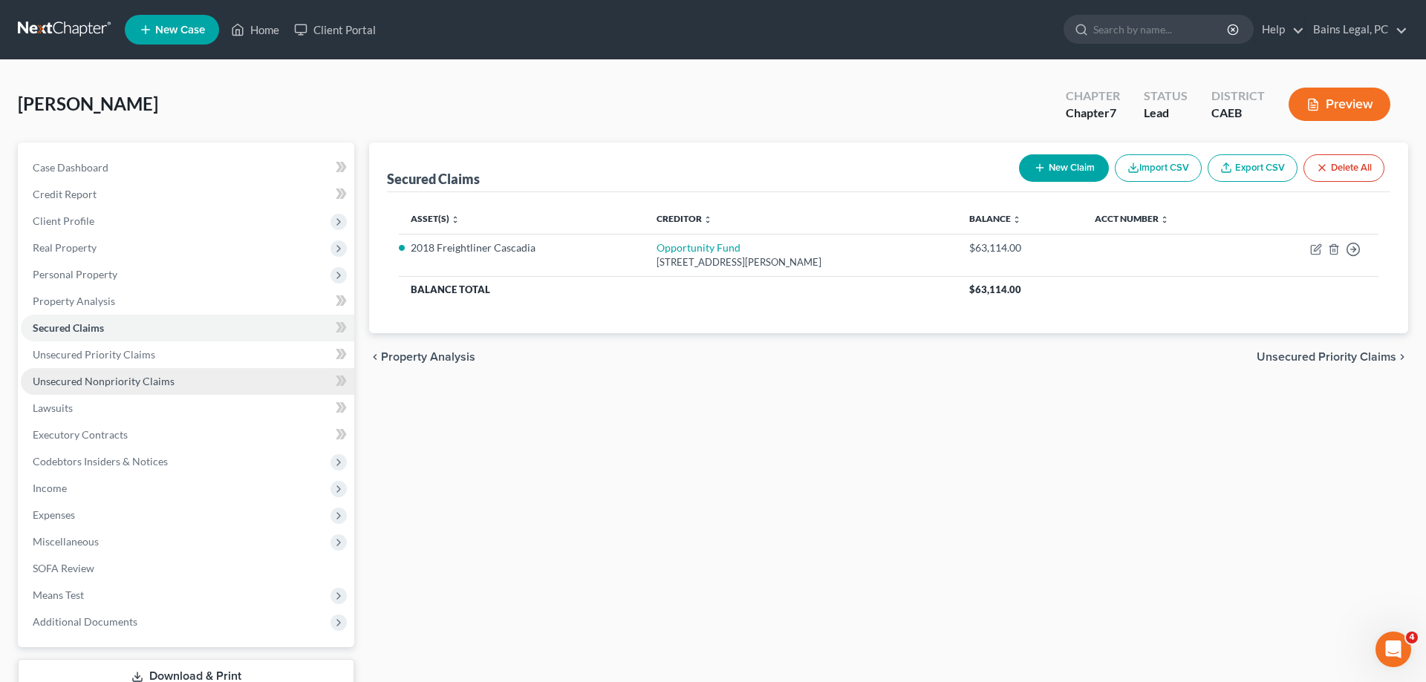
click at [188, 386] on link "Unsecured Nonpriority Claims" at bounding box center [187, 381] width 333 height 27
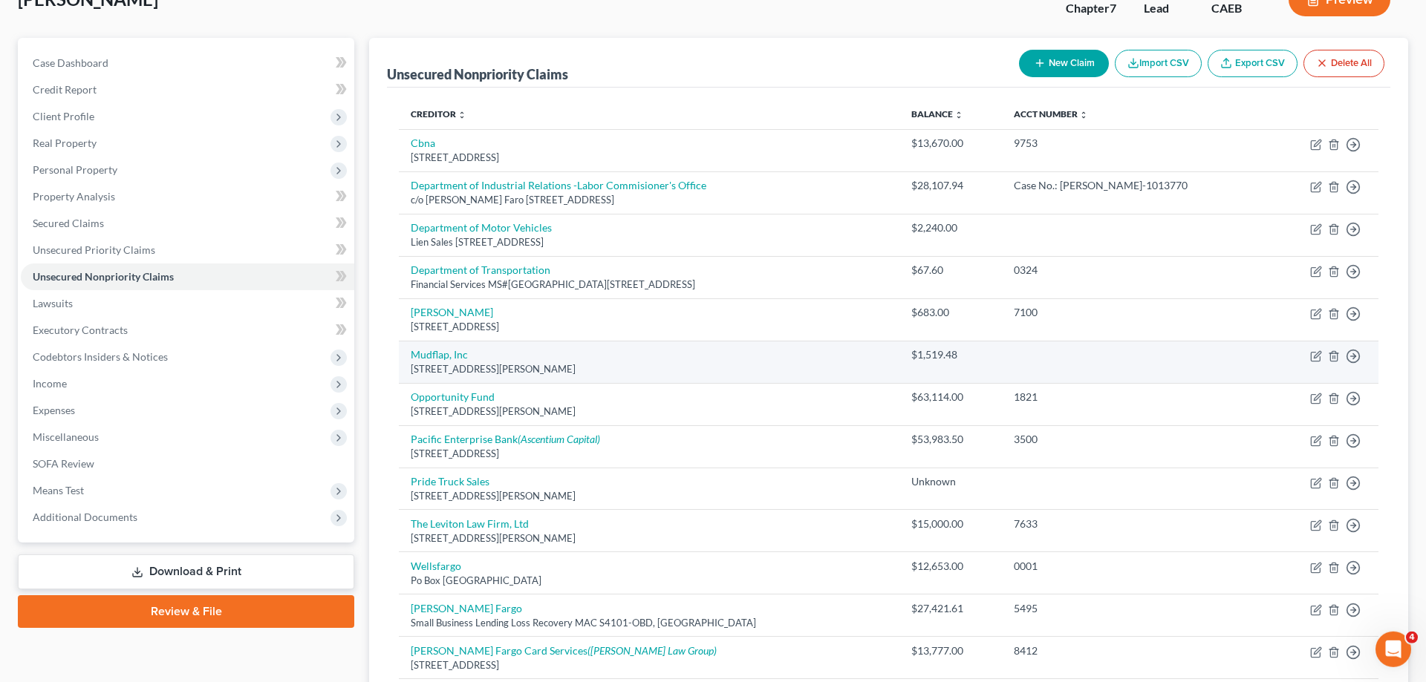
scroll to position [151, 0]
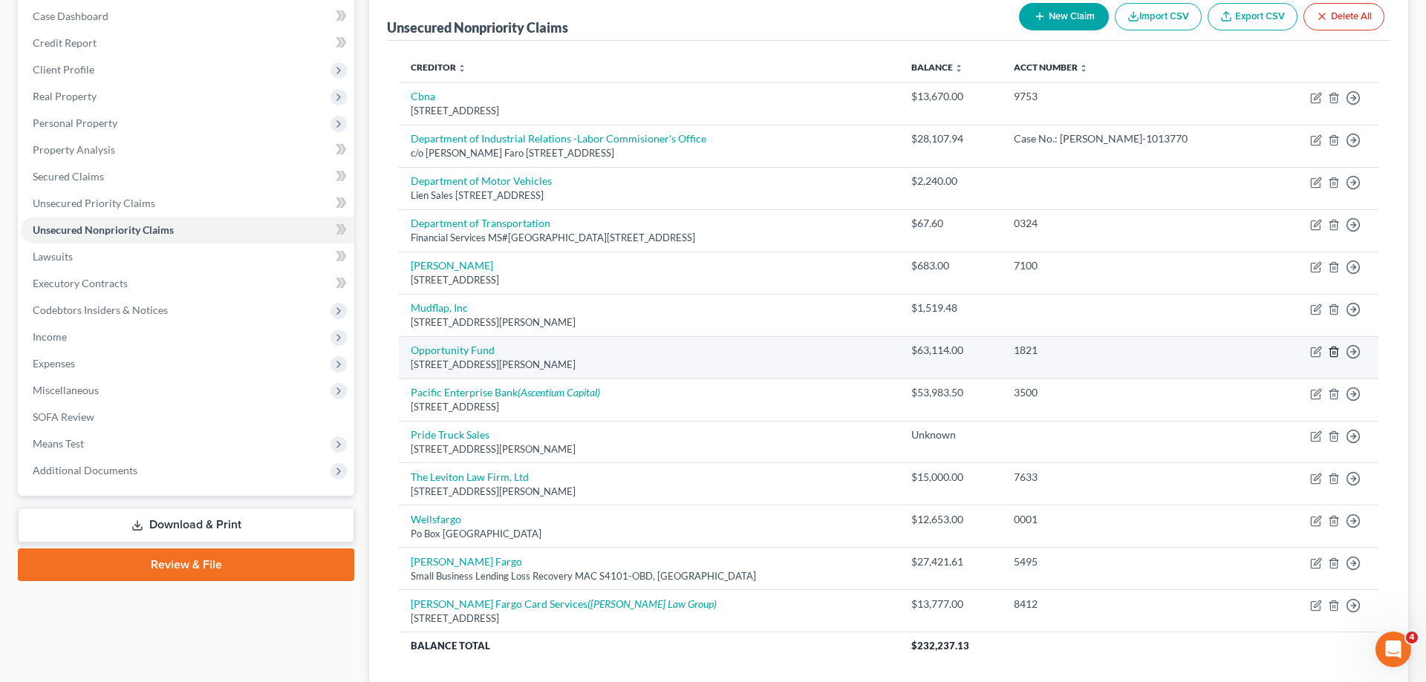
click at [1334, 356] on icon "button" at bounding box center [1334, 352] width 12 height 12
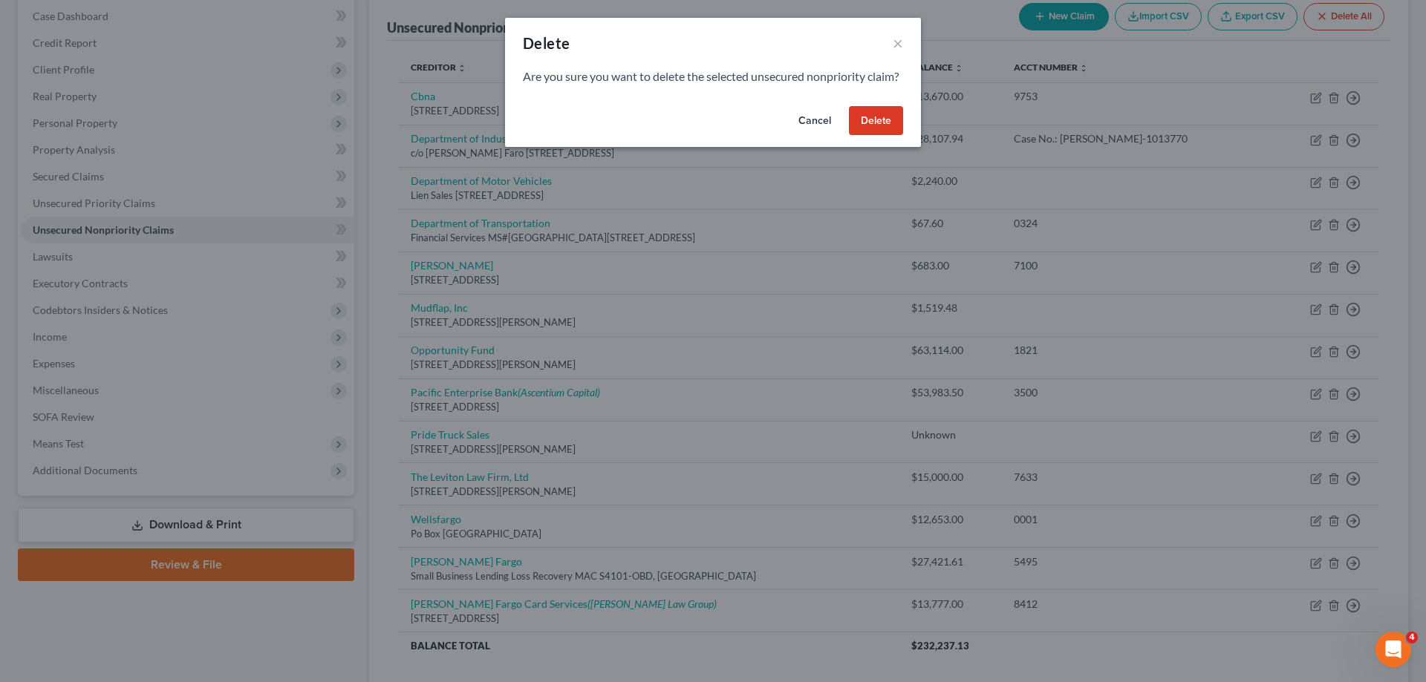
click at [863, 136] on button "Delete" at bounding box center [876, 121] width 54 height 30
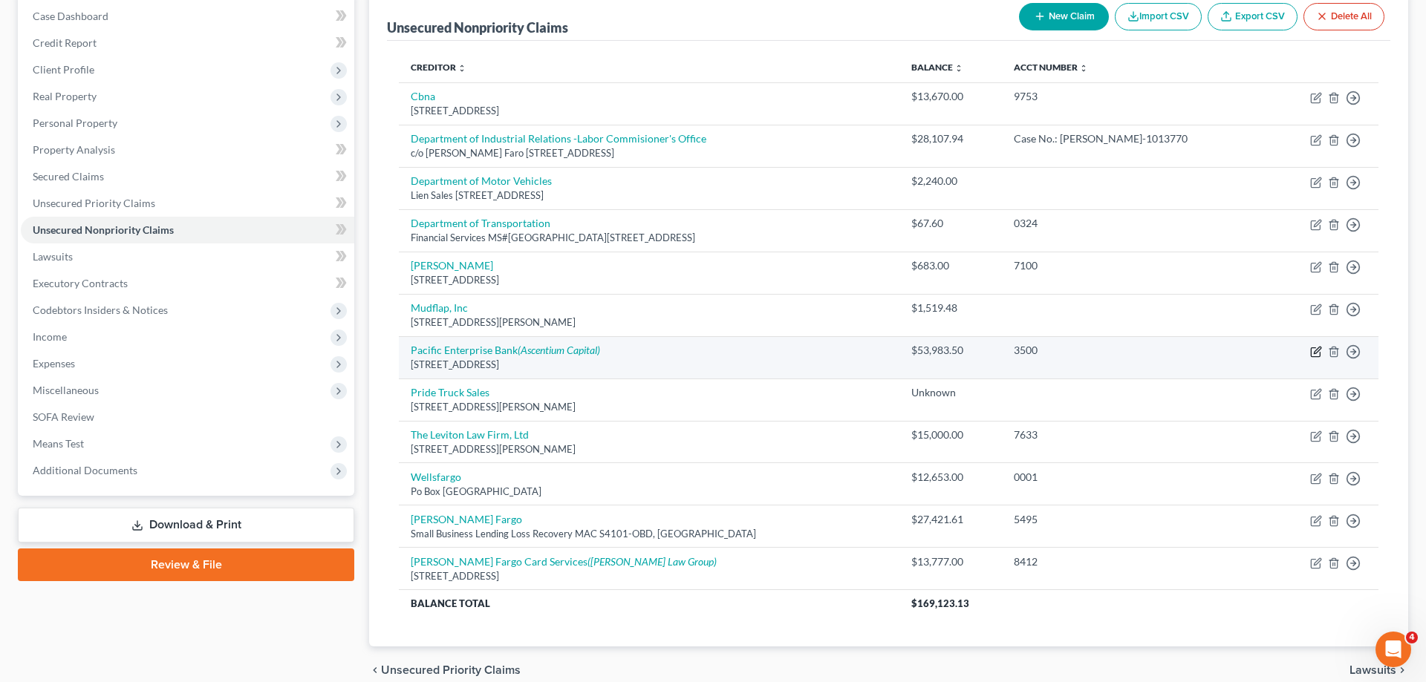
click at [1313, 354] on icon "button" at bounding box center [1316, 352] width 12 height 12
select select "4"
select select "0"
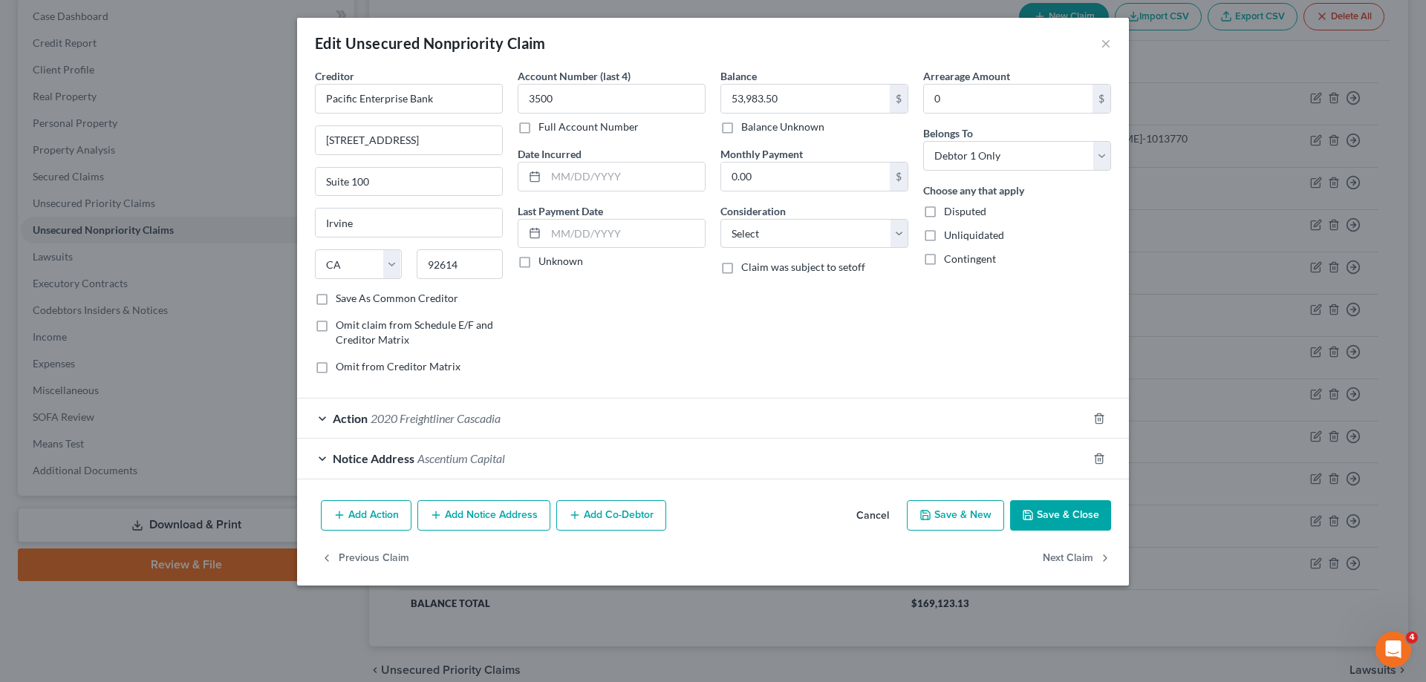
click at [601, 422] on div "Action 2020 Freightliner Cascadia" at bounding box center [692, 418] width 790 height 39
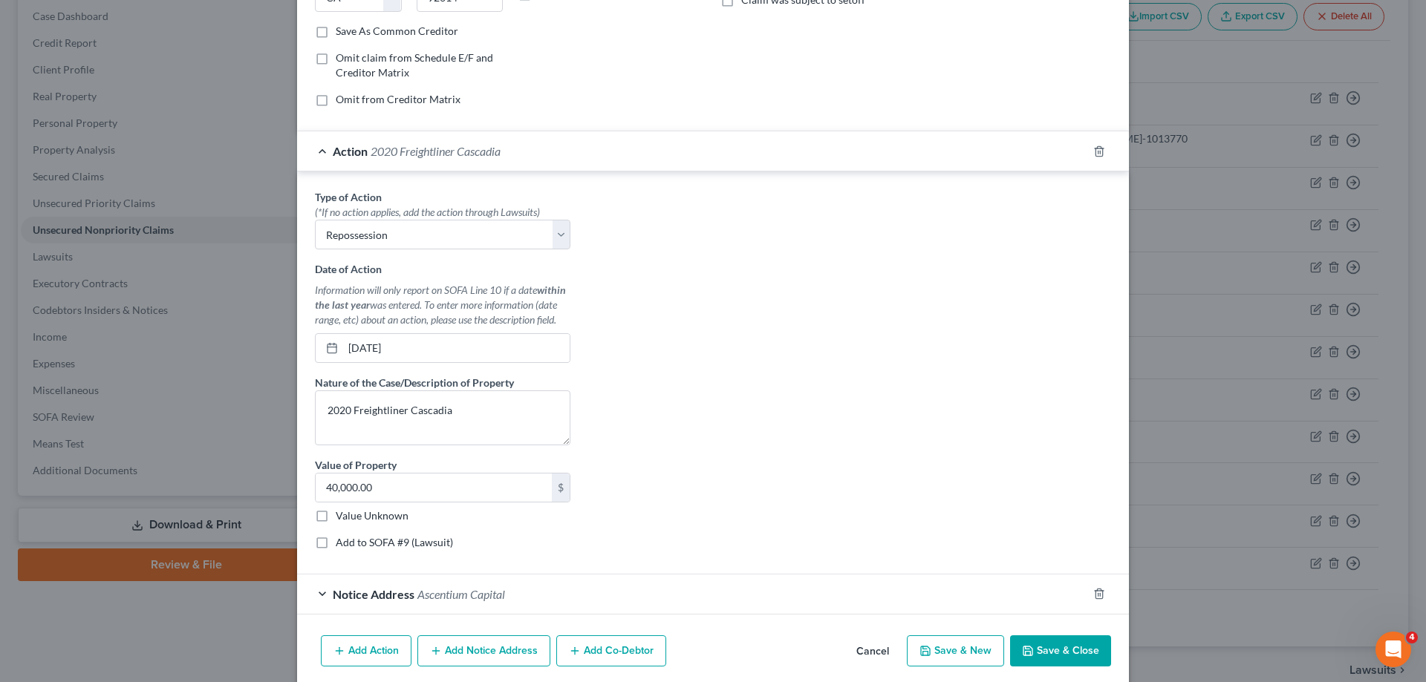
scroll to position [324, 0]
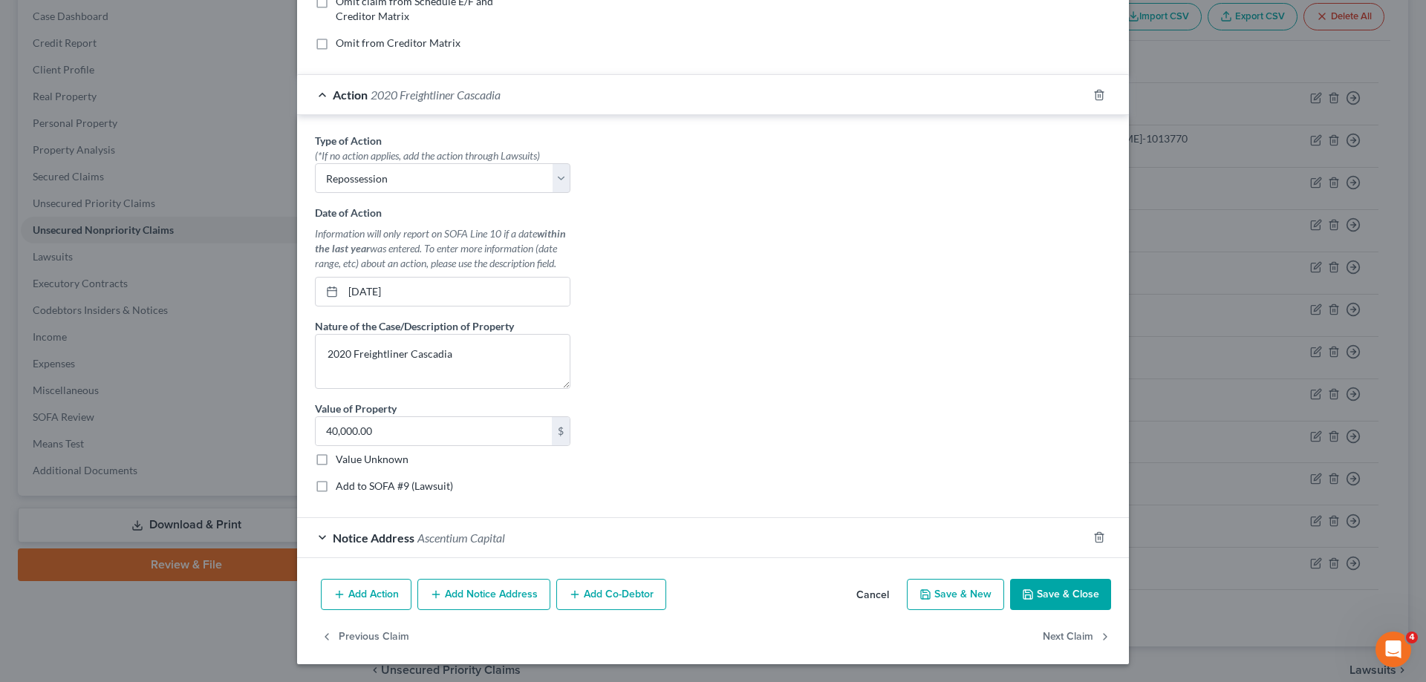
click at [1065, 607] on button "Save & Close" at bounding box center [1060, 594] width 101 height 31
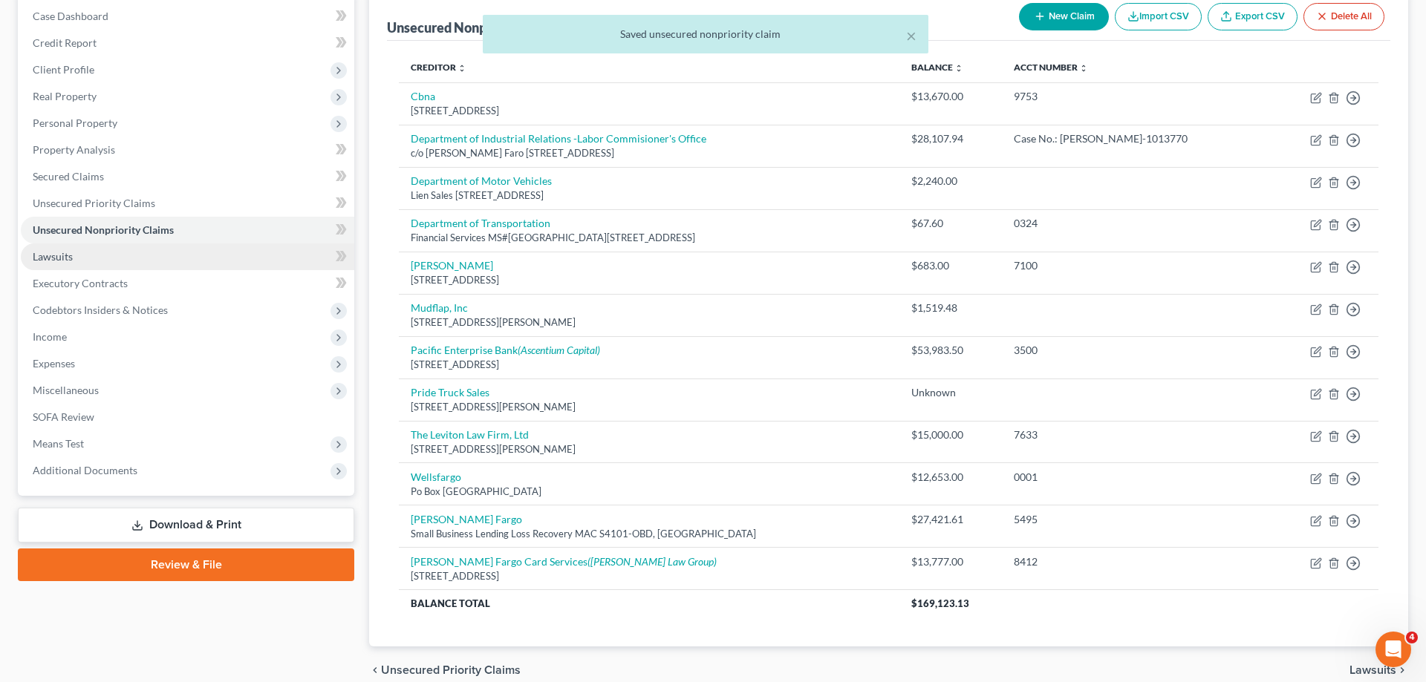
click at [85, 262] on link "Lawsuits" at bounding box center [187, 257] width 333 height 27
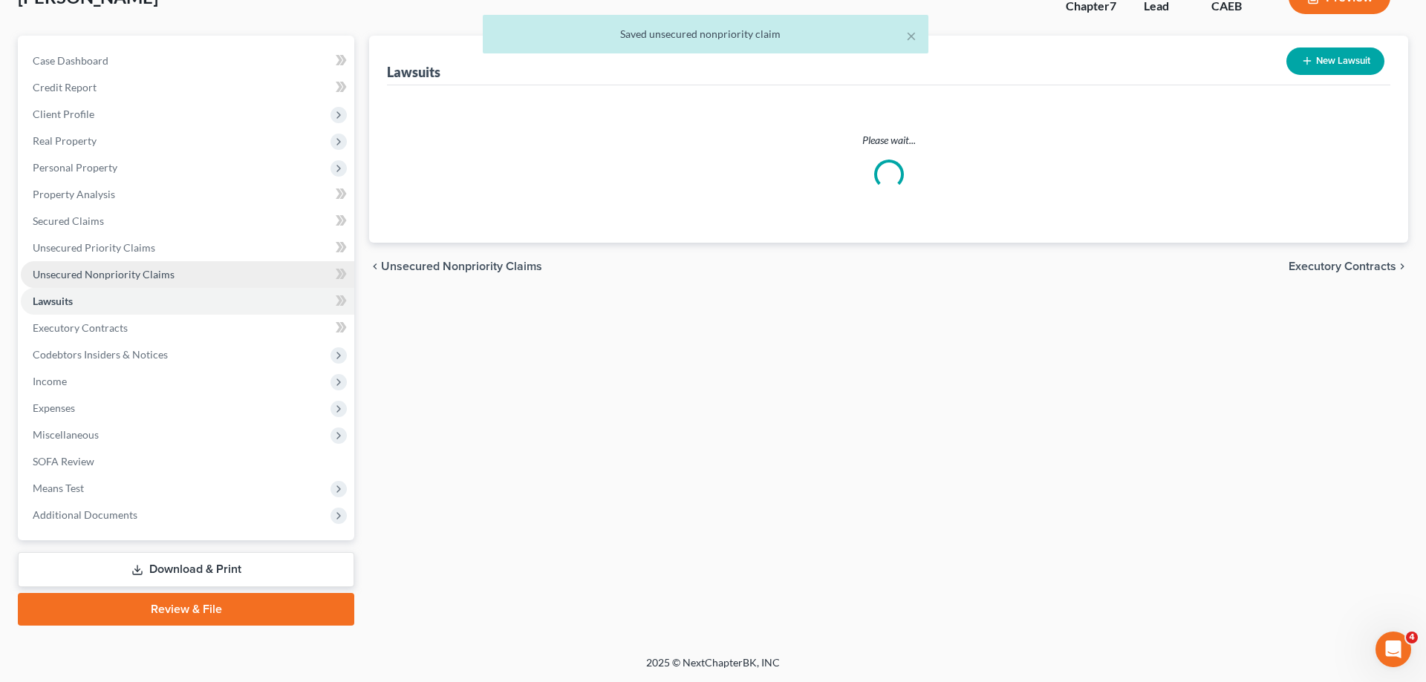
scroll to position [105, 0]
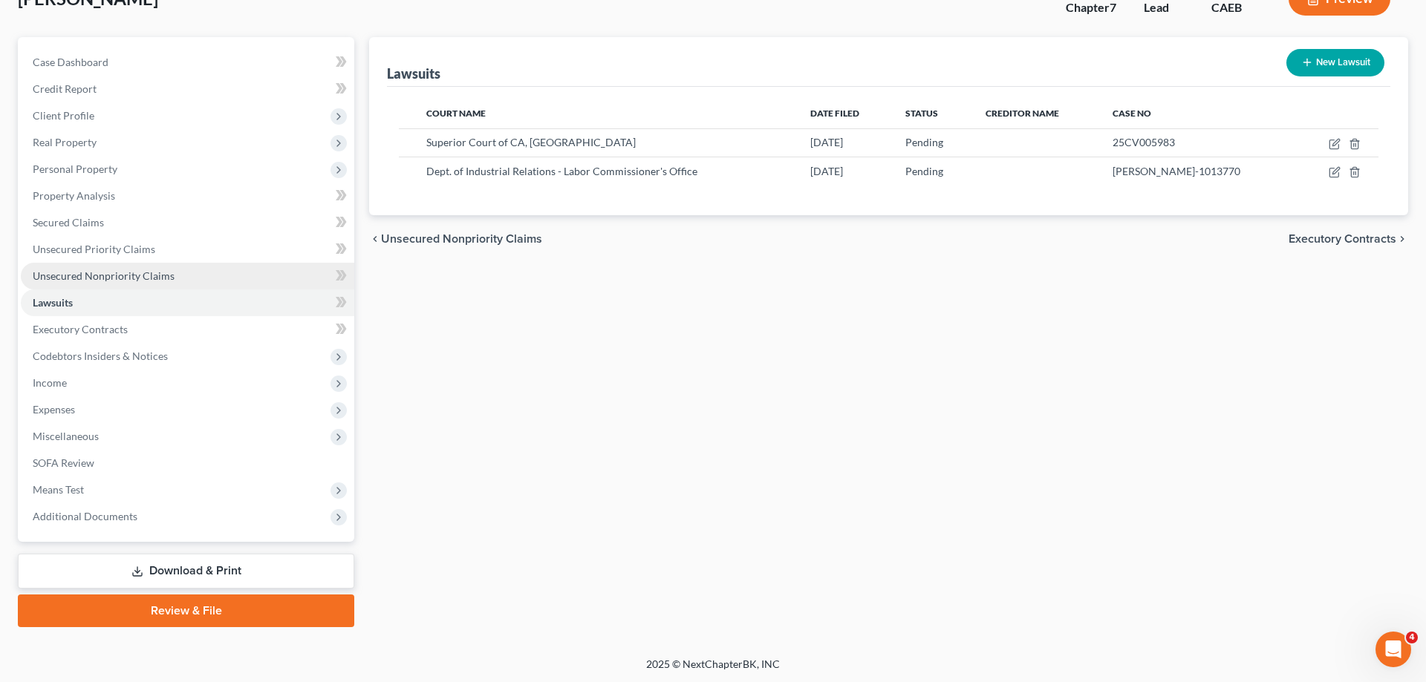
click at [197, 276] on link "Unsecured Nonpriority Claims" at bounding box center [187, 276] width 333 height 27
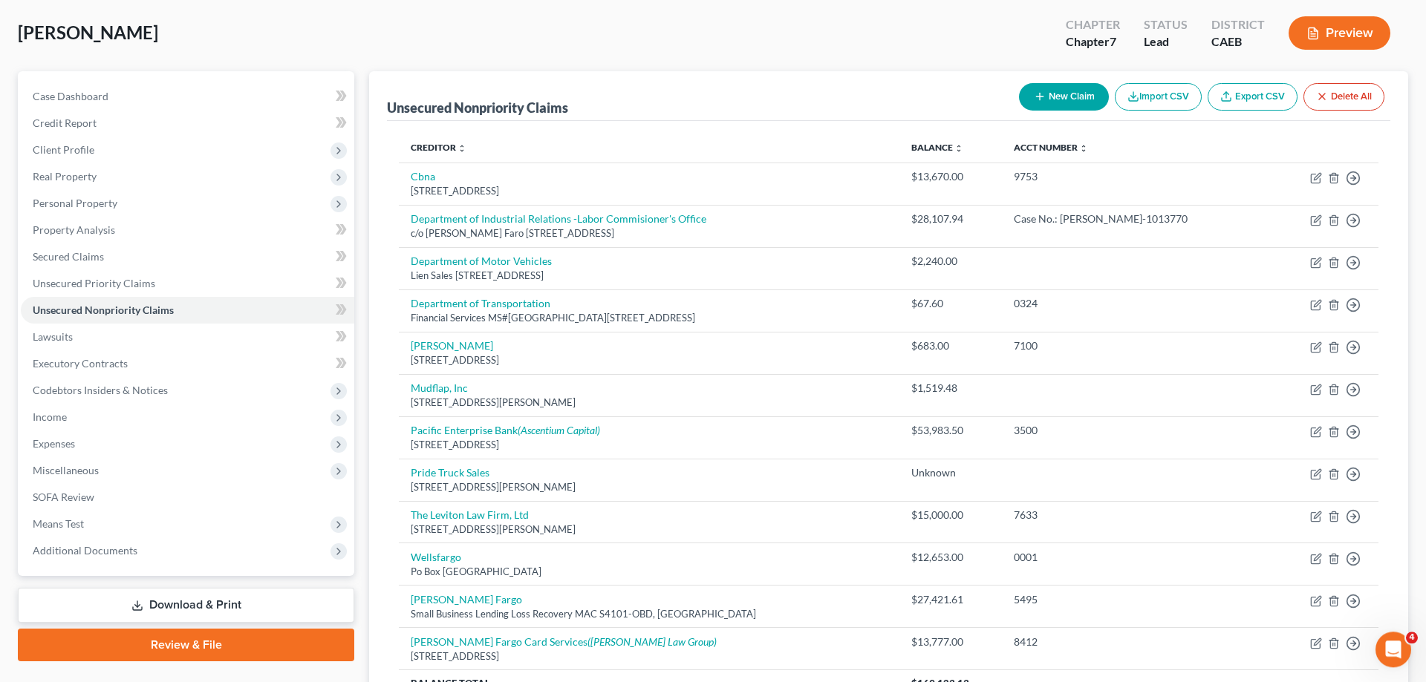
scroll to position [151, 0]
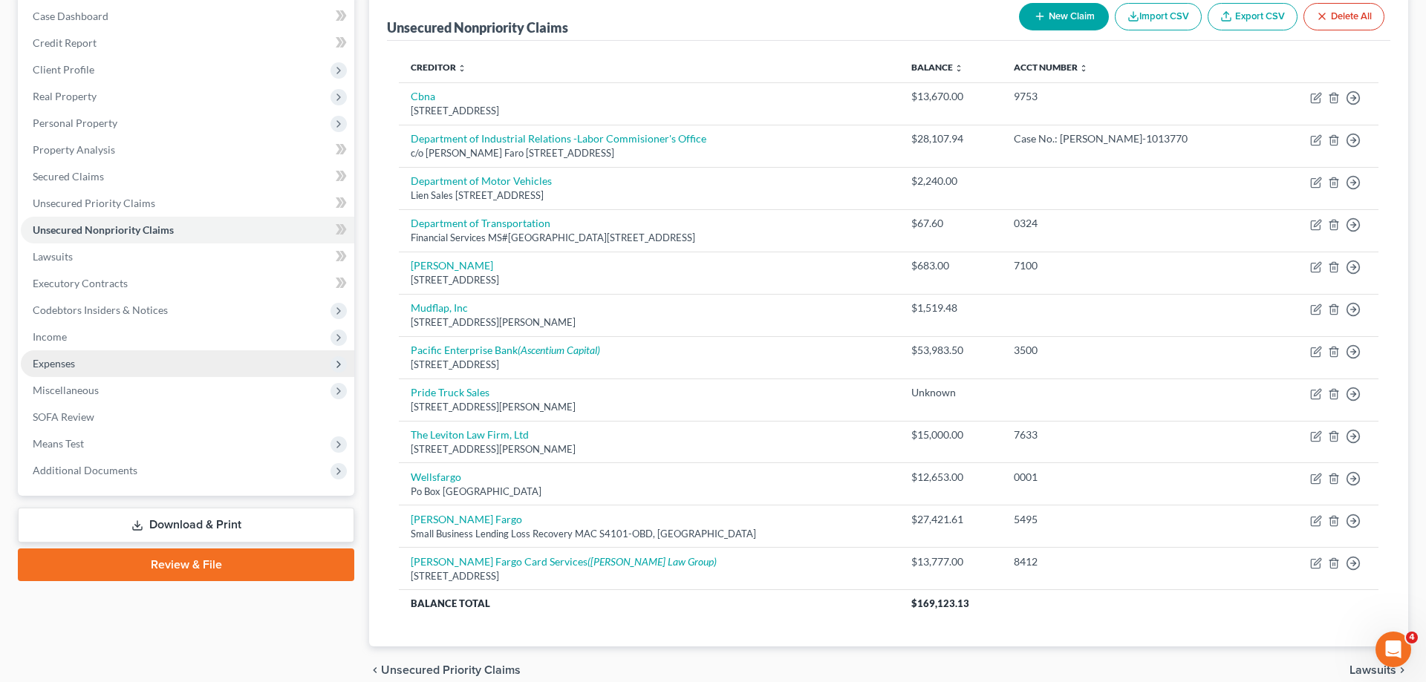
click at [87, 342] on span "Income" at bounding box center [187, 337] width 333 height 27
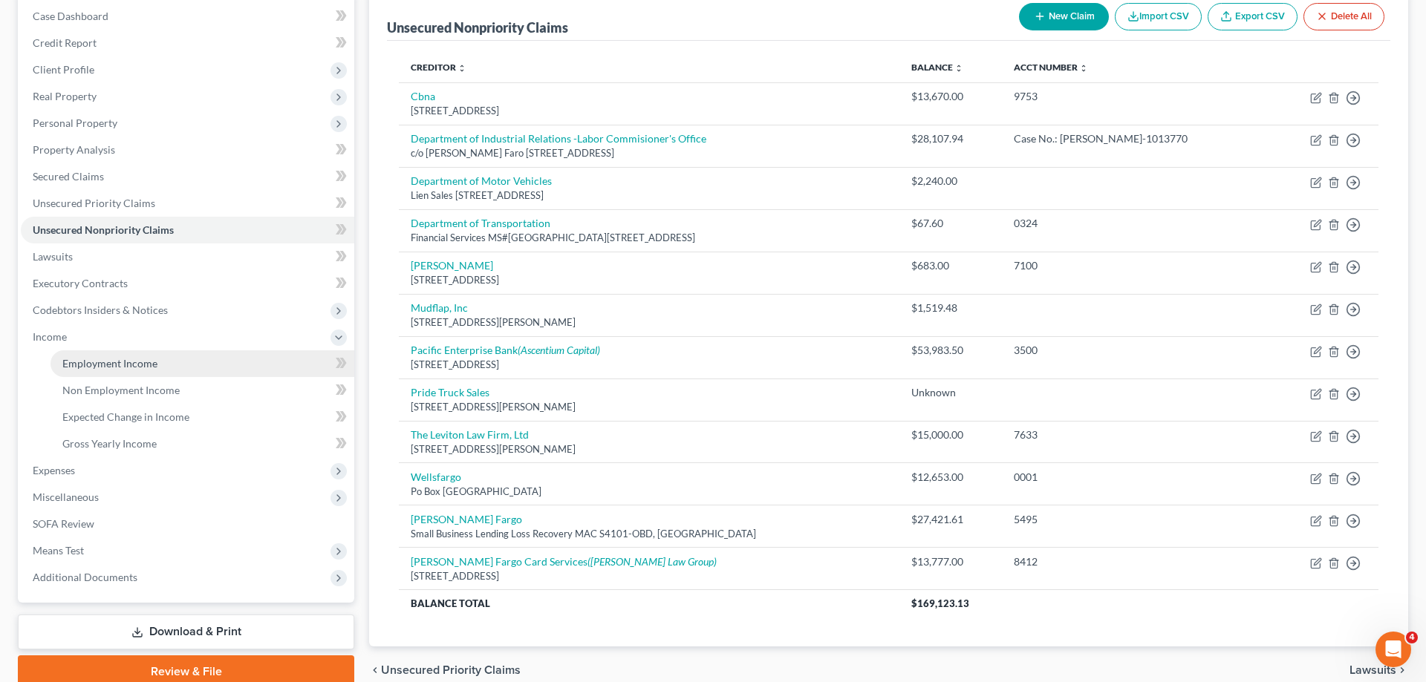
click at [111, 355] on link "Employment Income" at bounding box center [202, 363] width 304 height 27
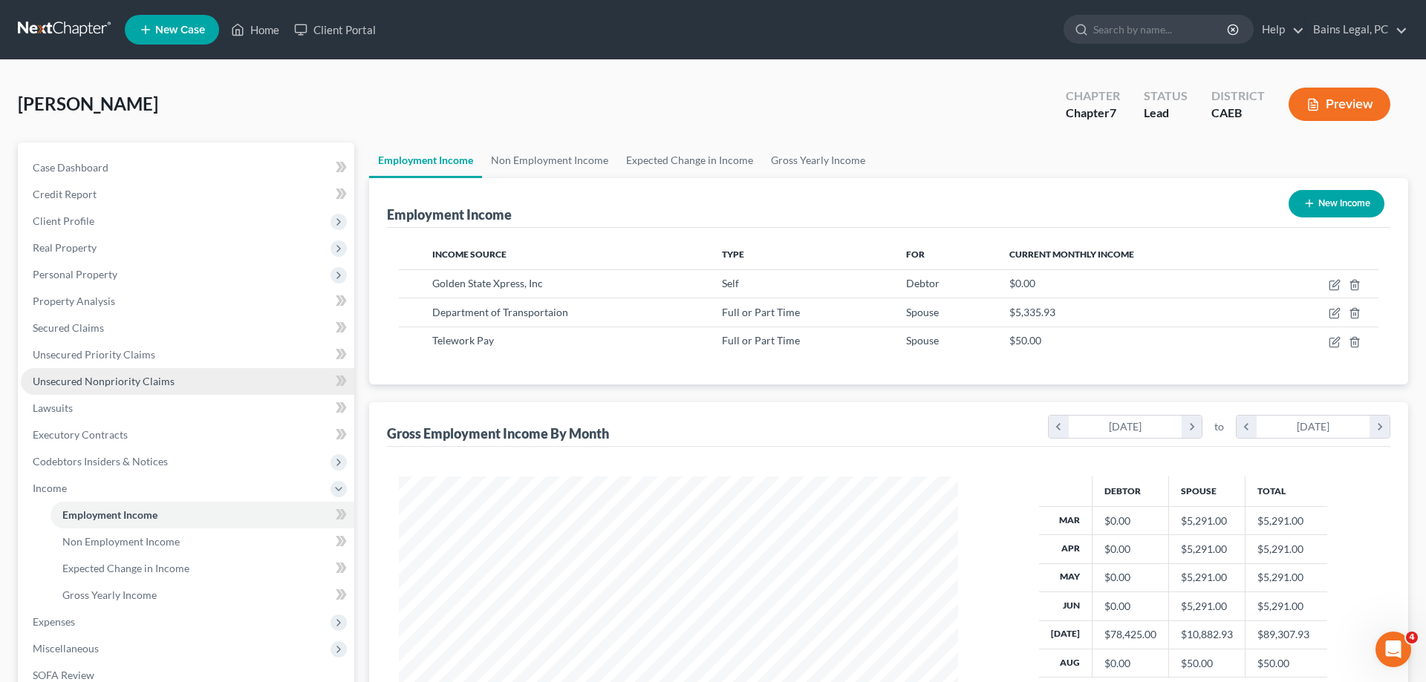
scroll to position [279, 589]
click at [825, 160] on link "Gross Yearly Income" at bounding box center [818, 161] width 112 height 36
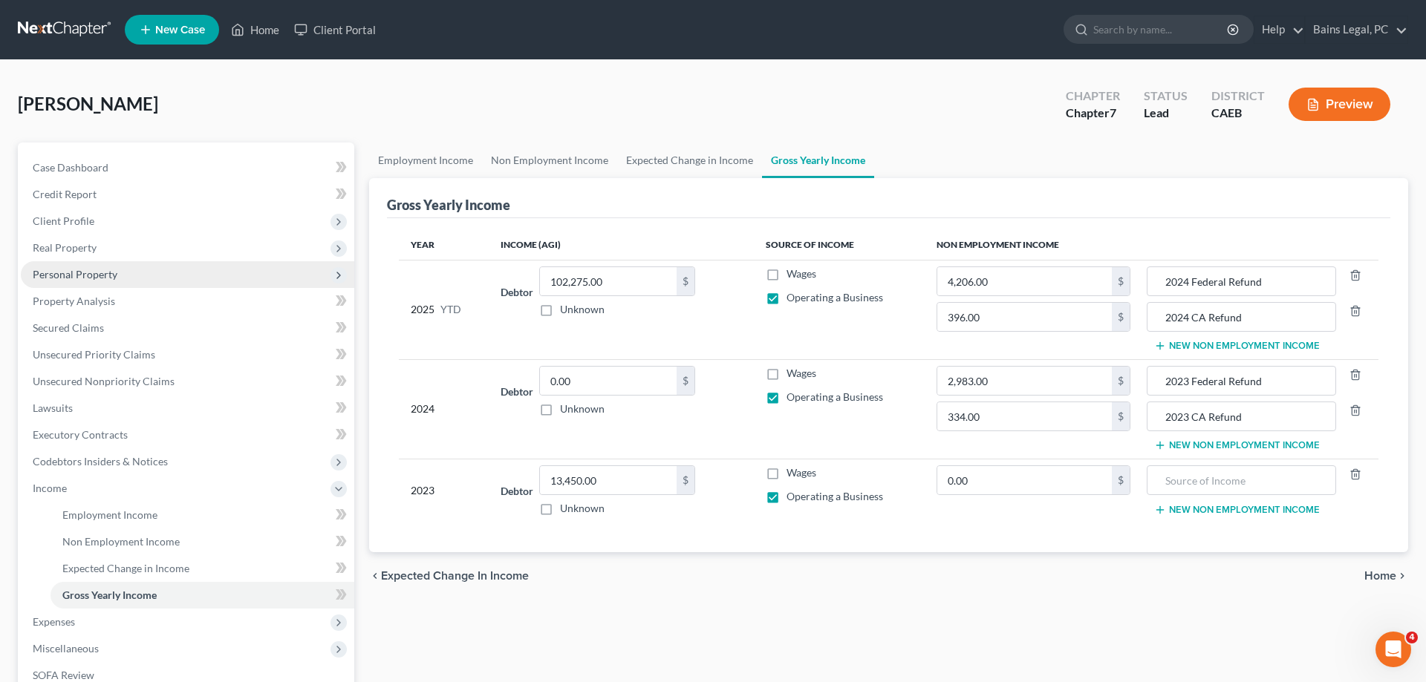
click at [111, 274] on span "Personal Property" at bounding box center [75, 274] width 85 height 13
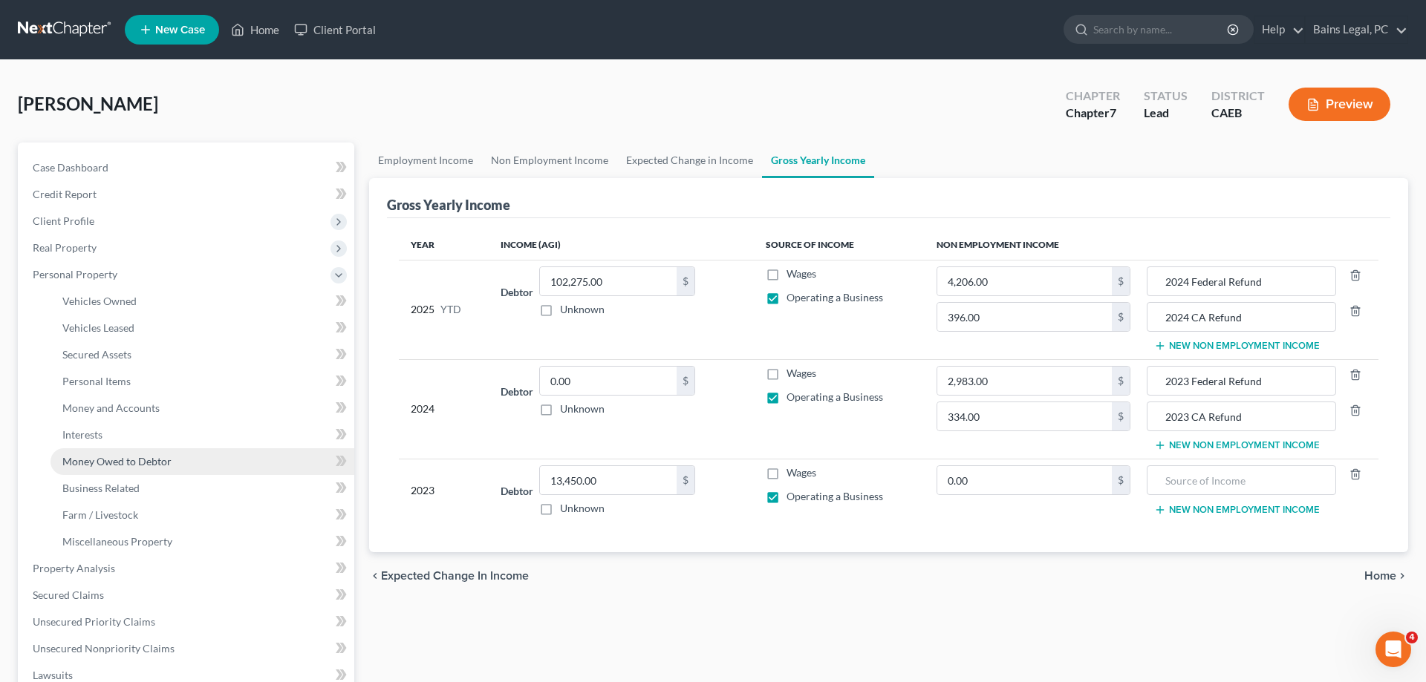
click at [117, 456] on span "Money Owed to Debtor" at bounding box center [116, 461] width 109 height 13
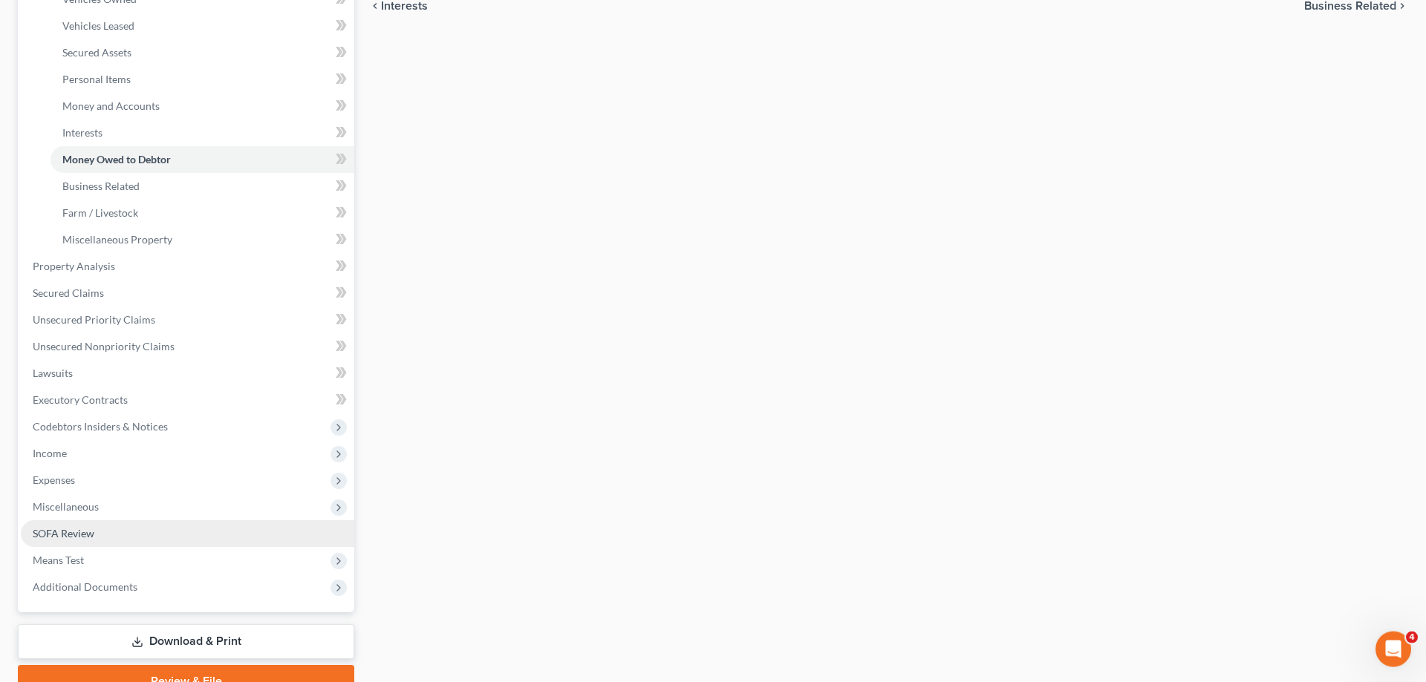
scroll to position [303, 0]
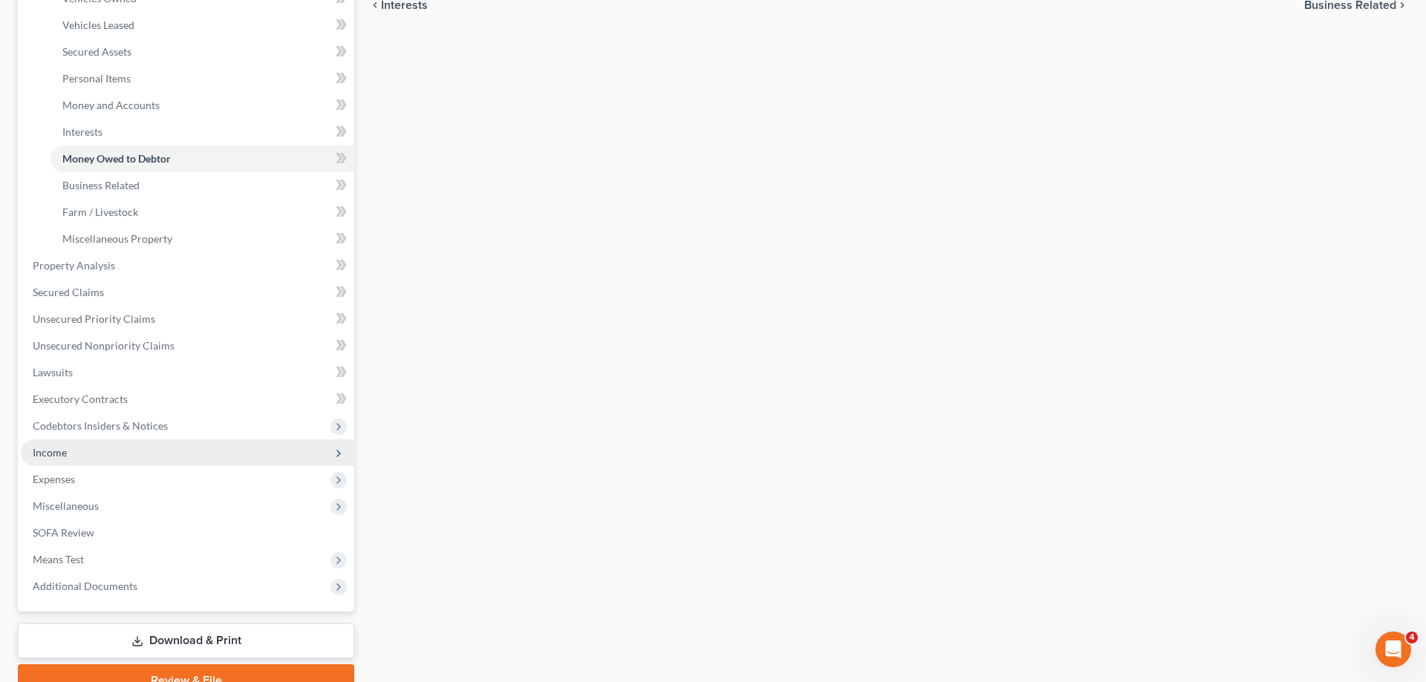
drag, startPoint x: 47, startPoint y: 450, endPoint x: 79, endPoint y: 459, distance: 33.1
click at [48, 450] on span "Income" at bounding box center [50, 452] width 34 height 13
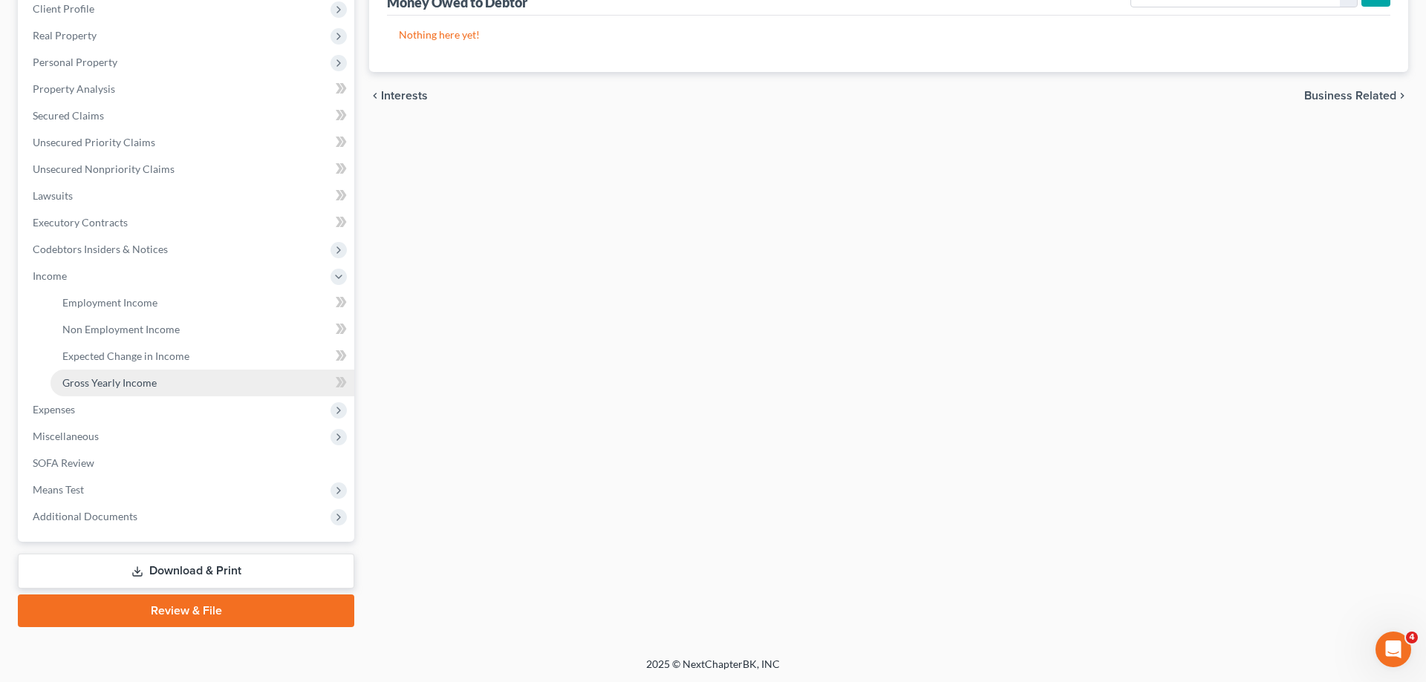
click at [120, 384] on span "Gross Yearly Income" at bounding box center [109, 382] width 94 height 13
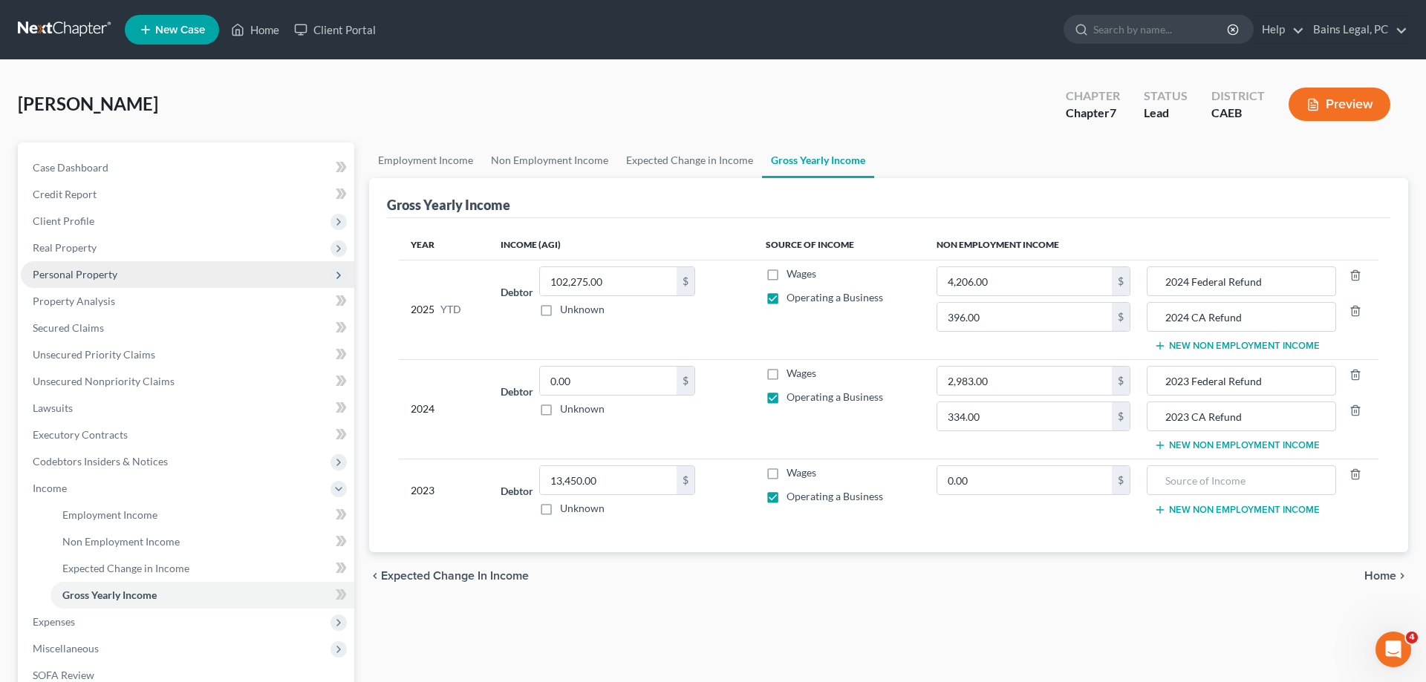
click at [78, 266] on span "Personal Property" at bounding box center [187, 274] width 333 height 27
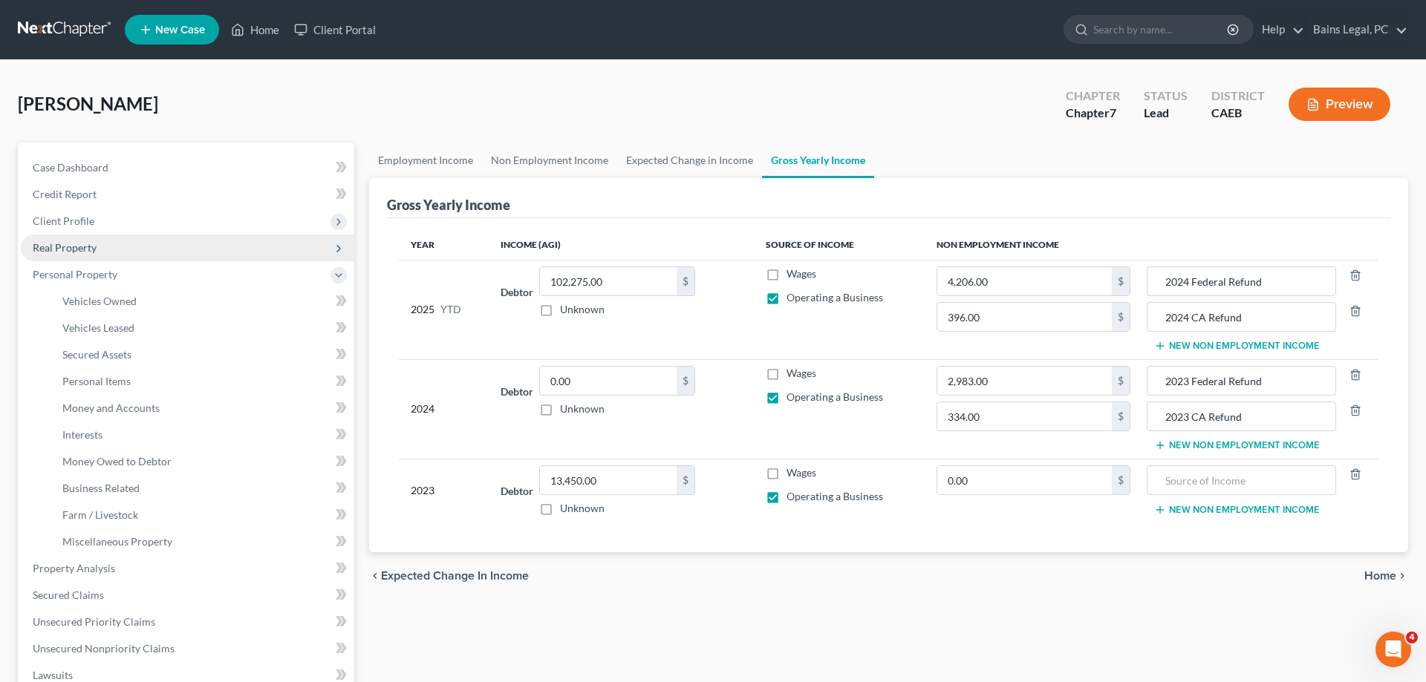
click at [88, 253] on span "Real Property" at bounding box center [65, 247] width 64 height 13
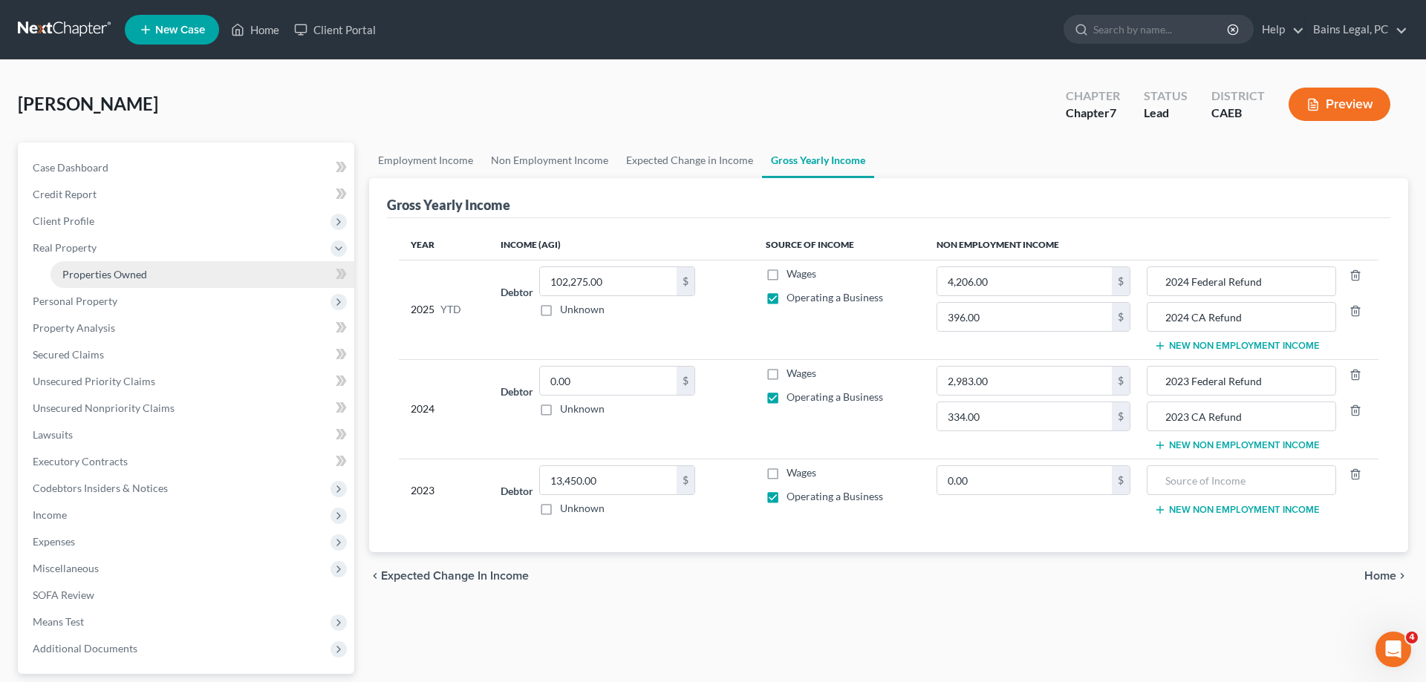
click at [96, 267] on link "Properties Owned" at bounding box center [202, 274] width 304 height 27
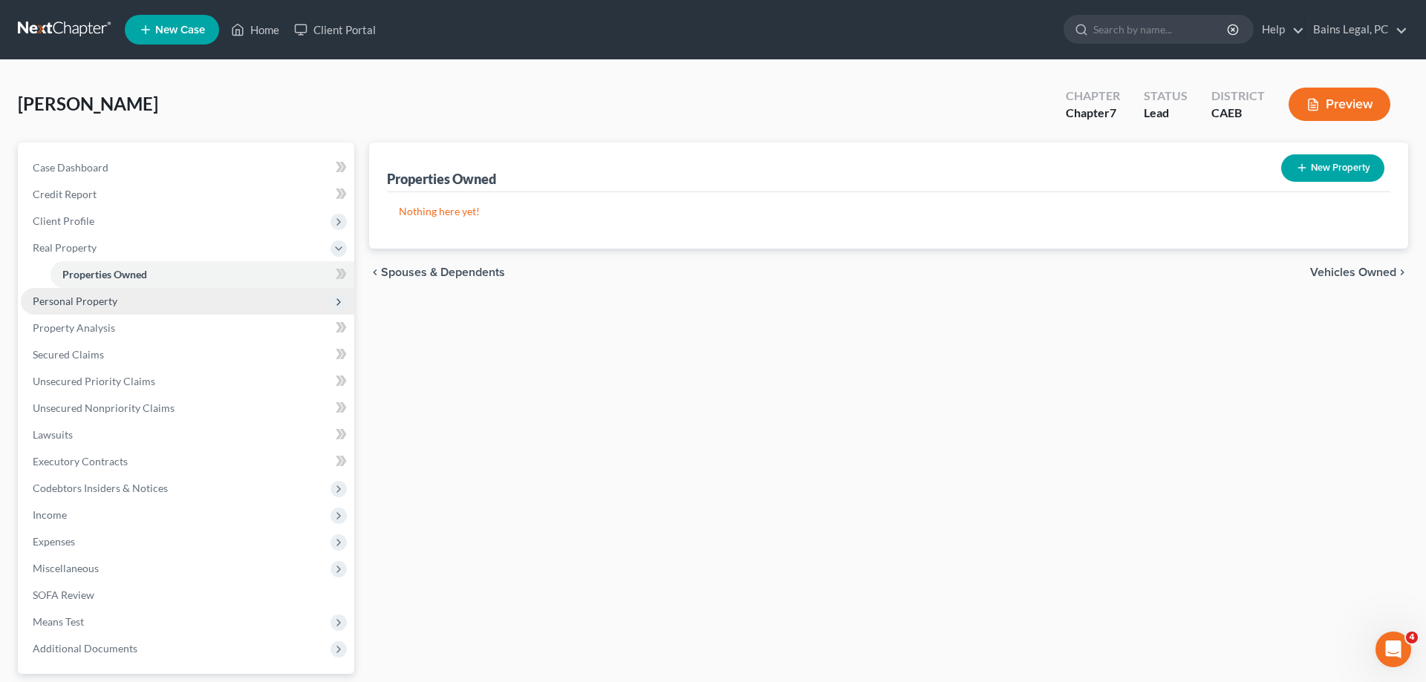
click at [100, 304] on span "Personal Property" at bounding box center [75, 301] width 85 height 13
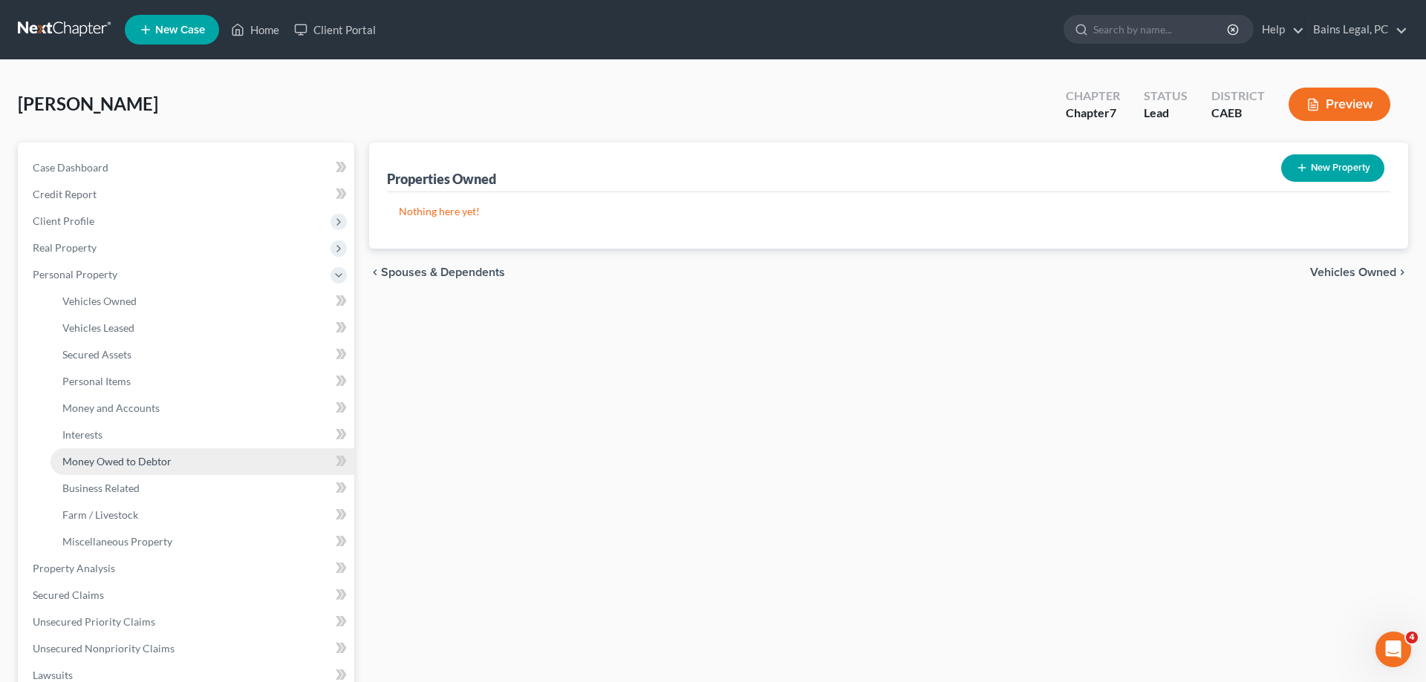
click at [145, 463] on span "Money Owed to Debtor" at bounding box center [116, 461] width 109 height 13
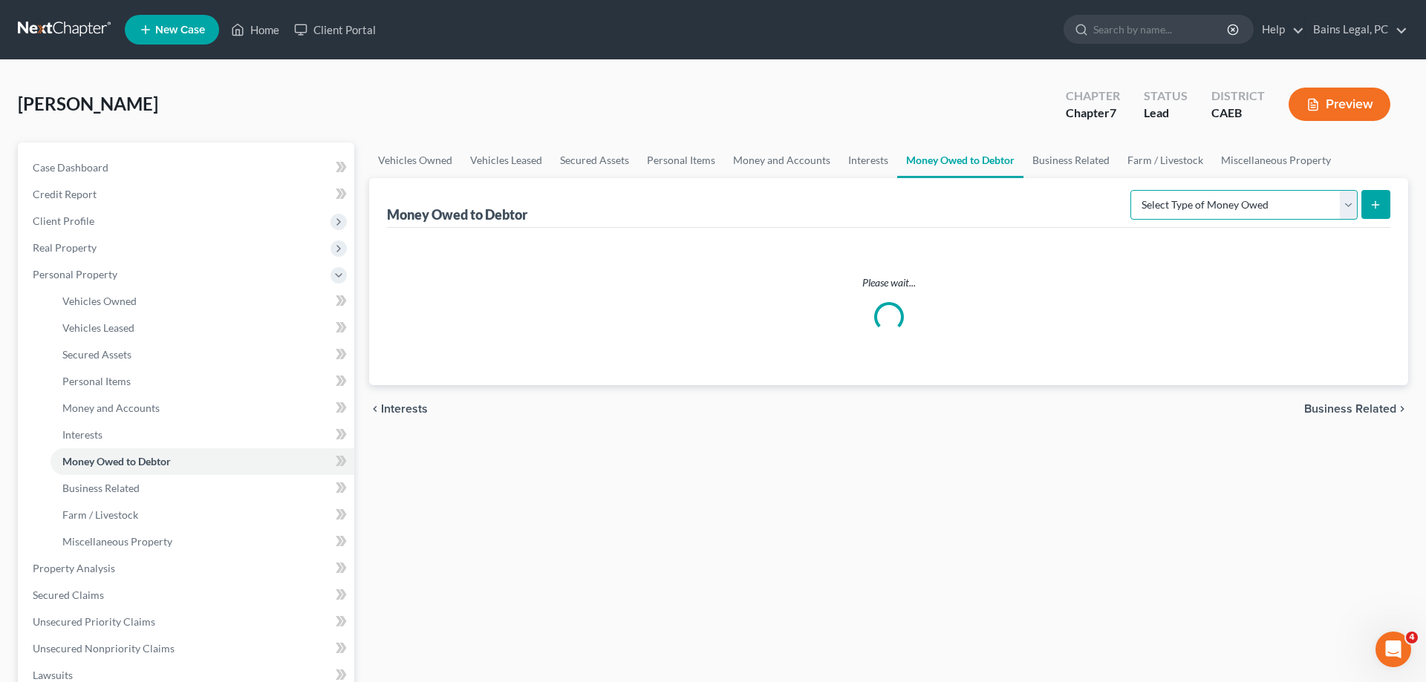
click at [1130, 190] on select "Select Type of Money Owed Accounts Receivable Alimony Child Support Claims Agai…" at bounding box center [1243, 205] width 227 height 30
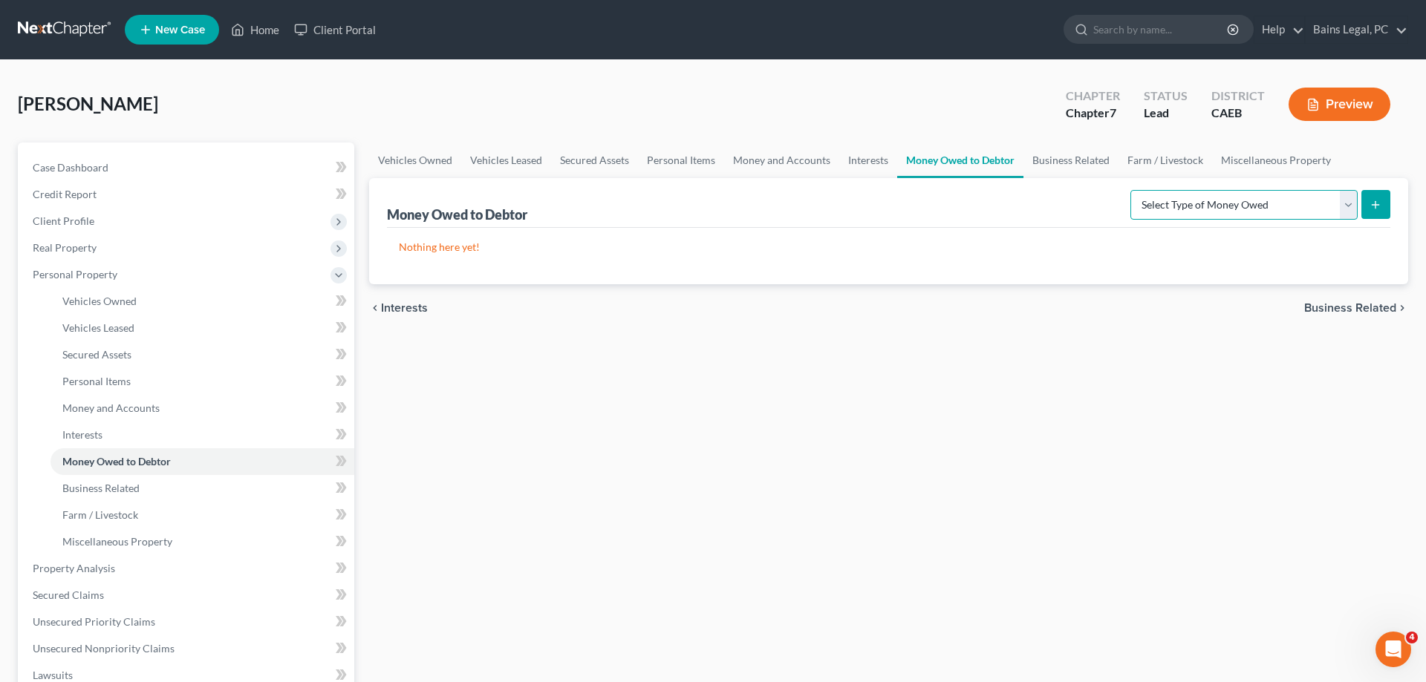
select select "expected_tax_refund"
click option "Expected Tax Refund and Unused NOLs" at bounding box center [0, 0] width 0 height 0
click at [1375, 202] on line "submit" at bounding box center [1375, 204] width 0 height 7
select select "0"
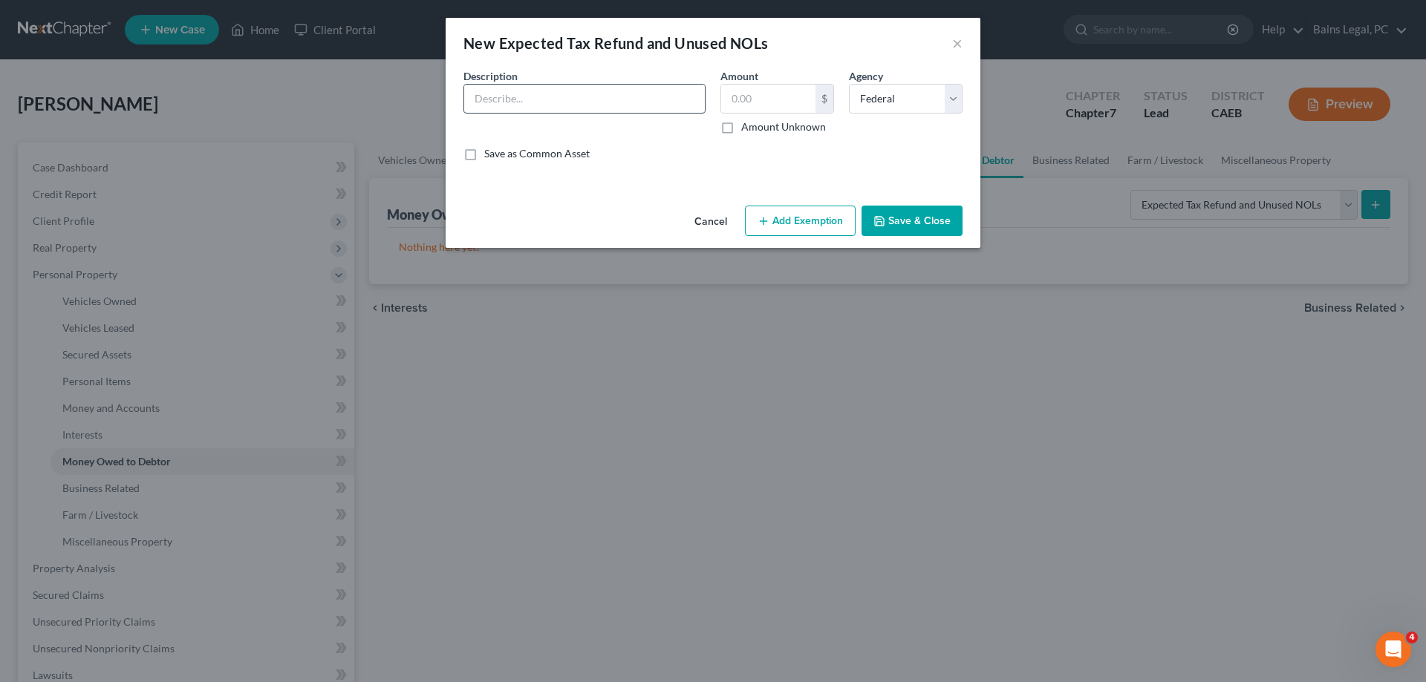
click at [505, 104] on input "text" at bounding box center [584, 99] width 241 height 28
type input "e"
type input "Estimated 2025 Federal Refund (9/12)"
type input "3,155"
click at [840, 227] on button "Add Exemption" at bounding box center [800, 221] width 111 height 31
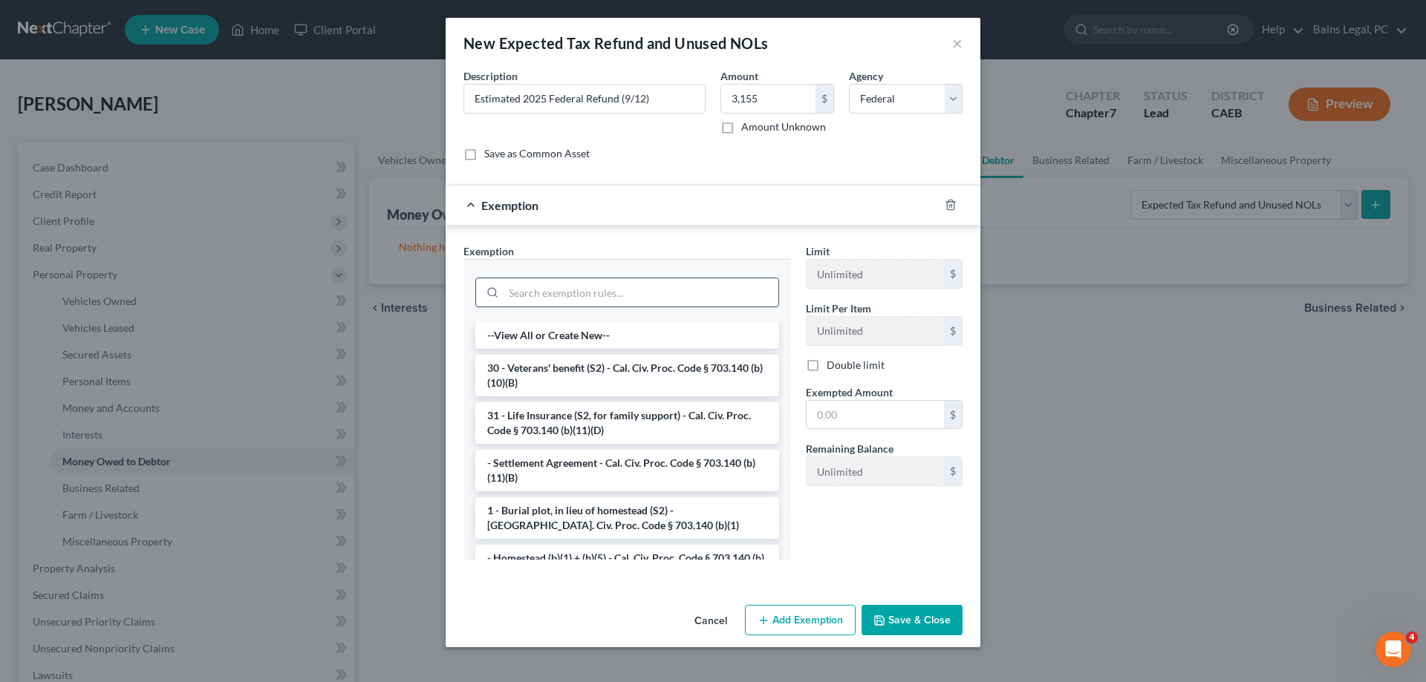
click at [572, 297] on input "search" at bounding box center [640, 292] width 275 height 28
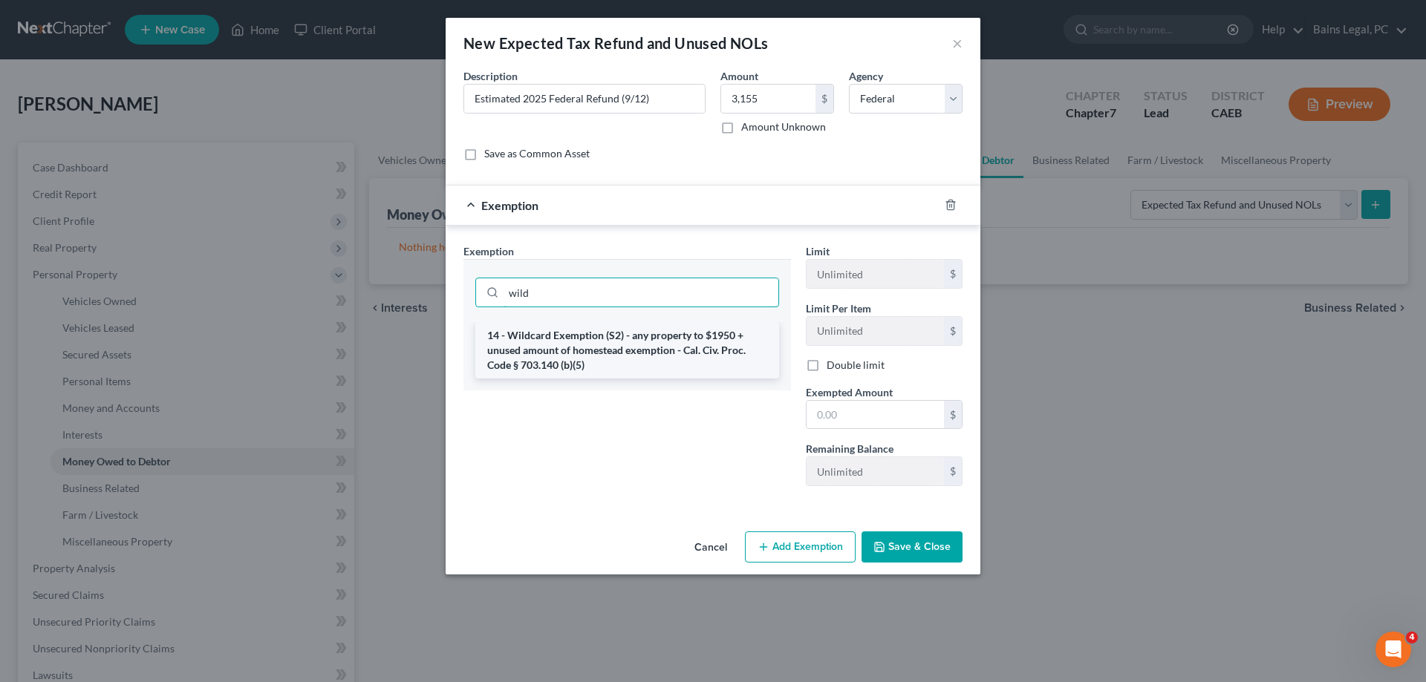
type input "wild"
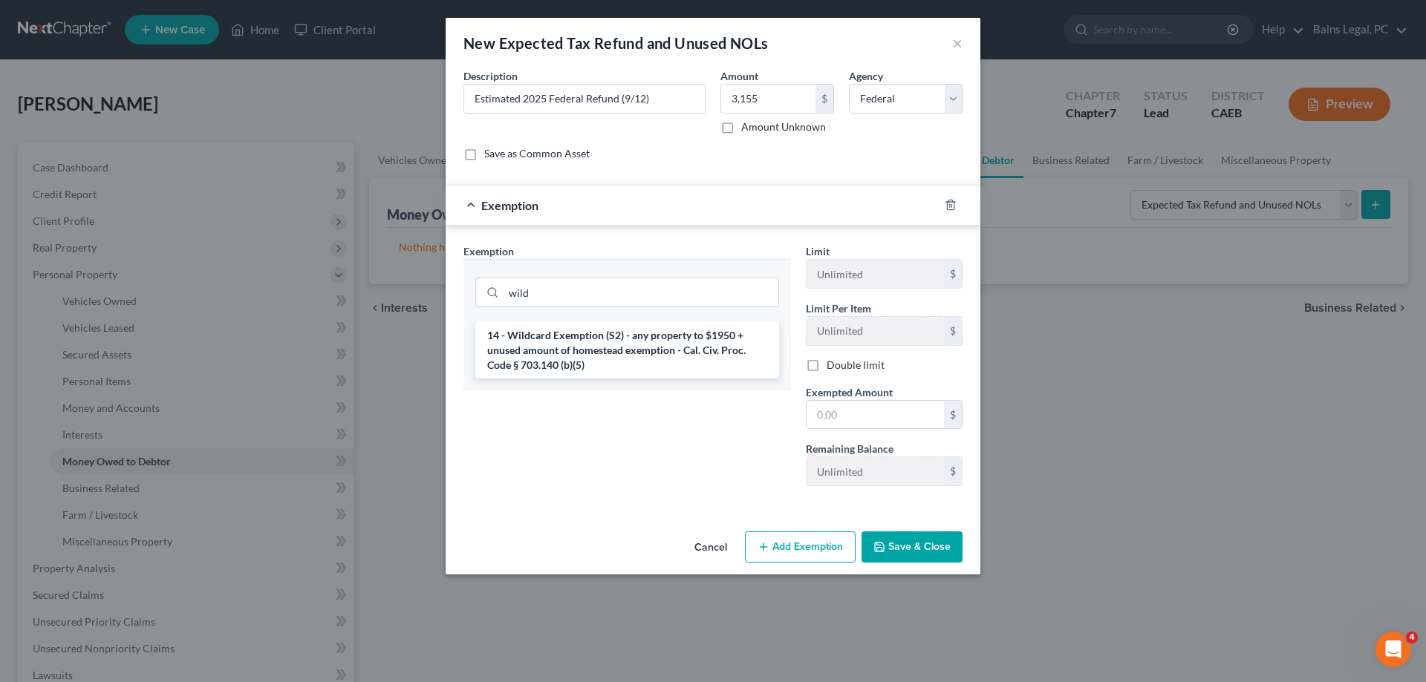
drag, startPoint x: 584, startPoint y: 333, endPoint x: 718, endPoint y: 365, distance: 137.4
click at [586, 336] on li "14 - Wildcard Exemption (S2) - any property to $1950 + unused amount of homeste…" at bounding box center [627, 350] width 304 height 56
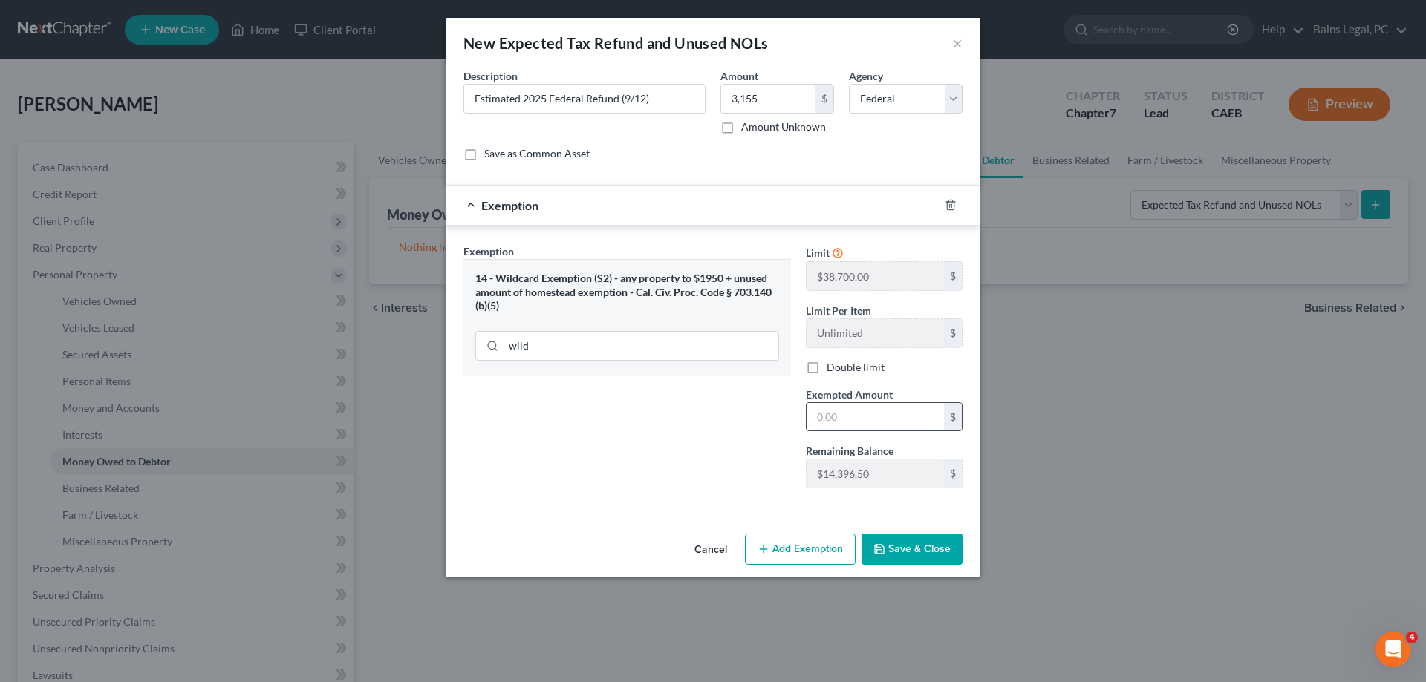
click at [851, 412] on input "text" at bounding box center [874, 417] width 137 height 28
type input "3,155"
click at [928, 560] on button "Save & Close" at bounding box center [911, 549] width 101 height 31
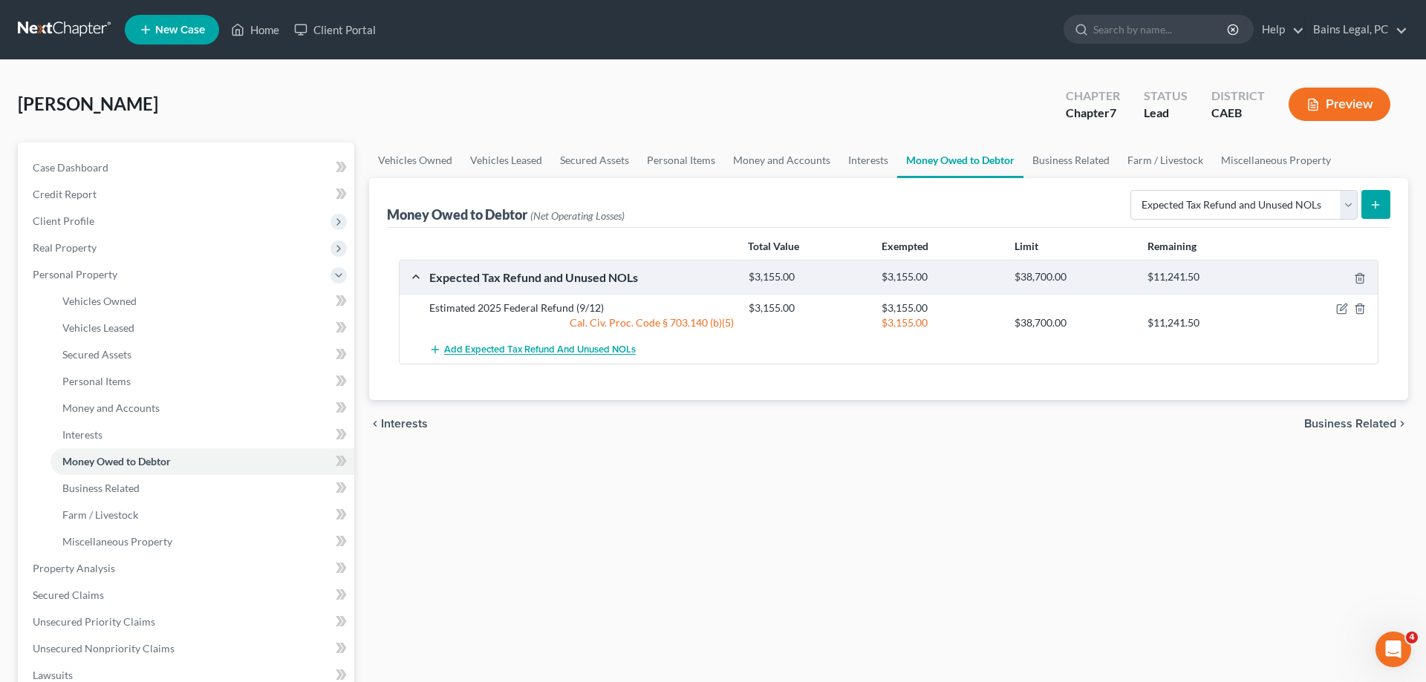
click at [522, 354] on span "Add Expected Tax Refund and Unused NOLs" at bounding box center [540, 351] width 192 height 12
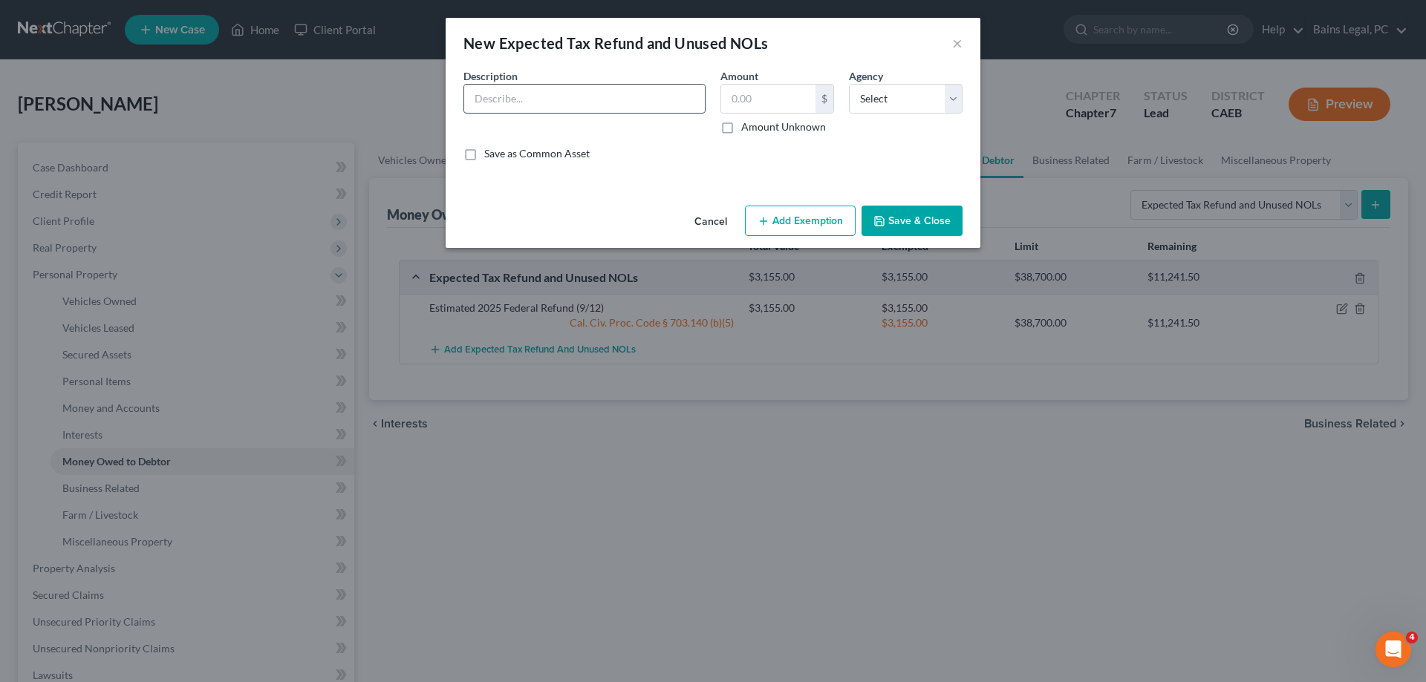
click at [581, 102] on input "text" at bounding box center [584, 99] width 241 height 28
type input "Estimated 2025 CA Refund (9/12)"
type input "300"
click at [849, 84] on select "Select Federal State Local" at bounding box center [906, 99] width 114 height 30
select select "1"
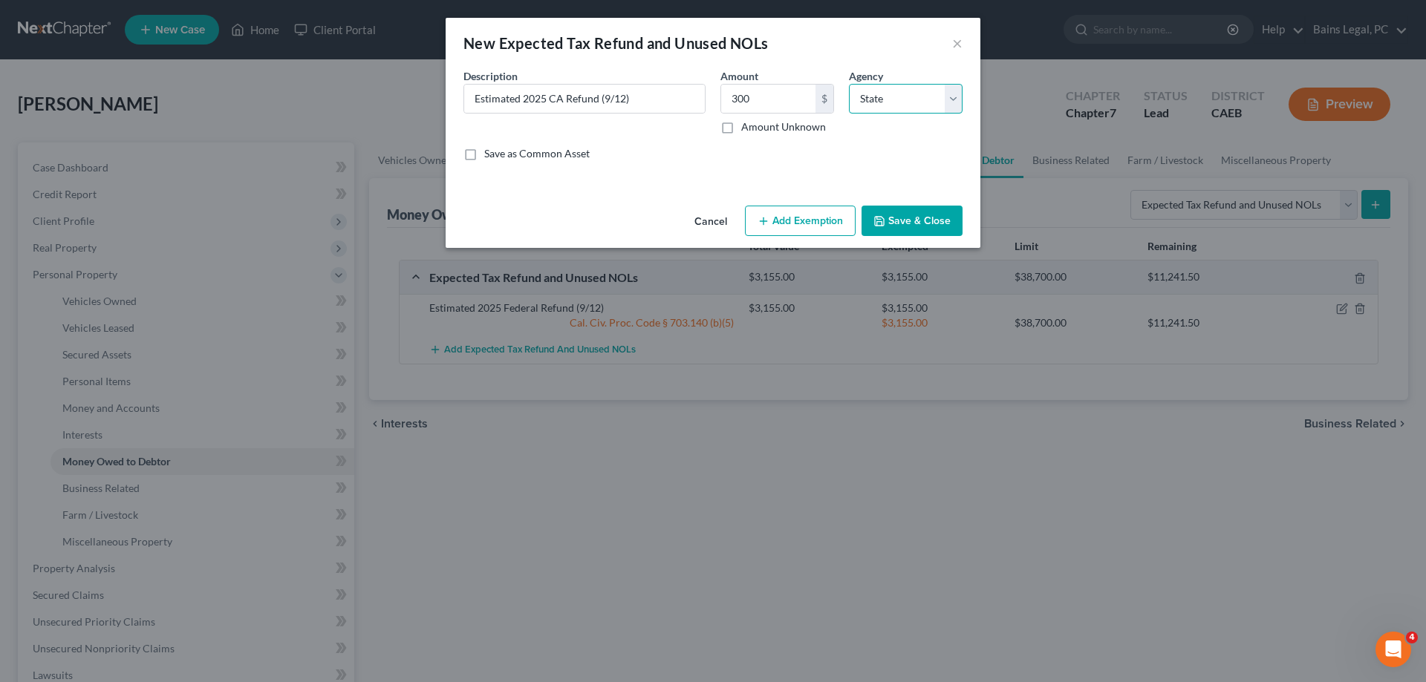
click option "State" at bounding box center [0, 0] width 0 height 0
drag, startPoint x: 809, startPoint y: 220, endPoint x: 743, endPoint y: 262, distance: 78.5
click at [809, 221] on button "Add Exemption" at bounding box center [800, 221] width 111 height 31
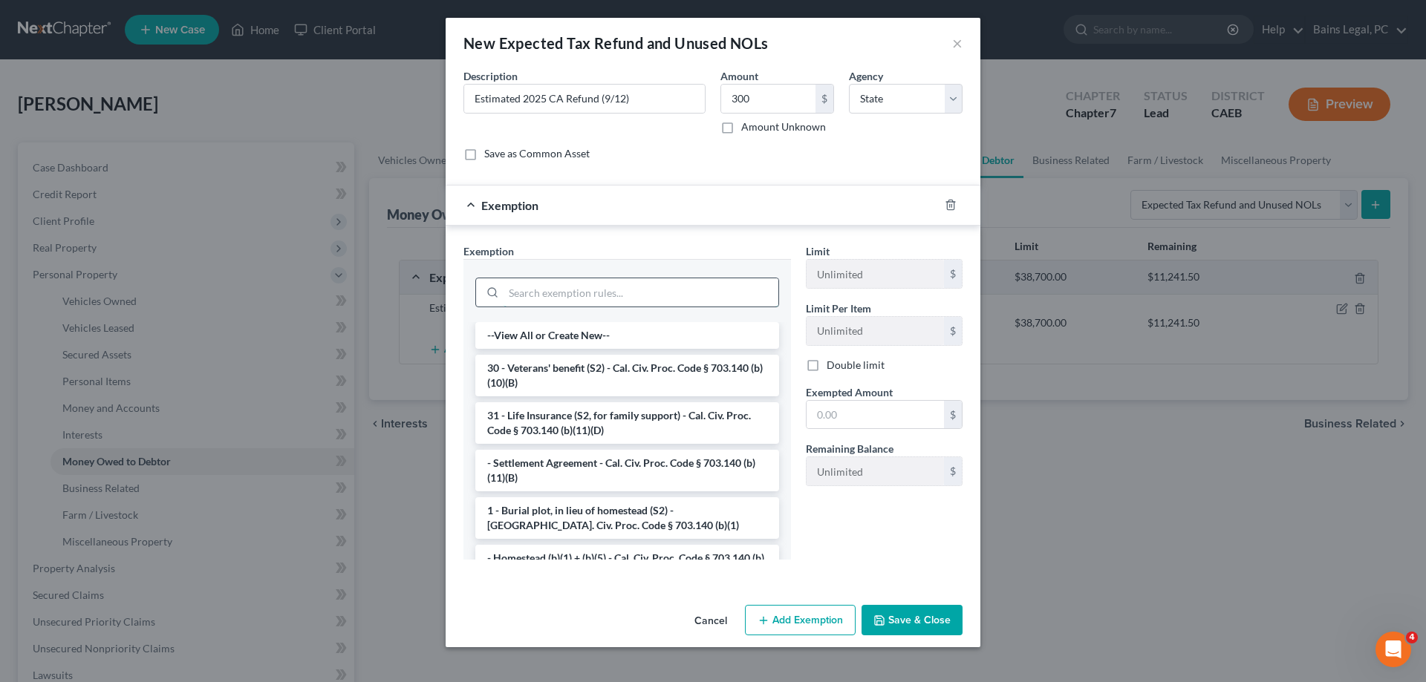
click at [602, 294] on input "search" at bounding box center [640, 292] width 275 height 28
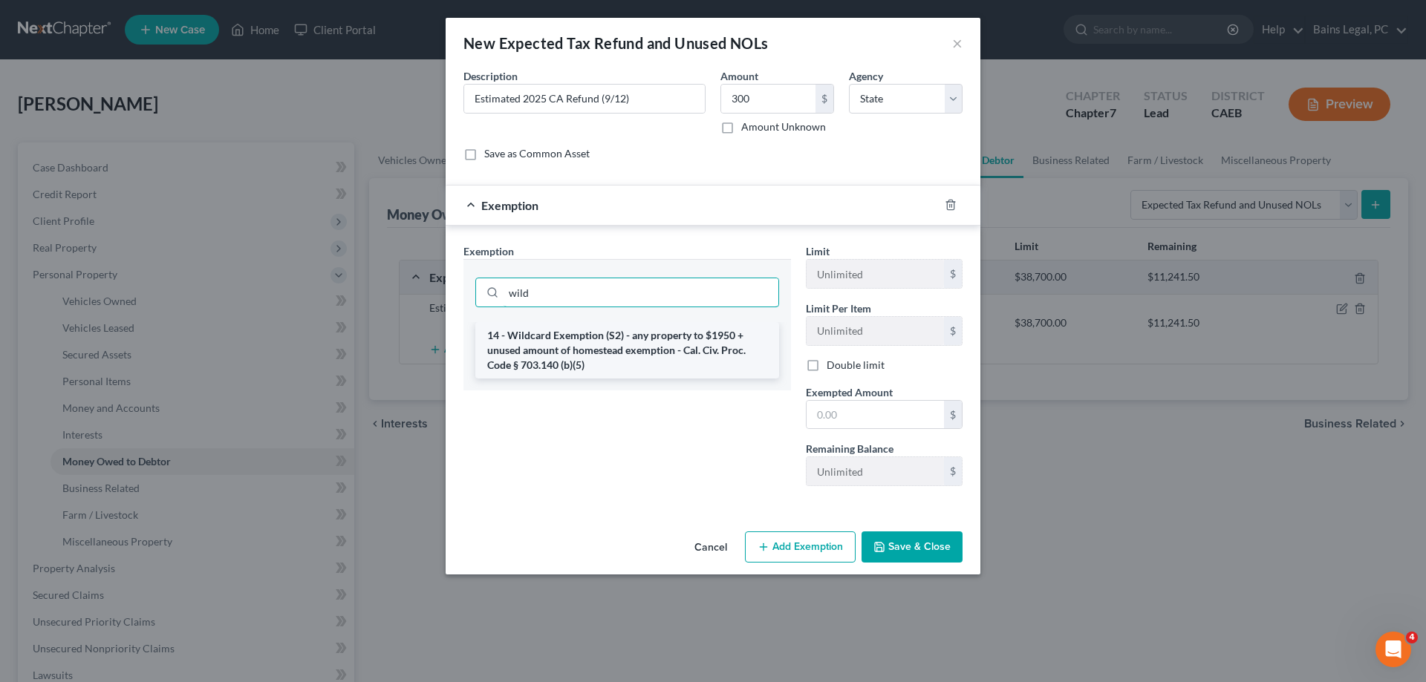
type input "wild"
drag, startPoint x: 609, startPoint y: 347, endPoint x: 833, endPoint y: 402, distance: 230.9
click at [610, 349] on li "14 - Wildcard Exemption (S2) - any property to $1950 + unused amount of homeste…" at bounding box center [627, 350] width 304 height 56
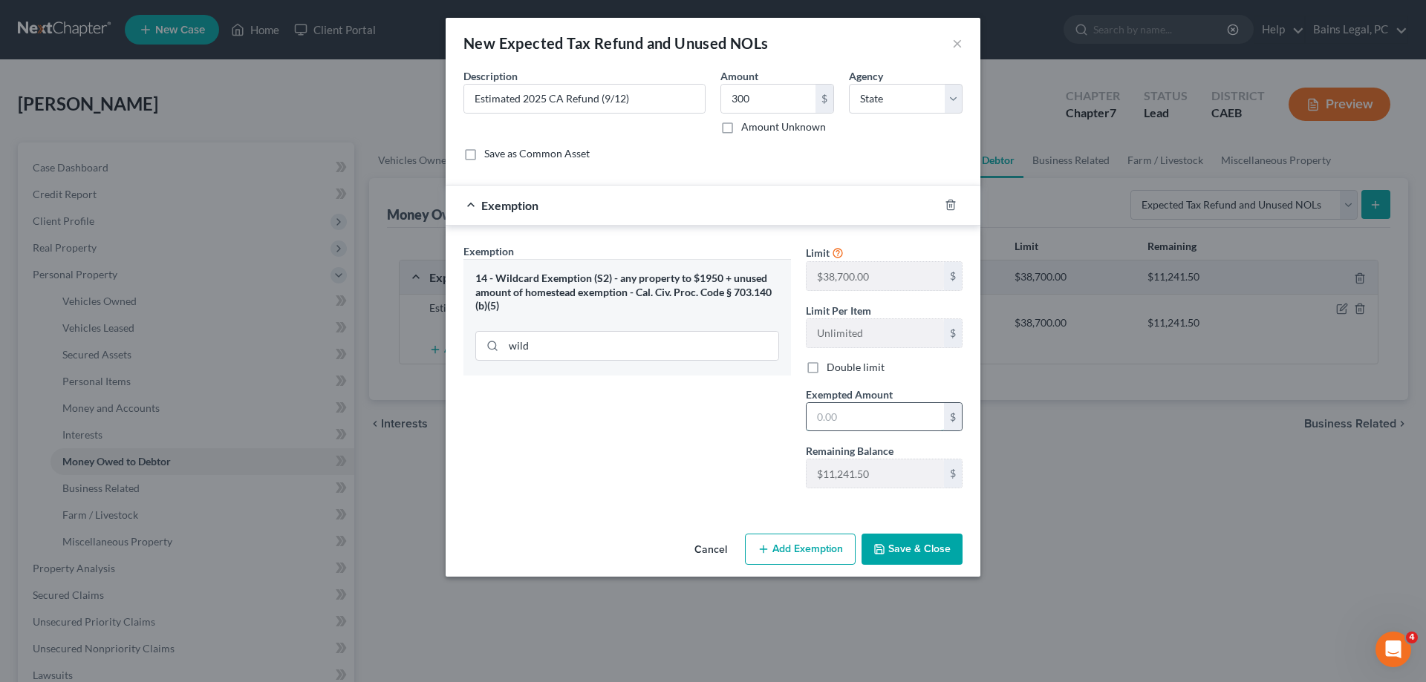
click at [925, 430] on input "text" at bounding box center [874, 417] width 137 height 28
type input "300"
click at [917, 552] on button "Save & Close" at bounding box center [911, 549] width 101 height 31
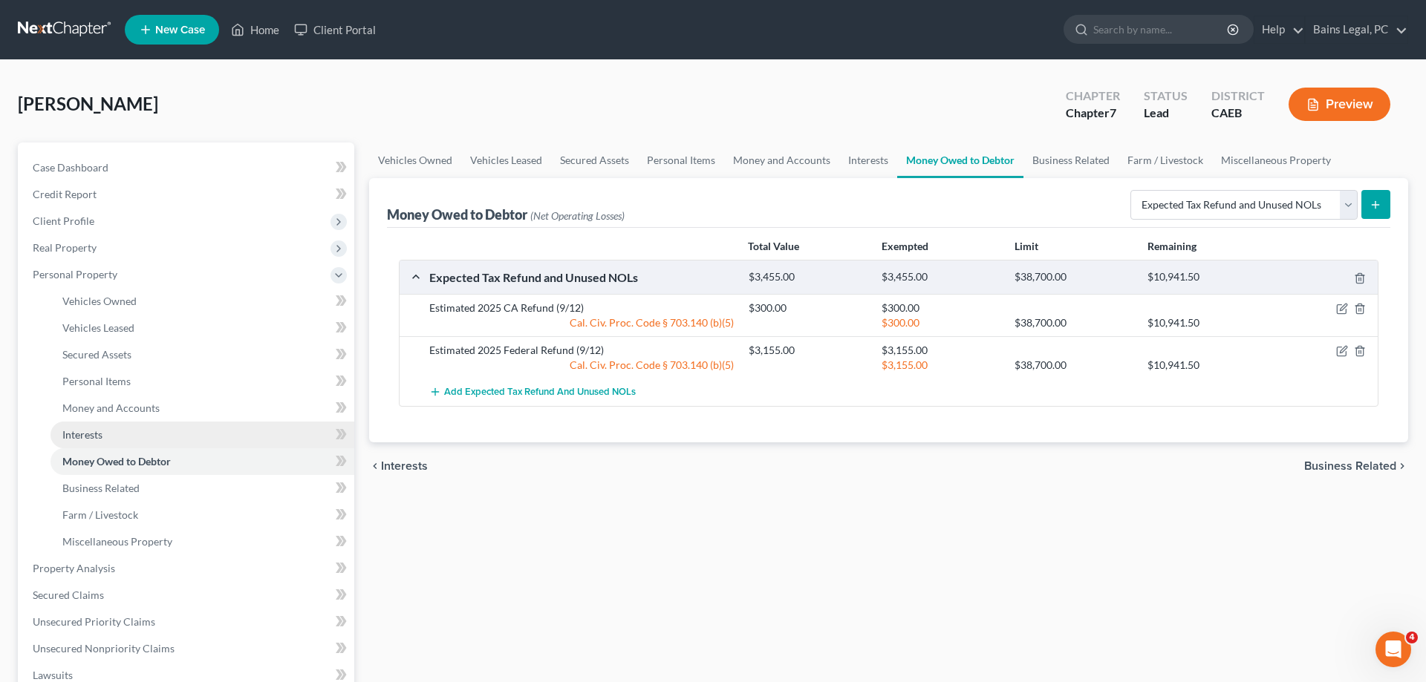
click at [98, 445] on link "Interests" at bounding box center [202, 435] width 304 height 27
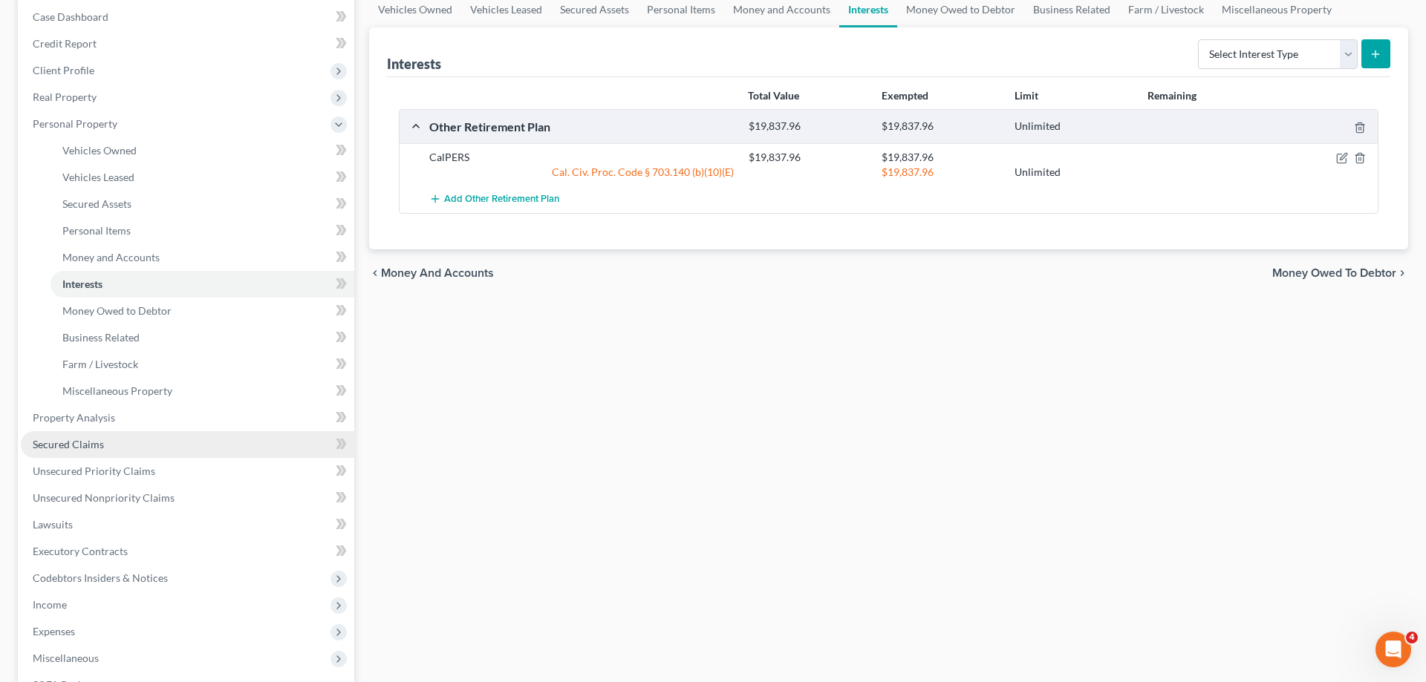
scroll to position [151, 0]
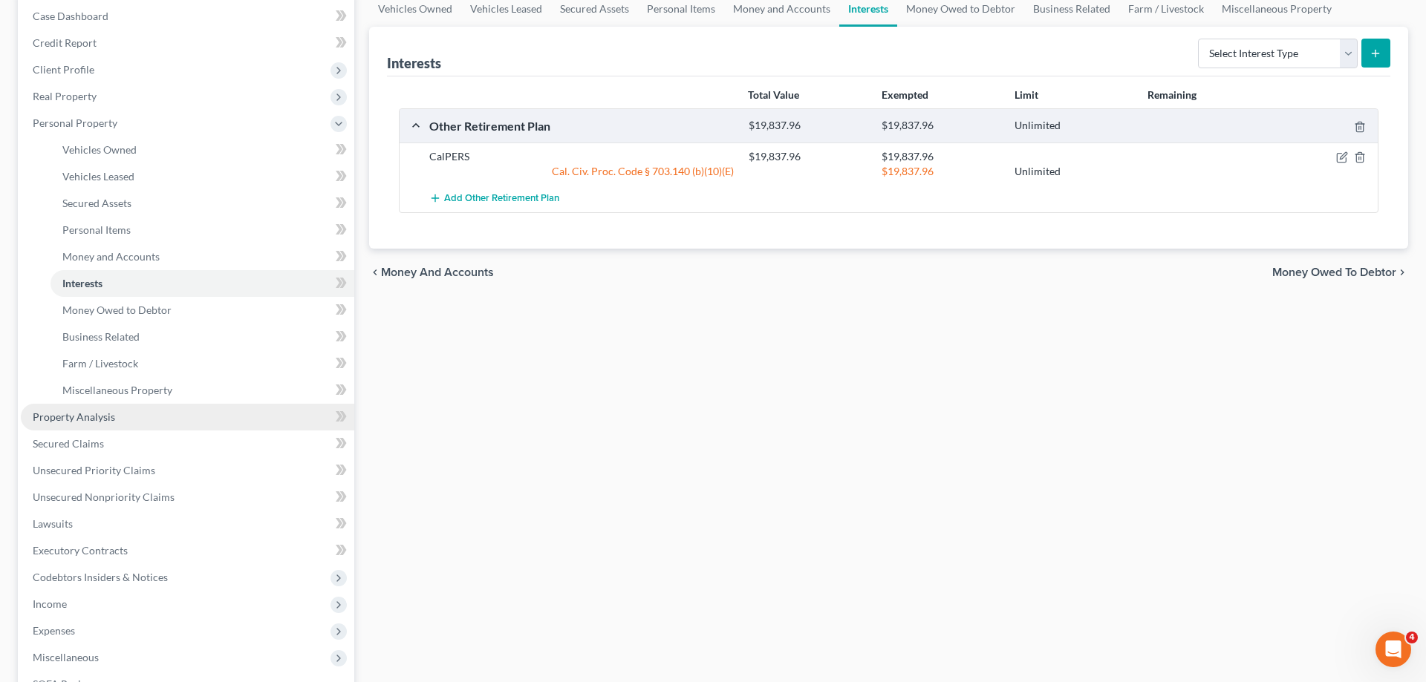
click at [108, 422] on span "Property Analysis" at bounding box center [74, 417] width 82 height 13
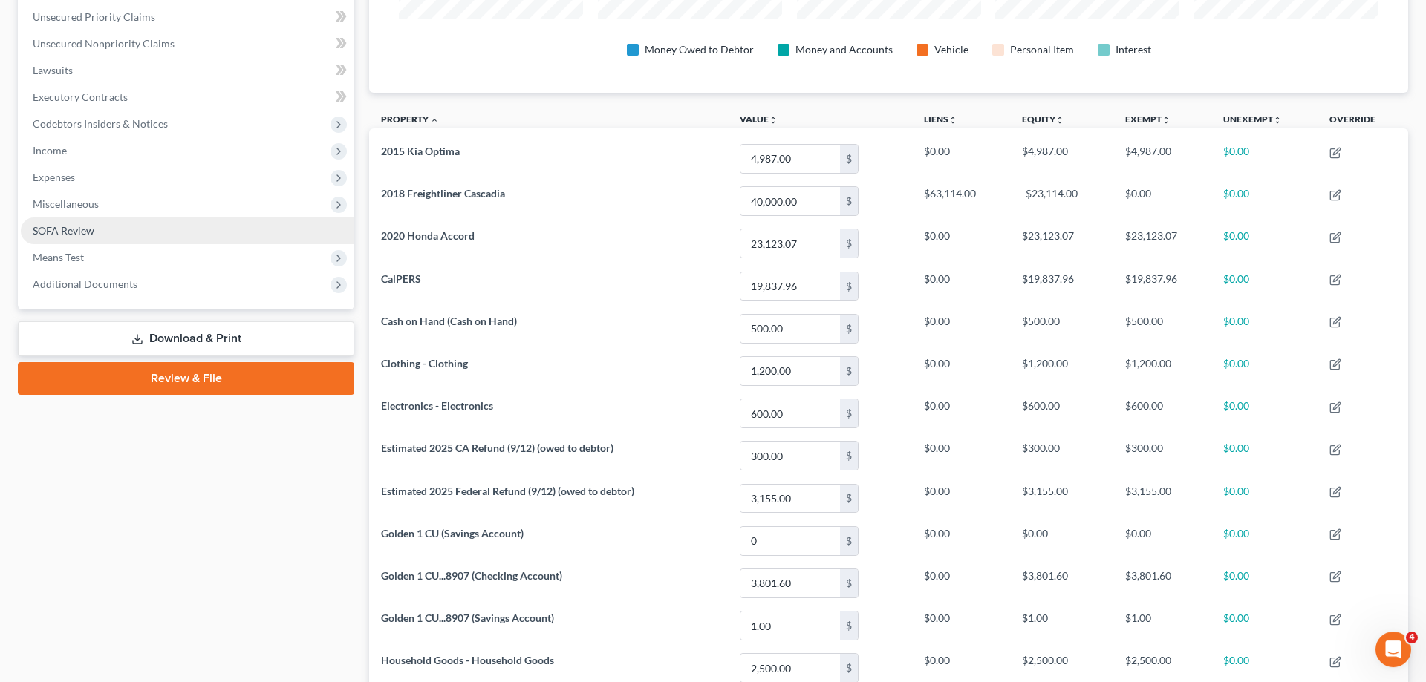
scroll to position [267, 0]
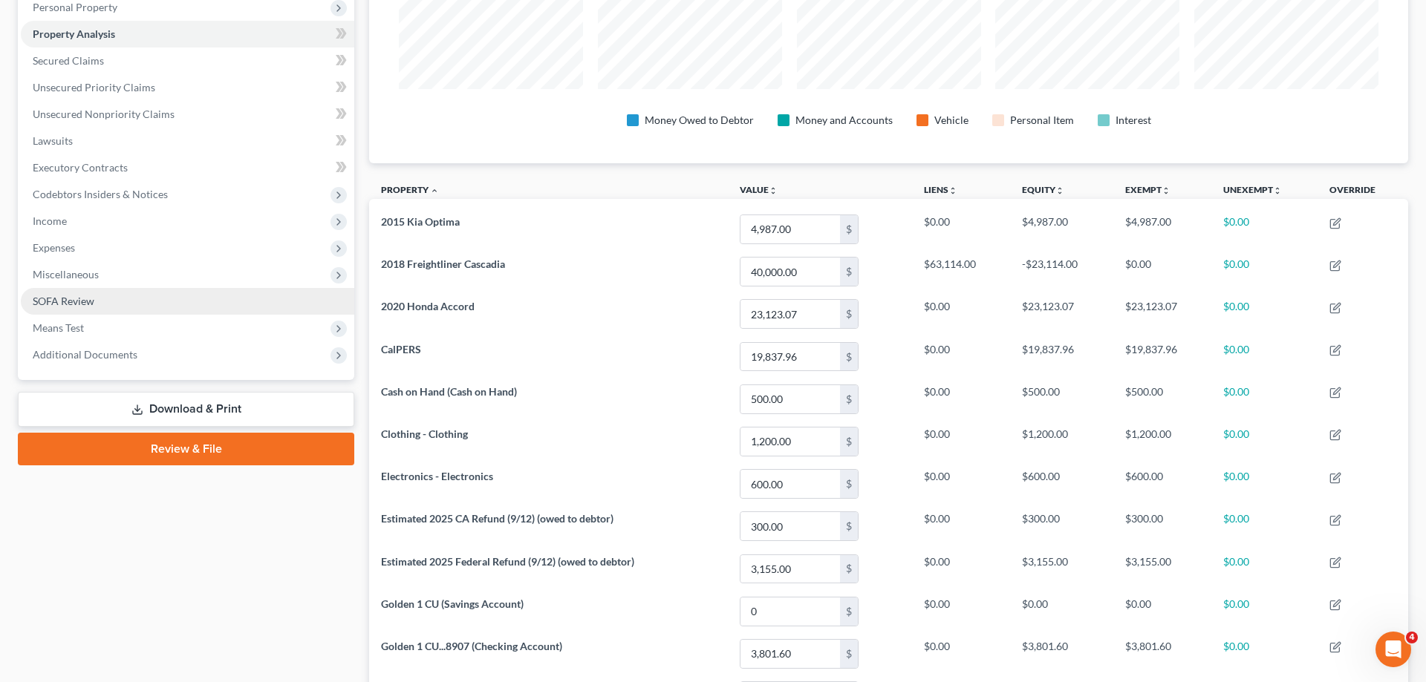
drag, startPoint x: 96, startPoint y: 271, endPoint x: 111, endPoint y: 293, distance: 26.2
click at [96, 272] on span "Miscellaneous" at bounding box center [66, 274] width 66 height 13
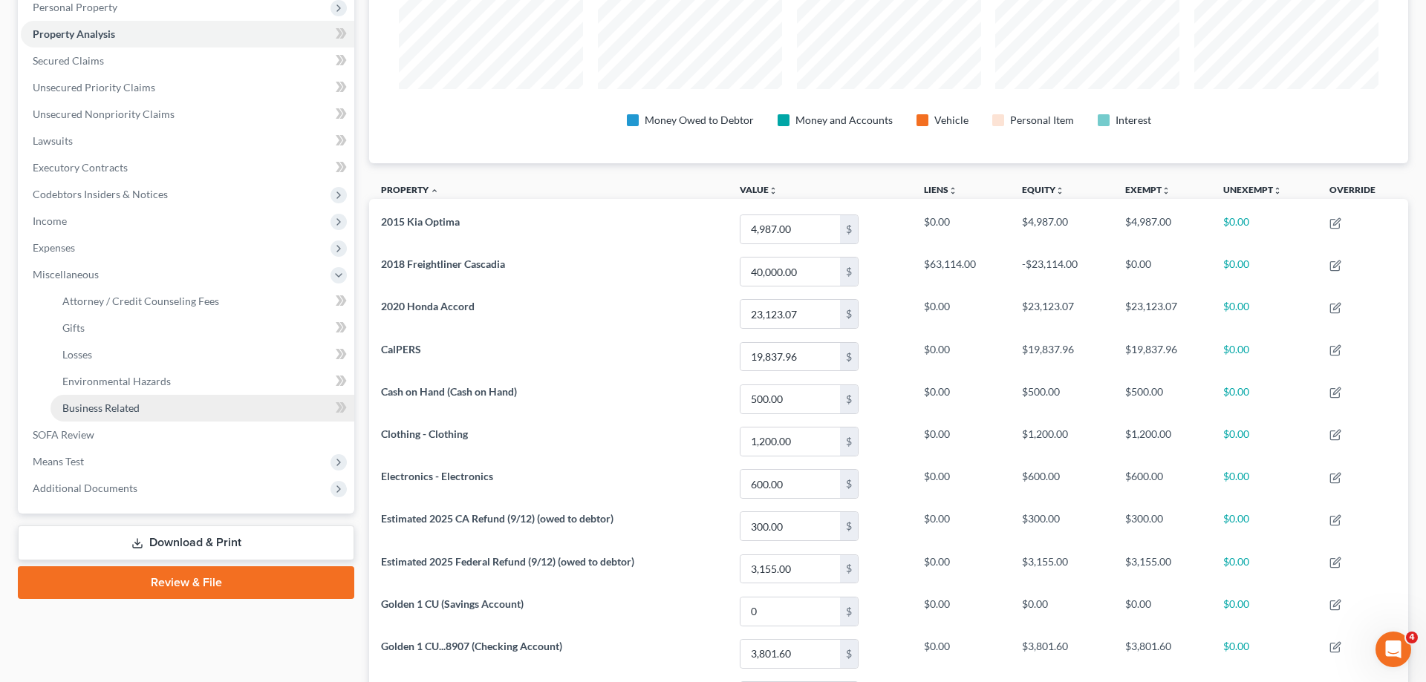
click at [107, 417] on link "Business Related" at bounding box center [202, 408] width 304 height 27
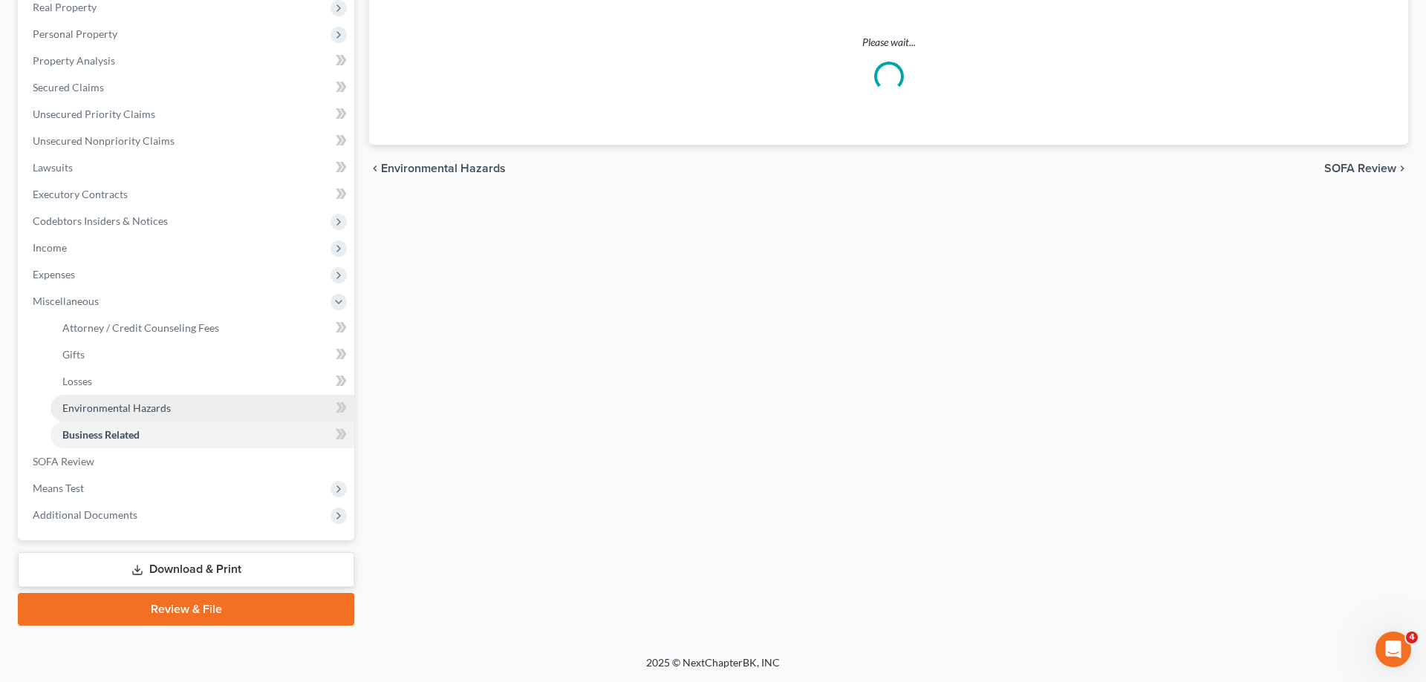
scroll to position [239, 0]
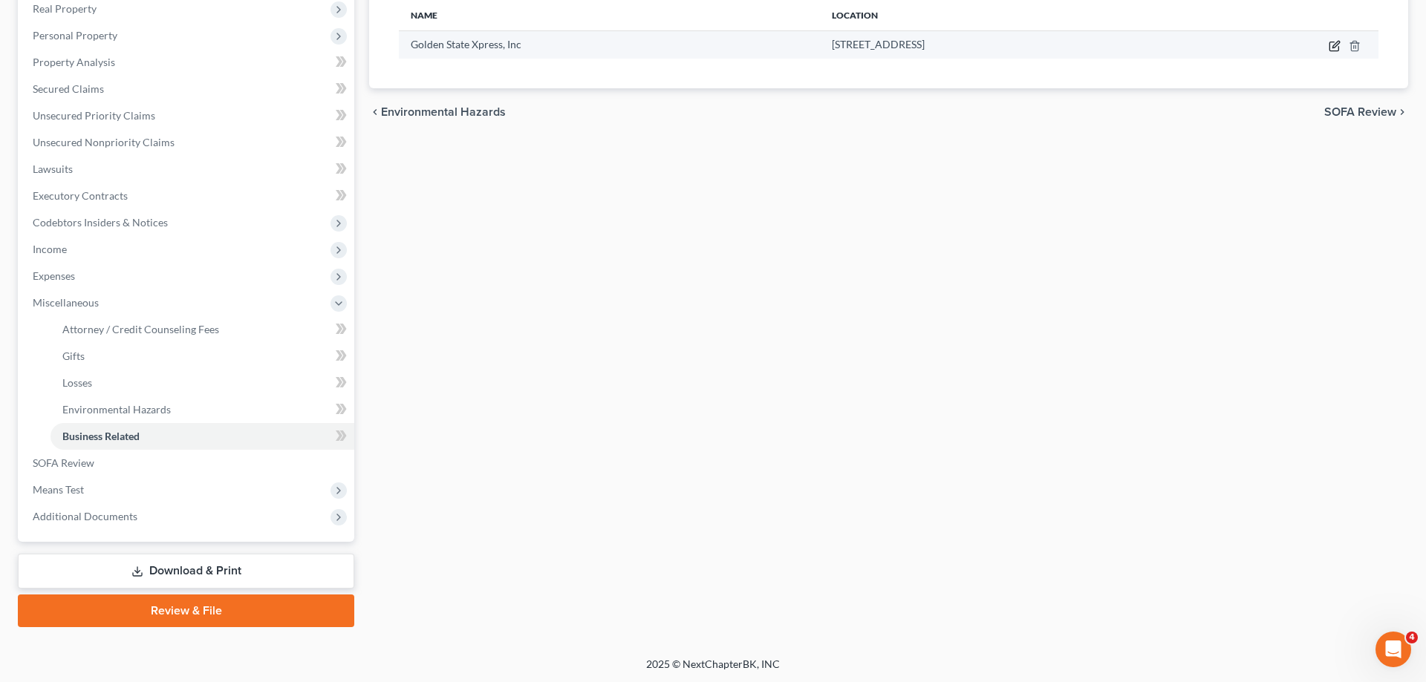
click at [1332, 50] on icon "button" at bounding box center [1333, 46] width 9 height 9
select select "owner"
select select "4"
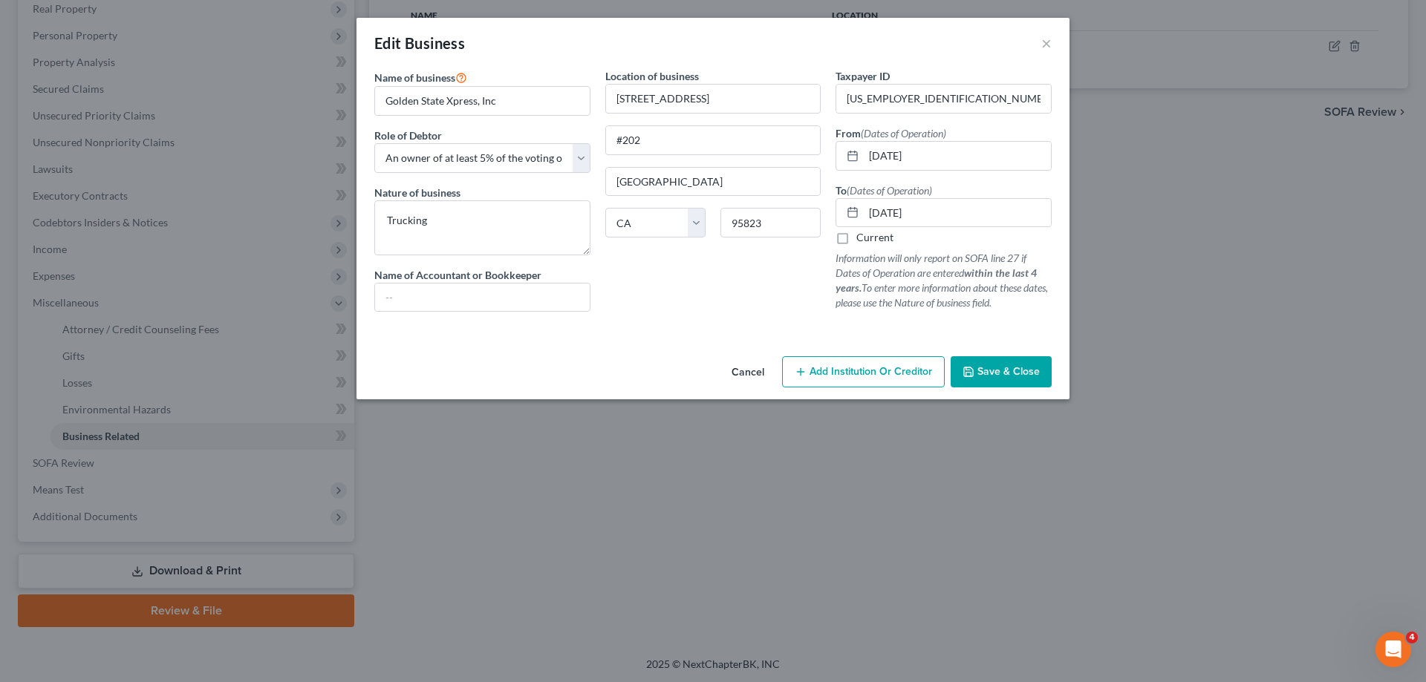
click at [1026, 376] on span "Save & Close" at bounding box center [1008, 371] width 62 height 13
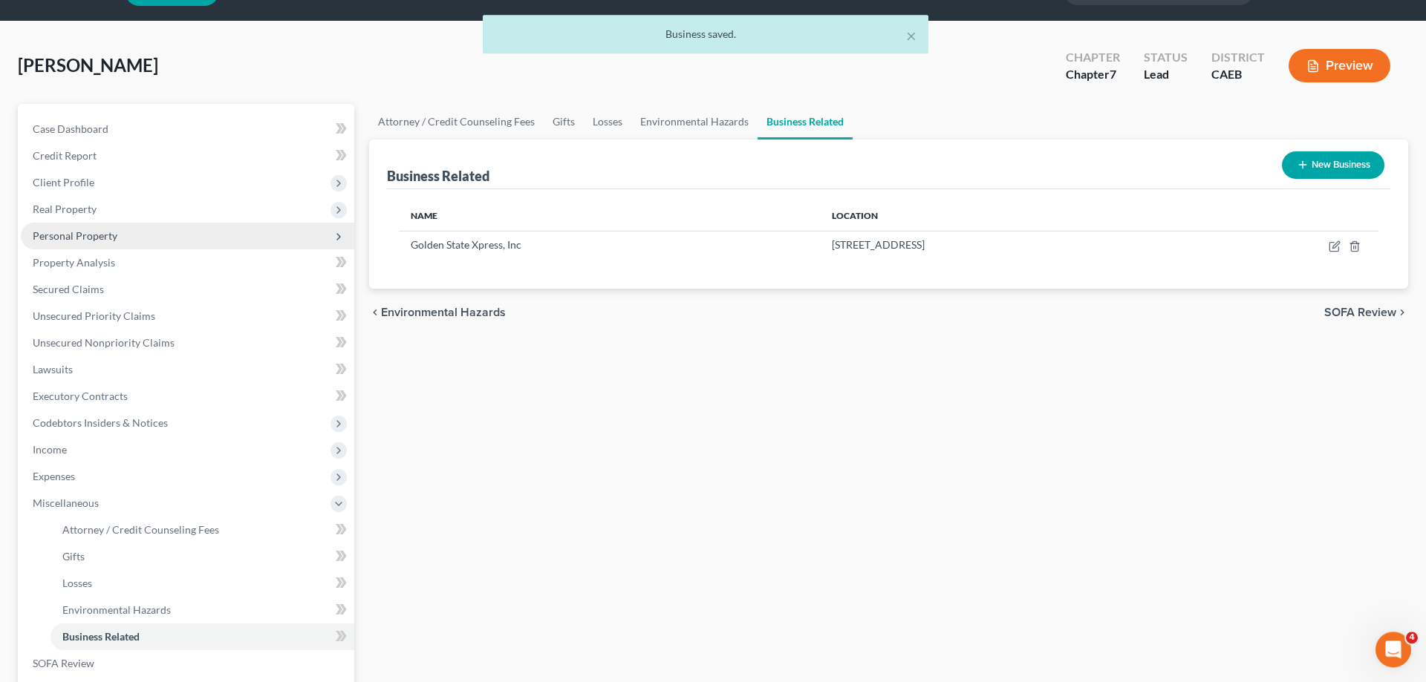
scroll to position [0, 0]
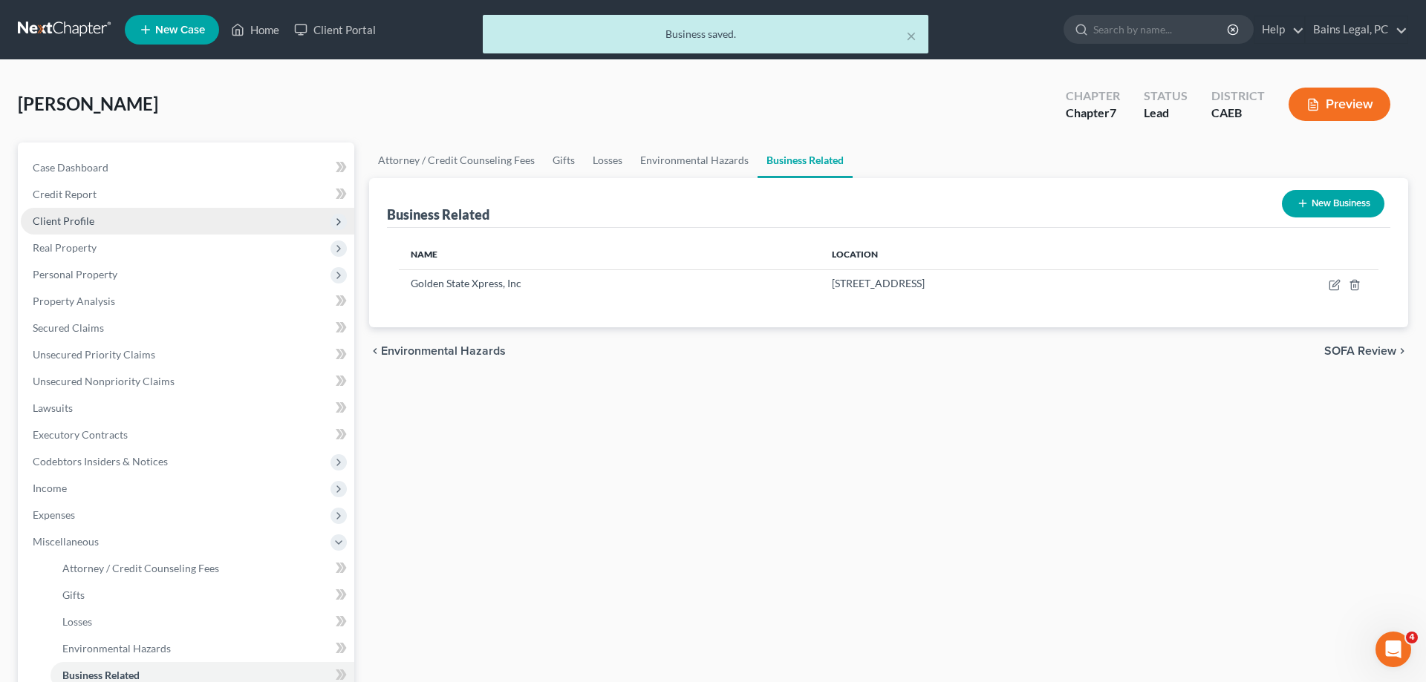
click at [136, 221] on span "Client Profile" at bounding box center [187, 221] width 333 height 27
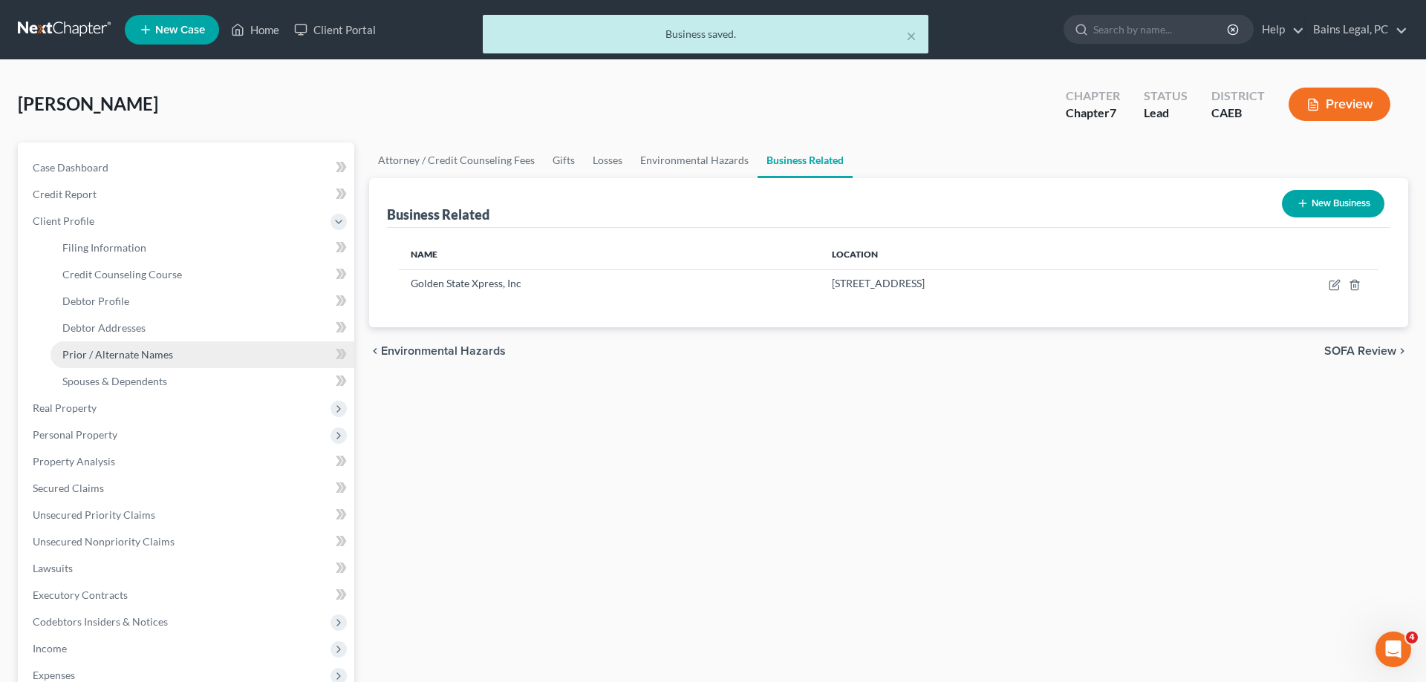
click at [170, 350] on span "Prior / Alternate Names" at bounding box center [117, 354] width 111 height 13
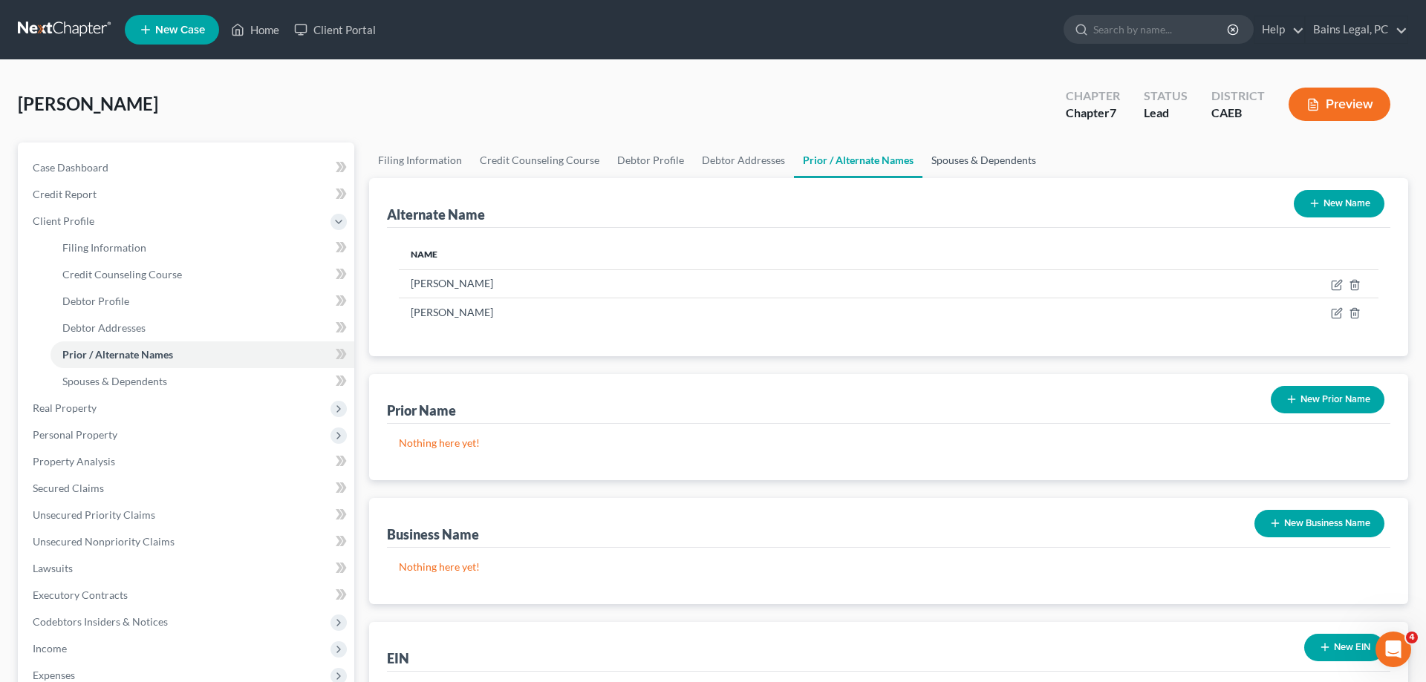
click at [952, 148] on link "Spouses & Dependents" at bounding box center [983, 161] width 123 height 36
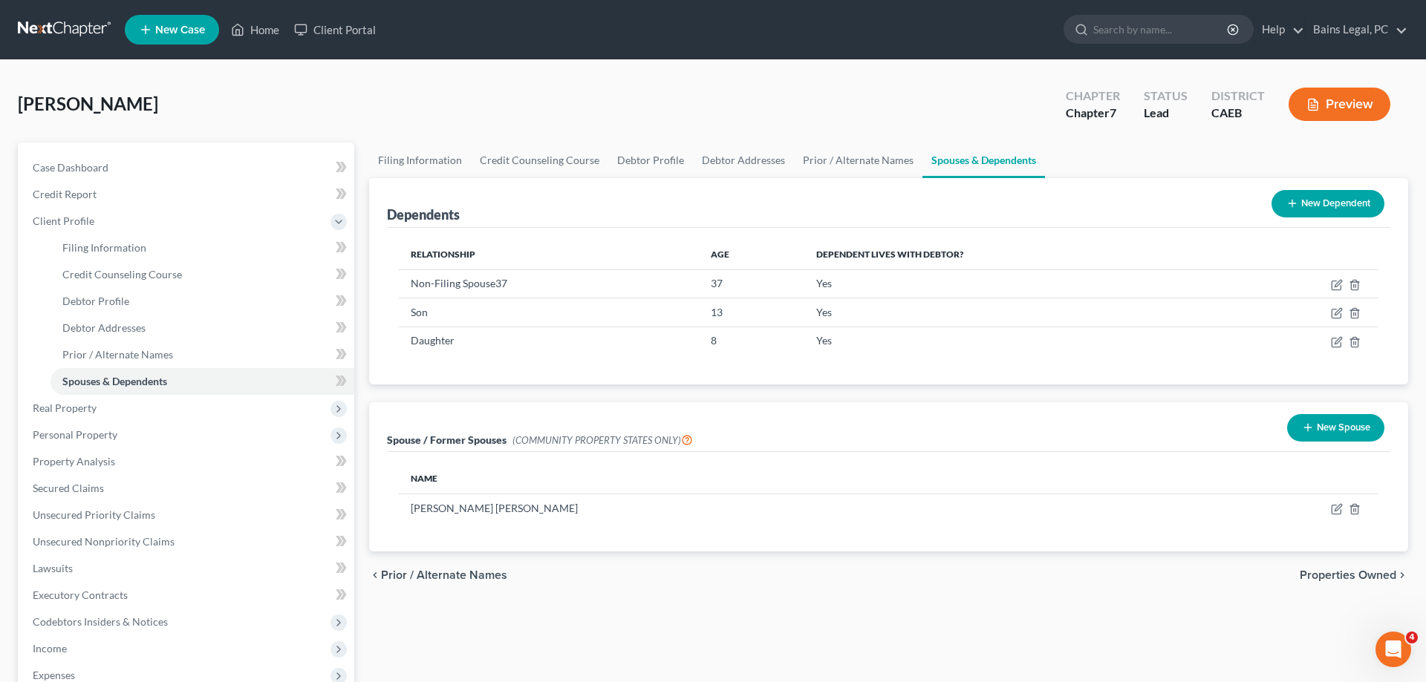
scroll to position [266, 0]
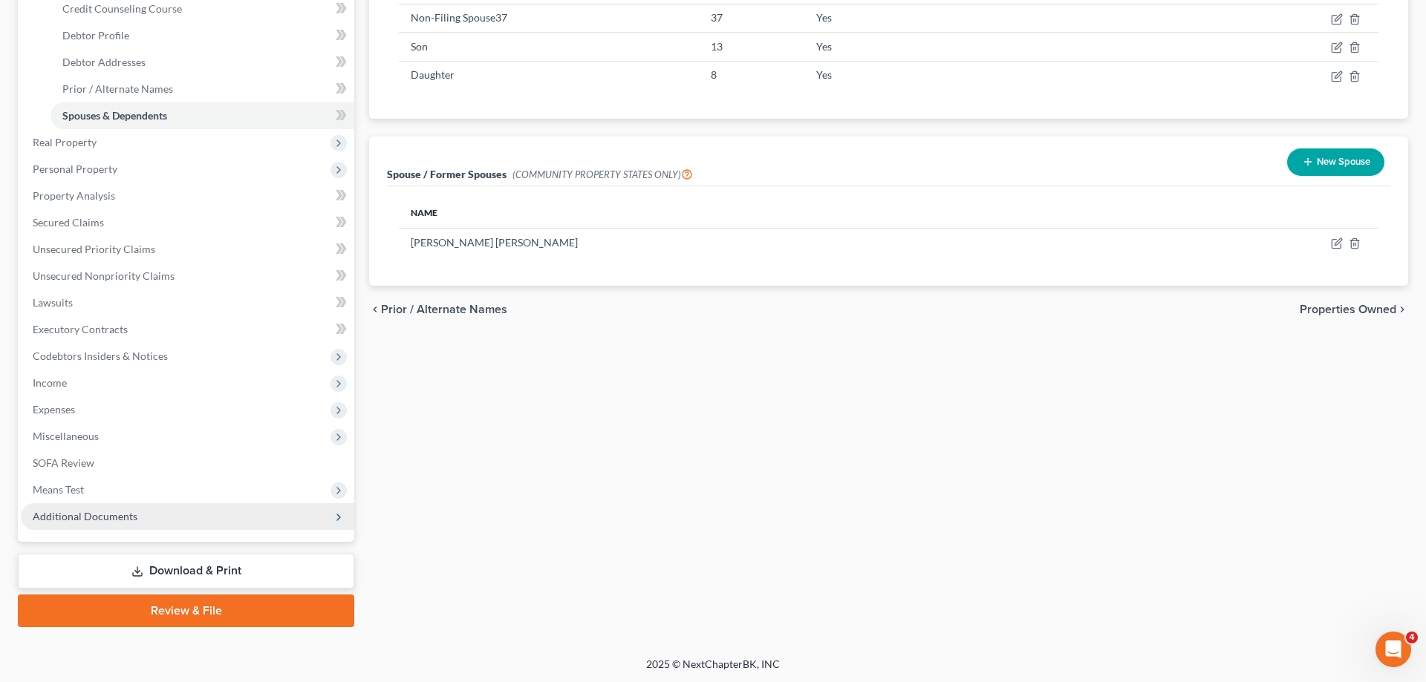
click at [111, 518] on span "Additional Documents" at bounding box center [85, 516] width 105 height 13
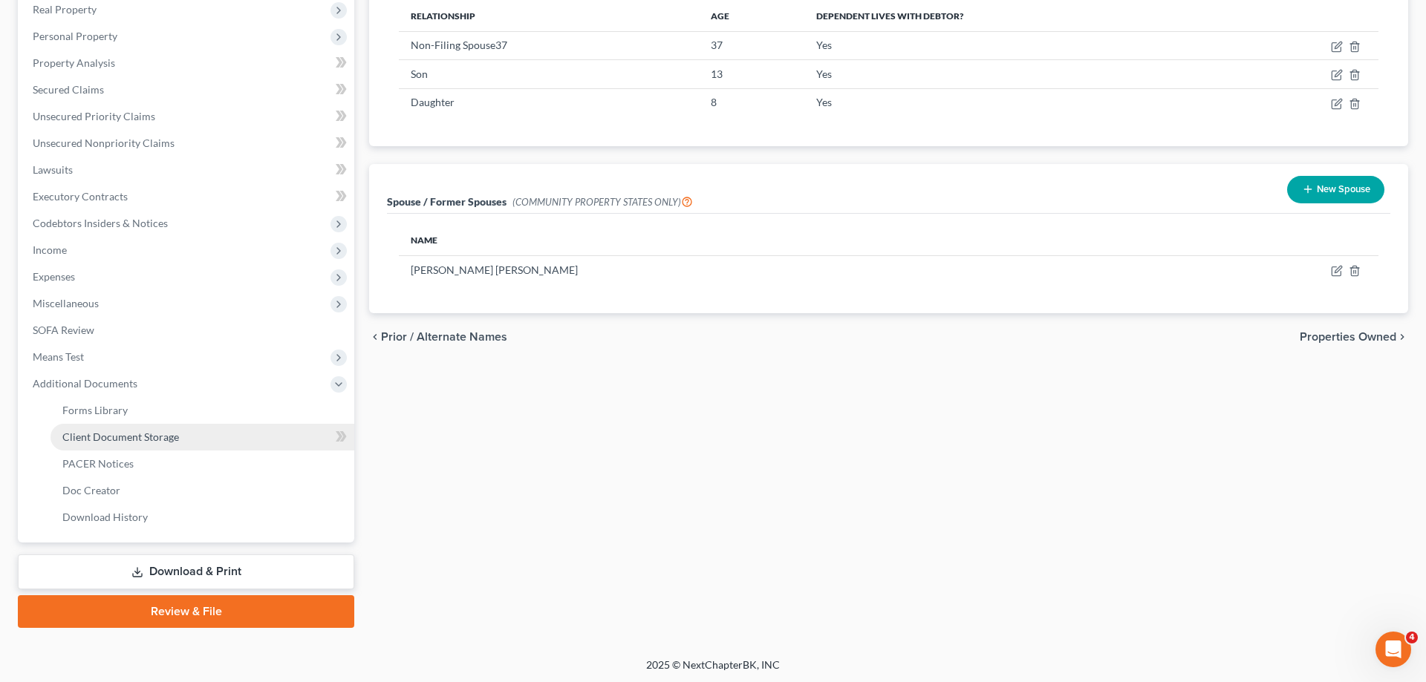
click at [161, 444] on link "Client Document Storage" at bounding box center [202, 437] width 304 height 27
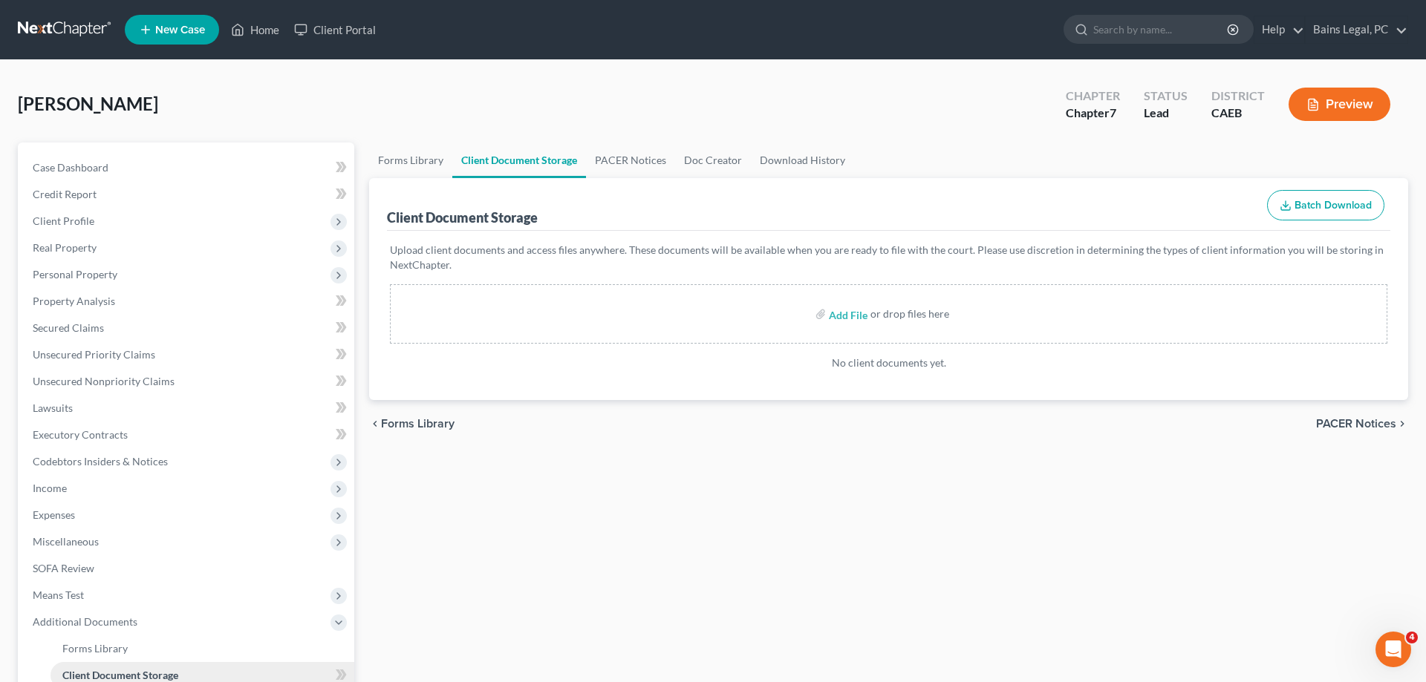
scroll to position [239, 0]
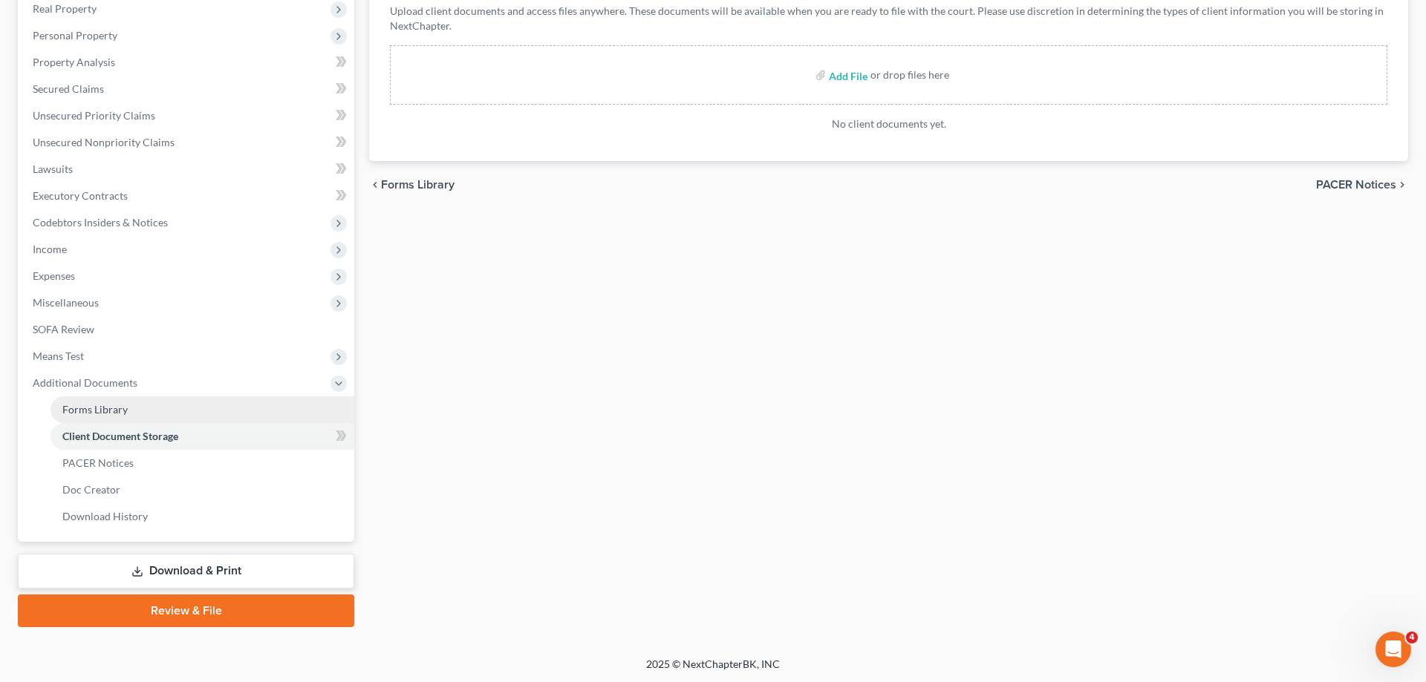
click at [117, 405] on span "Forms Library" at bounding box center [94, 409] width 65 height 13
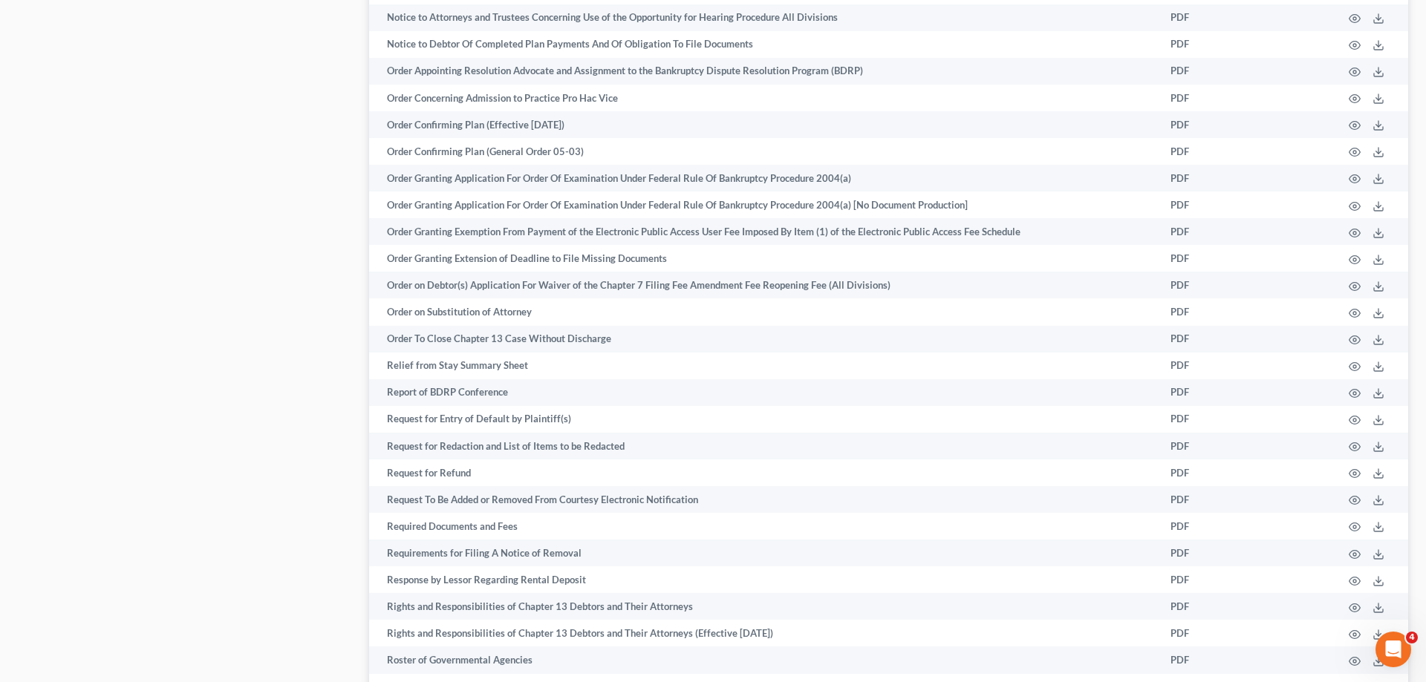
scroll to position [2156, 0]
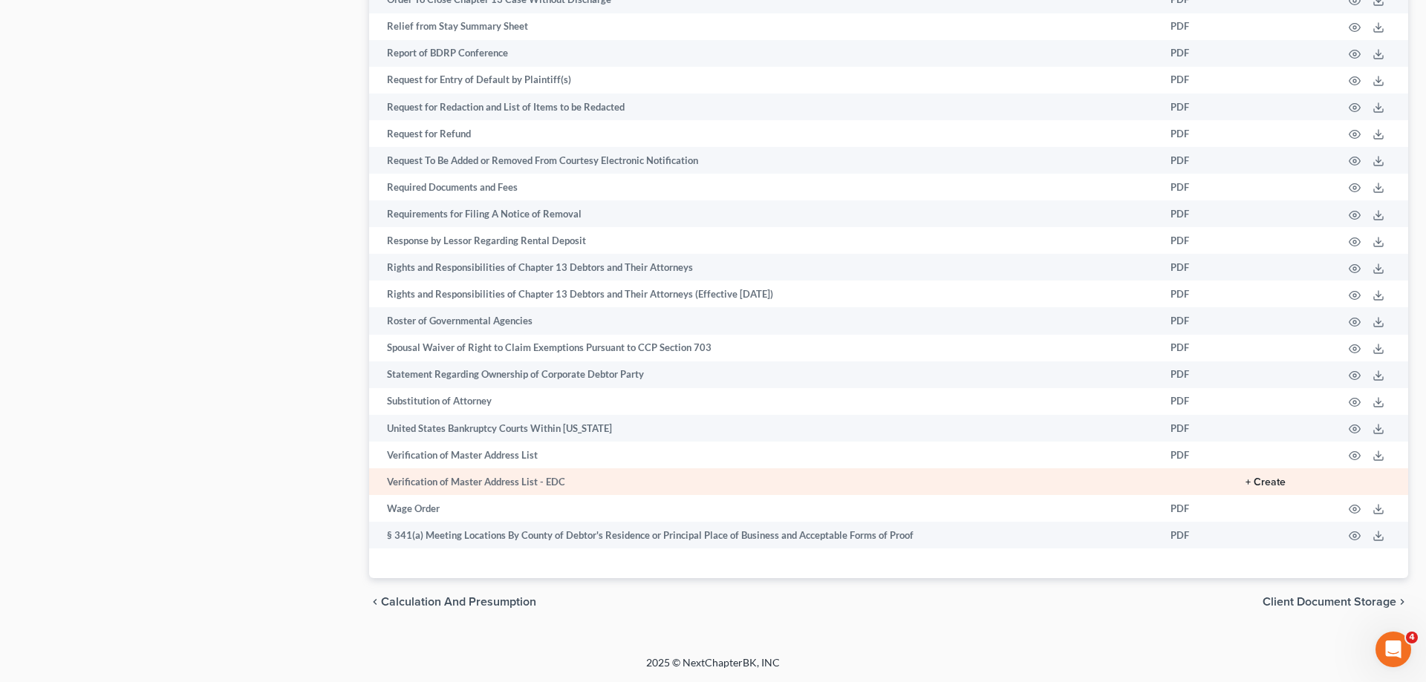
click at [1277, 480] on button "+ Create" at bounding box center [1265, 482] width 40 height 10
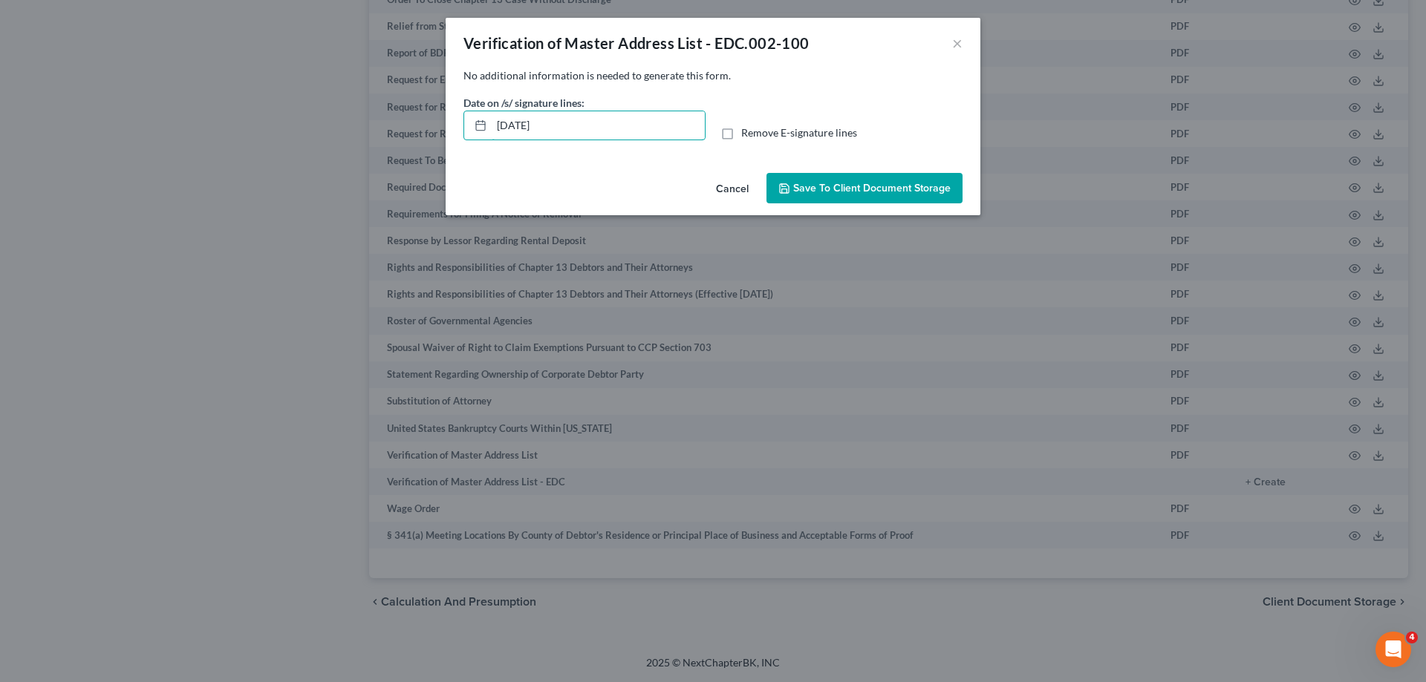
drag, startPoint x: 581, startPoint y: 121, endPoint x: 293, endPoint y: 117, distance: 287.4
click at [492, 119] on input "09/11/2025" at bounding box center [598, 125] width 213 height 28
click at [739, 138] on div "Remove E-signature lines" at bounding box center [841, 132] width 242 height 15
click at [741, 137] on label "Remove E-signature lines" at bounding box center [799, 132] width 116 height 15
click at [747, 135] on input "Remove E-signature lines" at bounding box center [752, 130] width 10 height 10
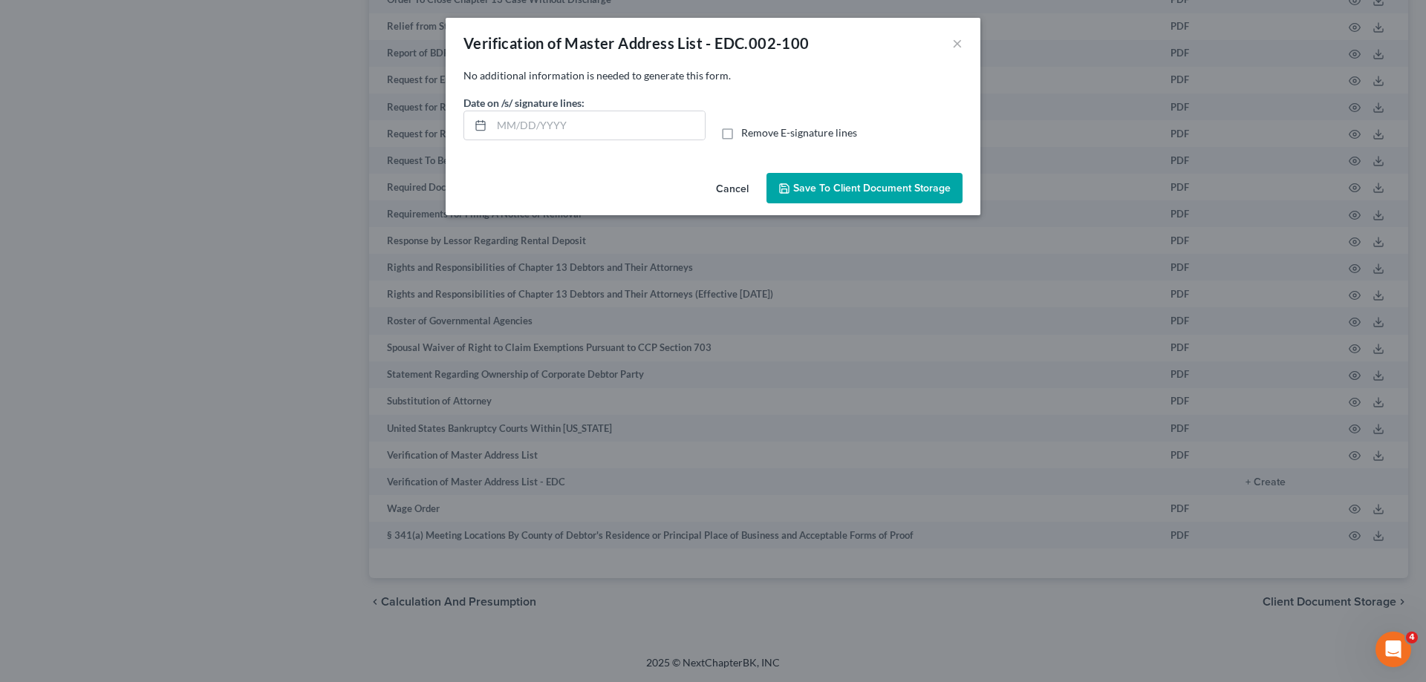
checkbox input "true"
click at [843, 189] on span "Save to Client Document Storage" at bounding box center [871, 188] width 157 height 13
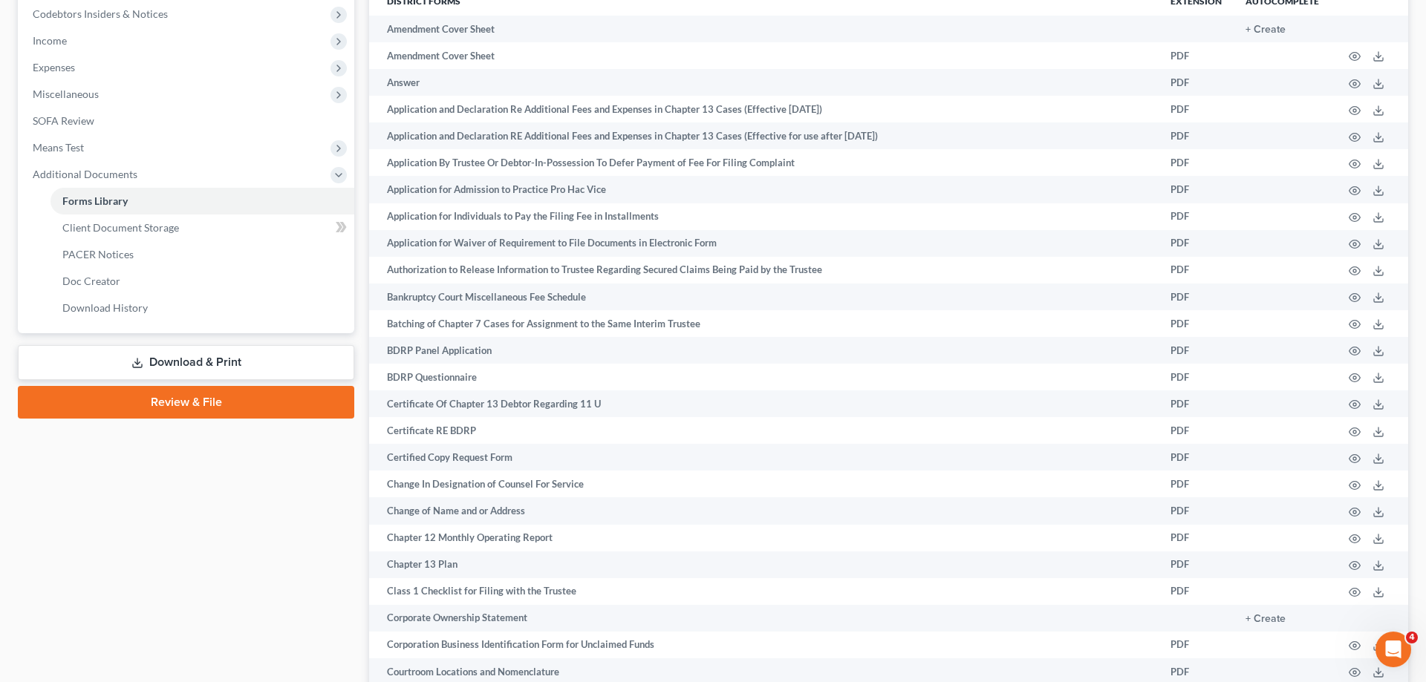
scroll to position [414, 0]
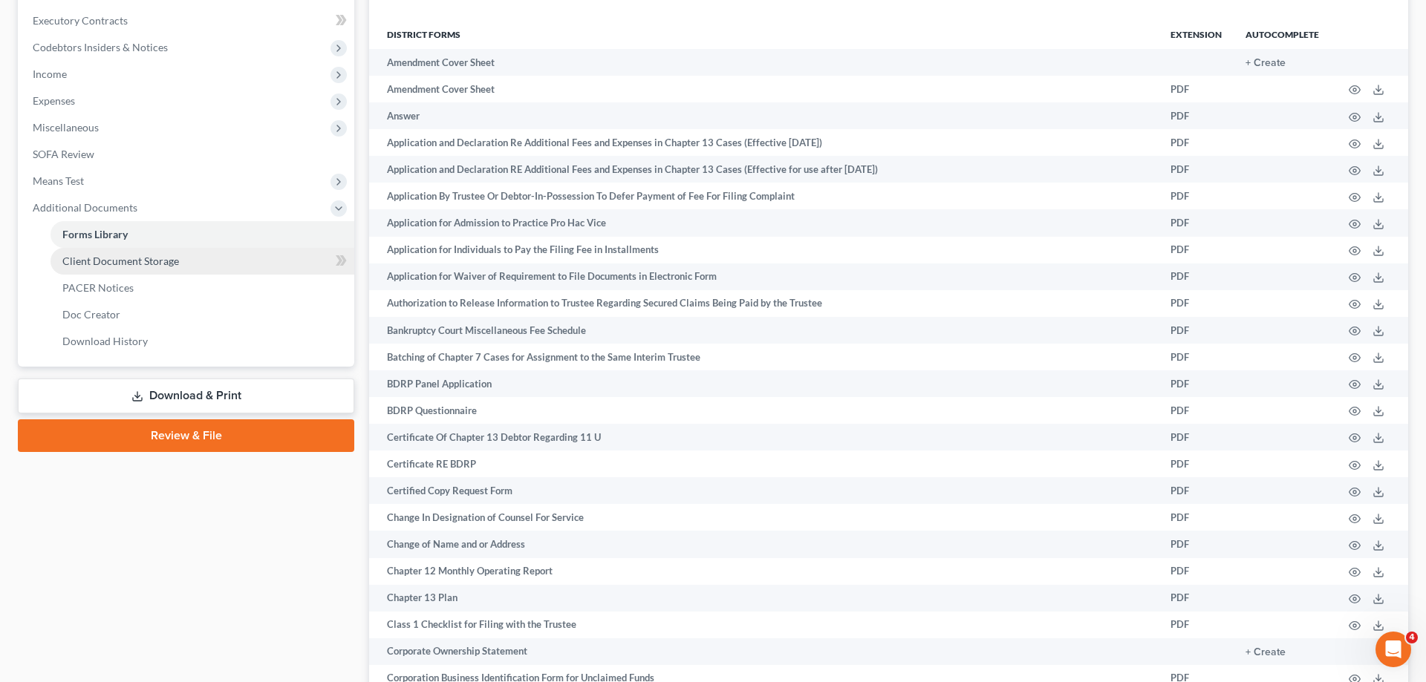
click at [143, 255] on span "Client Document Storage" at bounding box center [120, 261] width 117 height 13
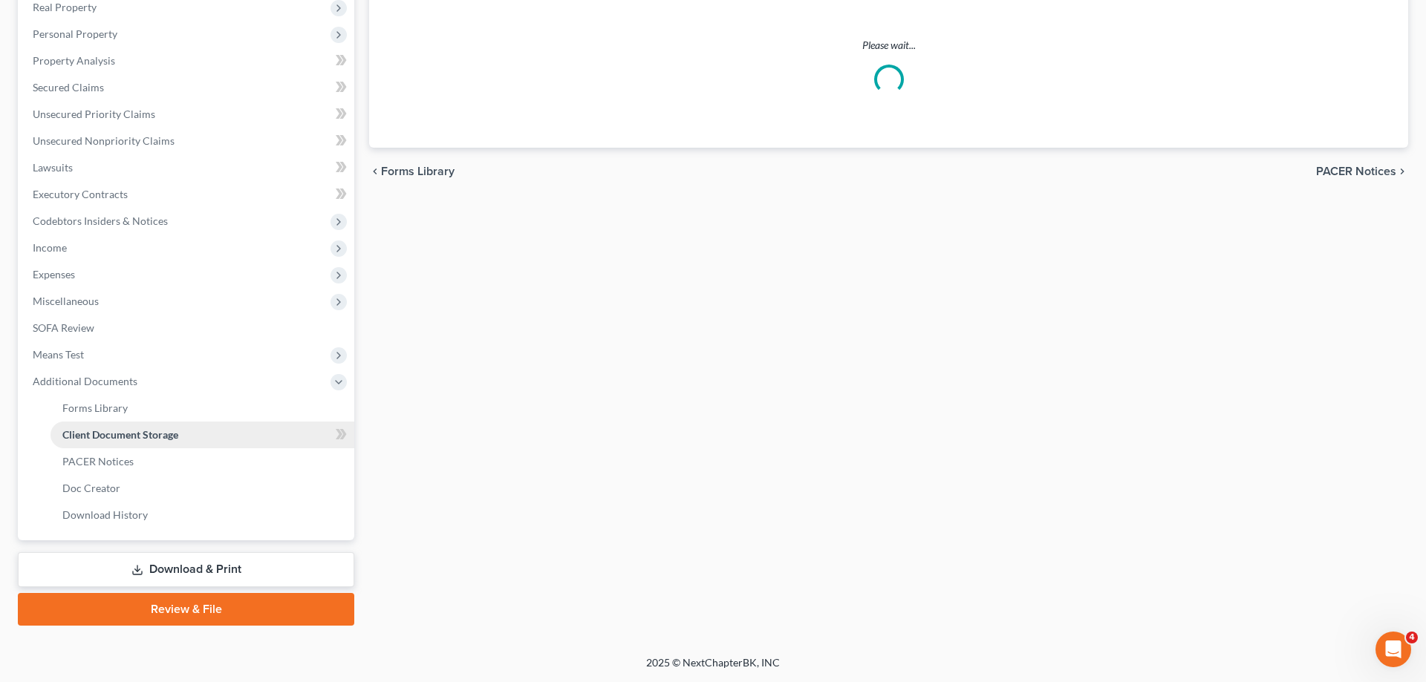
scroll to position [239, 0]
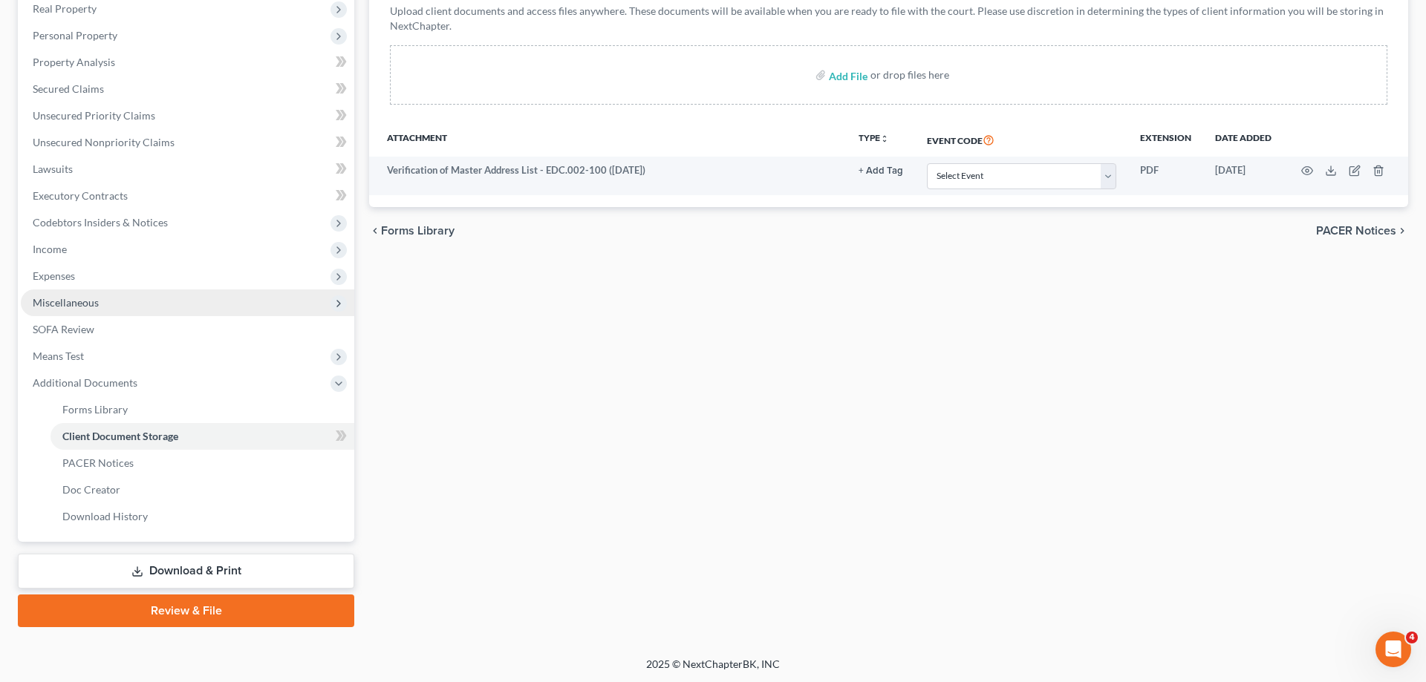
click at [98, 303] on span "Miscellaneous" at bounding box center [187, 303] width 333 height 27
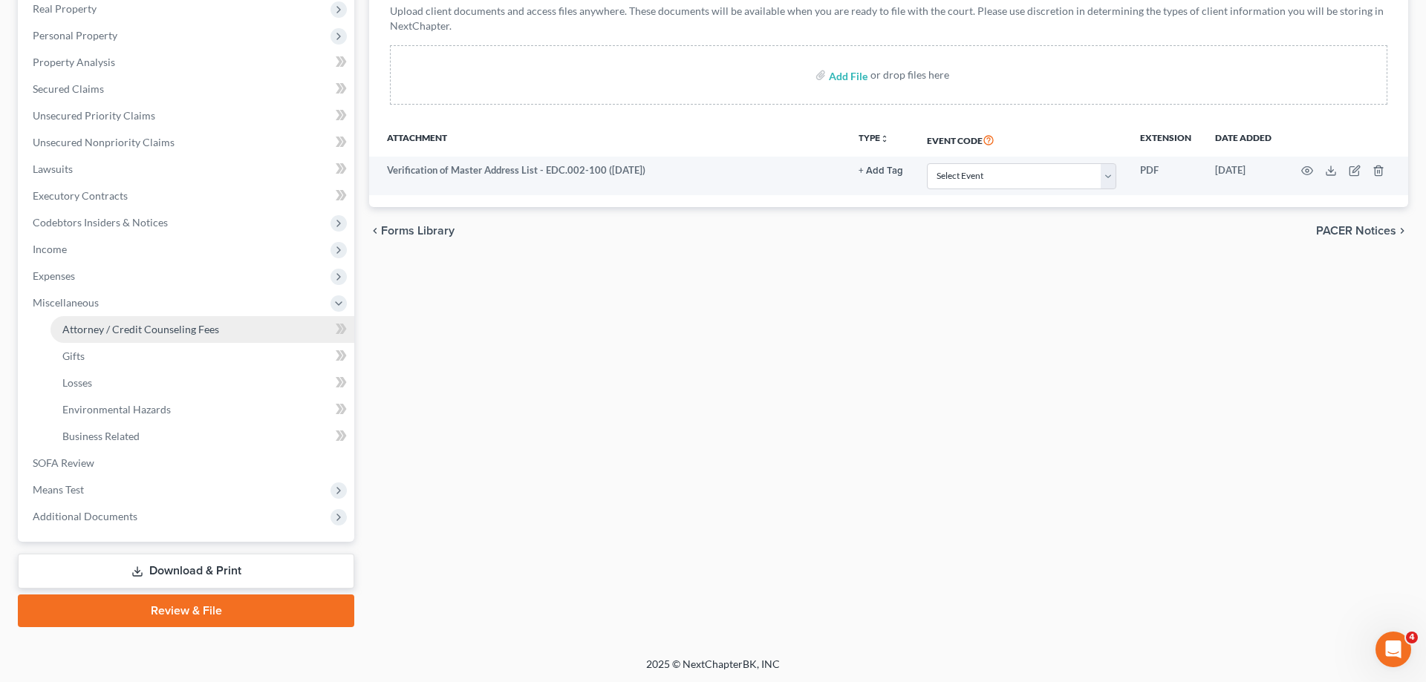
click at [184, 324] on span "Attorney / Credit Counseling Fees" at bounding box center [140, 329] width 157 height 13
select select "36"
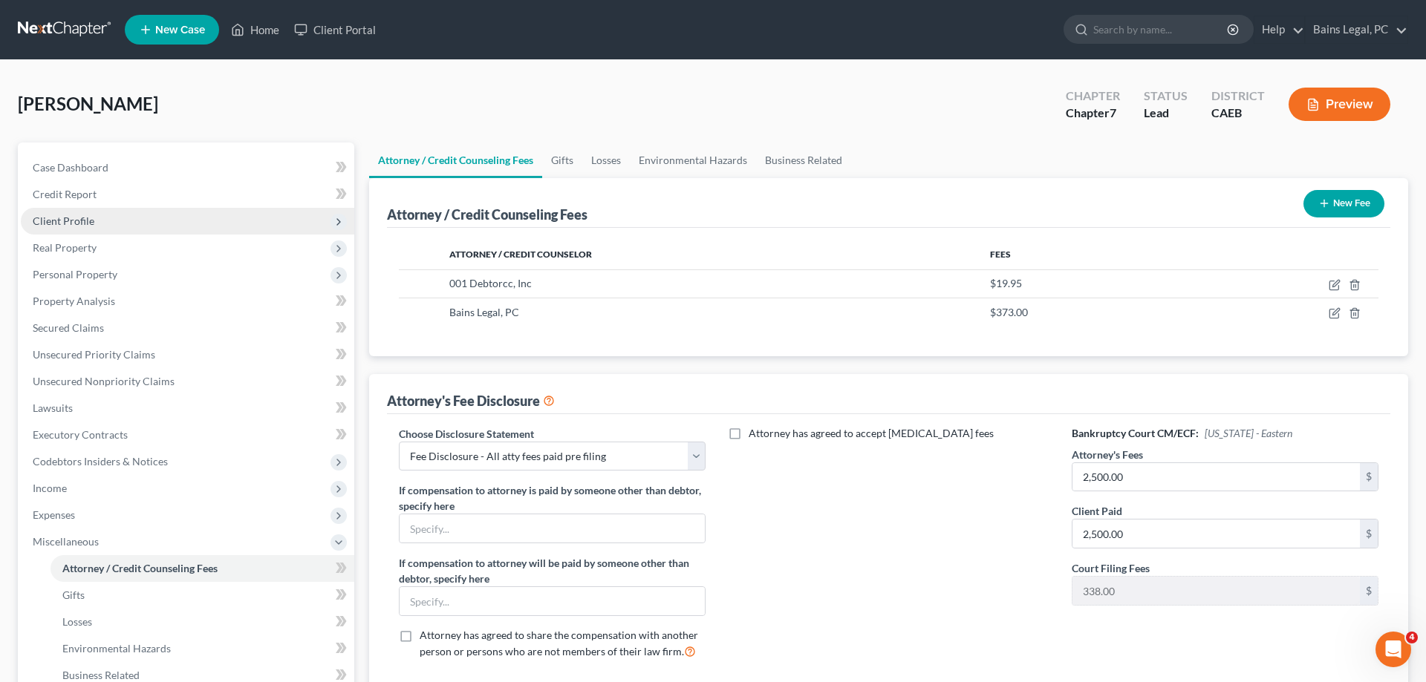
click at [180, 226] on span "Client Profile" at bounding box center [187, 221] width 333 height 27
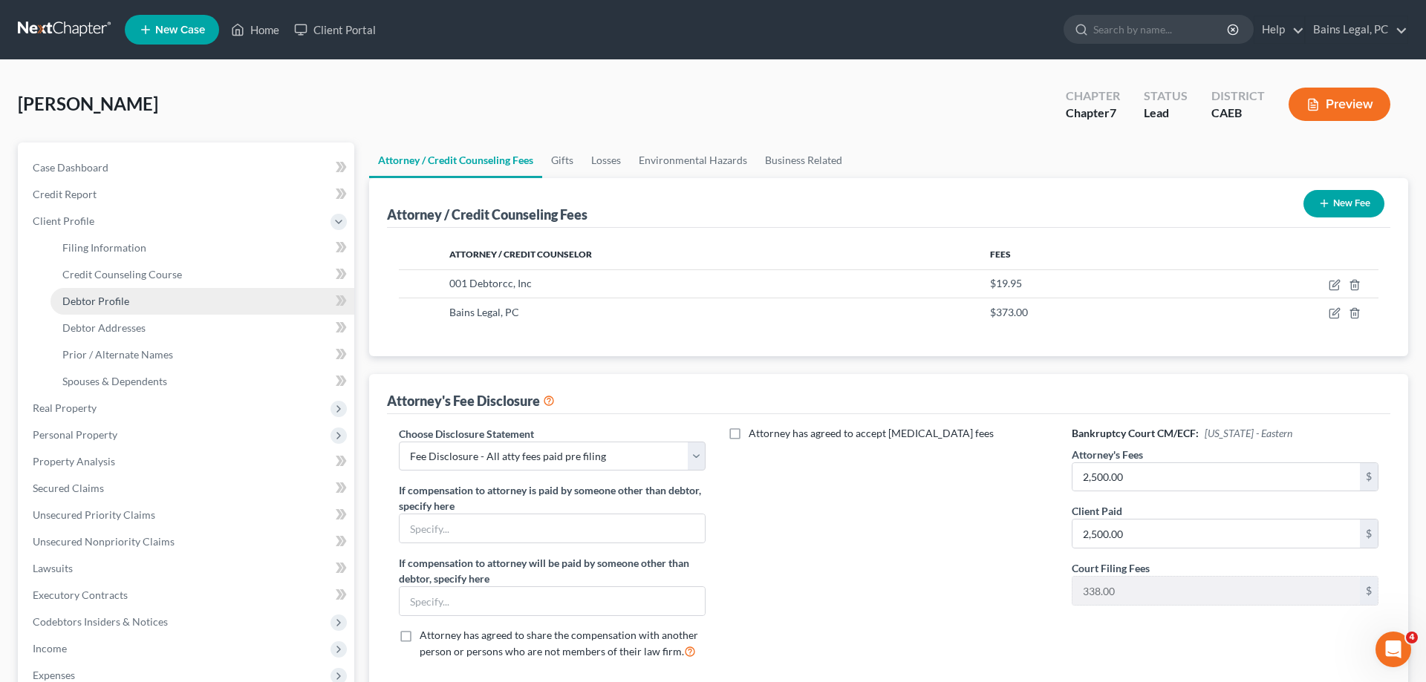
click at [163, 300] on link "Debtor Profile" at bounding box center [202, 301] width 304 height 27
select select "1"
select select "3"
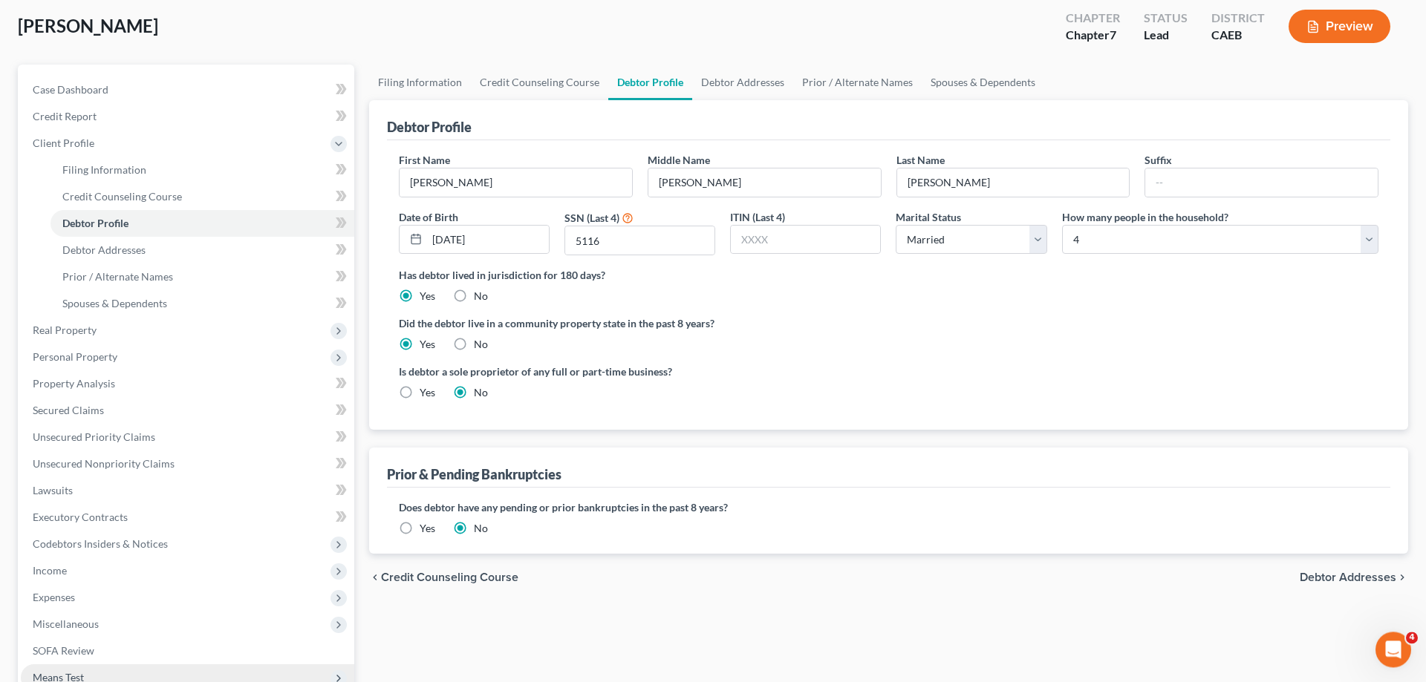
scroll to position [151, 0]
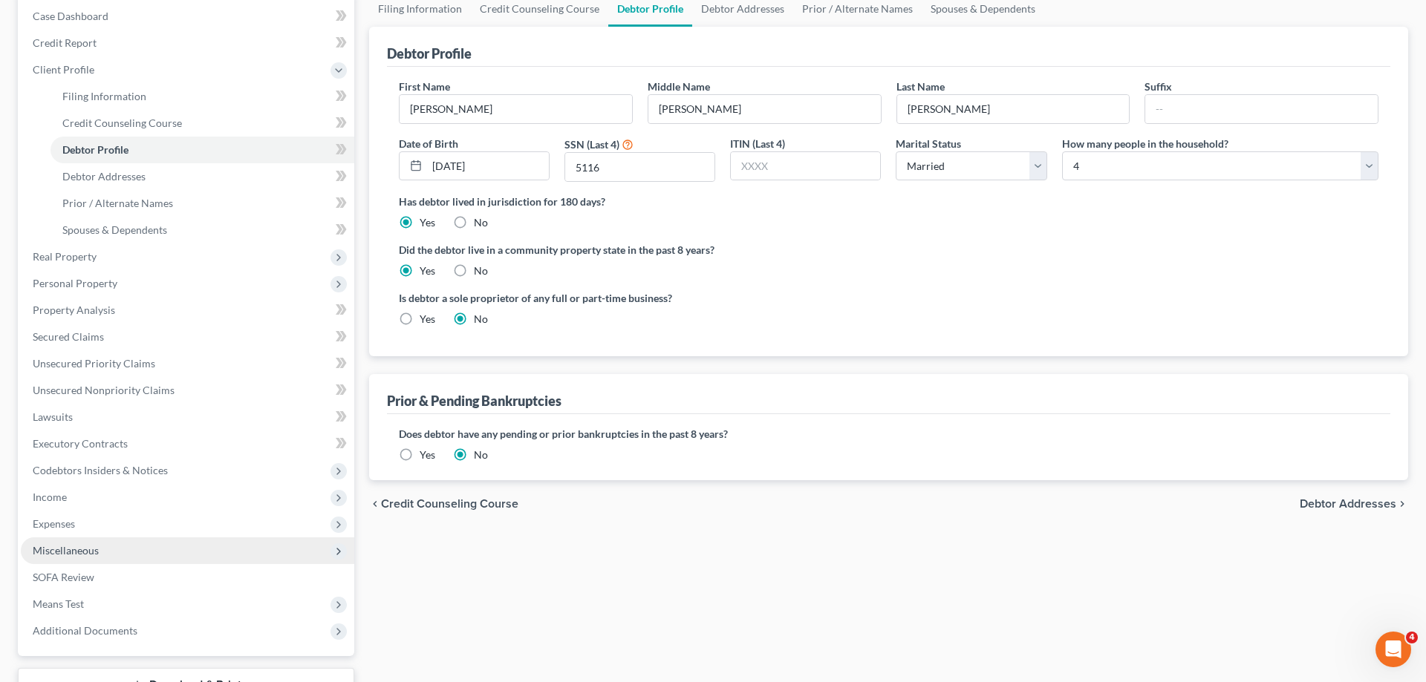
drag, startPoint x: 111, startPoint y: 555, endPoint x: 125, endPoint y: 562, distance: 14.9
click at [111, 555] on span "Miscellaneous" at bounding box center [187, 551] width 333 height 27
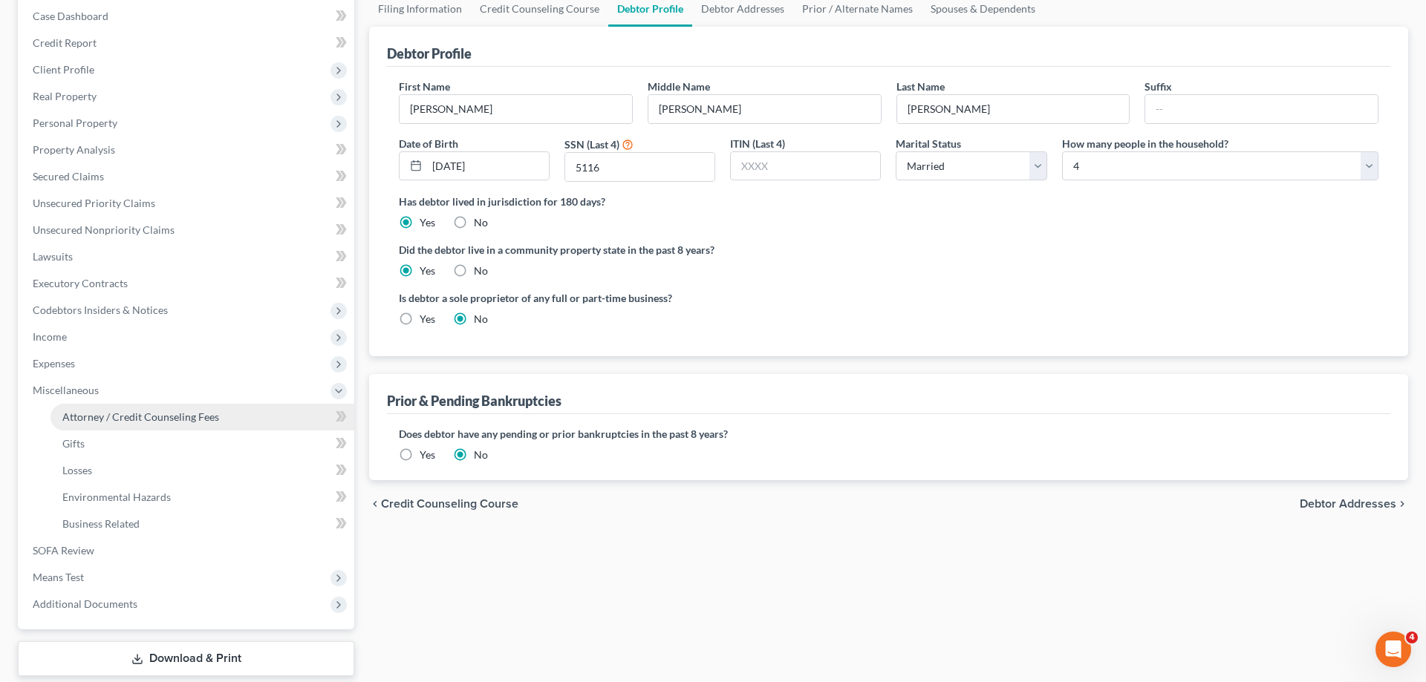
click at [157, 422] on link "Attorney / Credit Counseling Fees" at bounding box center [202, 417] width 304 height 27
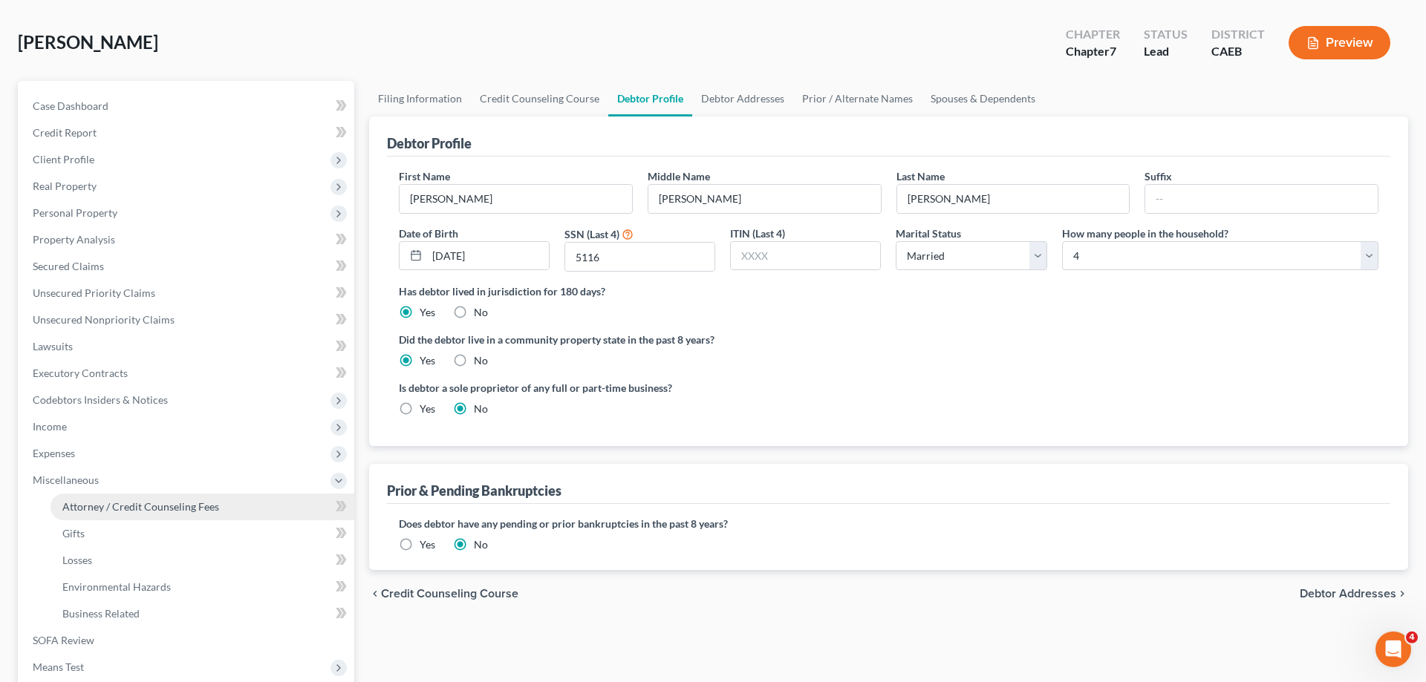
select select "36"
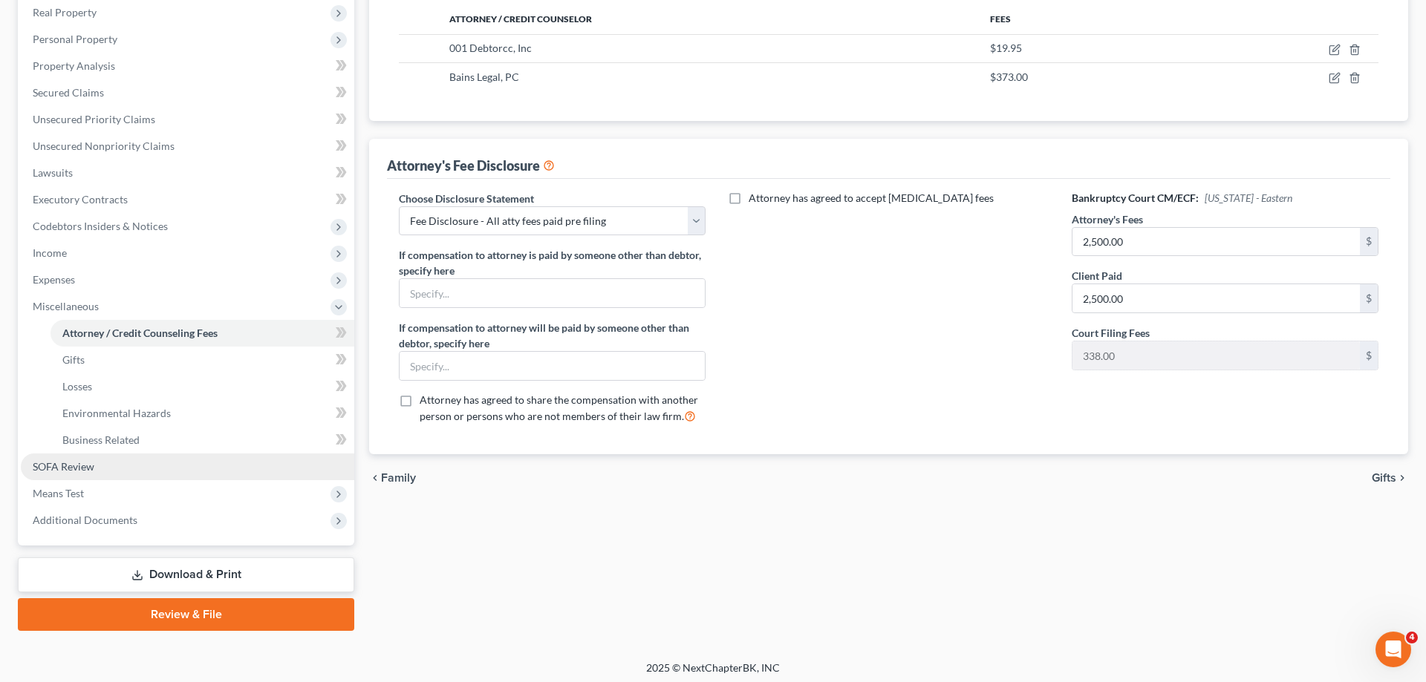
scroll to position [239, 0]
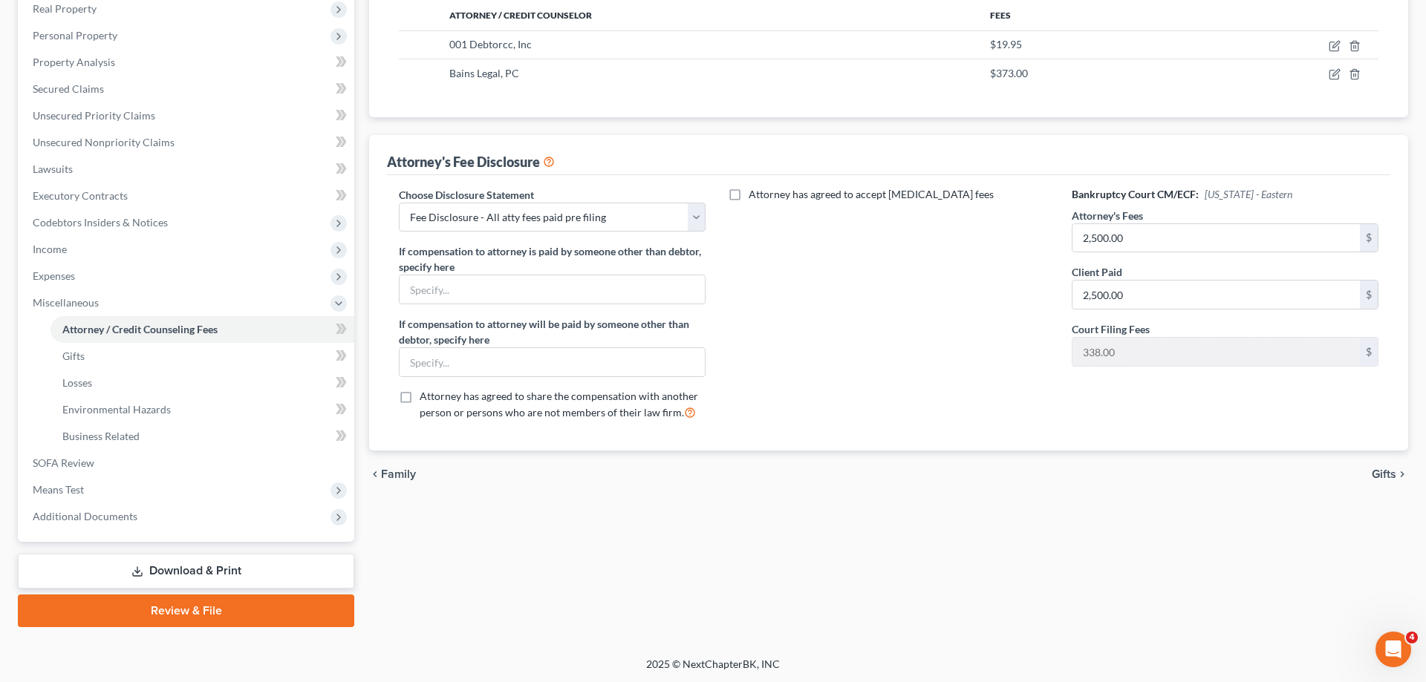
click at [171, 524] on span "Additional Documents" at bounding box center [187, 516] width 333 height 27
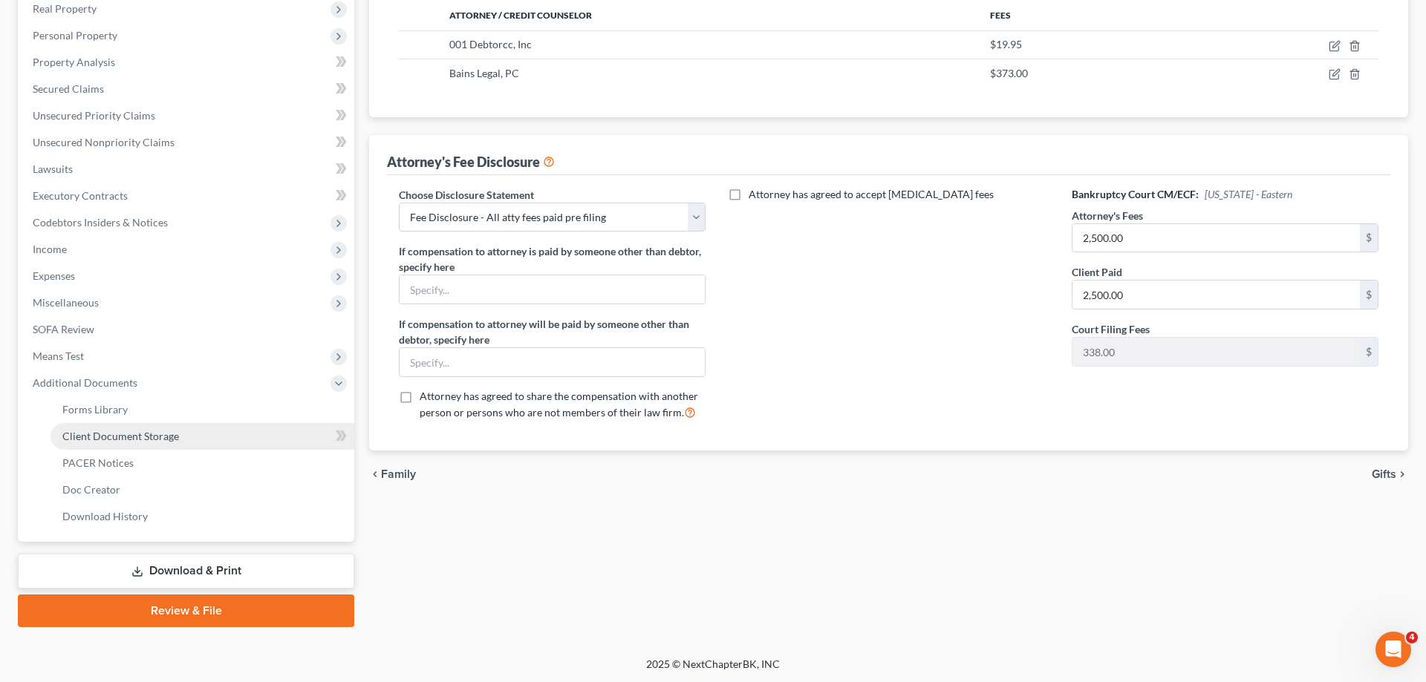
click at [165, 438] on span "Client Document Storage" at bounding box center [120, 436] width 117 height 13
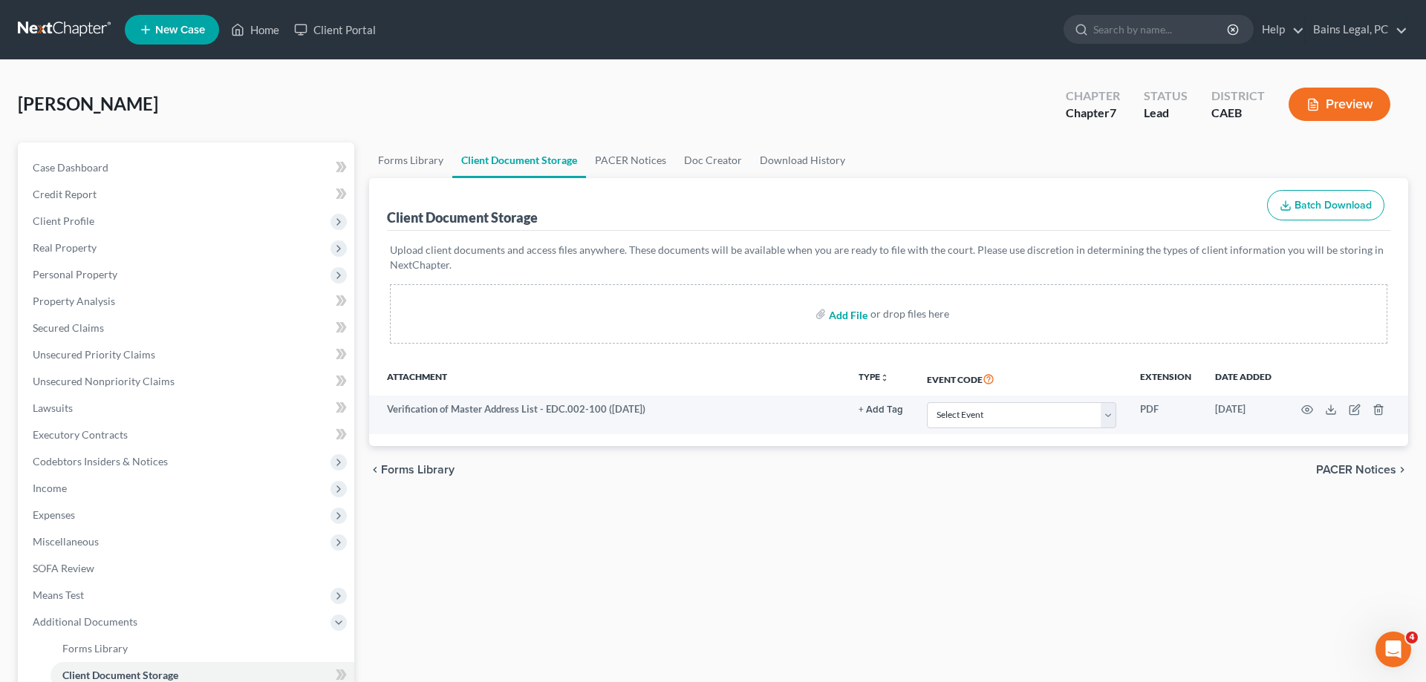
click at [839, 313] on input "file" at bounding box center [847, 314] width 36 height 27
type input "C:\fakepath\15725-CAE-CC-039934490.pdf"
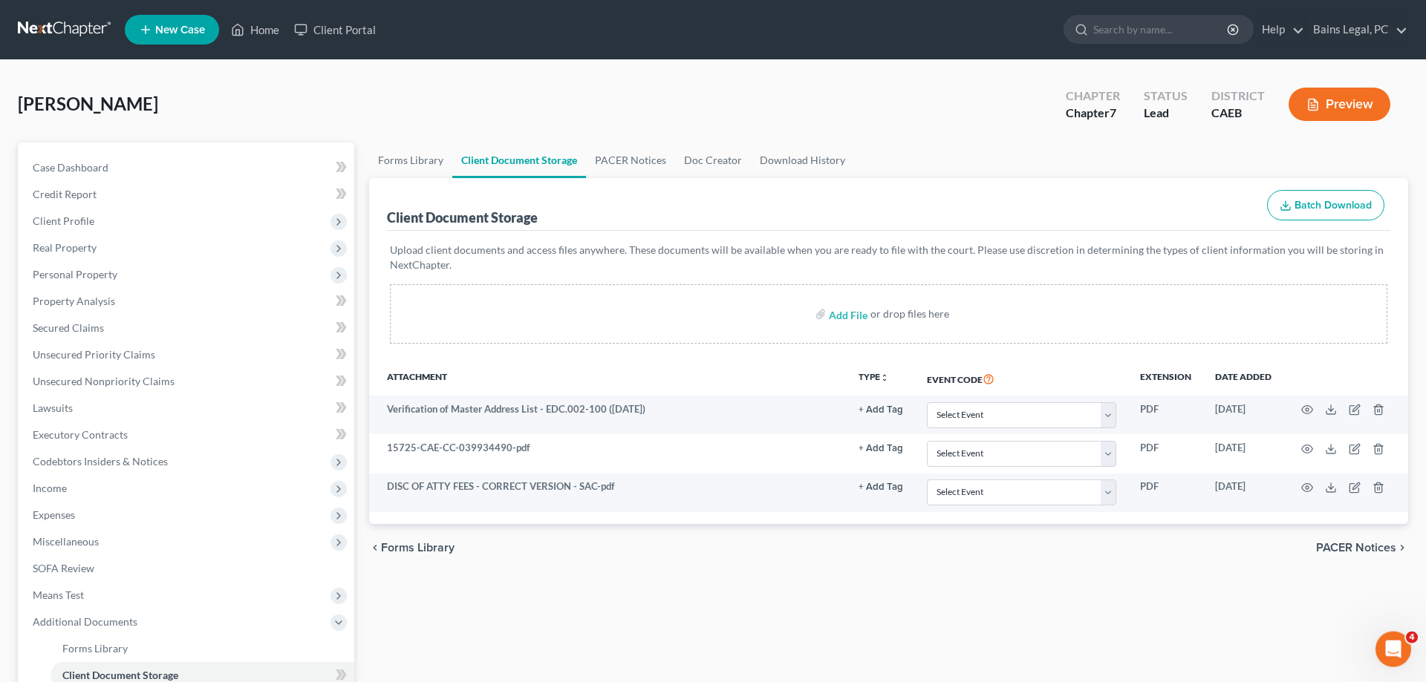
scroll to position [239, 0]
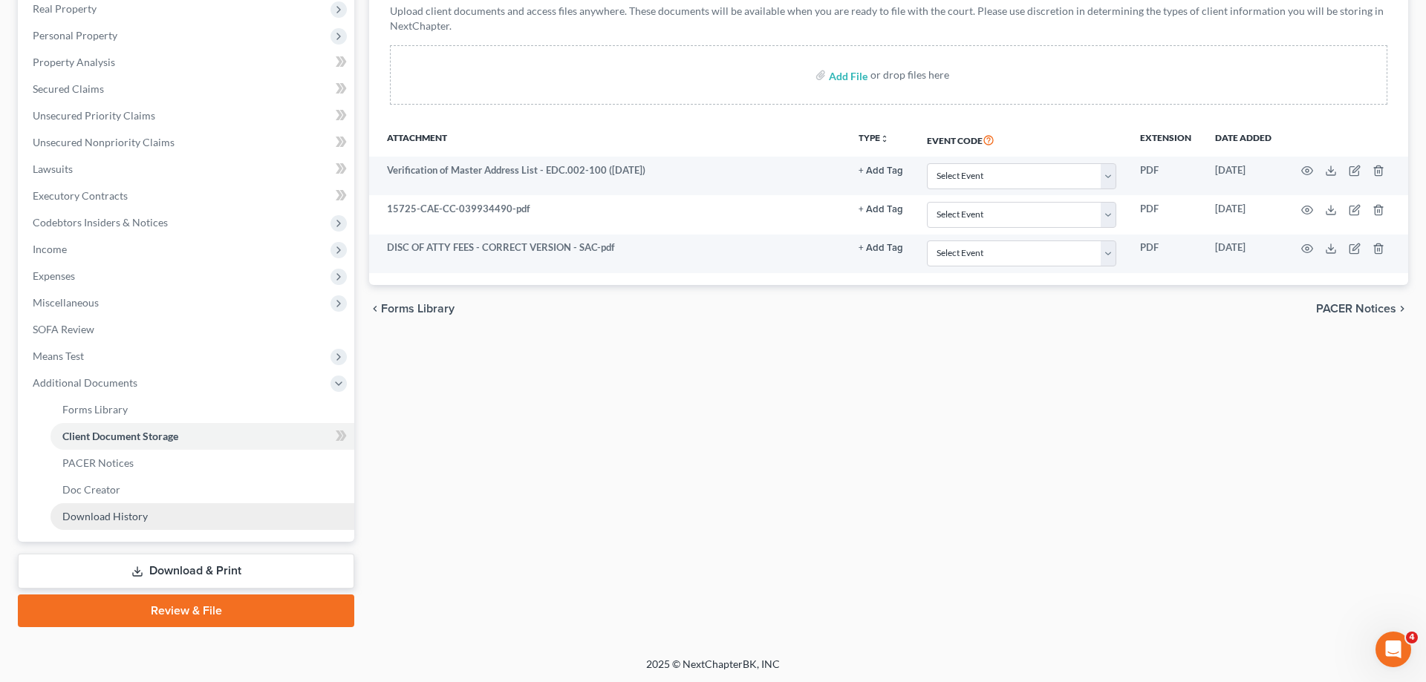
click at [192, 569] on link "Download & Print" at bounding box center [186, 571] width 336 height 35
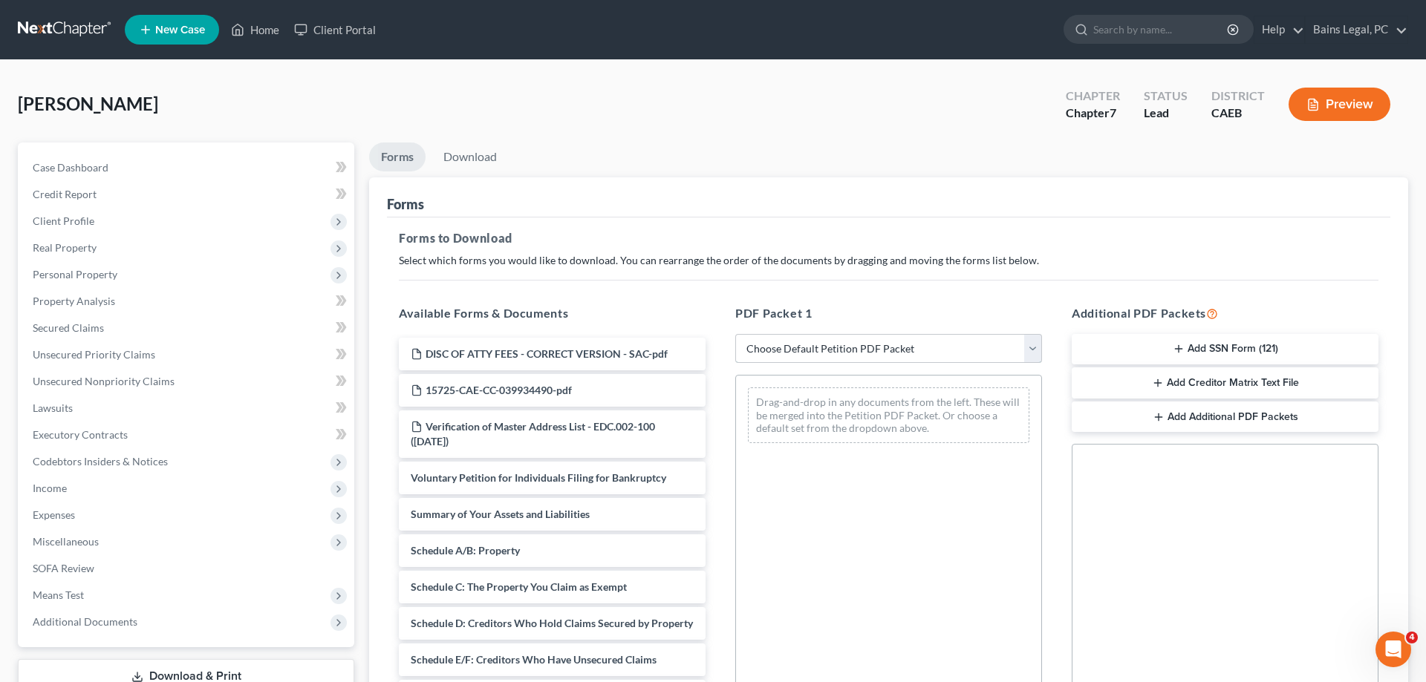
click at [735, 334] on select "Choose Default Petition PDF Packet Complete Bankruptcy Petition (all forms and …" at bounding box center [888, 349] width 307 height 30
select select "0"
click option "Complete Bankruptcy Petition (all forms and schedules)" at bounding box center [0, 0] width 0 height 0
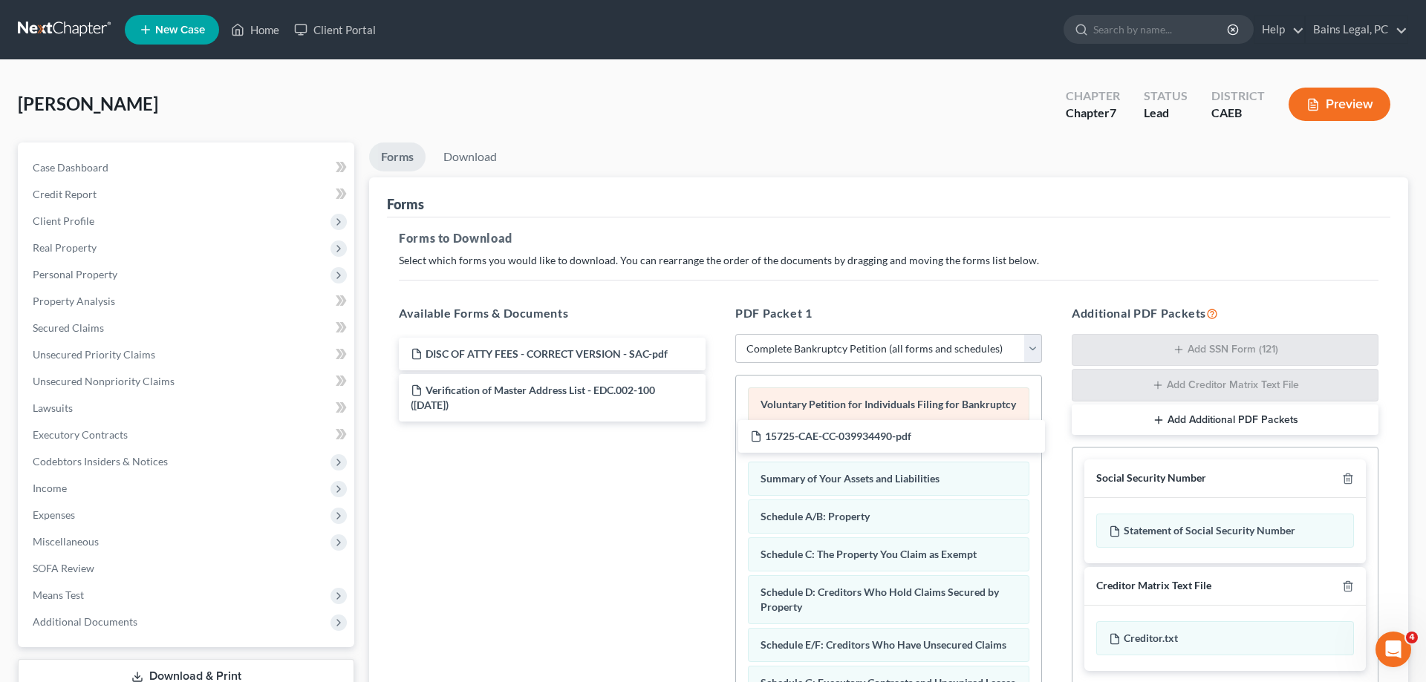
drag, startPoint x: 489, startPoint y: 385, endPoint x: 829, endPoint y: 413, distance: 341.2
click at [717, 422] on div "15725-CAE-CC-039934490-pdf DISC OF ATTY FEES - CORRECT VERSION - SAC-pdf 15725-…" at bounding box center [552, 380] width 330 height 84
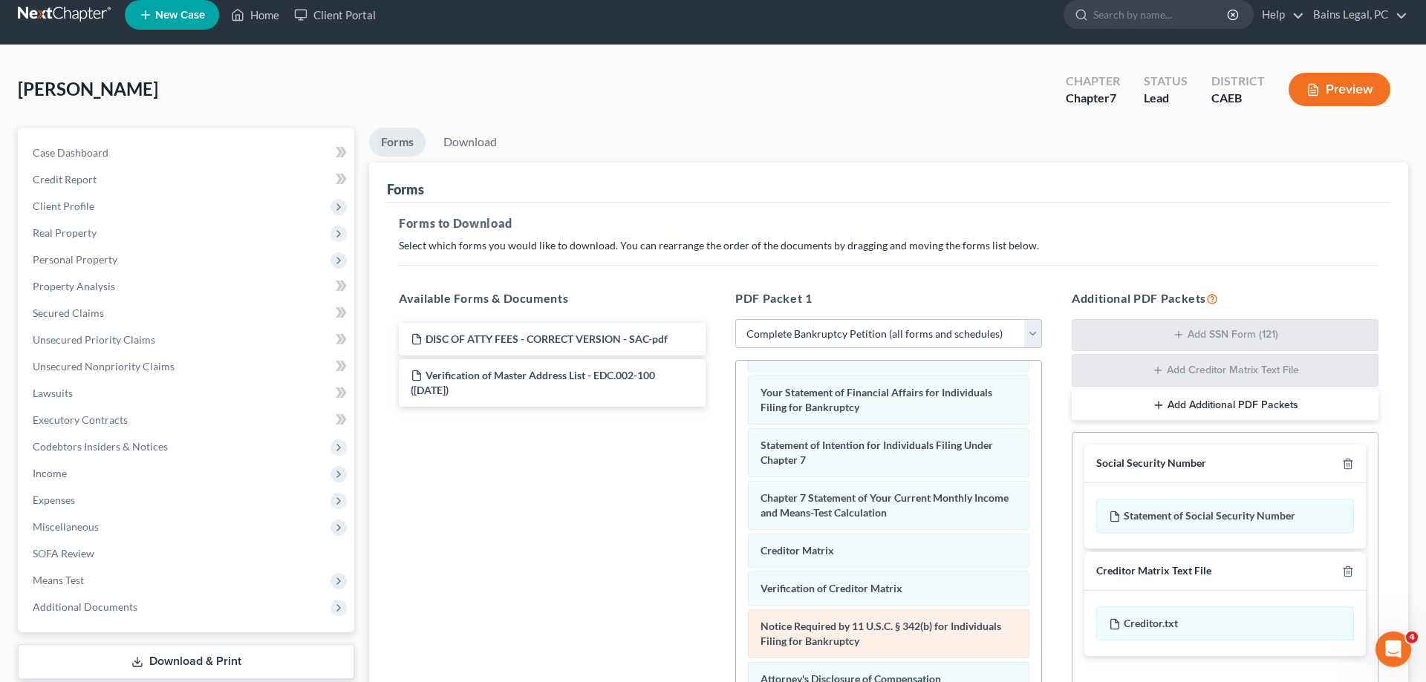
scroll to position [235, 0]
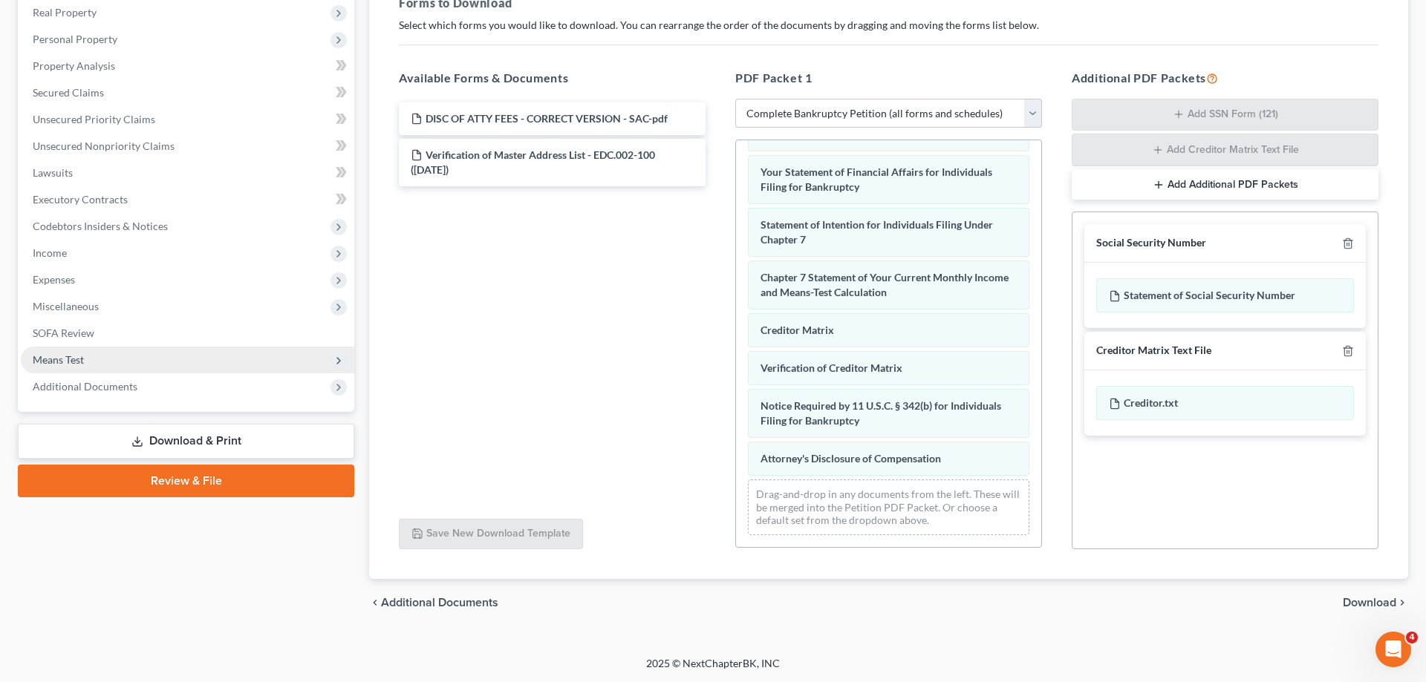
click at [736, 383] on div "Voluntary Petition for Individuals Filing for Bankruptcy 15725-CAE-CC-039934490…" at bounding box center [888, 110] width 305 height 873
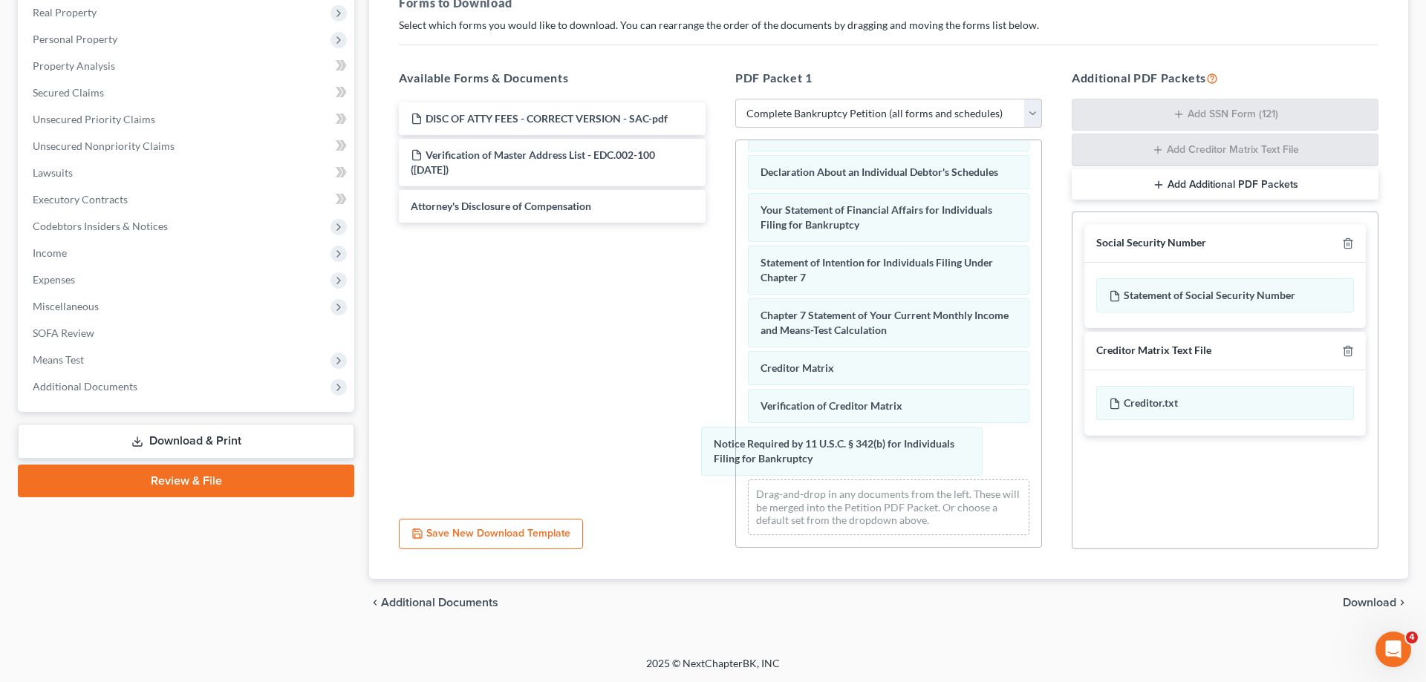
drag, startPoint x: 866, startPoint y: 454, endPoint x: 731, endPoint y: 429, distance: 137.3
click at [736, 422] on div "Notice Required by 11 U.S.C. § 342(b) for Individuals Filing for Bankruptcy Vol…" at bounding box center [888, 129] width 305 height 835
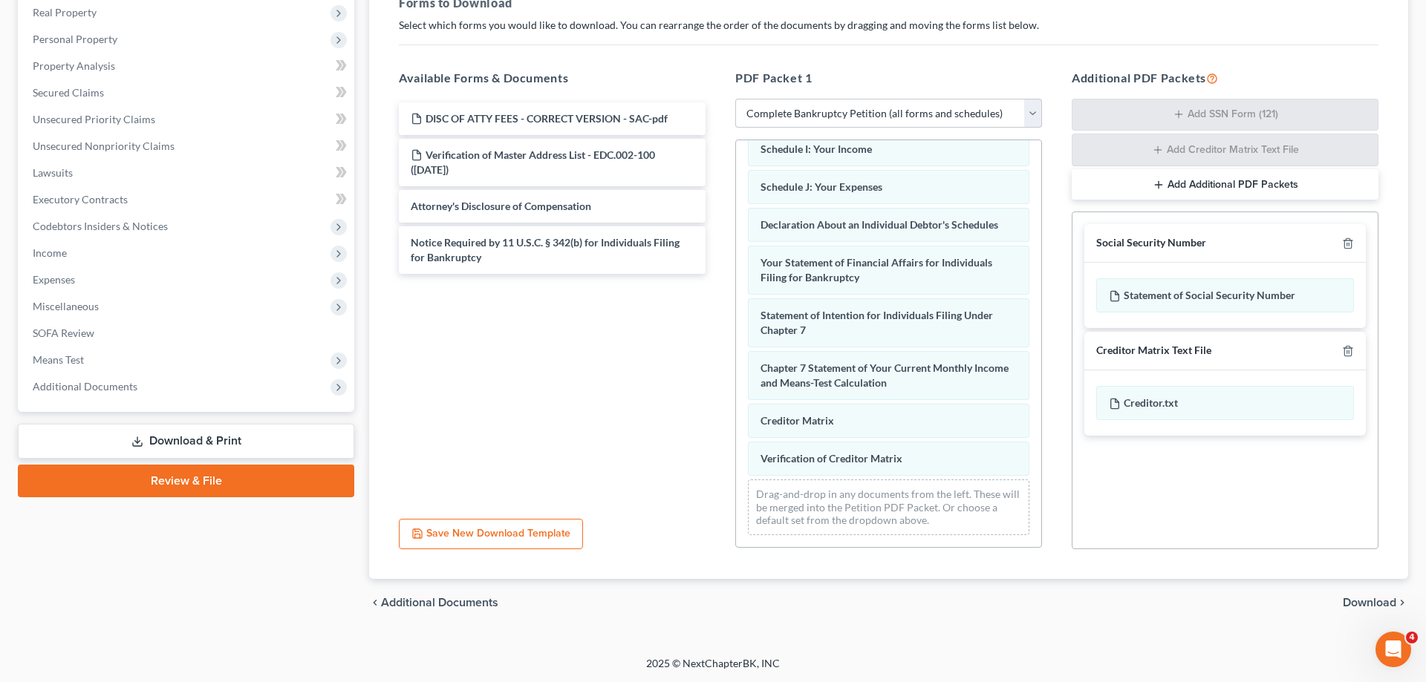
click at [736, 421] on div "Voluntary Petition for Individuals Filing for Bankruptcy 15725-CAE-CC-039934490…" at bounding box center [888, 156] width 305 height 783
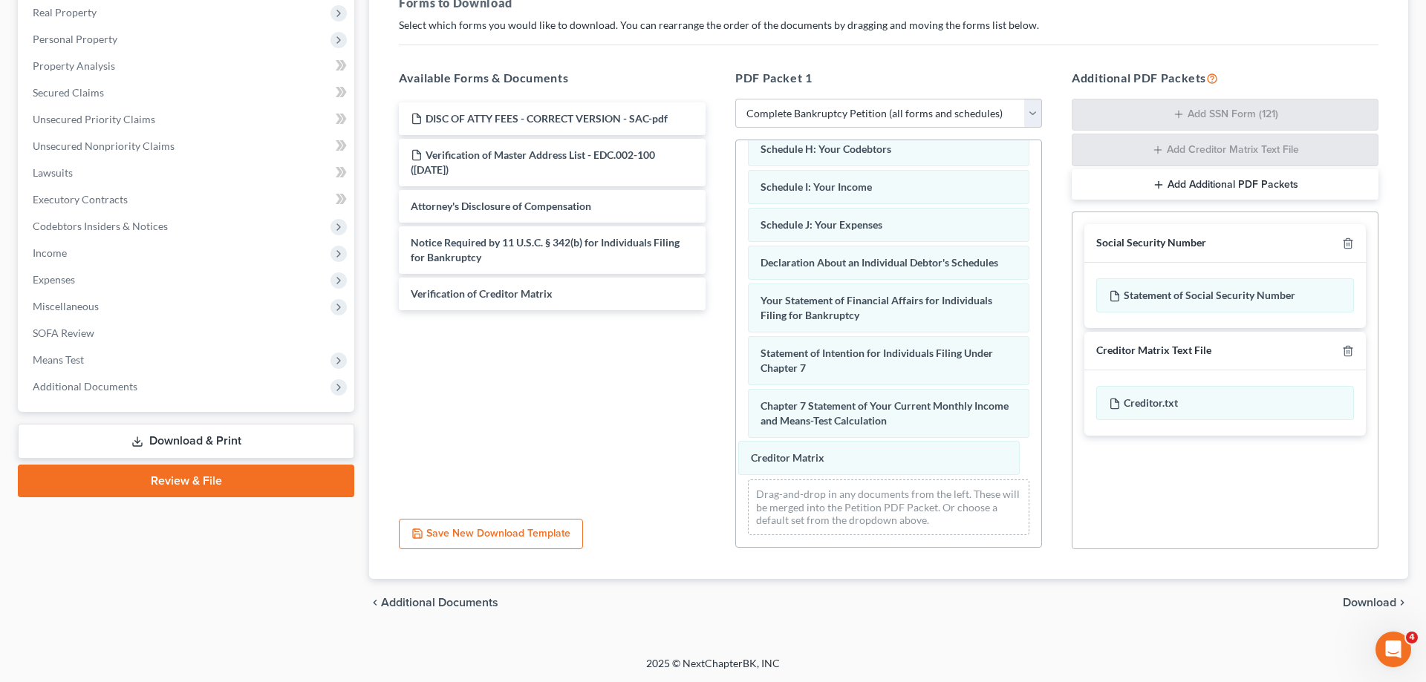
drag, startPoint x: 878, startPoint y: 466, endPoint x: 480, endPoint y: 276, distance: 441.4
click at [736, 411] on div "Creditor Matrix Voluntary Petition for Individuals Filing for Bankruptcy 15725-…" at bounding box center [888, 174] width 305 height 745
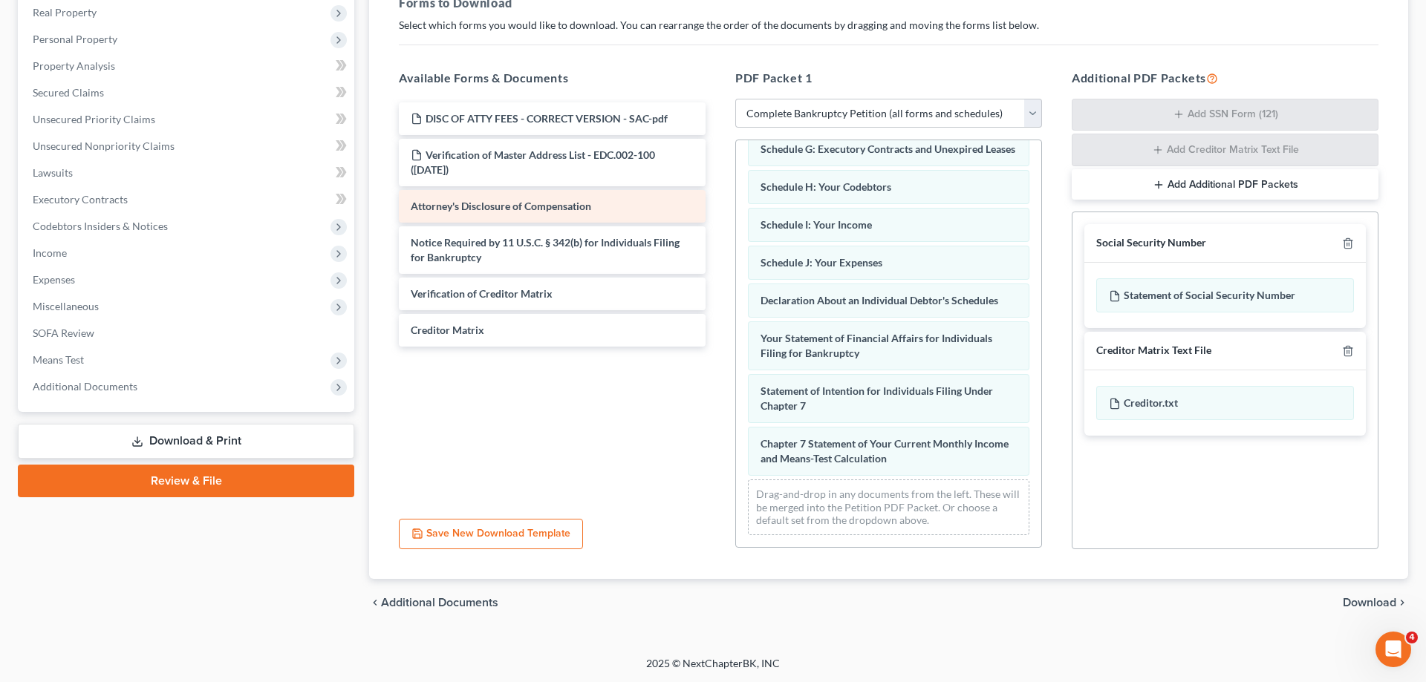
scroll to position [300, 0]
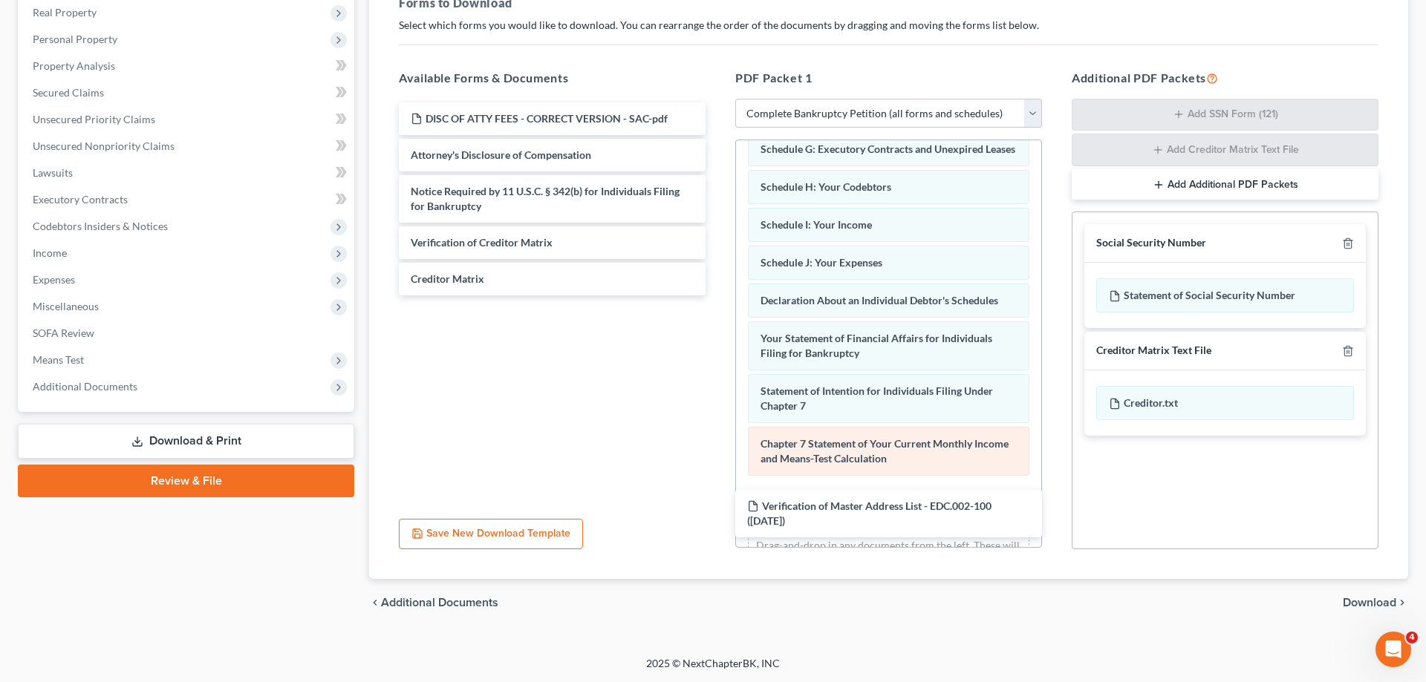
drag, startPoint x: 453, startPoint y: 149, endPoint x: 784, endPoint y: 458, distance: 453.4
click at [717, 296] on div "Verification of Master Address List - EDC.002-100 (09/11/2025) DISC OF ATTY FEE…" at bounding box center [552, 198] width 330 height 193
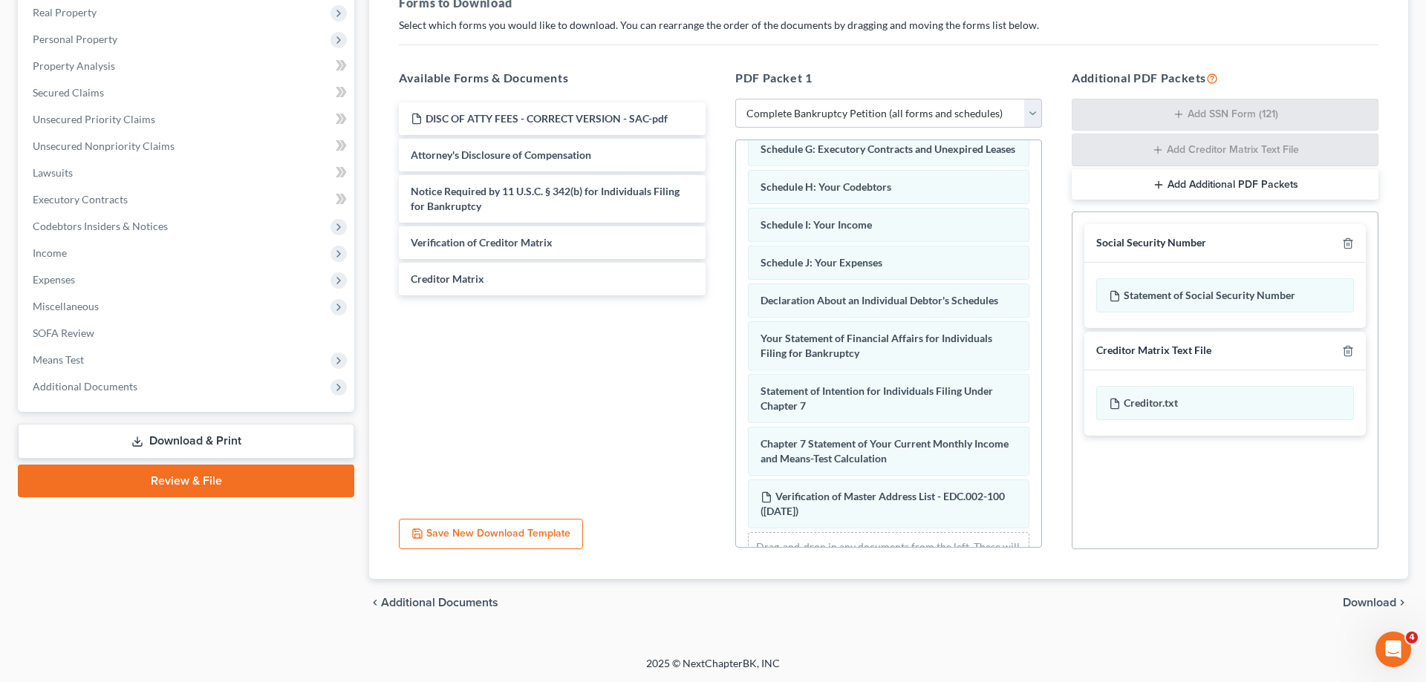
scroll to position [353, 0]
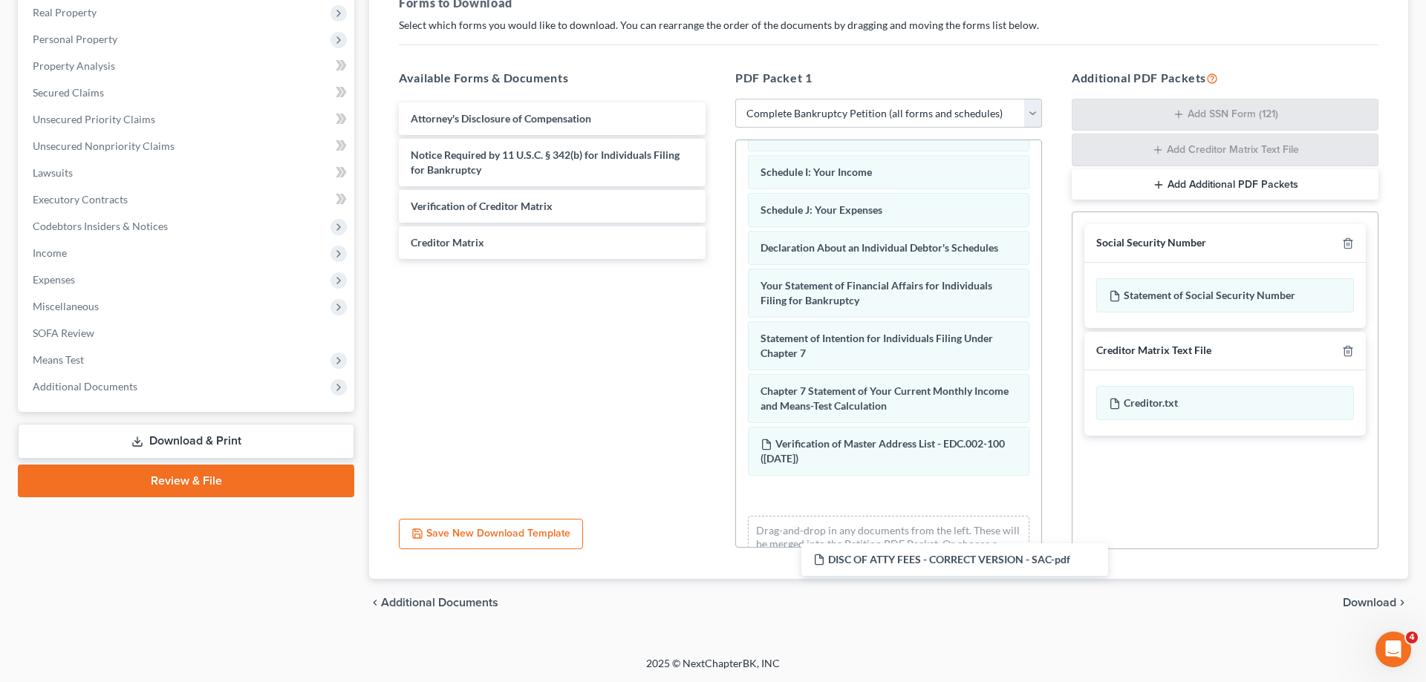
drag, startPoint x: 817, startPoint y: 312, endPoint x: 827, endPoint y: 476, distance: 164.4
click at [717, 259] on div "DISC OF ATTY FEES - CORRECT VERSION - SAC-pdf DISC OF ATTY FEES - CORRECT VERSI…" at bounding box center [552, 180] width 330 height 157
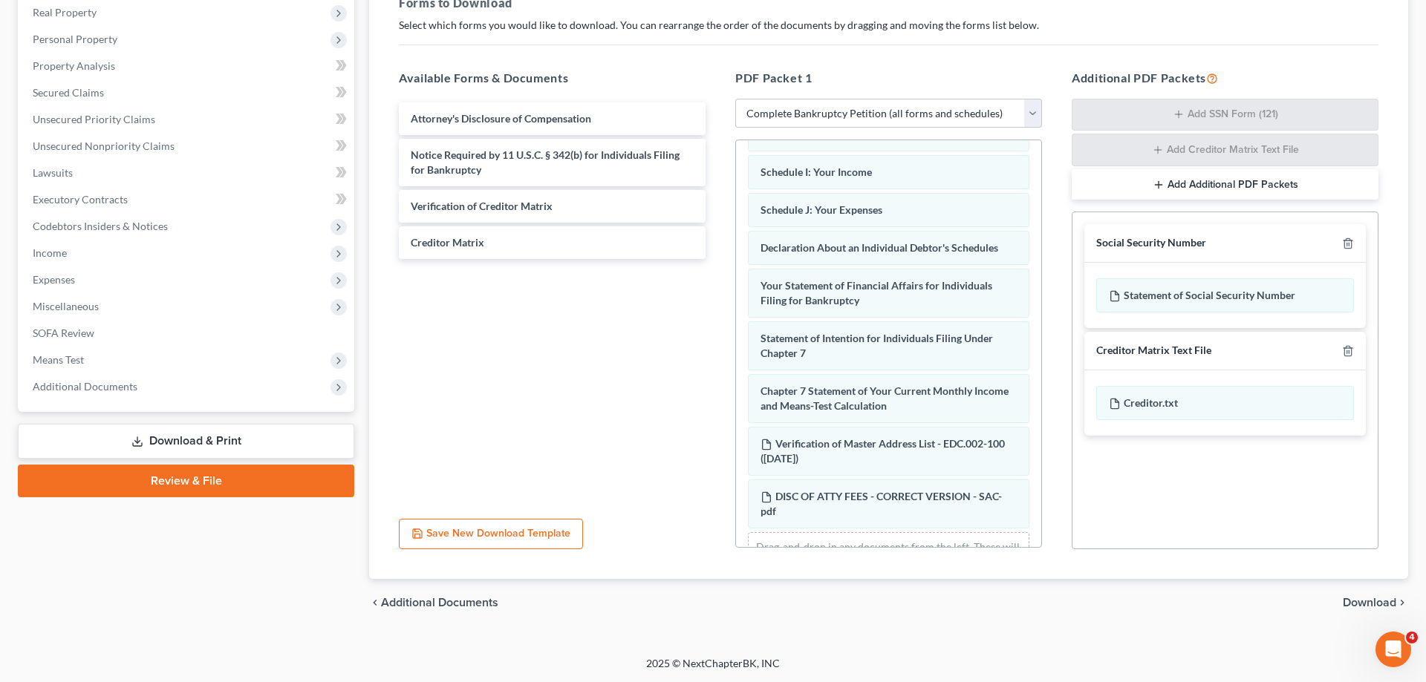
scroll to position [405, 0]
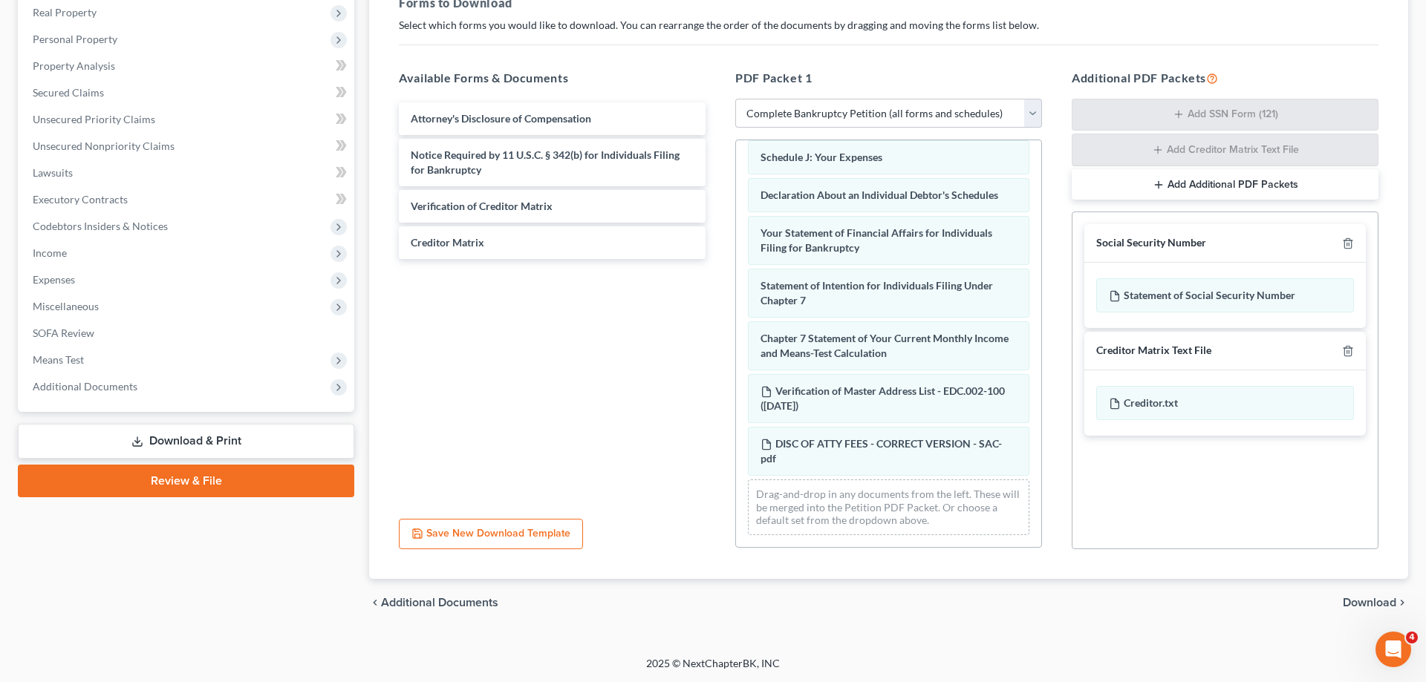
click at [1366, 607] on span "Download" at bounding box center [1368, 603] width 53 height 12
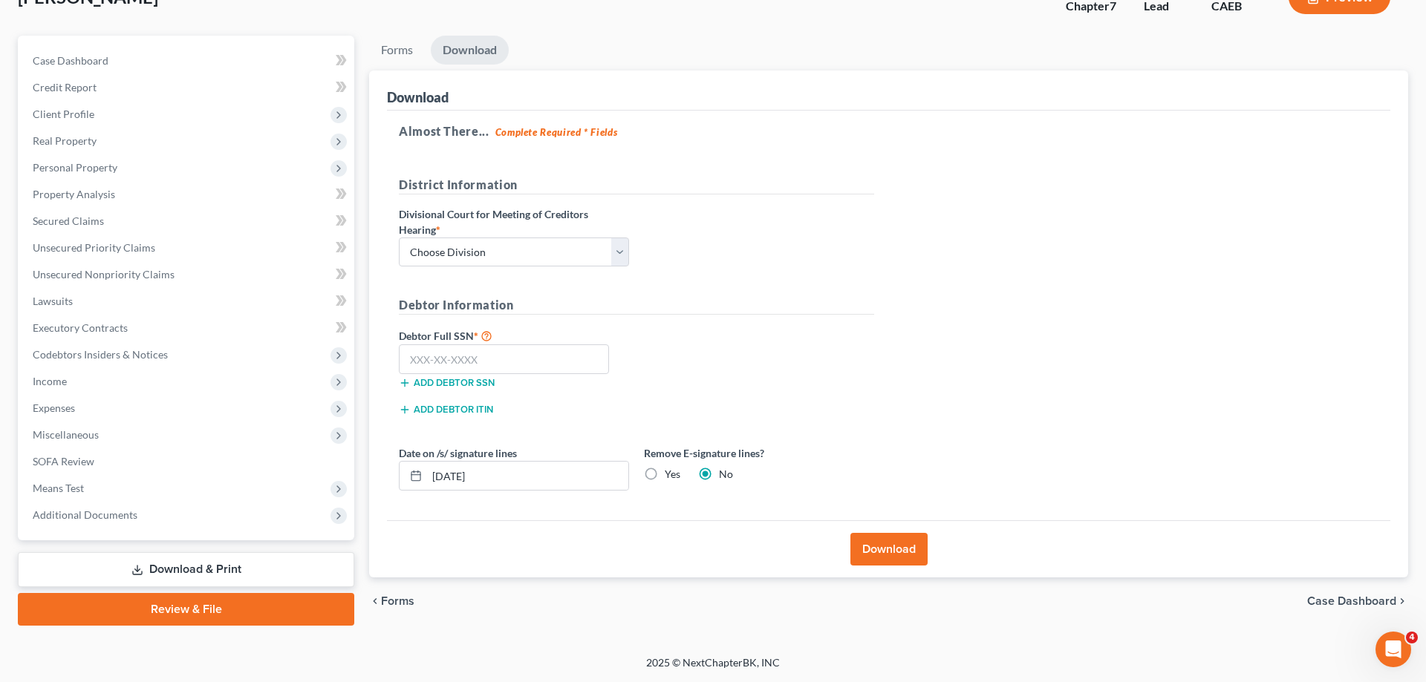
scroll to position [105, 0]
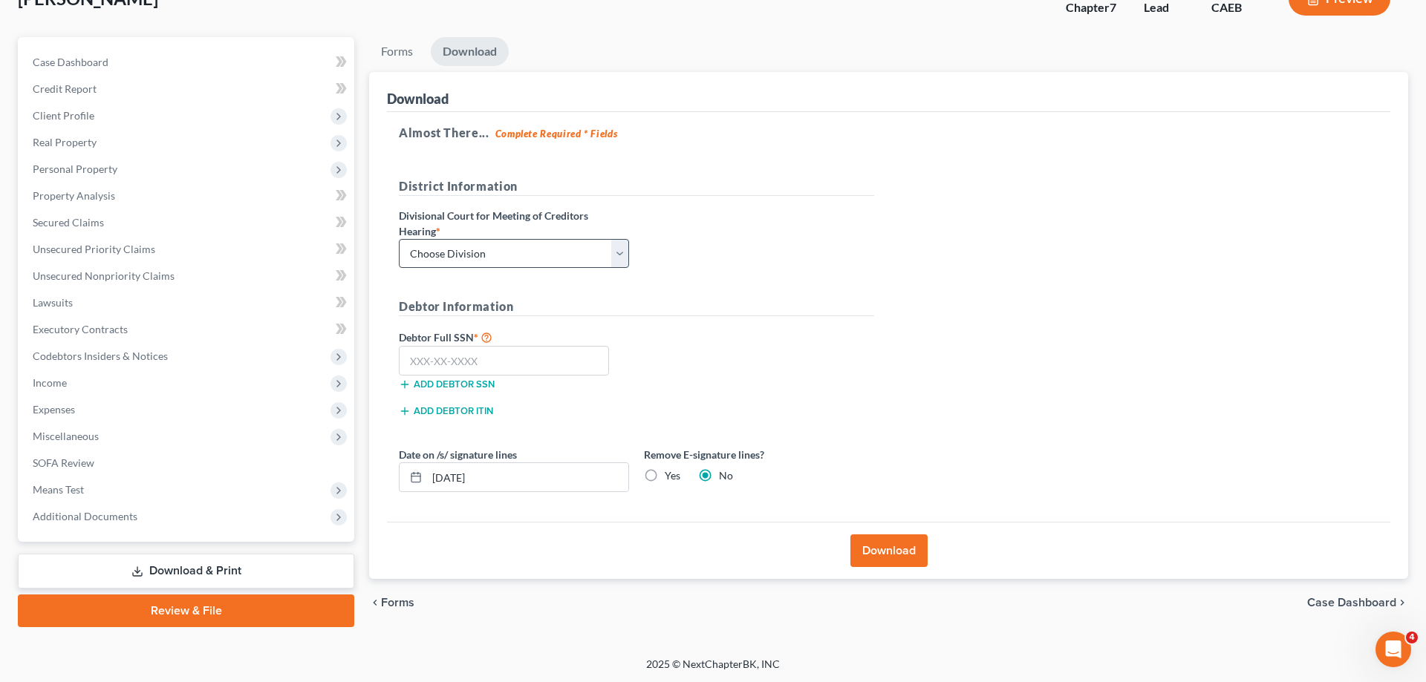
drag, startPoint x: 503, startPoint y: 227, endPoint x: 495, endPoint y: 241, distance: 16.7
click at [500, 232] on label "Divisional Court for Meeting of Creditors Hearing *" at bounding box center [514, 223] width 230 height 31
click at [399, 239] on select "Choose Division Fresno Modesto Sacramento" at bounding box center [514, 254] width 230 height 30
select select "2"
click option "Sacramento" at bounding box center [0, 0] width 0 height 0
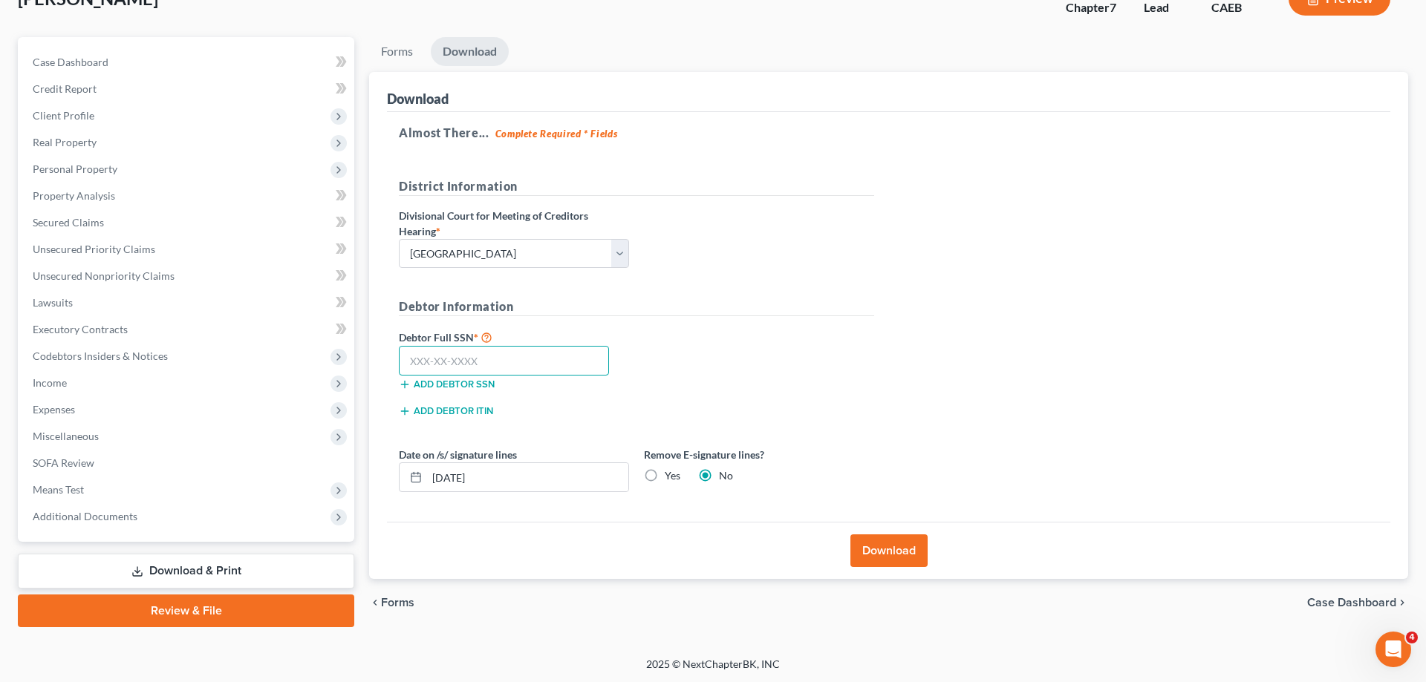
click at [509, 367] on input "text" at bounding box center [504, 361] width 210 height 30
type input "840-97-5116"
drag, startPoint x: 520, startPoint y: 479, endPoint x: 426, endPoint y: 463, distance: 95.7
click at [427, 477] on input "09/11/2025" at bounding box center [527, 477] width 201 height 28
drag, startPoint x: 649, startPoint y: 469, endPoint x: 719, endPoint y: 492, distance: 73.5
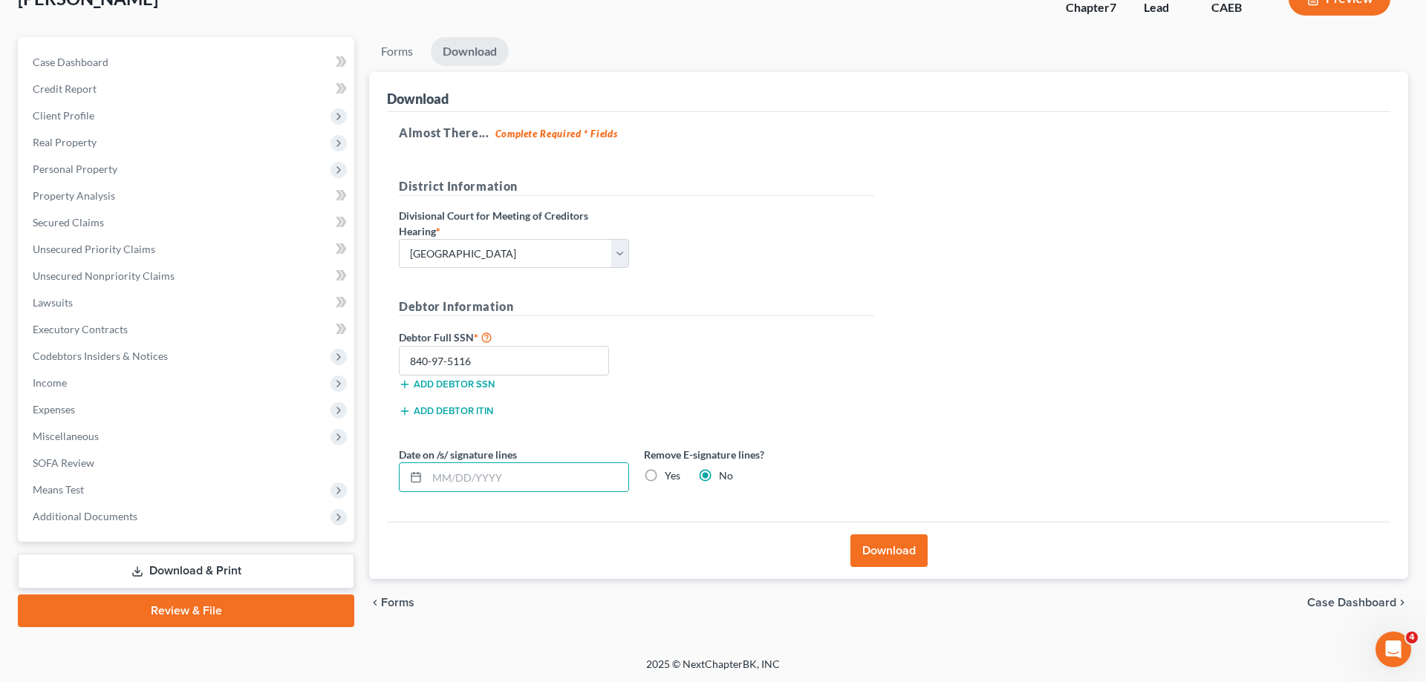
click at [665, 469] on label "Yes" at bounding box center [673, 476] width 16 height 15
click at [670, 469] on input "Yes" at bounding box center [675, 474] width 10 height 10
radio input "true"
radio input "false"
click at [898, 545] on button "Download" at bounding box center [888, 551] width 77 height 33
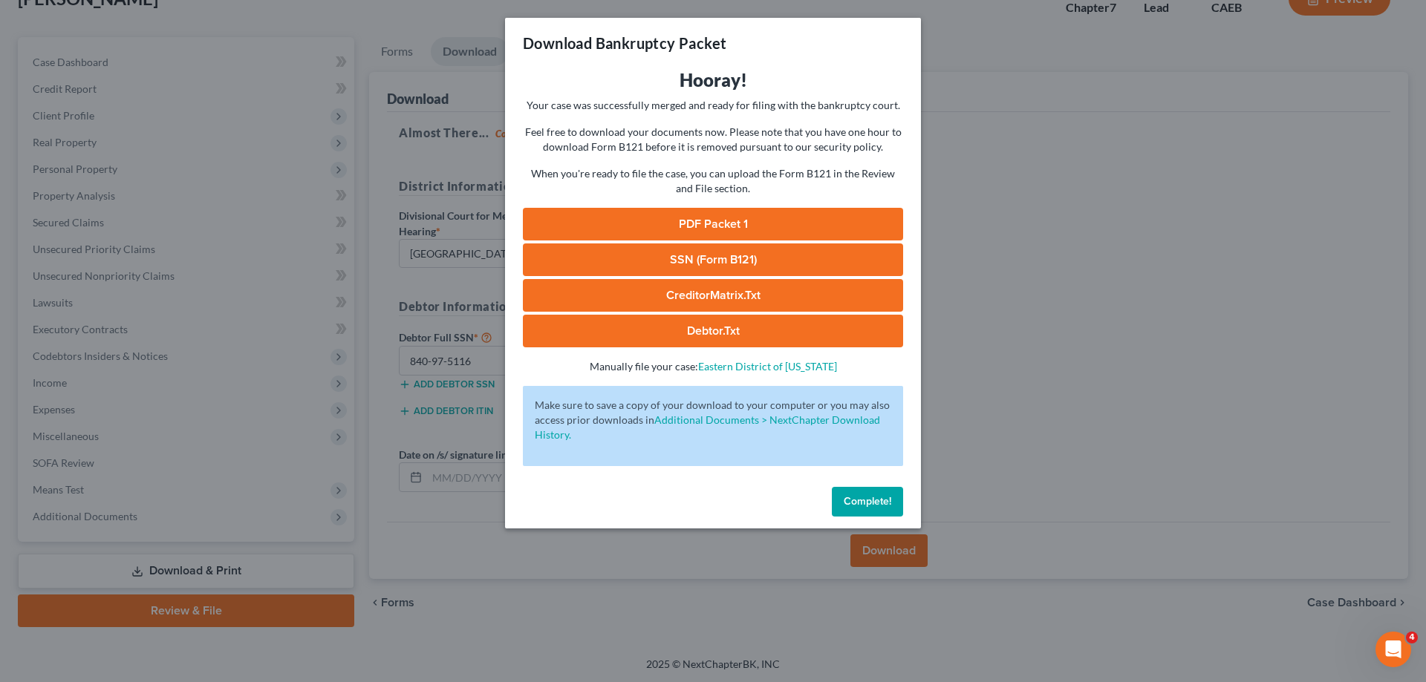
click at [888, 226] on link "PDF Packet 1" at bounding box center [713, 224] width 380 height 33
click at [787, 256] on link "SSN (Form B121)" at bounding box center [713, 260] width 380 height 33
click at [873, 501] on span "Complete!" at bounding box center [867, 501] width 48 height 13
